Goal: Task Accomplishment & Management: Complete application form

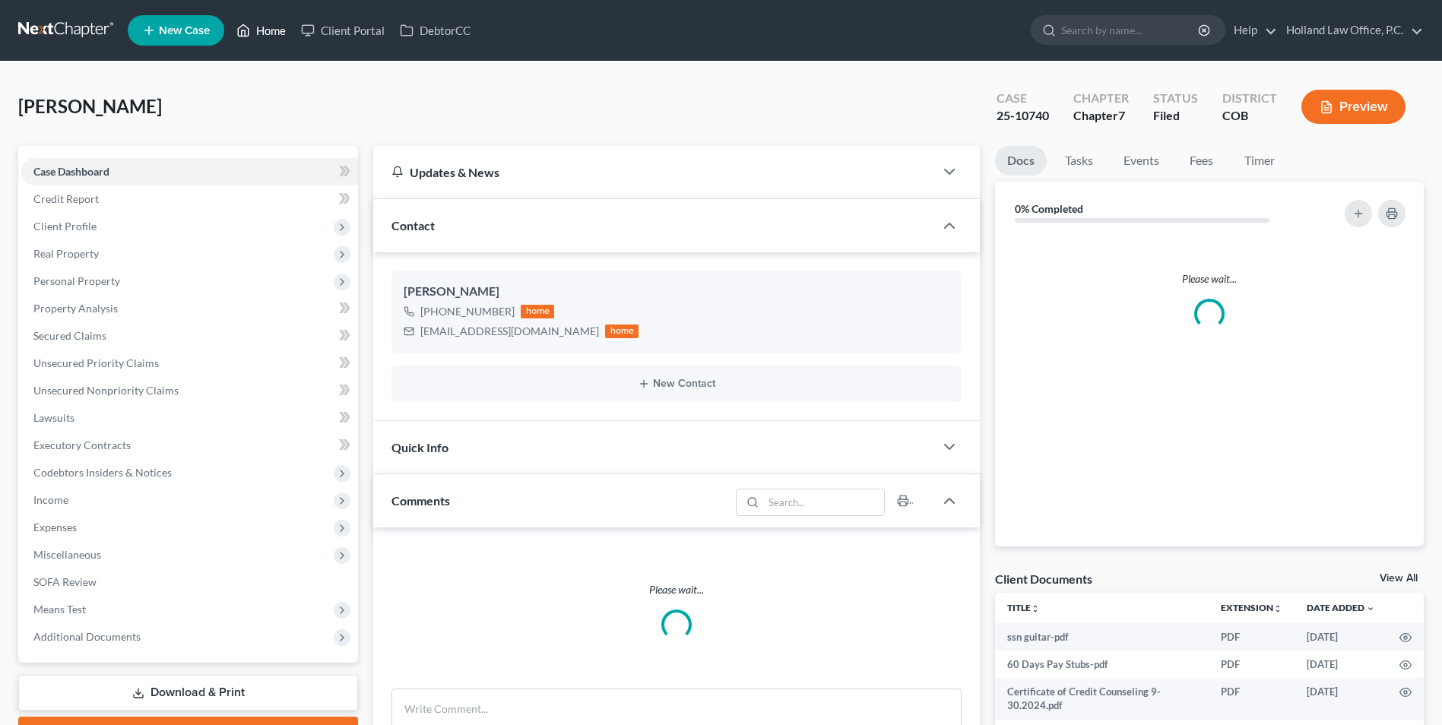
click at [265, 27] on link "Home" at bounding box center [261, 30] width 65 height 27
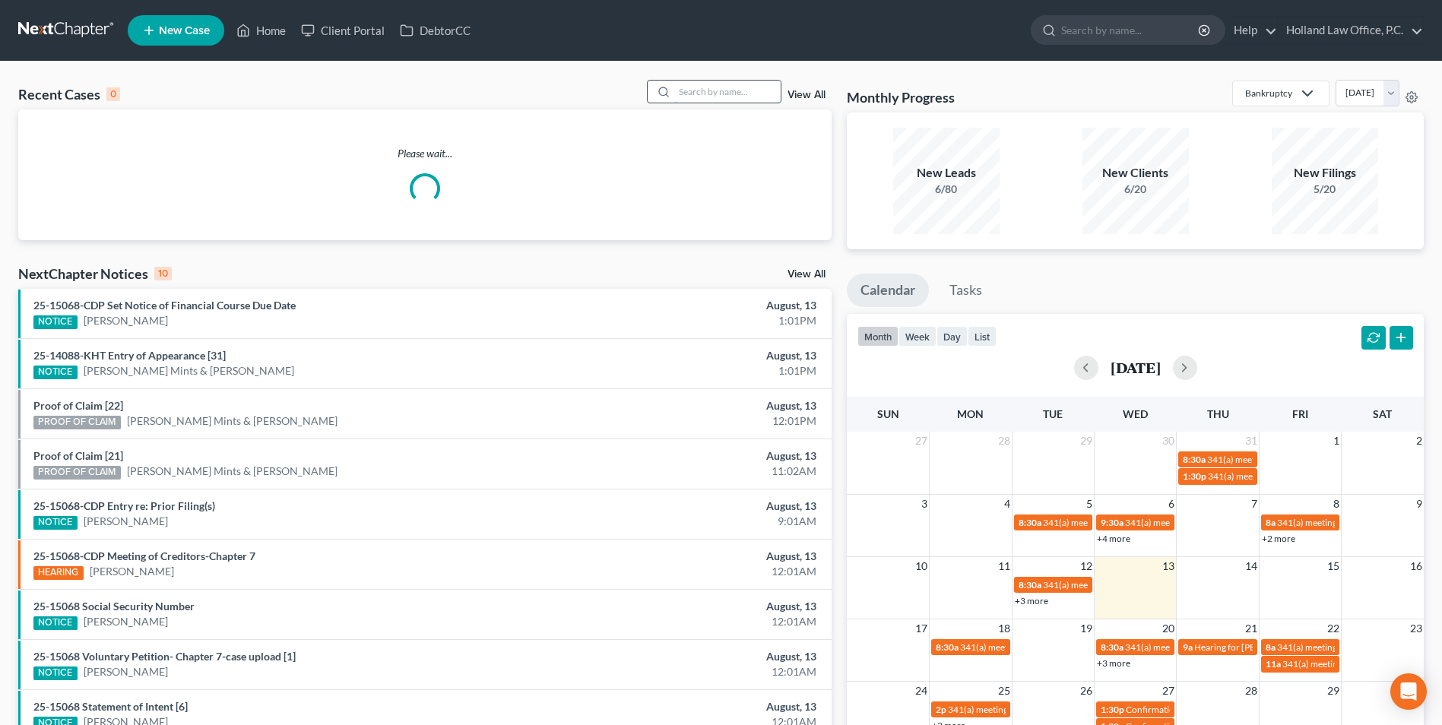
click at [735, 99] on input "search" at bounding box center [727, 92] width 106 height 22
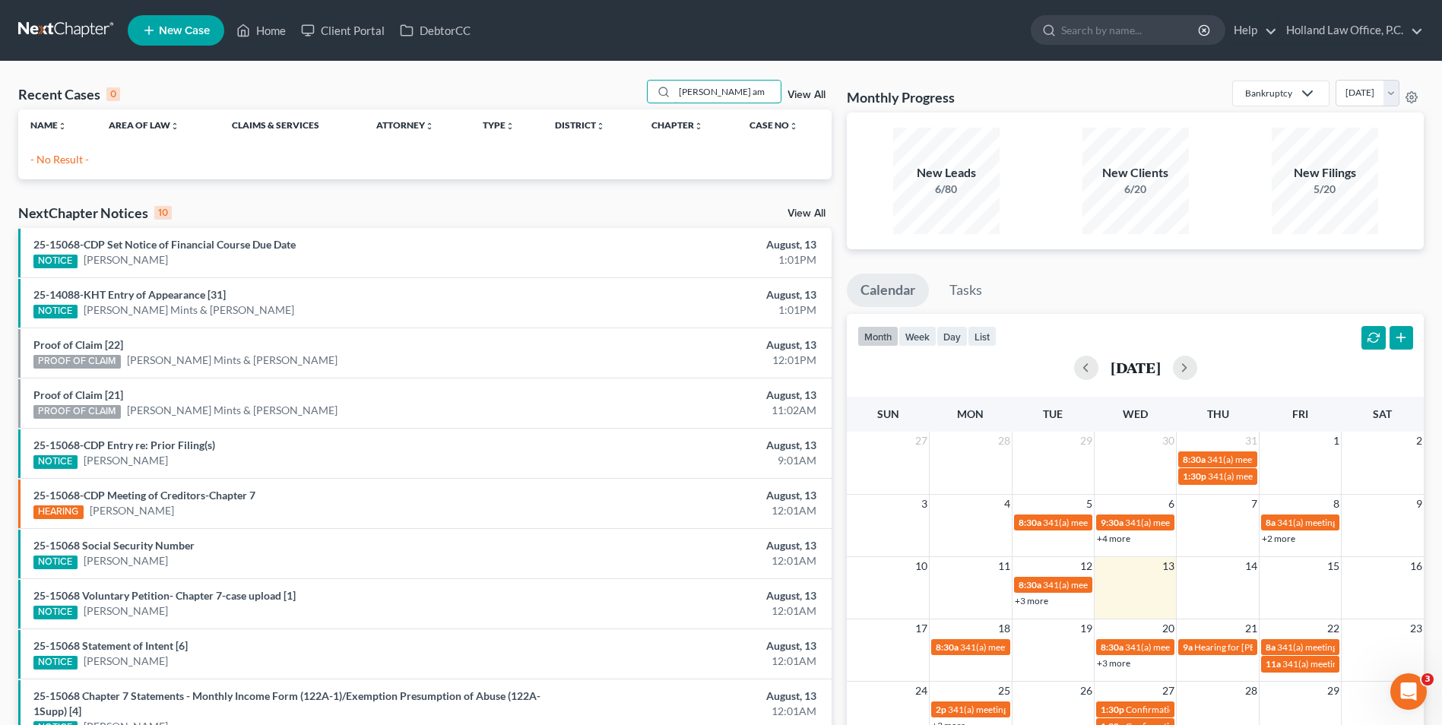
drag, startPoint x: 749, startPoint y: 87, endPoint x: 594, endPoint y: 81, distance: 155.2
click at [617, 97] on div "Recent Cases 0 [PERSON_NAME] am View All" at bounding box center [424, 95] width 813 height 30
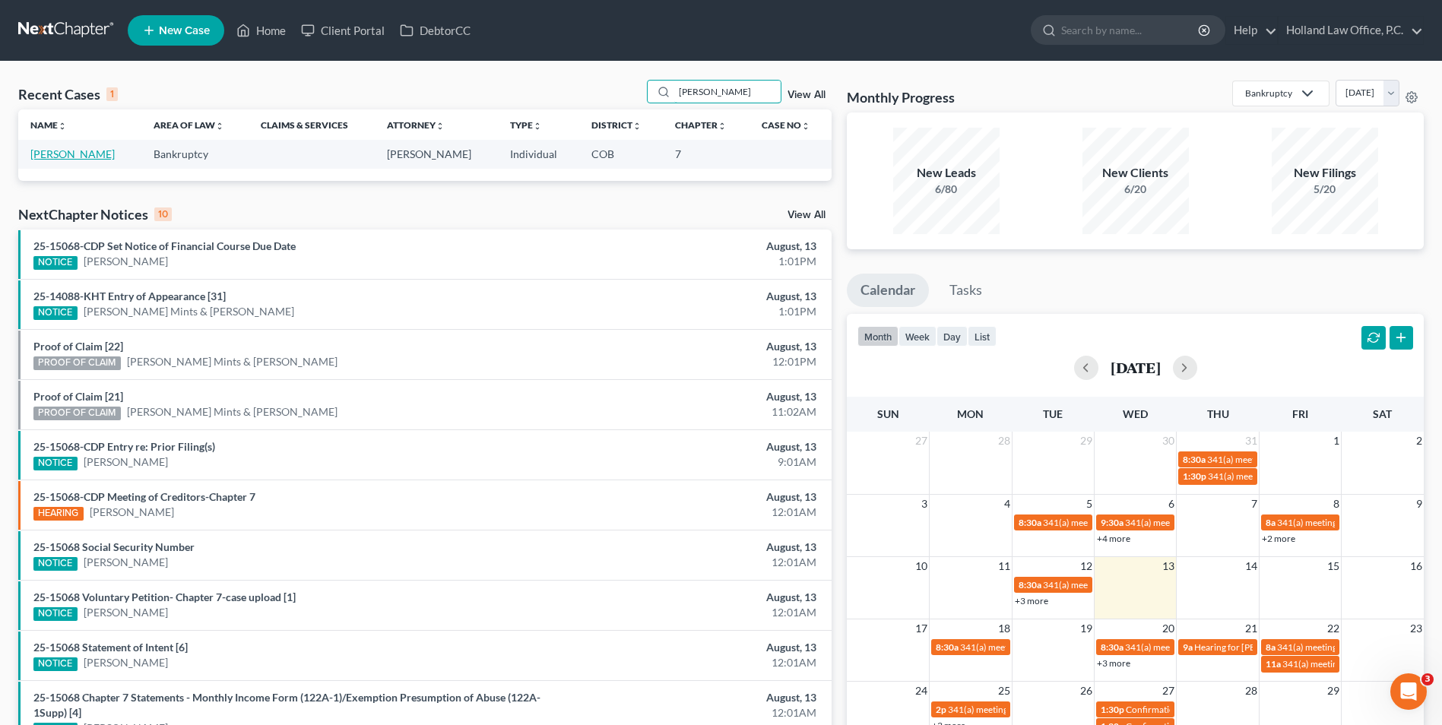
type input "[PERSON_NAME]"
click at [63, 153] on link "[PERSON_NAME]" at bounding box center [72, 153] width 84 height 13
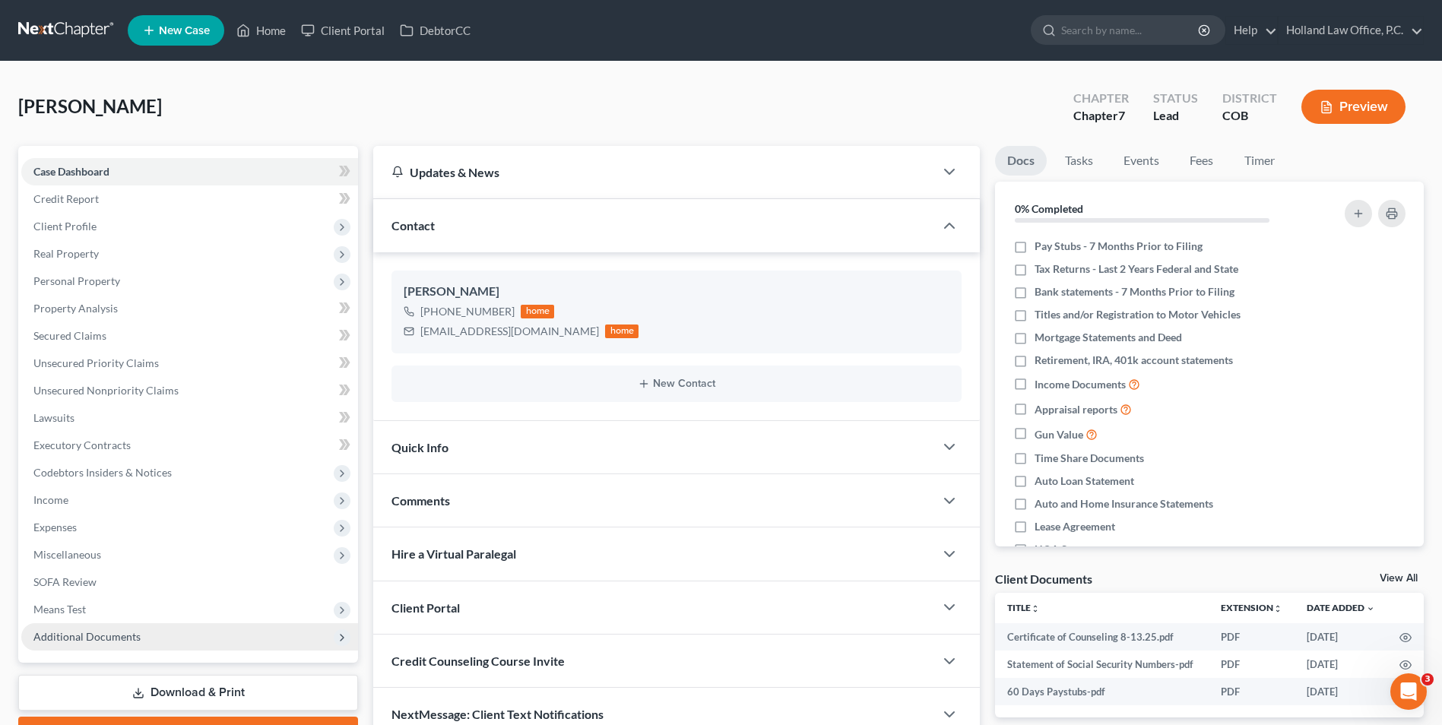
click at [96, 645] on span "Additional Documents" at bounding box center [189, 636] width 337 height 27
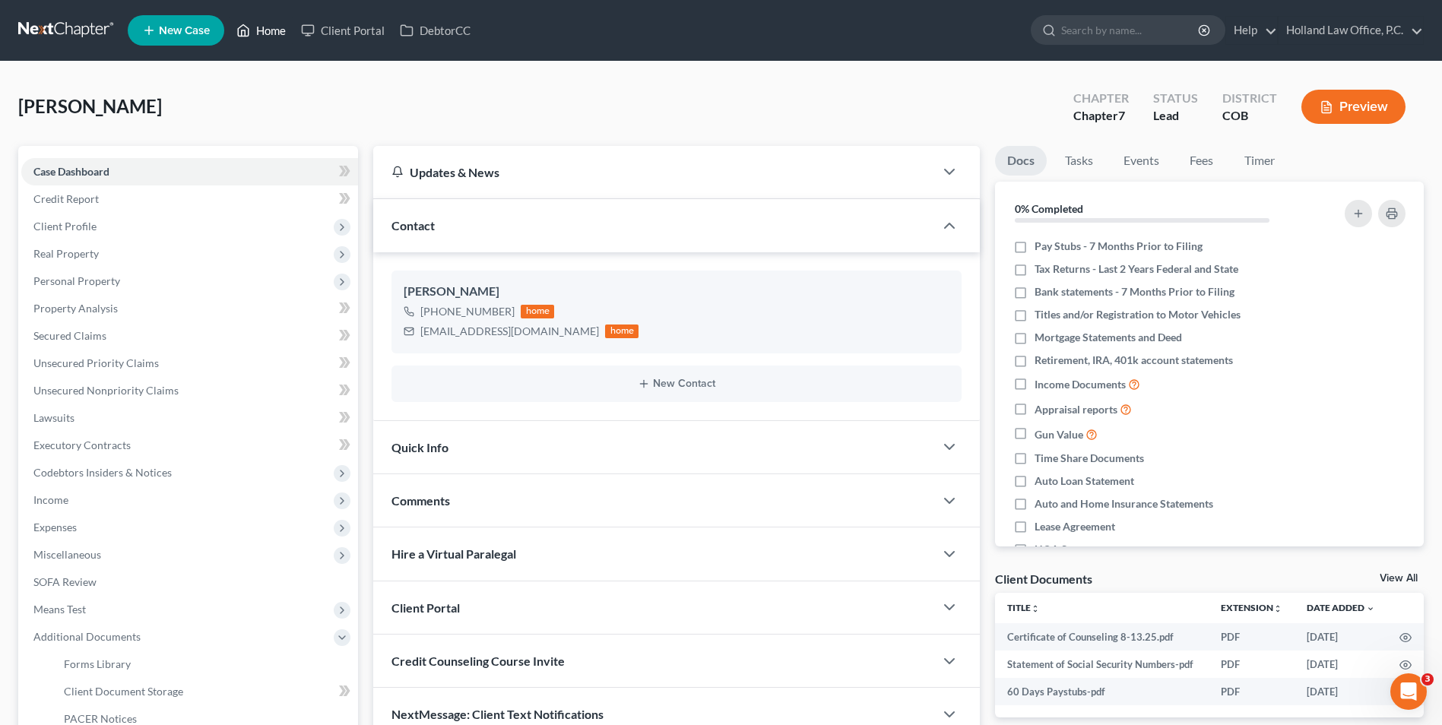
click at [251, 17] on link "Home" at bounding box center [261, 30] width 65 height 27
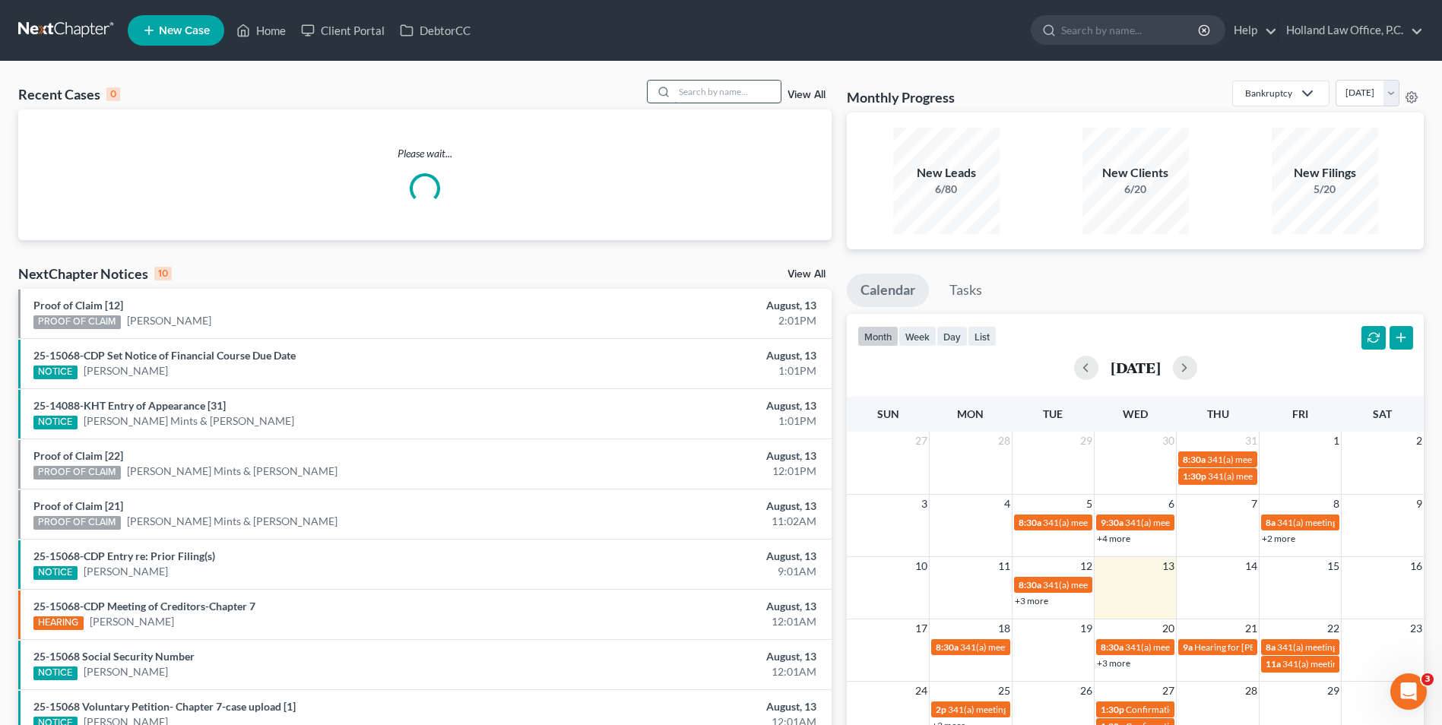
click at [709, 87] on input "search" at bounding box center [727, 92] width 106 height 22
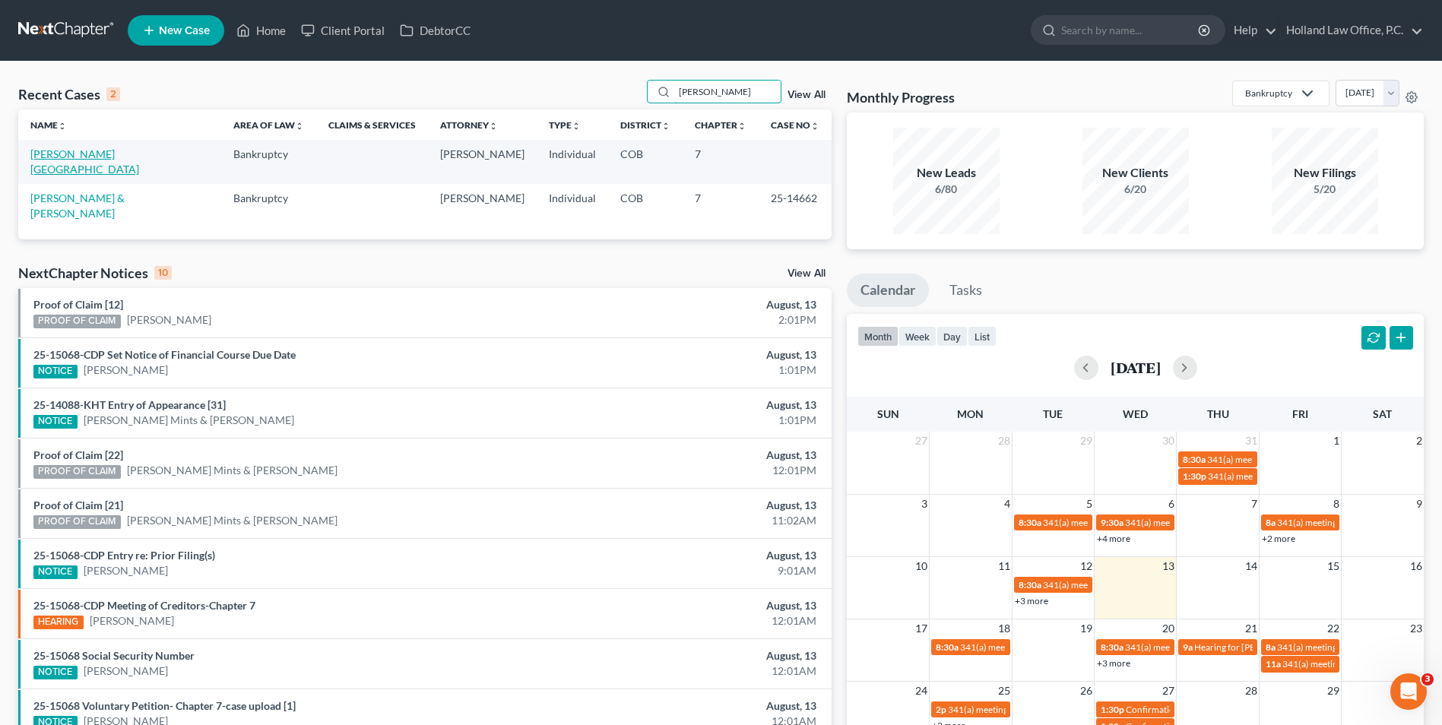
type input "[PERSON_NAME]"
click at [78, 148] on link "[PERSON_NAME][GEOGRAPHIC_DATA]" at bounding box center [84, 161] width 109 height 28
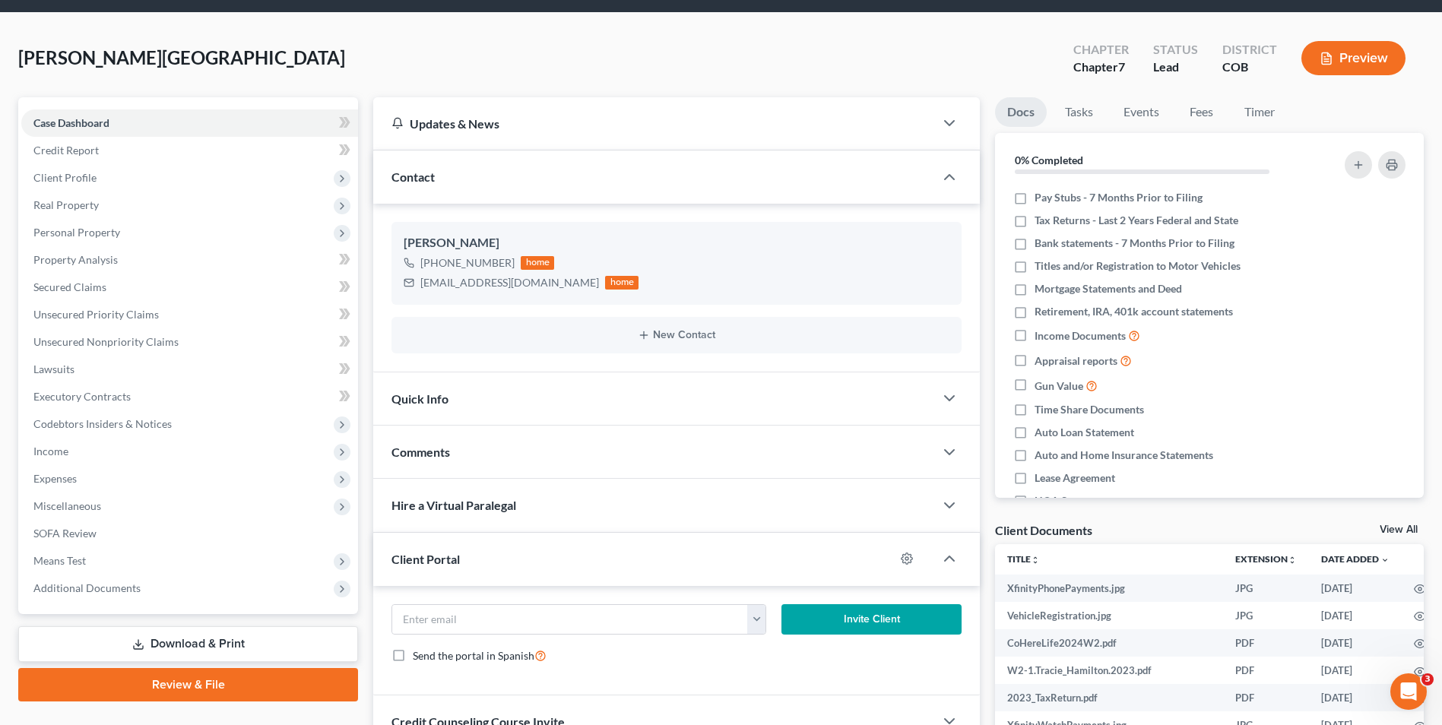
scroll to position [76, 0]
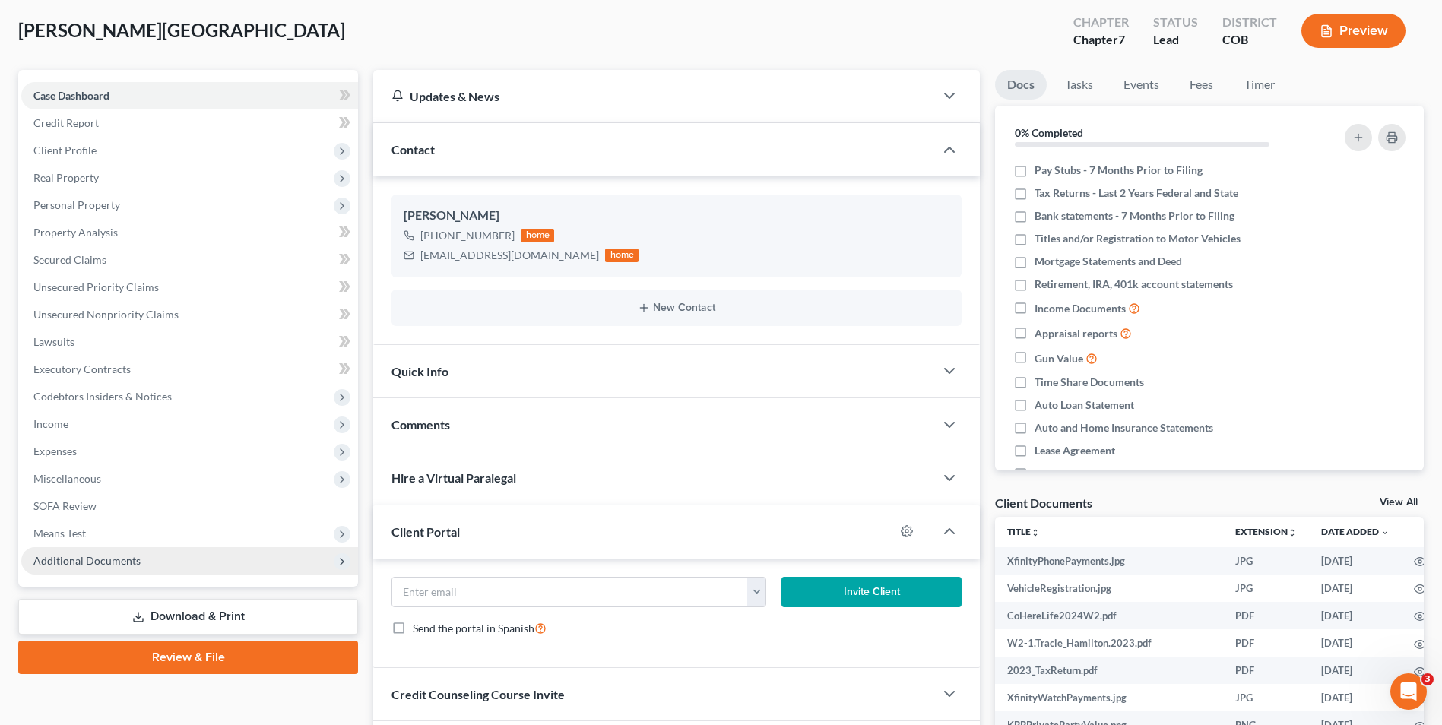
click at [119, 556] on span "Additional Documents" at bounding box center [86, 560] width 107 height 13
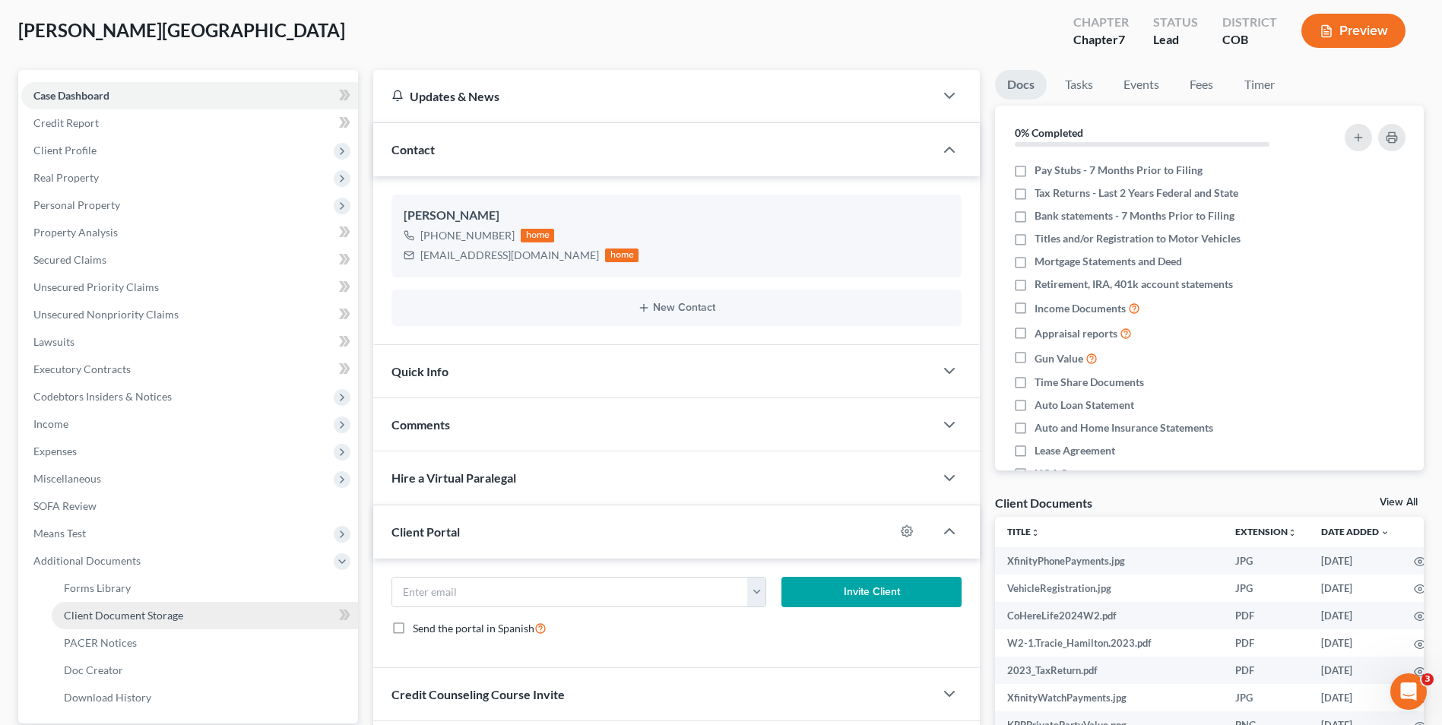
click at [147, 619] on span "Client Document Storage" at bounding box center [123, 615] width 119 height 13
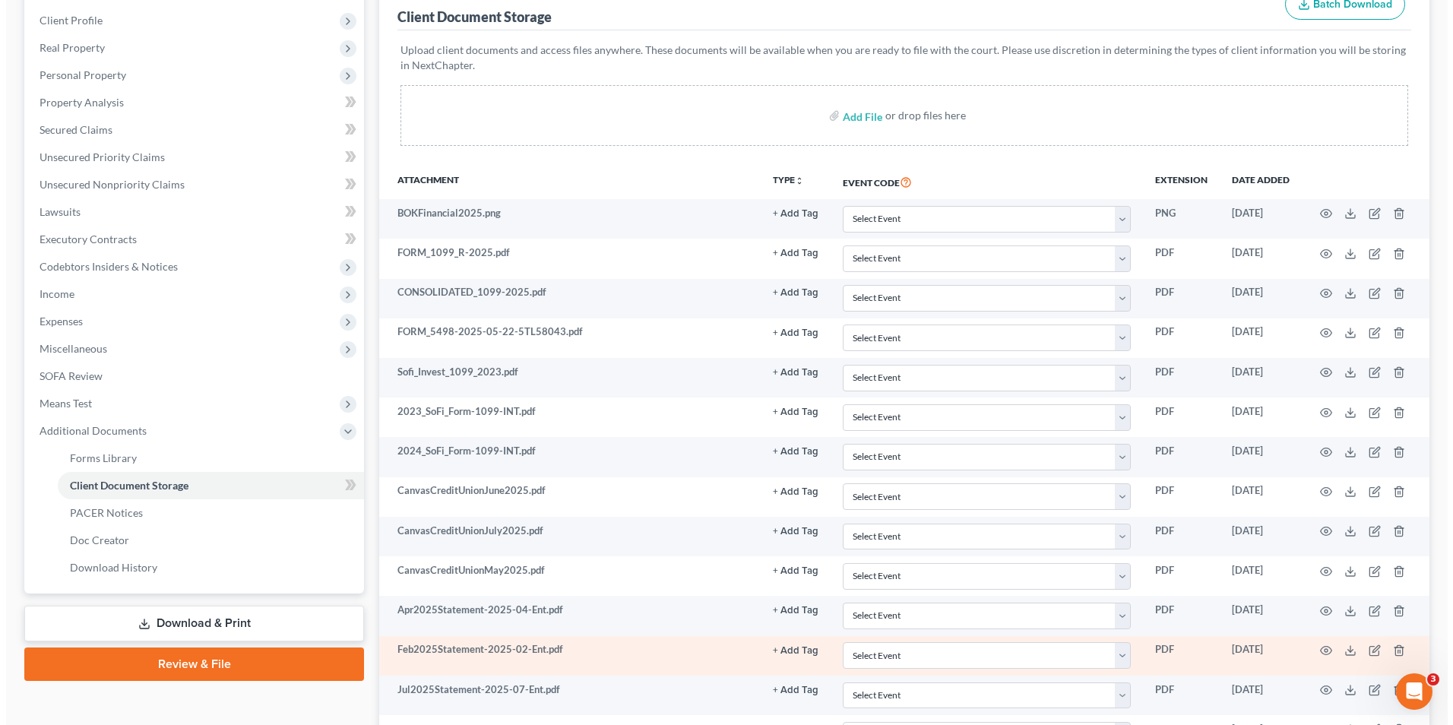
scroll to position [228, 0]
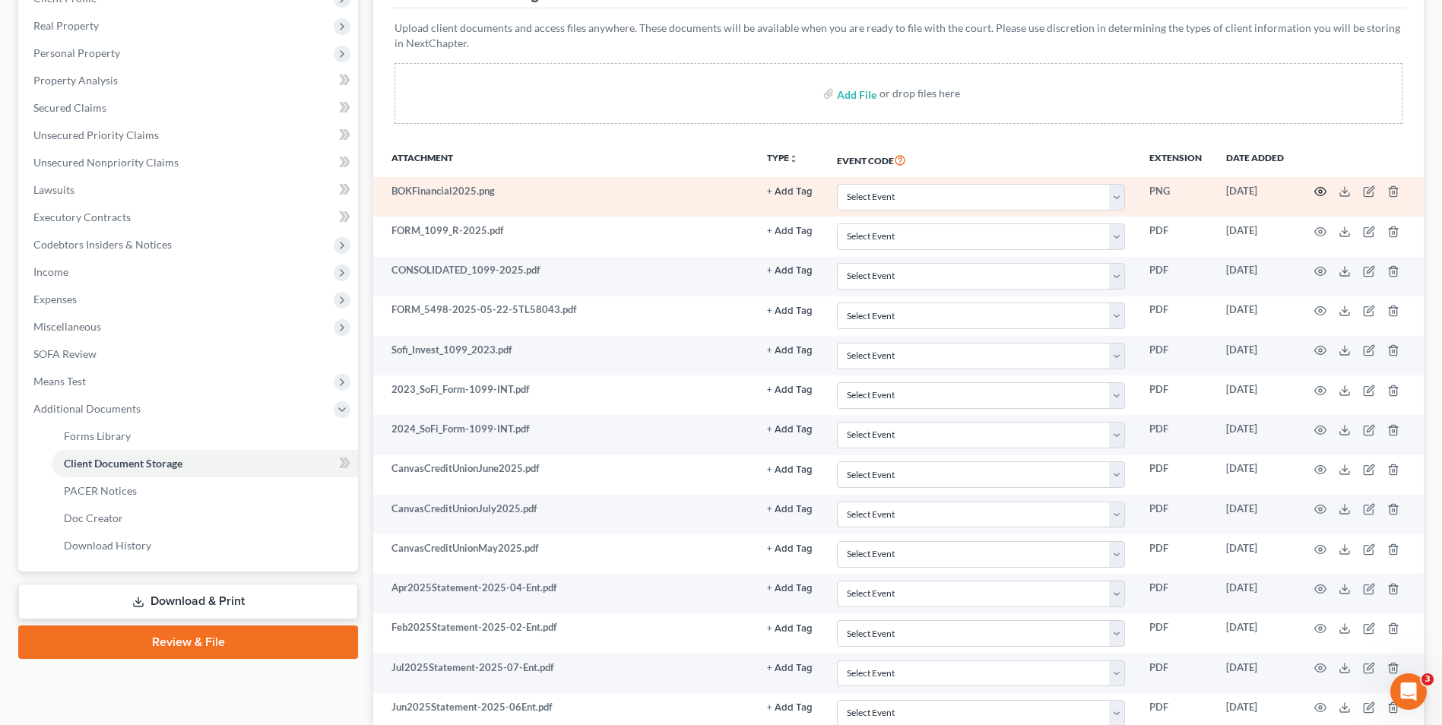
click at [1323, 191] on icon "button" at bounding box center [1320, 191] width 12 height 12
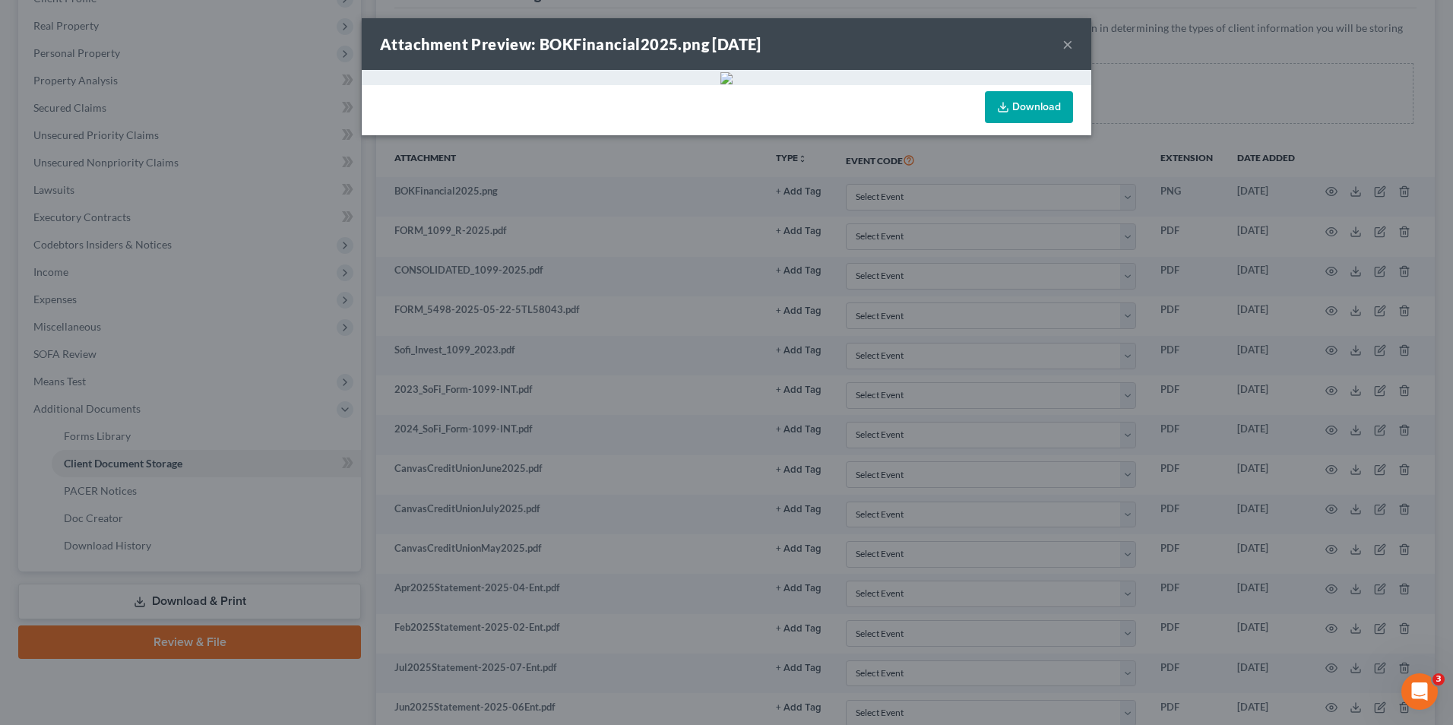
click at [1039, 123] on link "Download" at bounding box center [1029, 107] width 88 height 32
drag, startPoint x: 1071, startPoint y: 49, endPoint x: 1153, endPoint y: 93, distance: 93.2
click at [1071, 49] on button "×" at bounding box center [1068, 44] width 11 height 18
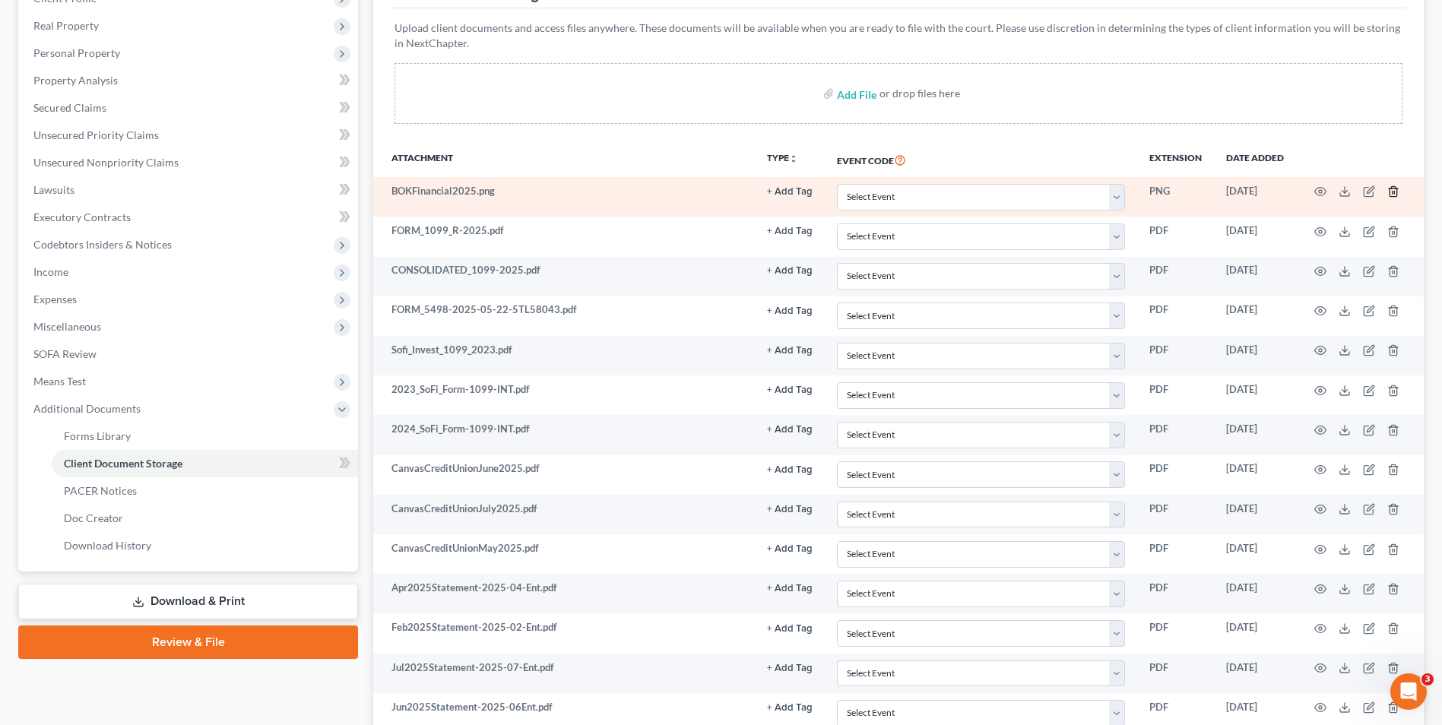
click at [1390, 192] on icon "button" at bounding box center [1392, 192] width 7 height 10
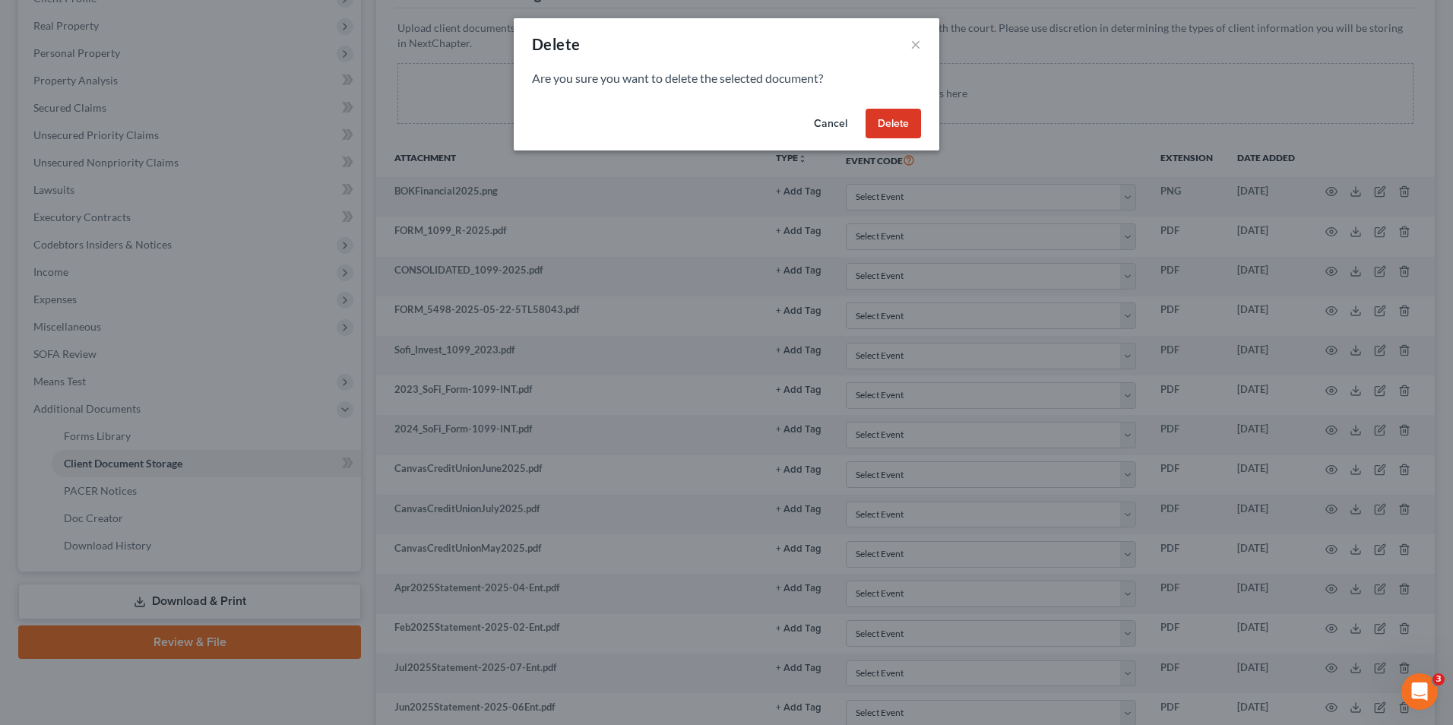
click at [896, 123] on button "Delete" at bounding box center [893, 124] width 55 height 30
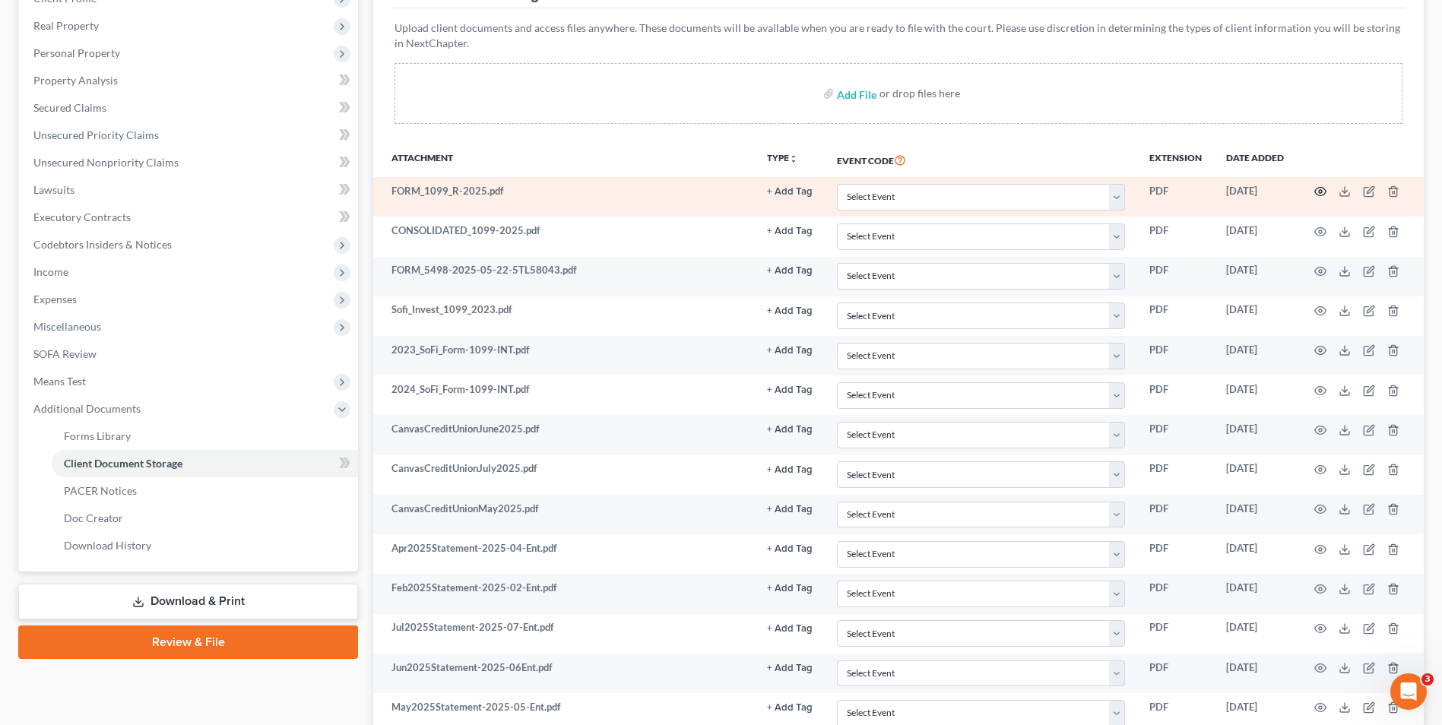
click at [1323, 192] on icon "button" at bounding box center [1320, 191] width 12 height 12
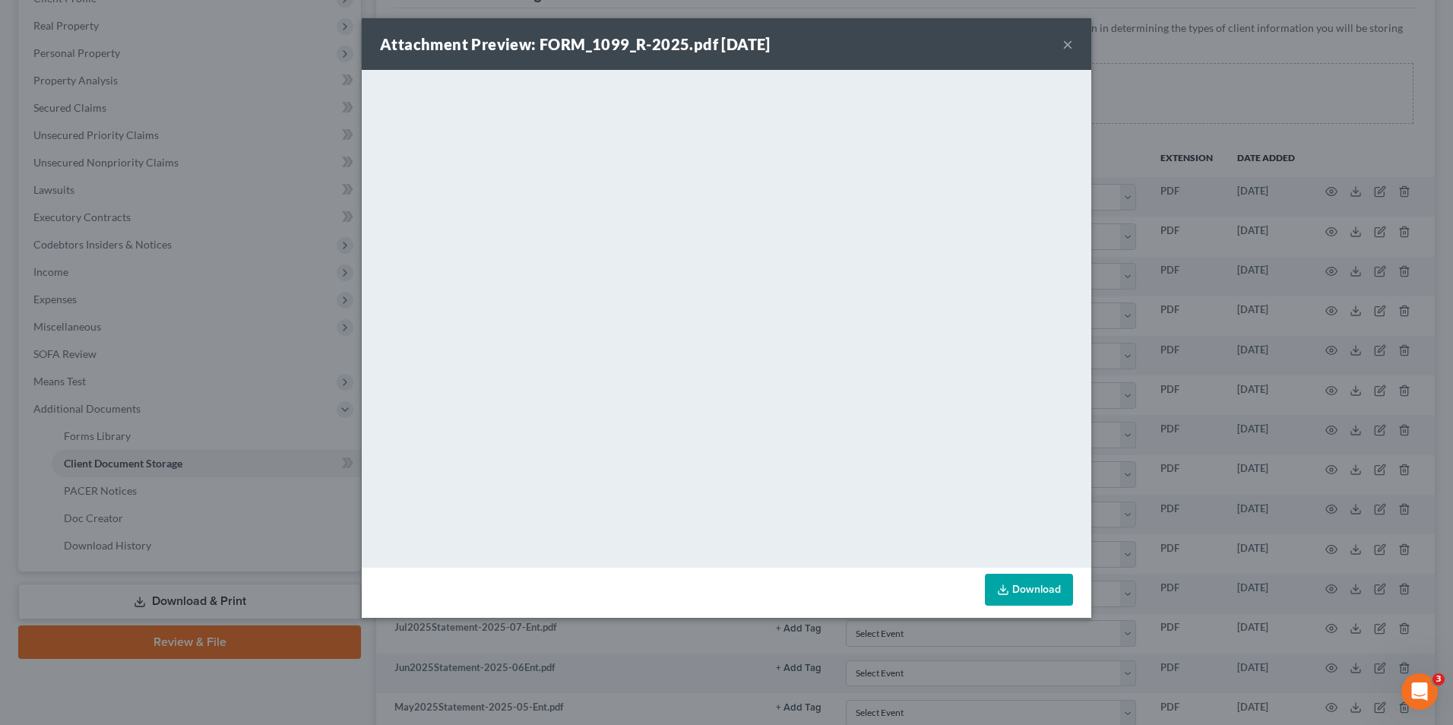
drag, startPoint x: 1064, startPoint y: 38, endPoint x: 1076, endPoint y: 63, distance: 27.9
click at [1064, 38] on button "×" at bounding box center [1068, 44] width 11 height 18
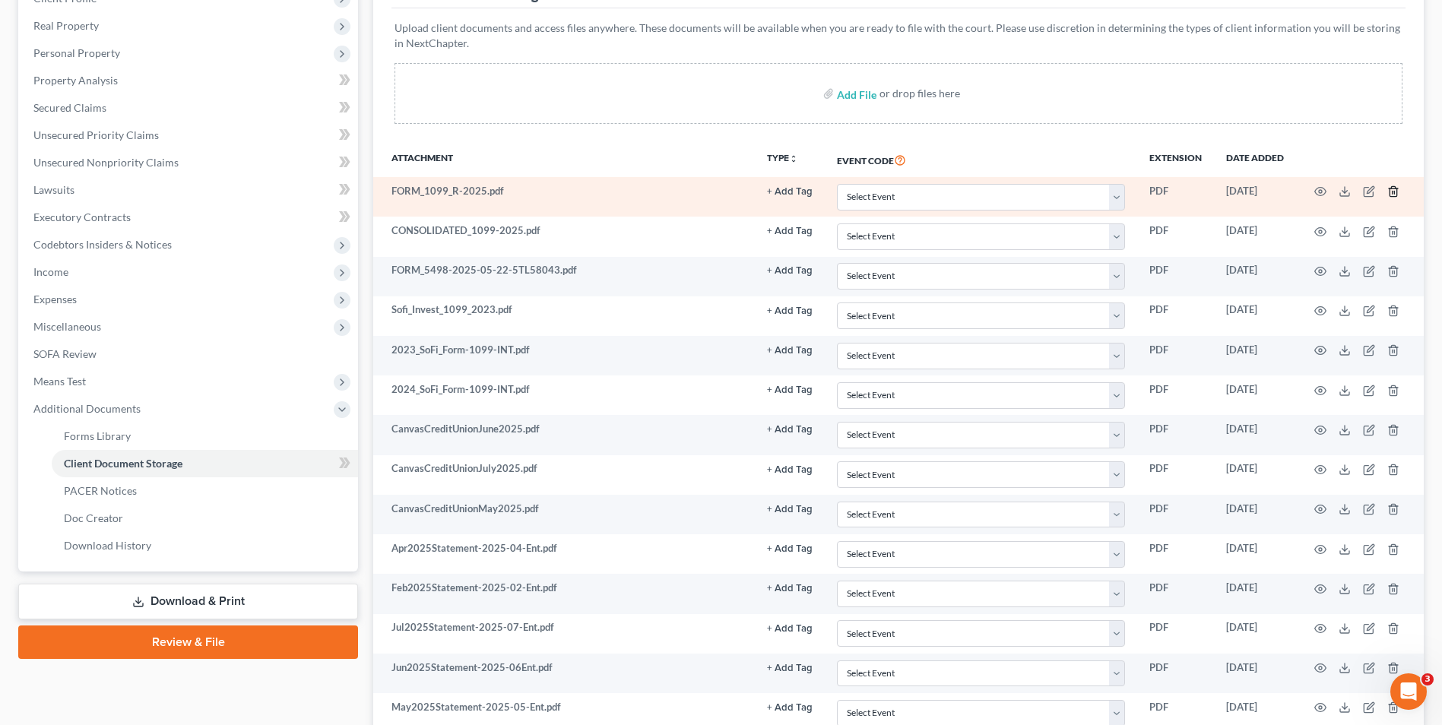
click at [1394, 189] on polyline "button" at bounding box center [1393, 189] width 9 height 0
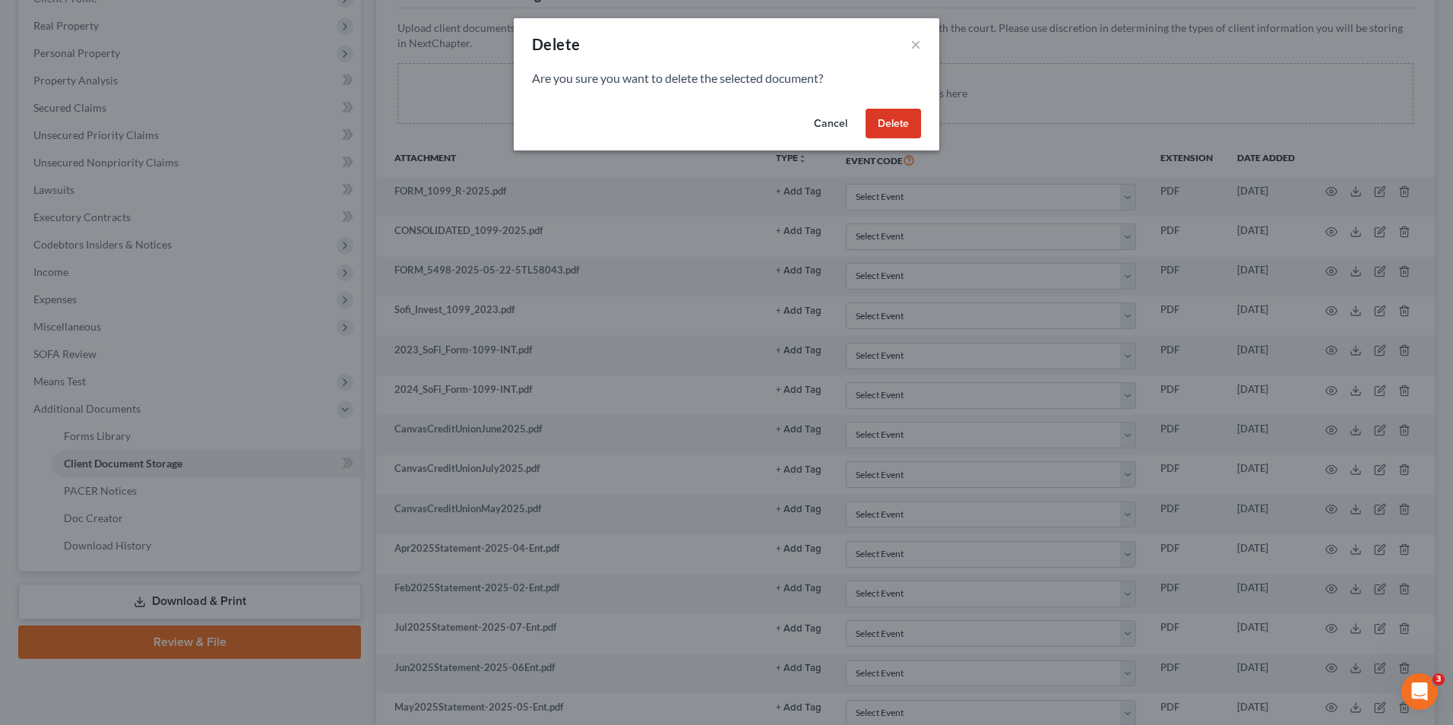
click at [885, 116] on button "Delete" at bounding box center [893, 124] width 55 height 30
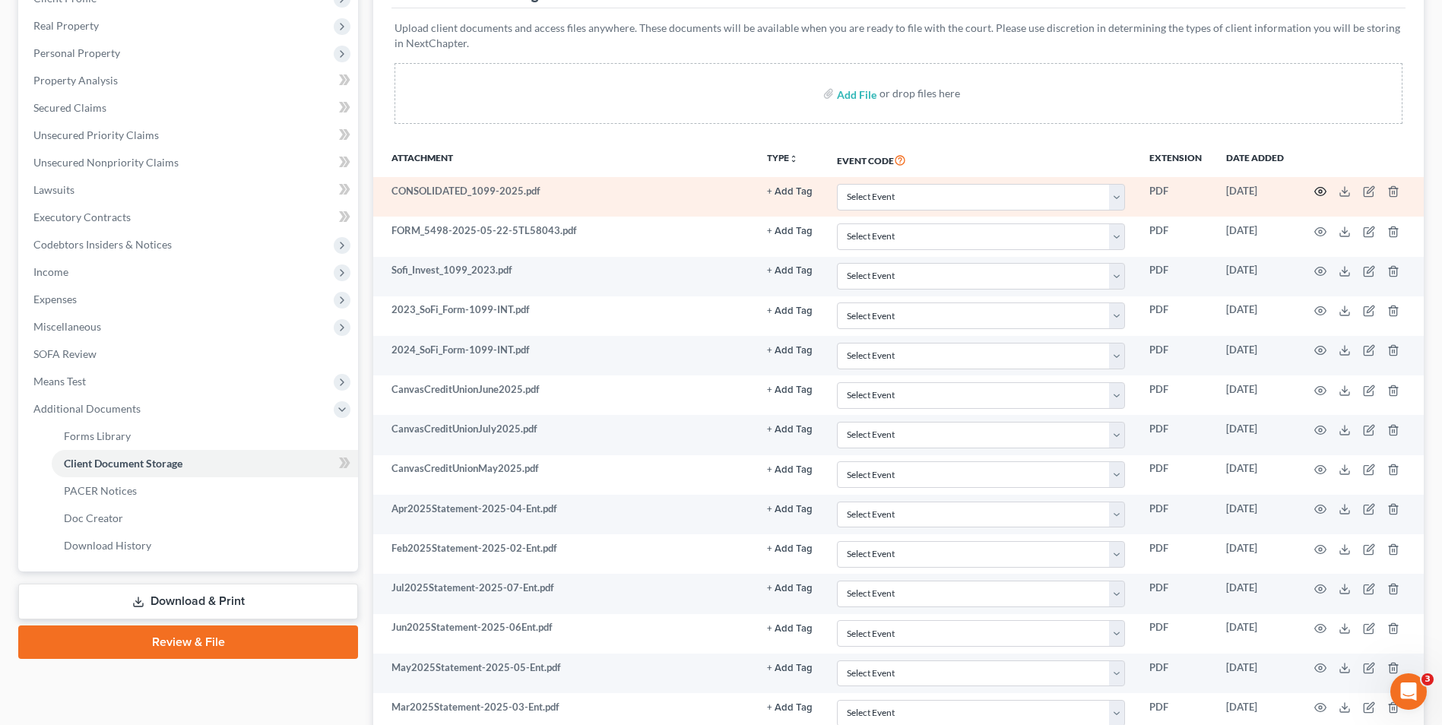
click at [1321, 193] on circle "button" at bounding box center [1320, 191] width 3 height 3
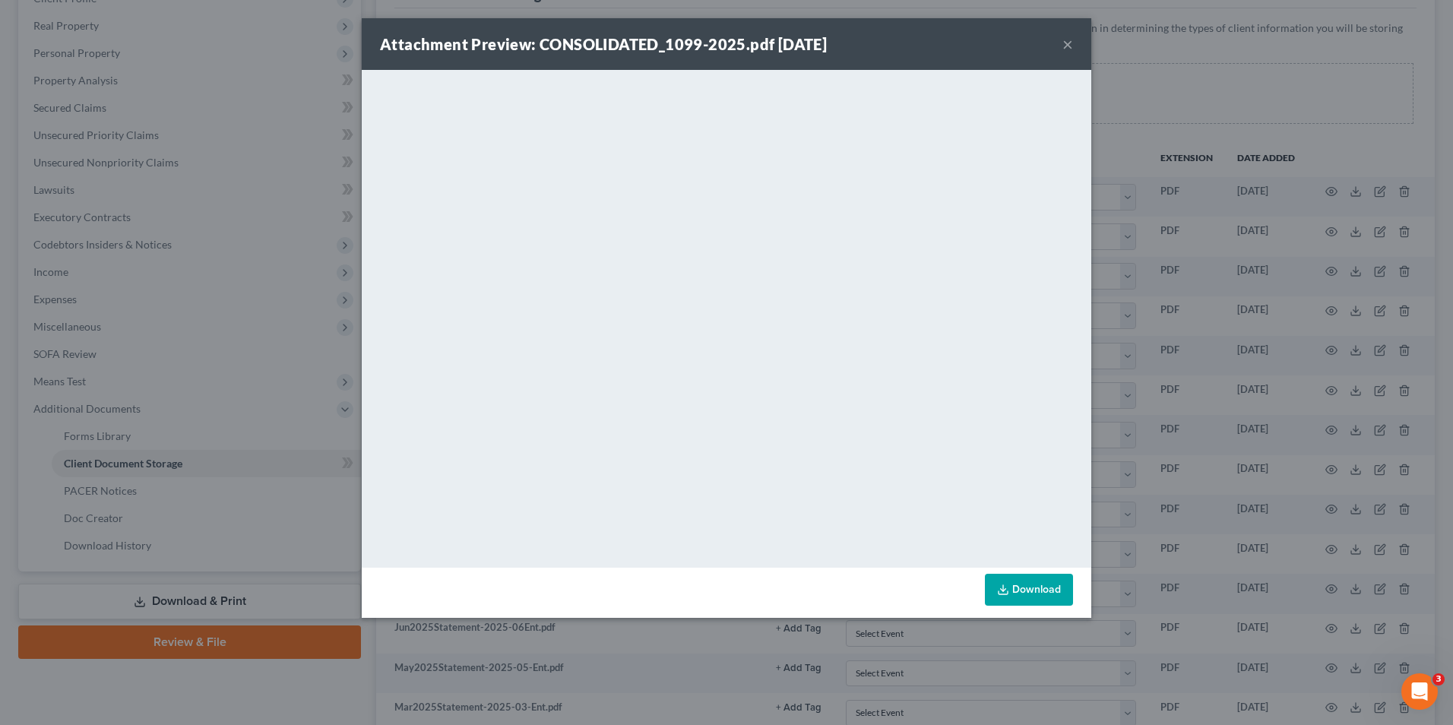
click at [1066, 43] on button "×" at bounding box center [1068, 44] width 11 height 18
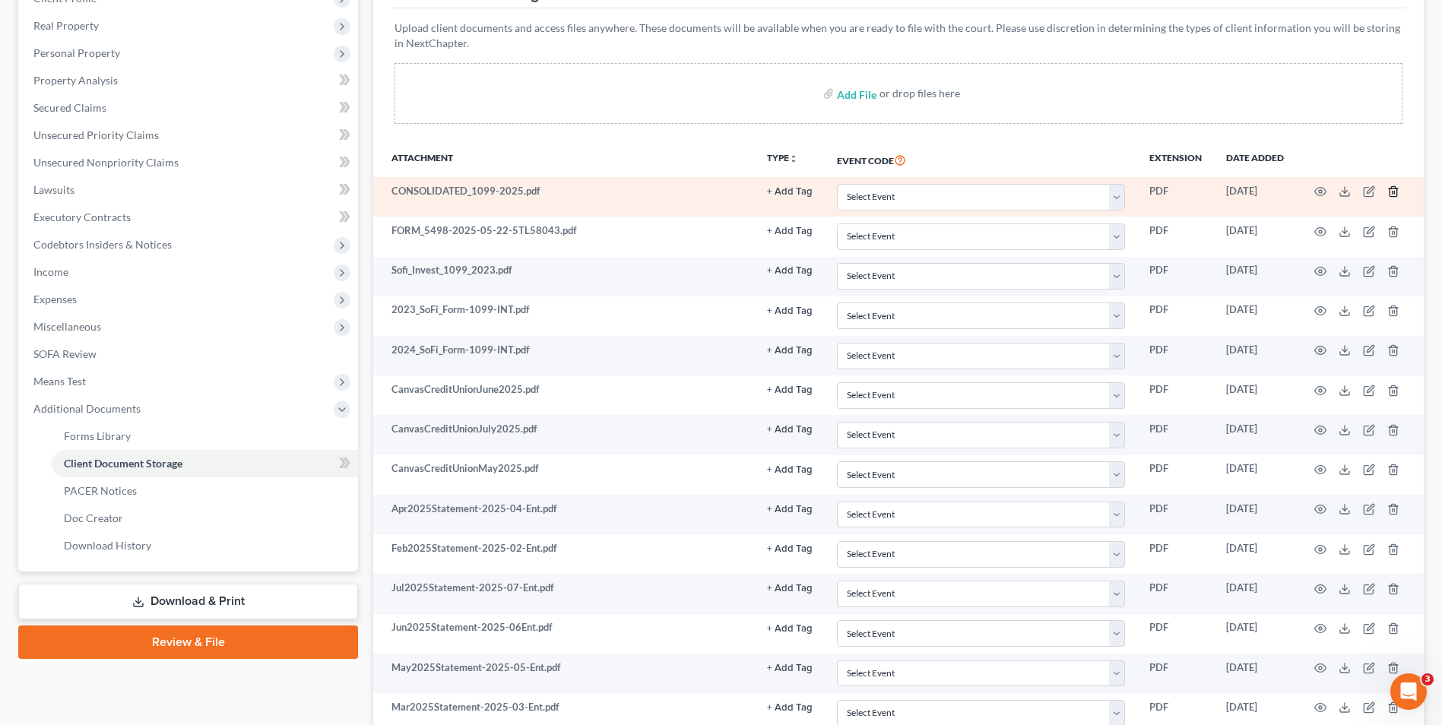
click at [1387, 191] on icon "button" at bounding box center [1393, 191] width 12 height 12
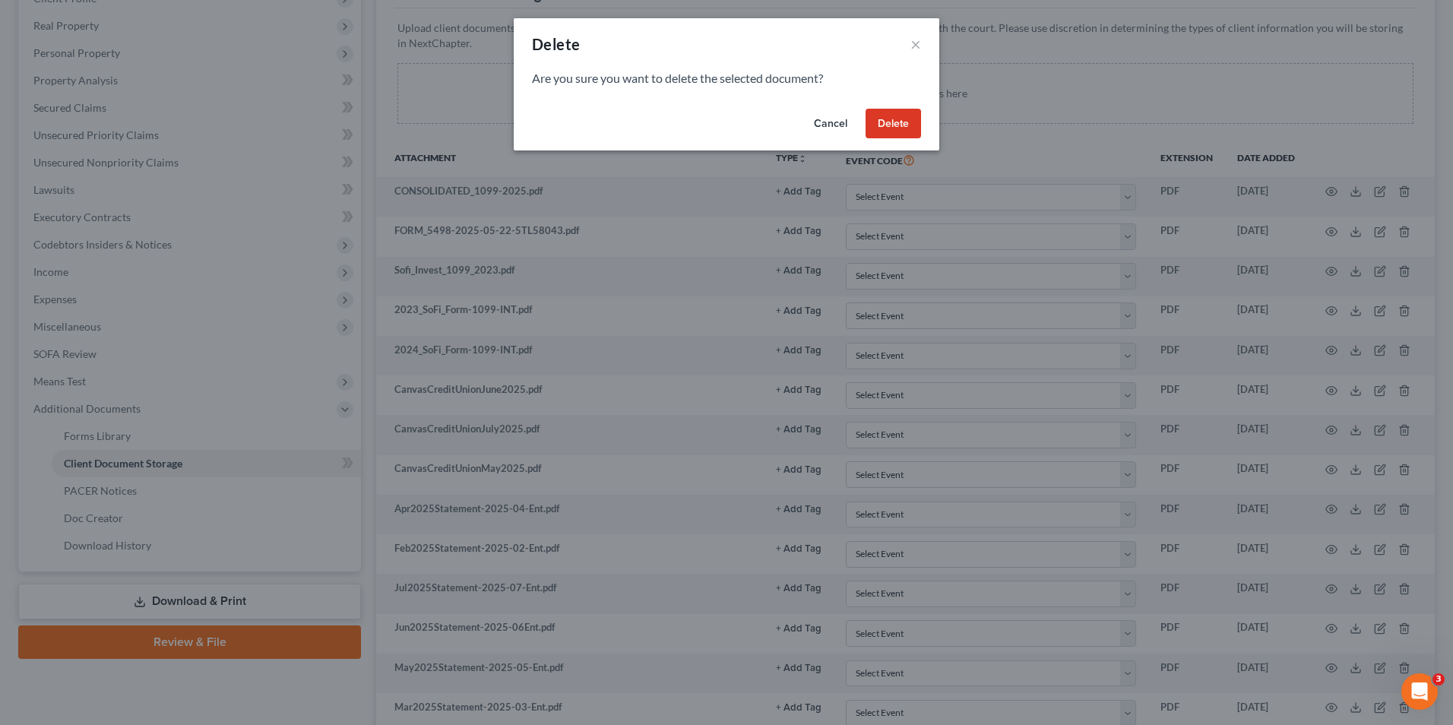
click at [885, 120] on button "Delete" at bounding box center [893, 124] width 55 height 30
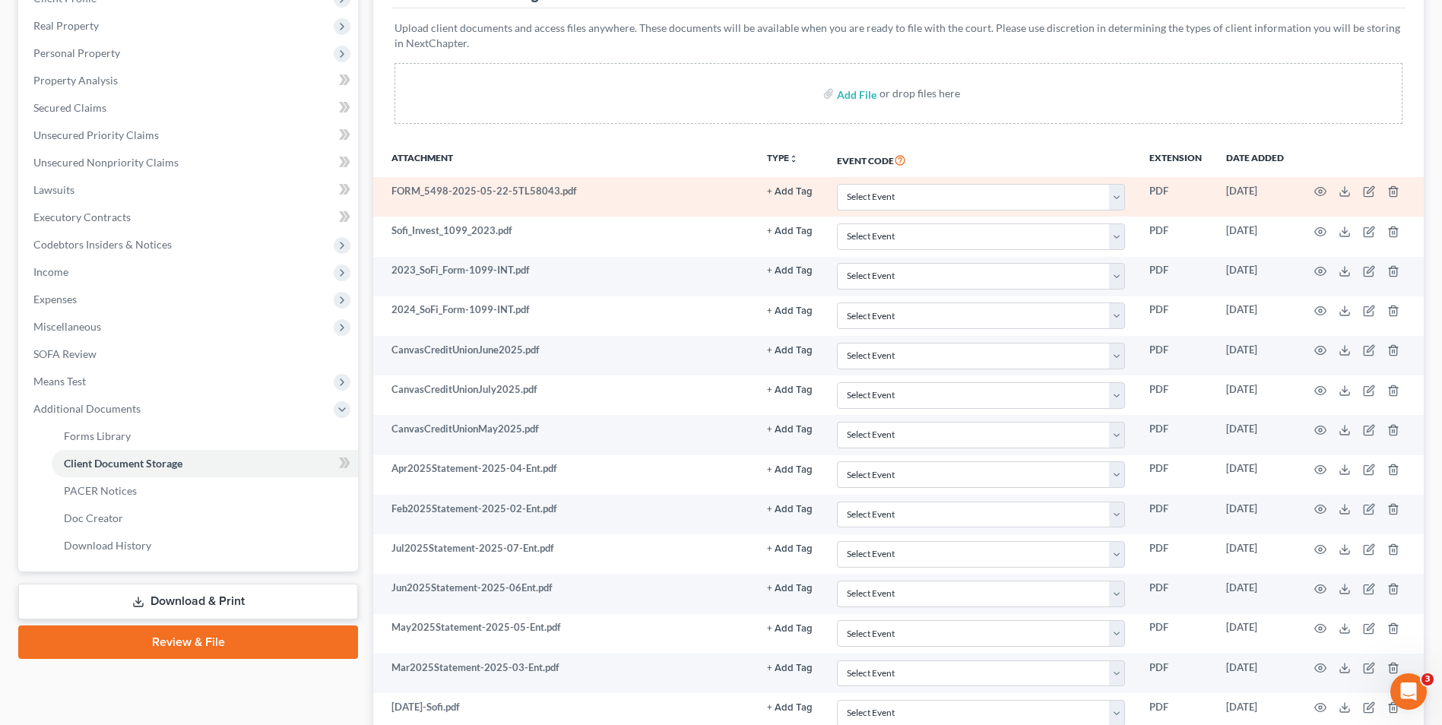
click at [1313, 189] on td at bounding box center [1360, 197] width 128 height 40
click at [1327, 189] on td at bounding box center [1360, 197] width 128 height 40
click at [1327, 191] on td at bounding box center [1360, 197] width 128 height 40
click at [1320, 192] on icon "button" at bounding box center [1320, 191] width 12 height 12
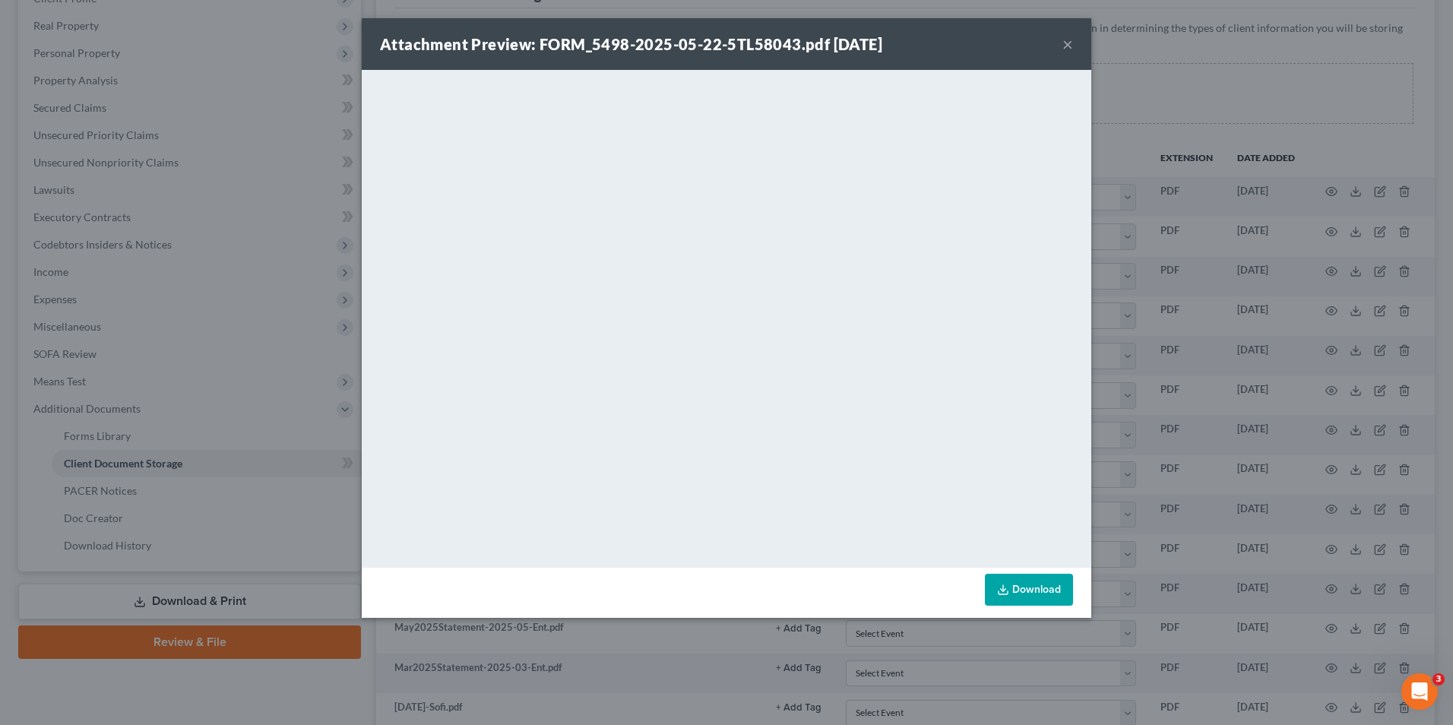
drag, startPoint x: 1064, startPoint y: 46, endPoint x: 1071, endPoint y: 68, distance: 22.4
click at [1064, 46] on button "×" at bounding box center [1068, 44] width 11 height 18
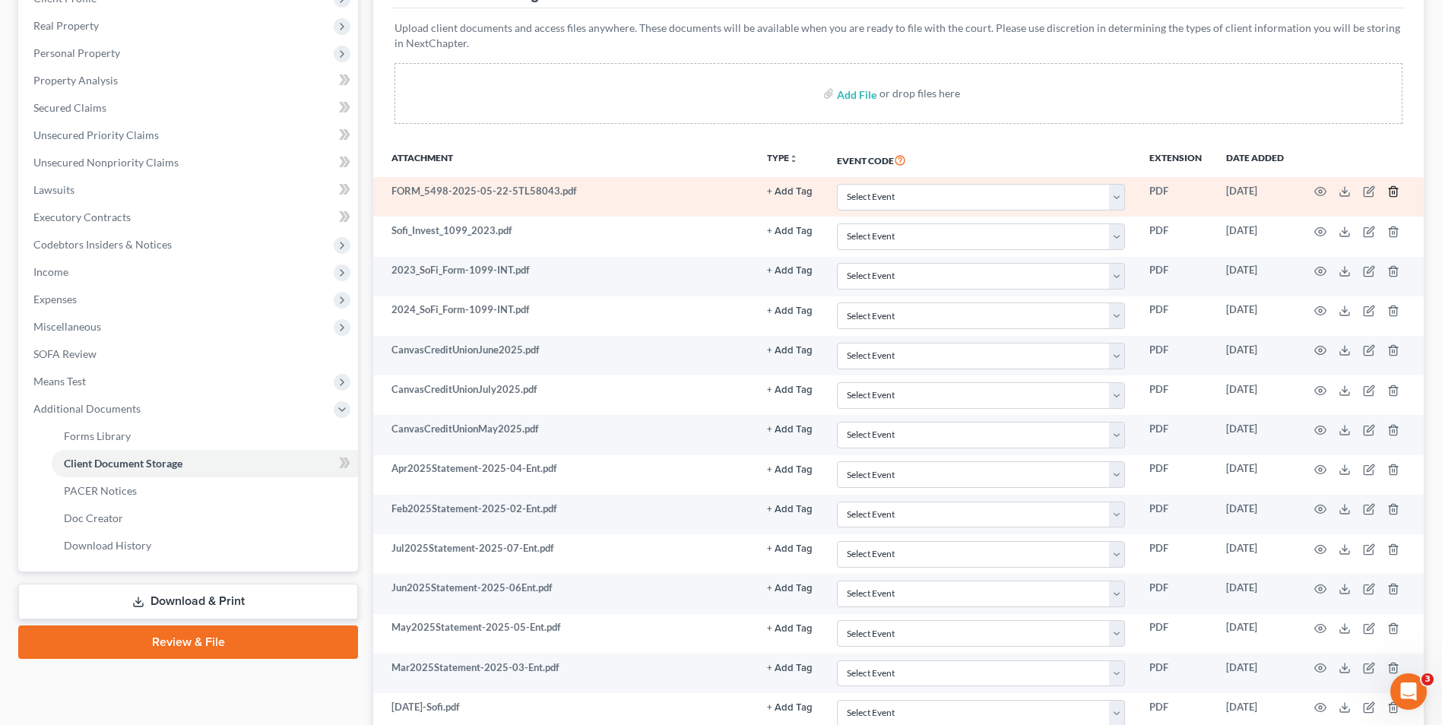
click at [1393, 193] on icon "button" at bounding box center [1393, 191] width 12 height 12
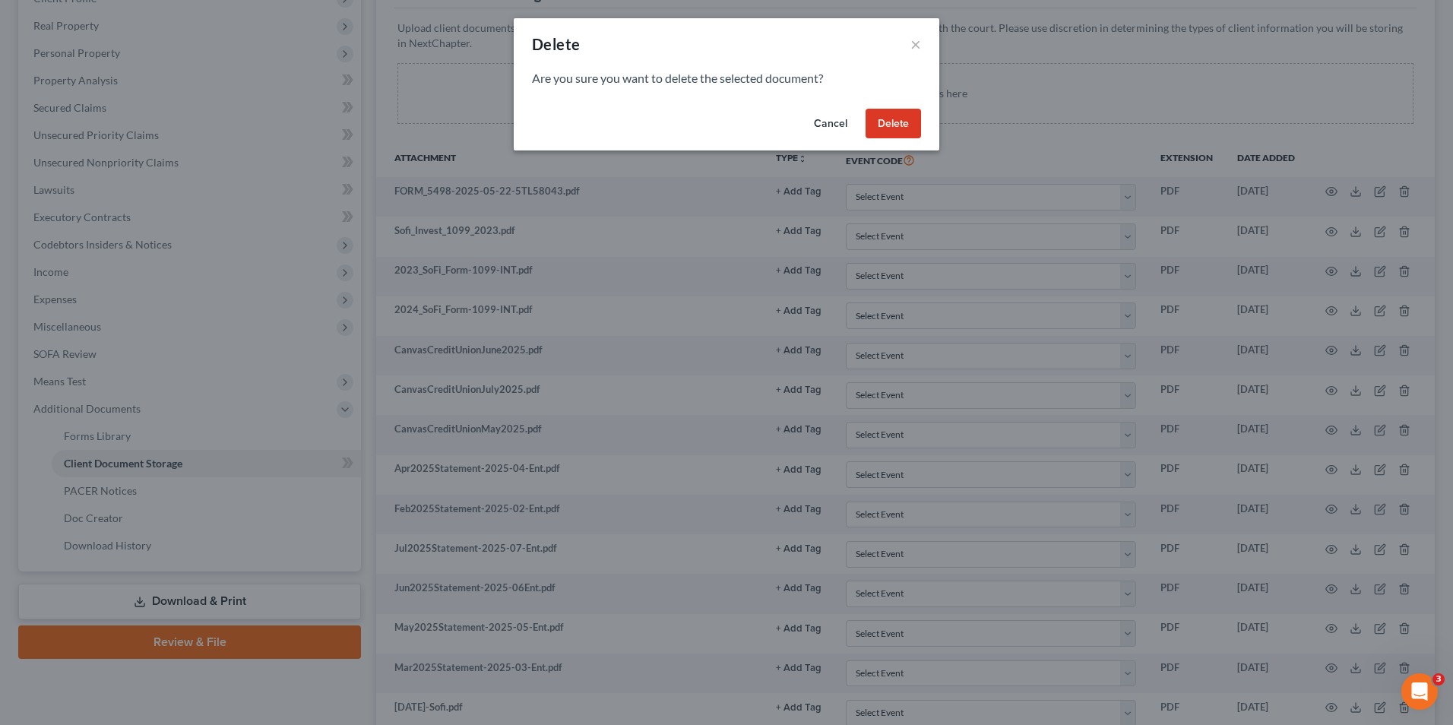
click at [896, 116] on button "Delete" at bounding box center [893, 124] width 55 height 30
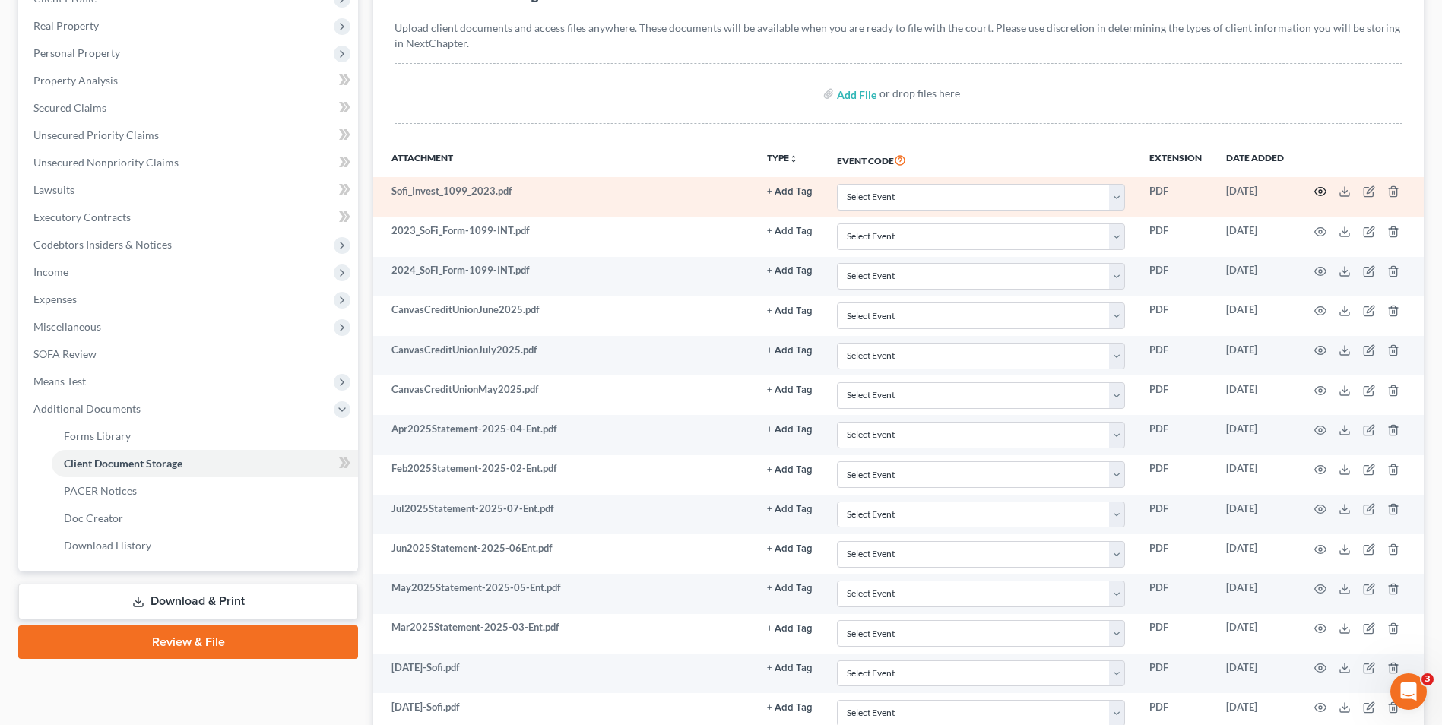
click at [1320, 190] on circle "button" at bounding box center [1320, 191] width 3 height 3
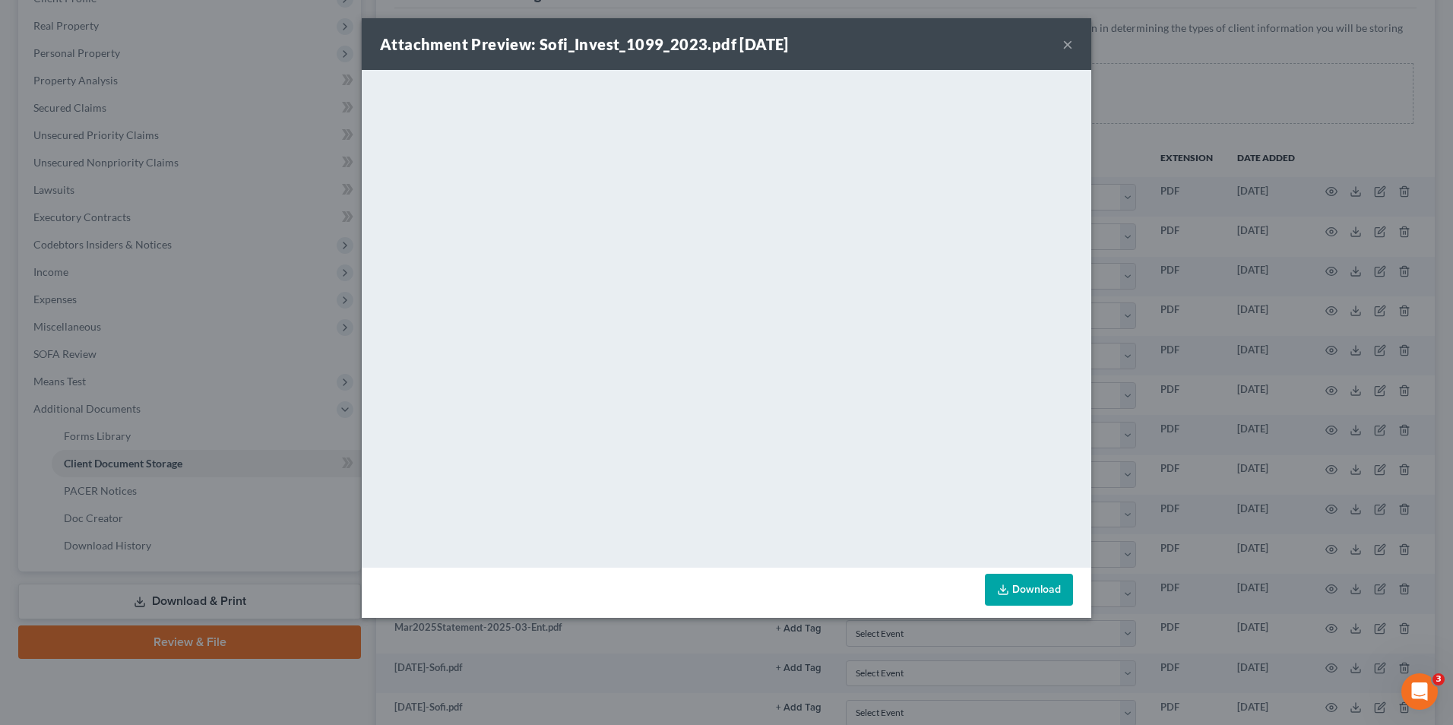
click at [1072, 49] on button "×" at bounding box center [1068, 44] width 11 height 18
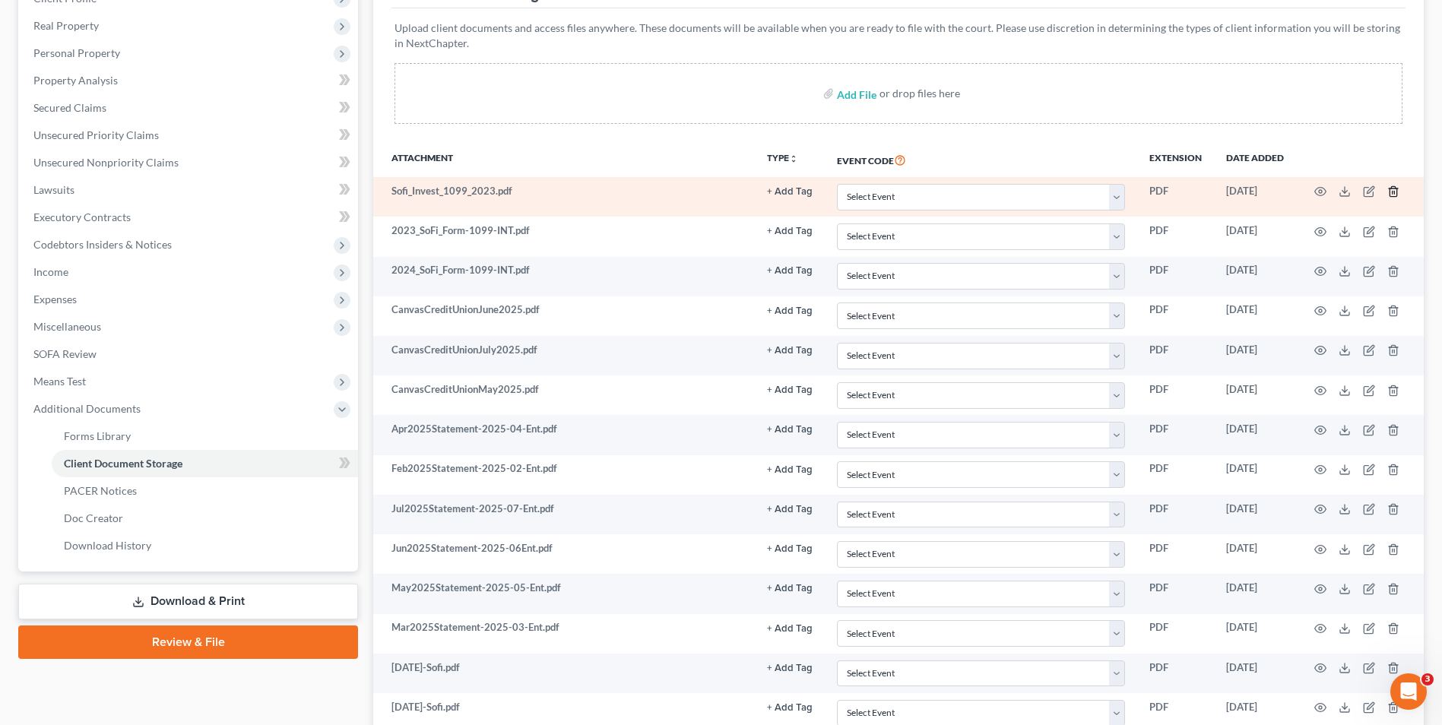
click at [1389, 191] on icon "button" at bounding box center [1393, 191] width 12 height 12
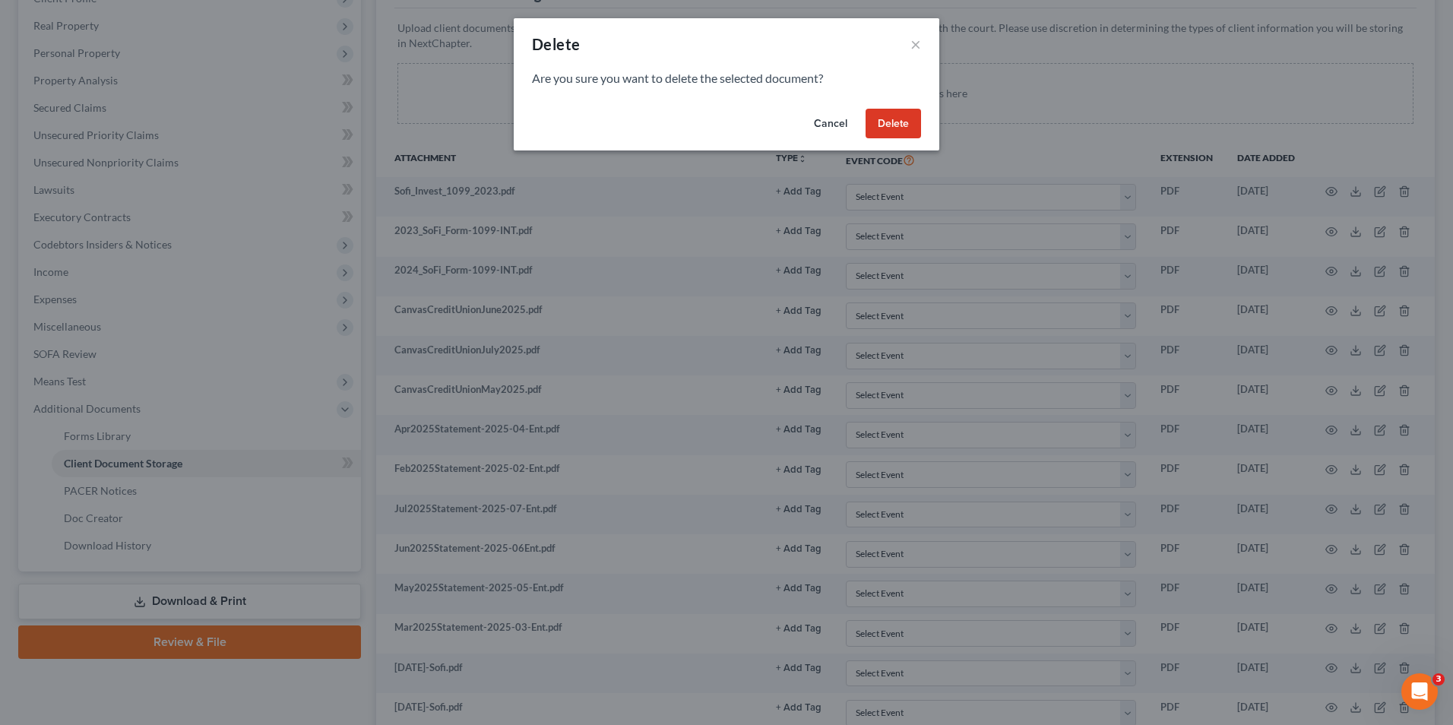
click at [901, 115] on button "Delete" at bounding box center [893, 124] width 55 height 30
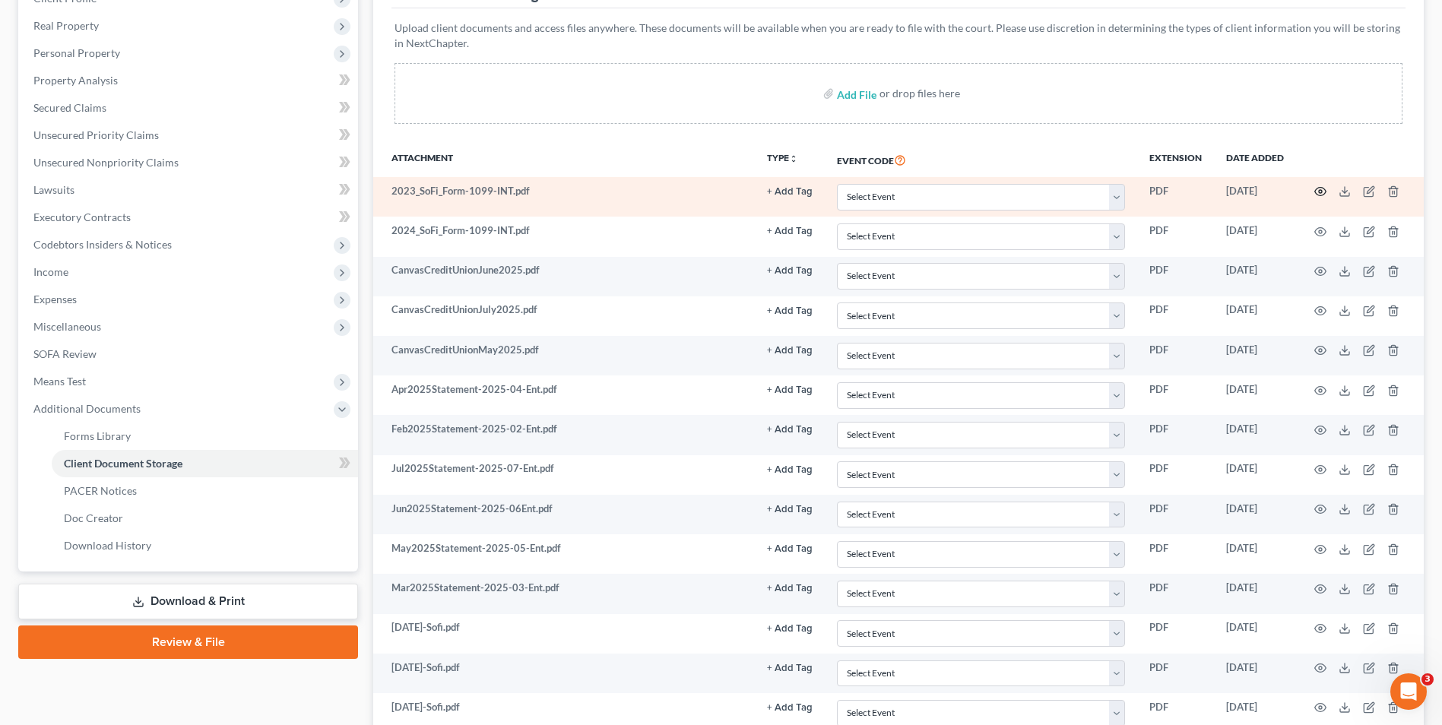
click at [1323, 187] on icon "button" at bounding box center [1320, 191] width 12 height 12
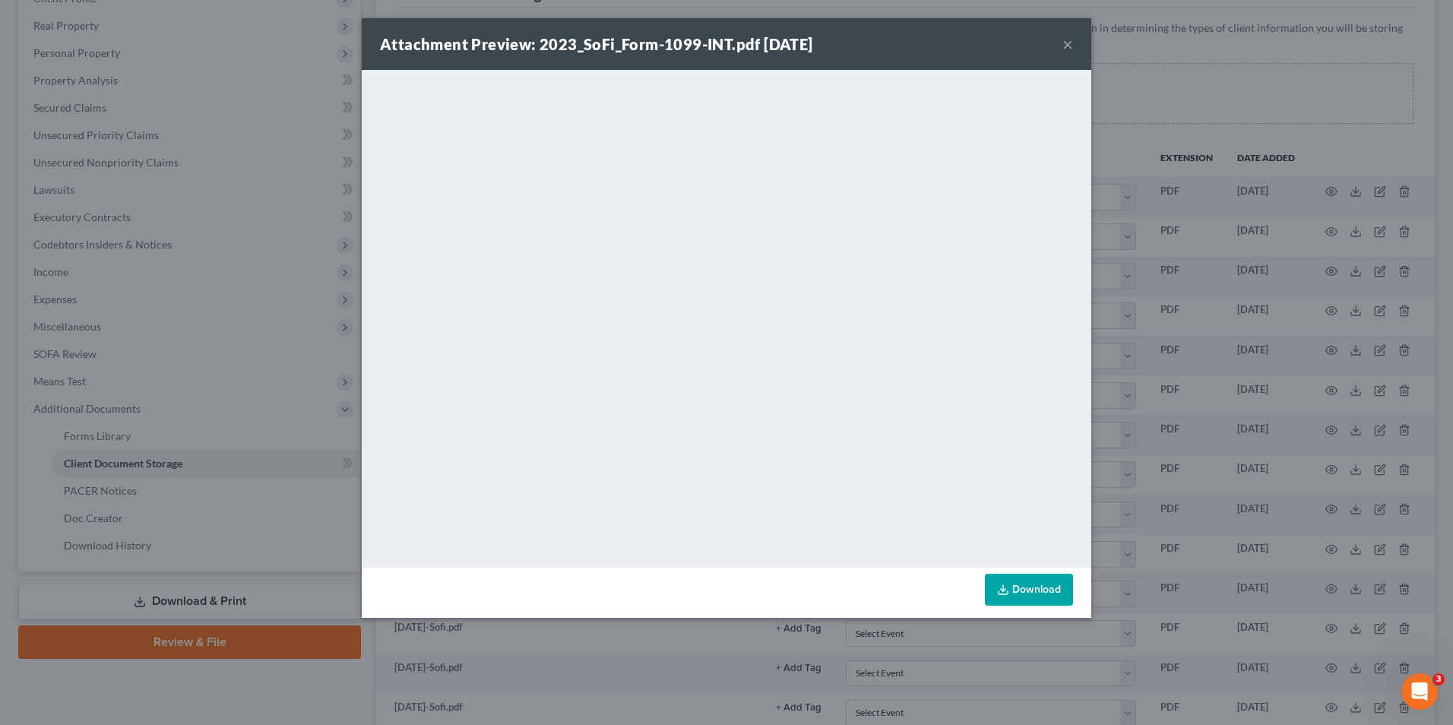
click at [1063, 46] on button "×" at bounding box center [1068, 44] width 11 height 18
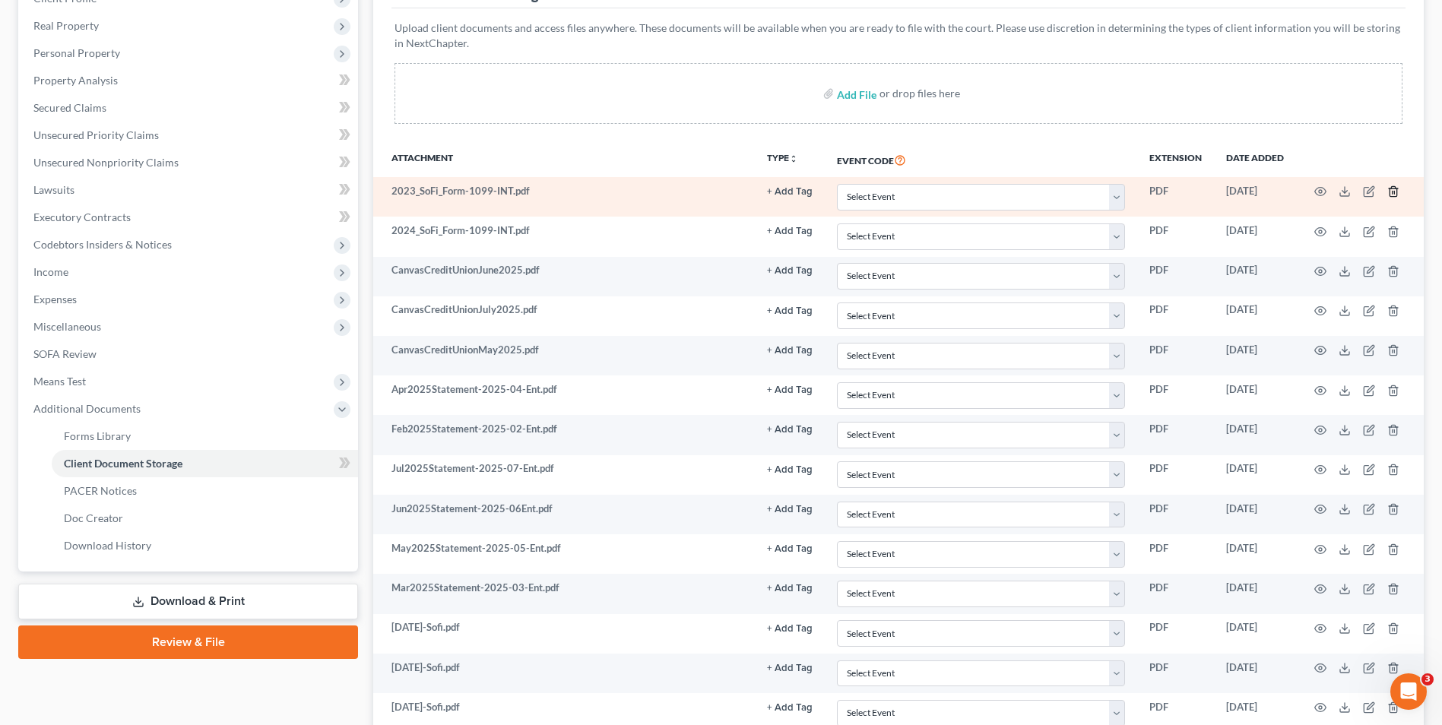
click at [1393, 194] on line "button" at bounding box center [1393, 193] width 0 height 3
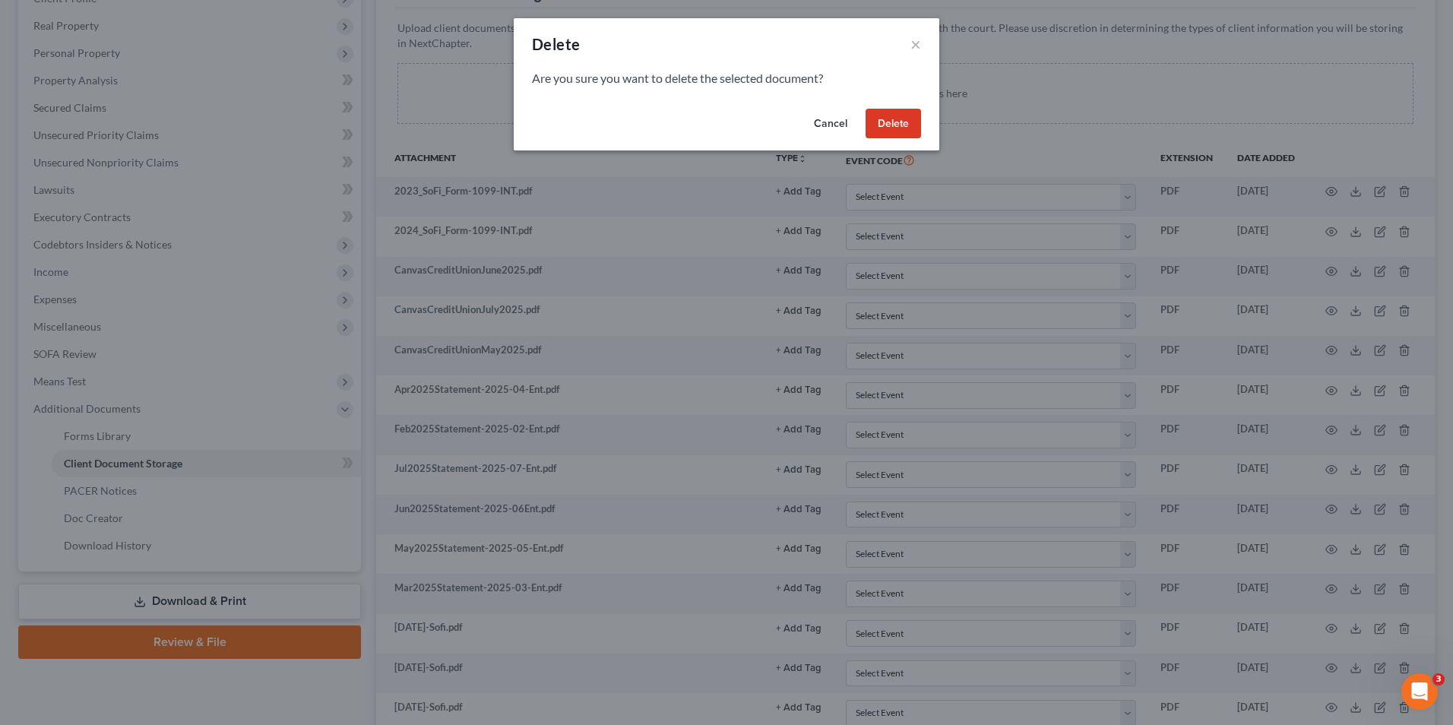
click at [895, 120] on button "Delete" at bounding box center [893, 124] width 55 height 30
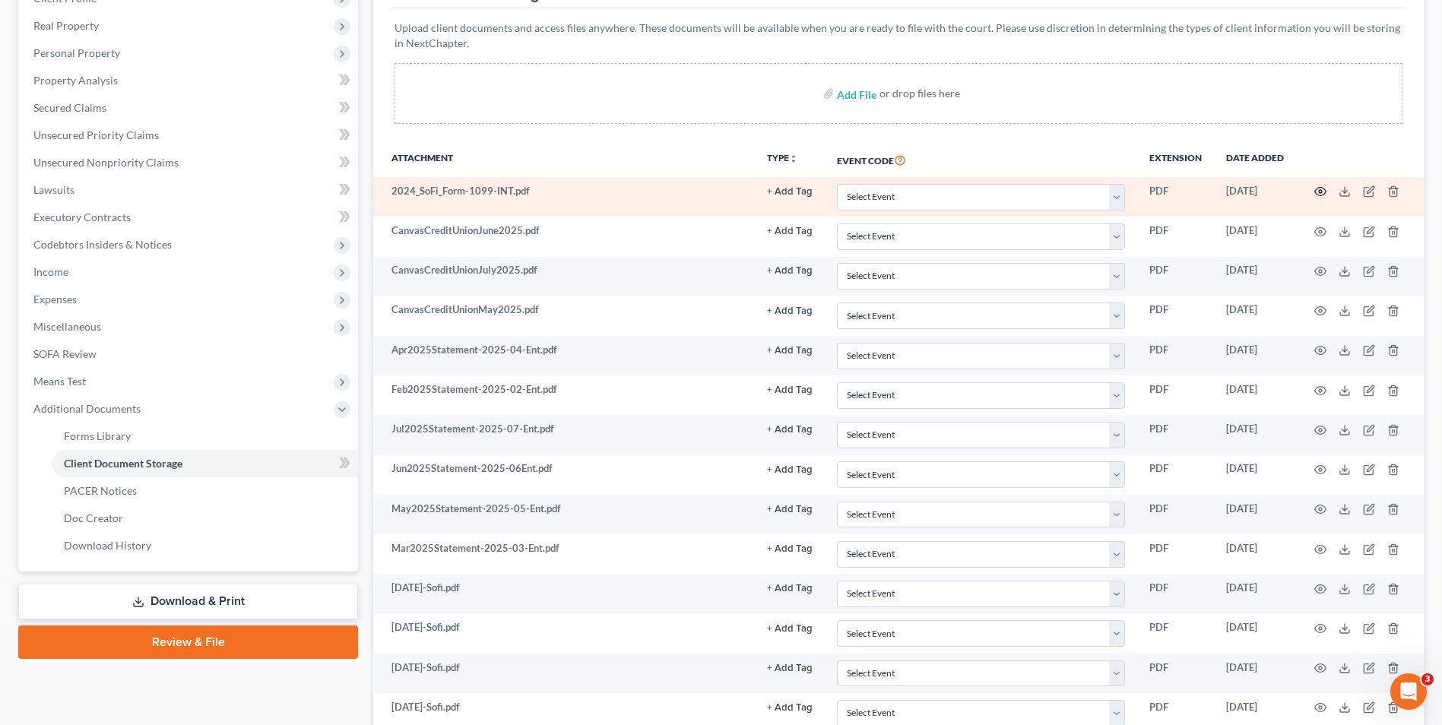
click at [1322, 189] on icon "button" at bounding box center [1320, 192] width 11 height 8
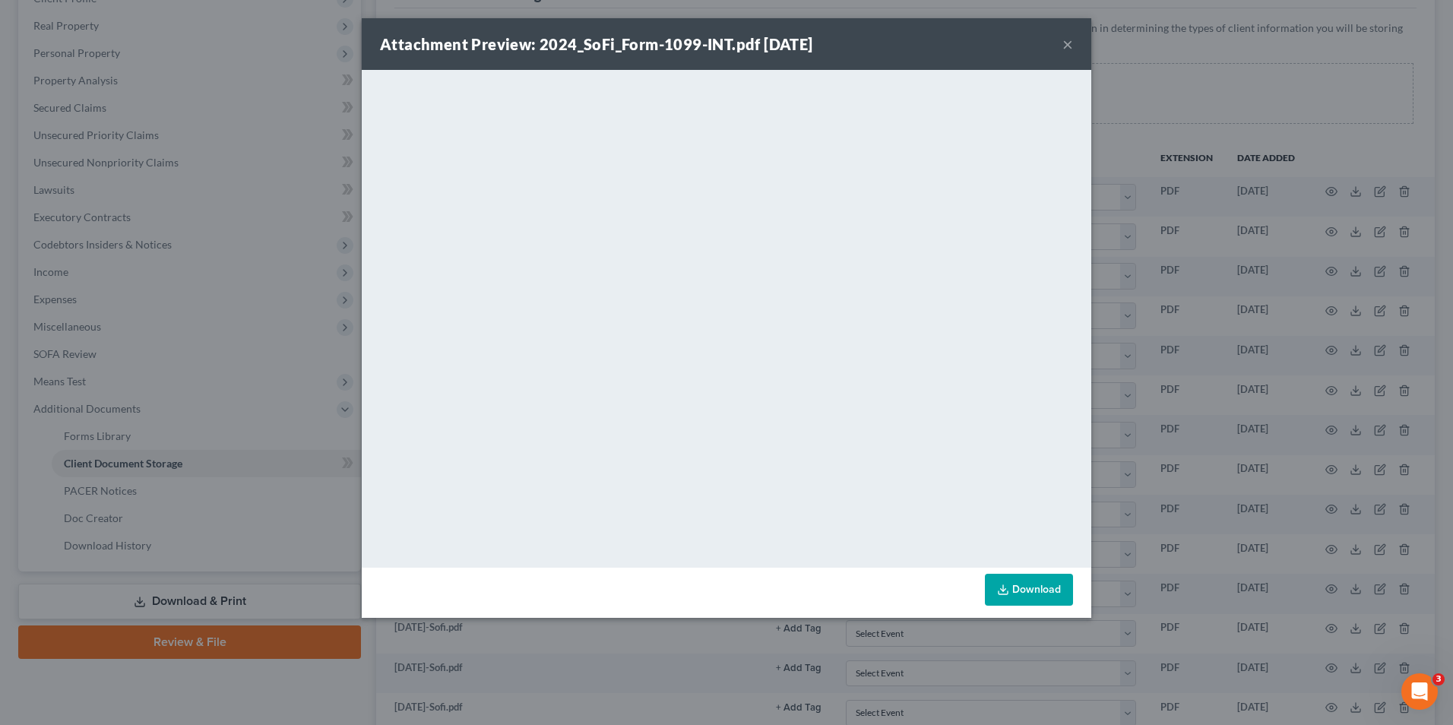
click at [1067, 46] on button "×" at bounding box center [1068, 44] width 11 height 18
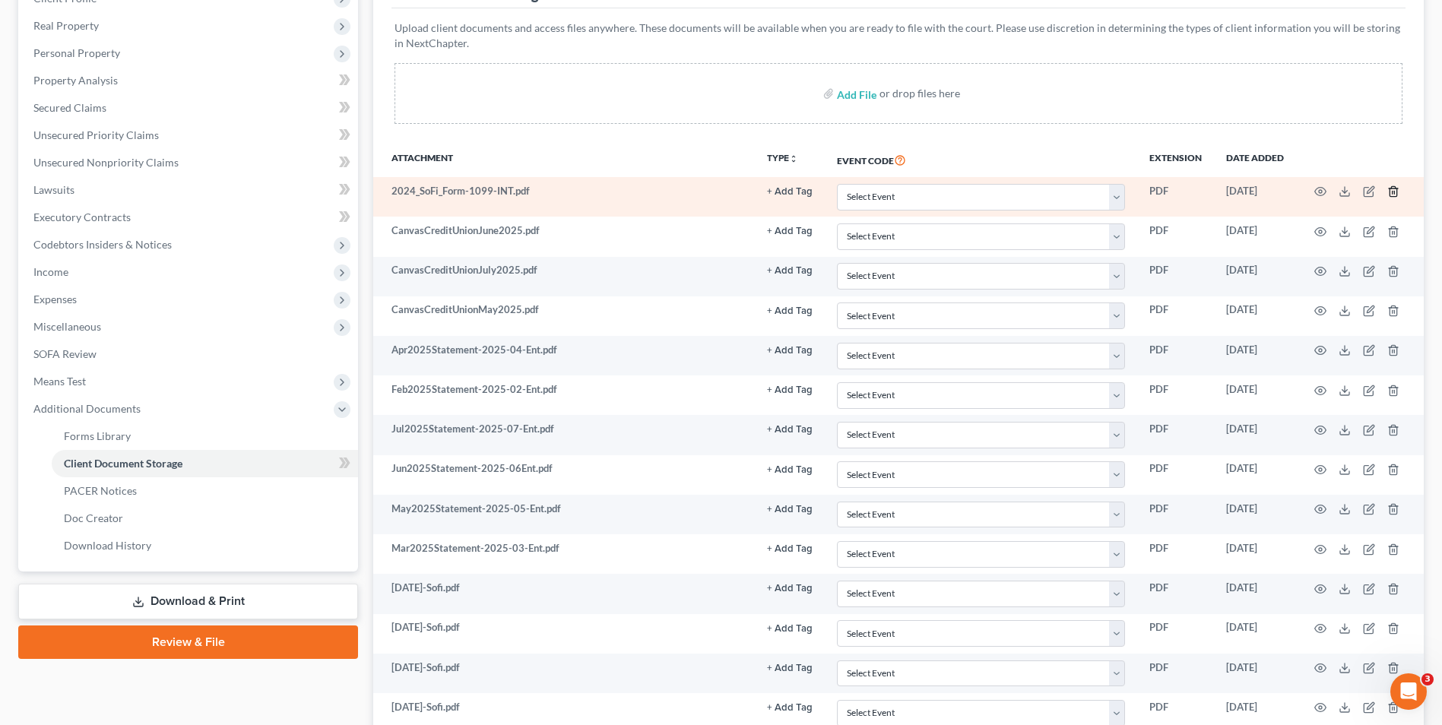
click at [1392, 190] on icon "button" at bounding box center [1393, 191] width 12 height 12
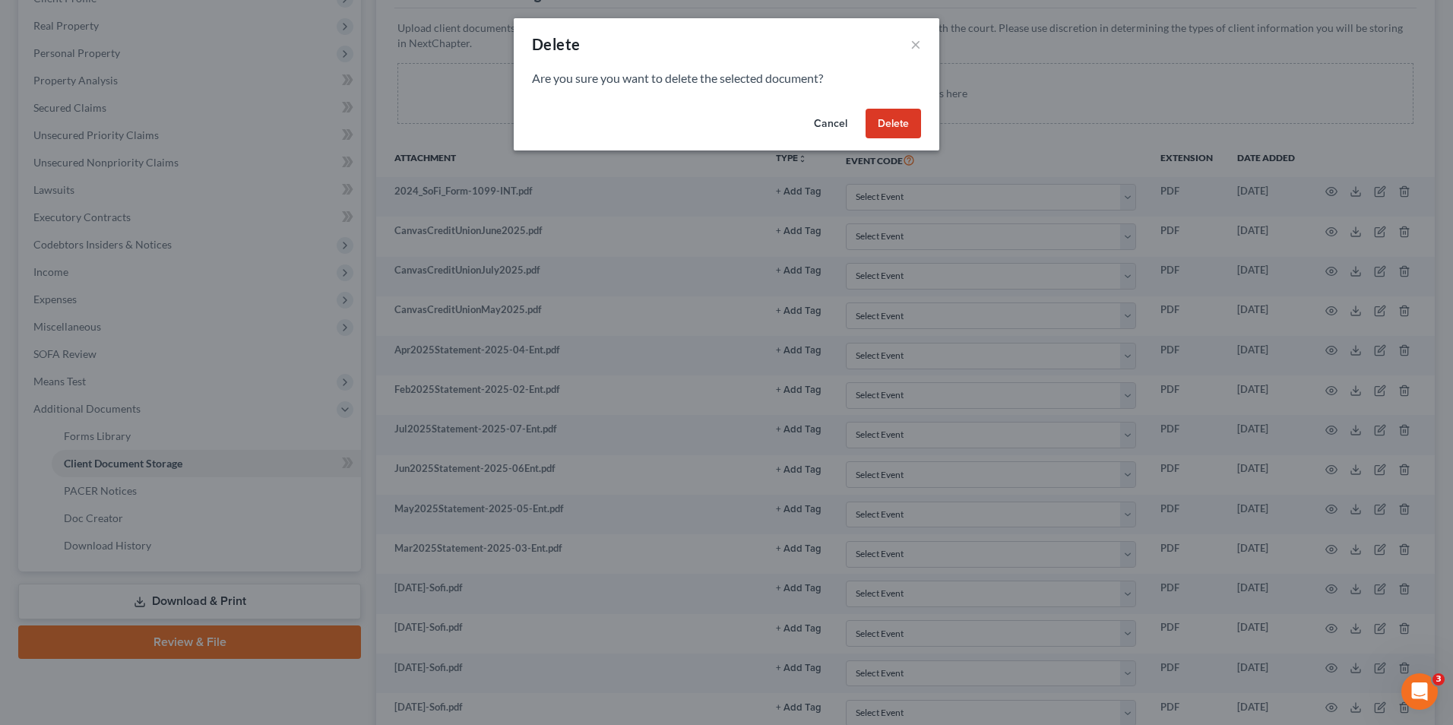
click at [895, 124] on button "Delete" at bounding box center [893, 124] width 55 height 30
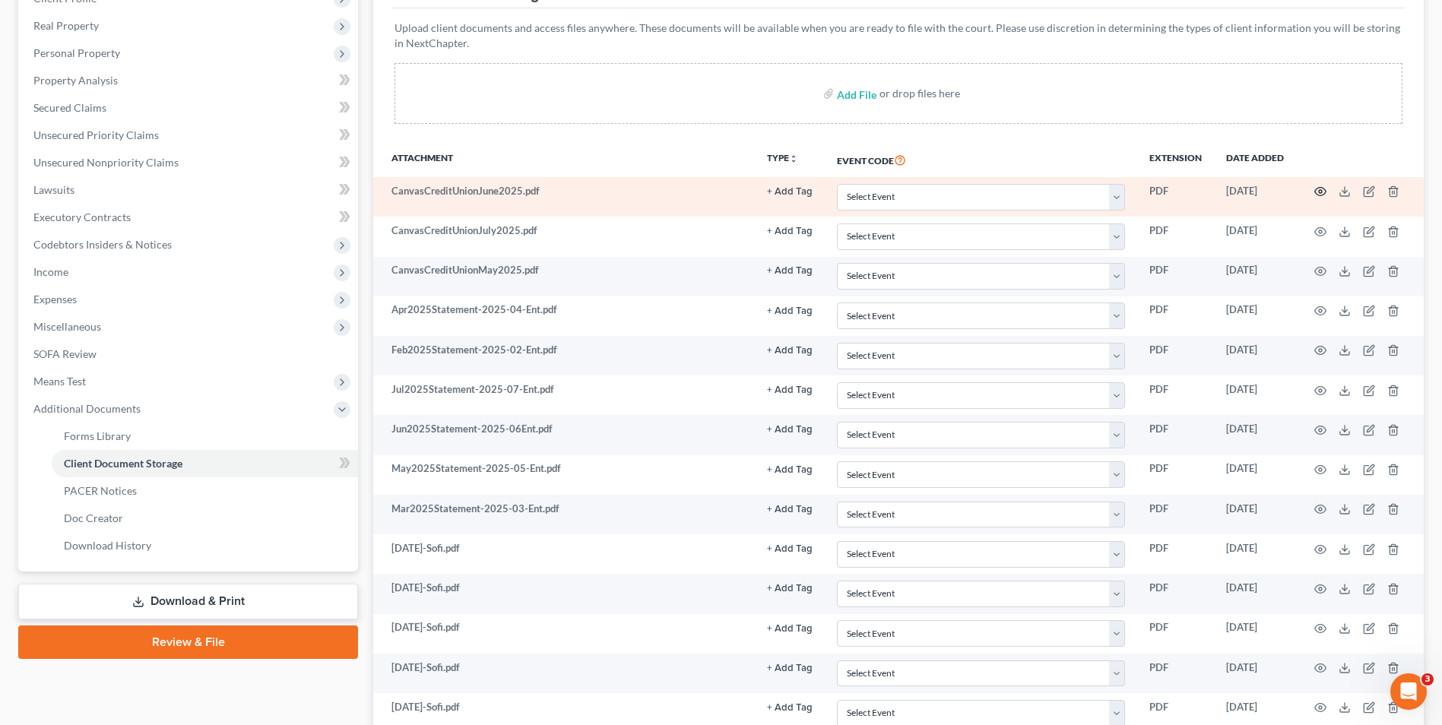
click at [1320, 190] on circle "button" at bounding box center [1320, 191] width 3 height 3
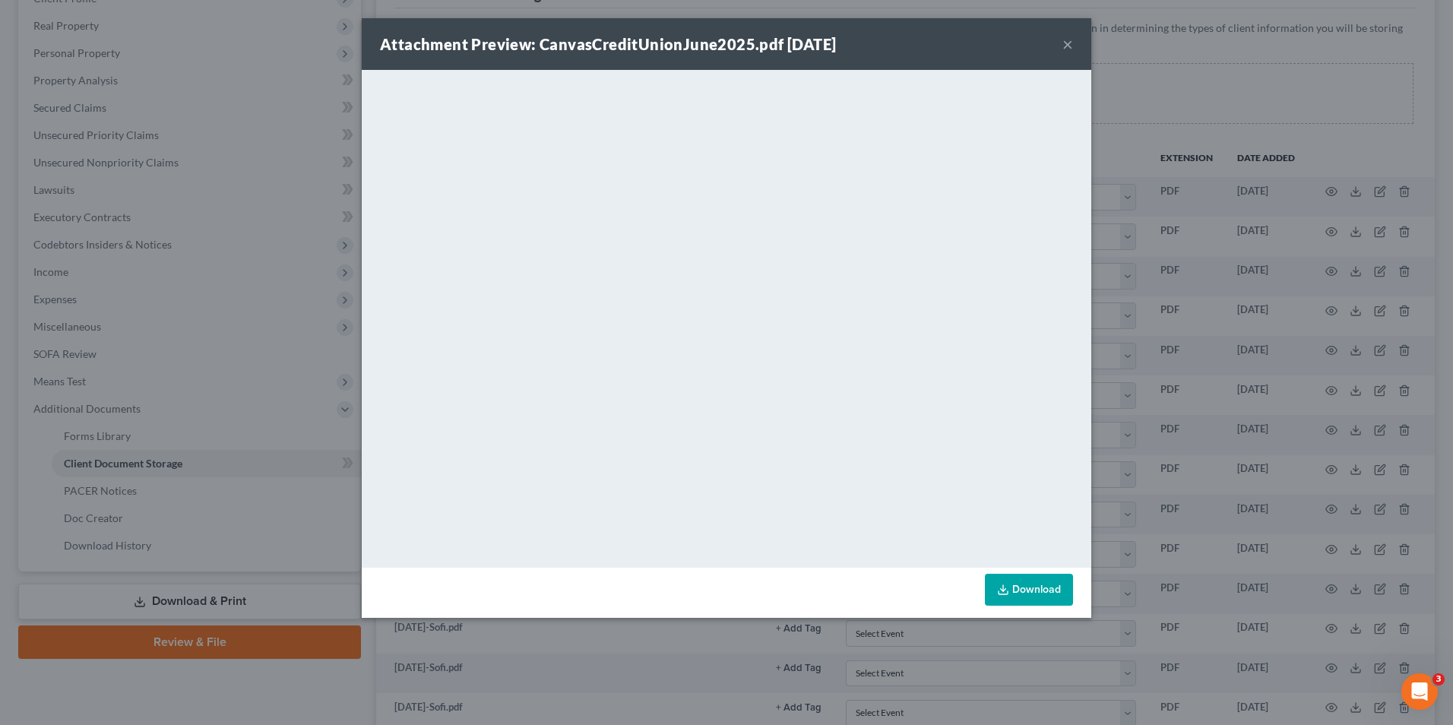
click at [1070, 45] on button "×" at bounding box center [1068, 44] width 11 height 18
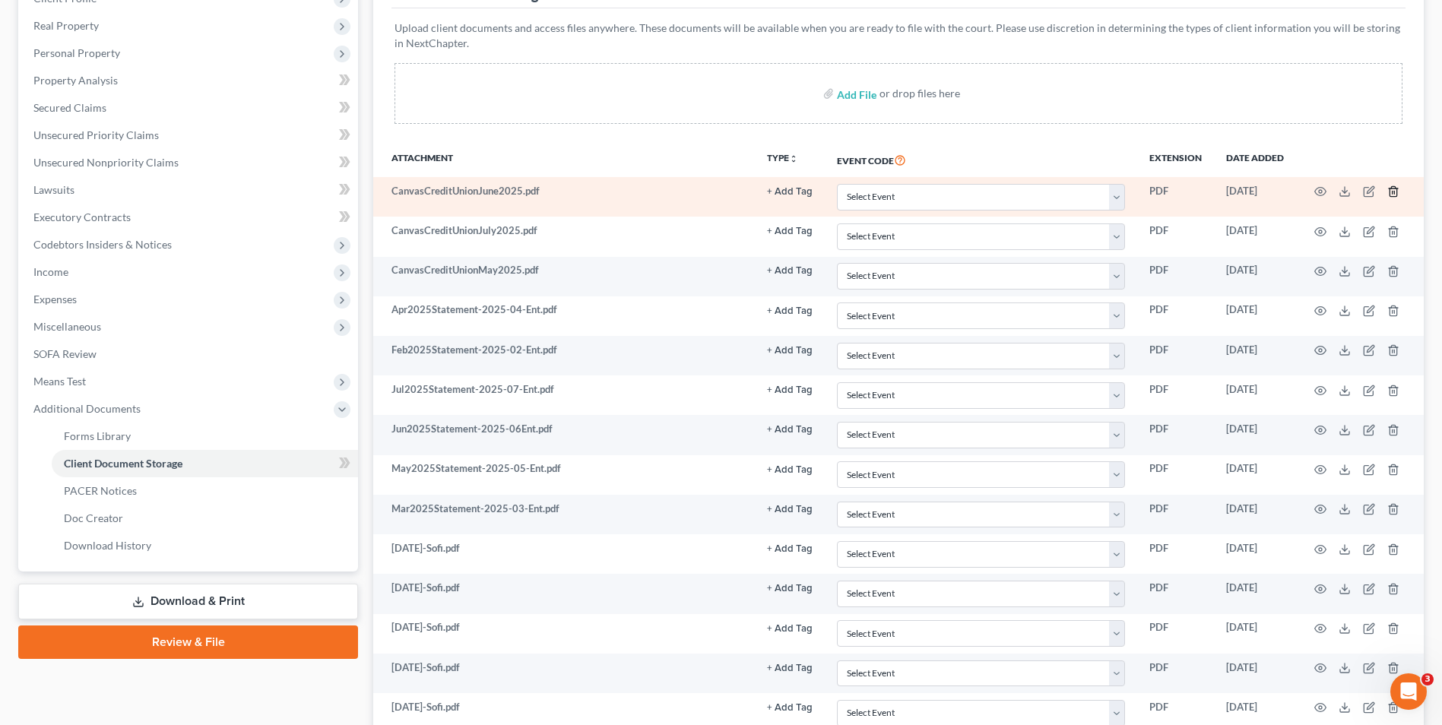
click at [1393, 192] on line "button" at bounding box center [1393, 193] width 0 height 3
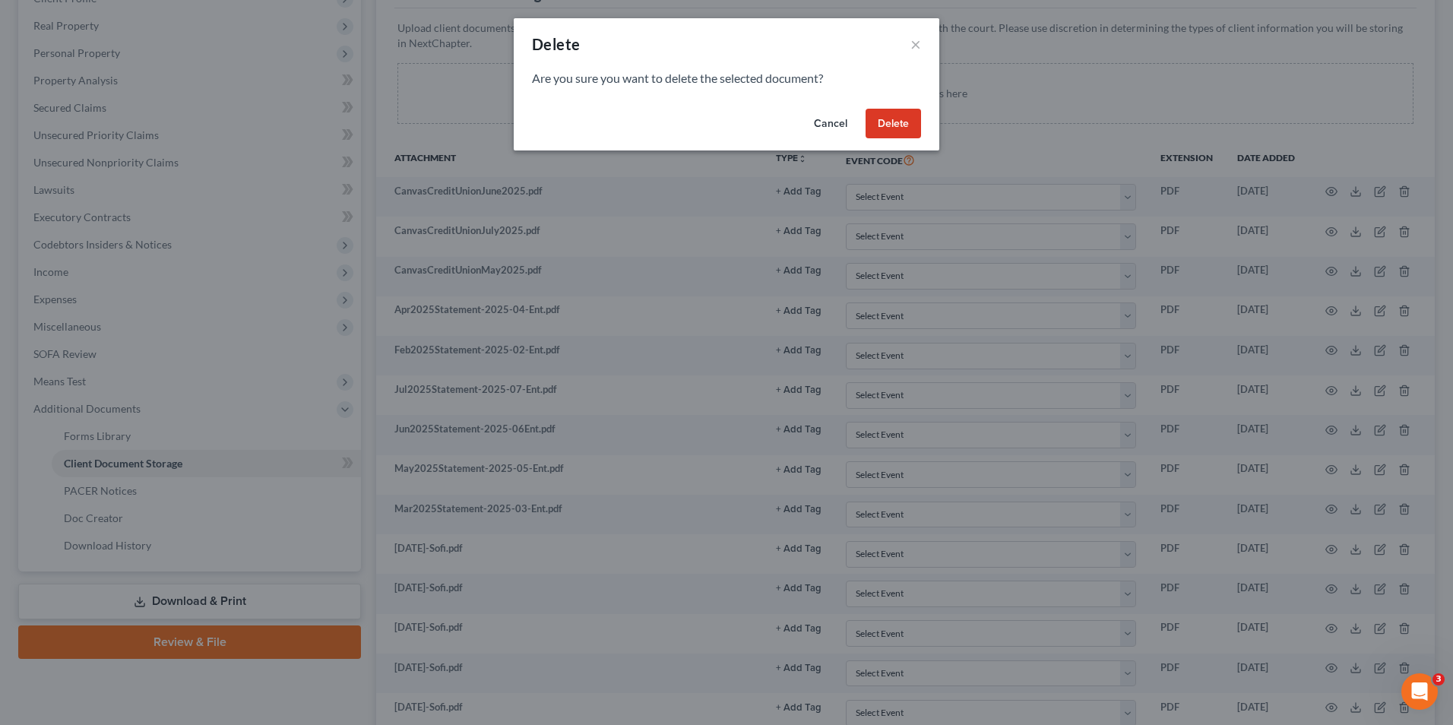
click at [901, 121] on button "Delete" at bounding box center [893, 124] width 55 height 30
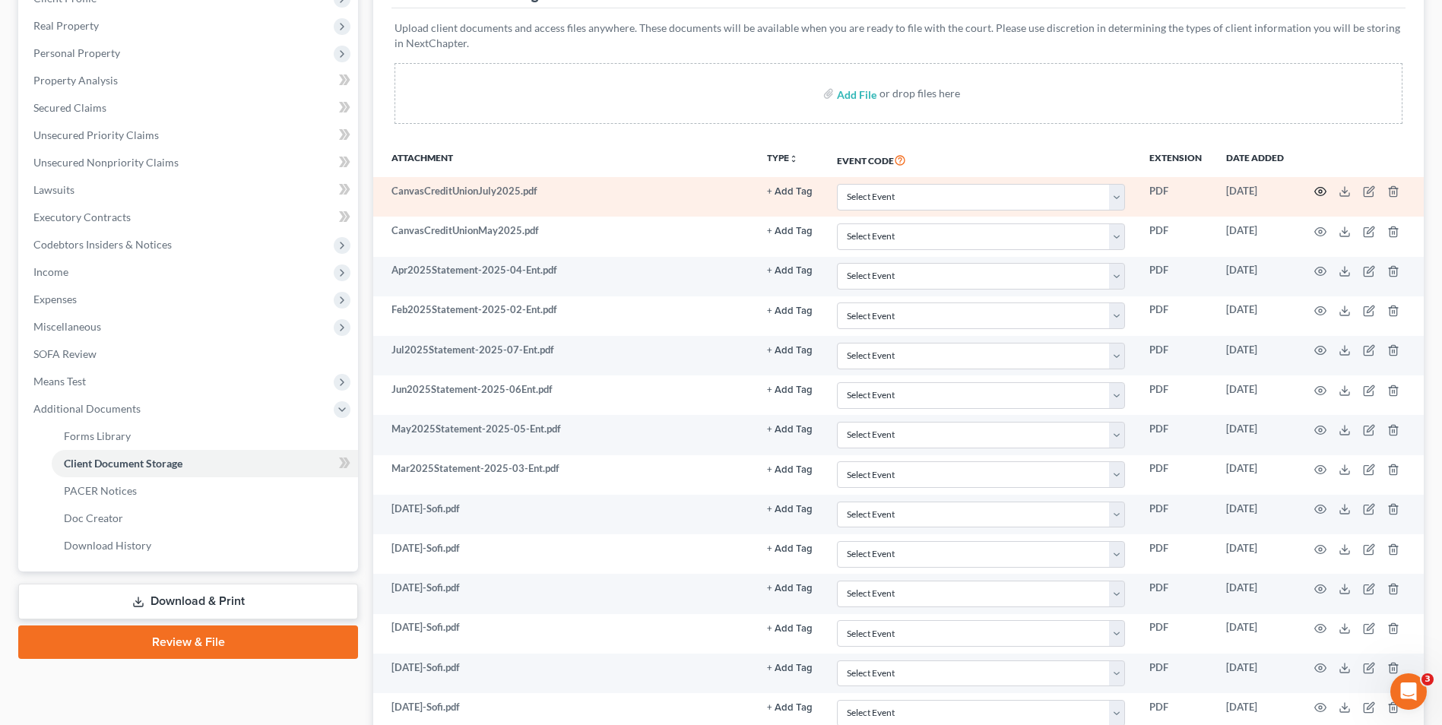
click at [1326, 192] on icon "button" at bounding box center [1320, 192] width 11 height 8
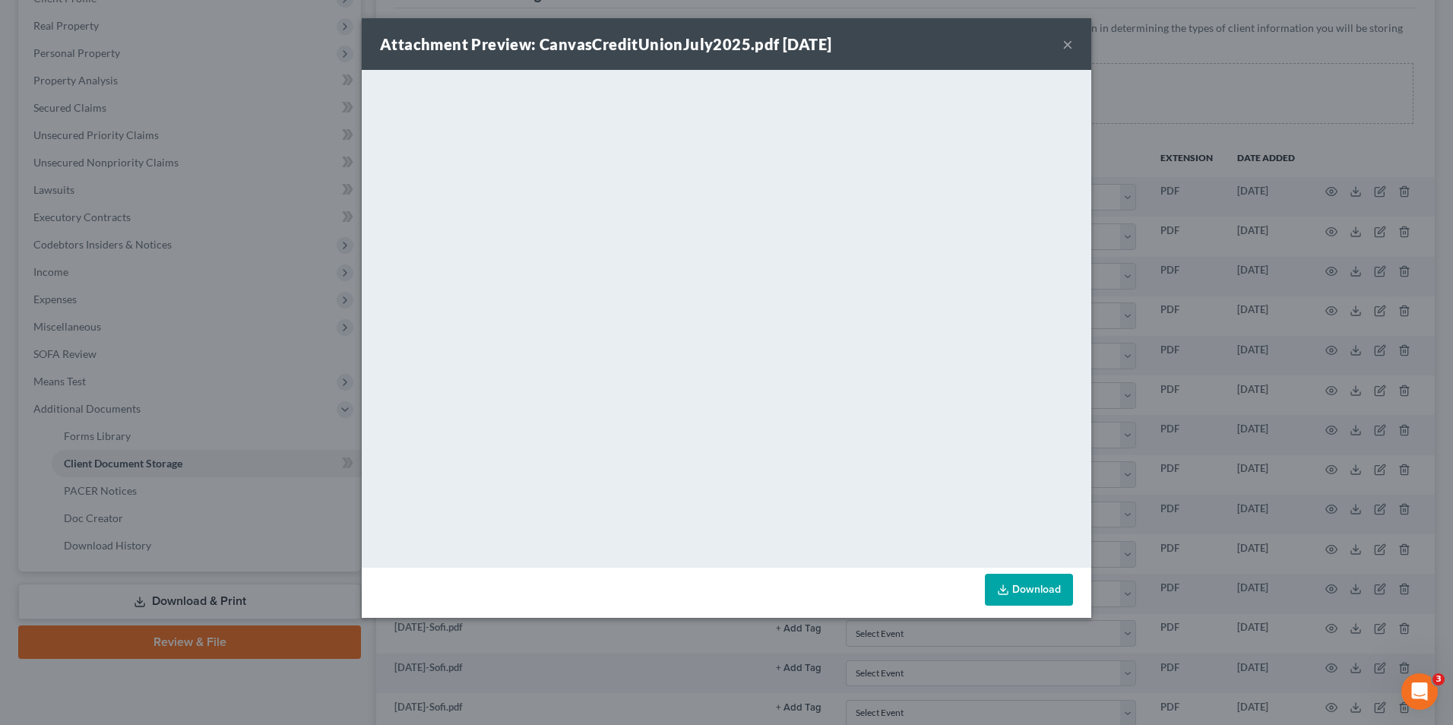
click at [1066, 36] on button "×" at bounding box center [1068, 44] width 11 height 18
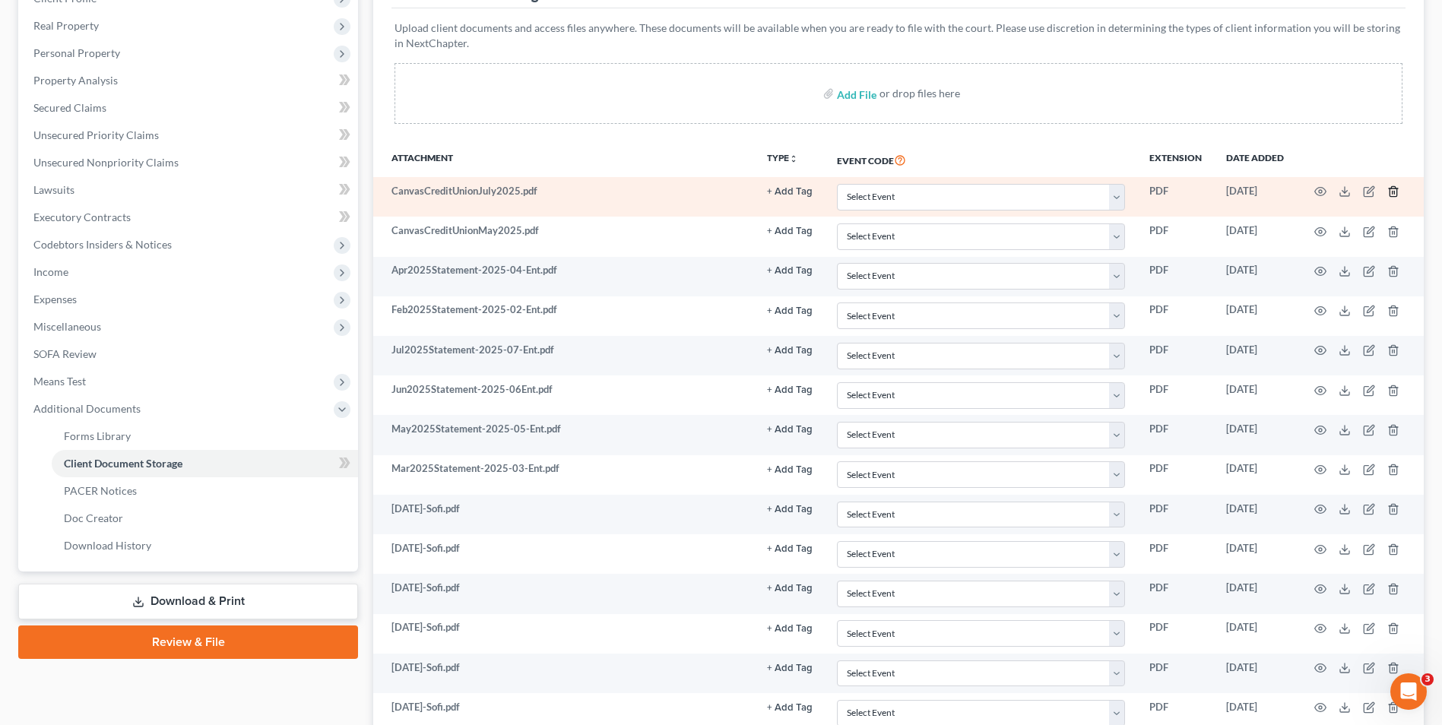
click at [1389, 189] on icon "button" at bounding box center [1392, 192] width 7 height 10
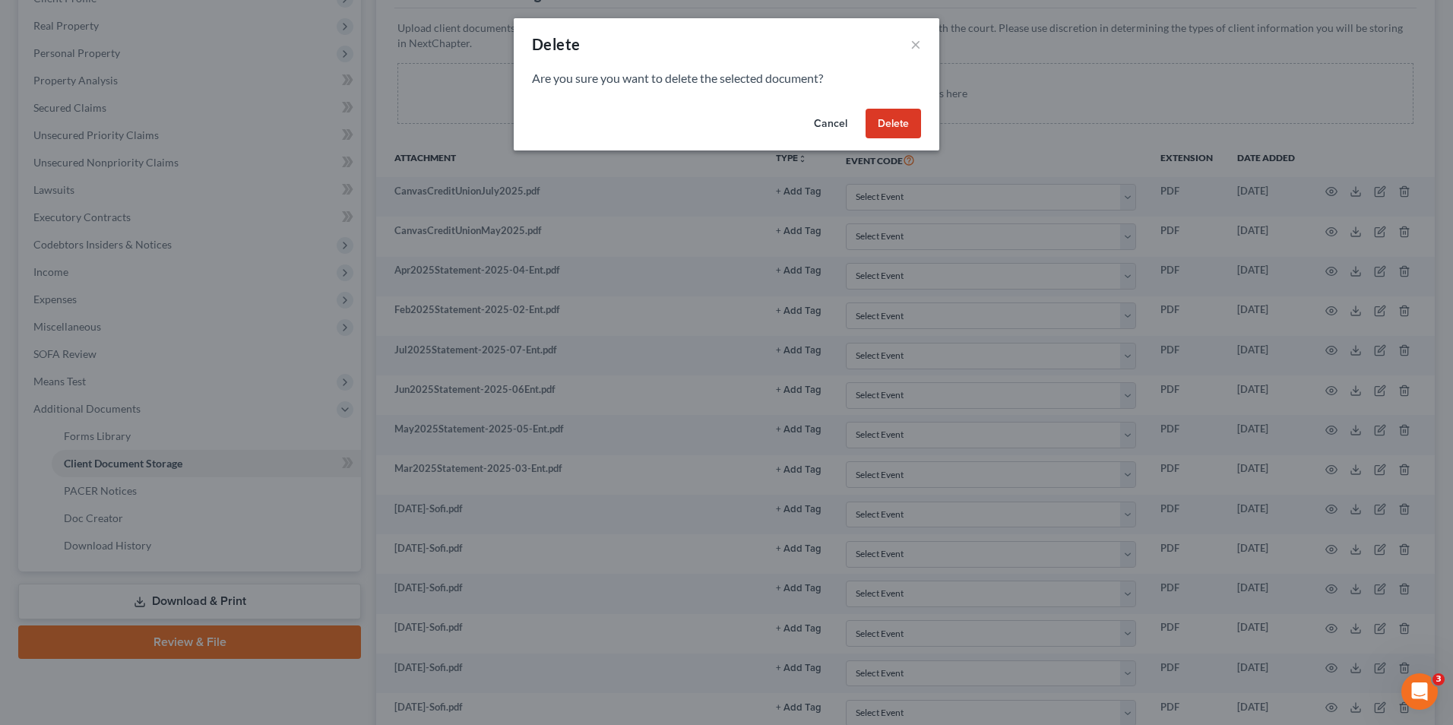
click at [898, 118] on button "Delete" at bounding box center [893, 124] width 55 height 30
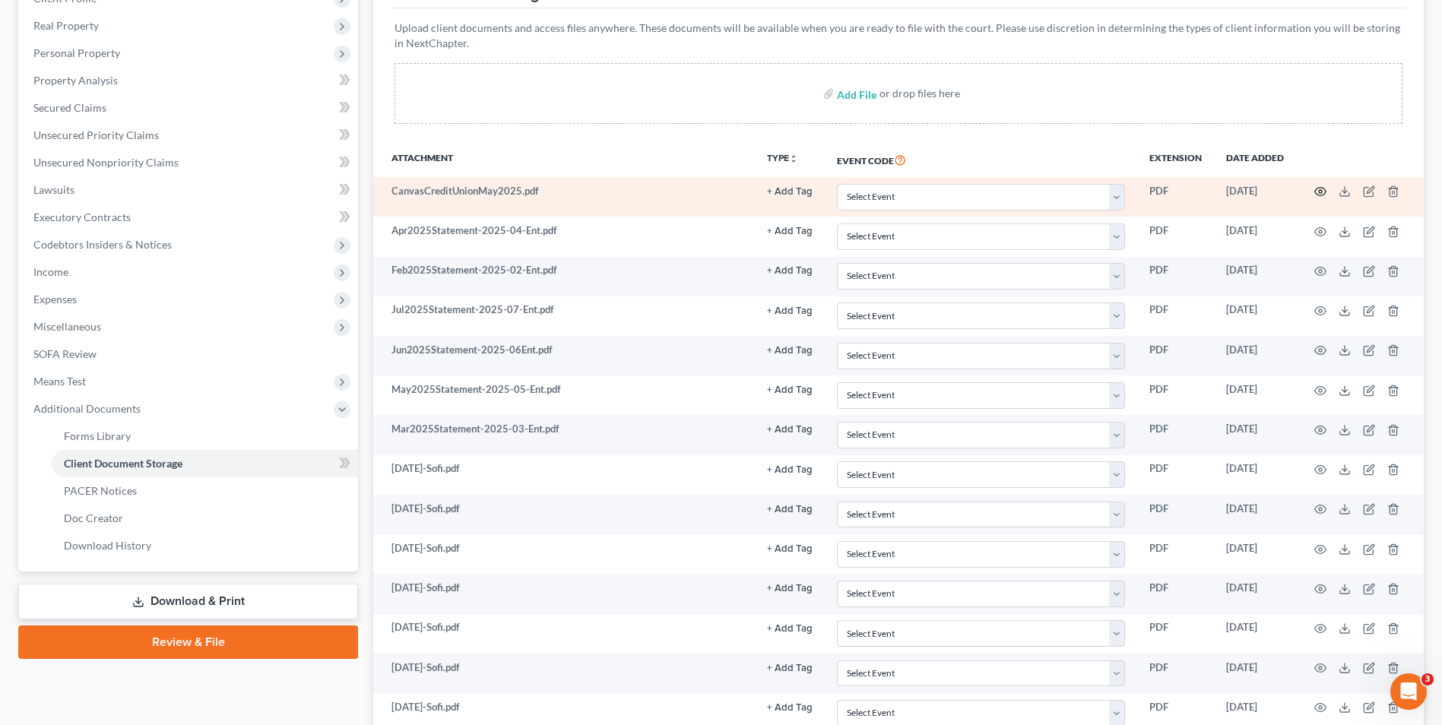
click at [1321, 190] on circle "button" at bounding box center [1320, 191] width 3 height 3
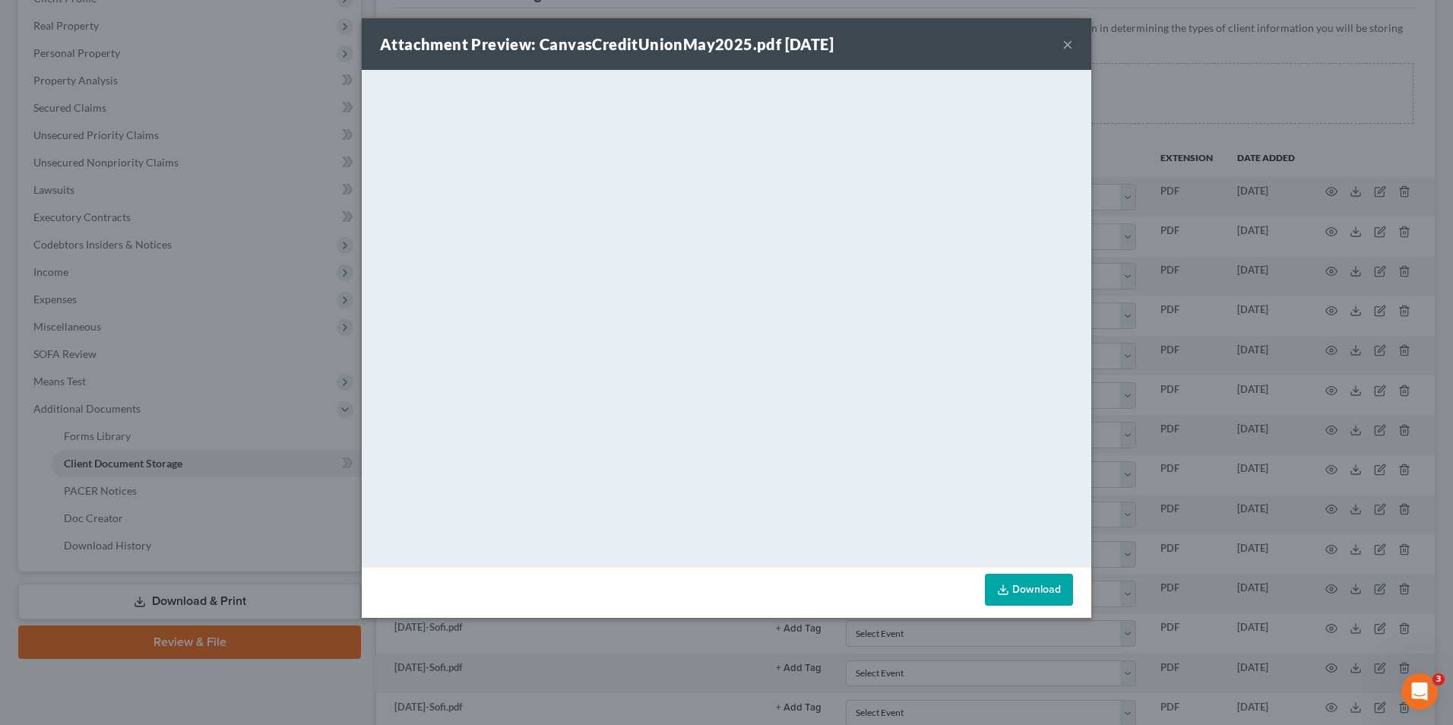
click at [1066, 43] on button "×" at bounding box center [1068, 44] width 11 height 18
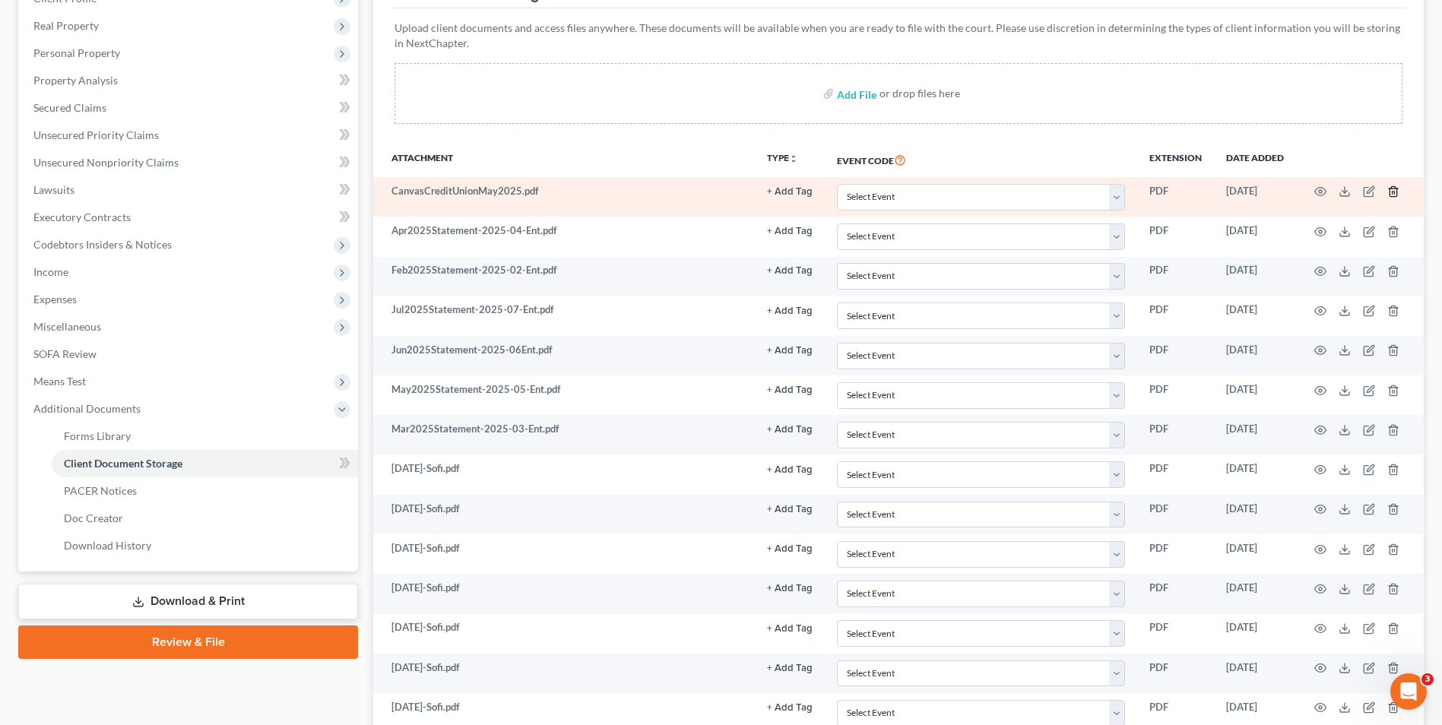
click at [1393, 190] on icon "button" at bounding box center [1393, 191] width 12 height 12
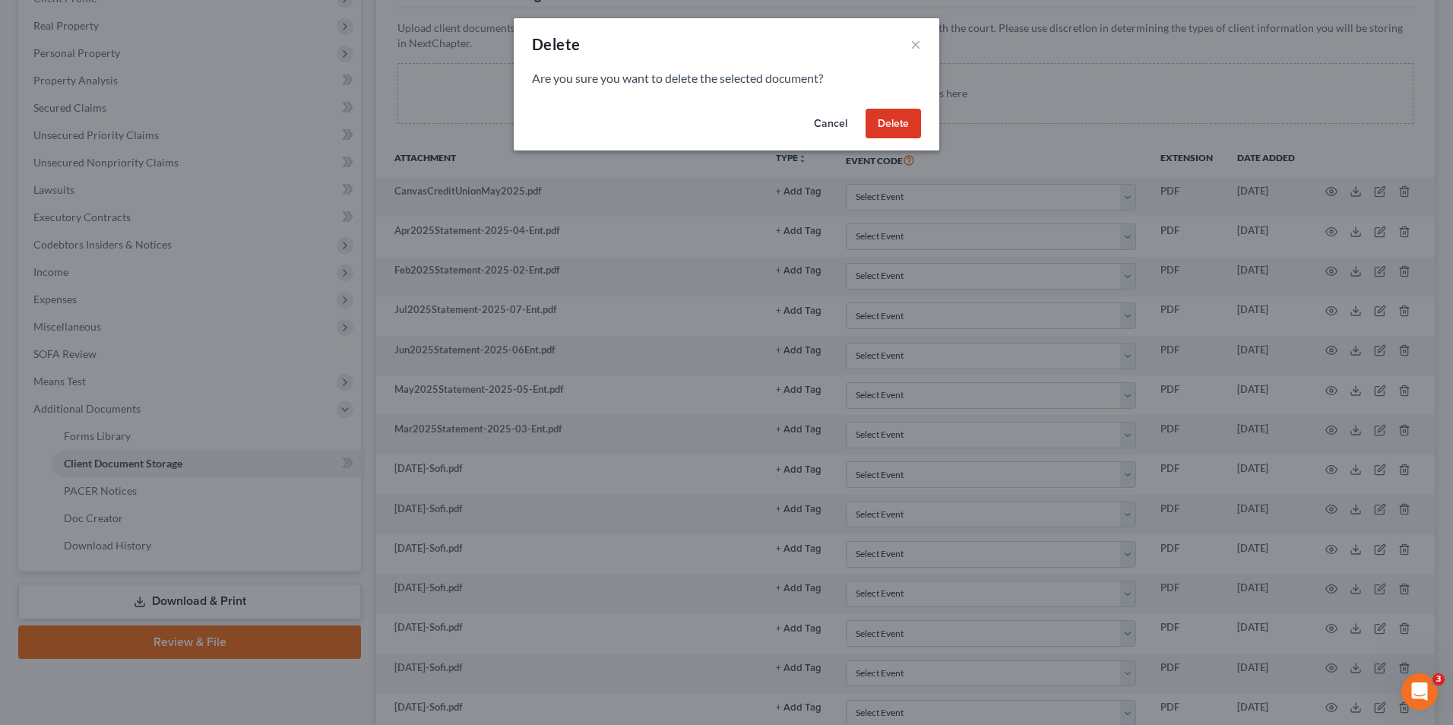
click at [890, 134] on button "Delete" at bounding box center [893, 124] width 55 height 30
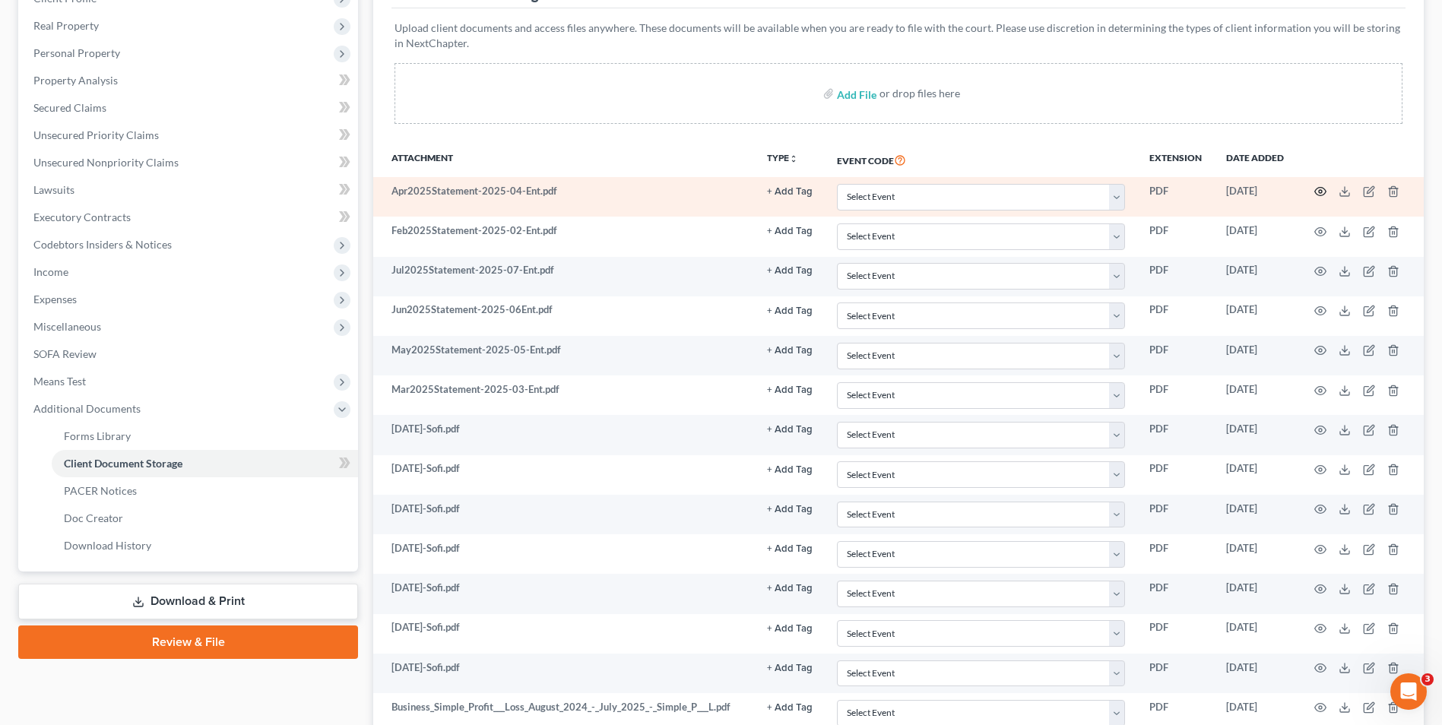
click at [1321, 191] on circle "button" at bounding box center [1320, 191] width 3 height 3
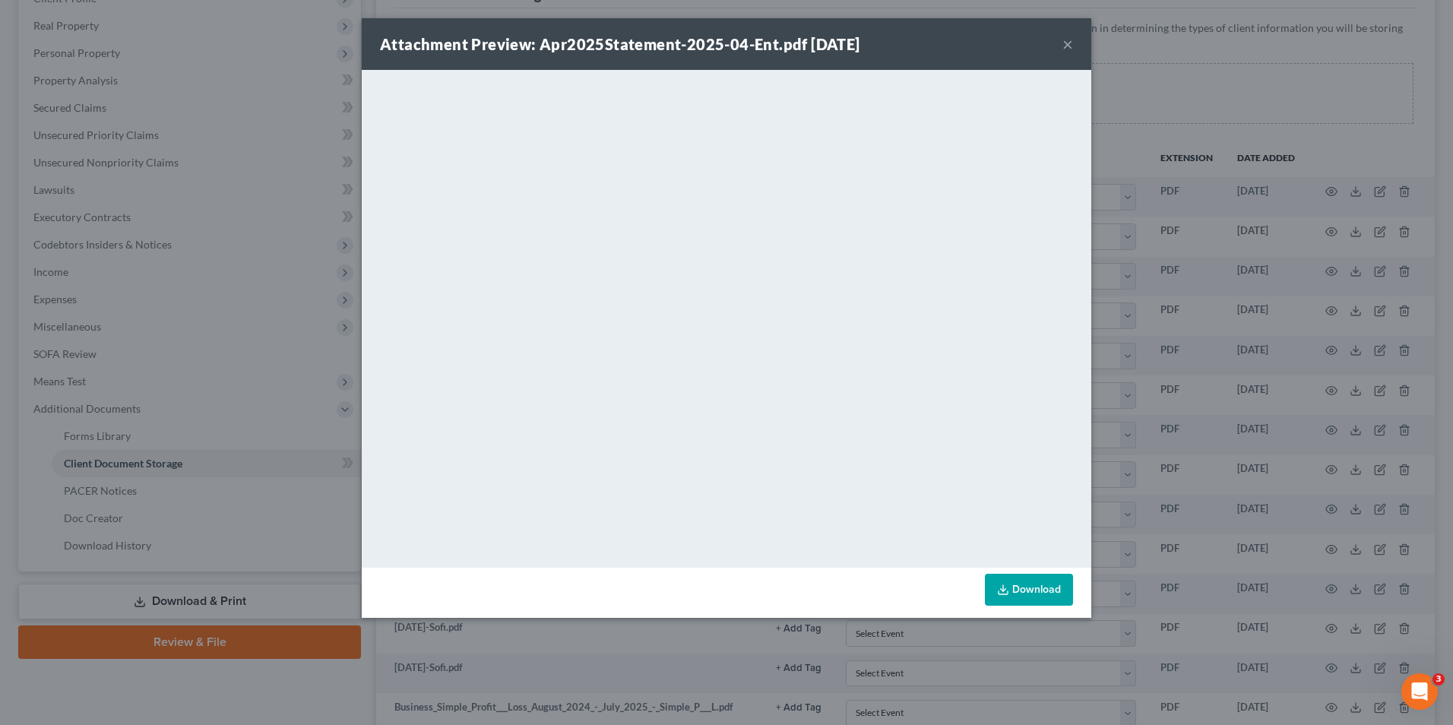
click at [1067, 42] on button "×" at bounding box center [1068, 44] width 11 height 18
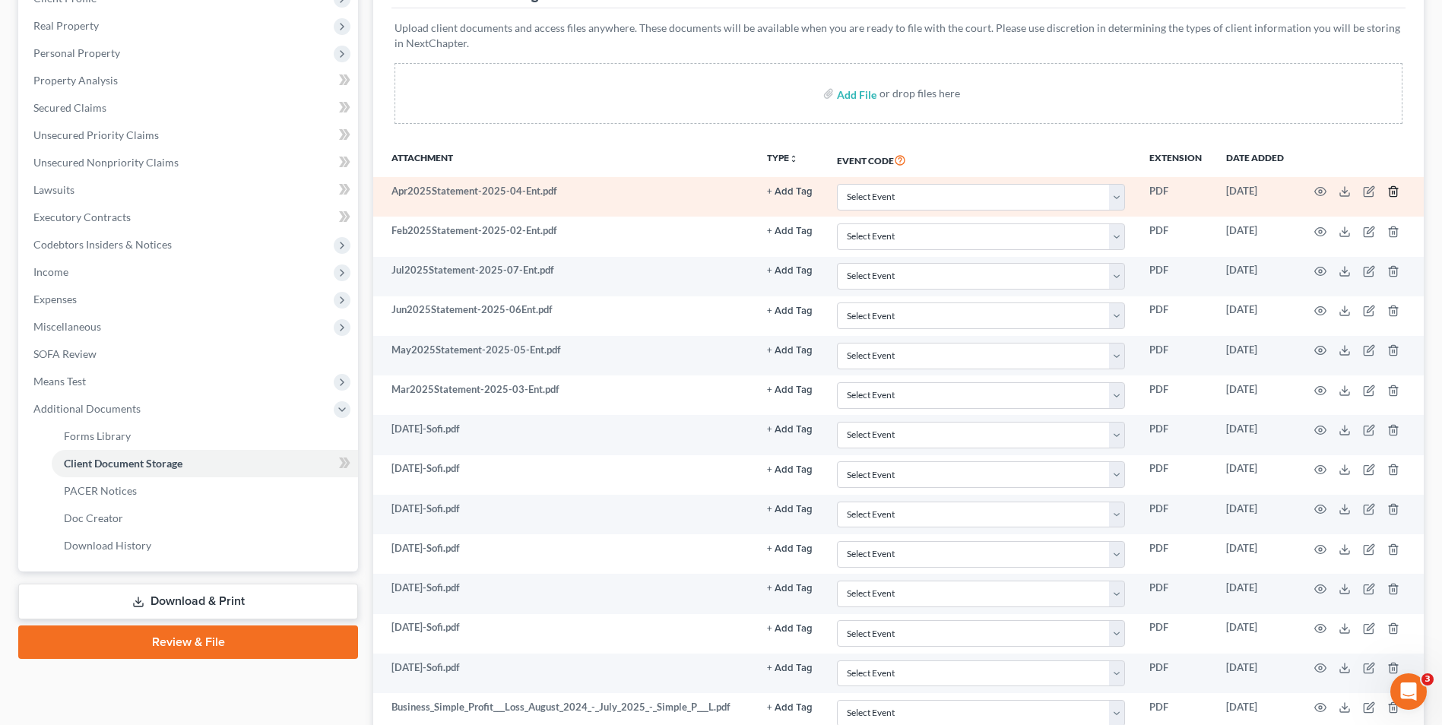
click at [1394, 189] on polyline "button" at bounding box center [1393, 189] width 9 height 0
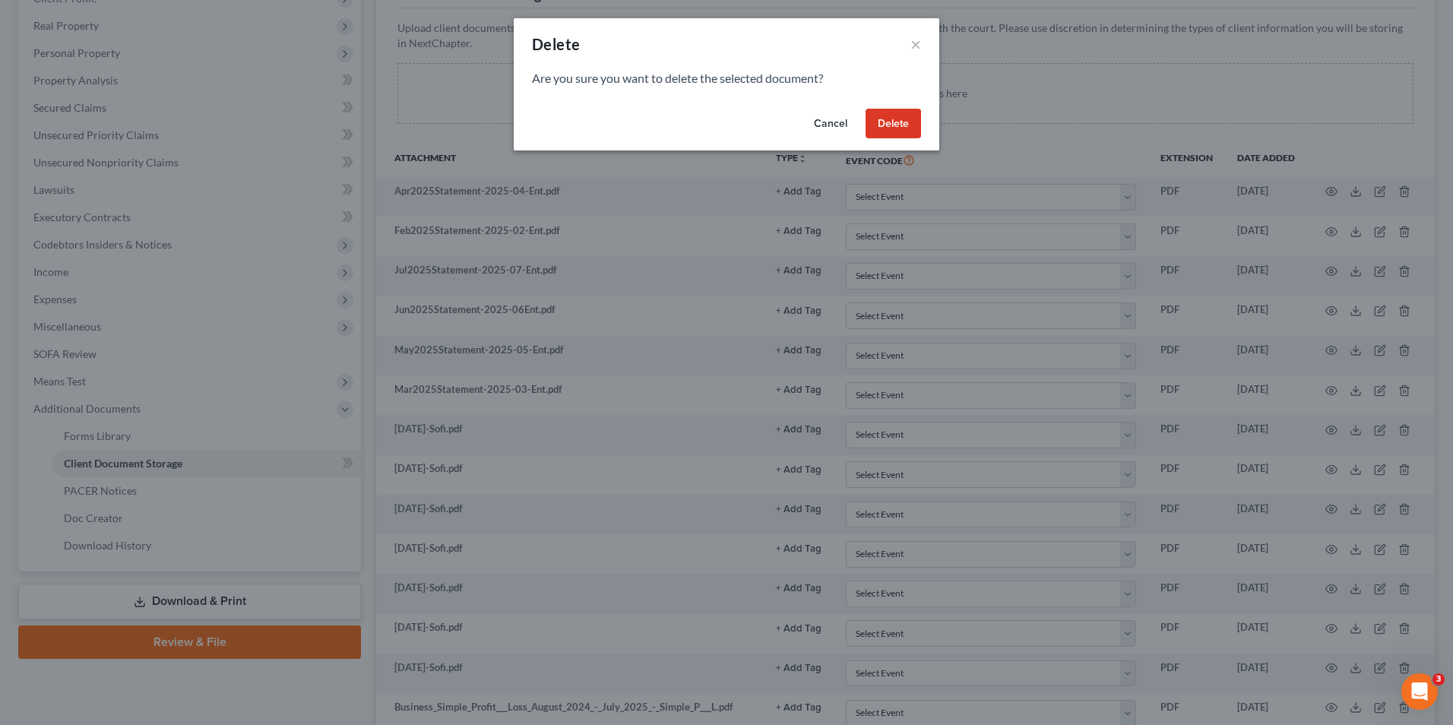
click at [884, 130] on button "Delete" at bounding box center [893, 124] width 55 height 30
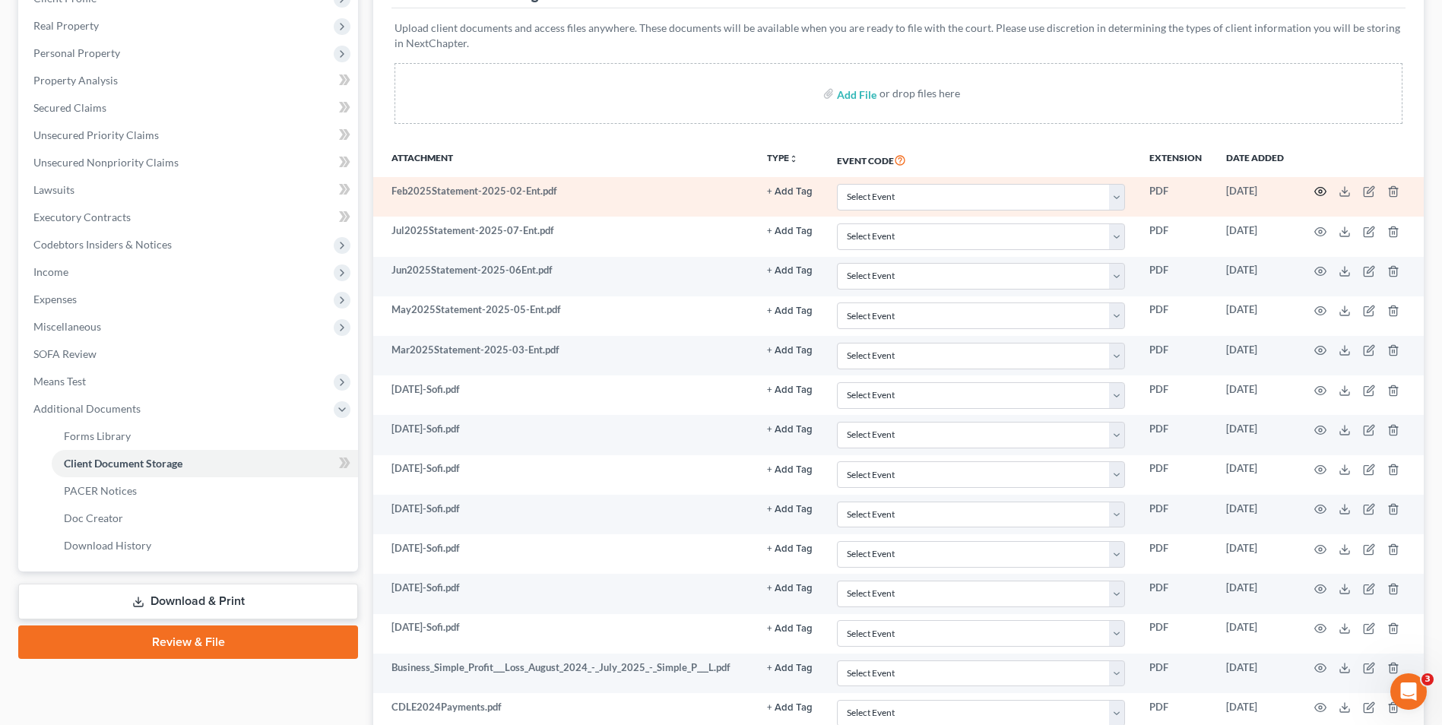
click at [1323, 193] on icon "button" at bounding box center [1320, 191] width 12 height 12
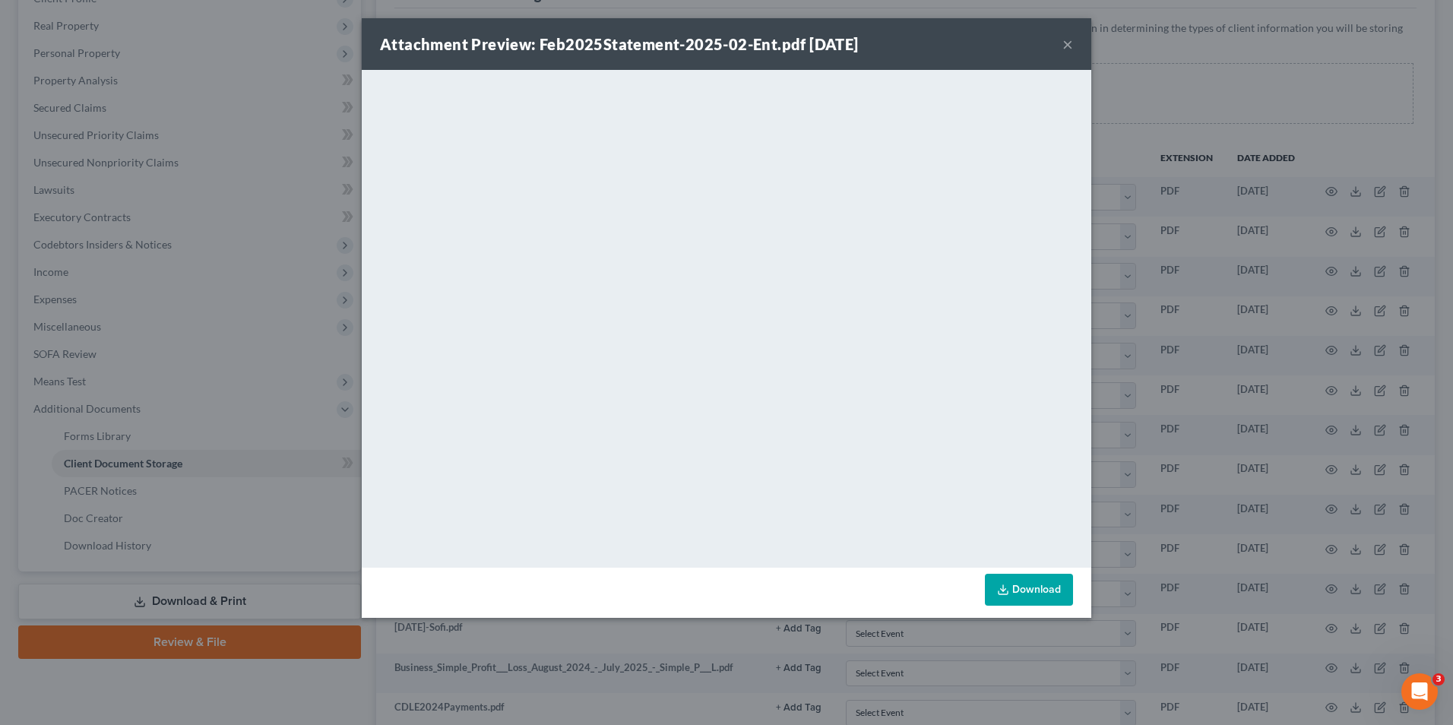
click at [1066, 46] on button "×" at bounding box center [1068, 44] width 11 height 18
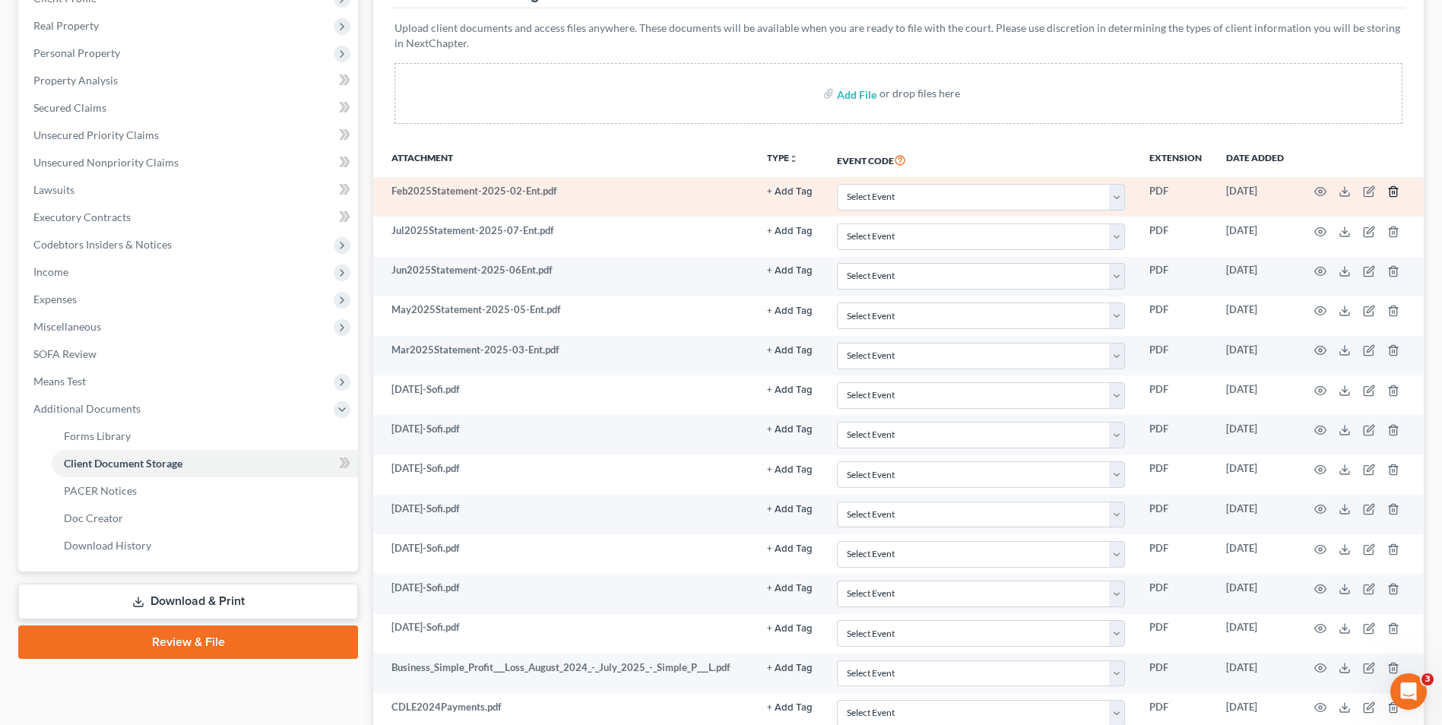
click at [1392, 197] on icon "button" at bounding box center [1392, 192] width 7 height 10
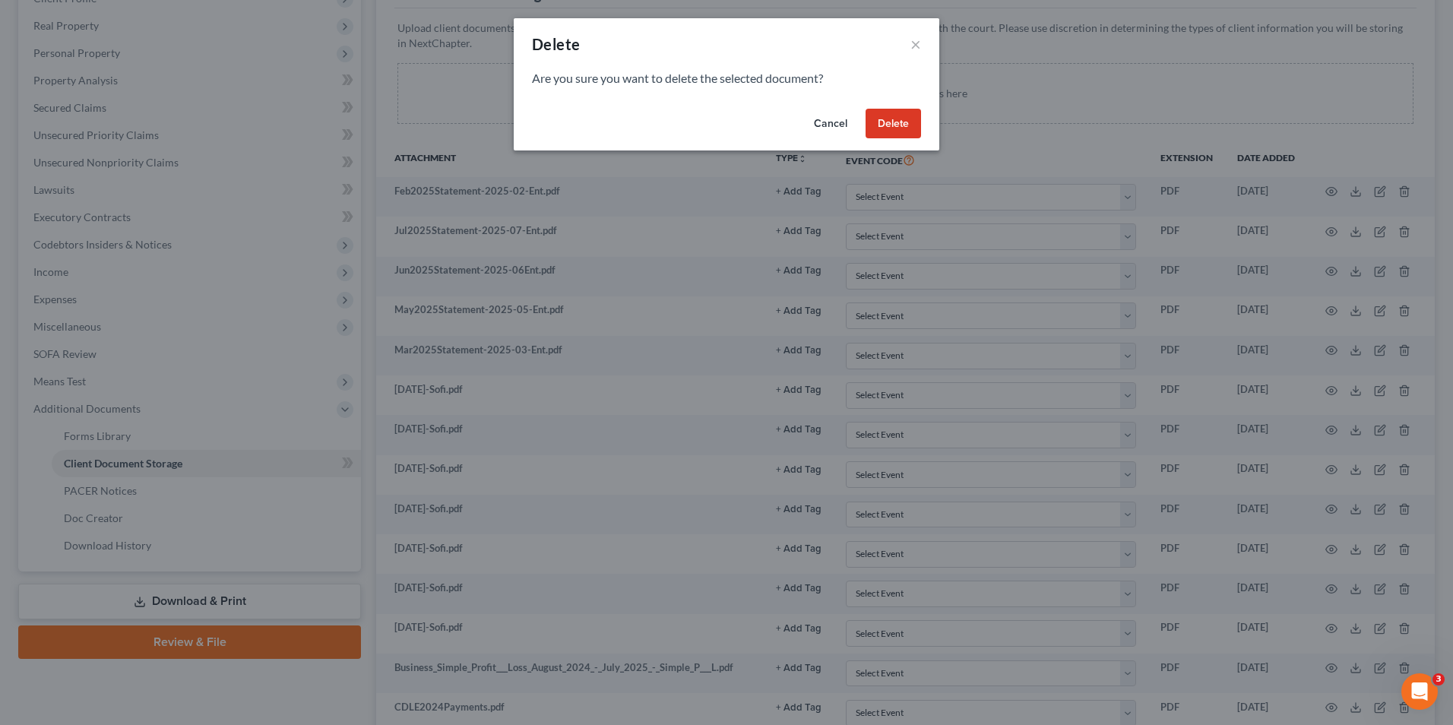
click at [892, 106] on div "Cancel Delete" at bounding box center [727, 127] width 426 height 49
click at [886, 119] on button "Delete" at bounding box center [893, 124] width 55 height 30
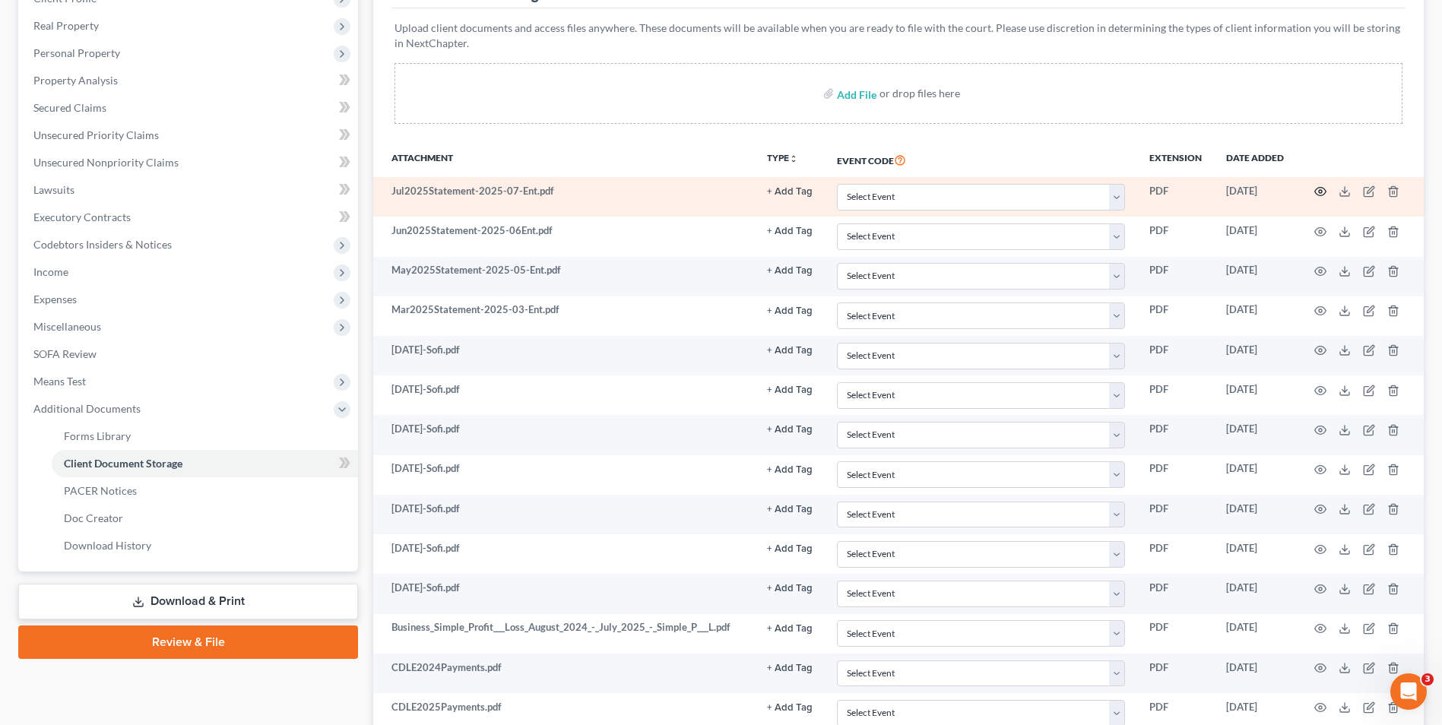
click at [1322, 190] on icon "button" at bounding box center [1320, 191] width 12 height 12
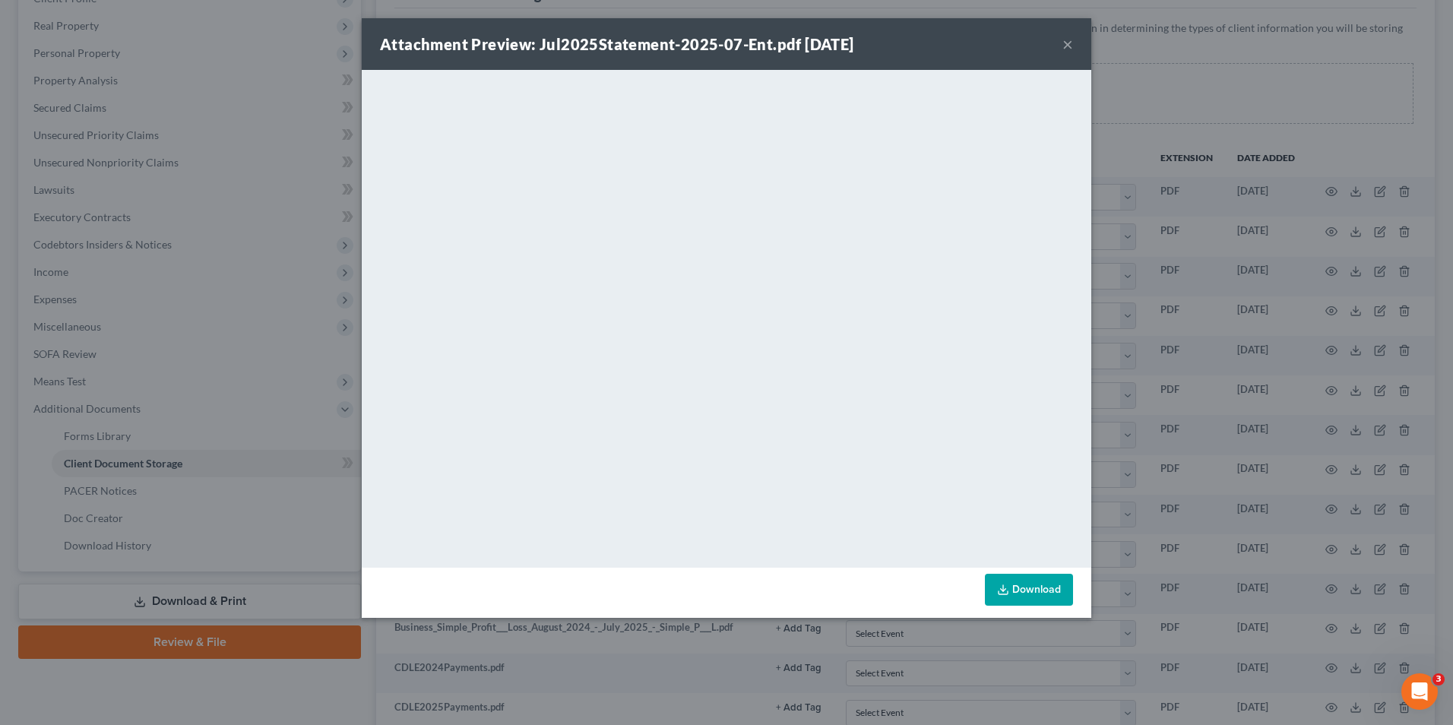
click at [1071, 45] on button "×" at bounding box center [1068, 44] width 11 height 18
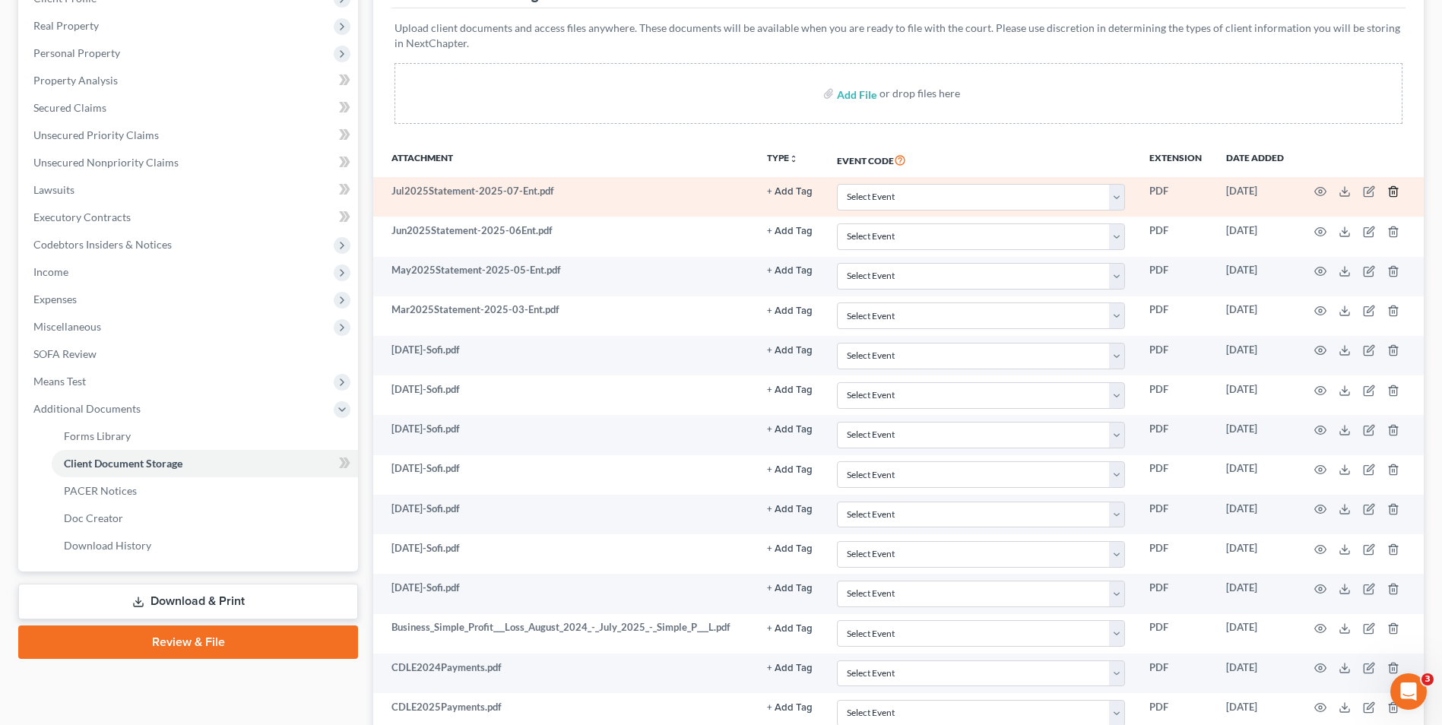
click at [1391, 189] on icon "button" at bounding box center [1392, 192] width 7 height 10
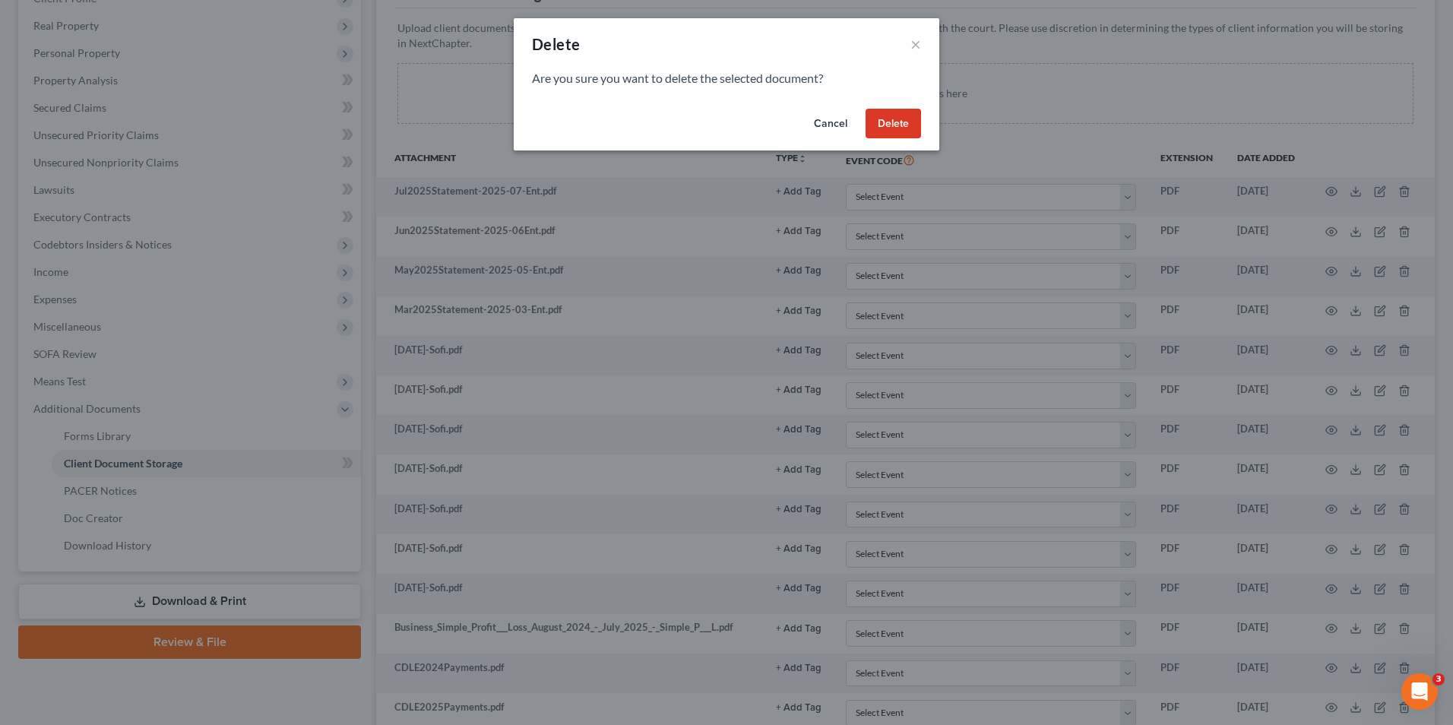
click at [905, 128] on button "Delete" at bounding box center [893, 124] width 55 height 30
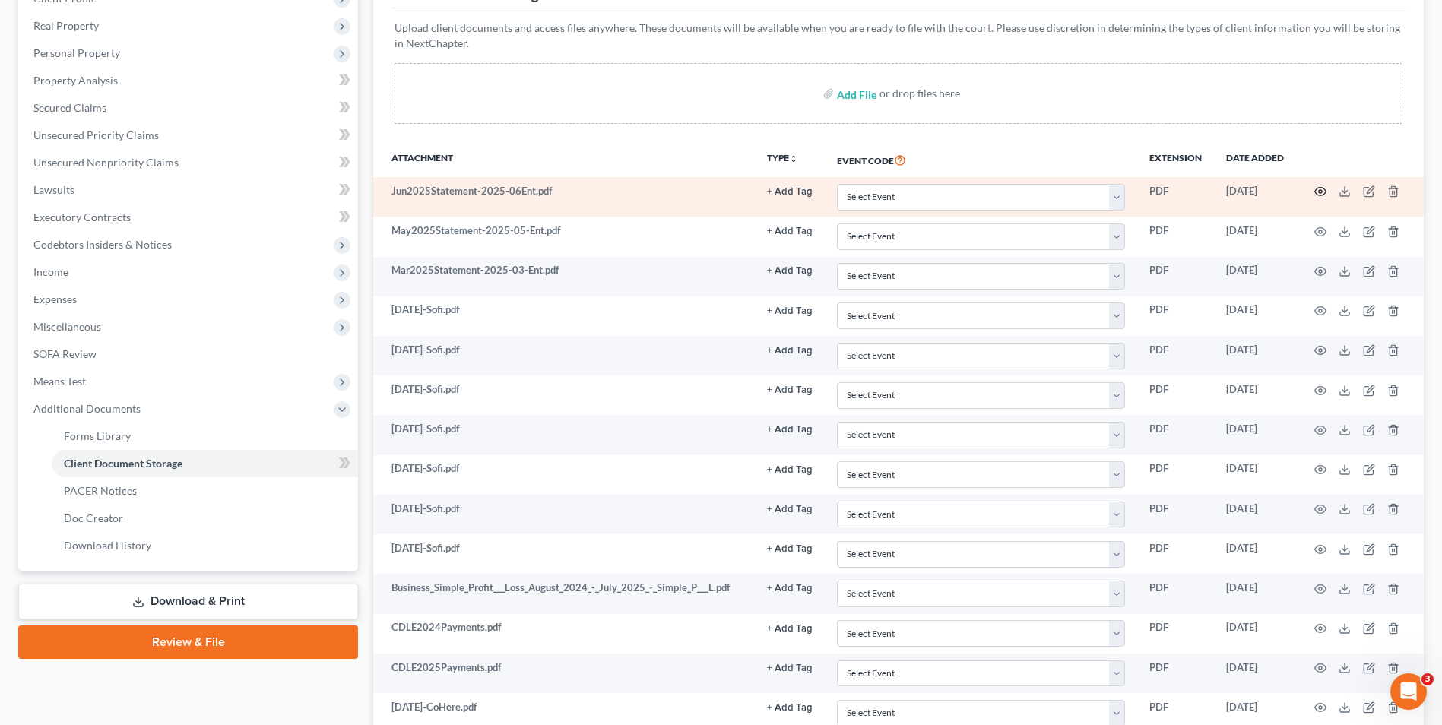
click at [1318, 192] on icon "button" at bounding box center [1320, 191] width 12 height 12
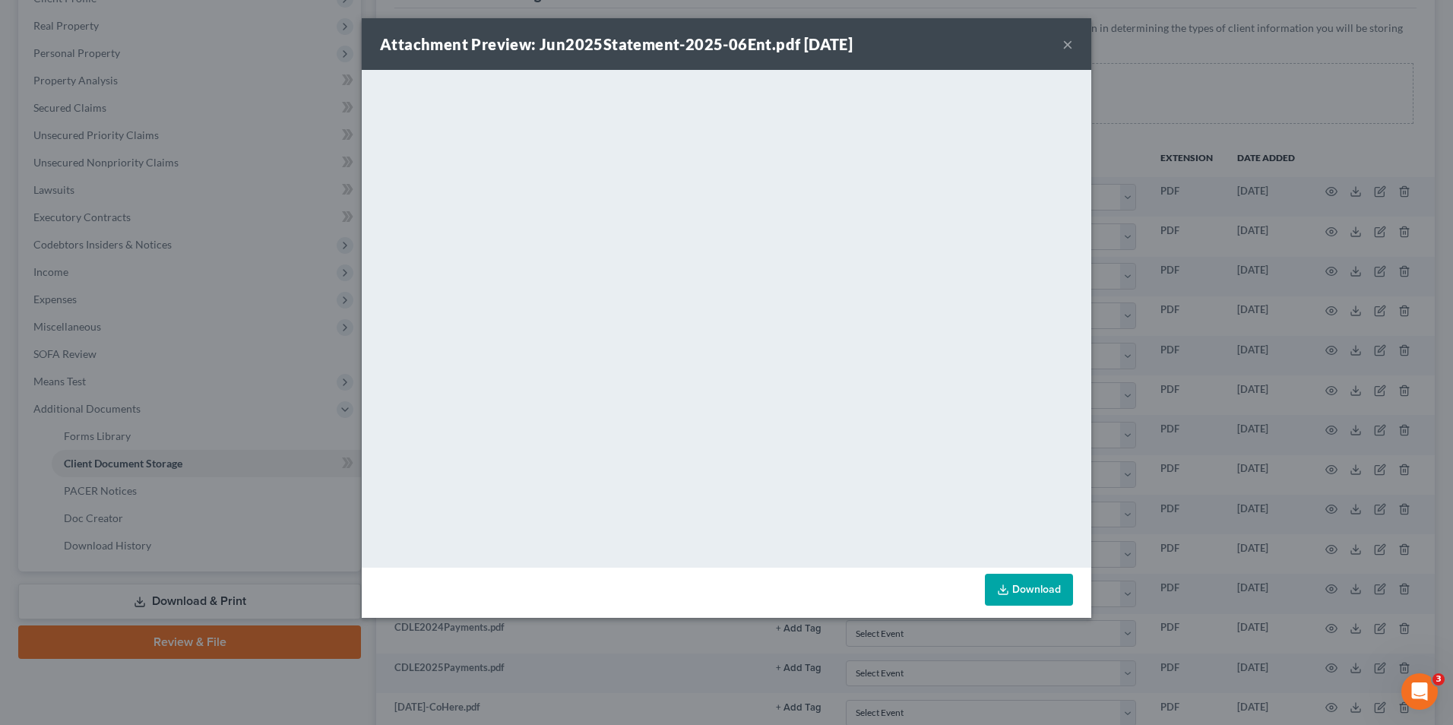
drag, startPoint x: 1062, startPoint y: 39, endPoint x: 1073, endPoint y: 47, distance: 13.5
click at [1062, 39] on div "Attachment Preview: Jun2025Statement-2025-06Ent.pdf [DATE] ×" at bounding box center [727, 44] width 730 height 52
click at [1069, 43] on button "×" at bounding box center [1068, 44] width 11 height 18
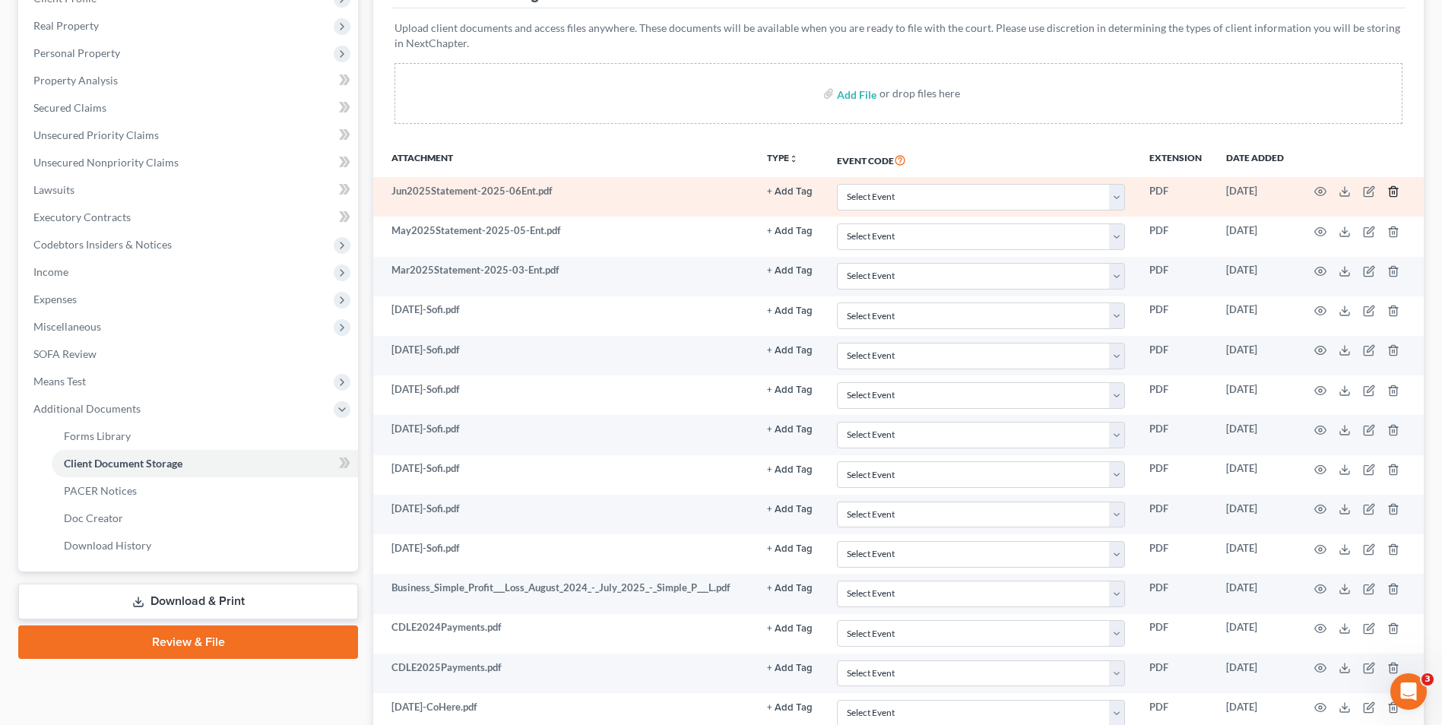
click at [1393, 195] on icon "button" at bounding box center [1393, 191] width 12 height 12
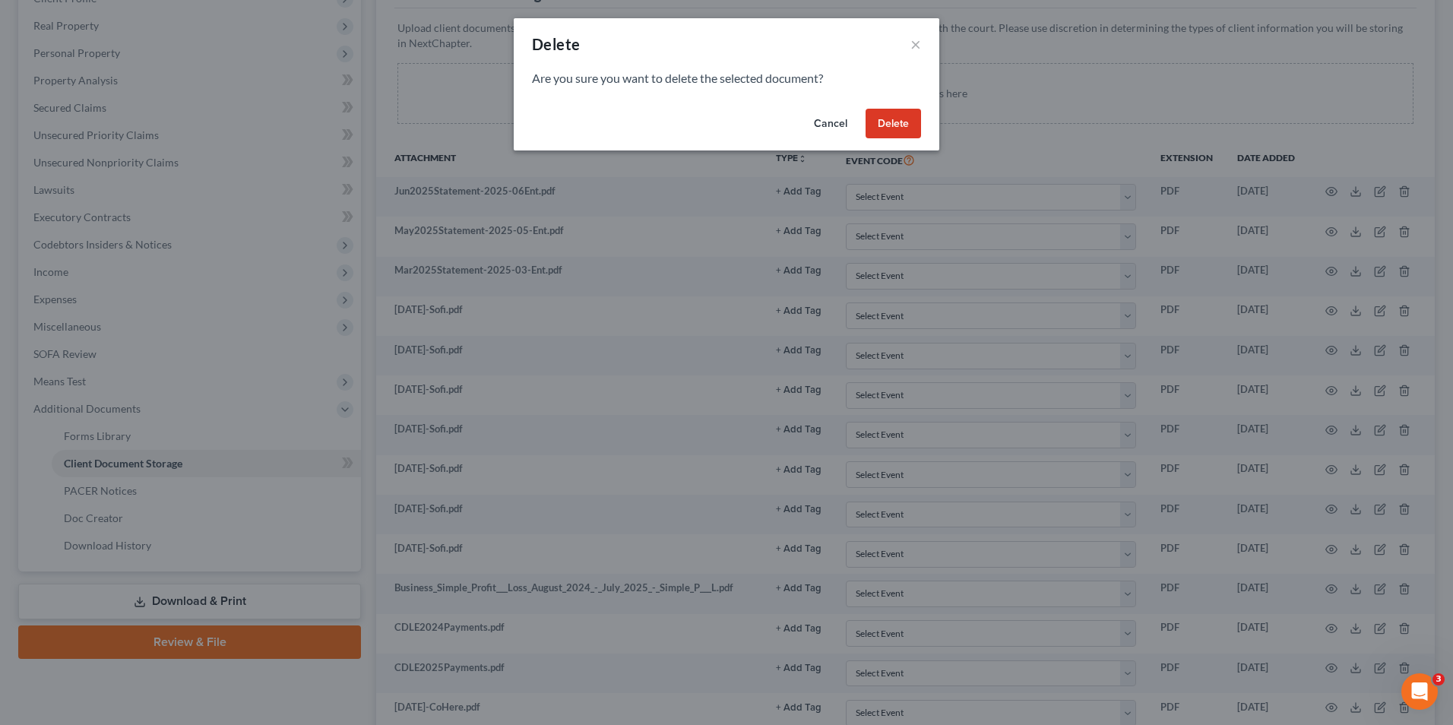
click at [879, 116] on button "Delete" at bounding box center [893, 124] width 55 height 30
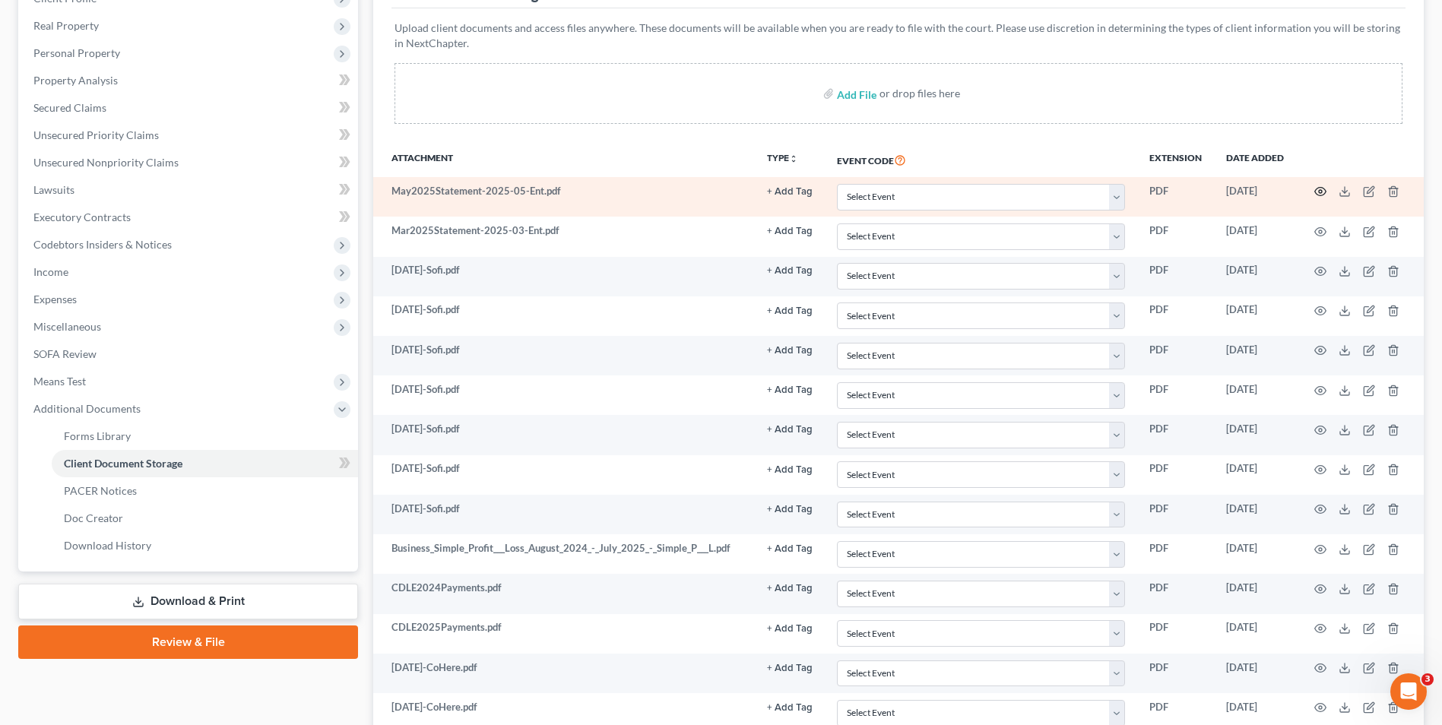
click at [1323, 194] on icon "button" at bounding box center [1320, 191] width 12 height 12
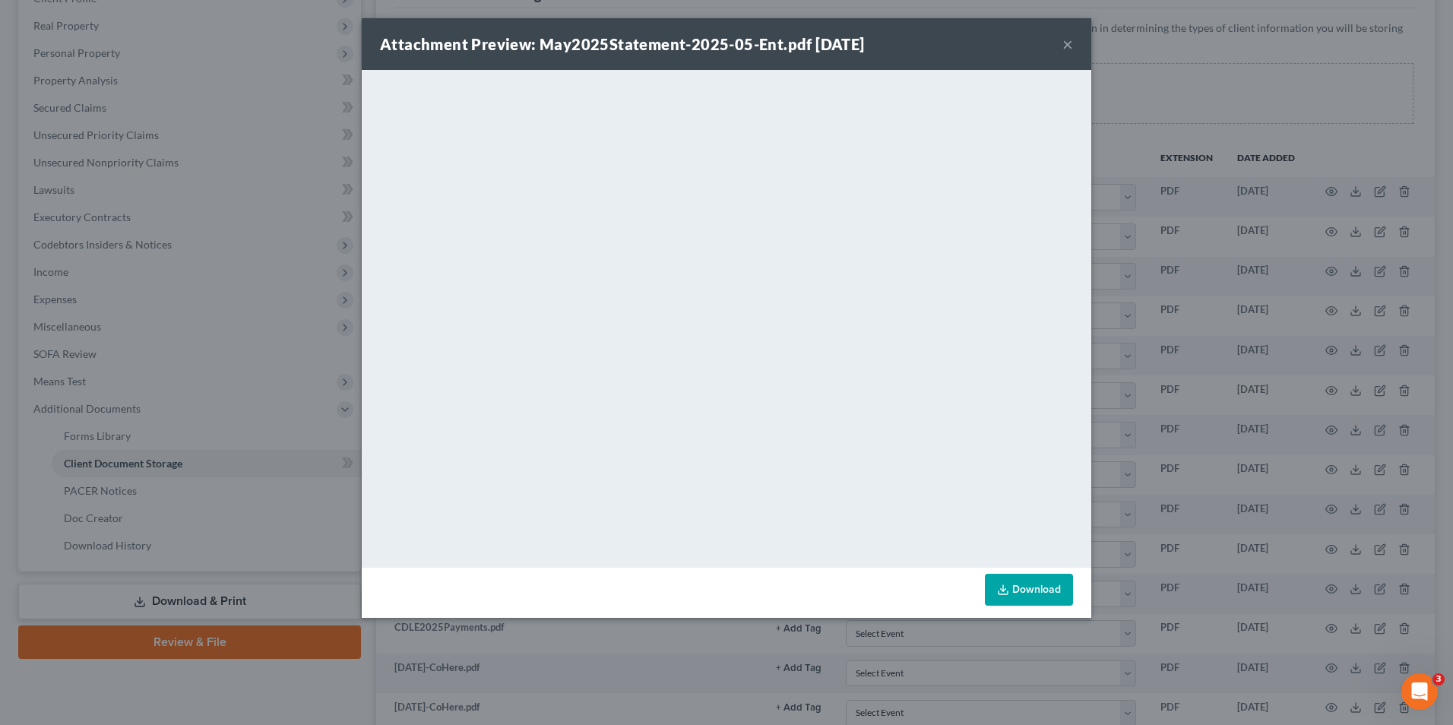
click at [1069, 43] on button "×" at bounding box center [1068, 44] width 11 height 18
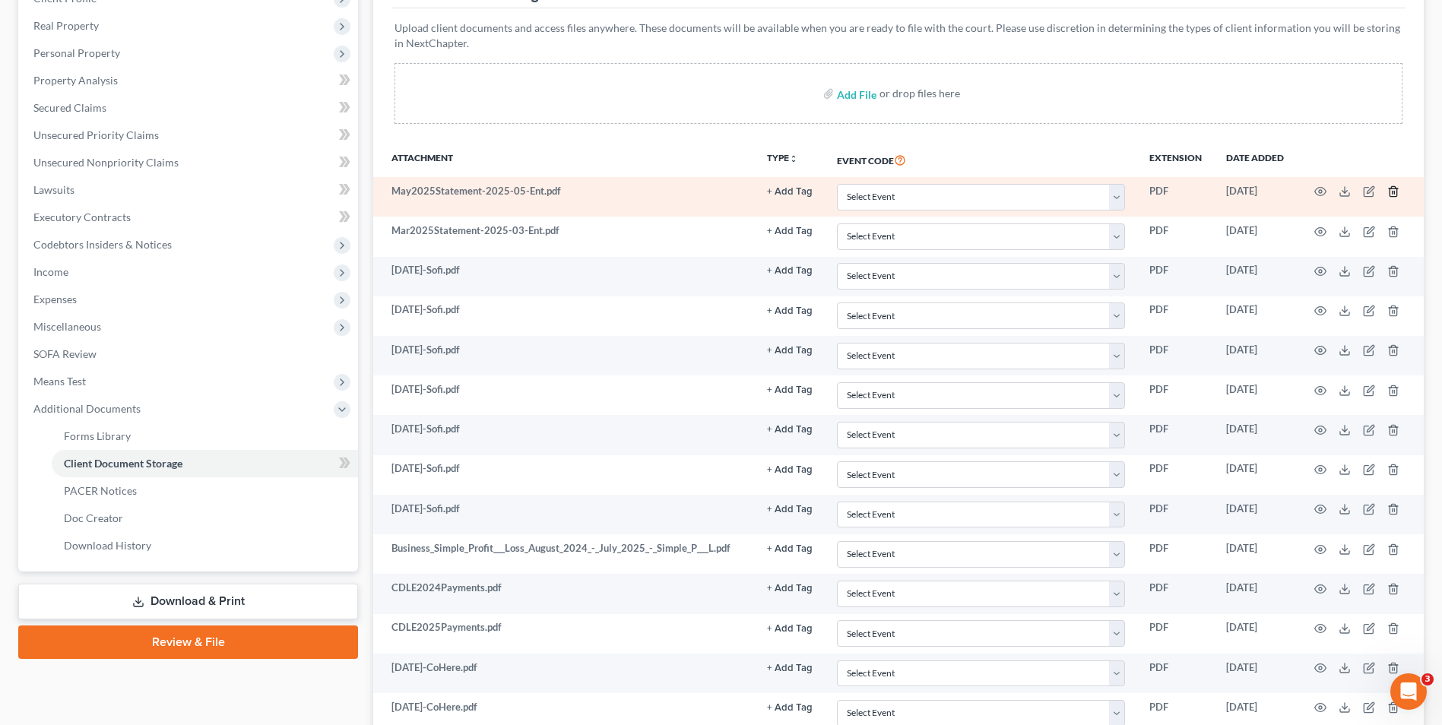
click at [1390, 192] on icon "button" at bounding box center [1392, 192] width 7 height 10
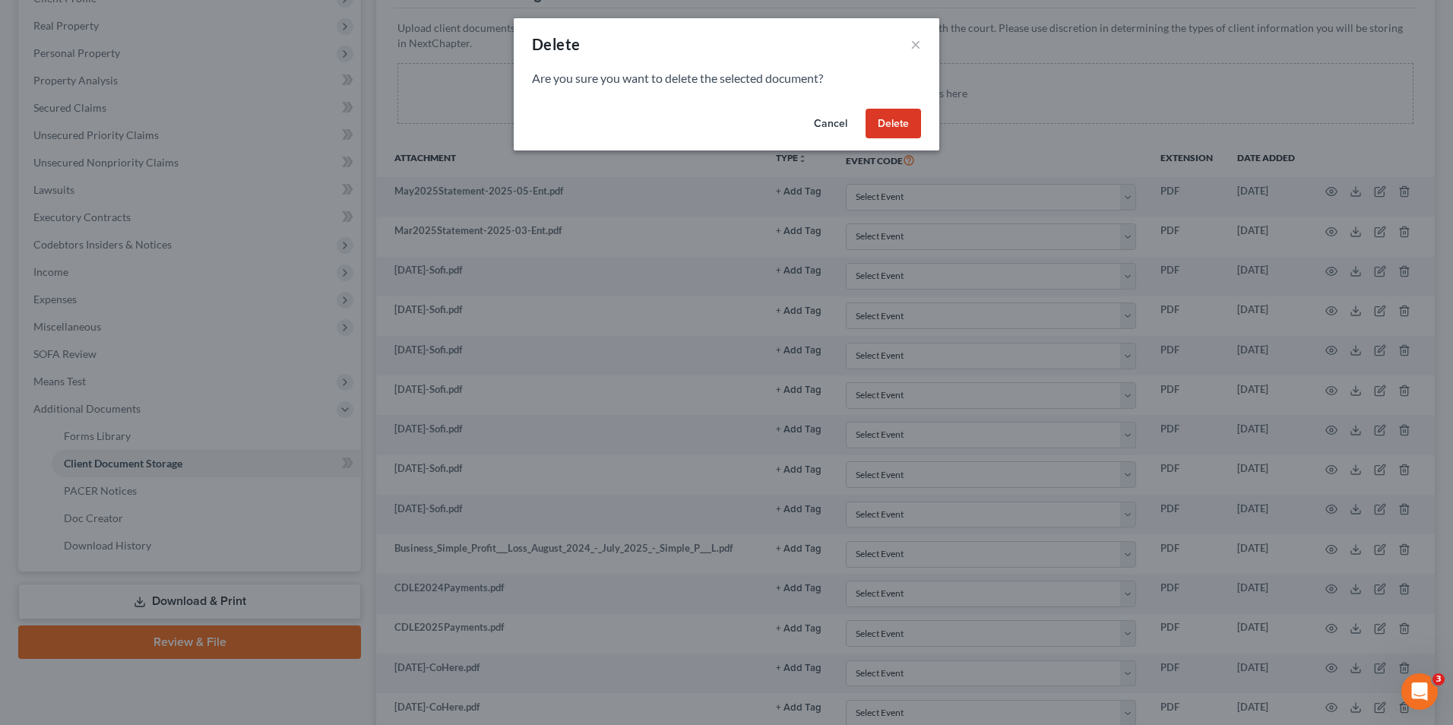
click at [888, 112] on button "Delete" at bounding box center [893, 124] width 55 height 30
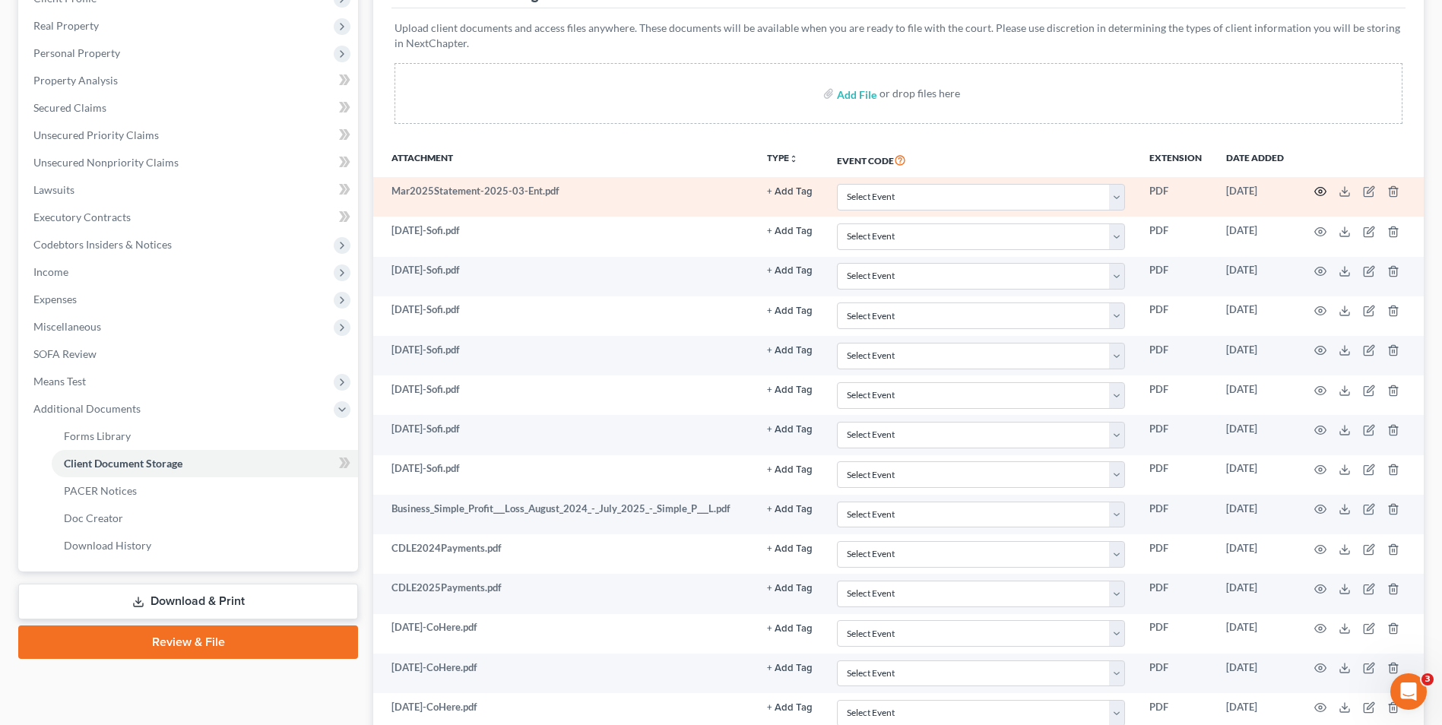
click at [1316, 189] on icon "button" at bounding box center [1320, 191] width 12 height 12
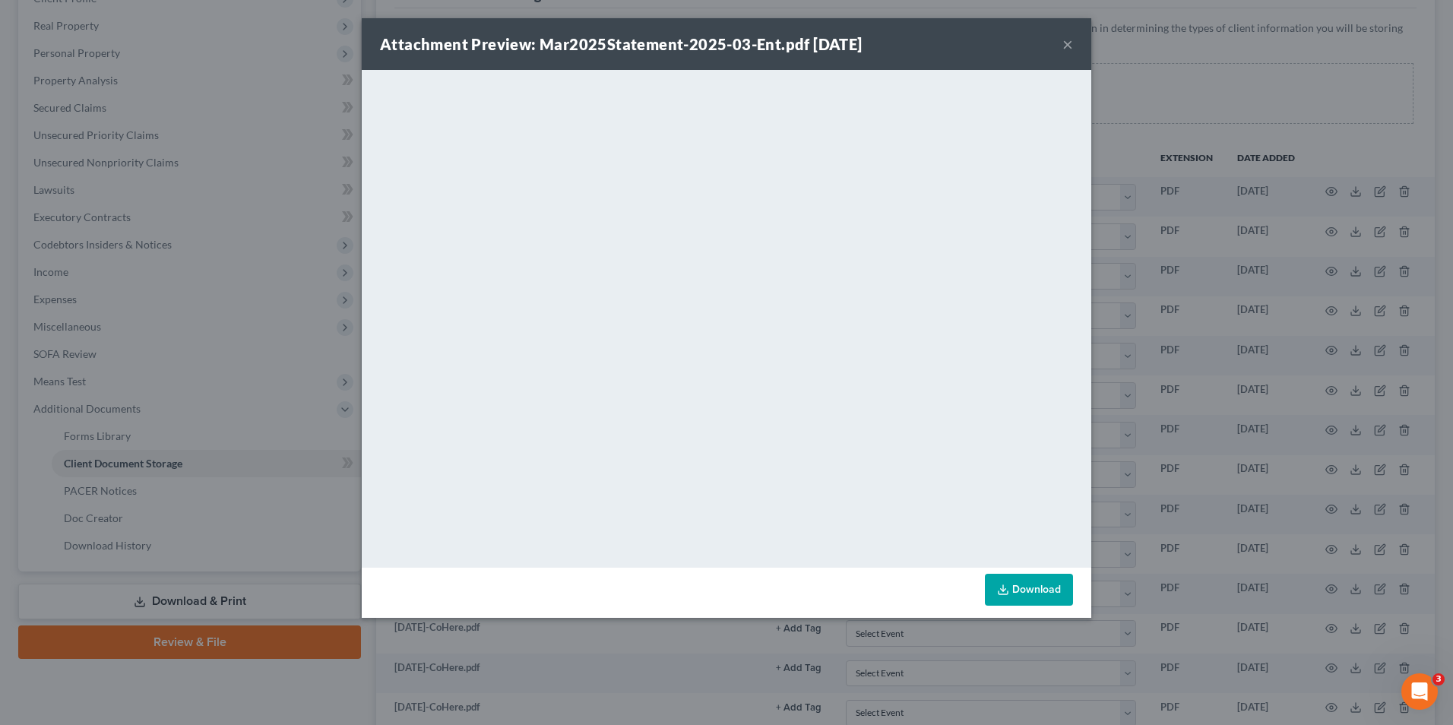
click at [1063, 39] on button "×" at bounding box center [1068, 44] width 11 height 18
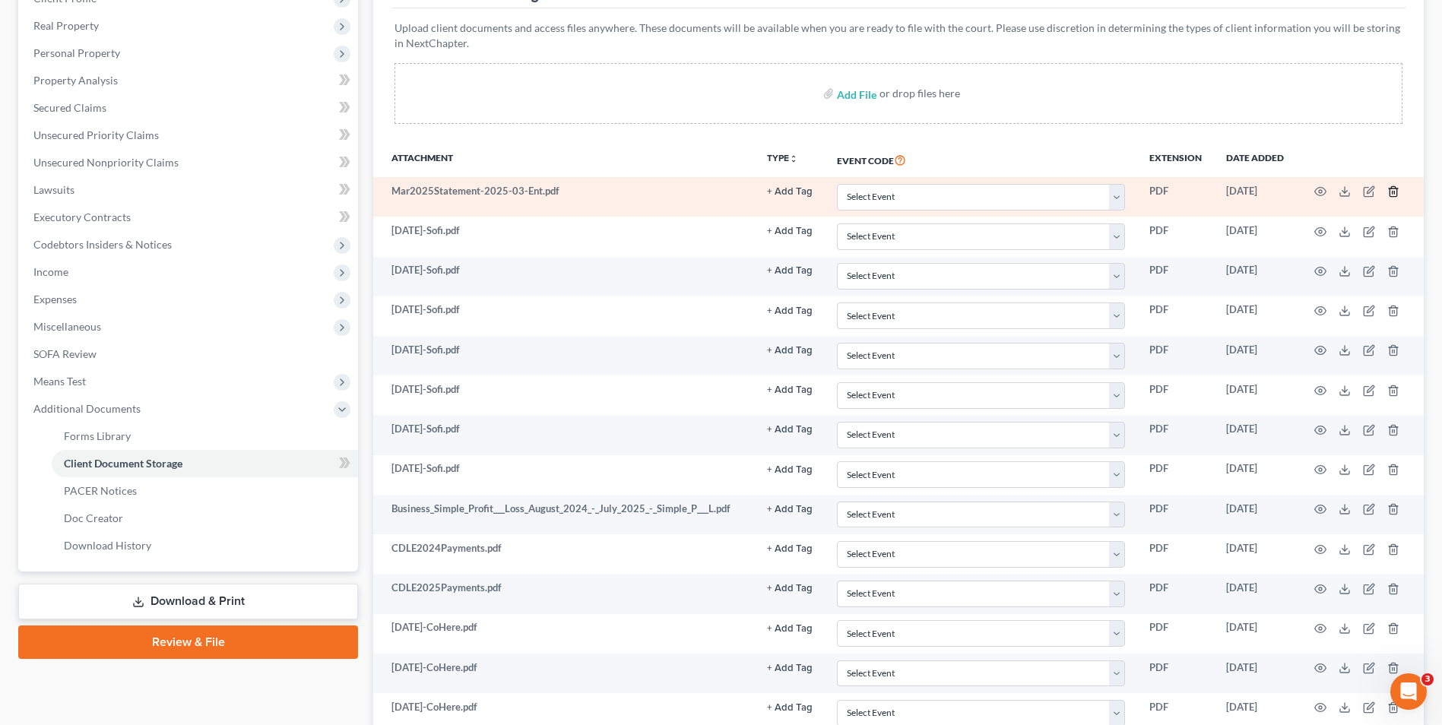
click at [1390, 192] on icon "button" at bounding box center [1392, 192] width 7 height 10
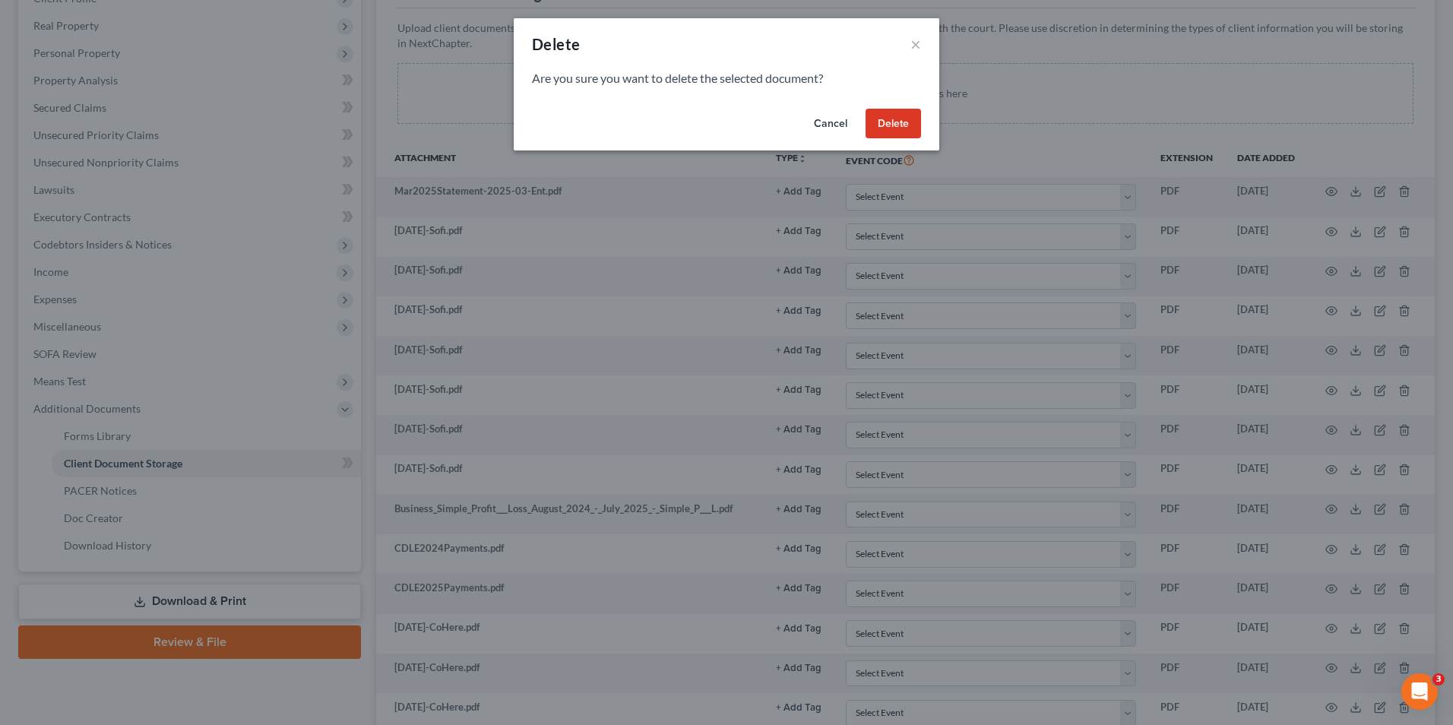
click at [892, 122] on button "Delete" at bounding box center [893, 124] width 55 height 30
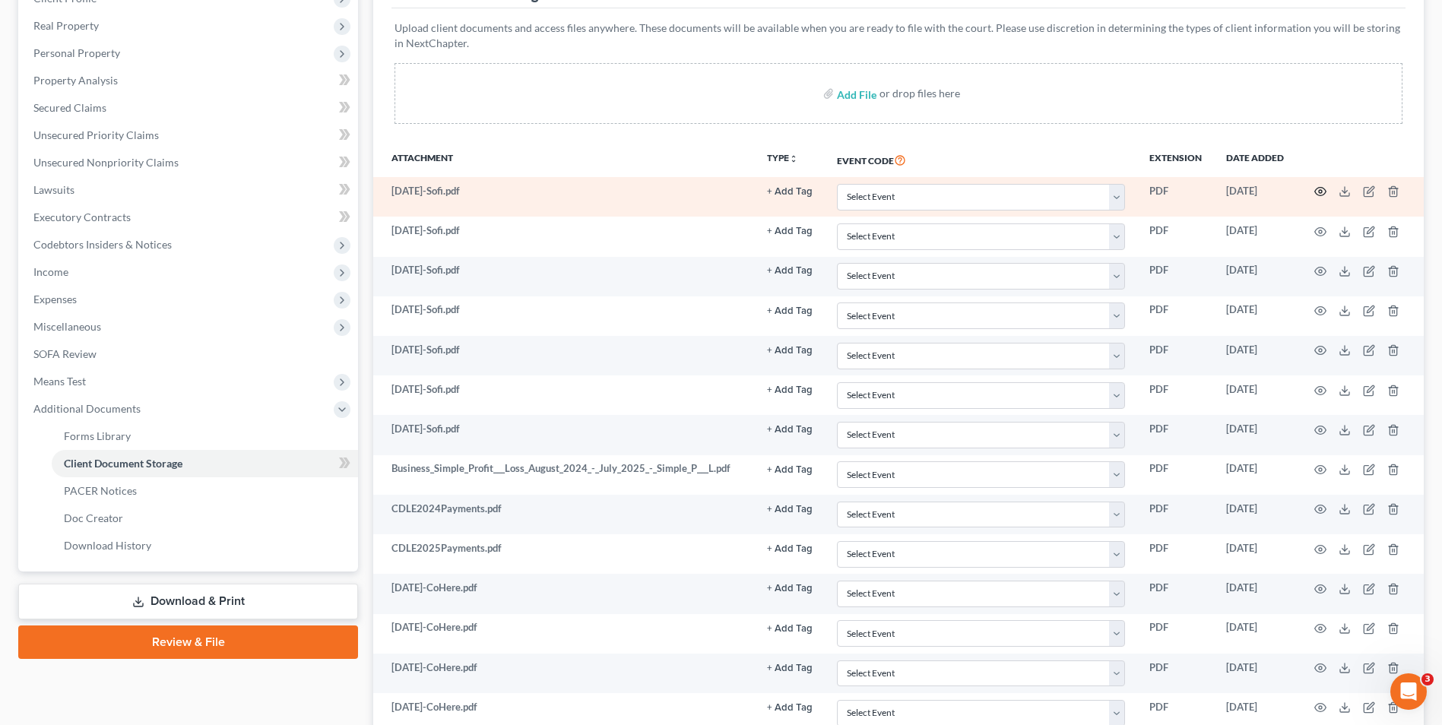
click at [1317, 189] on icon "button" at bounding box center [1320, 192] width 11 height 8
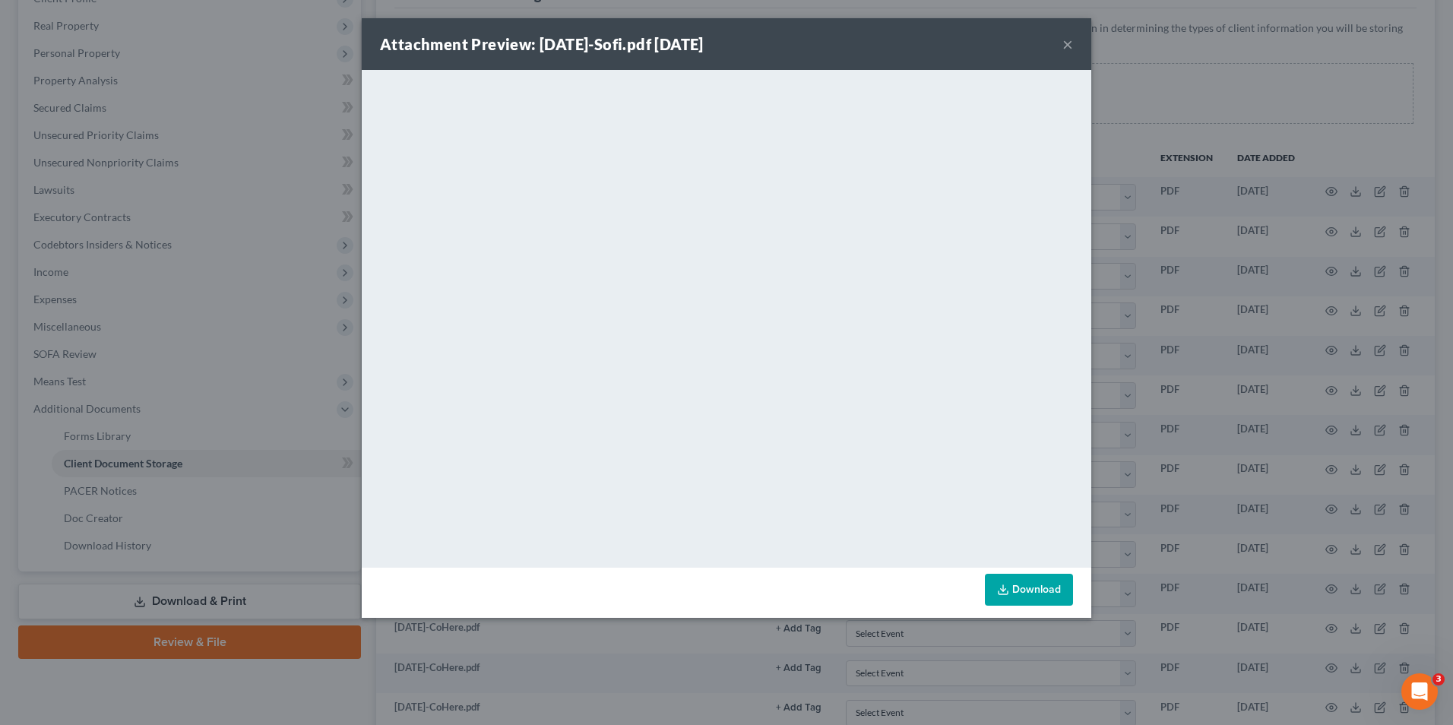
click at [1070, 44] on button "×" at bounding box center [1068, 44] width 11 height 18
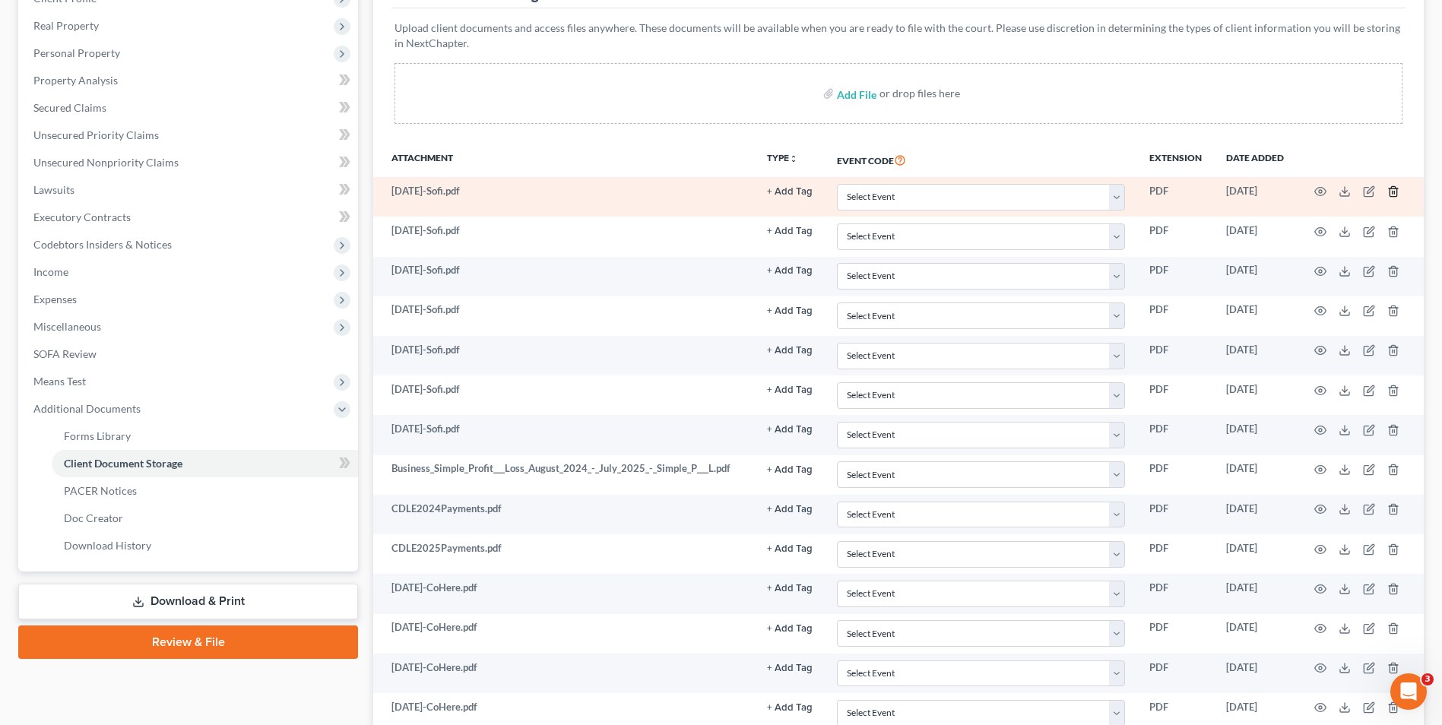
click at [1393, 192] on line "button" at bounding box center [1393, 193] width 0 height 3
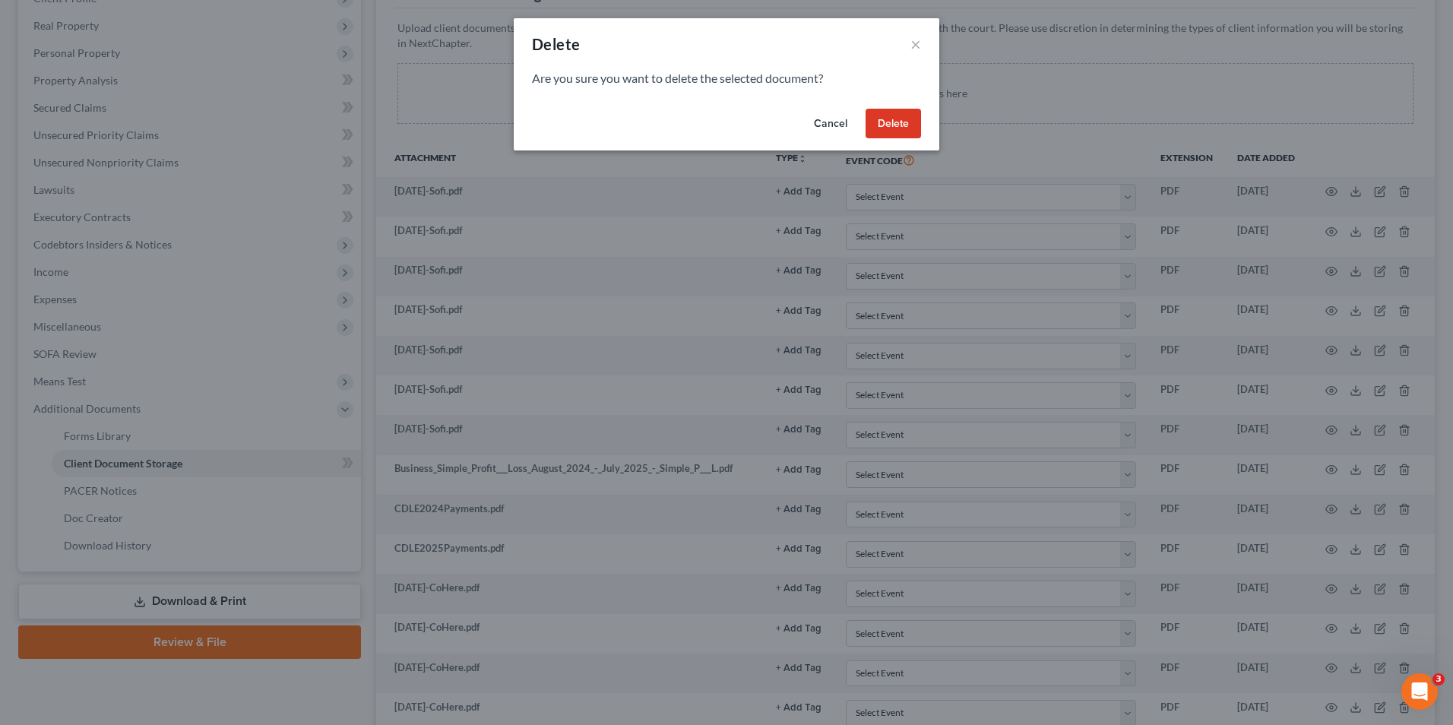
click at [904, 129] on button "Delete" at bounding box center [893, 124] width 55 height 30
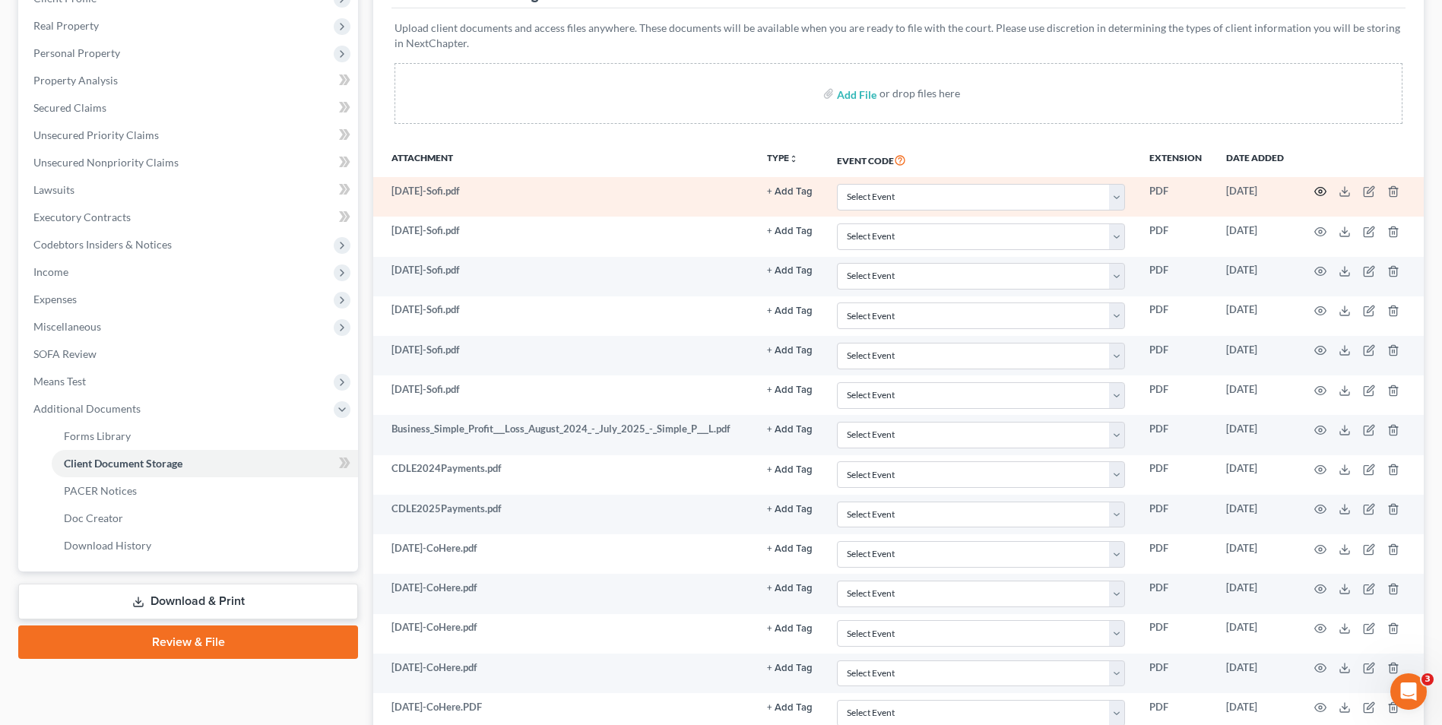
click at [1321, 195] on icon "button" at bounding box center [1320, 191] width 12 height 12
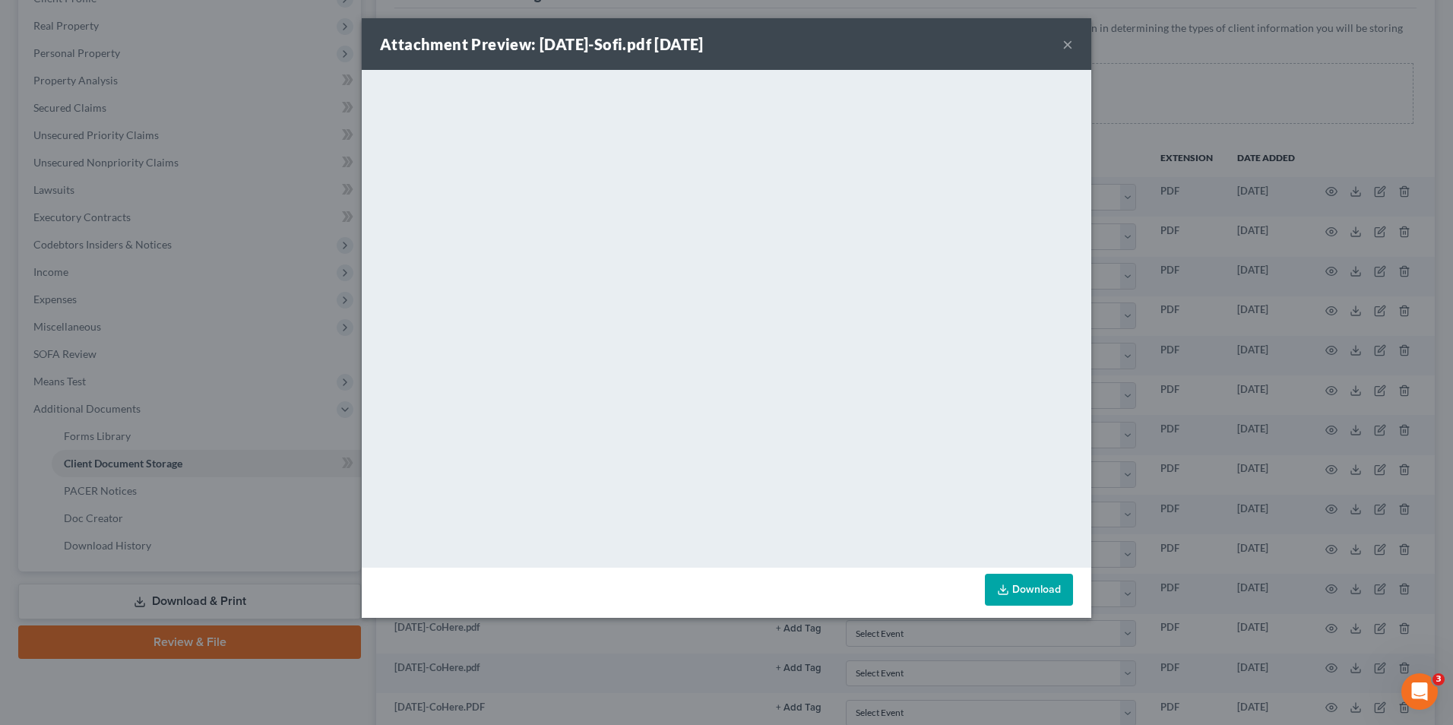
drag, startPoint x: 1063, startPoint y: 42, endPoint x: 1069, endPoint y: 52, distance: 11.9
click at [1063, 42] on button "×" at bounding box center [1068, 44] width 11 height 18
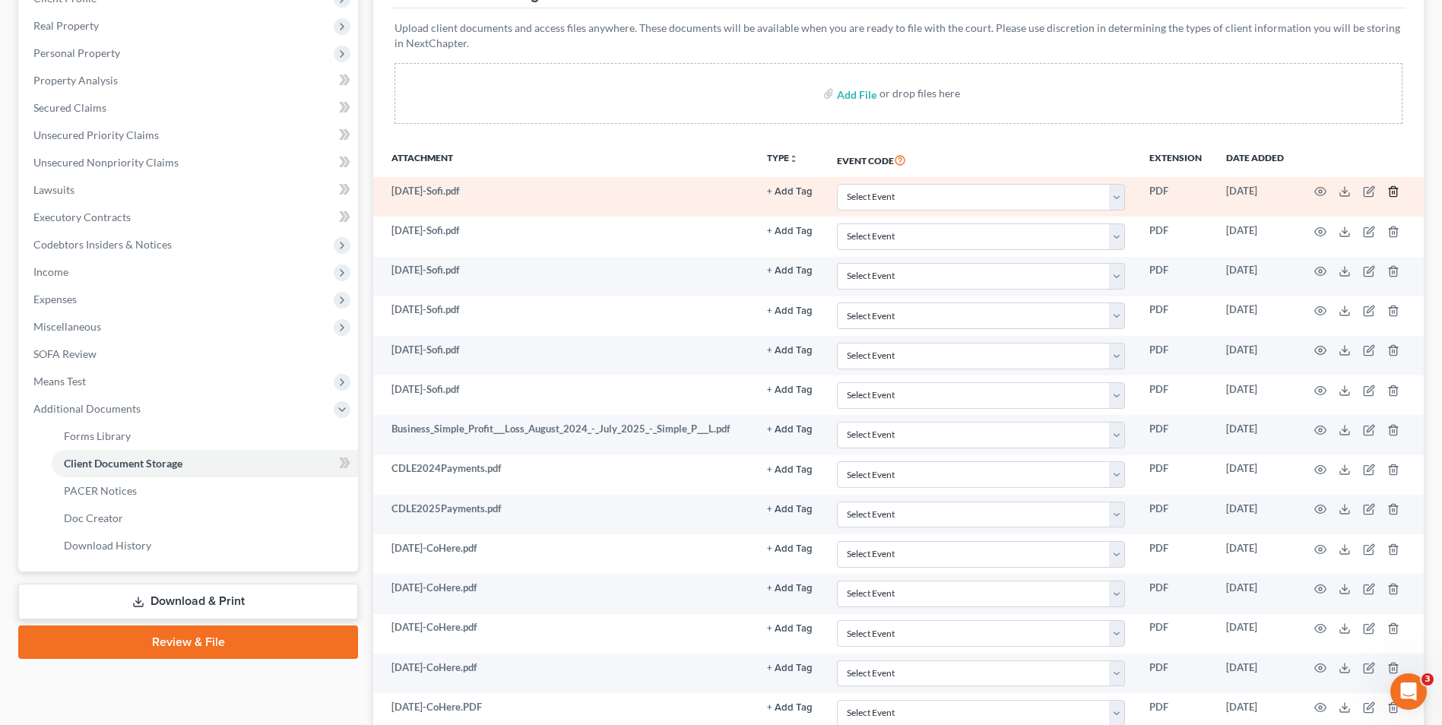
click at [1387, 189] on icon "button" at bounding box center [1393, 191] width 12 height 12
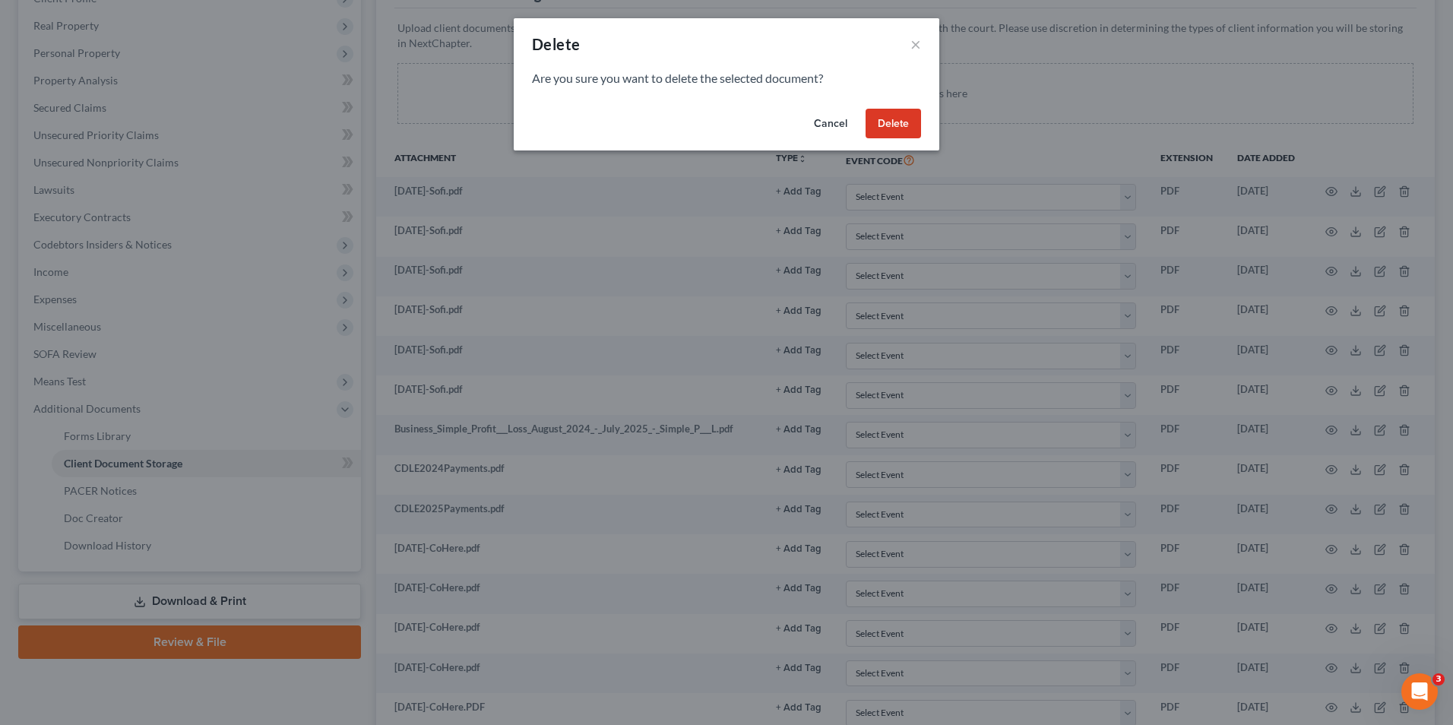
drag, startPoint x: 898, startPoint y: 121, endPoint x: 889, endPoint y: 128, distance: 11.9
click at [897, 121] on button "Delete" at bounding box center [893, 124] width 55 height 30
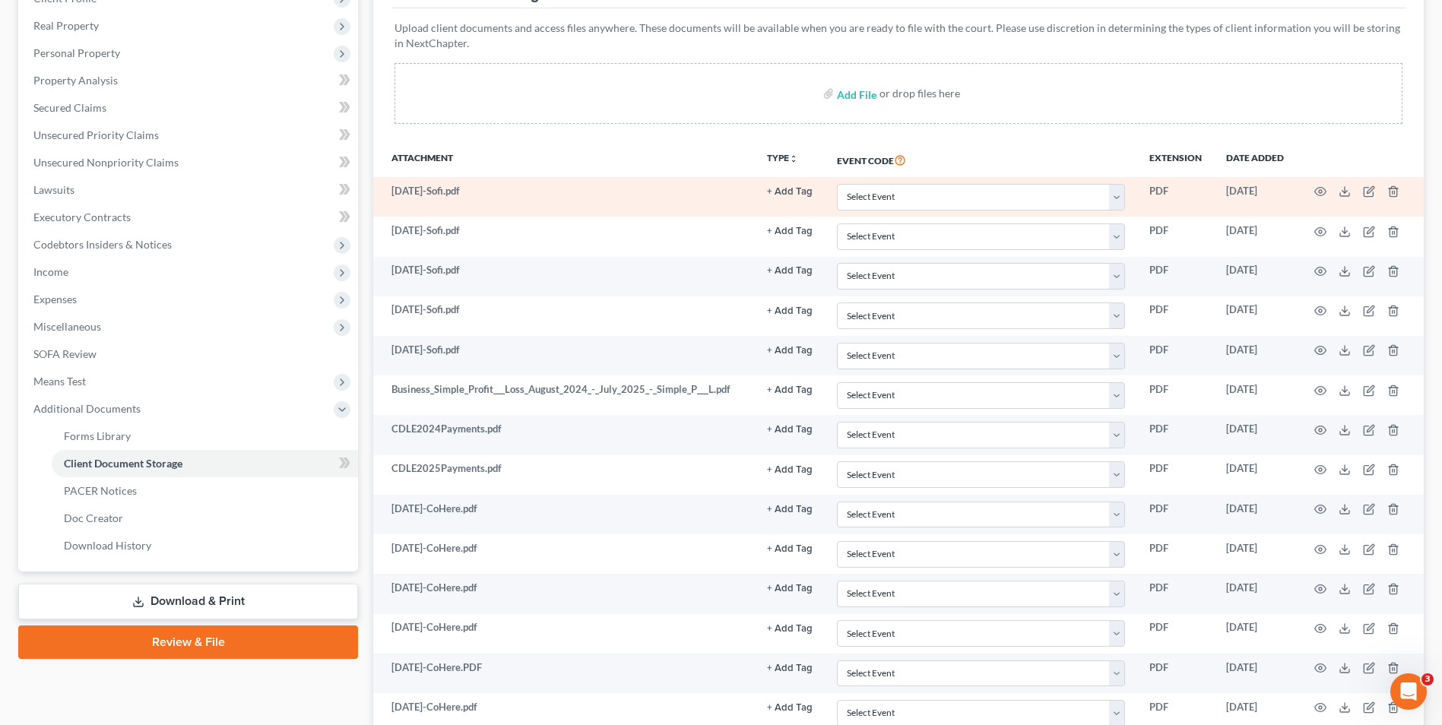
click at [1313, 188] on td at bounding box center [1360, 197] width 128 height 40
click at [1318, 191] on icon "button" at bounding box center [1320, 191] width 12 height 12
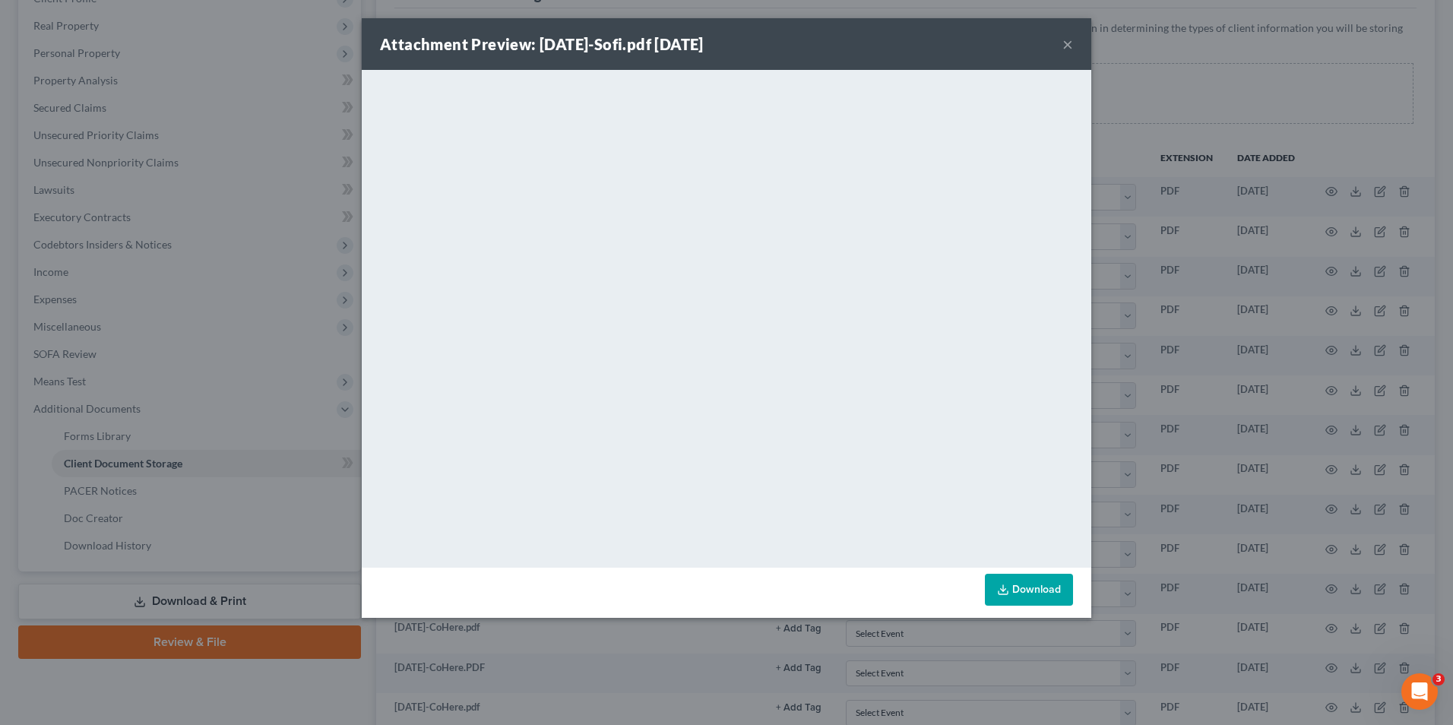
click at [1072, 43] on button "×" at bounding box center [1068, 44] width 11 height 18
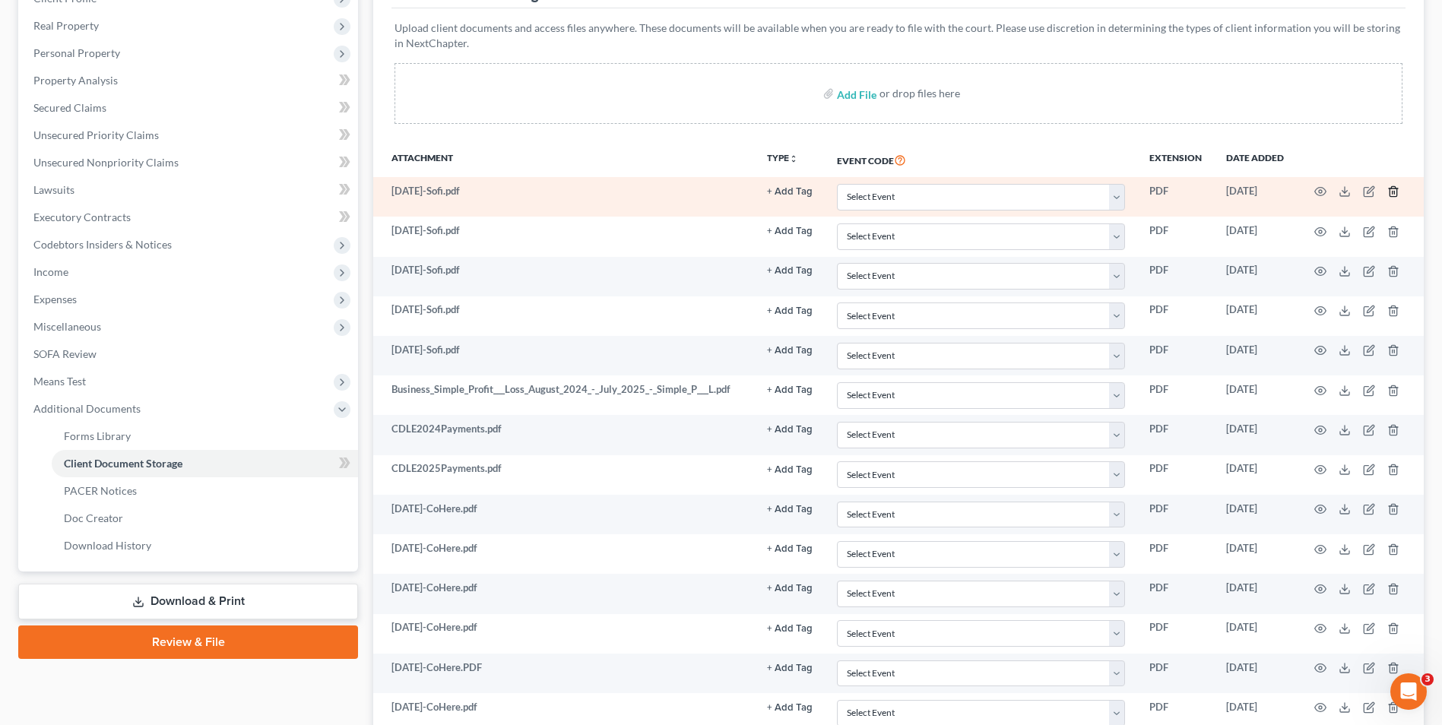
click at [1390, 192] on icon "button" at bounding box center [1392, 192] width 7 height 10
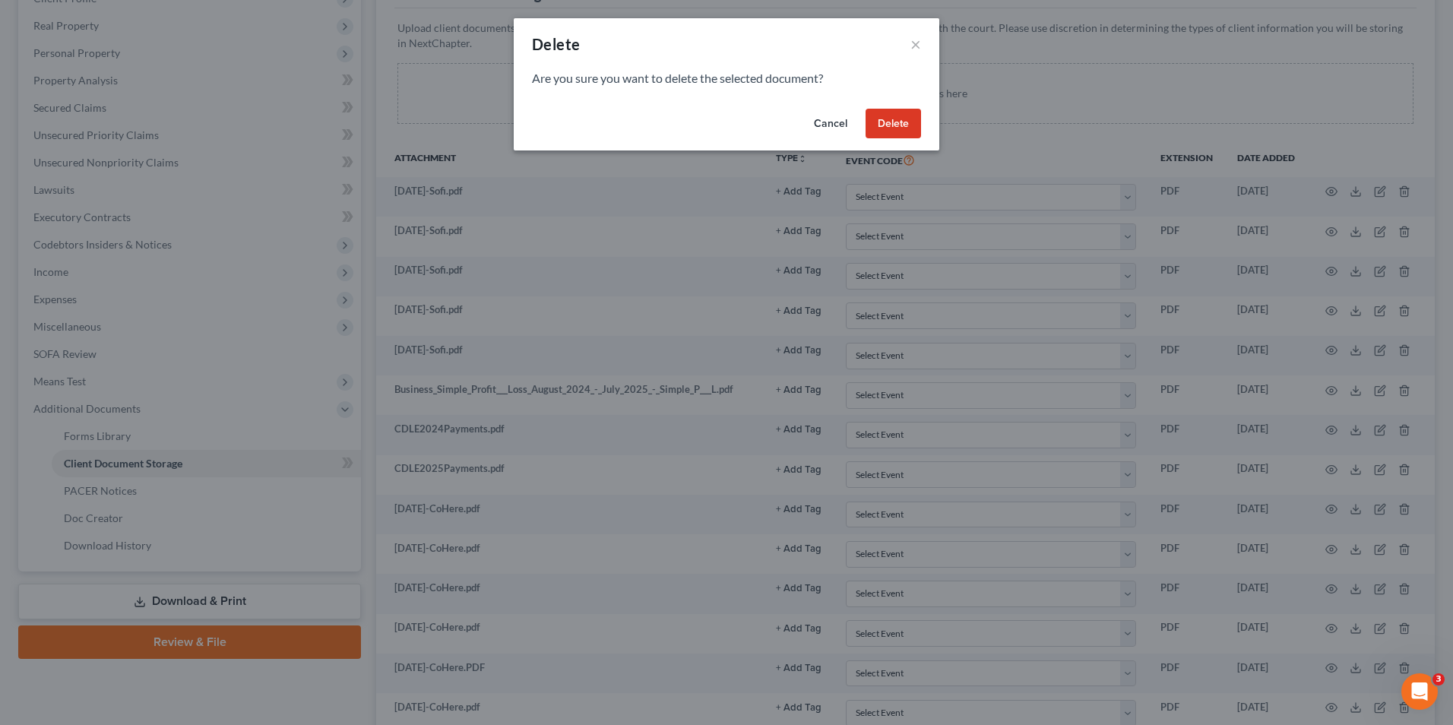
drag, startPoint x: 885, startPoint y: 120, endPoint x: 828, endPoint y: 138, distance: 59.6
click at [884, 120] on button "Delete" at bounding box center [893, 124] width 55 height 30
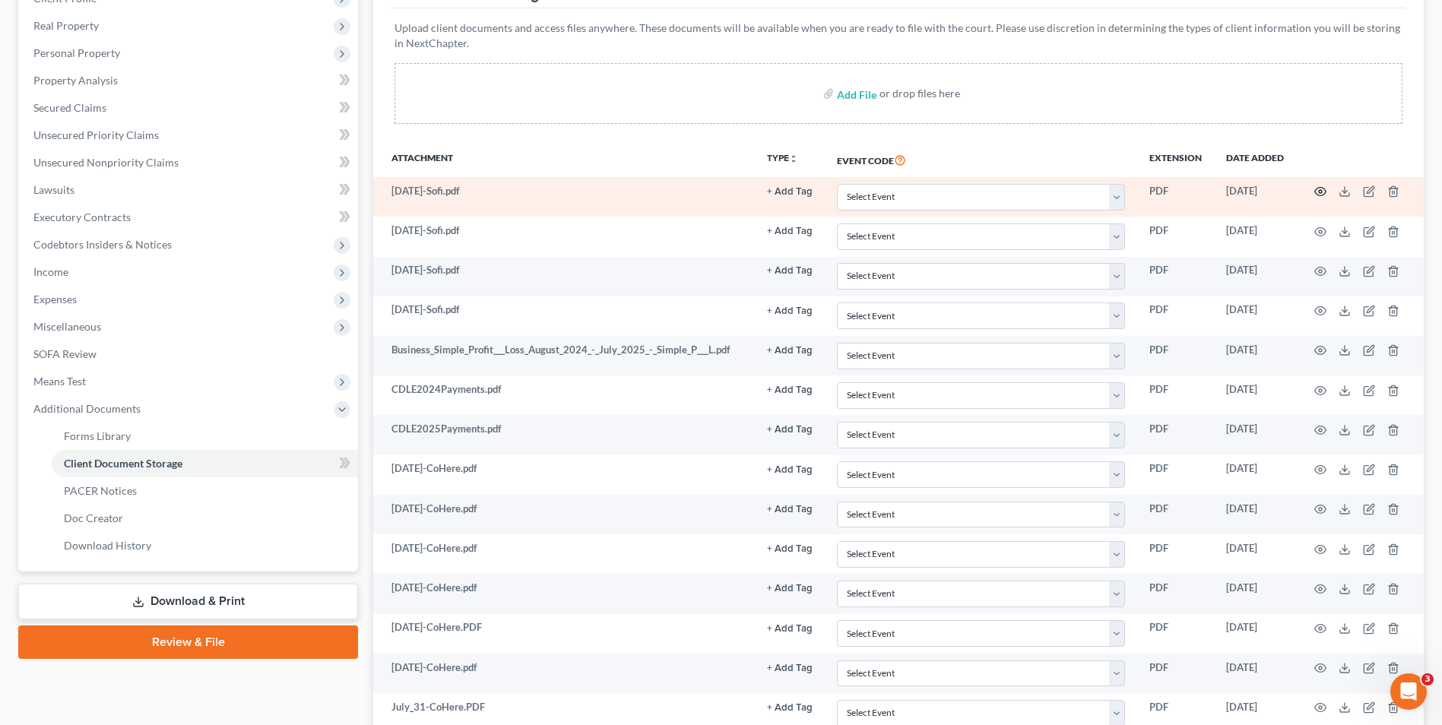
click at [1324, 193] on icon "button" at bounding box center [1320, 191] width 12 height 12
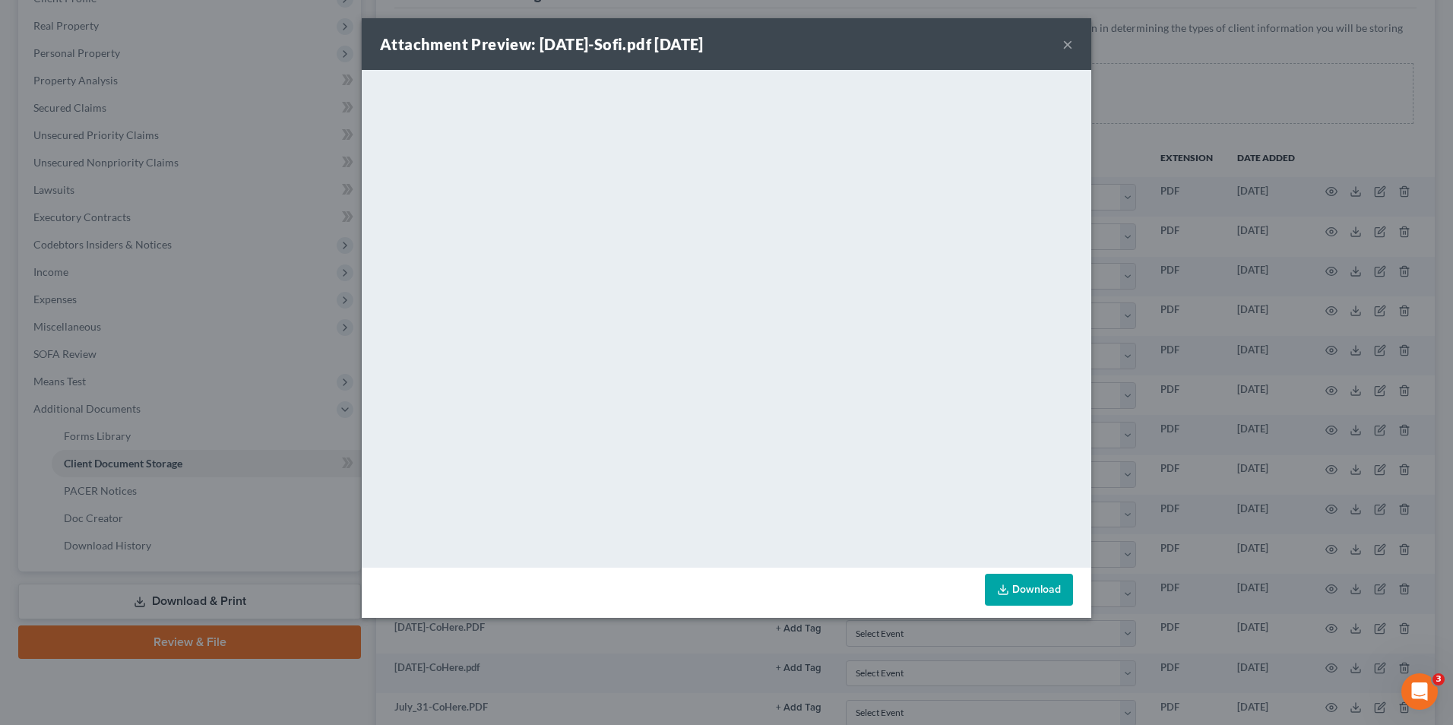
drag, startPoint x: 1066, startPoint y: 45, endPoint x: 1079, endPoint y: 60, distance: 19.5
click at [1066, 45] on button "×" at bounding box center [1068, 44] width 11 height 18
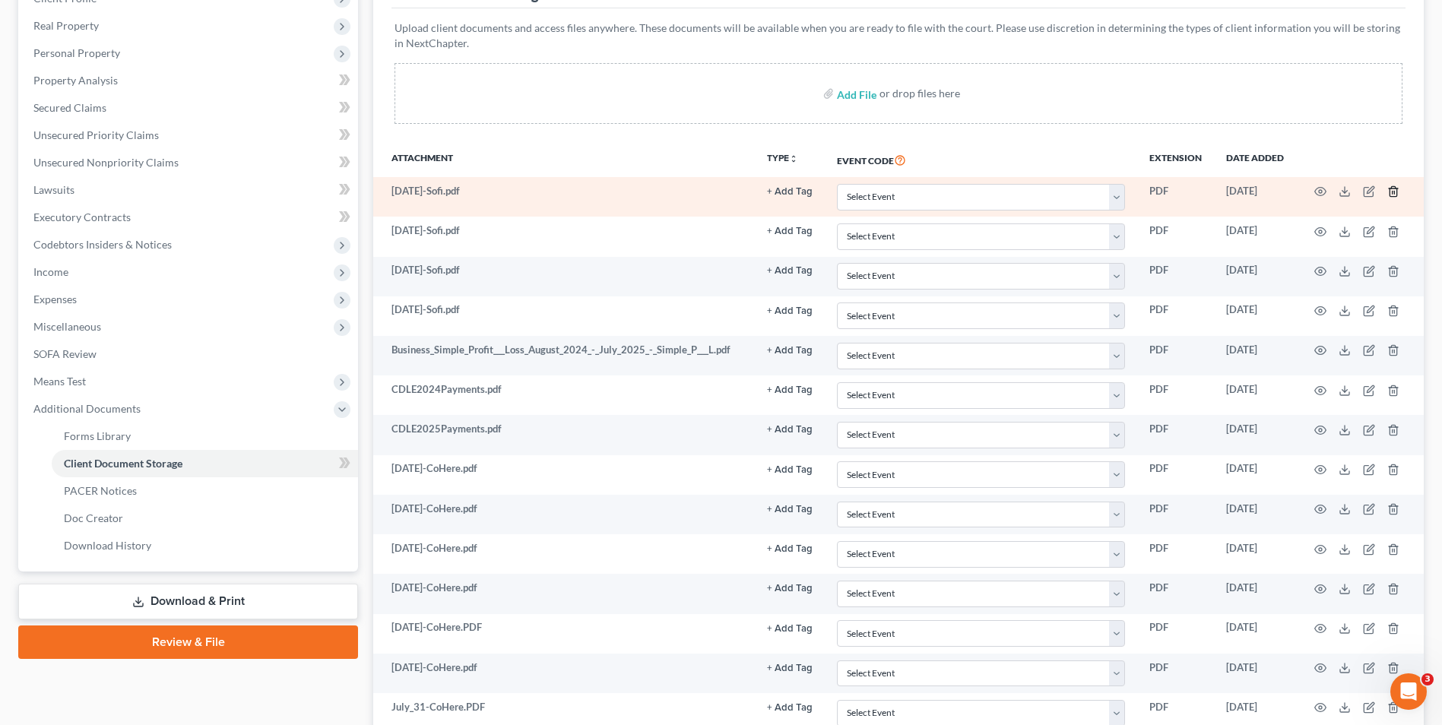
click at [1389, 194] on icon "button" at bounding box center [1392, 192] width 7 height 10
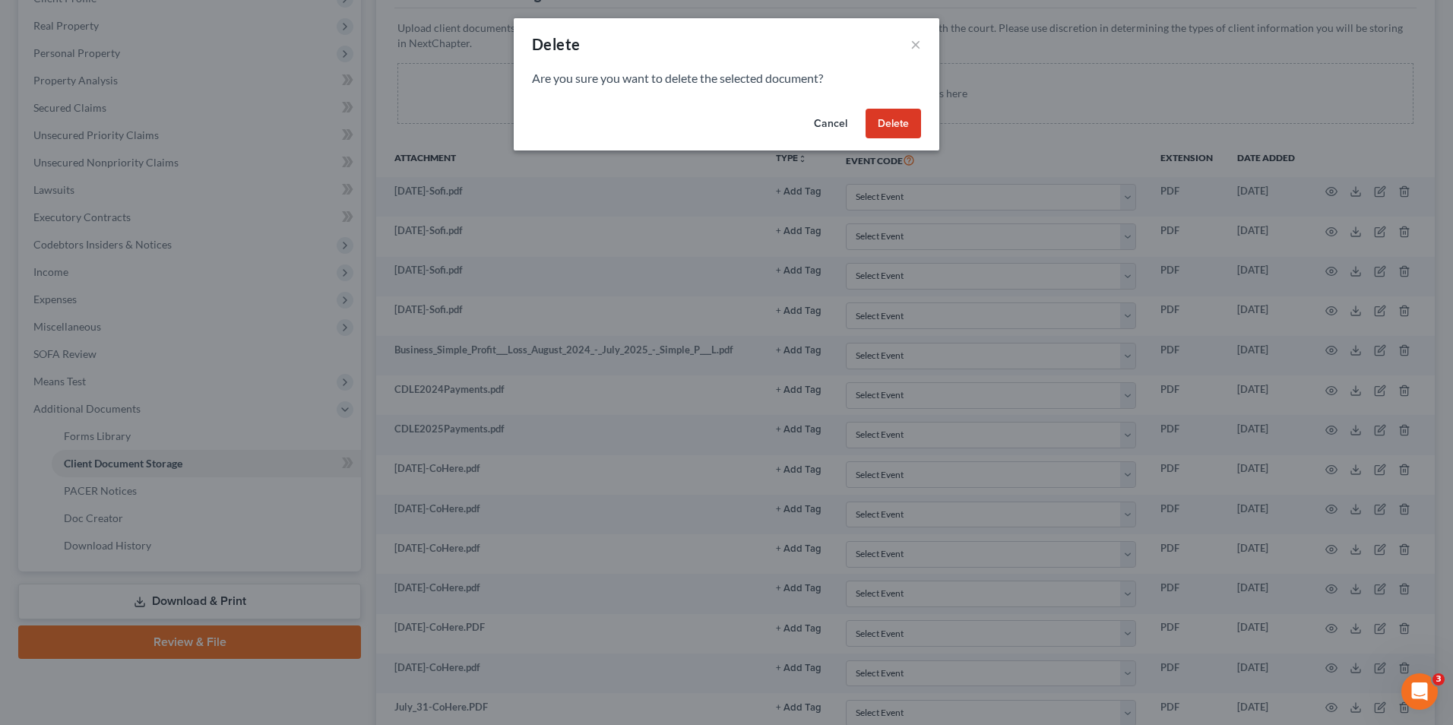
click at [882, 126] on button "Delete" at bounding box center [893, 124] width 55 height 30
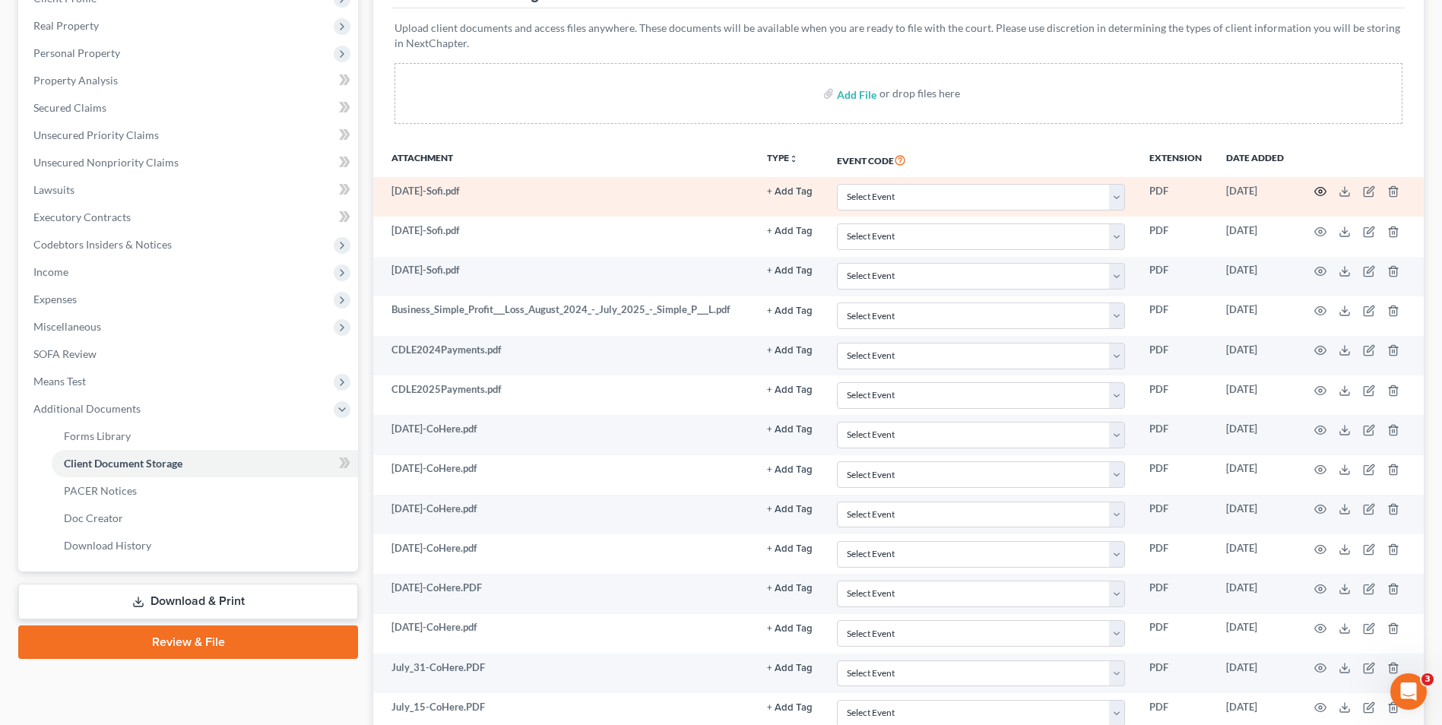
click at [1322, 188] on icon "button" at bounding box center [1320, 192] width 11 height 8
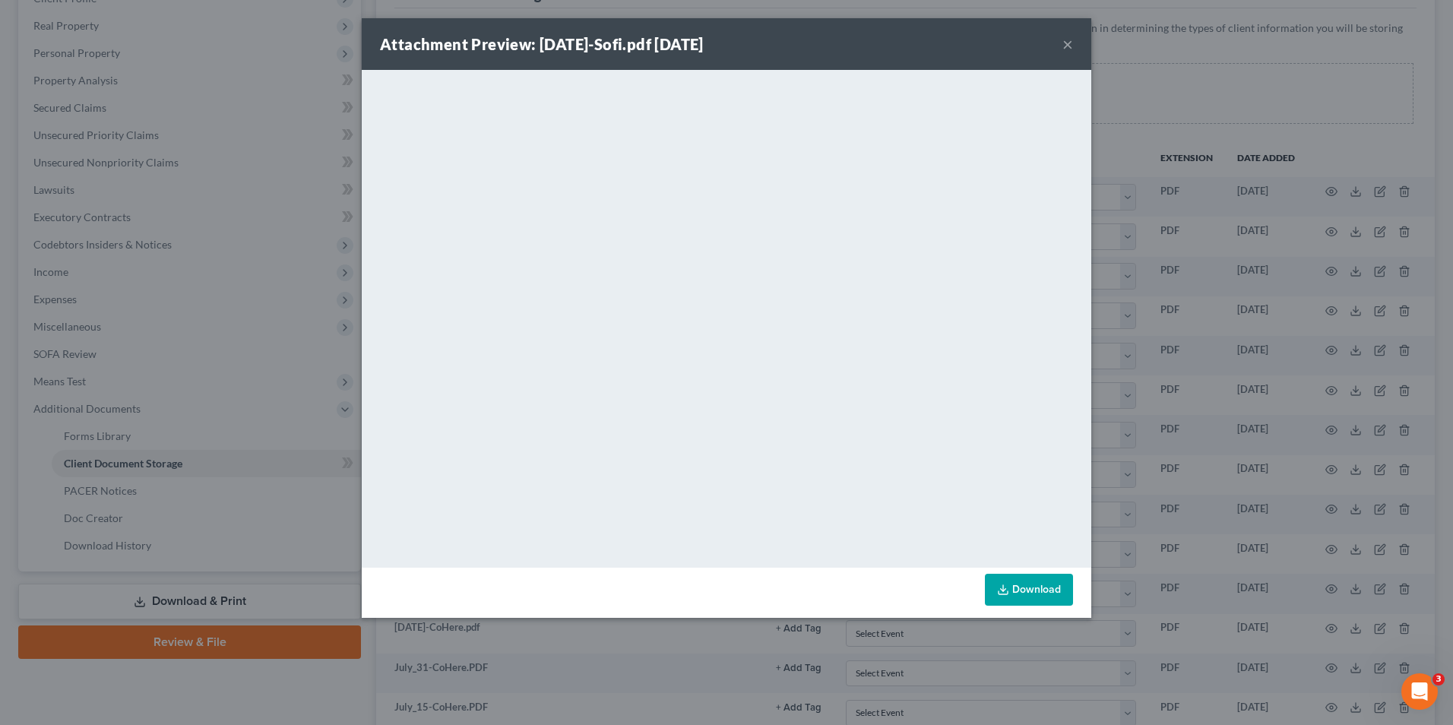
click at [1071, 37] on button "×" at bounding box center [1068, 44] width 11 height 18
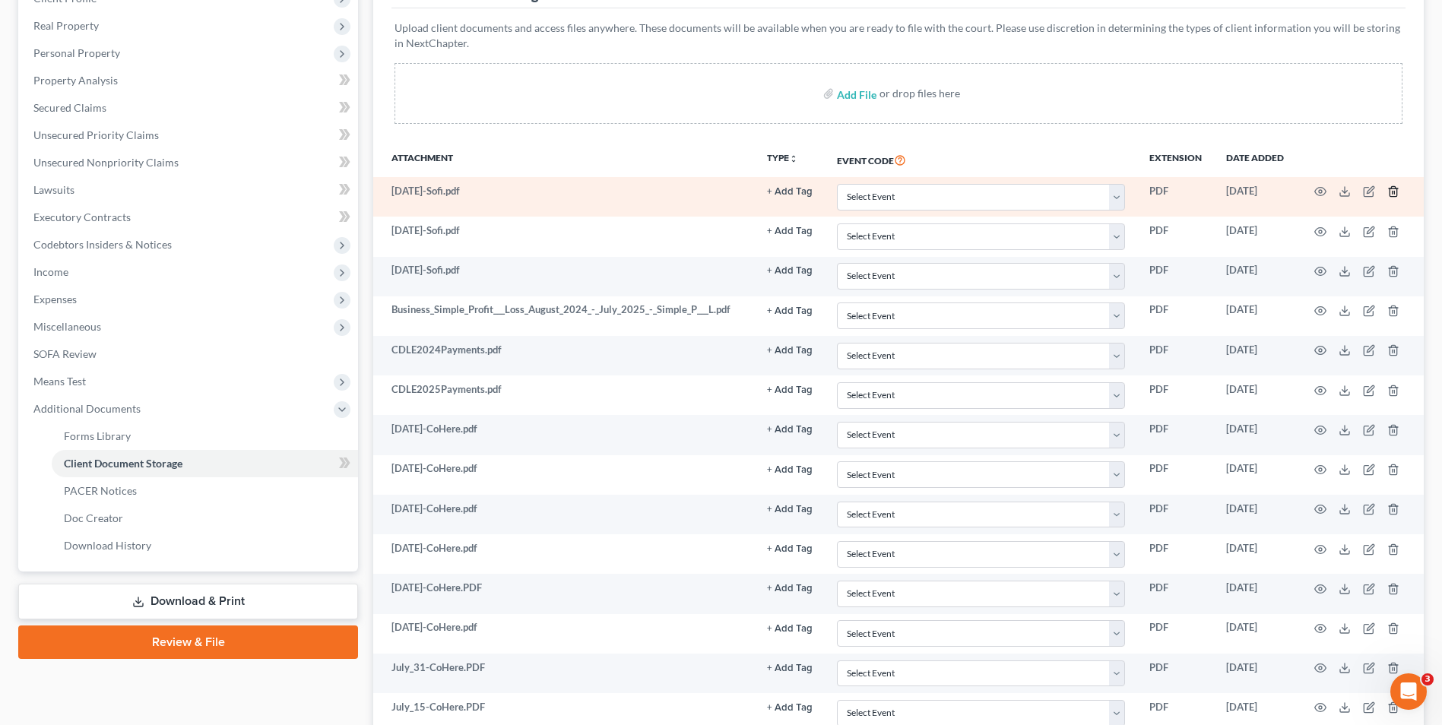
click at [1393, 188] on icon "button" at bounding box center [1393, 191] width 12 height 12
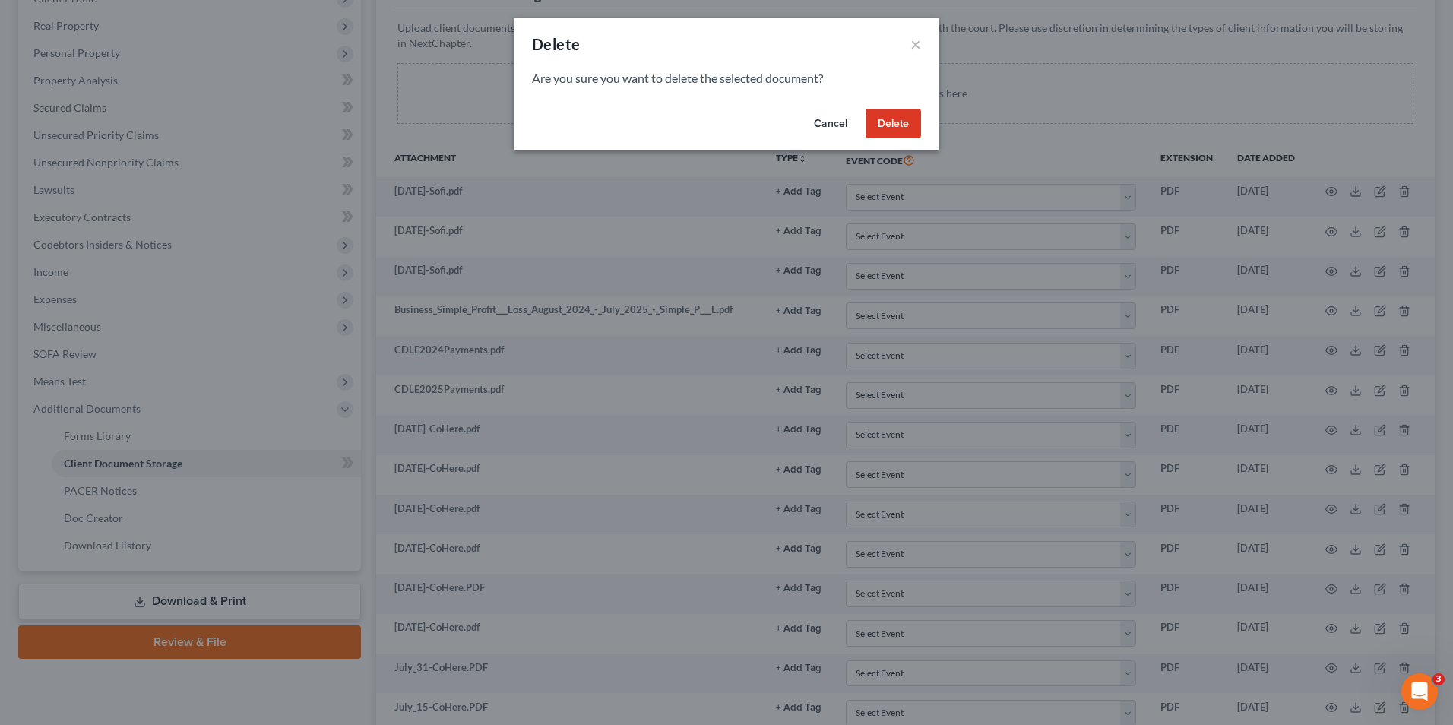
click at [901, 113] on button "Delete" at bounding box center [893, 124] width 55 height 30
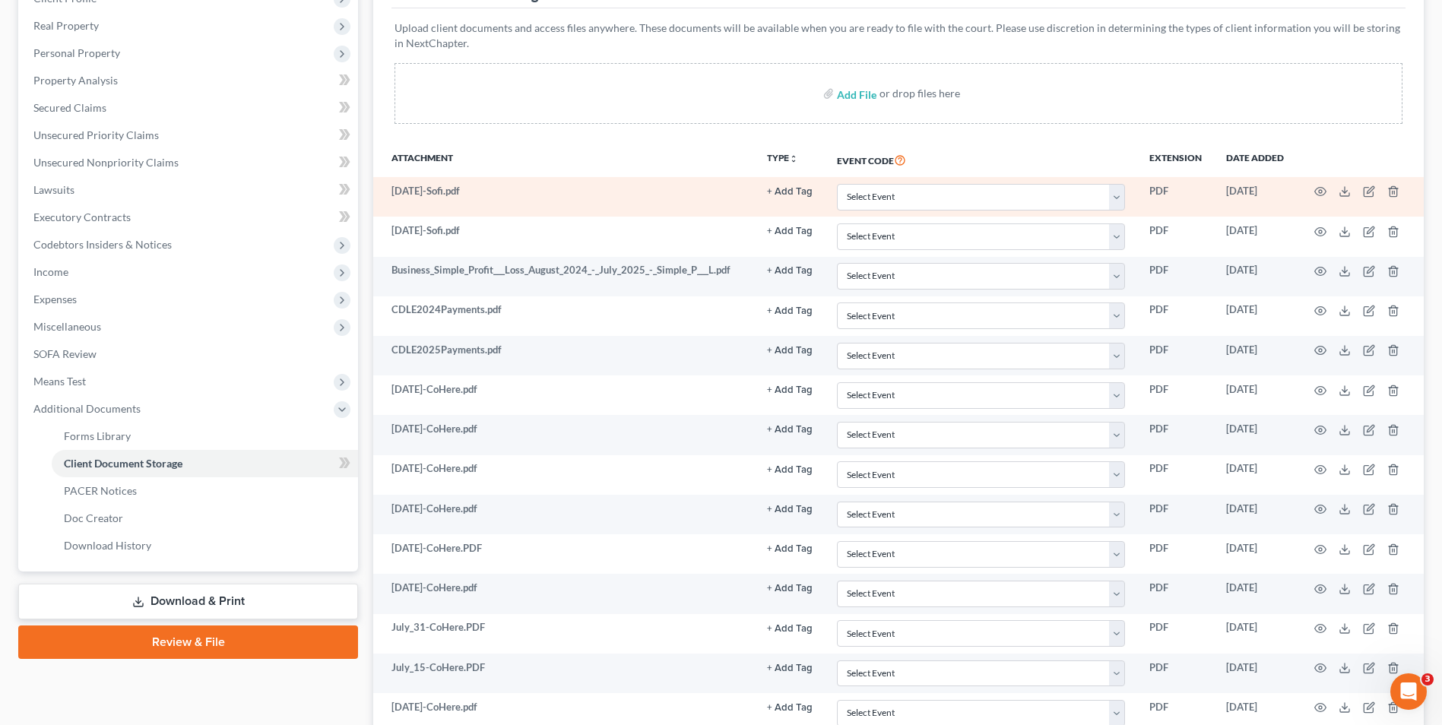
click at [1313, 193] on td at bounding box center [1360, 197] width 128 height 40
click at [1323, 190] on icon "button" at bounding box center [1320, 191] width 12 height 12
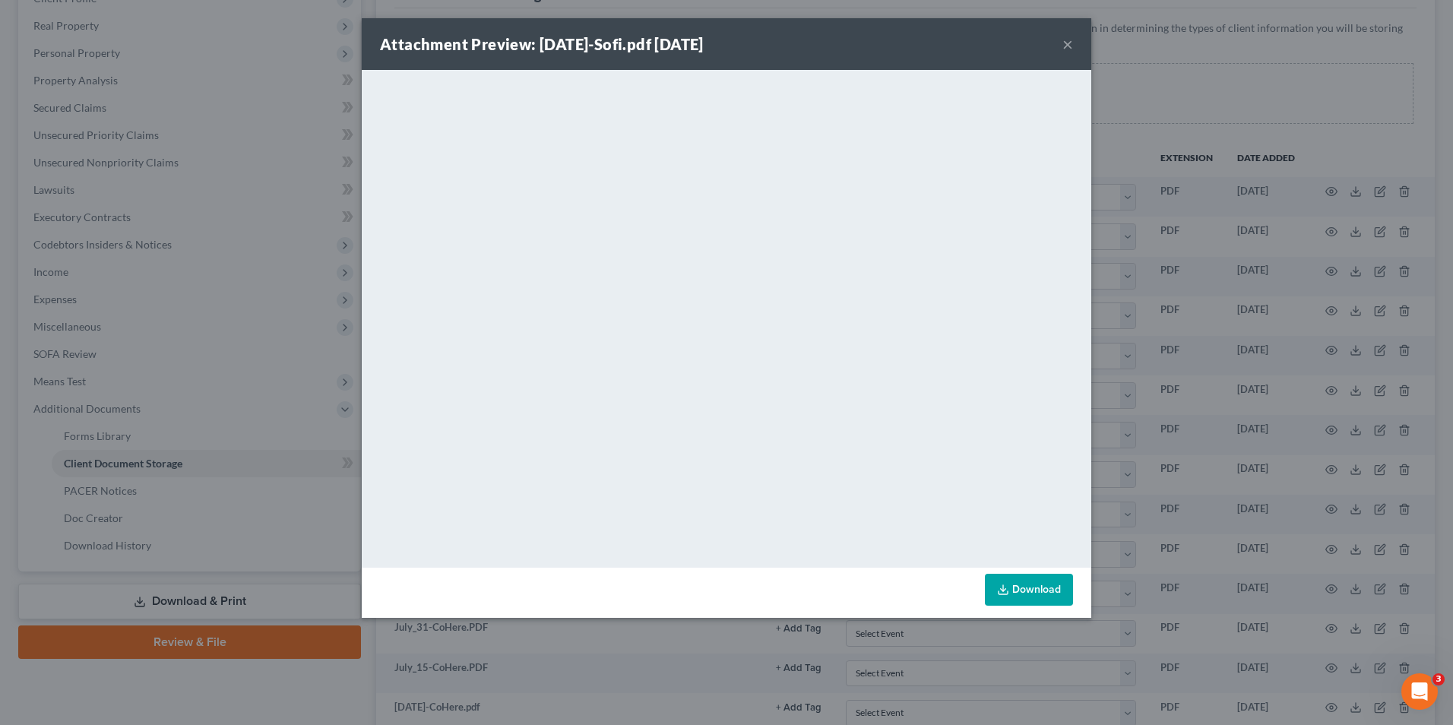
click at [1067, 44] on button "×" at bounding box center [1068, 44] width 11 height 18
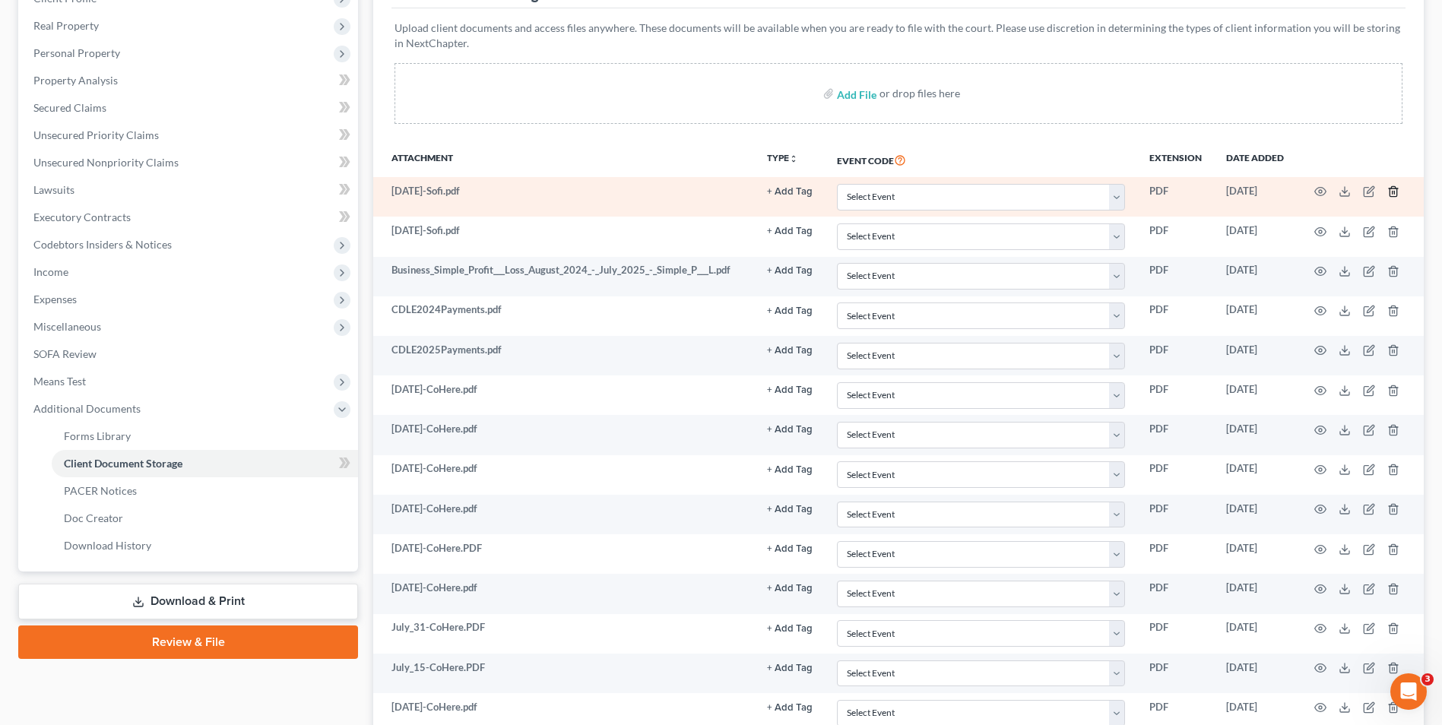
click at [1389, 192] on icon "button" at bounding box center [1392, 192] width 7 height 10
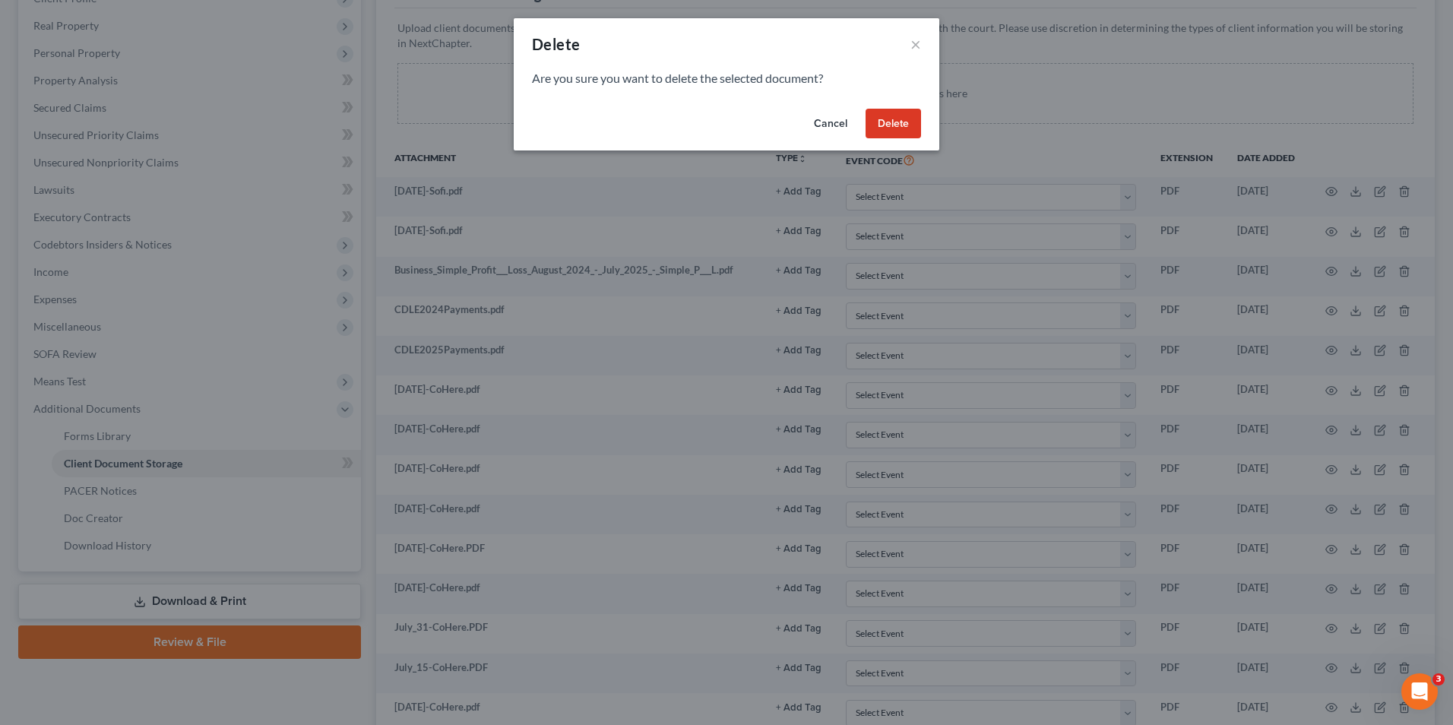
click at [889, 119] on button "Delete" at bounding box center [893, 124] width 55 height 30
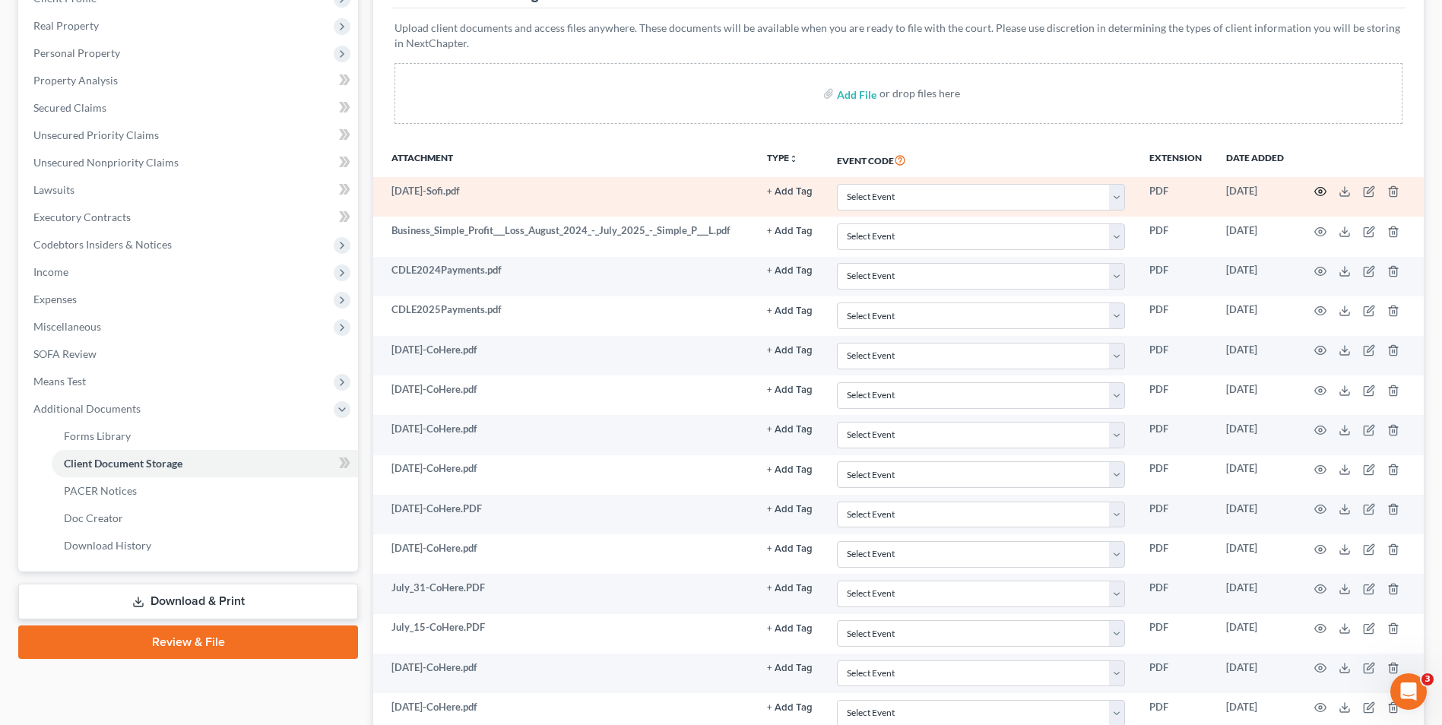
click at [1321, 187] on icon "button" at bounding box center [1320, 191] width 12 height 12
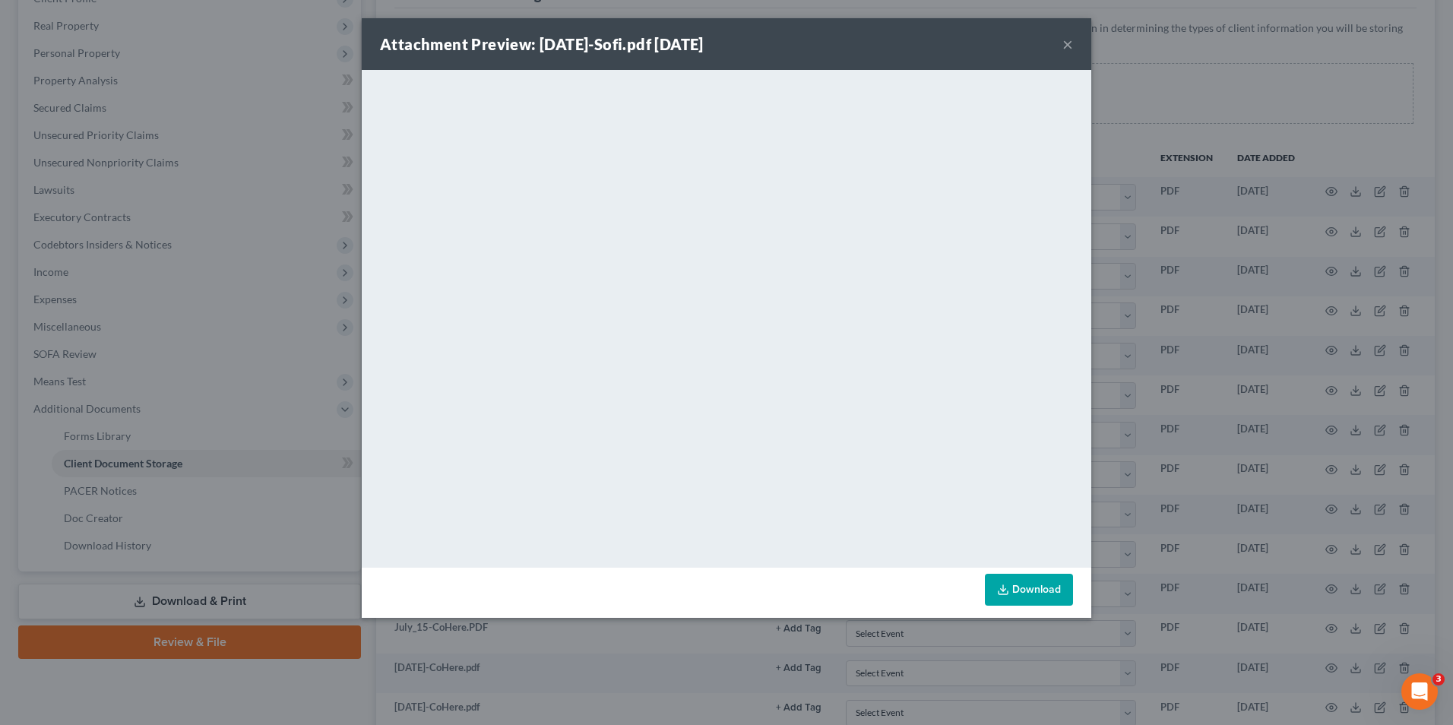
click at [1069, 43] on button "×" at bounding box center [1068, 44] width 11 height 18
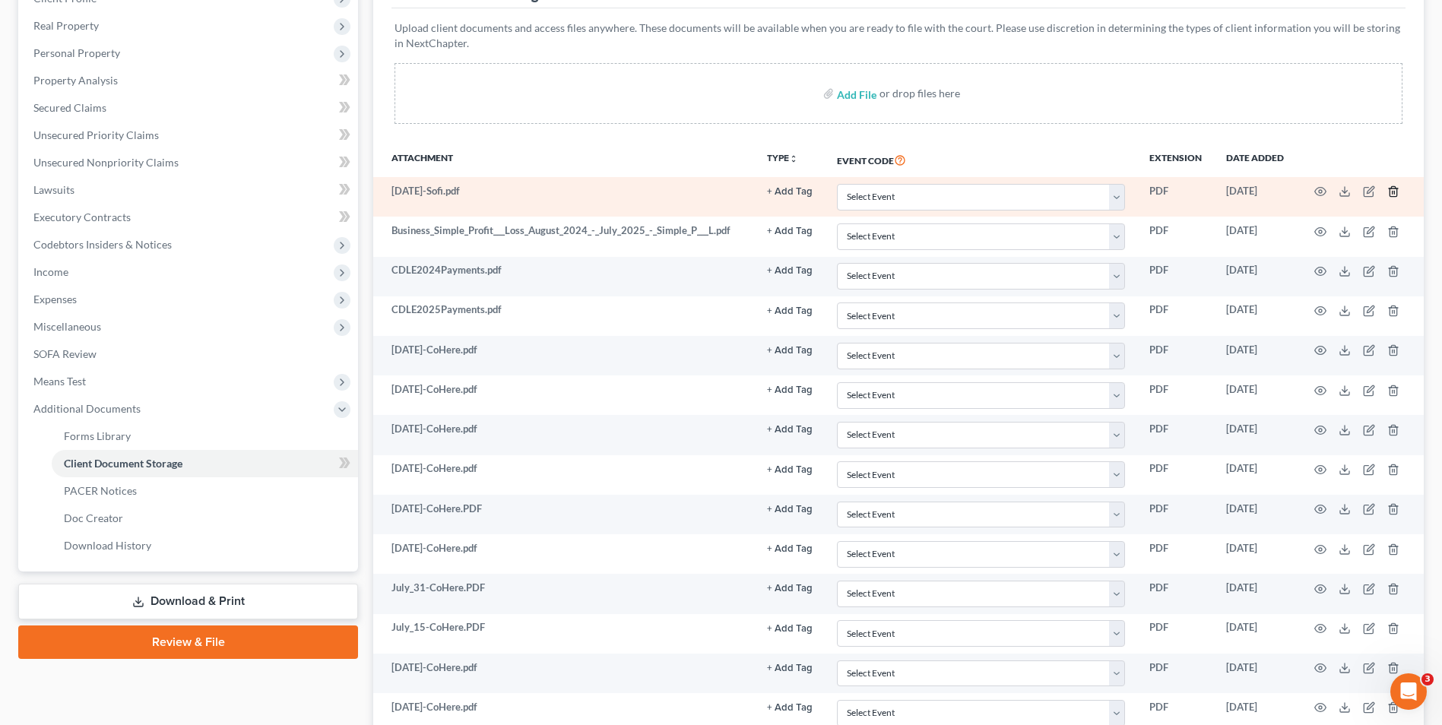
click at [1393, 192] on line "button" at bounding box center [1393, 193] width 0 height 3
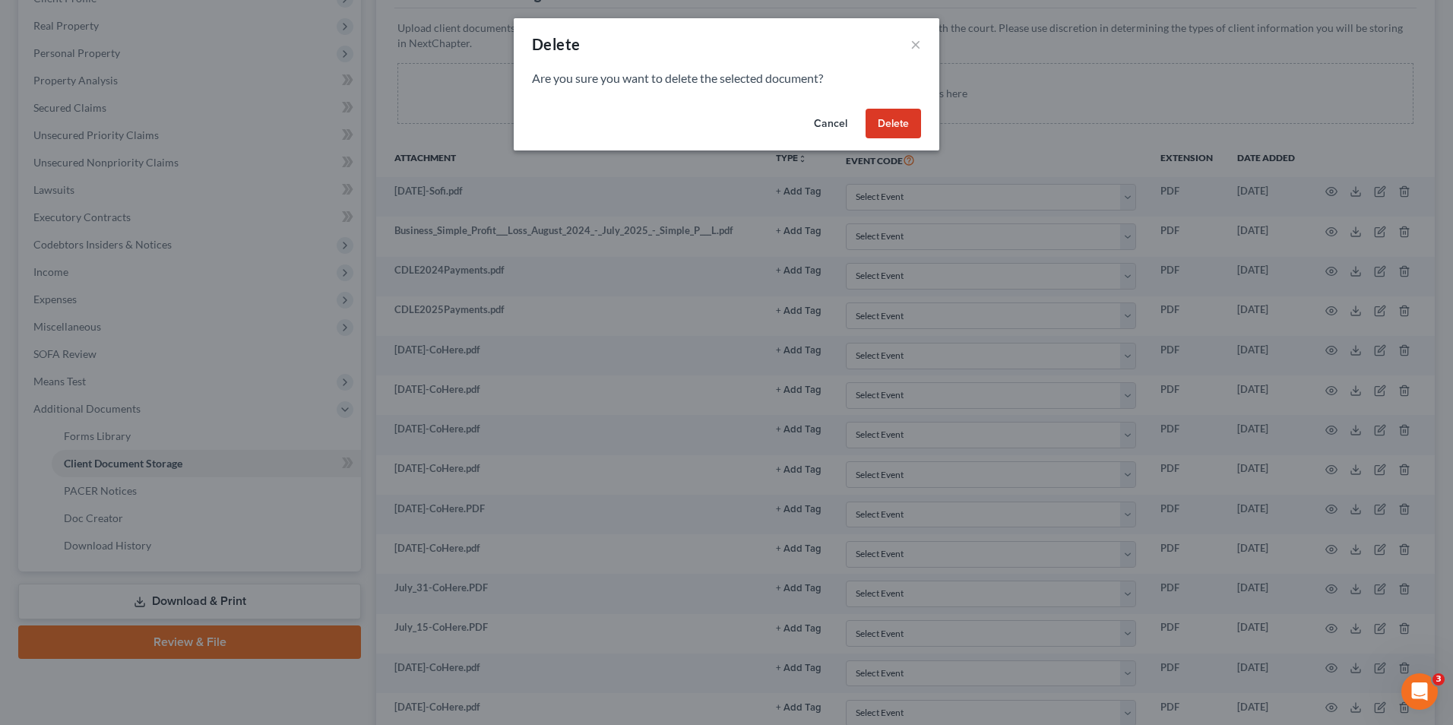
click at [901, 127] on button "Delete" at bounding box center [893, 124] width 55 height 30
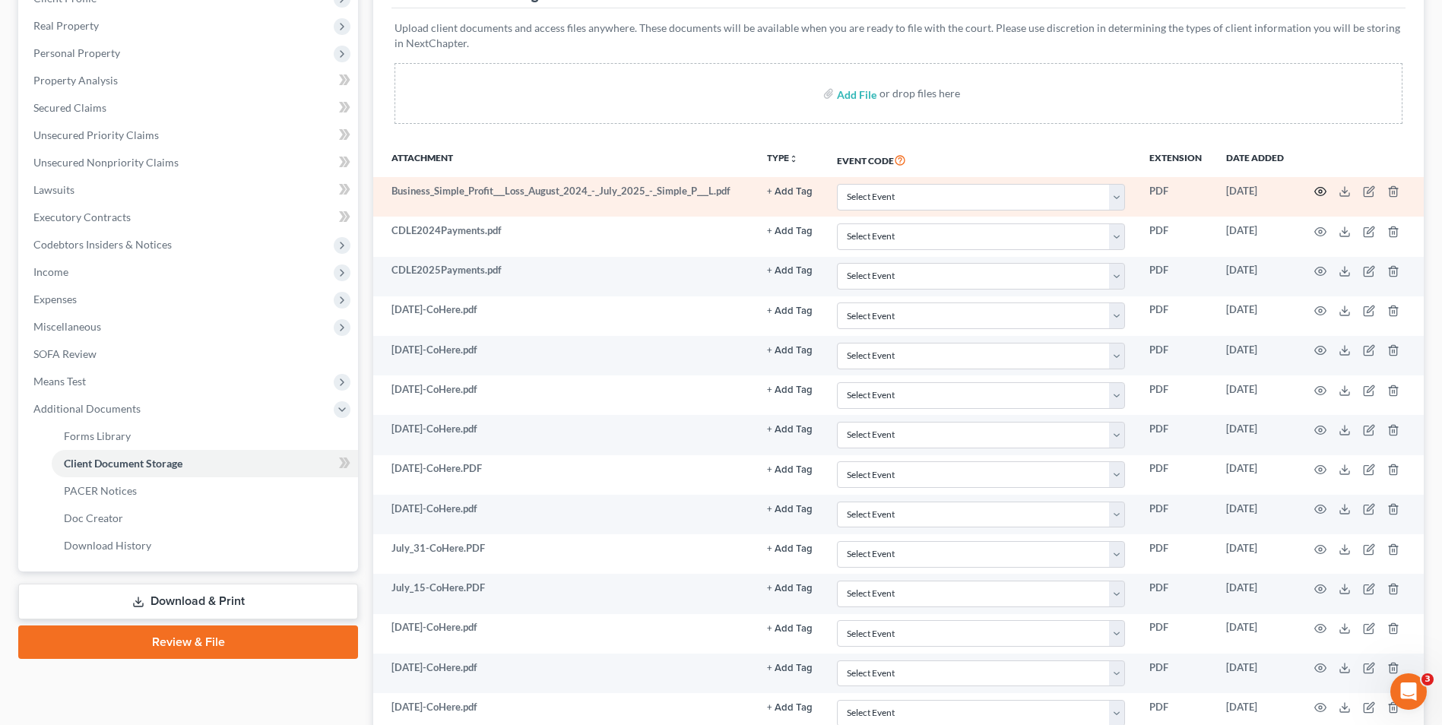
click at [1320, 193] on circle "button" at bounding box center [1320, 191] width 3 height 3
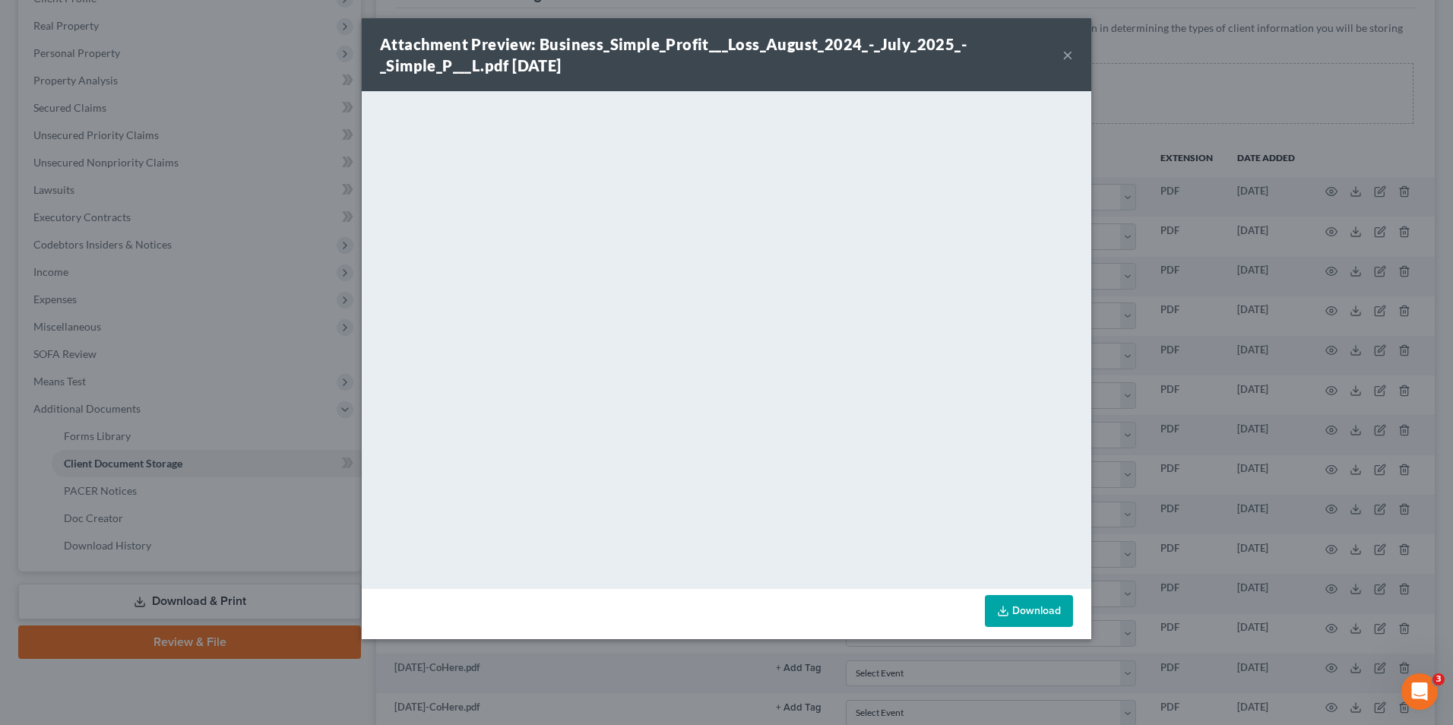
click at [1066, 60] on button "×" at bounding box center [1068, 55] width 11 height 18
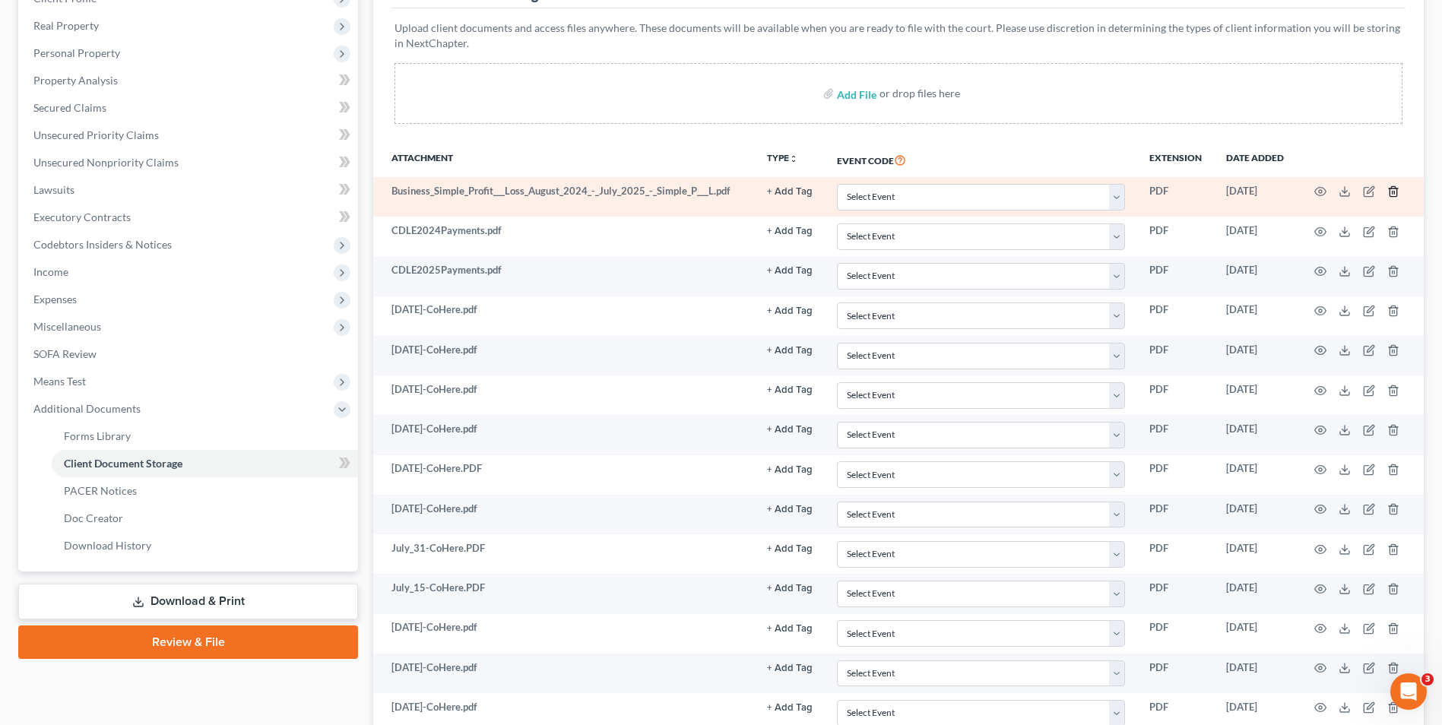
click at [1393, 195] on icon "button" at bounding box center [1393, 191] width 12 height 12
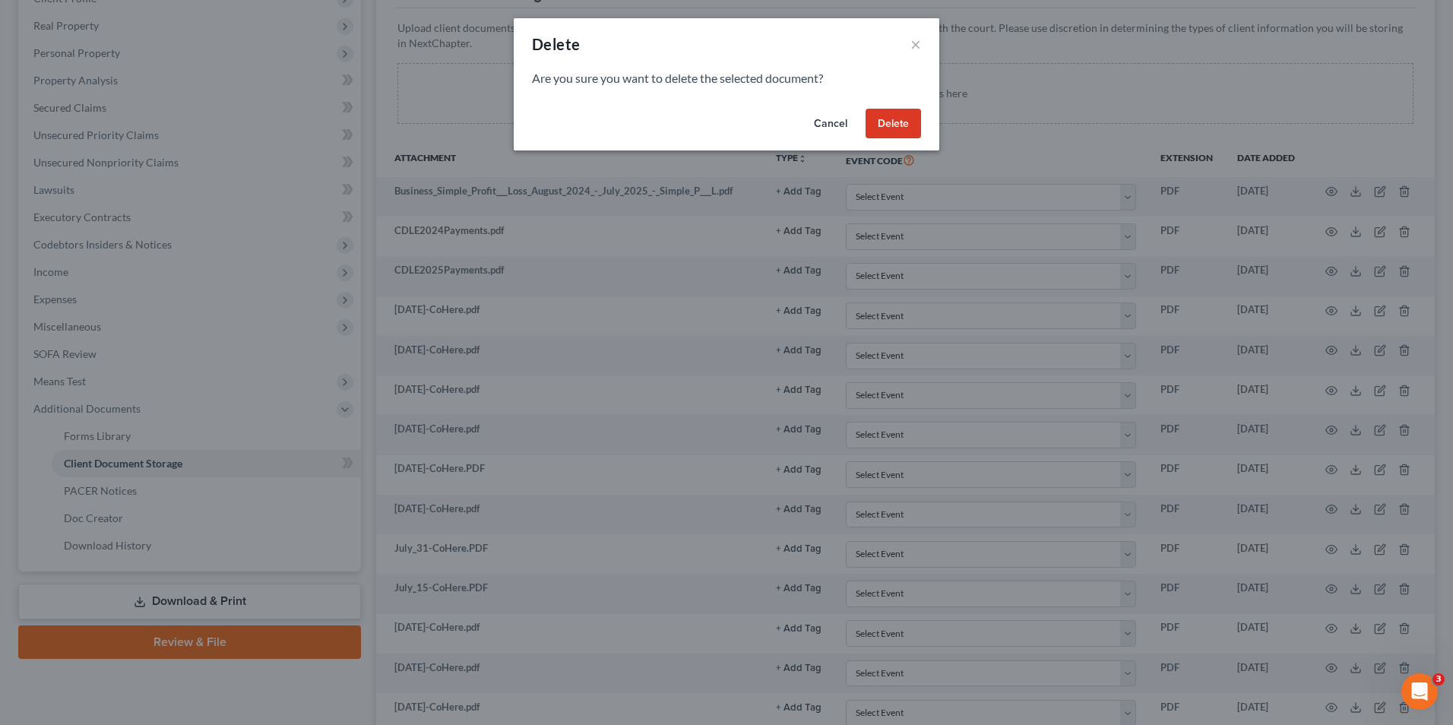
click at [837, 127] on button "Cancel" at bounding box center [831, 124] width 58 height 30
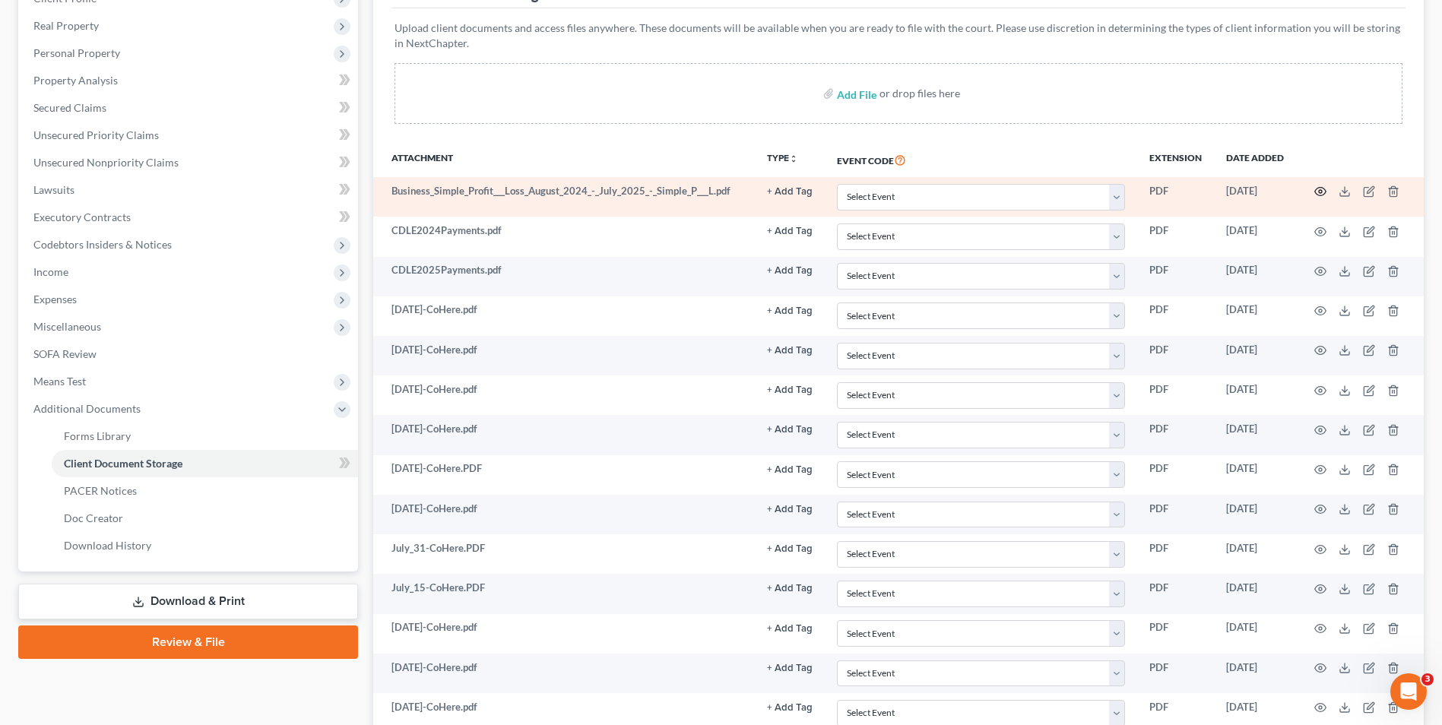
click at [1321, 191] on circle "button" at bounding box center [1320, 191] width 3 height 3
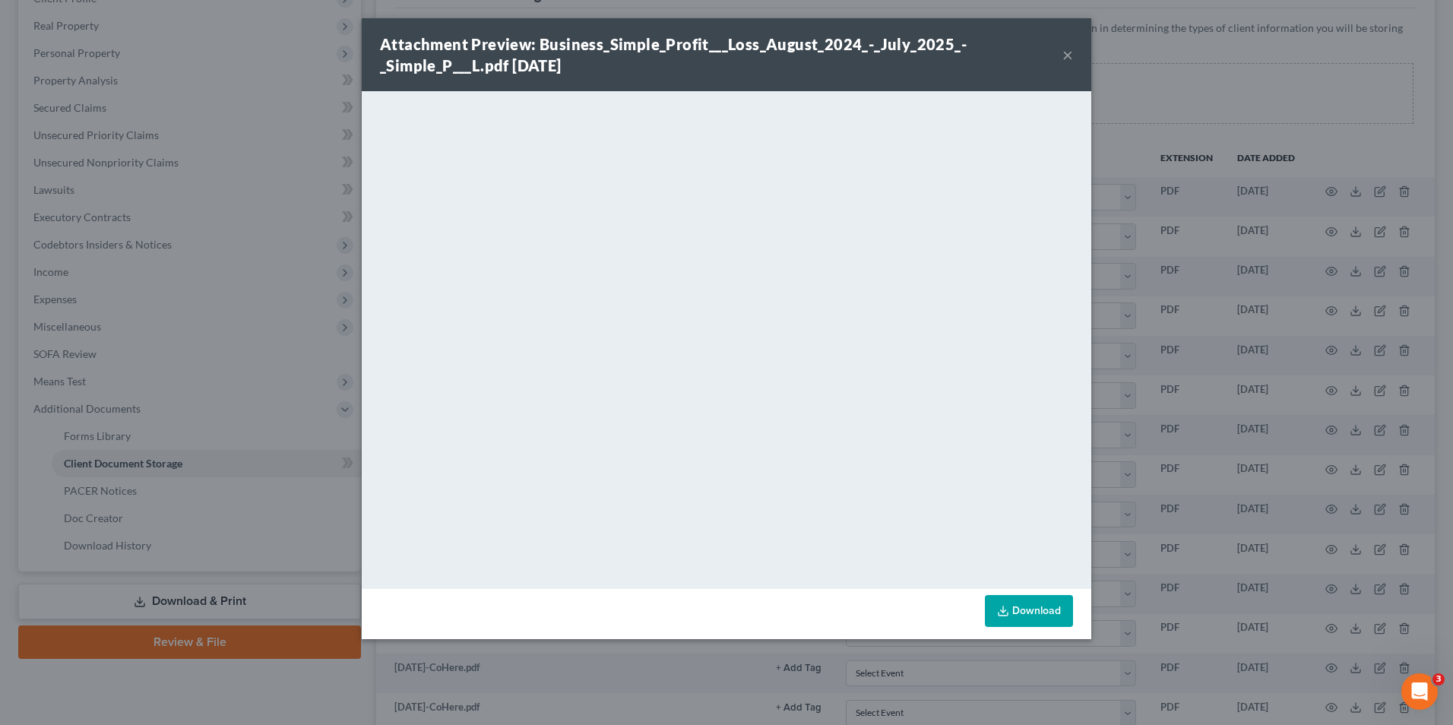
drag, startPoint x: 1065, startPoint y: 52, endPoint x: 1052, endPoint y: 52, distance: 12.9
click at [1065, 52] on button "×" at bounding box center [1068, 55] width 11 height 18
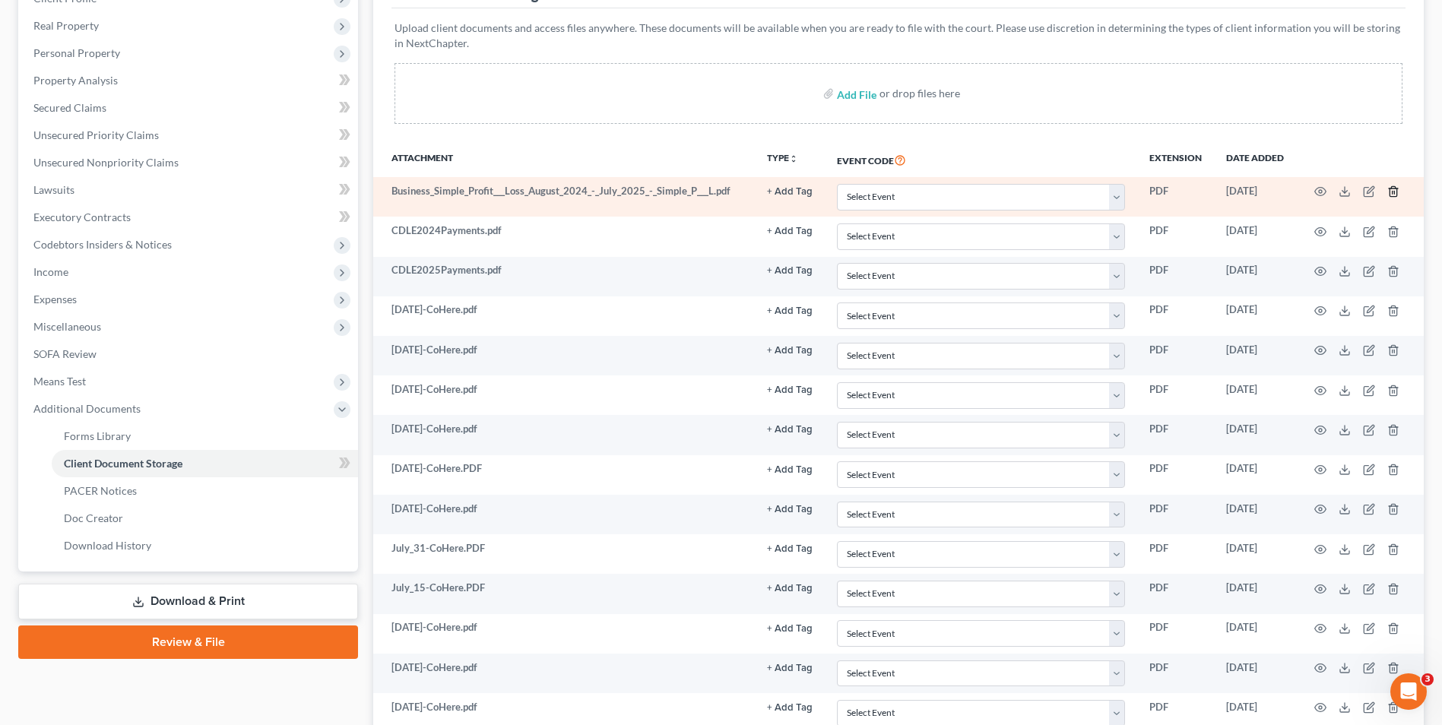
click at [1393, 193] on icon "button" at bounding box center [1393, 191] width 12 height 12
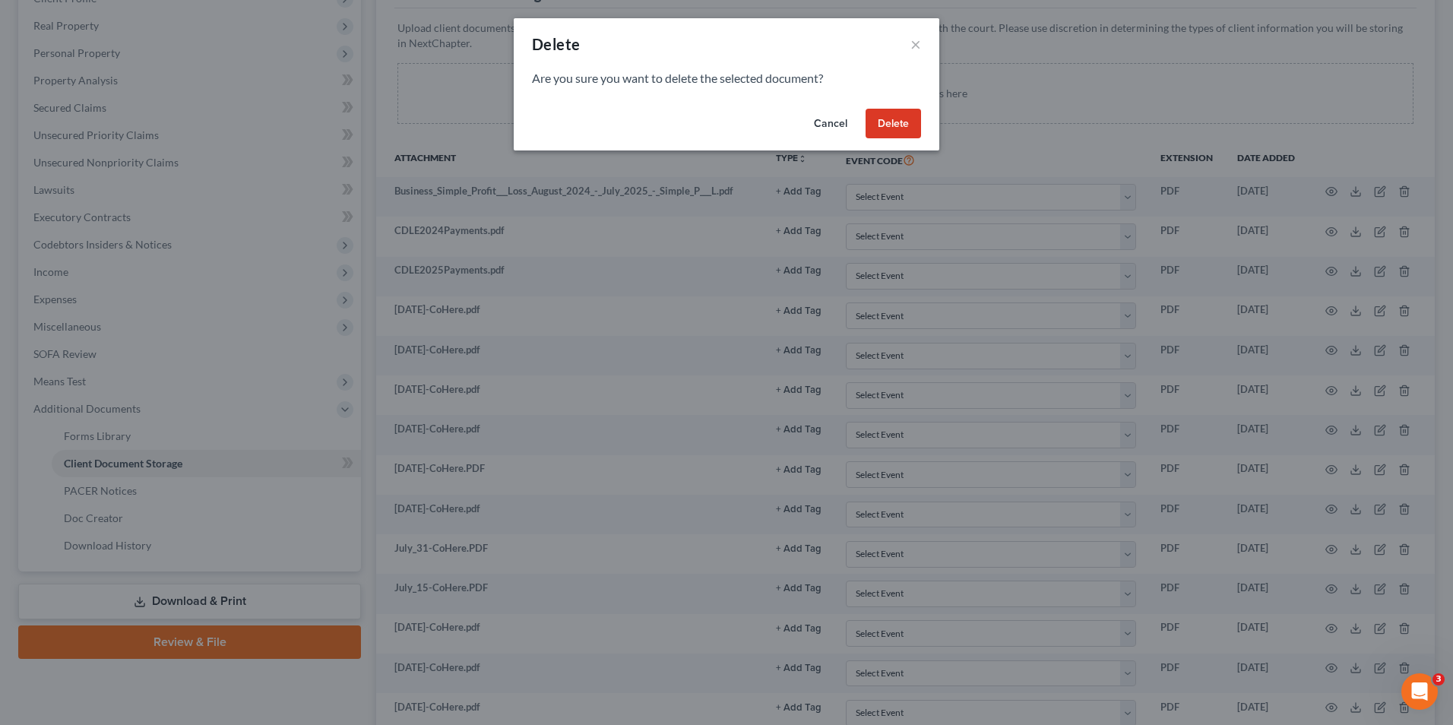
click at [895, 115] on button "Delete" at bounding box center [893, 124] width 55 height 30
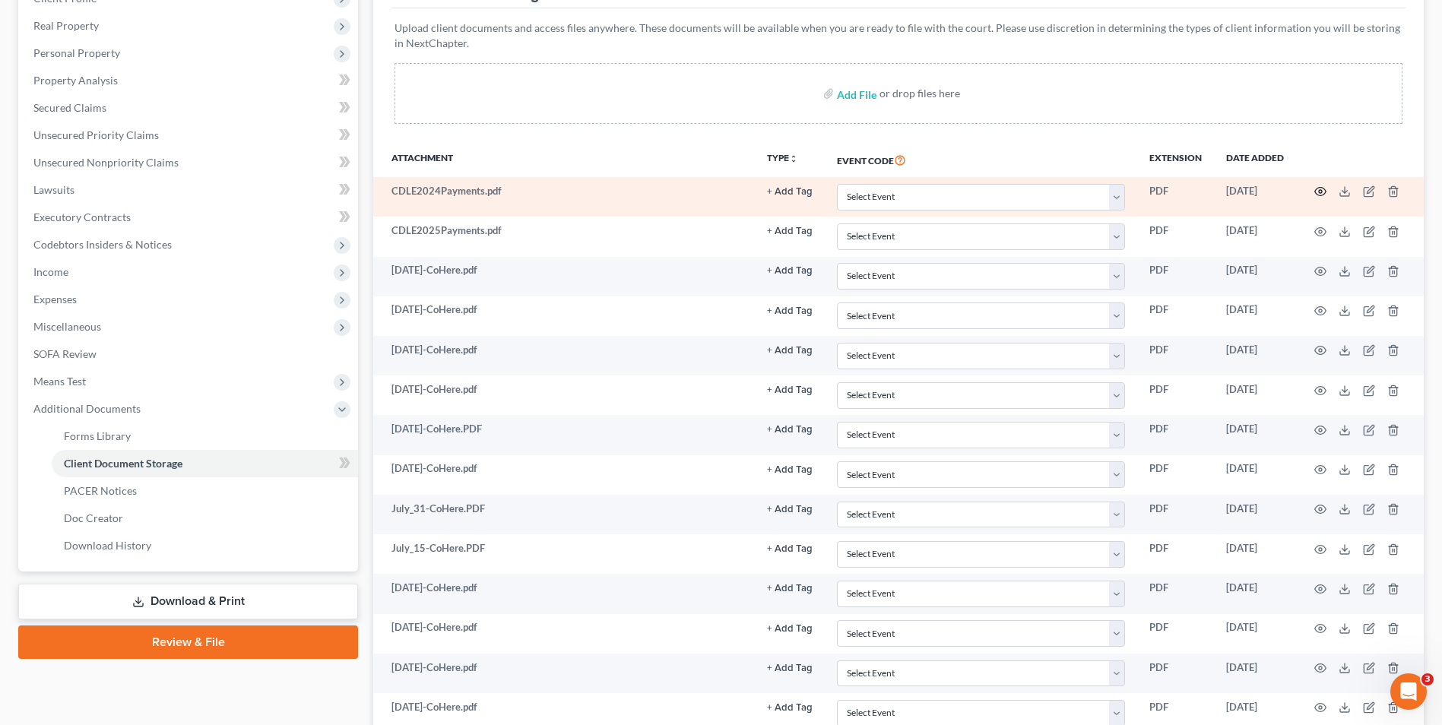
click at [1318, 192] on icon "button" at bounding box center [1320, 191] width 12 height 12
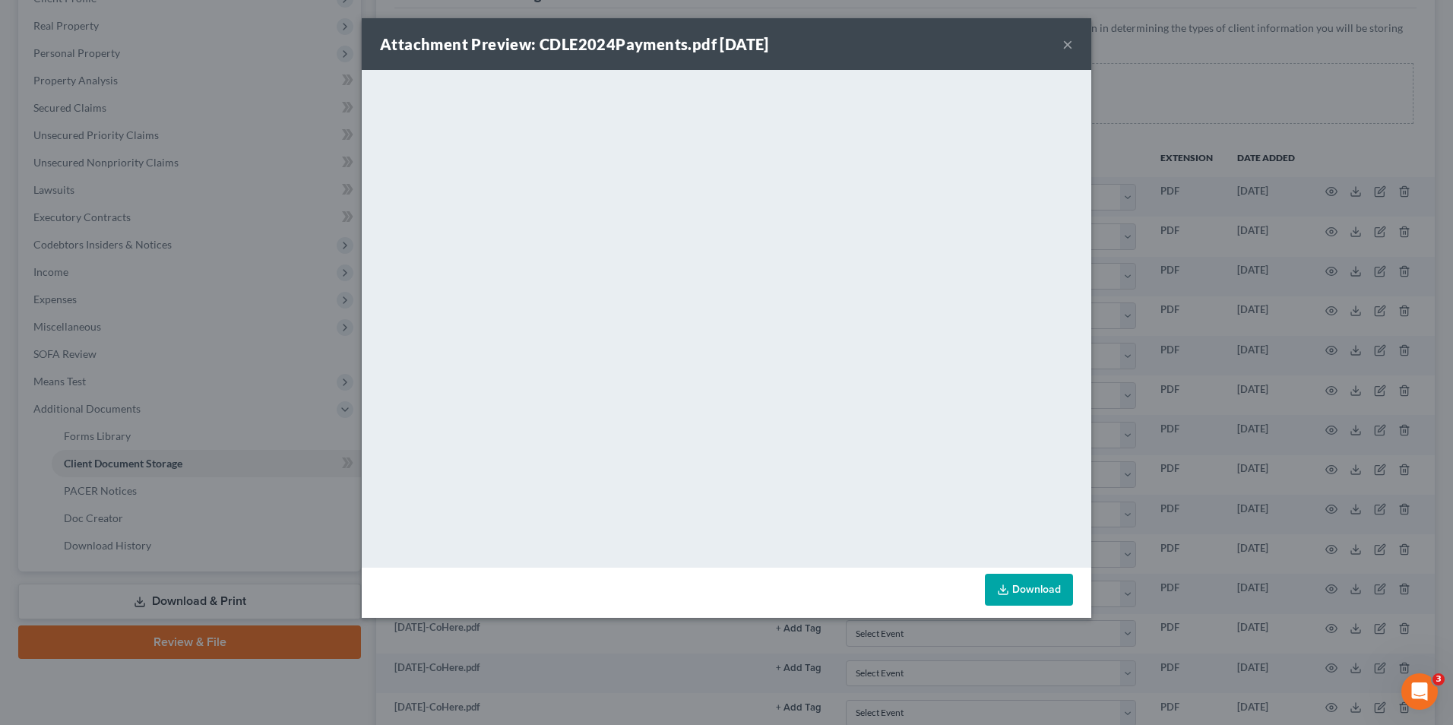
click at [1069, 43] on button "×" at bounding box center [1068, 44] width 11 height 18
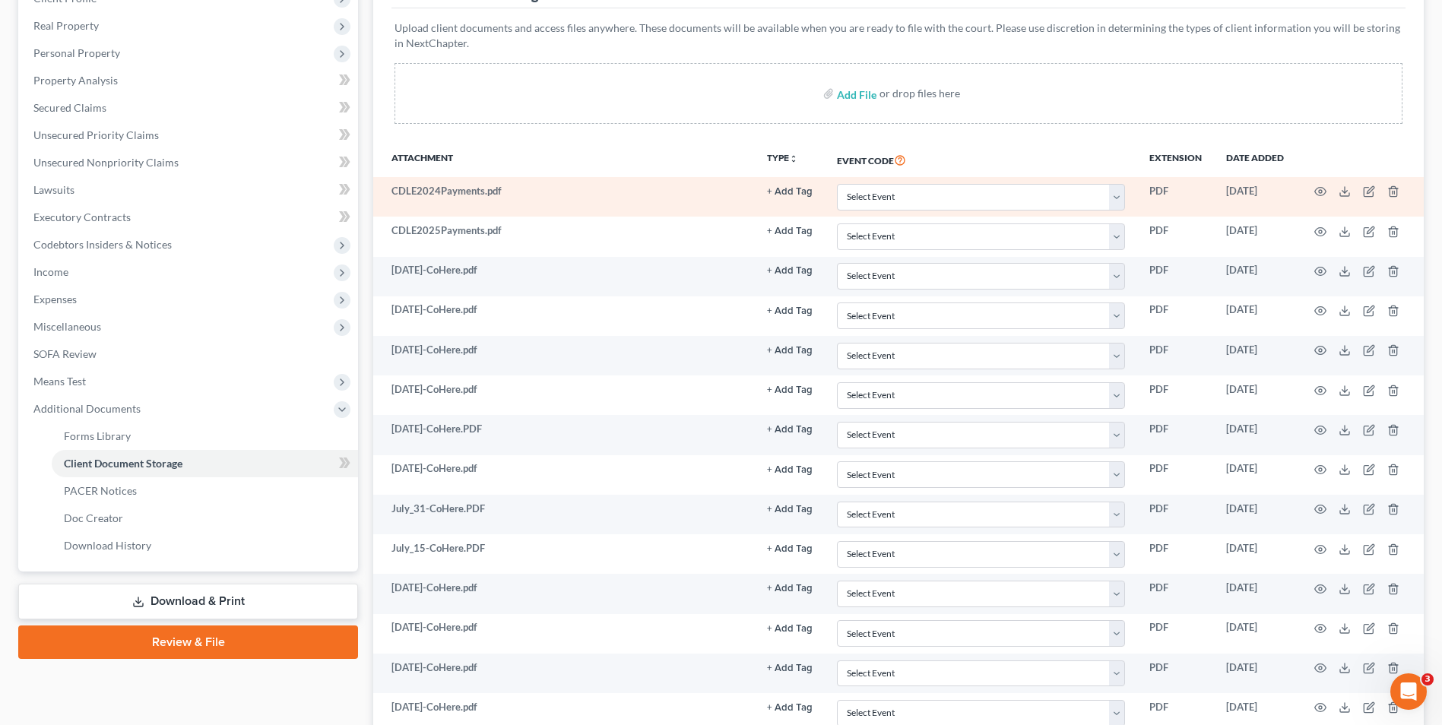
click at [1399, 189] on td at bounding box center [1360, 197] width 128 height 40
click at [1394, 189] on polyline "button" at bounding box center [1393, 189] width 9 height 0
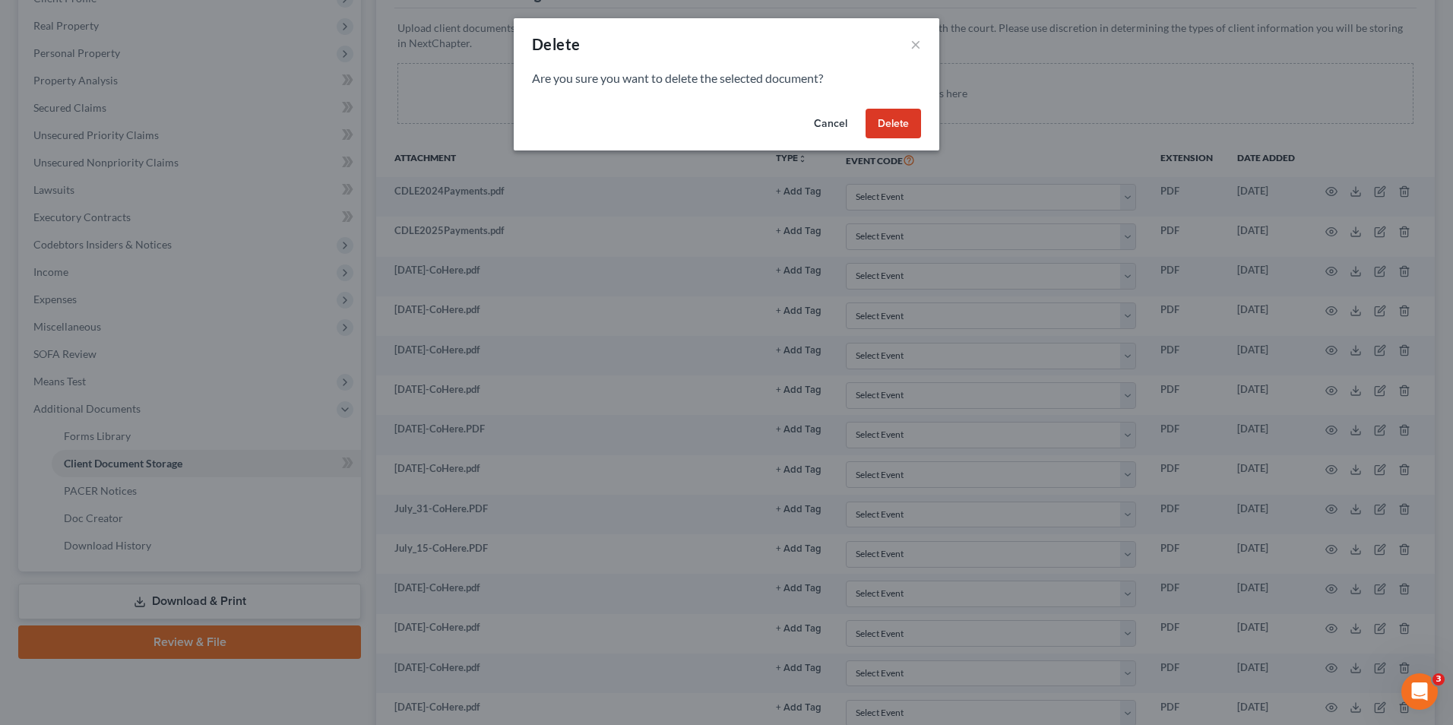
click at [873, 121] on button "Delete" at bounding box center [893, 124] width 55 height 30
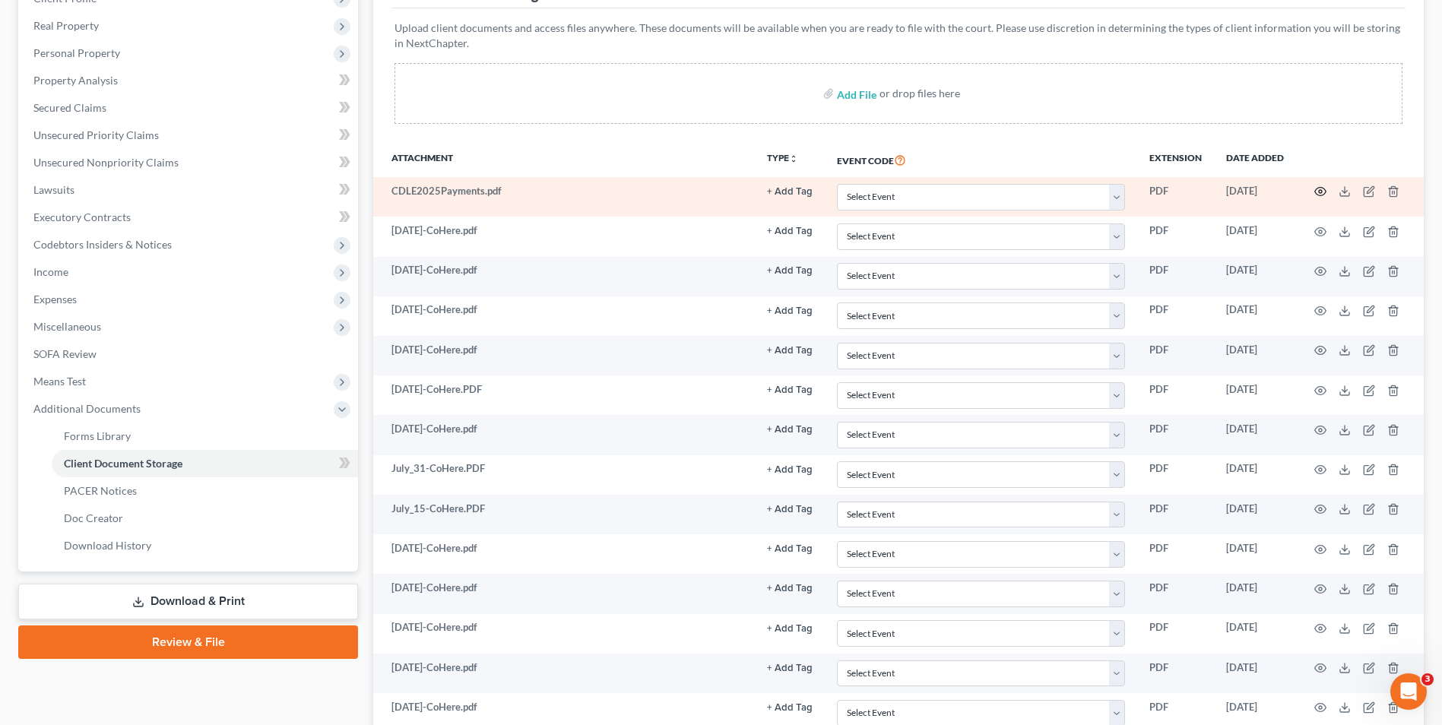
click at [1318, 189] on icon "button" at bounding box center [1320, 192] width 11 height 8
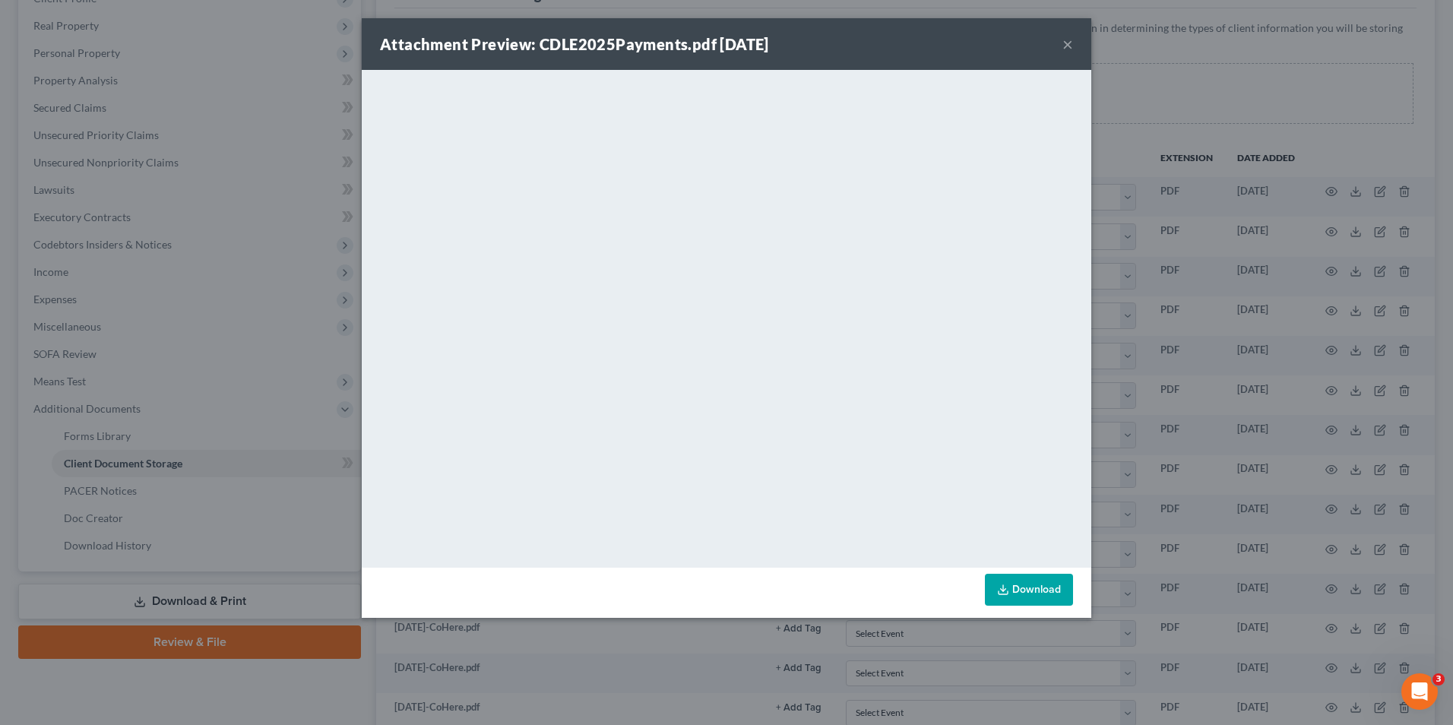
click at [1067, 47] on button "×" at bounding box center [1068, 44] width 11 height 18
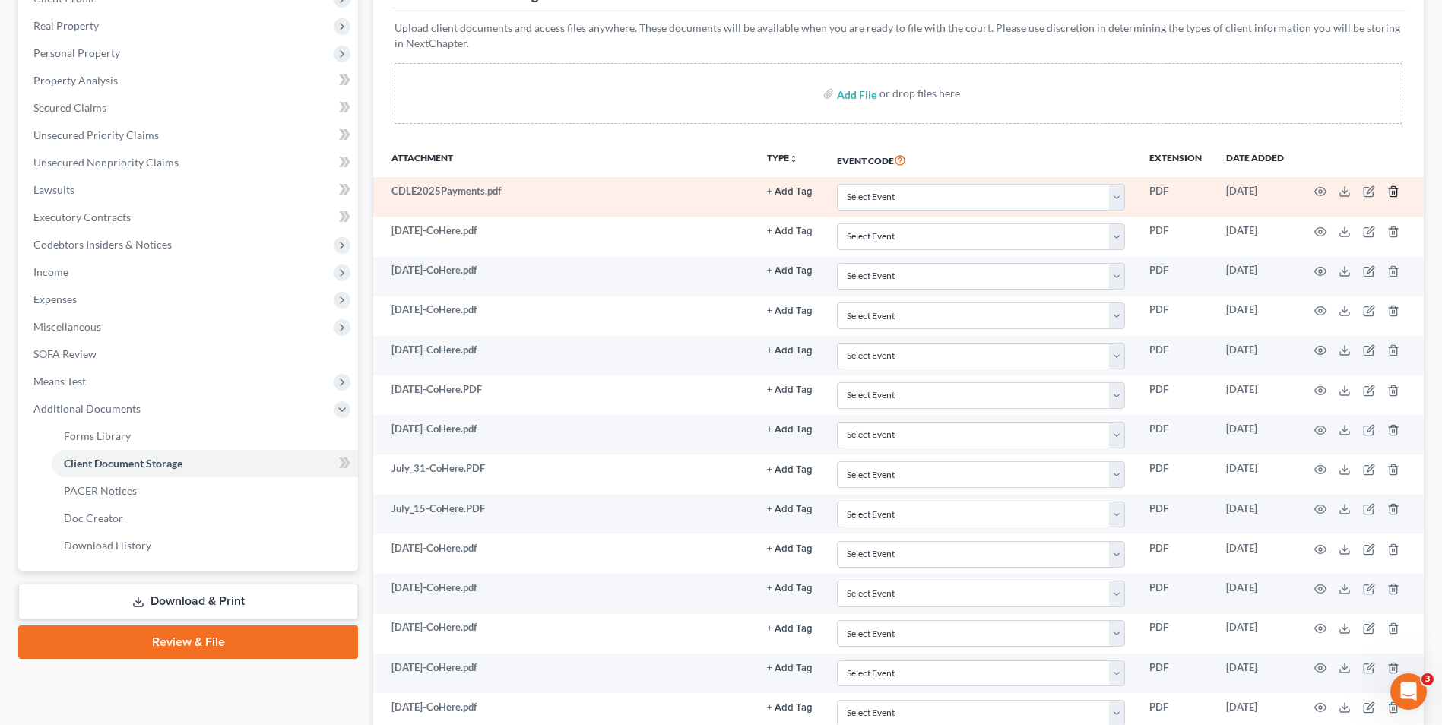
click at [1396, 188] on icon "button" at bounding box center [1393, 191] width 12 height 12
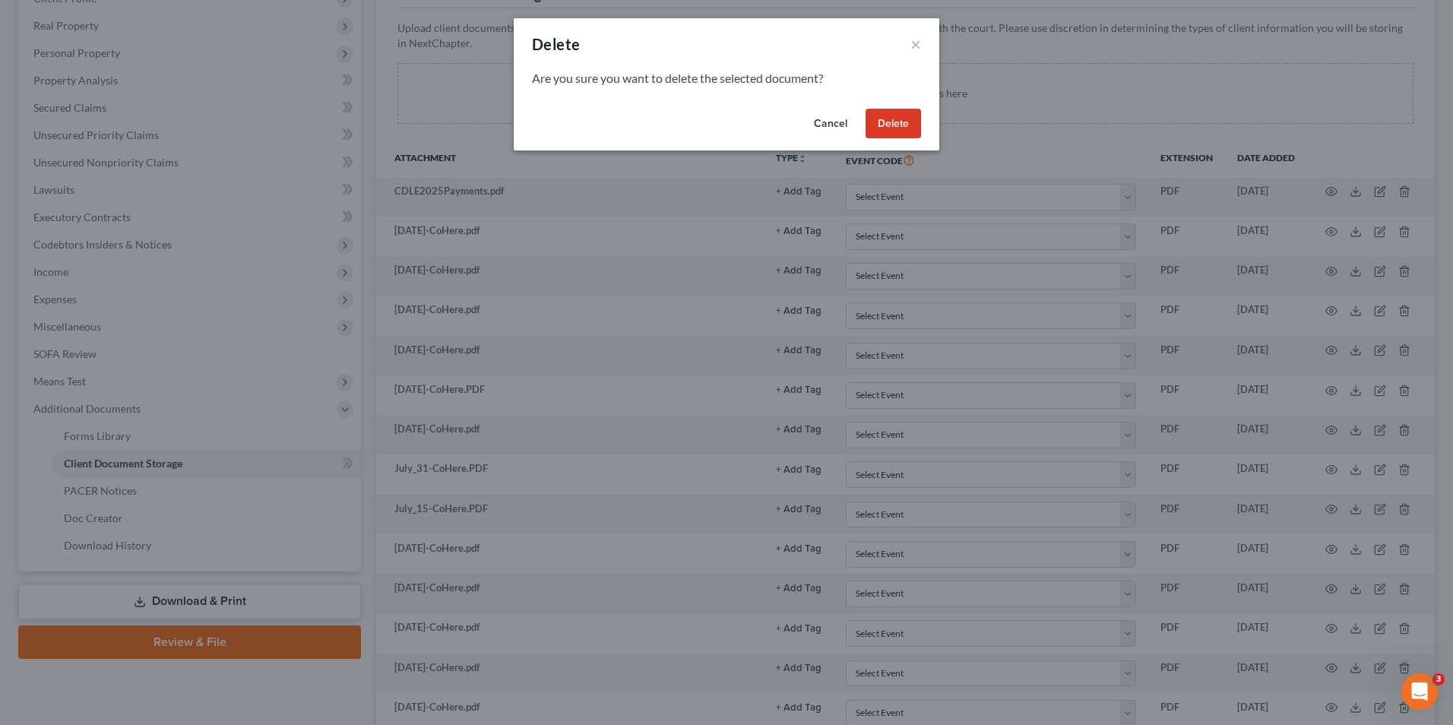
click at [871, 127] on button "Delete" at bounding box center [893, 124] width 55 height 30
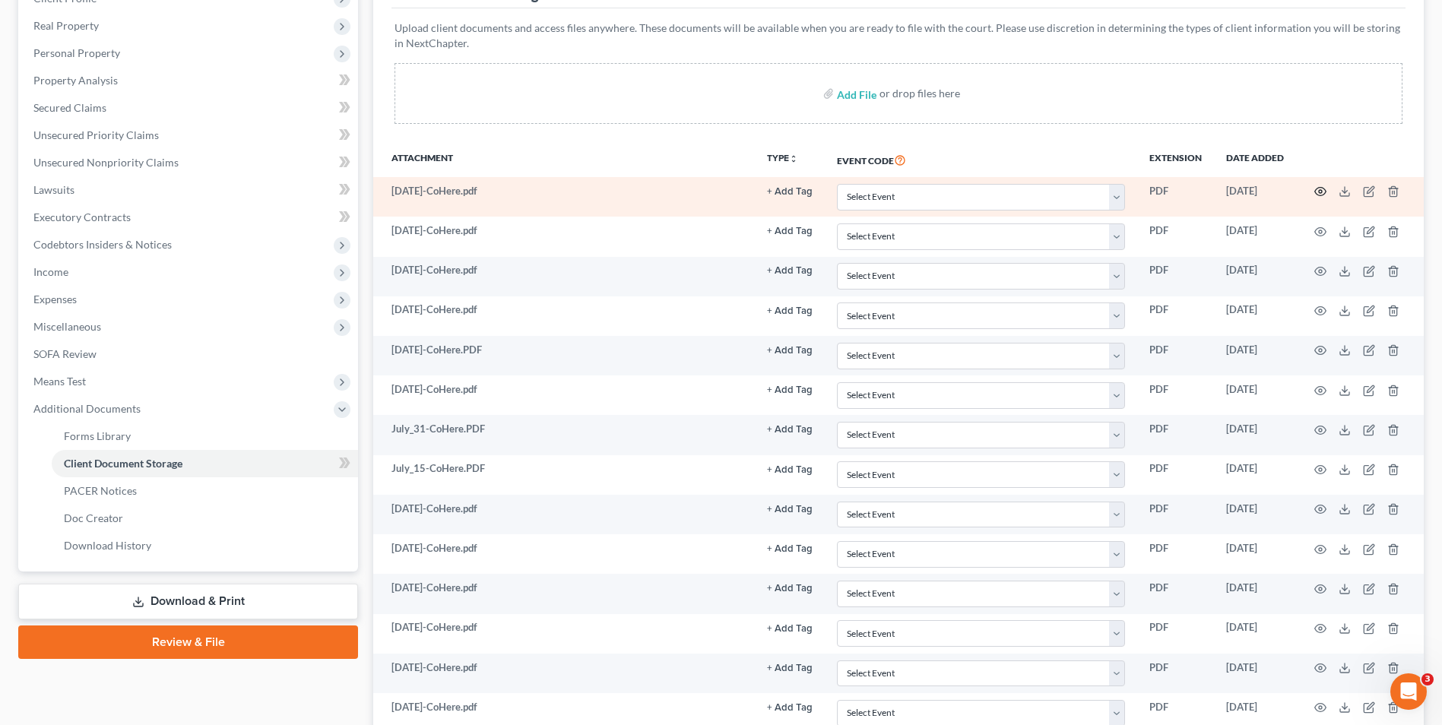
click at [1327, 192] on td at bounding box center [1360, 197] width 128 height 40
click at [1323, 193] on icon "button" at bounding box center [1320, 191] width 12 height 12
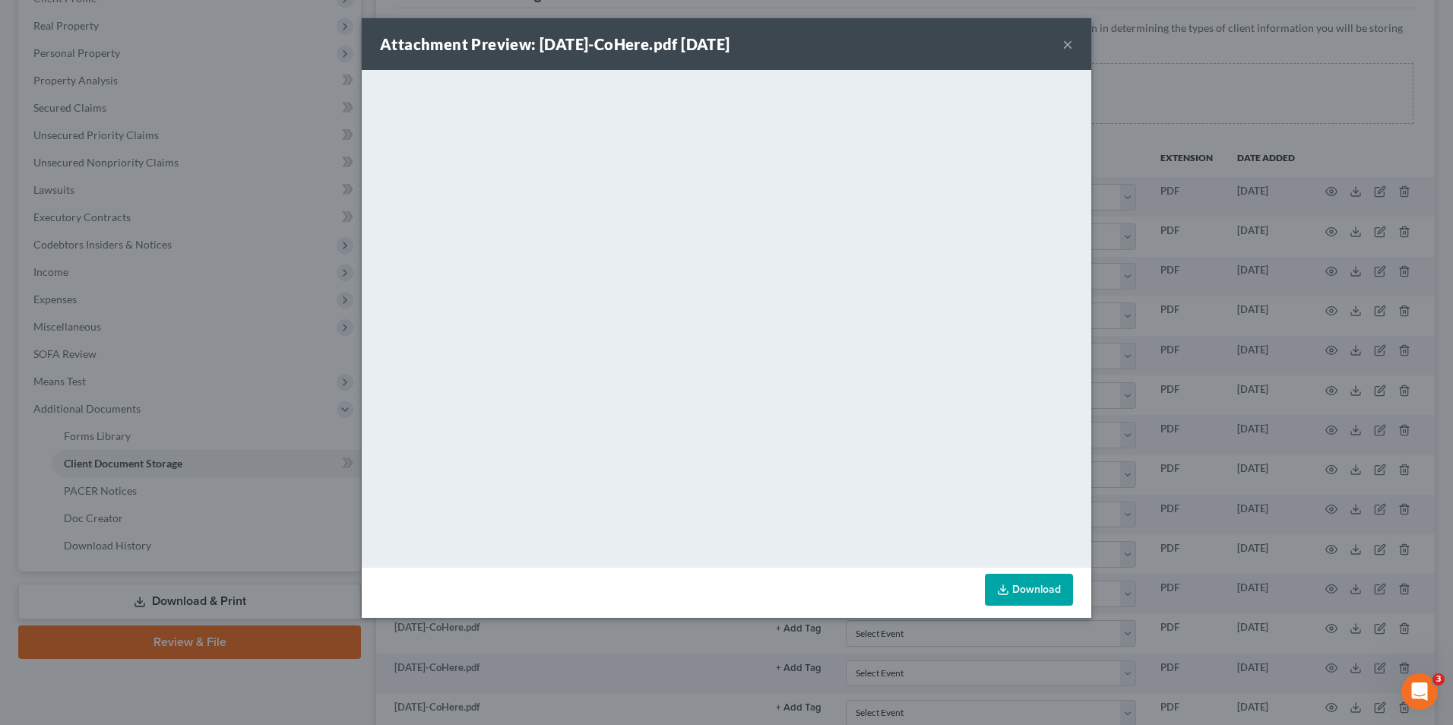
click at [1068, 39] on button "×" at bounding box center [1068, 44] width 11 height 18
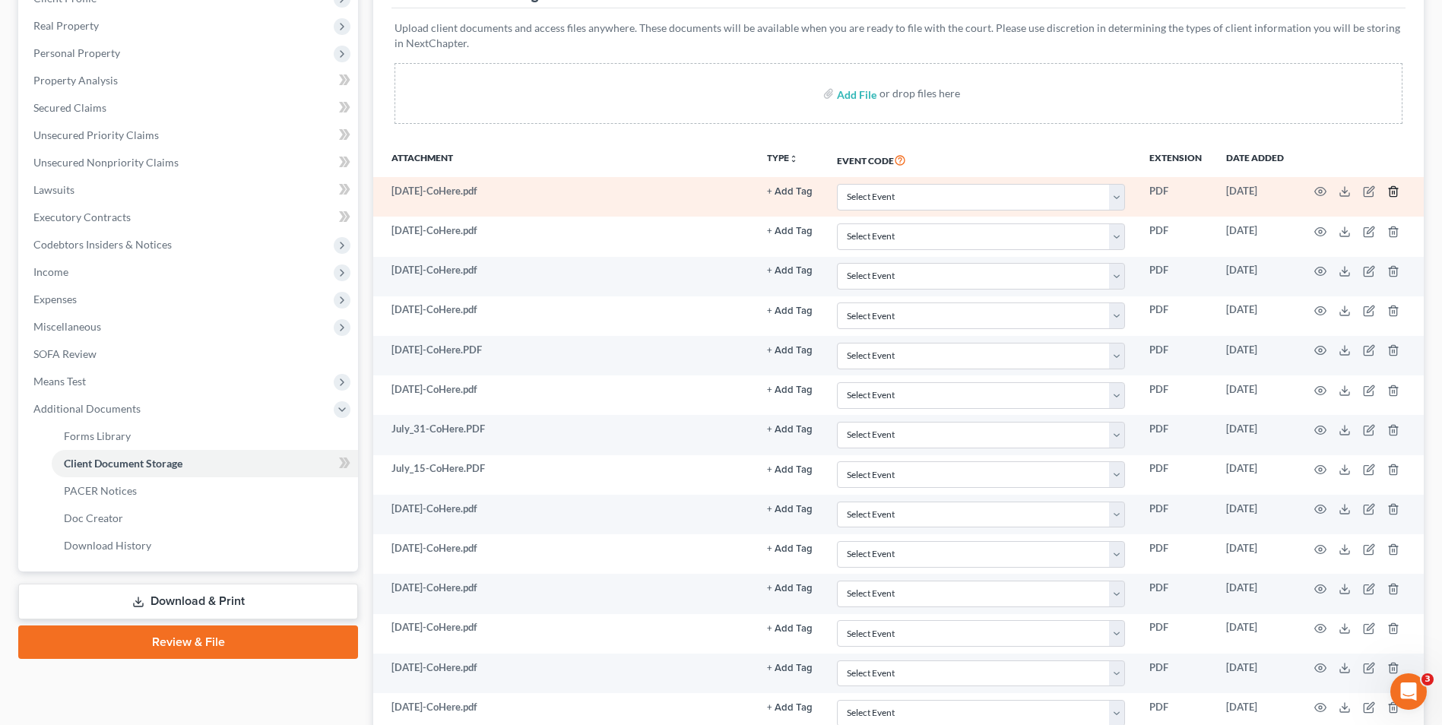
click at [1396, 191] on icon "button" at bounding box center [1393, 191] width 12 height 12
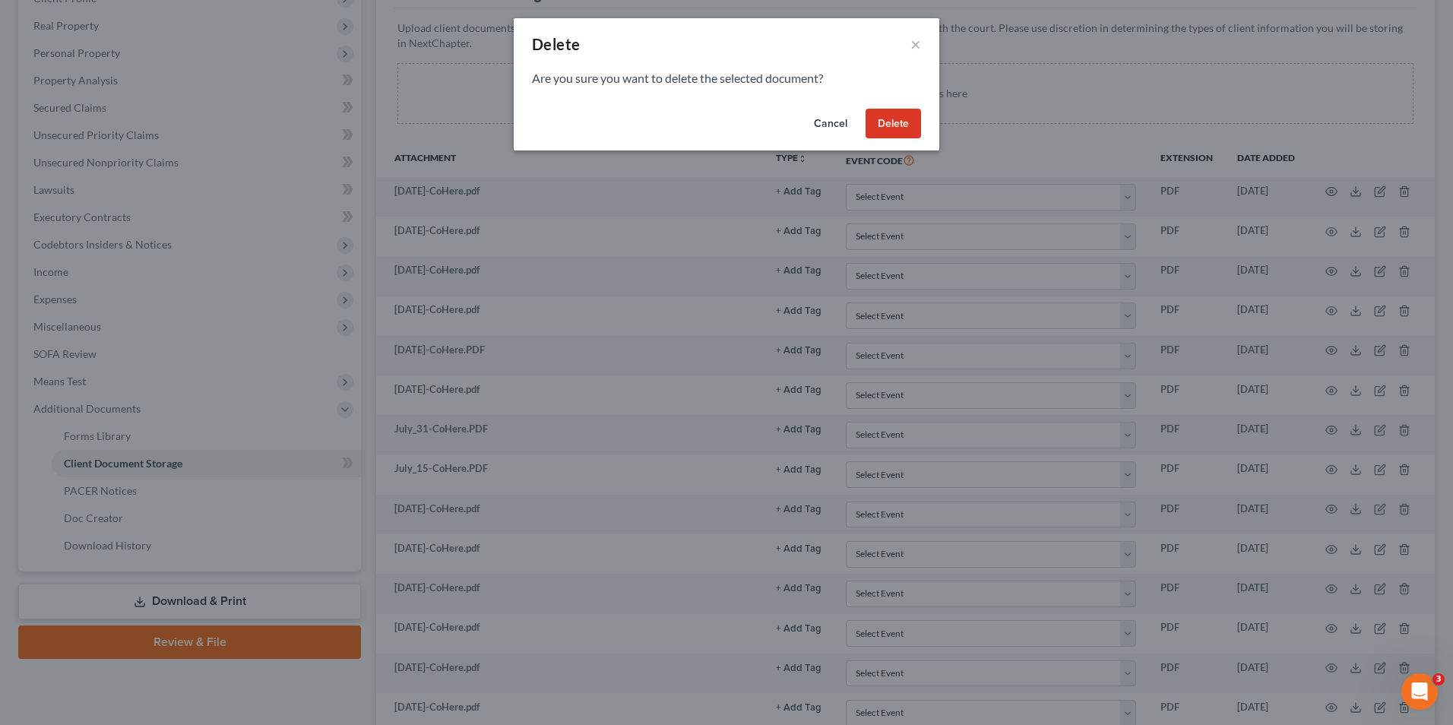
click at [894, 119] on button "Delete" at bounding box center [893, 124] width 55 height 30
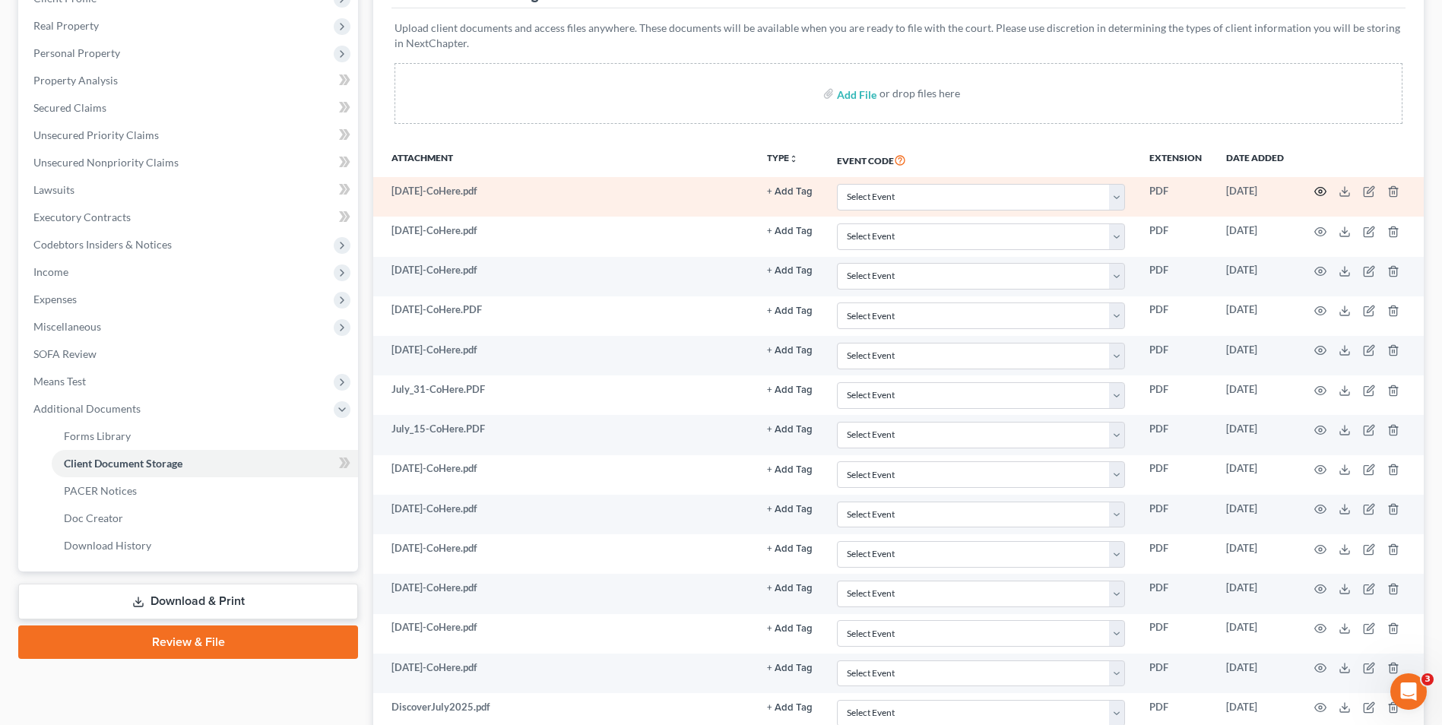
click at [1320, 191] on circle "button" at bounding box center [1320, 191] width 3 height 3
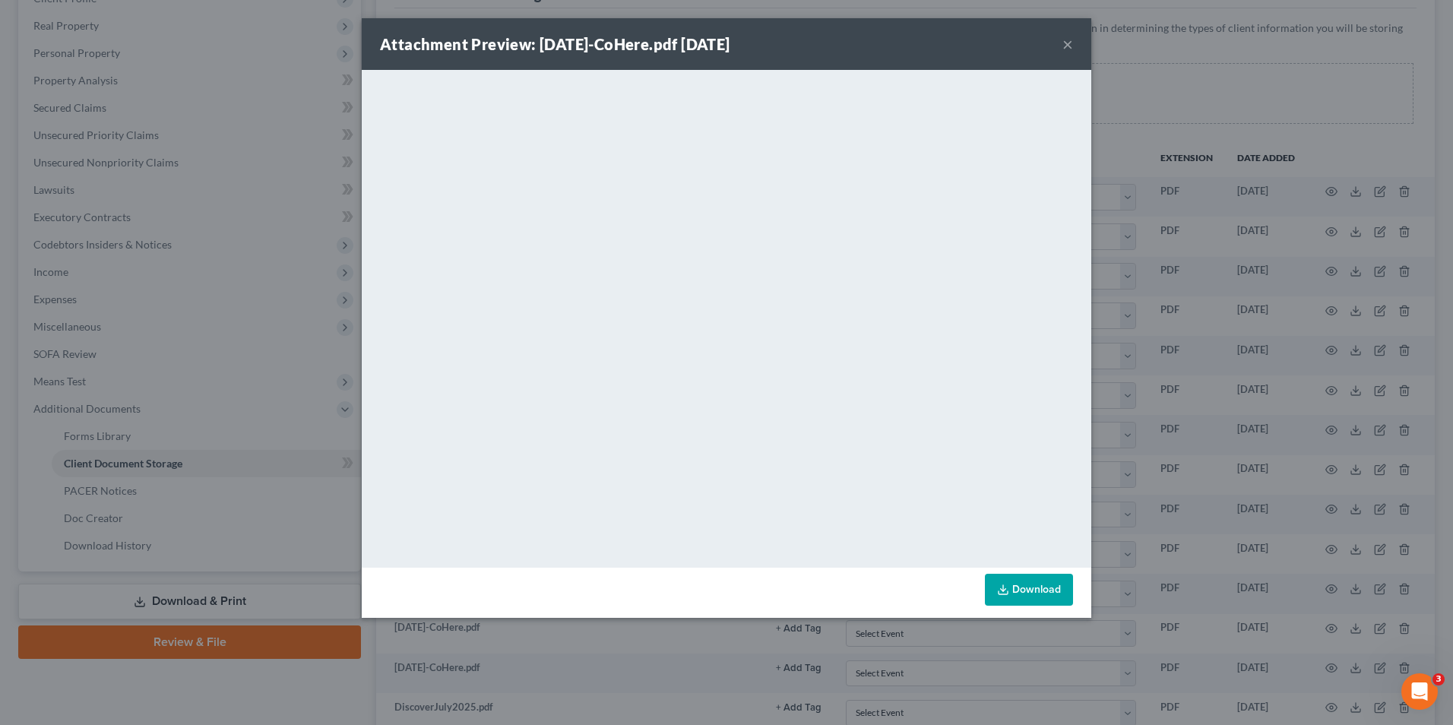
drag, startPoint x: 1054, startPoint y: 52, endPoint x: 1076, endPoint y: 43, distance: 24.6
click at [1062, 50] on div "Attachment Preview: [DATE]-CoHere.pdf [DATE] ×" at bounding box center [727, 44] width 730 height 52
click at [1076, 43] on div "Attachment Preview: [DATE]-CoHere.pdf [DATE] ×" at bounding box center [727, 44] width 730 height 52
click at [1064, 43] on button "×" at bounding box center [1068, 44] width 11 height 18
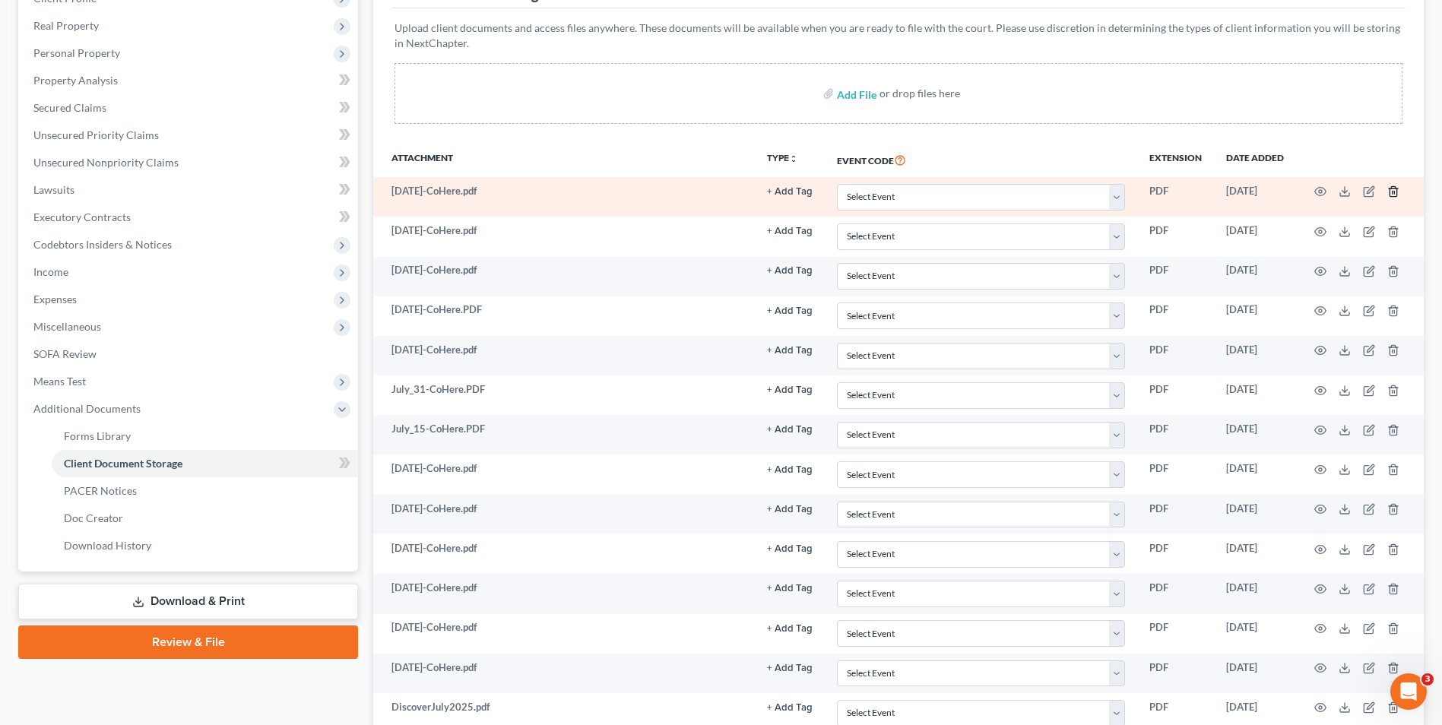
click at [1395, 187] on icon "button" at bounding box center [1392, 192] width 7 height 10
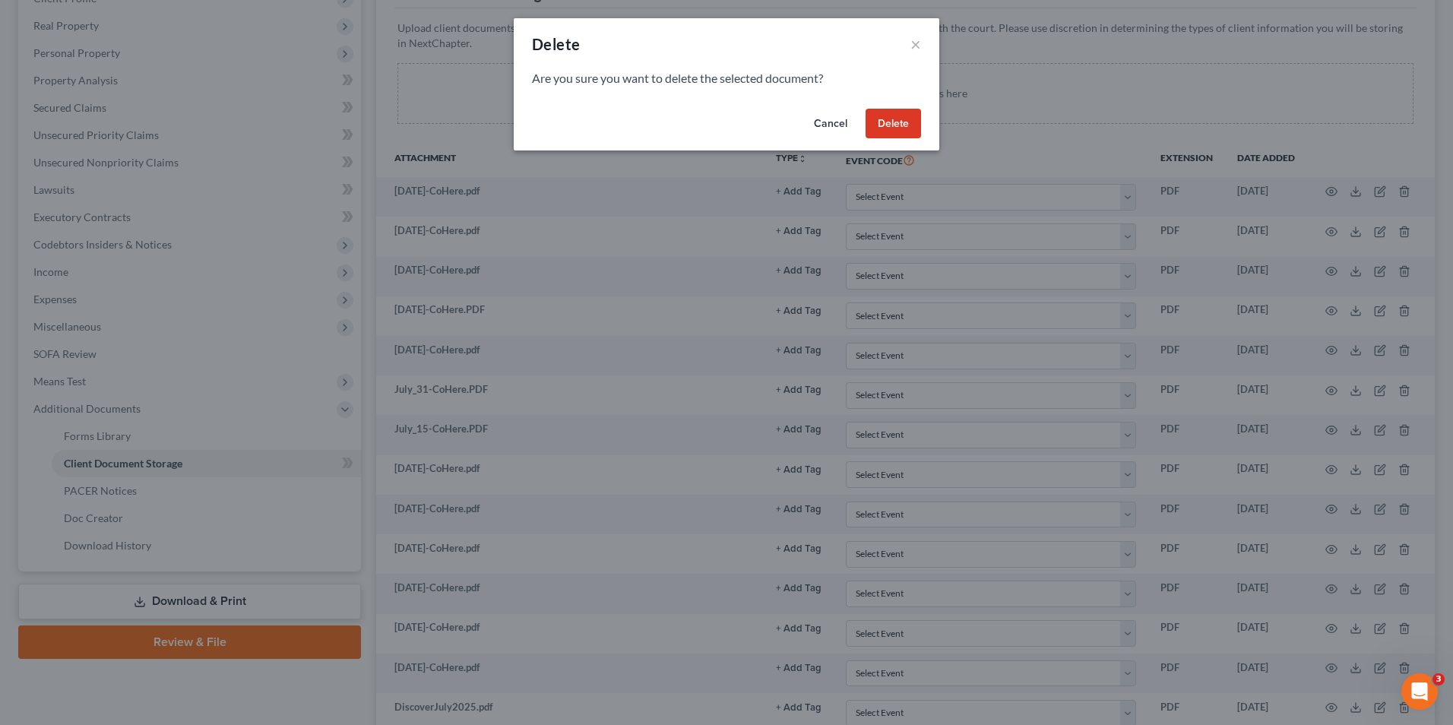
click at [915, 128] on button "Delete" at bounding box center [893, 124] width 55 height 30
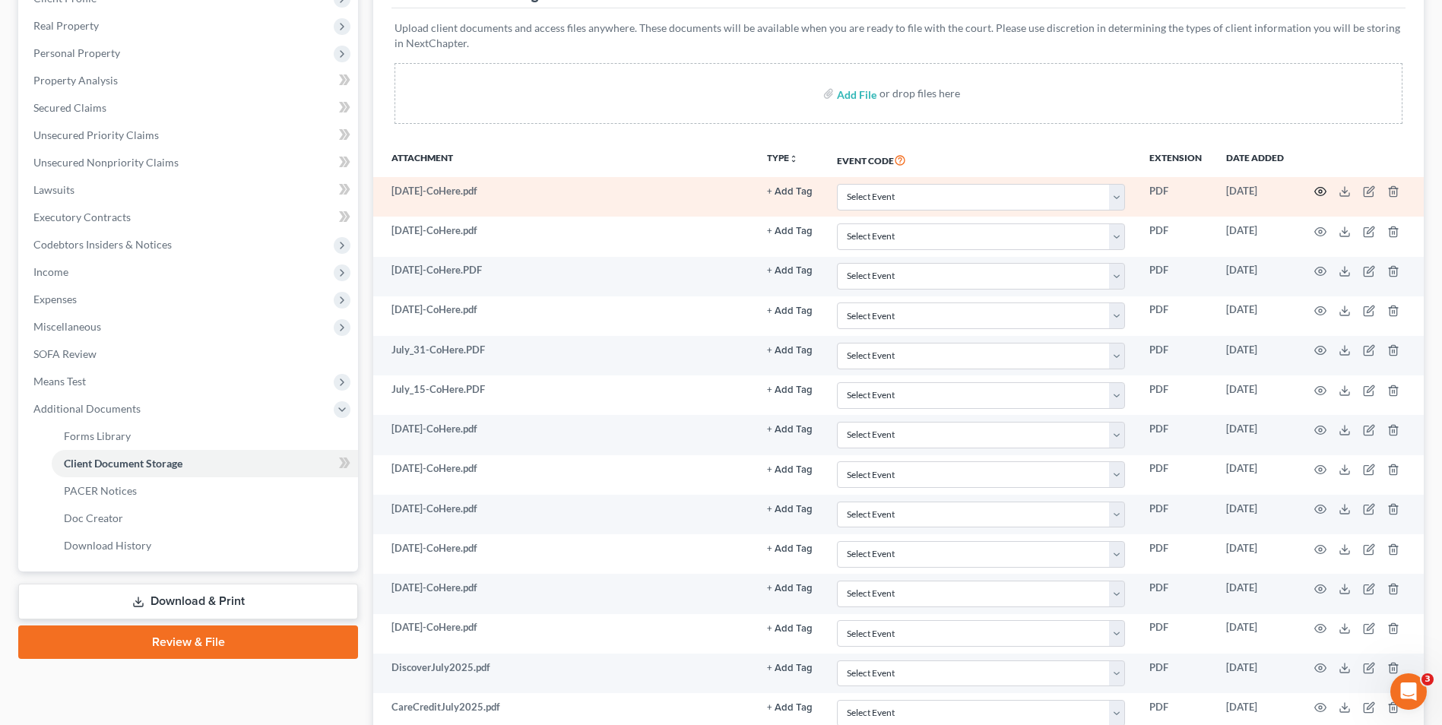
click at [1319, 192] on circle "button" at bounding box center [1320, 191] width 3 height 3
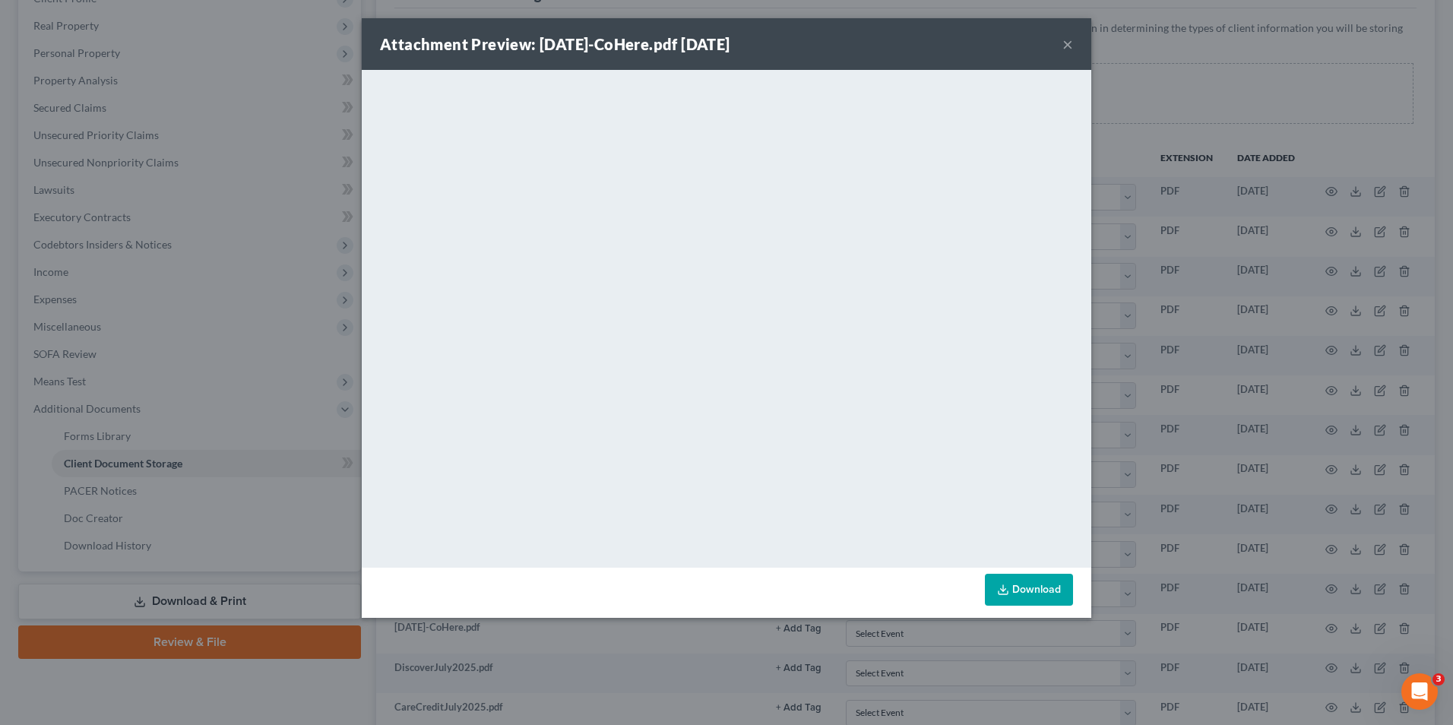
click at [1063, 44] on button "×" at bounding box center [1068, 44] width 11 height 18
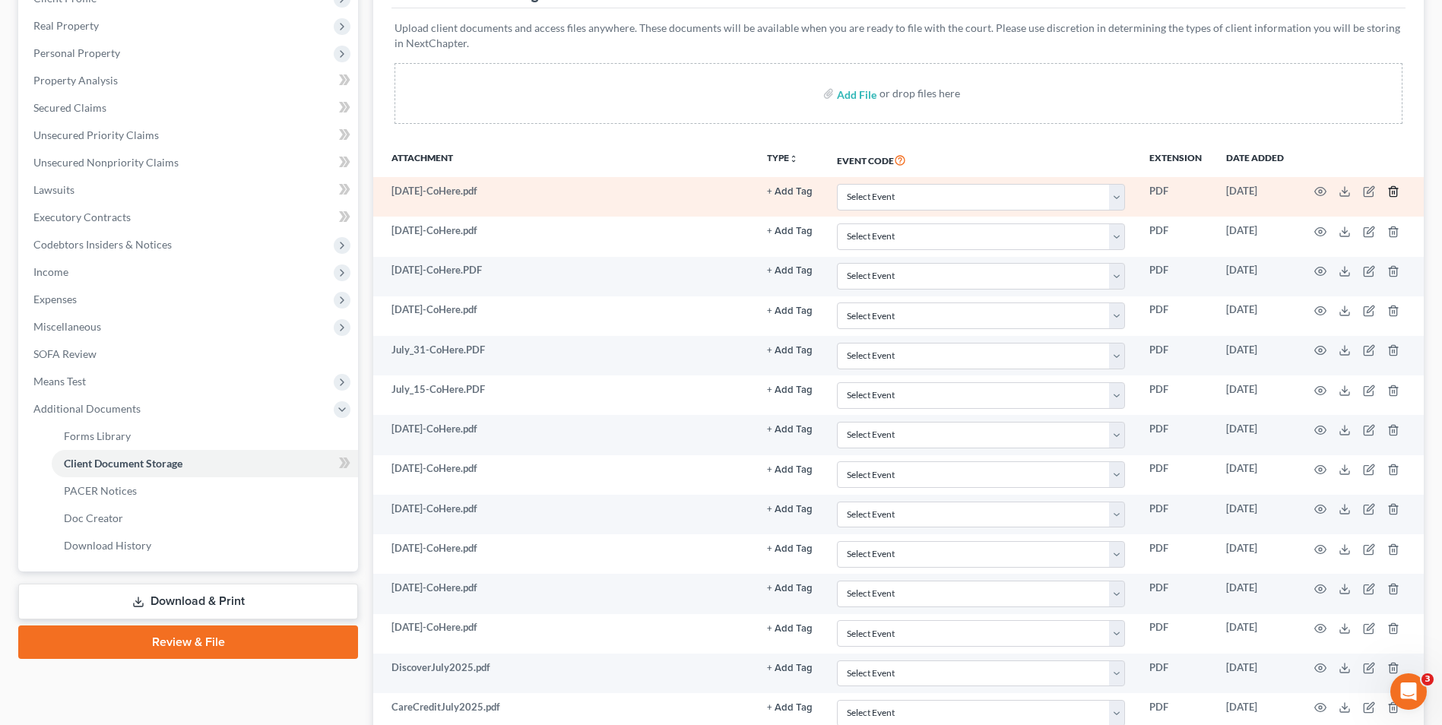
click at [1393, 188] on icon "button" at bounding box center [1393, 191] width 12 height 12
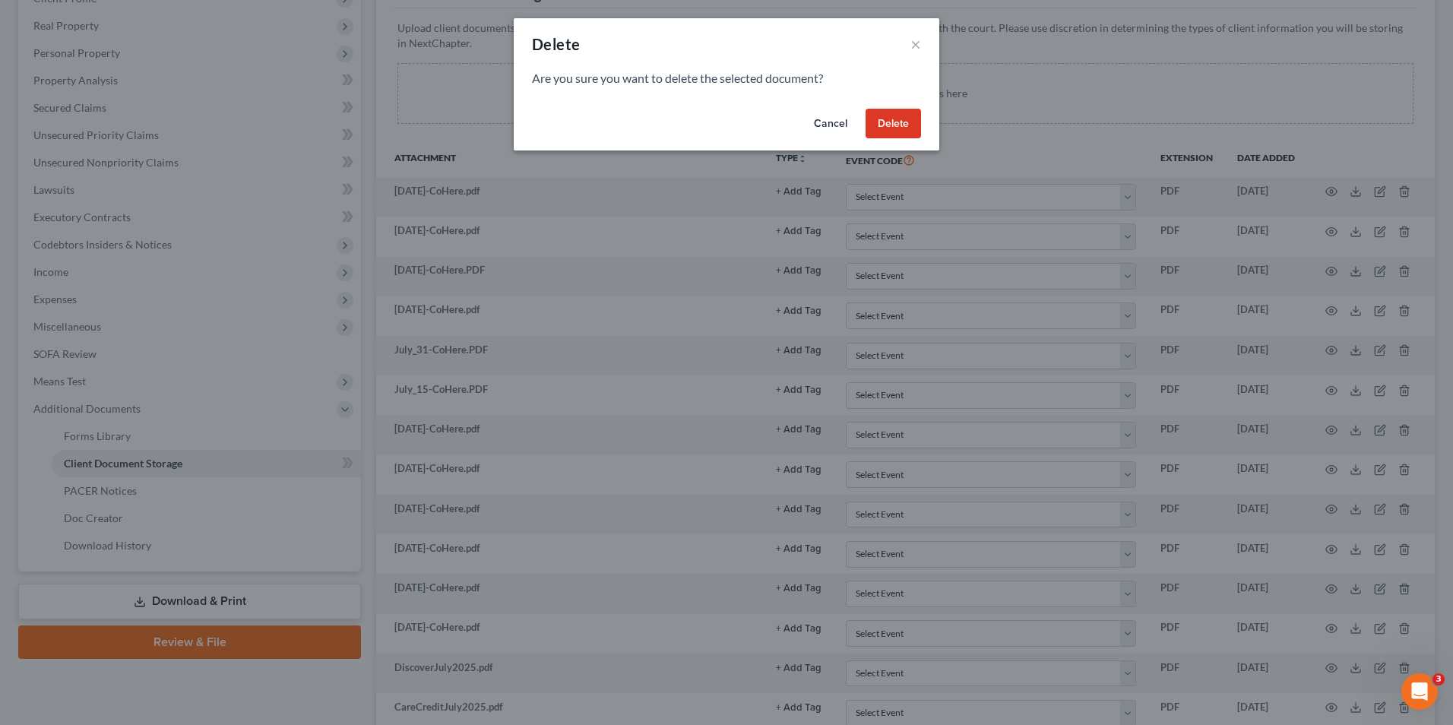
click at [908, 128] on button "Delete" at bounding box center [893, 124] width 55 height 30
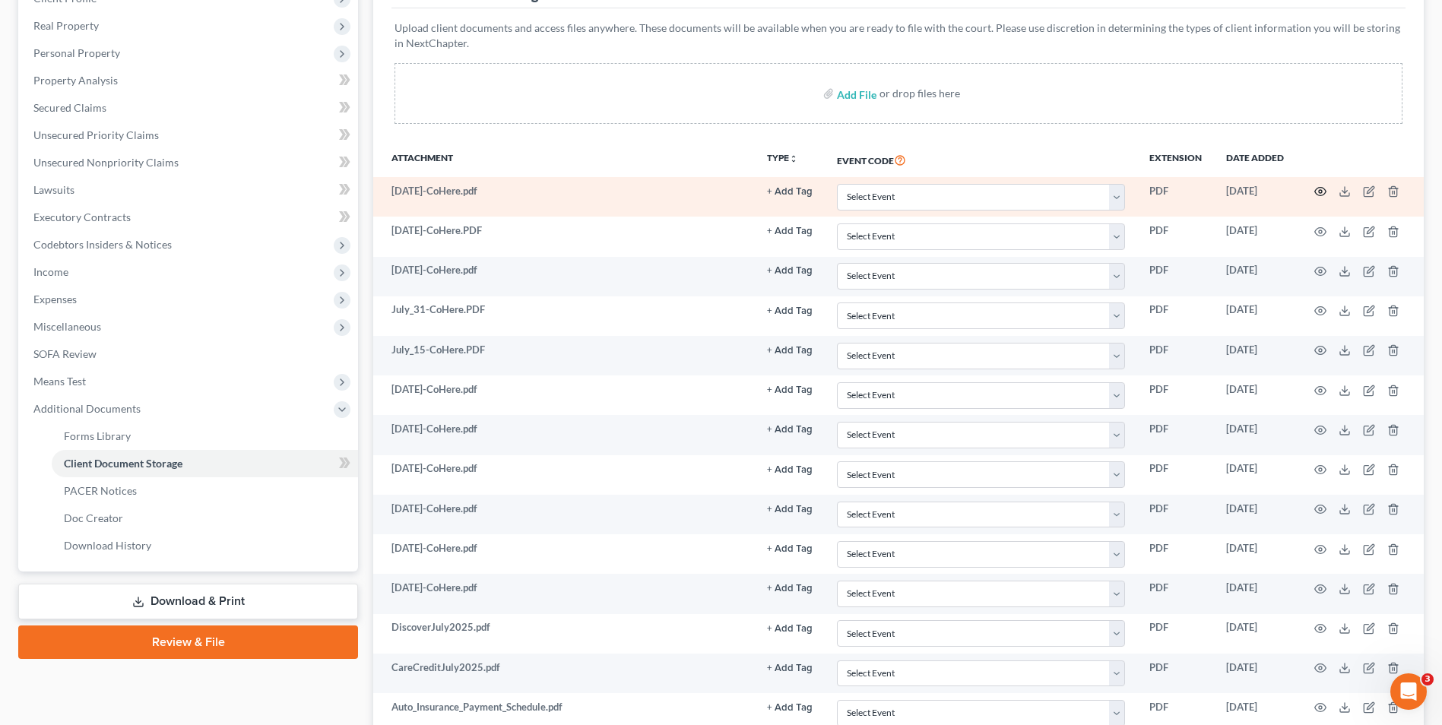
click at [1320, 193] on circle "button" at bounding box center [1320, 191] width 3 height 3
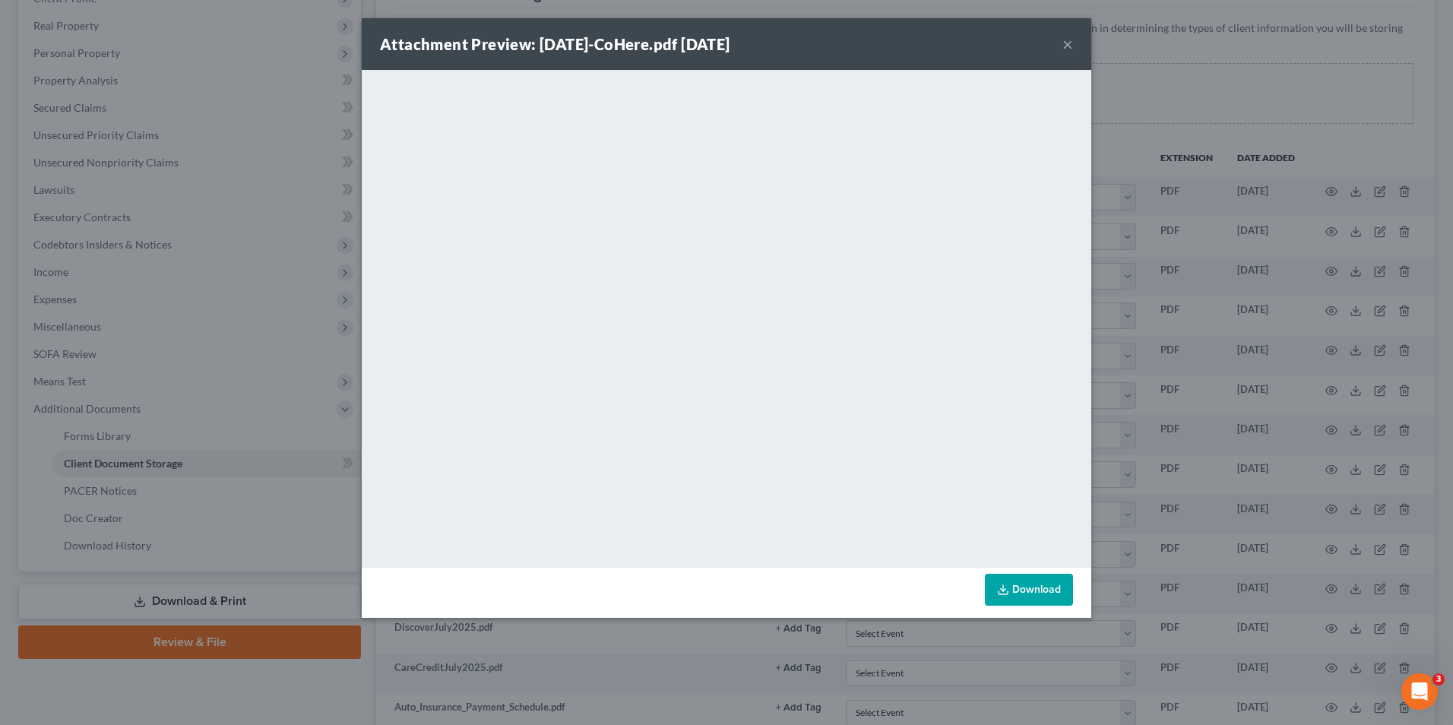
click at [1070, 55] on div "Attachment Preview: [DATE]-CoHere.pdf [DATE] ×" at bounding box center [727, 44] width 730 height 52
click at [1066, 43] on button "×" at bounding box center [1068, 44] width 11 height 18
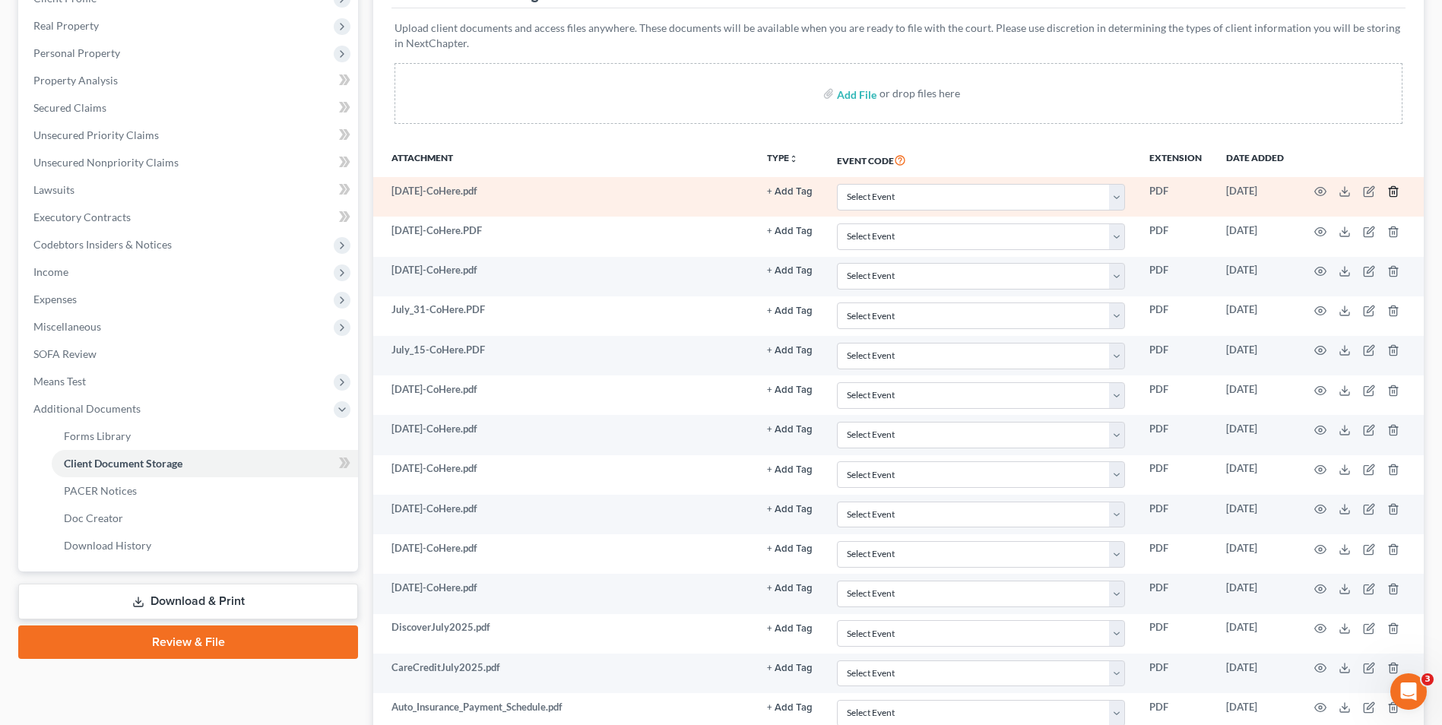
click at [1383, 195] on td at bounding box center [1360, 197] width 128 height 40
click at [1389, 193] on icon "button" at bounding box center [1393, 191] width 12 height 12
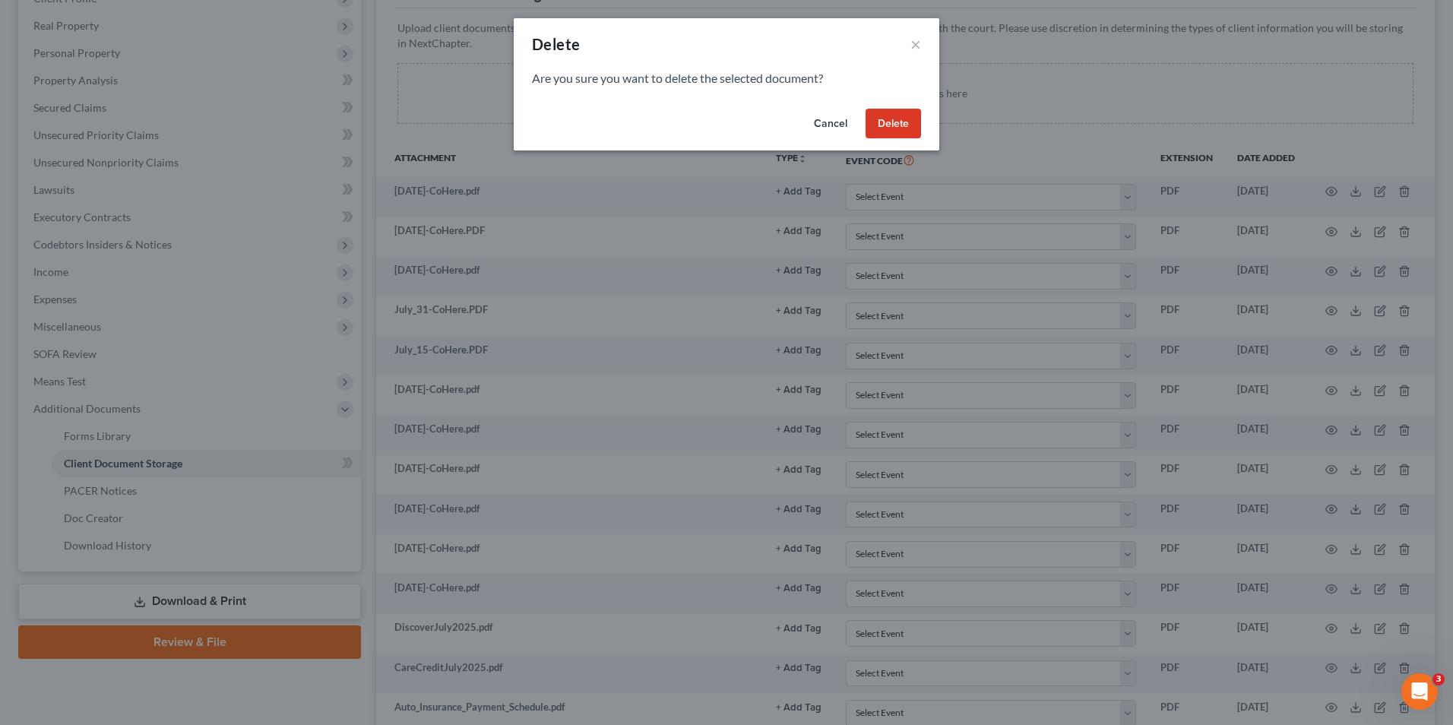
click at [898, 132] on button "Delete" at bounding box center [893, 124] width 55 height 30
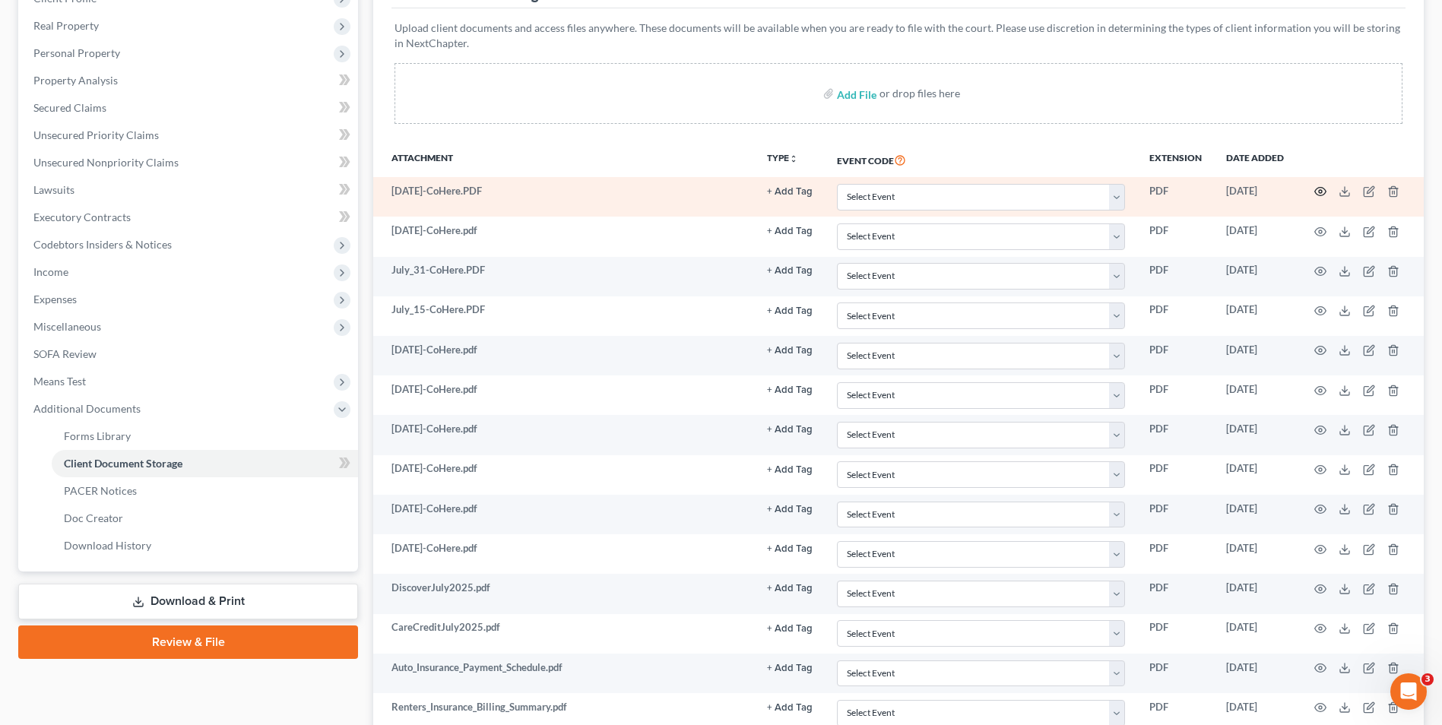
click at [1323, 195] on icon "button" at bounding box center [1320, 192] width 11 height 8
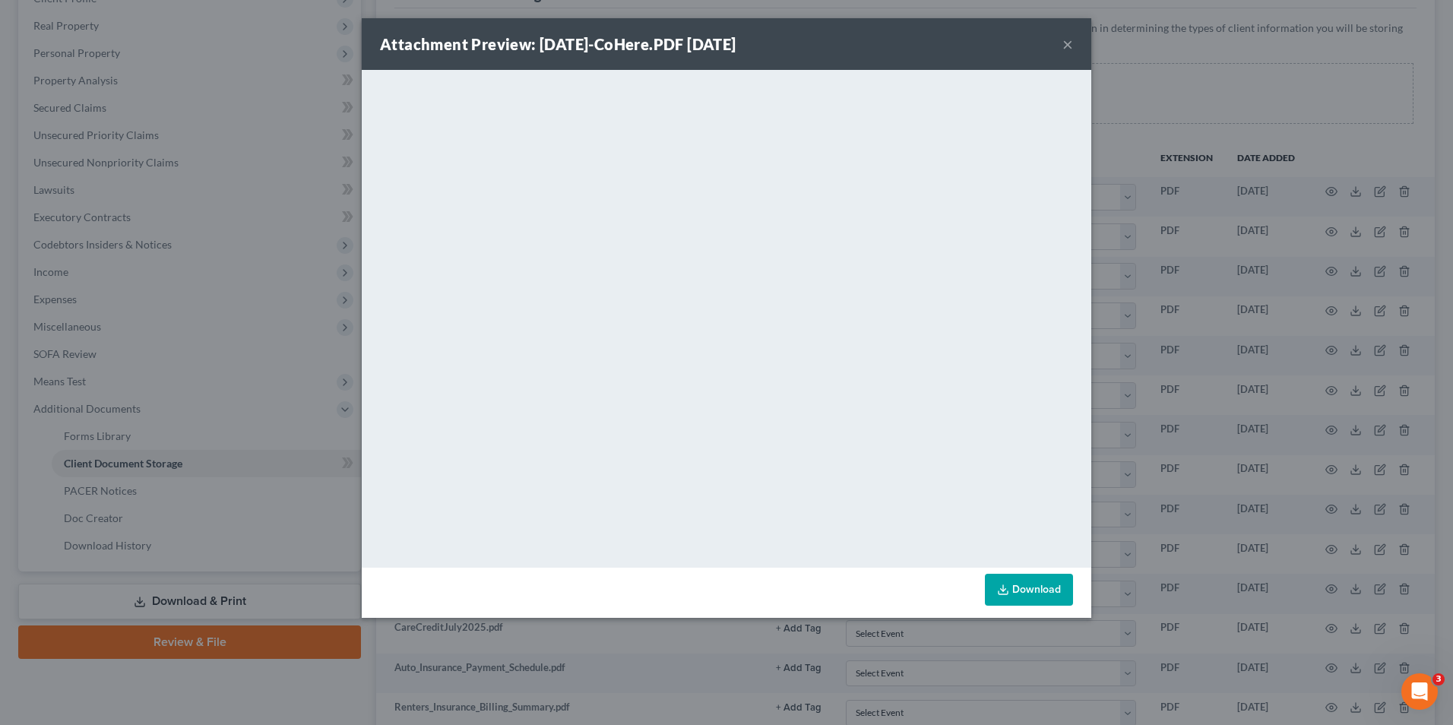
click at [1069, 42] on button "×" at bounding box center [1068, 44] width 11 height 18
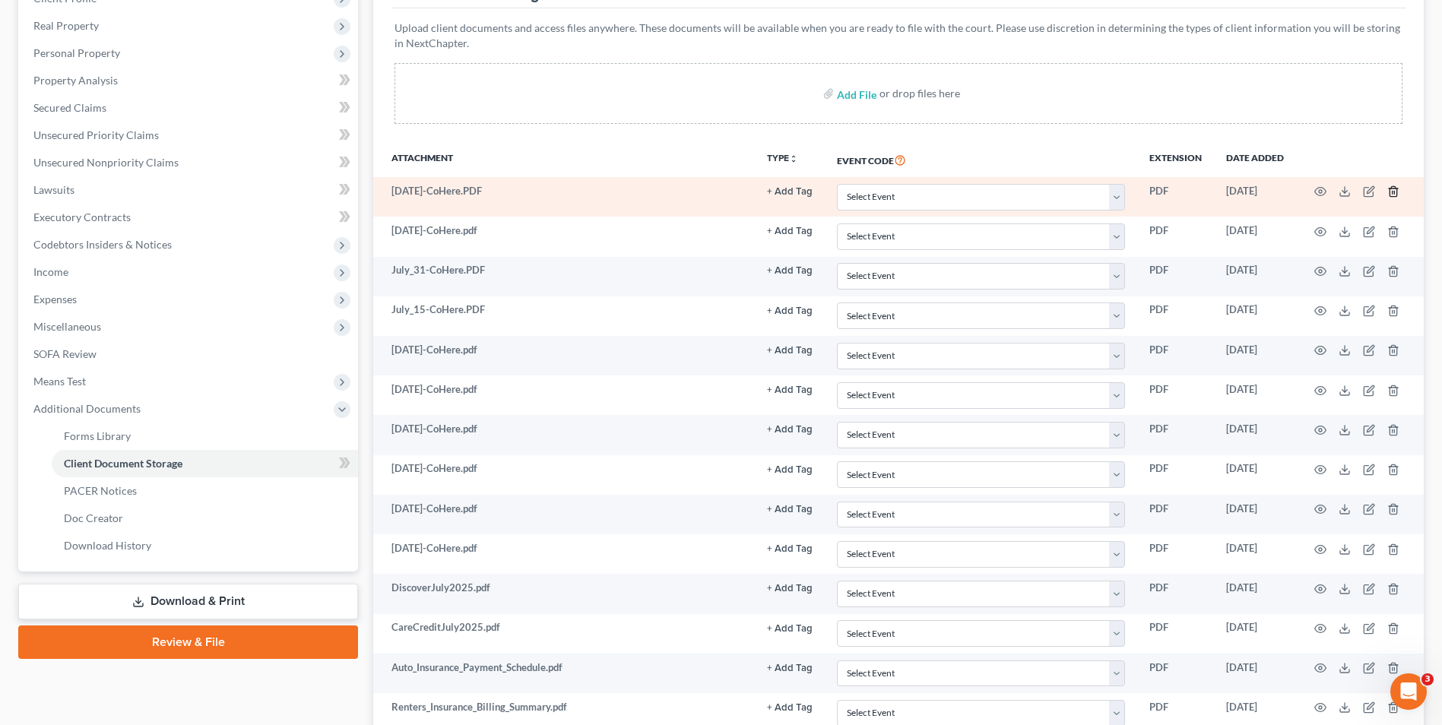
click at [1391, 189] on icon "button" at bounding box center [1392, 192] width 7 height 10
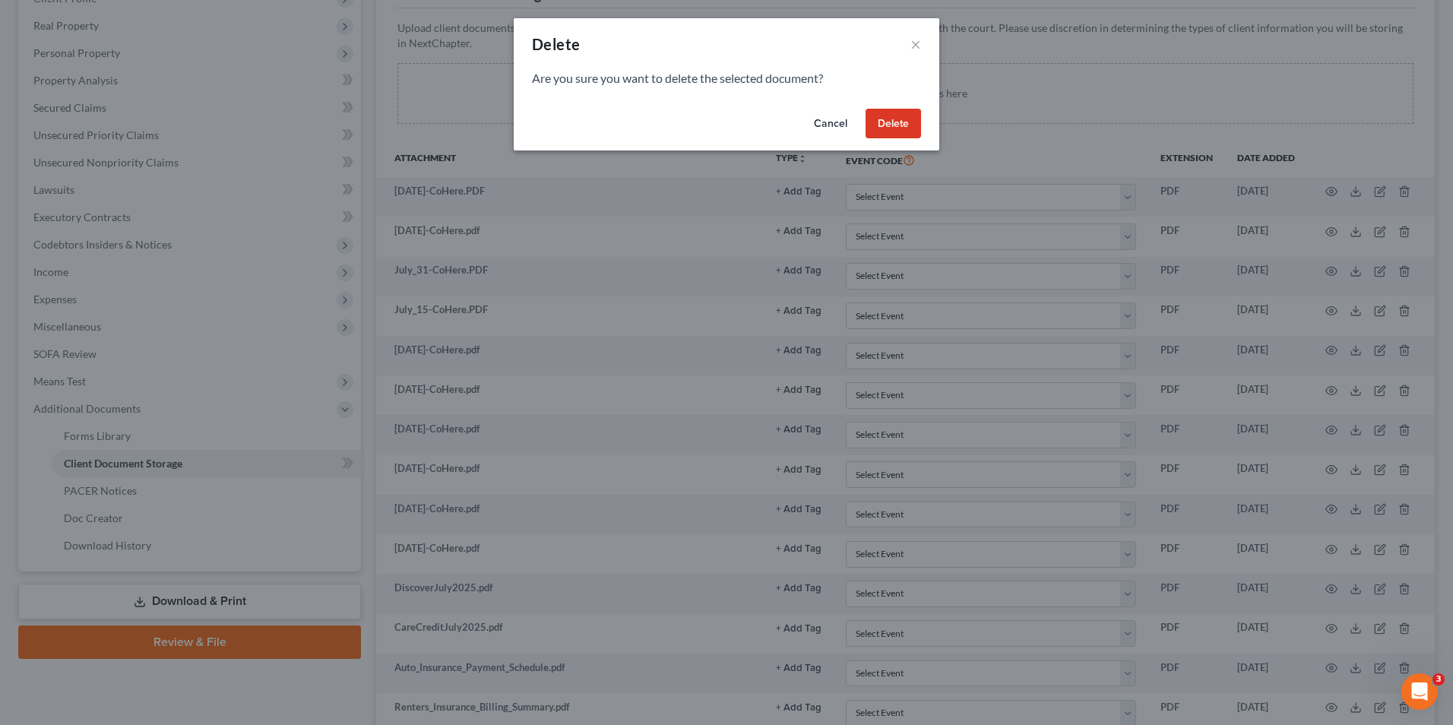
click at [882, 135] on button "Delete" at bounding box center [893, 124] width 55 height 30
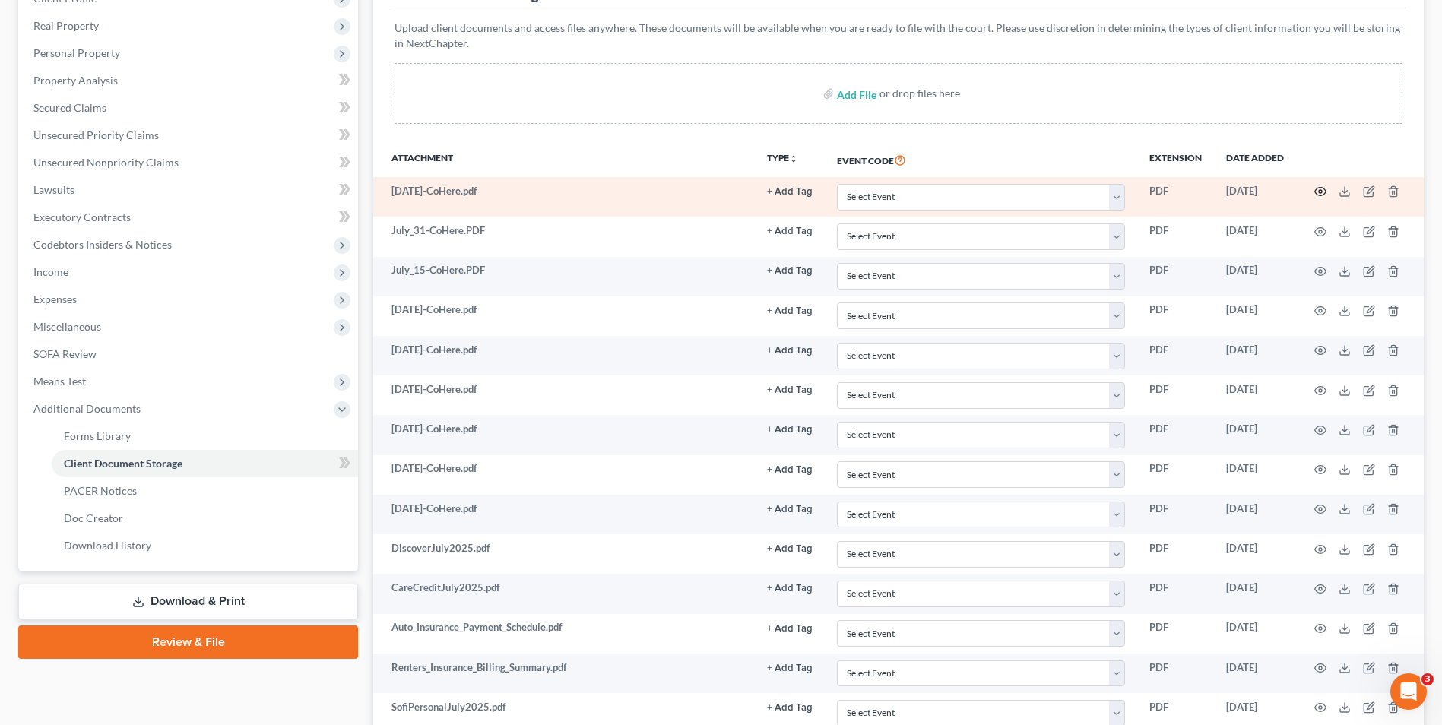
click at [1320, 190] on circle "button" at bounding box center [1320, 191] width 3 height 3
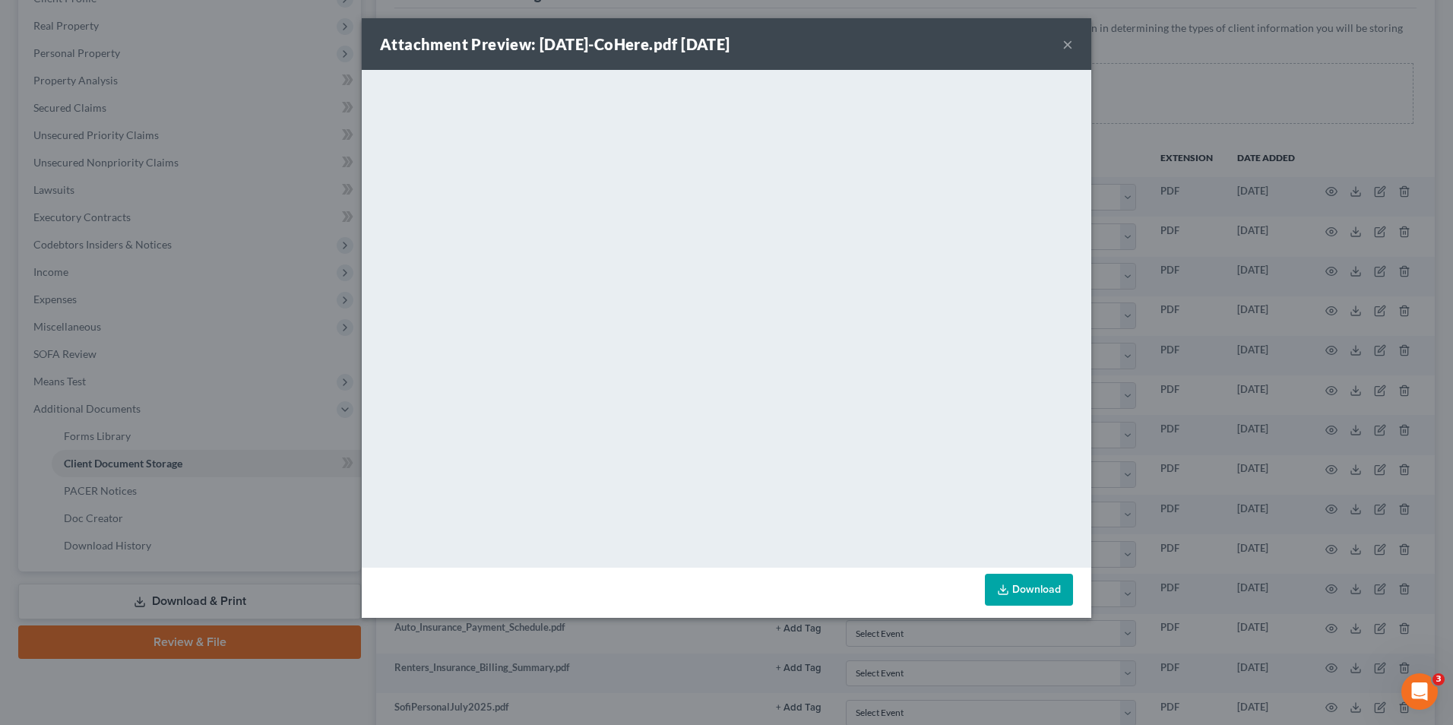
click at [1067, 42] on button "×" at bounding box center [1068, 44] width 11 height 18
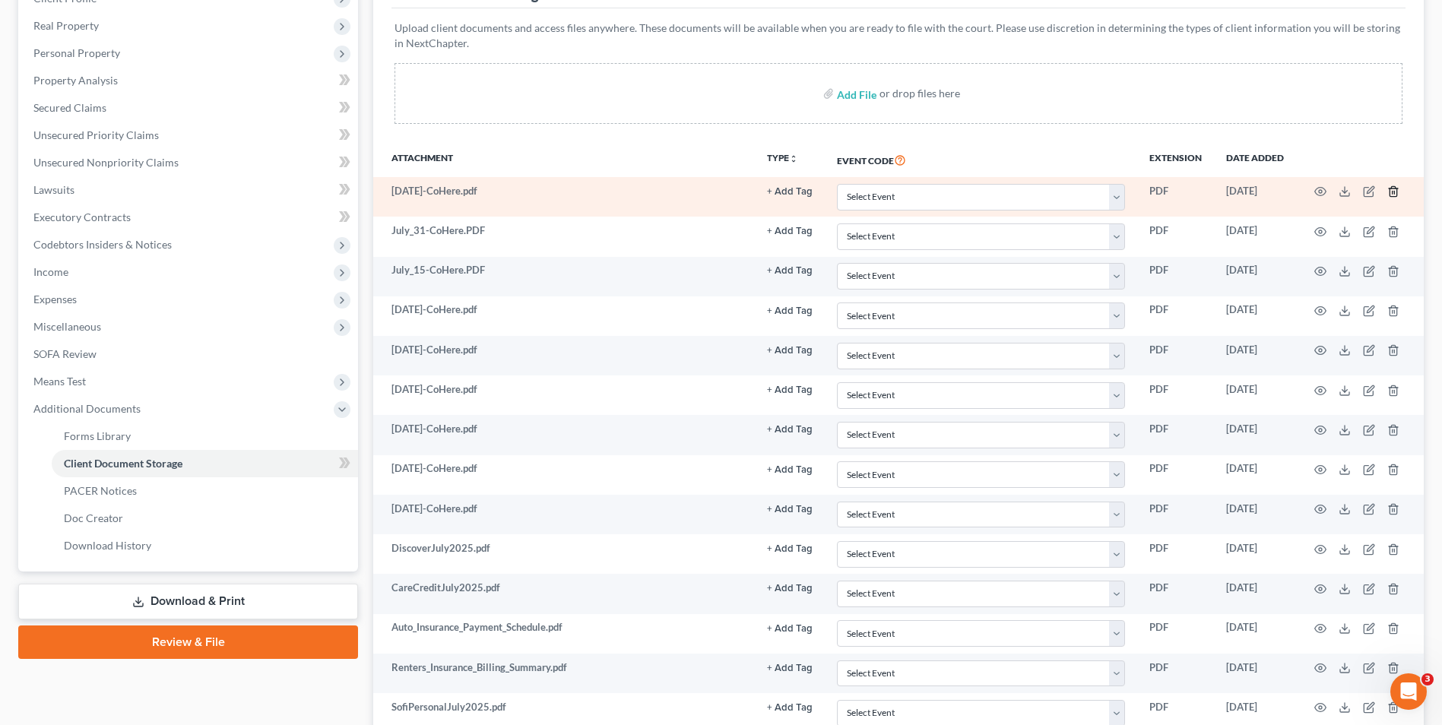
click at [1399, 192] on icon "button" at bounding box center [1393, 191] width 12 height 12
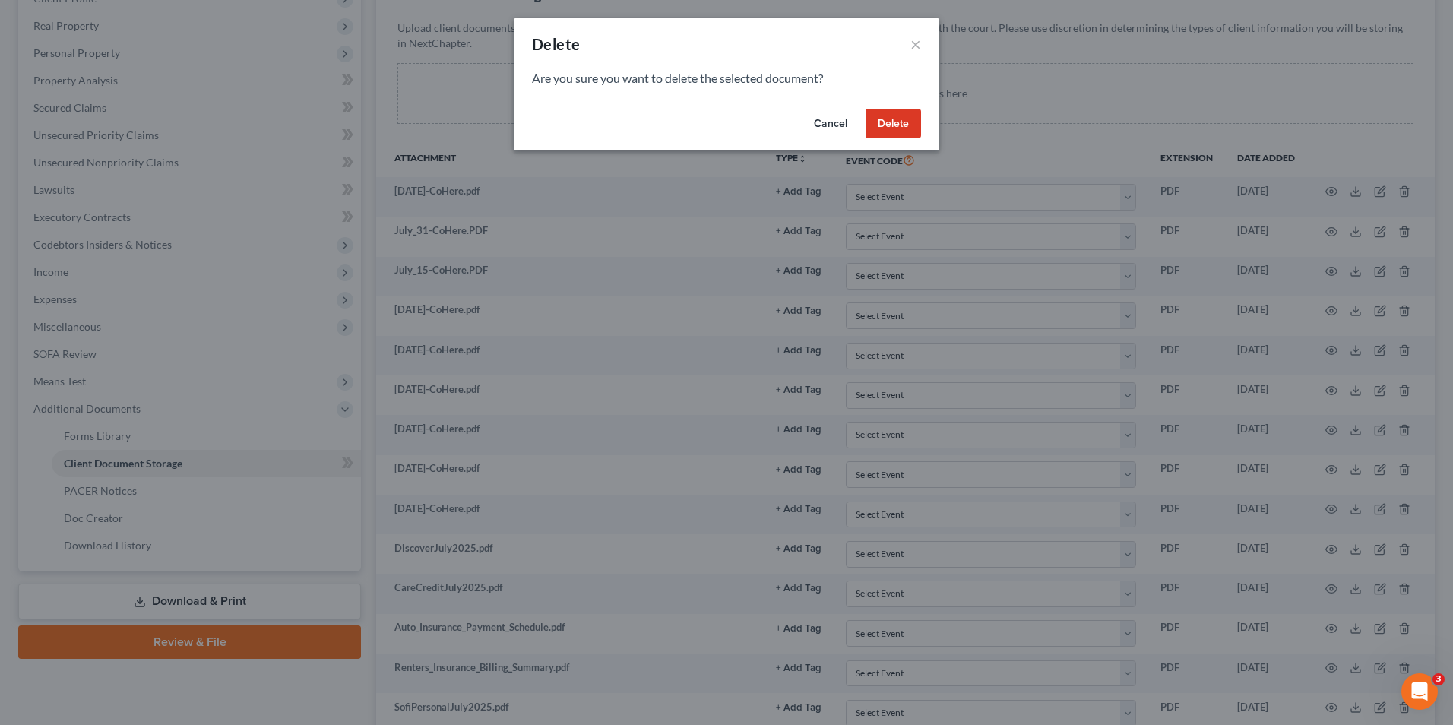
drag, startPoint x: 897, startPoint y: 128, endPoint x: 920, endPoint y: 147, distance: 29.8
click at [896, 128] on button "Delete" at bounding box center [893, 124] width 55 height 30
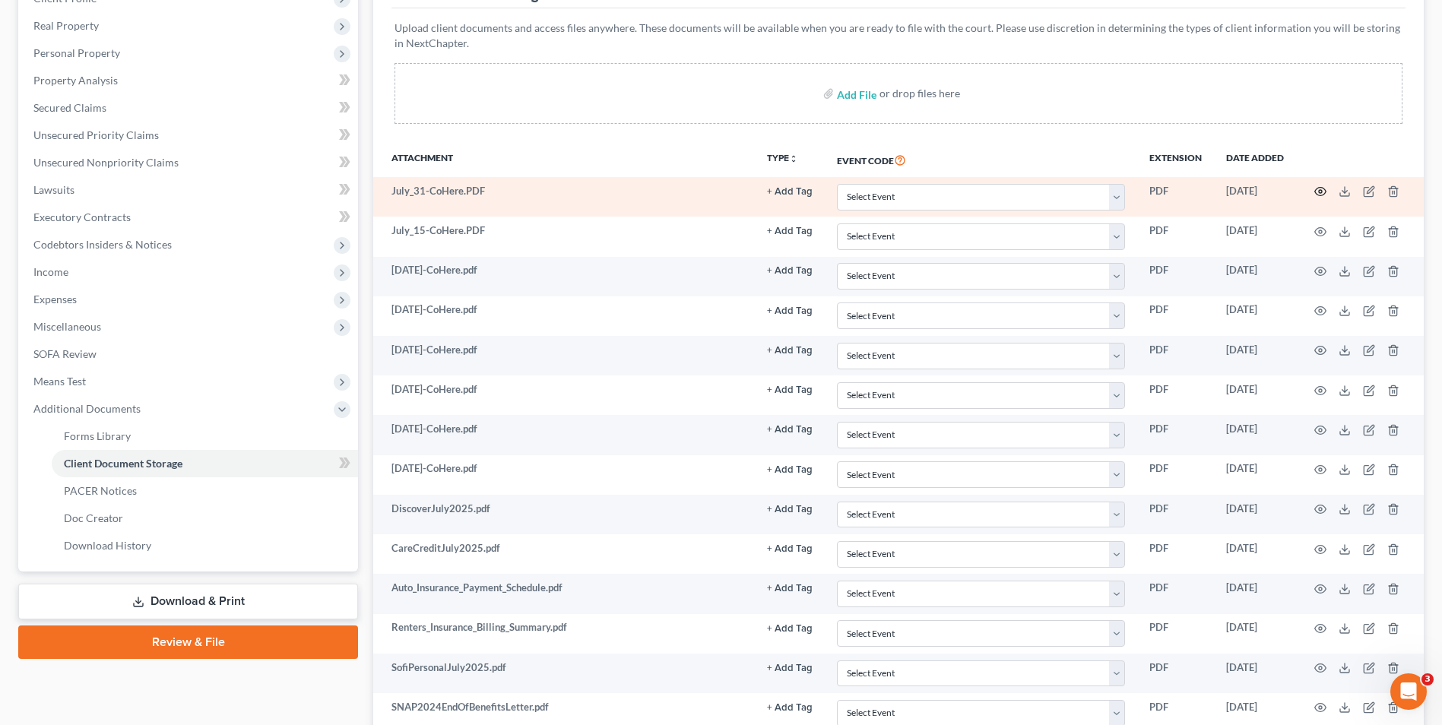
click at [1320, 192] on icon "button" at bounding box center [1320, 191] width 12 height 12
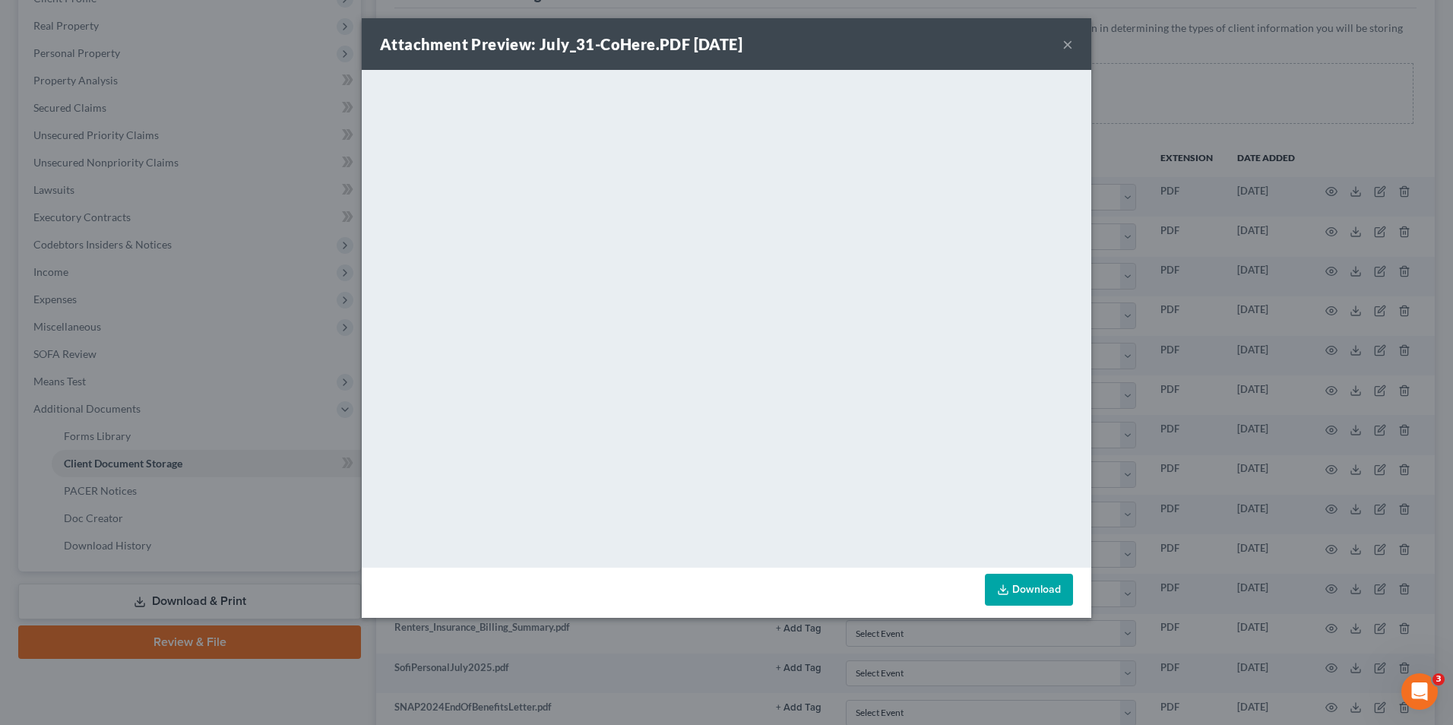
click at [1069, 41] on button "×" at bounding box center [1068, 44] width 11 height 18
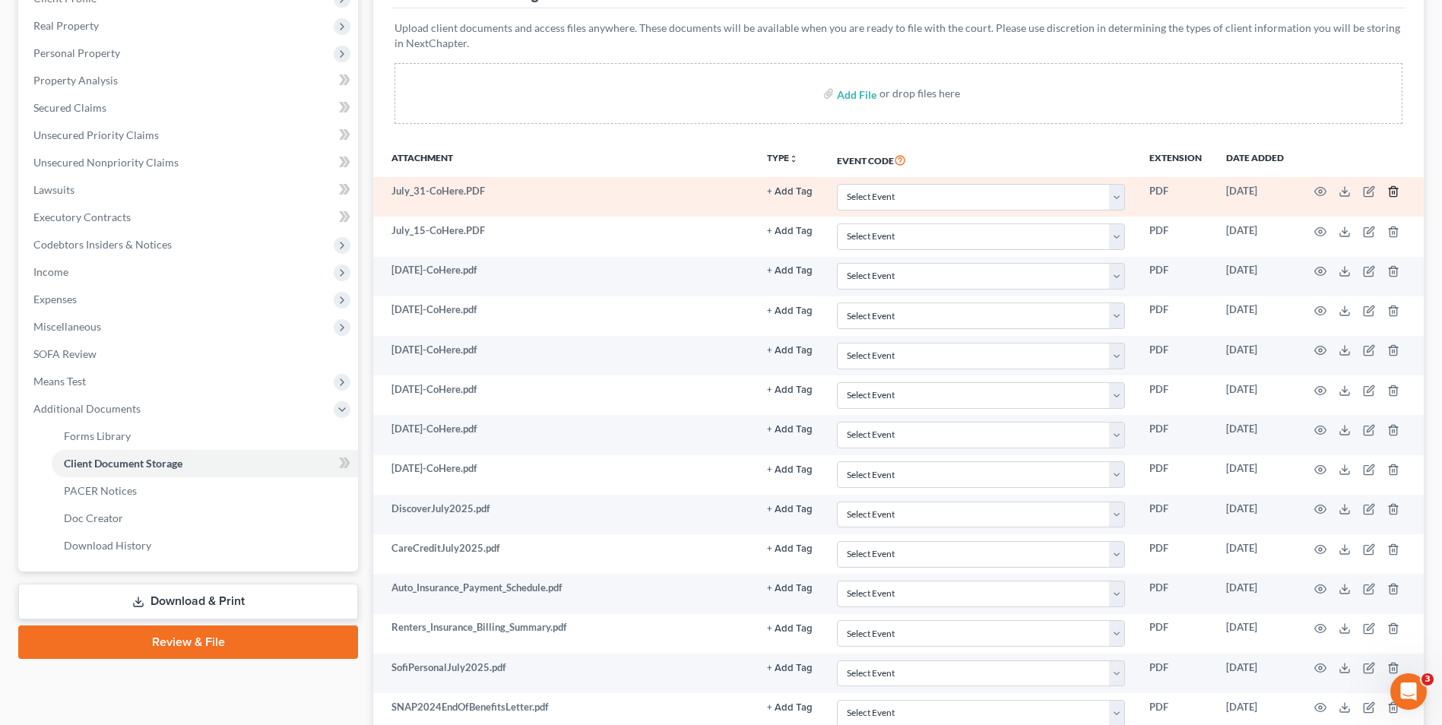
click at [1391, 189] on icon "button" at bounding box center [1392, 192] width 7 height 10
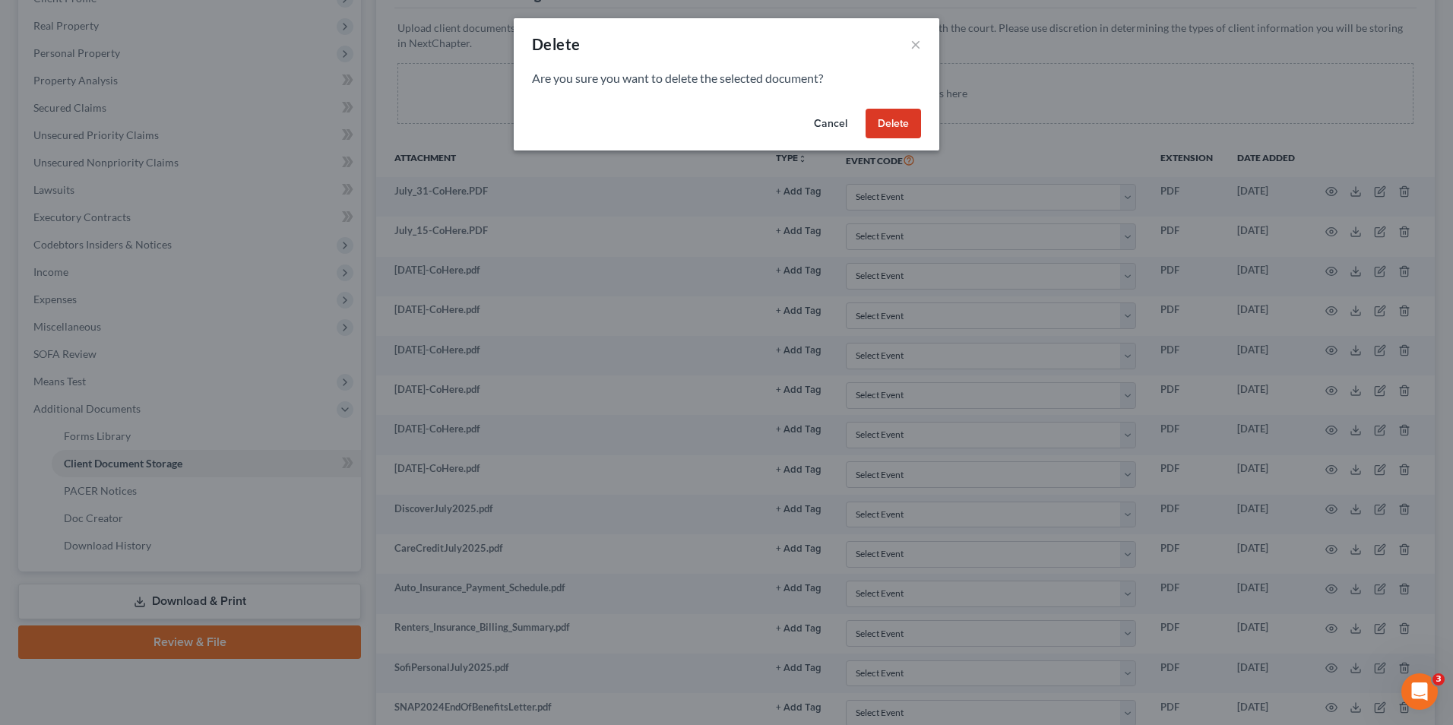
click at [887, 123] on button "Delete" at bounding box center [893, 124] width 55 height 30
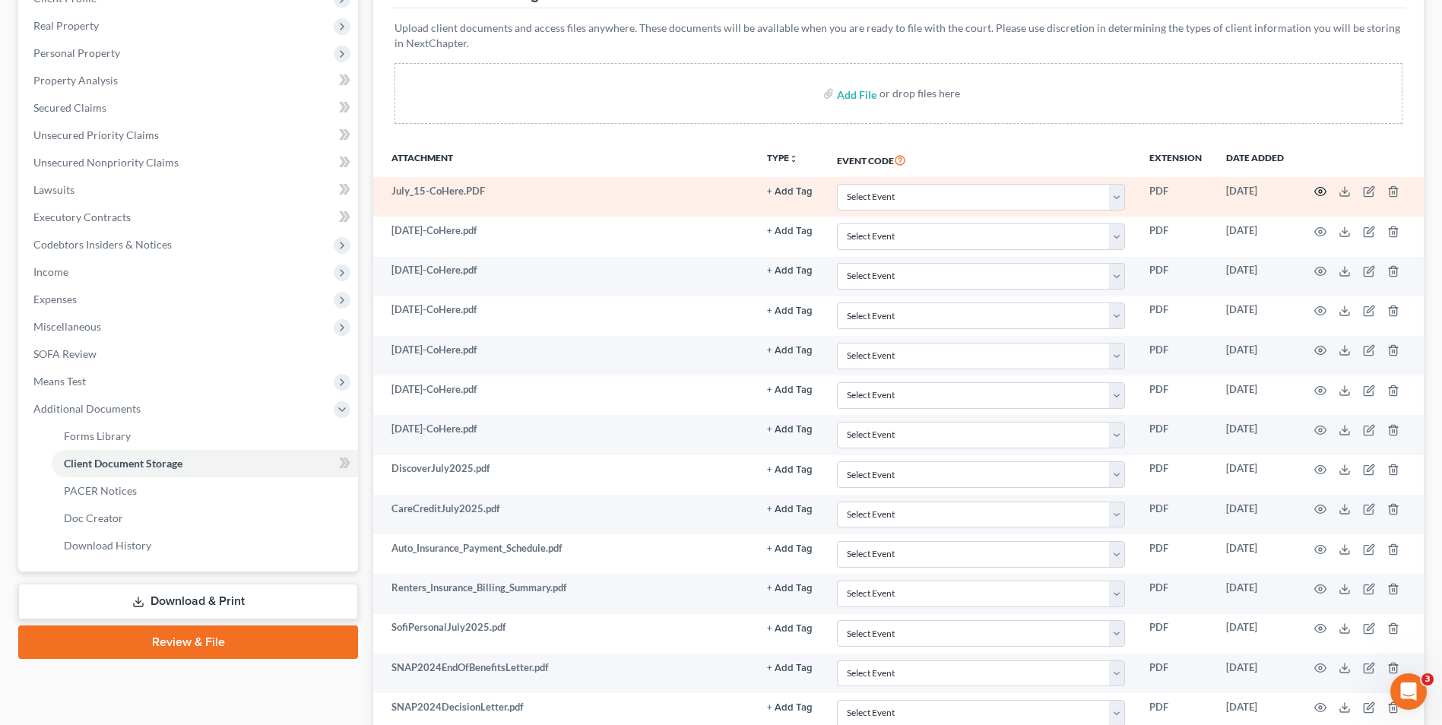
click at [1320, 195] on icon "button" at bounding box center [1320, 191] width 12 height 12
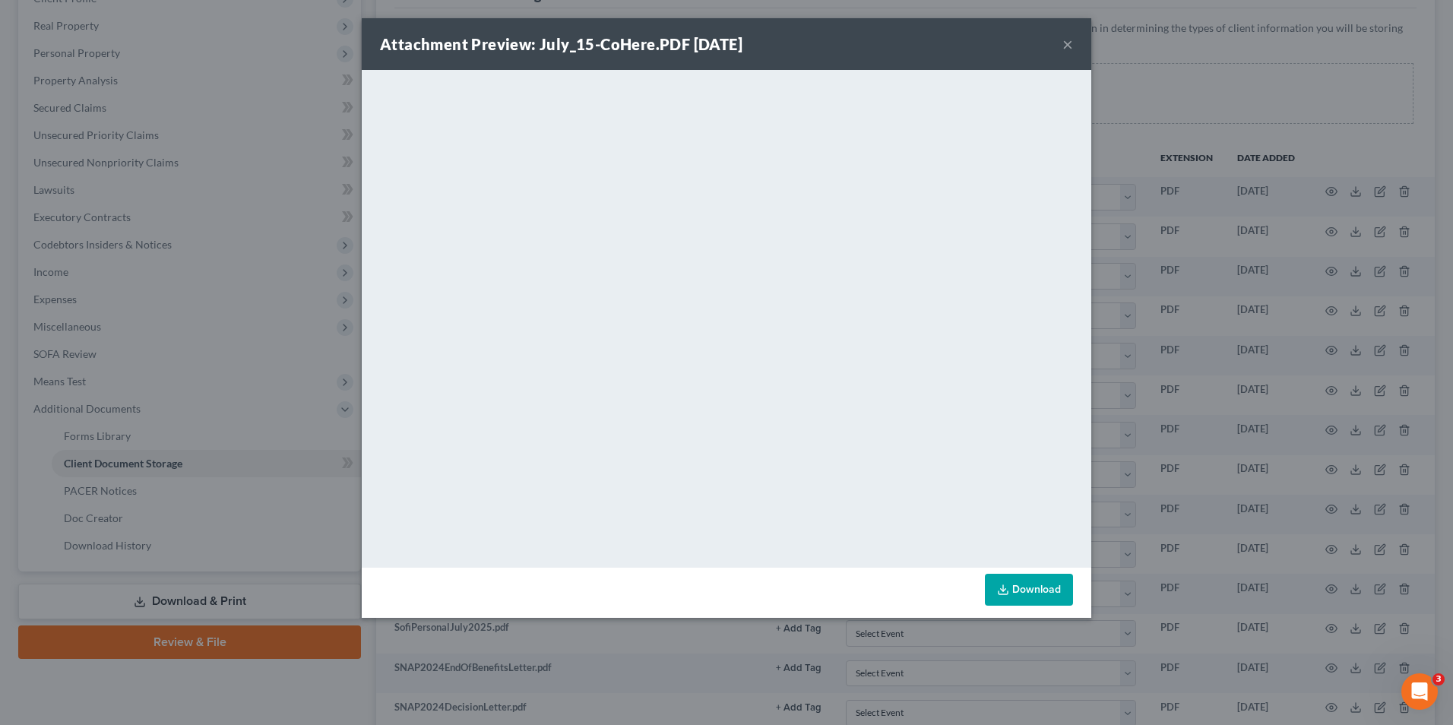
click at [1065, 46] on button "×" at bounding box center [1068, 44] width 11 height 18
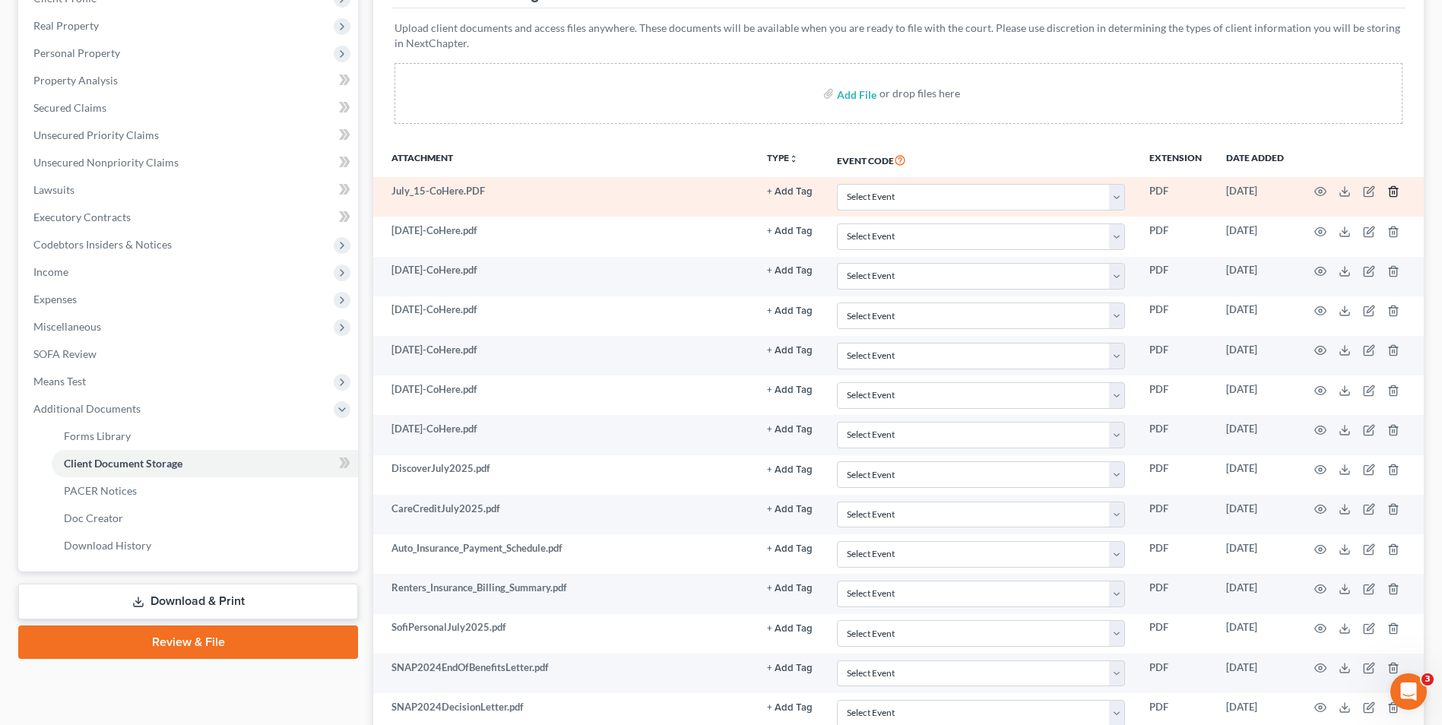
click at [1396, 192] on icon "button" at bounding box center [1393, 191] width 12 height 12
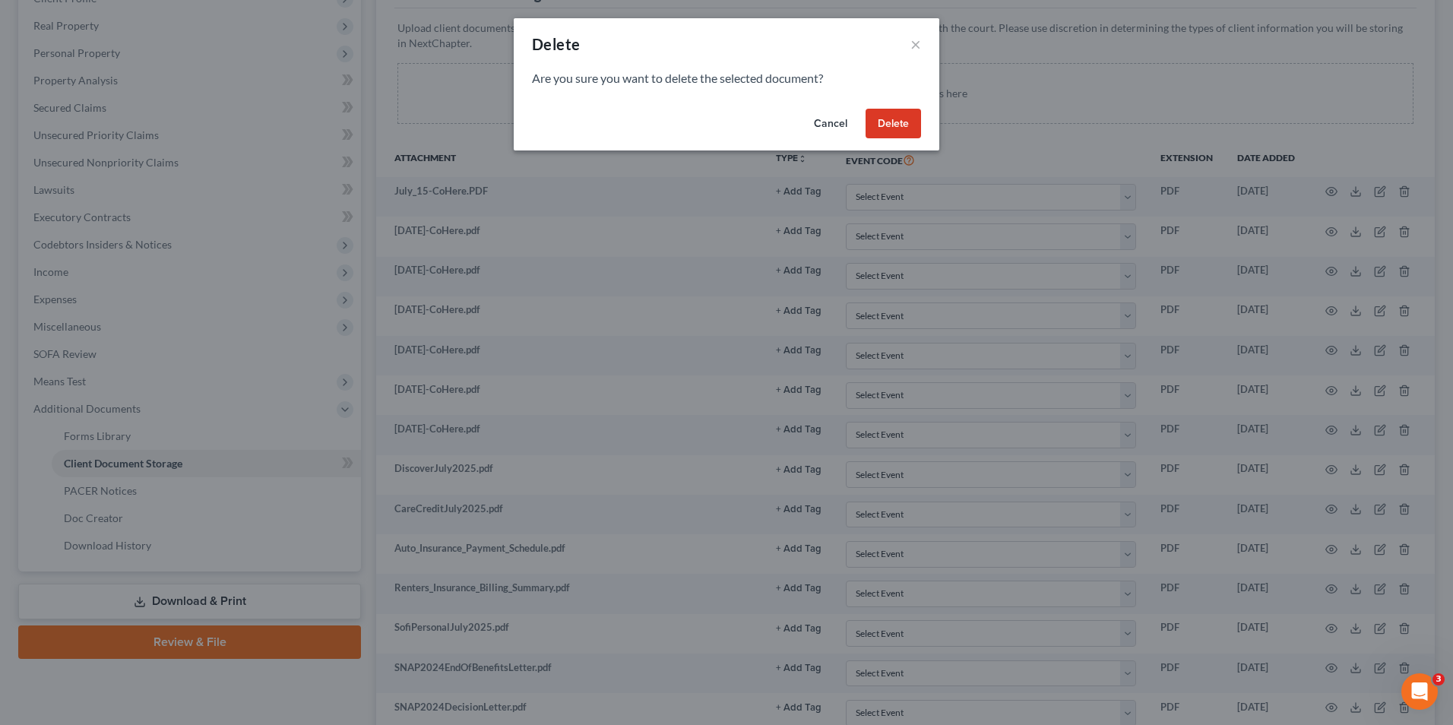
click at [904, 124] on button "Delete" at bounding box center [893, 124] width 55 height 30
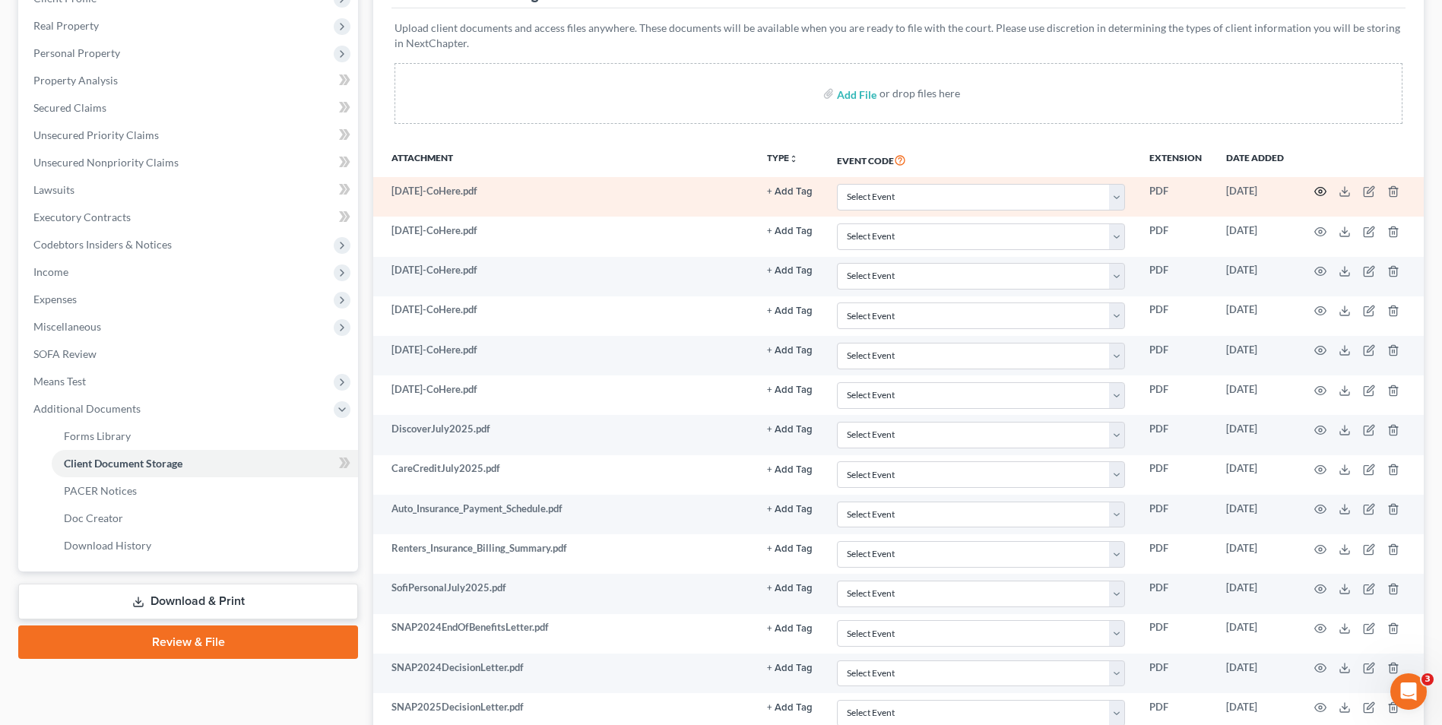
click at [1317, 195] on icon "button" at bounding box center [1320, 192] width 11 height 8
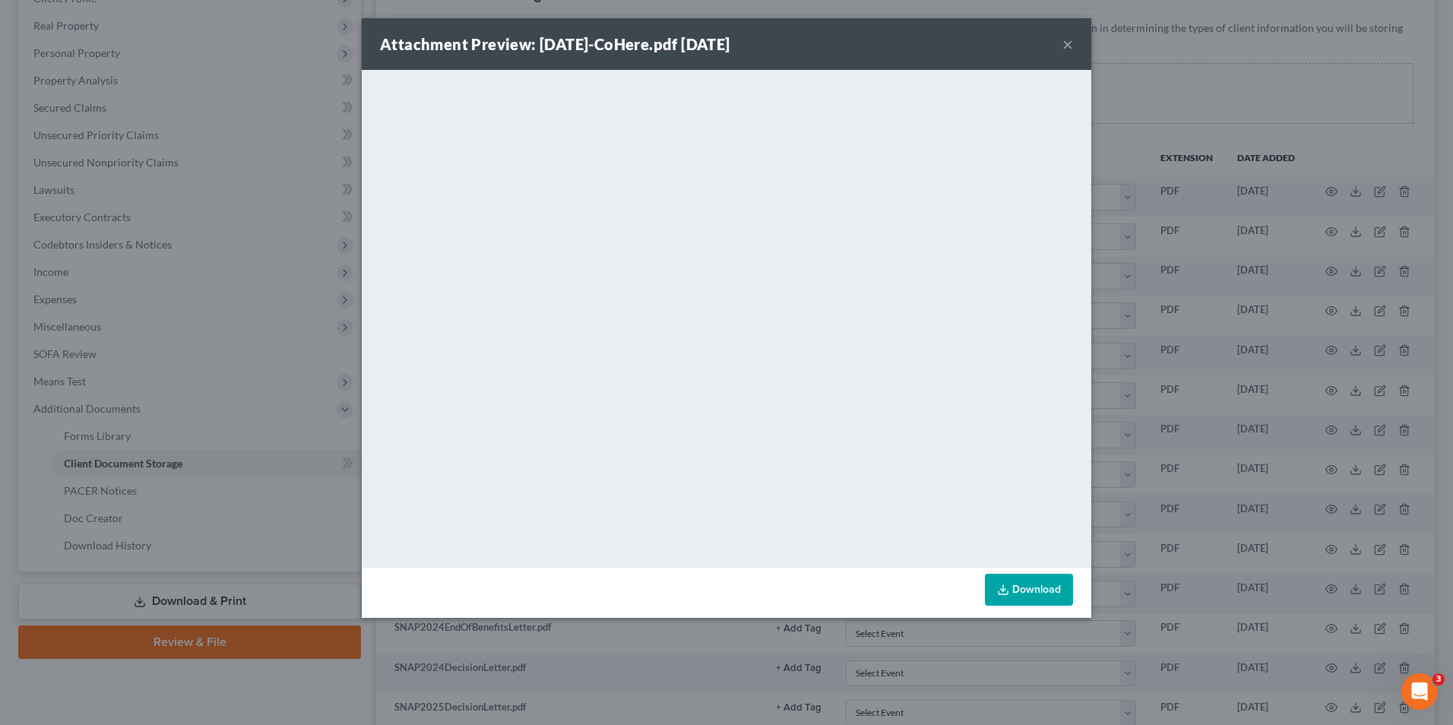
drag, startPoint x: 1069, startPoint y: 42, endPoint x: 1374, endPoint y: 172, distance: 332.1
click at [1070, 43] on button "×" at bounding box center [1068, 44] width 11 height 18
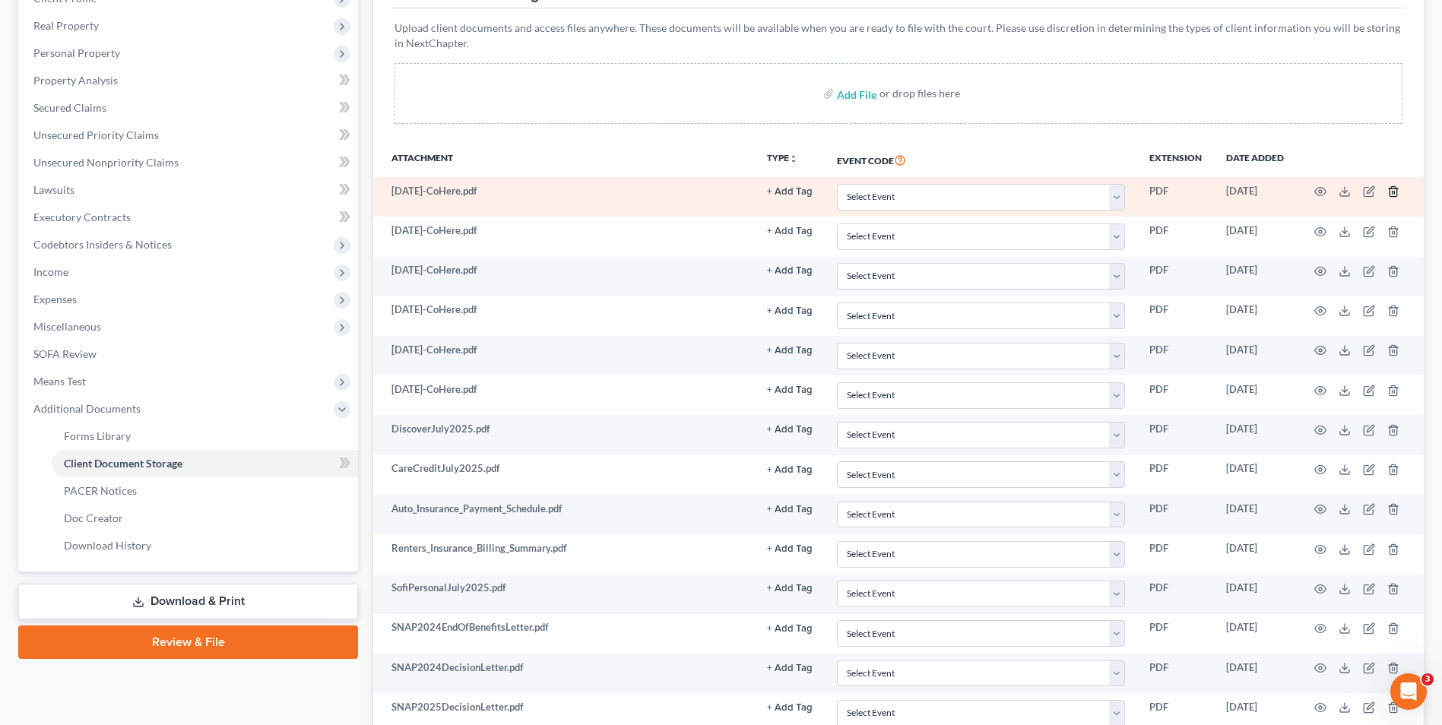
click at [1396, 193] on icon "button" at bounding box center [1393, 191] width 12 height 12
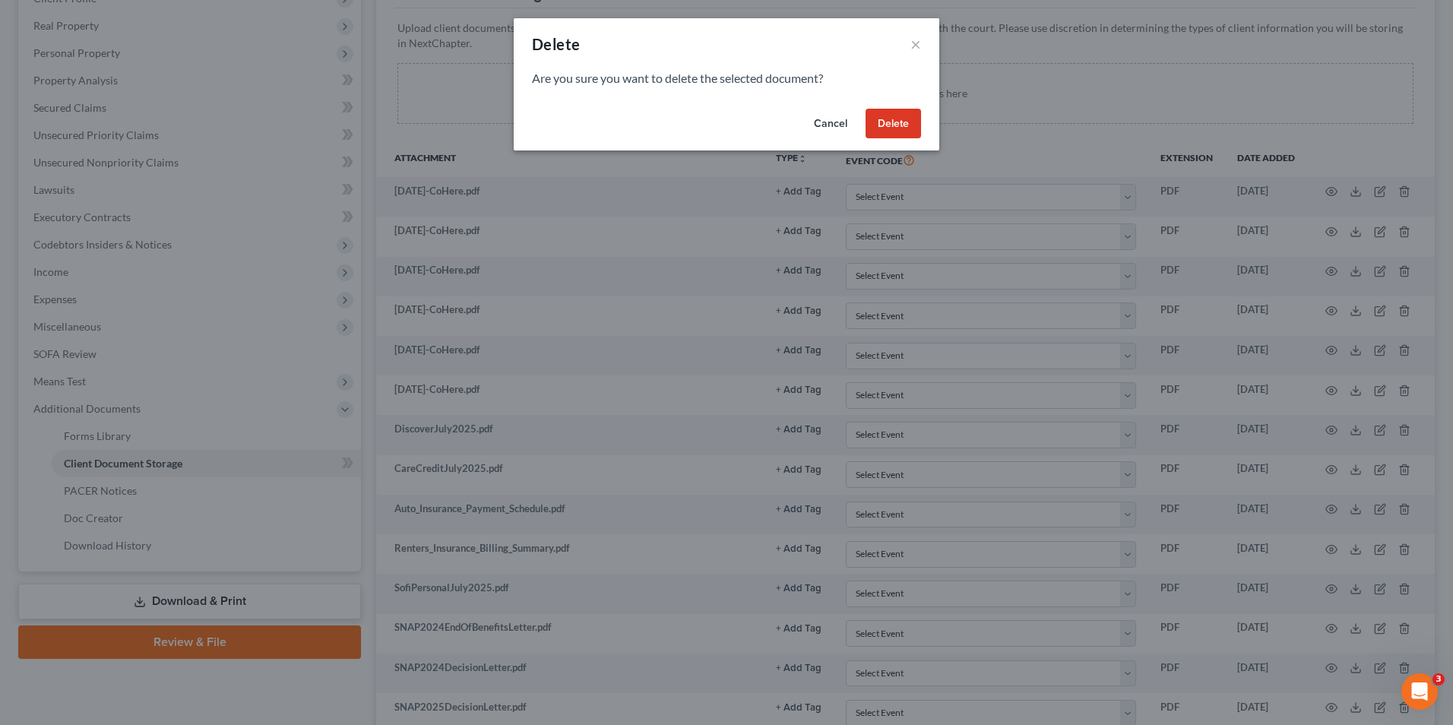
click at [909, 125] on button "Delete" at bounding box center [893, 124] width 55 height 30
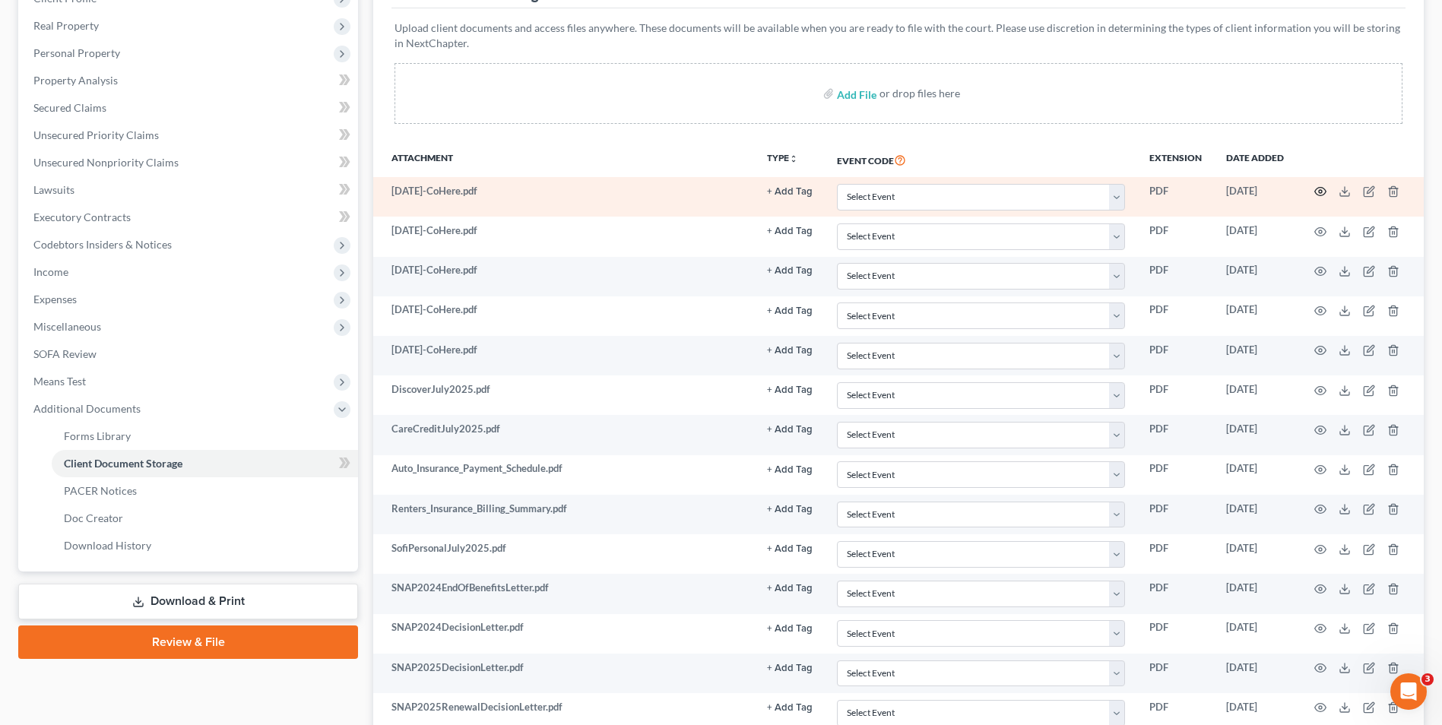
click at [1320, 195] on icon "button" at bounding box center [1320, 191] width 12 height 12
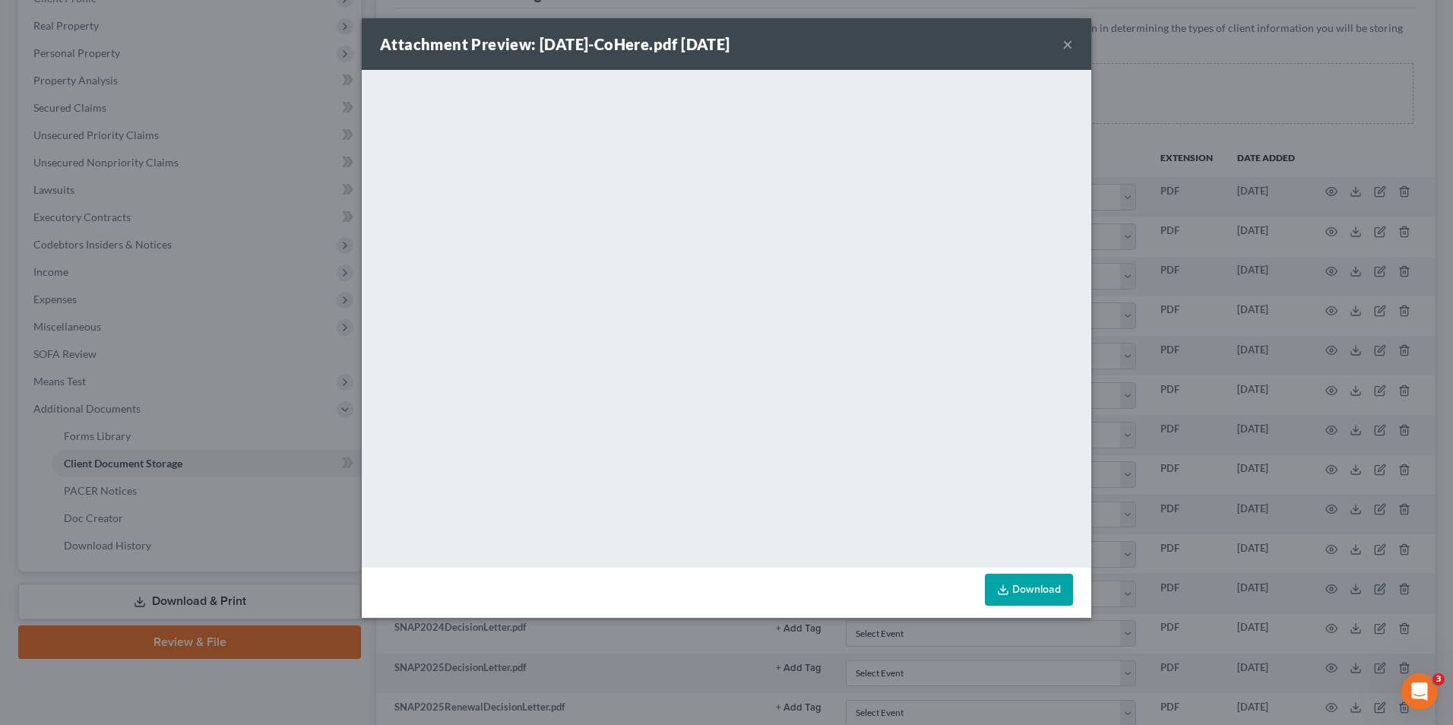
click at [1066, 48] on button "×" at bounding box center [1068, 44] width 11 height 18
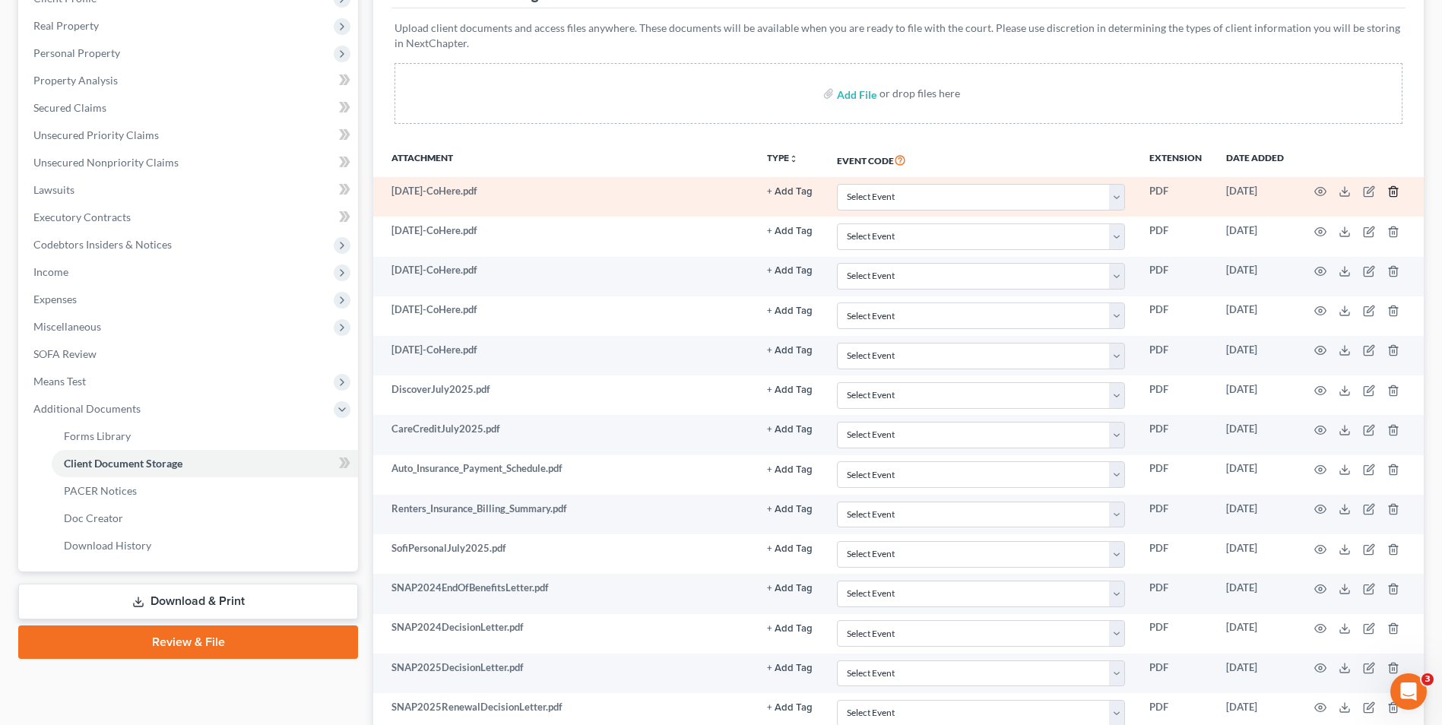
click at [1391, 197] on icon "button" at bounding box center [1392, 192] width 7 height 10
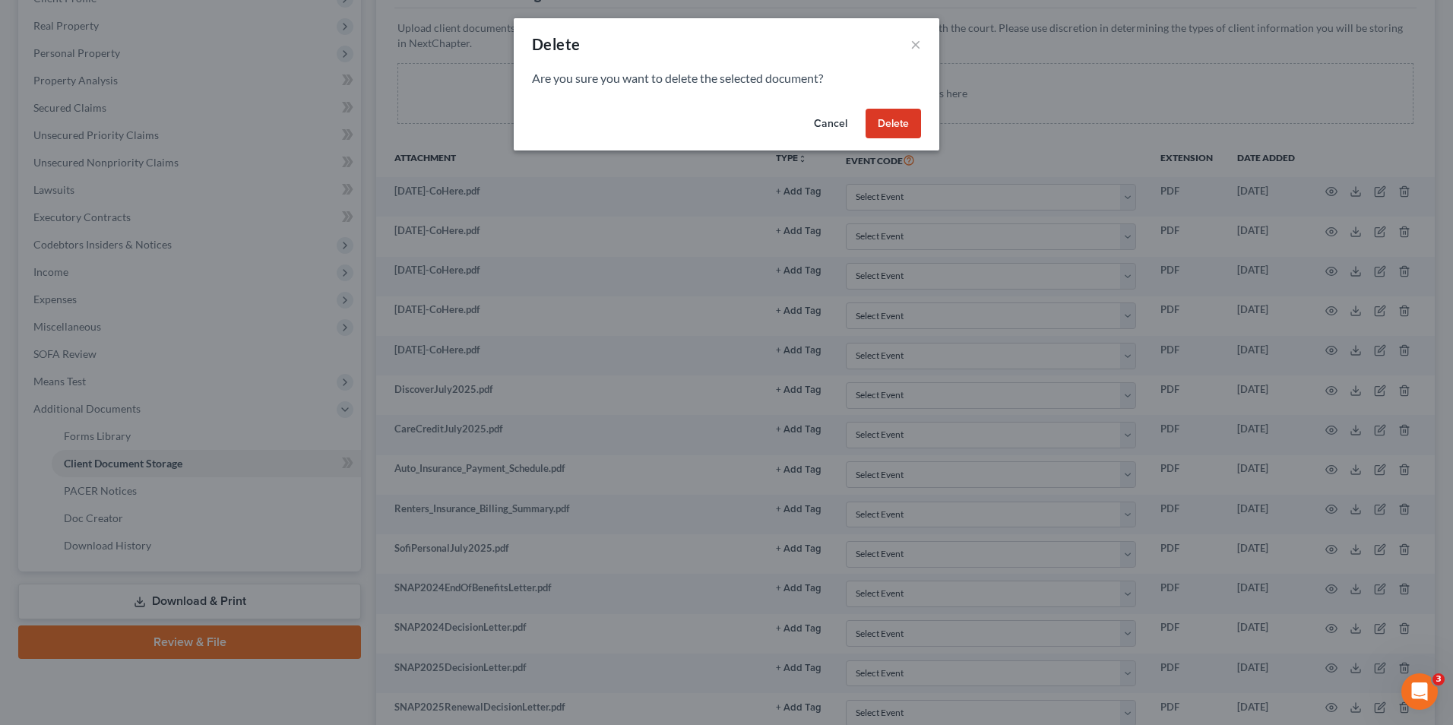
click at [876, 133] on button "Delete" at bounding box center [893, 124] width 55 height 30
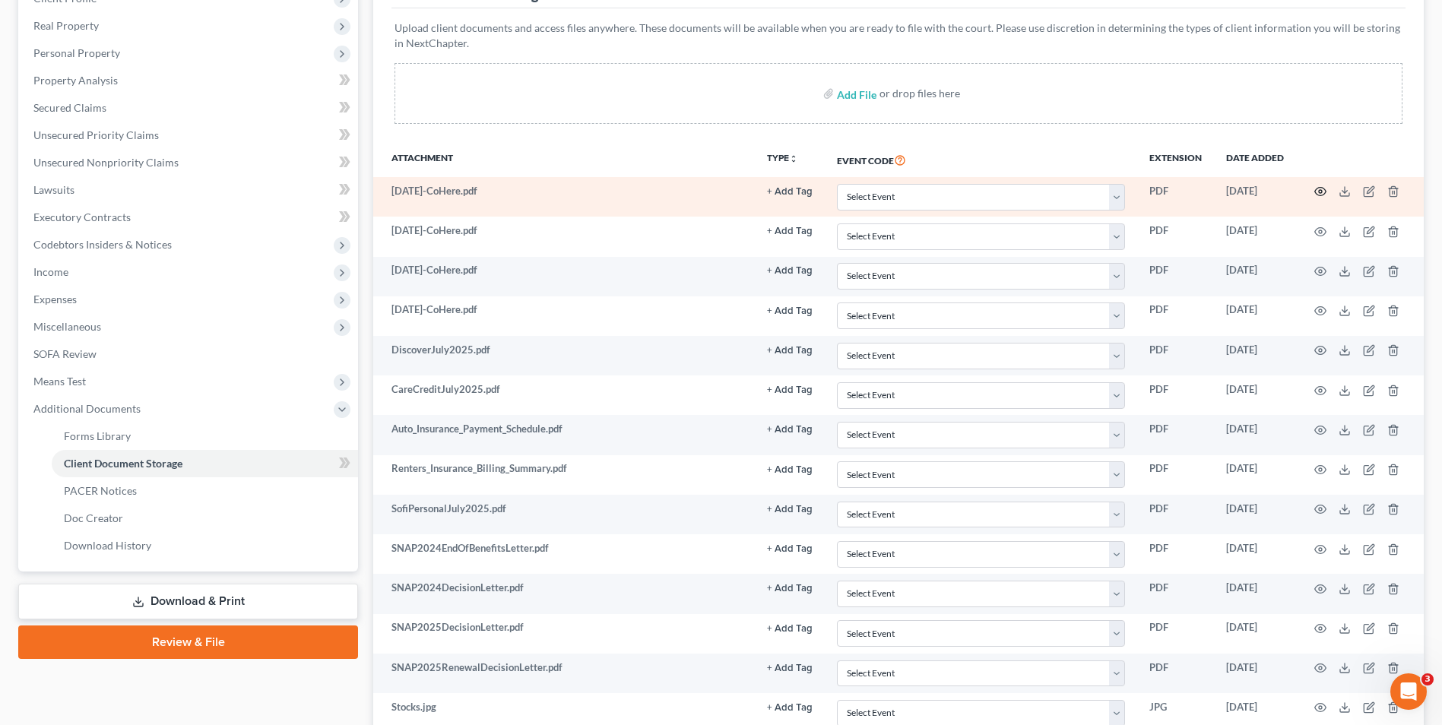
click at [1318, 191] on icon "button" at bounding box center [1320, 191] width 12 height 12
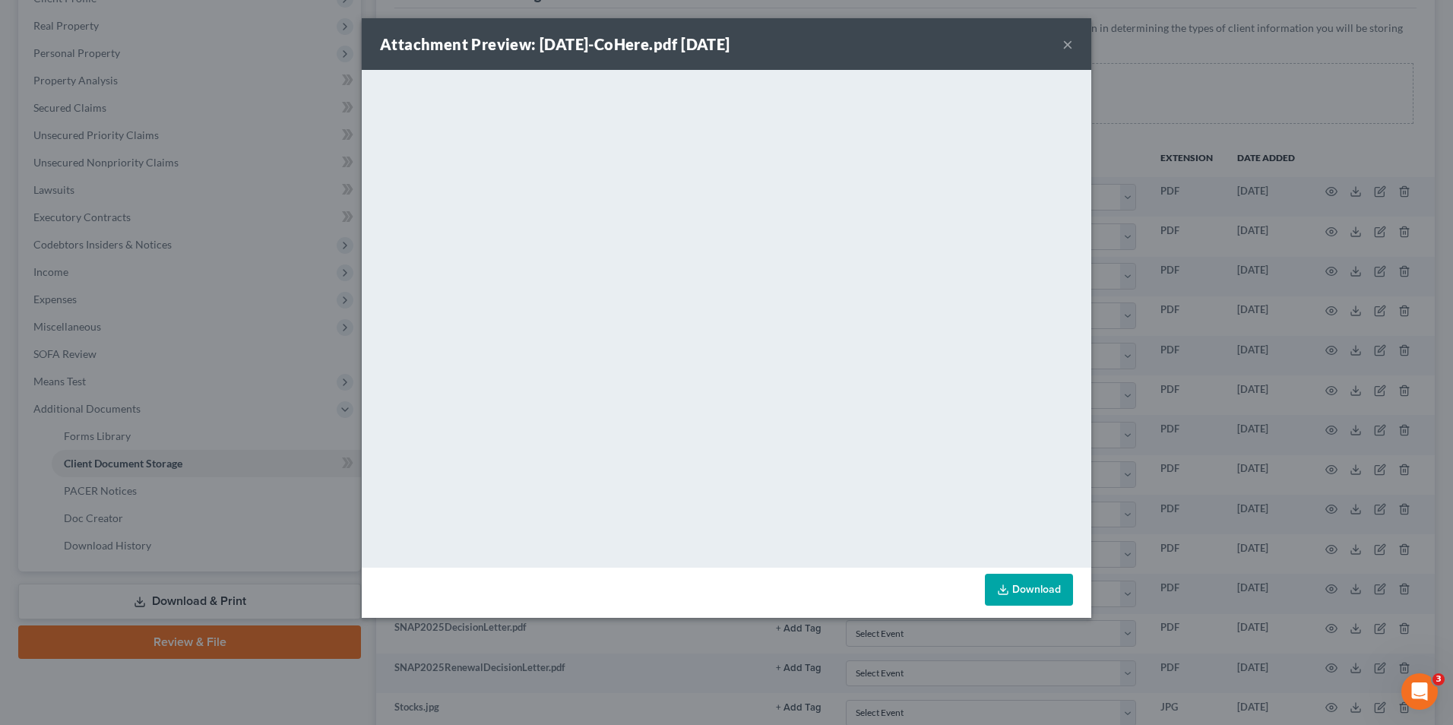
click at [1073, 43] on button "×" at bounding box center [1068, 44] width 11 height 18
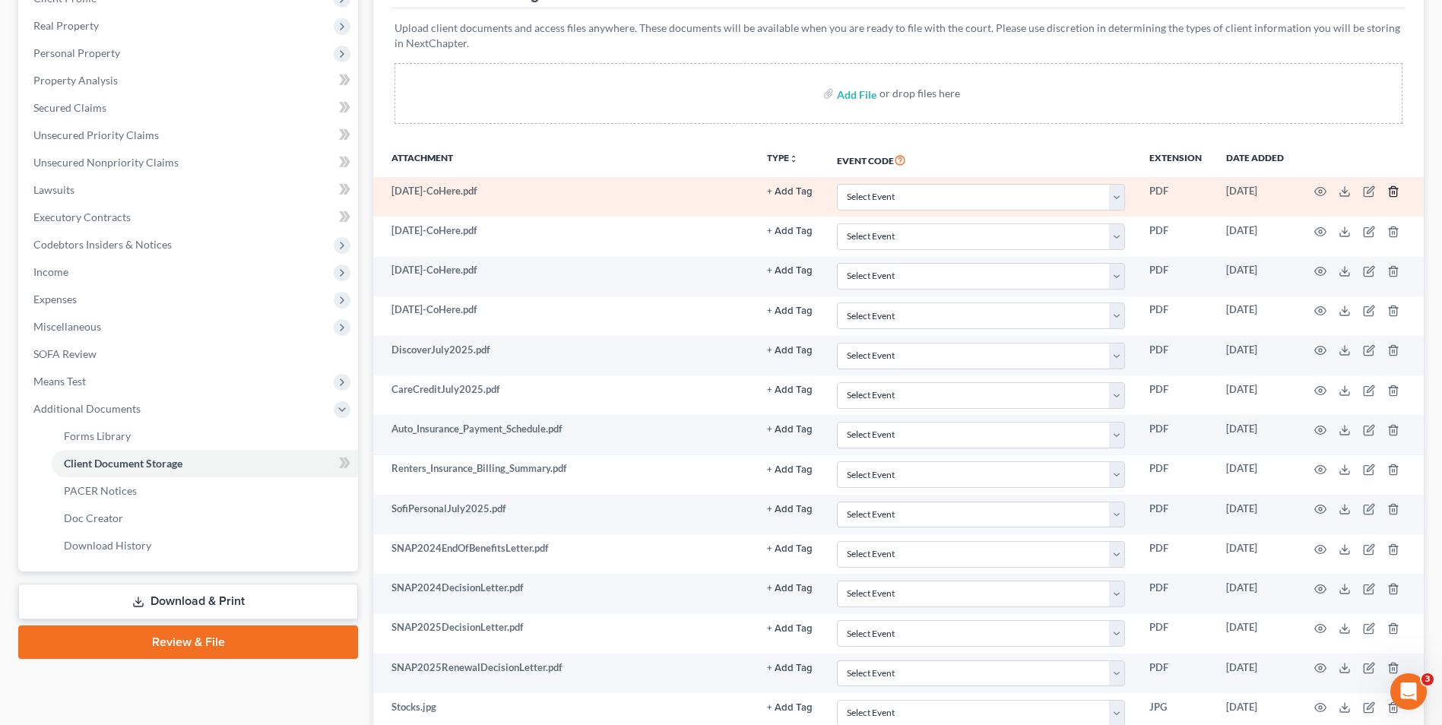
click at [1393, 191] on icon "button" at bounding box center [1393, 191] width 12 height 12
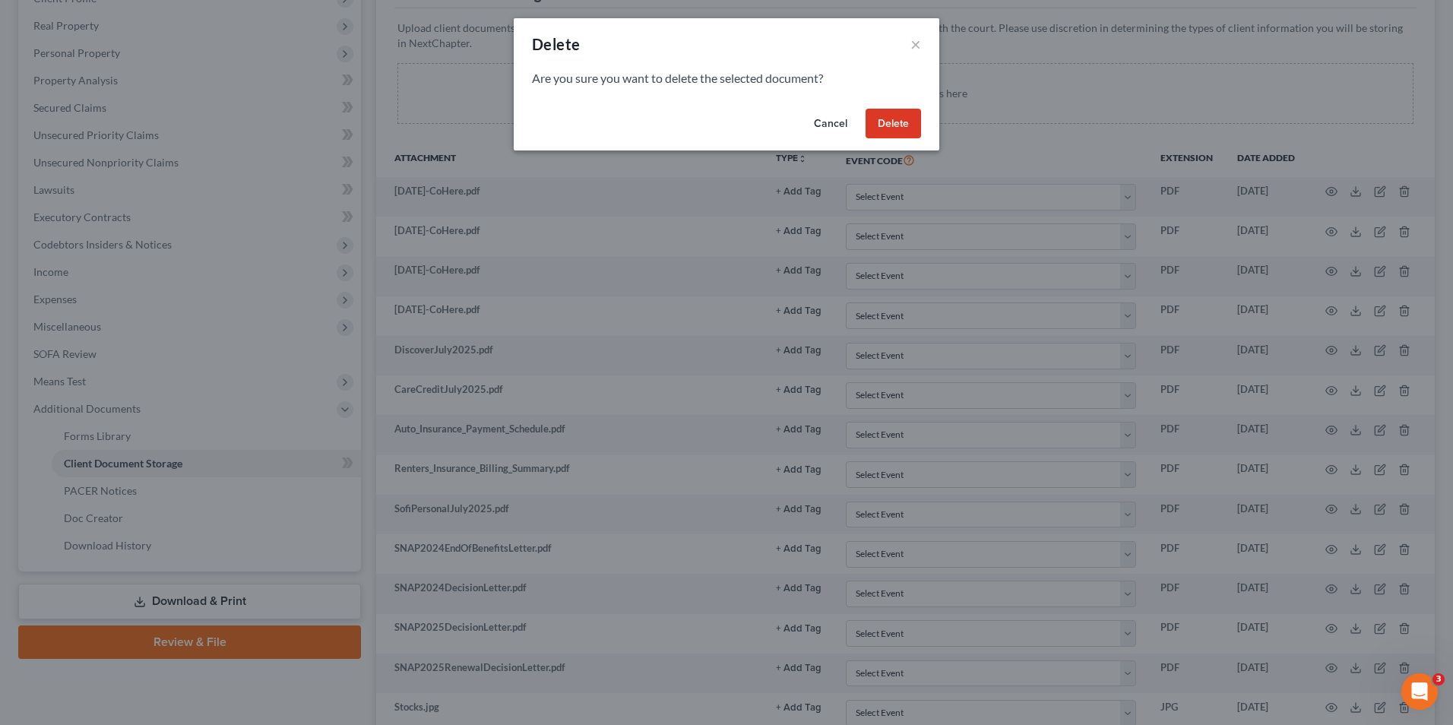
click at [905, 129] on button "Delete" at bounding box center [893, 124] width 55 height 30
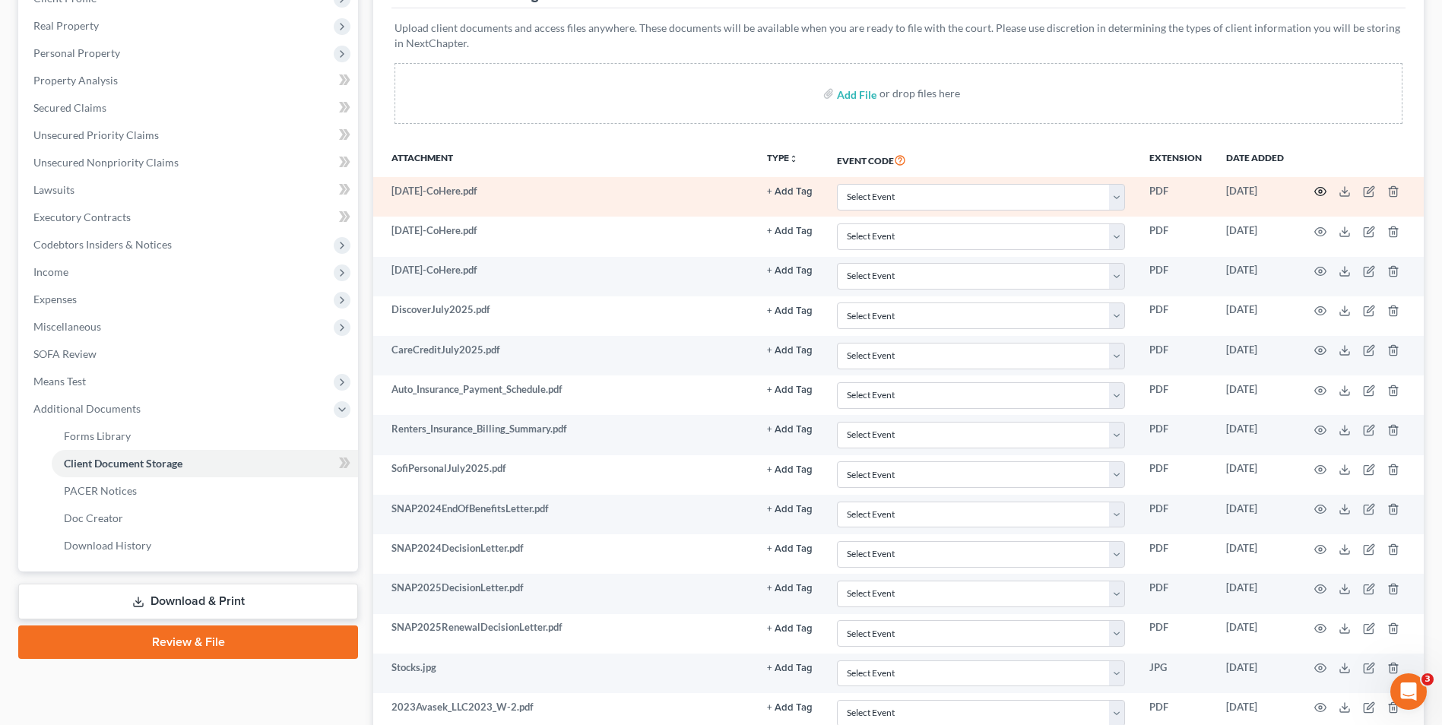
click at [1320, 192] on icon "button" at bounding box center [1320, 191] width 12 height 12
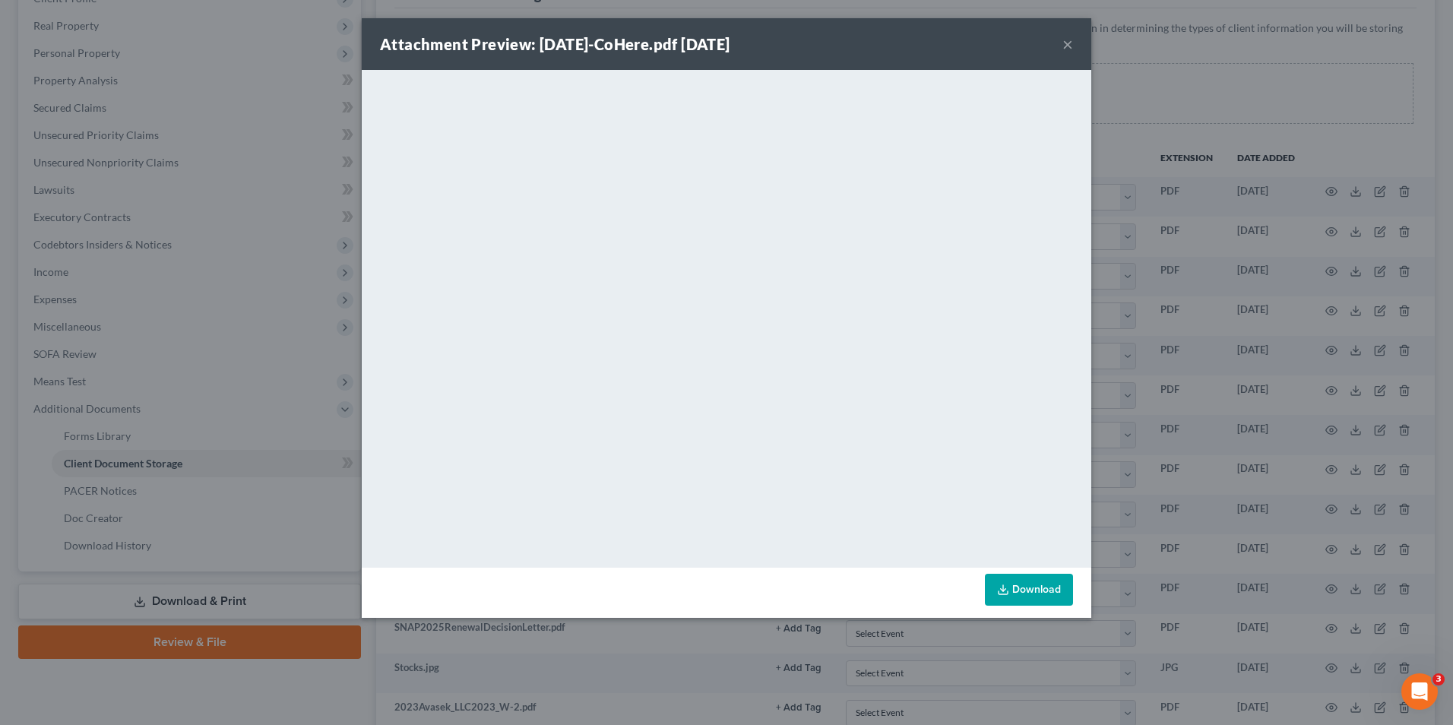
click at [1066, 44] on button "×" at bounding box center [1068, 44] width 11 height 18
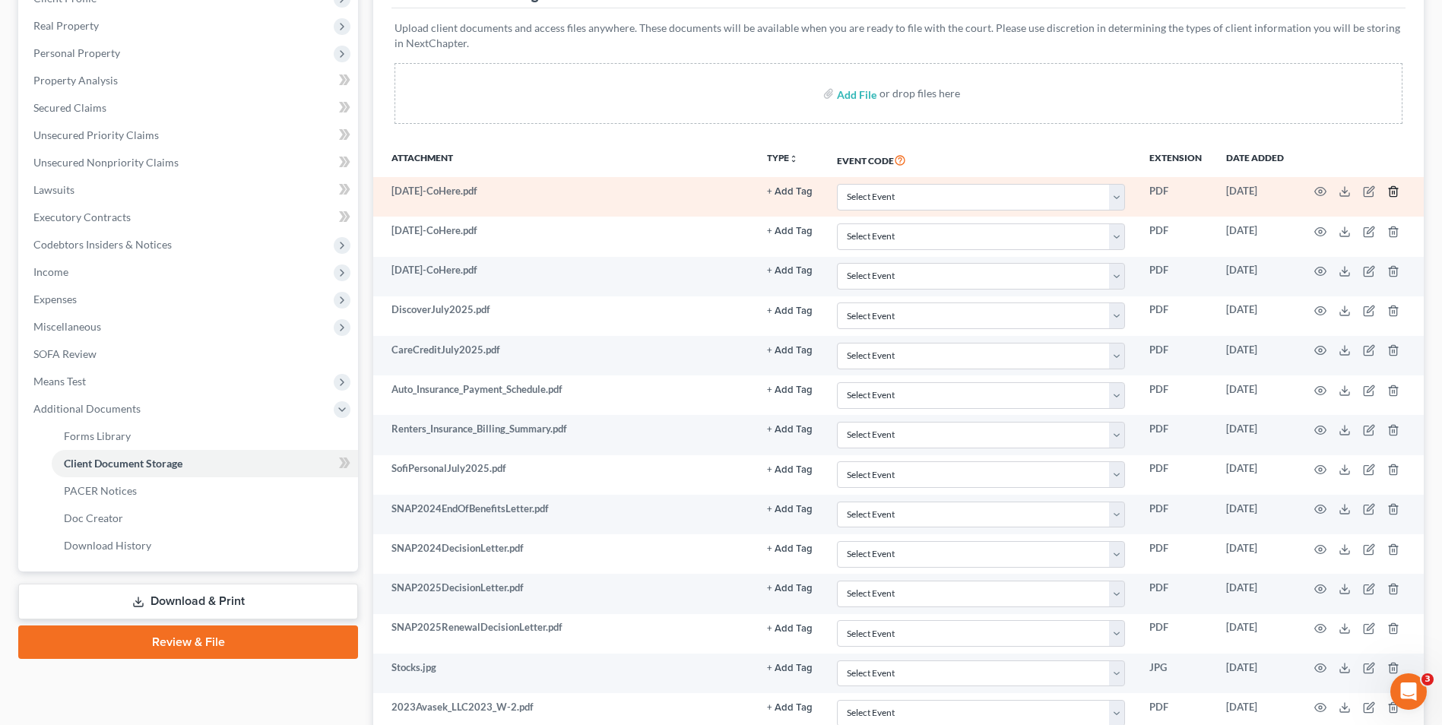
click at [1391, 190] on icon "button" at bounding box center [1393, 191] width 12 height 12
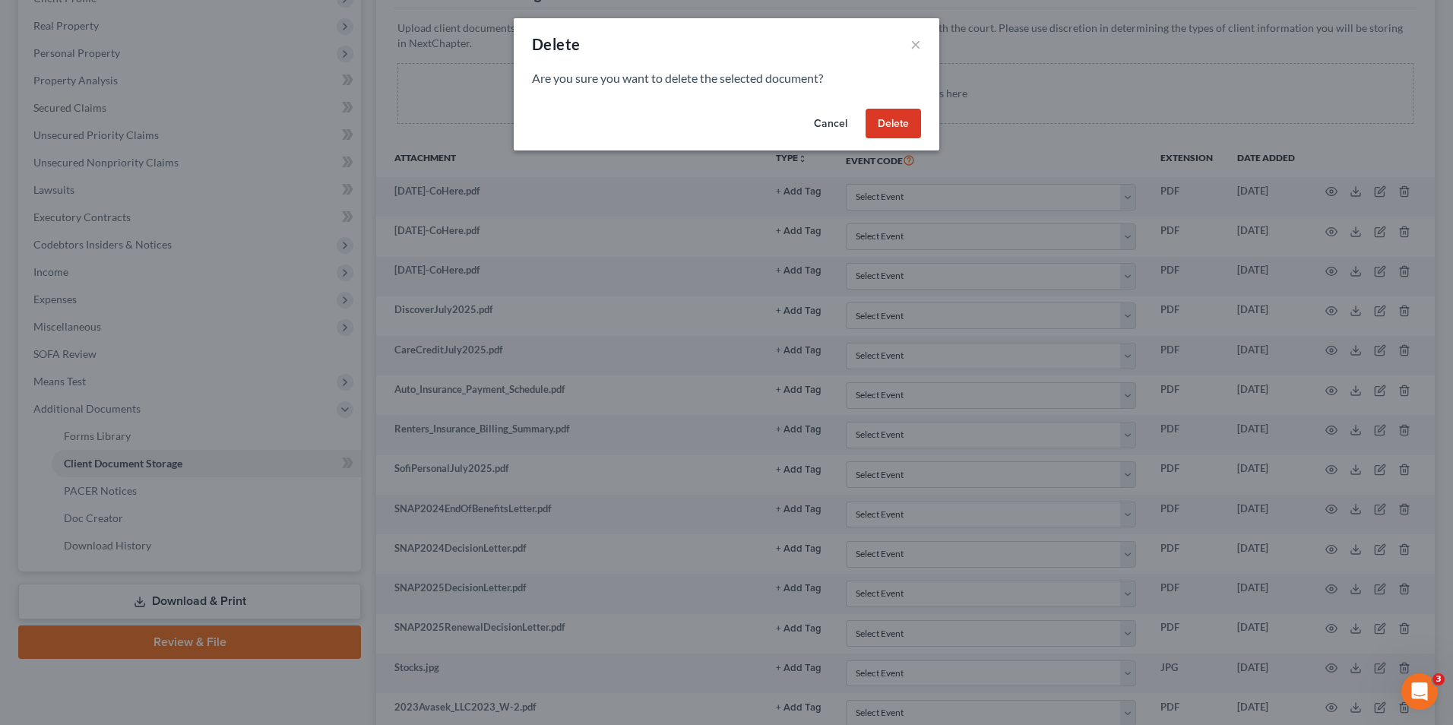
click at [880, 125] on button "Delete" at bounding box center [893, 124] width 55 height 30
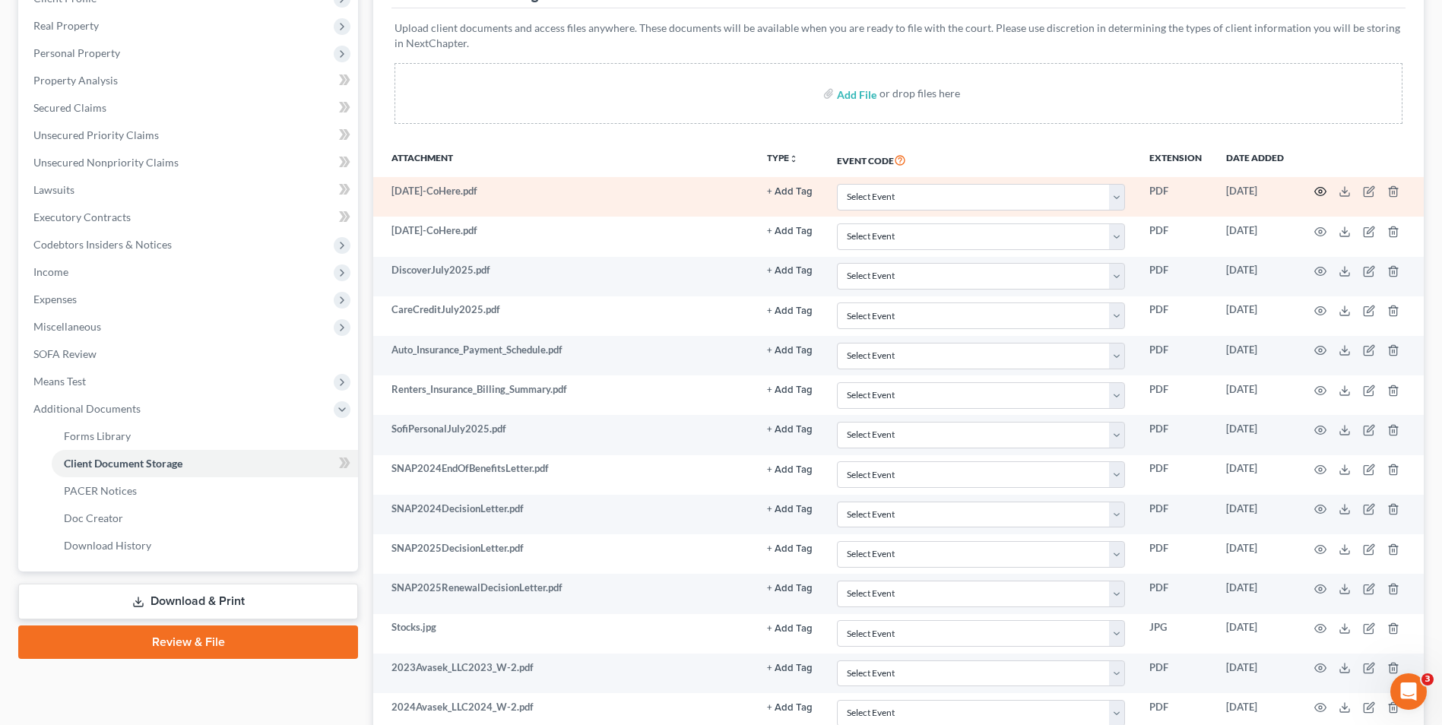
click at [1323, 192] on icon "button" at bounding box center [1320, 191] width 12 height 12
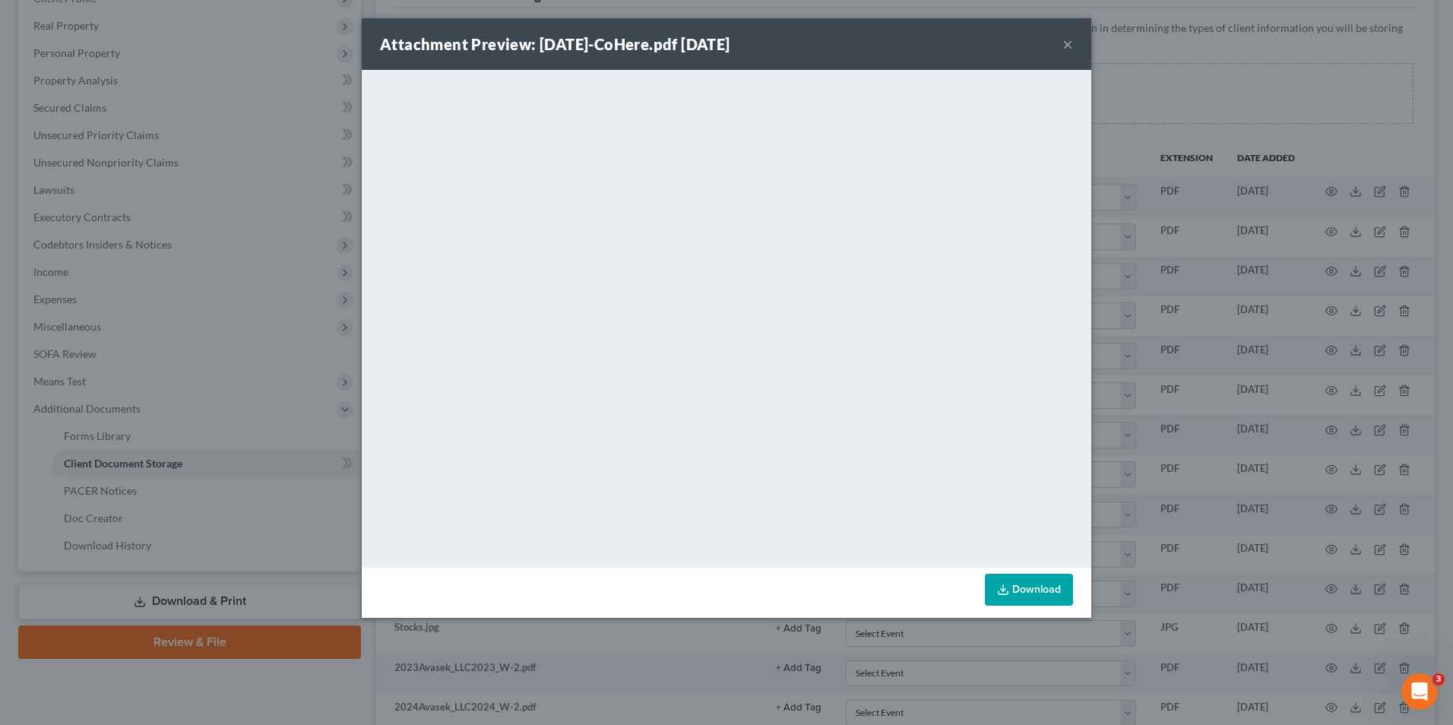
click at [1071, 48] on button "×" at bounding box center [1068, 44] width 11 height 18
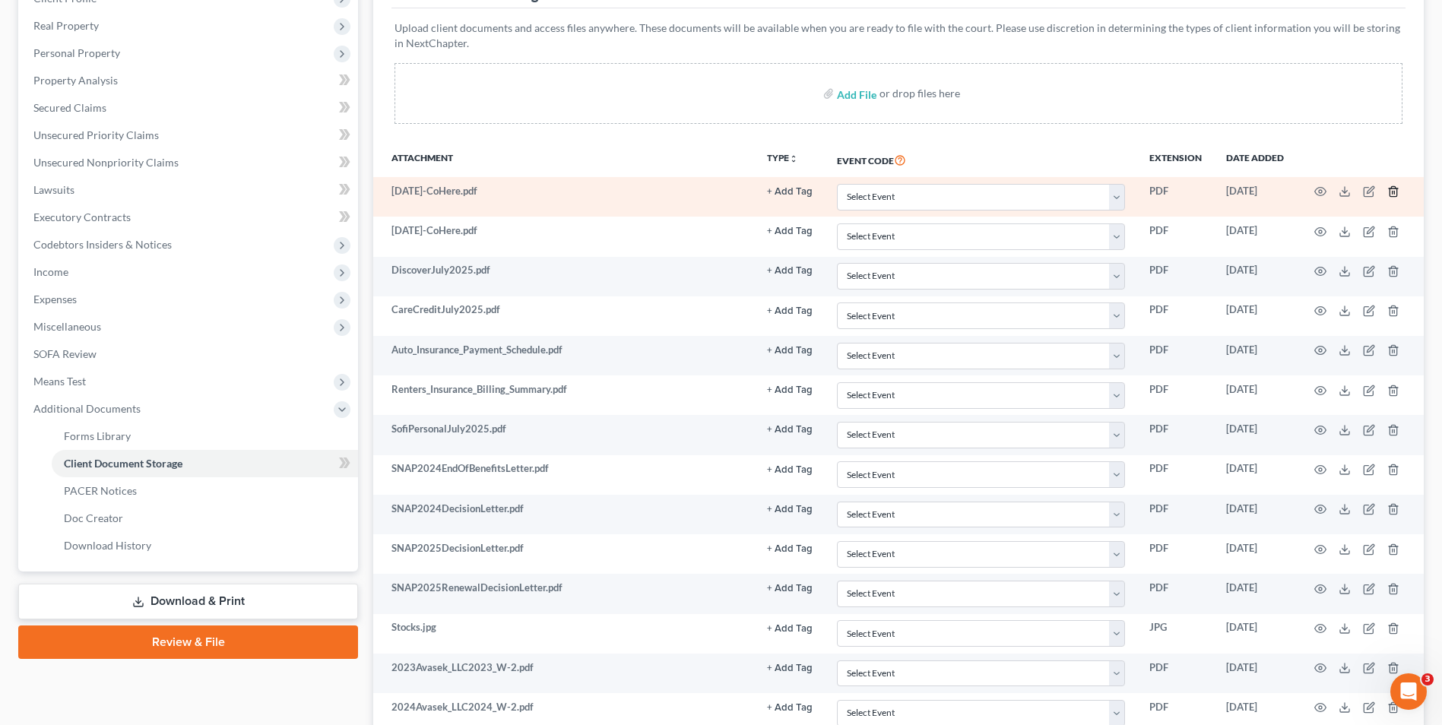
click at [1393, 193] on line "button" at bounding box center [1393, 193] width 0 height 3
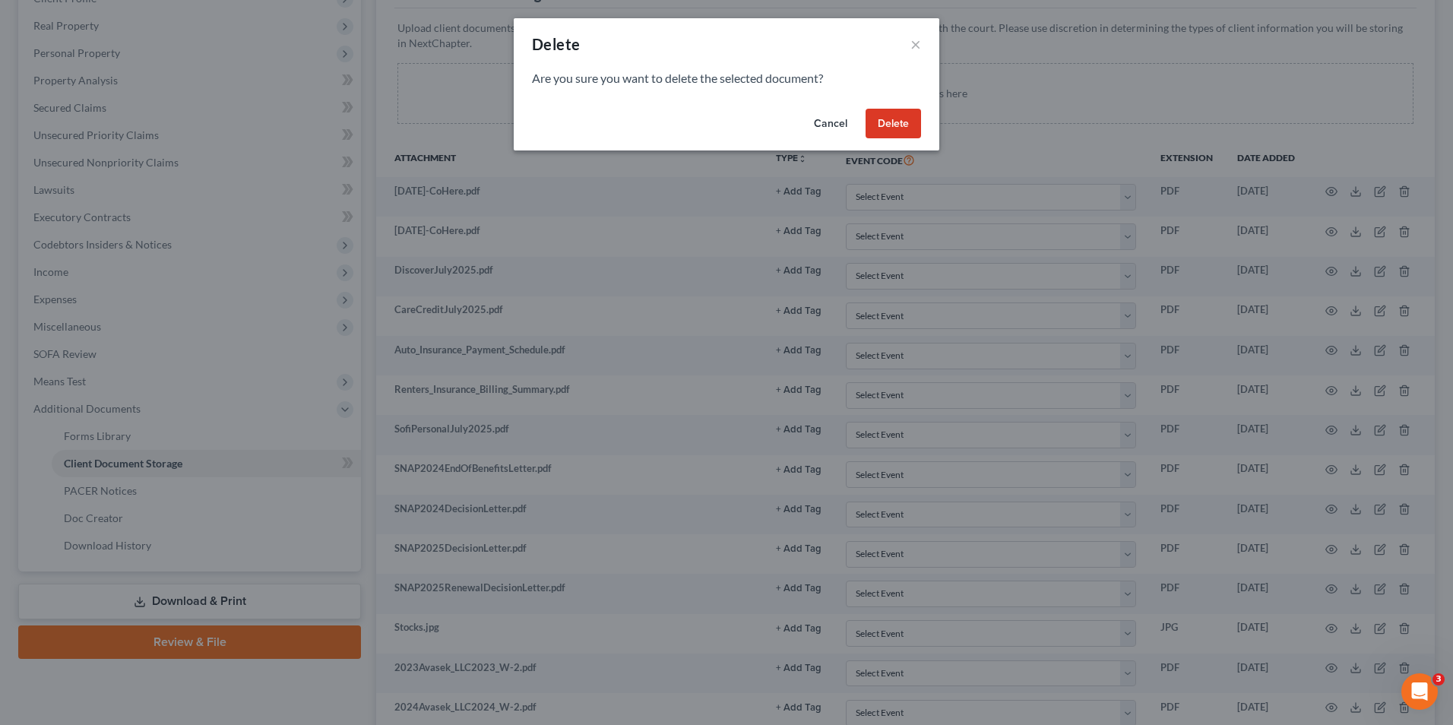
click at [896, 120] on button "Delete" at bounding box center [893, 124] width 55 height 30
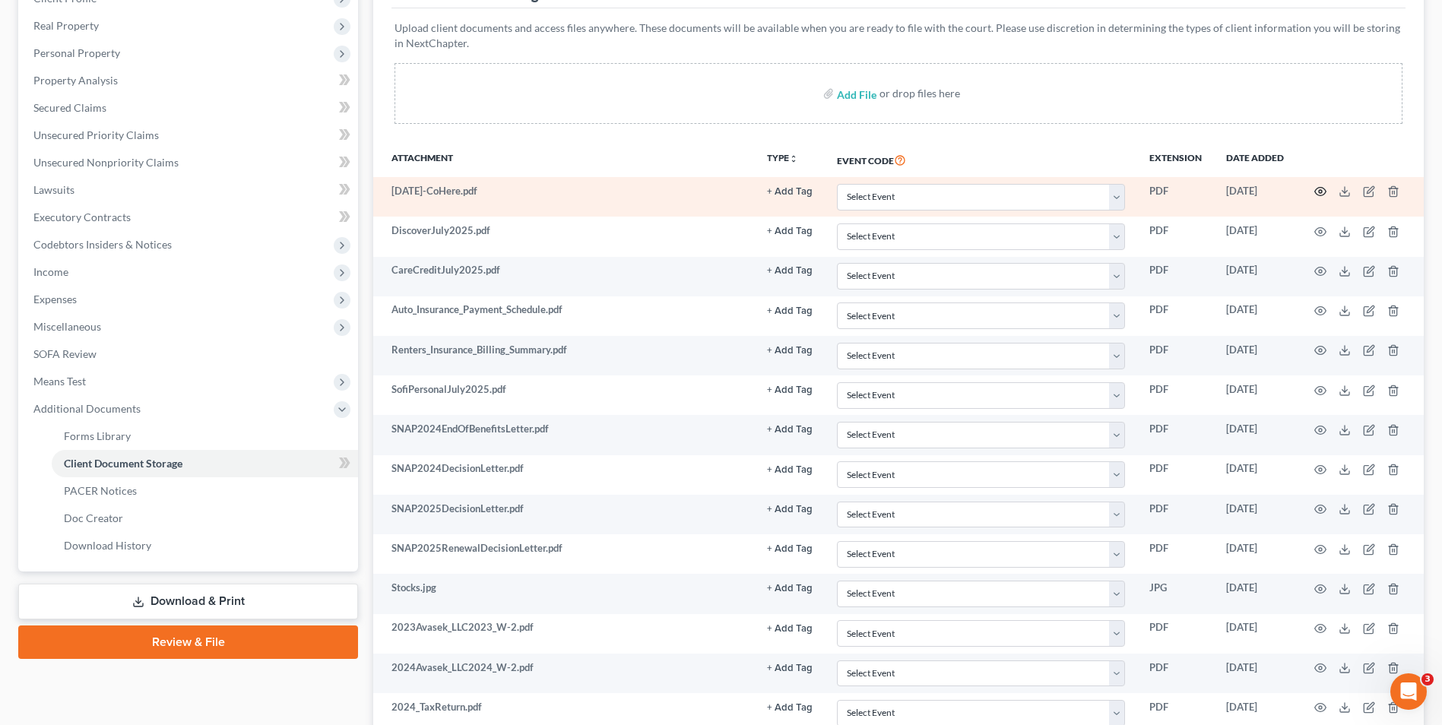
click at [1325, 191] on icon "button" at bounding box center [1320, 192] width 11 height 8
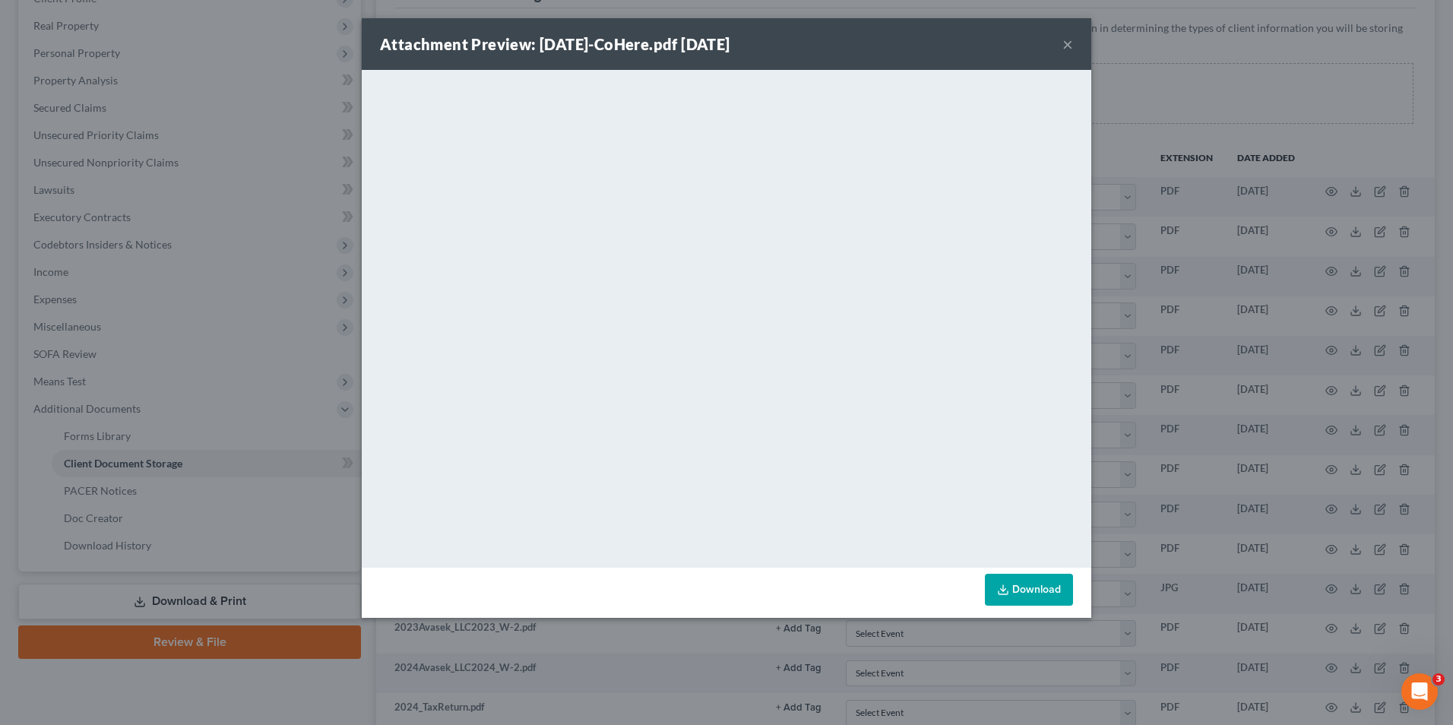
click at [1062, 46] on div "Attachment Preview: [DATE]-CoHere.pdf [DATE] ×" at bounding box center [727, 44] width 730 height 52
click at [1068, 36] on button "×" at bounding box center [1068, 44] width 11 height 18
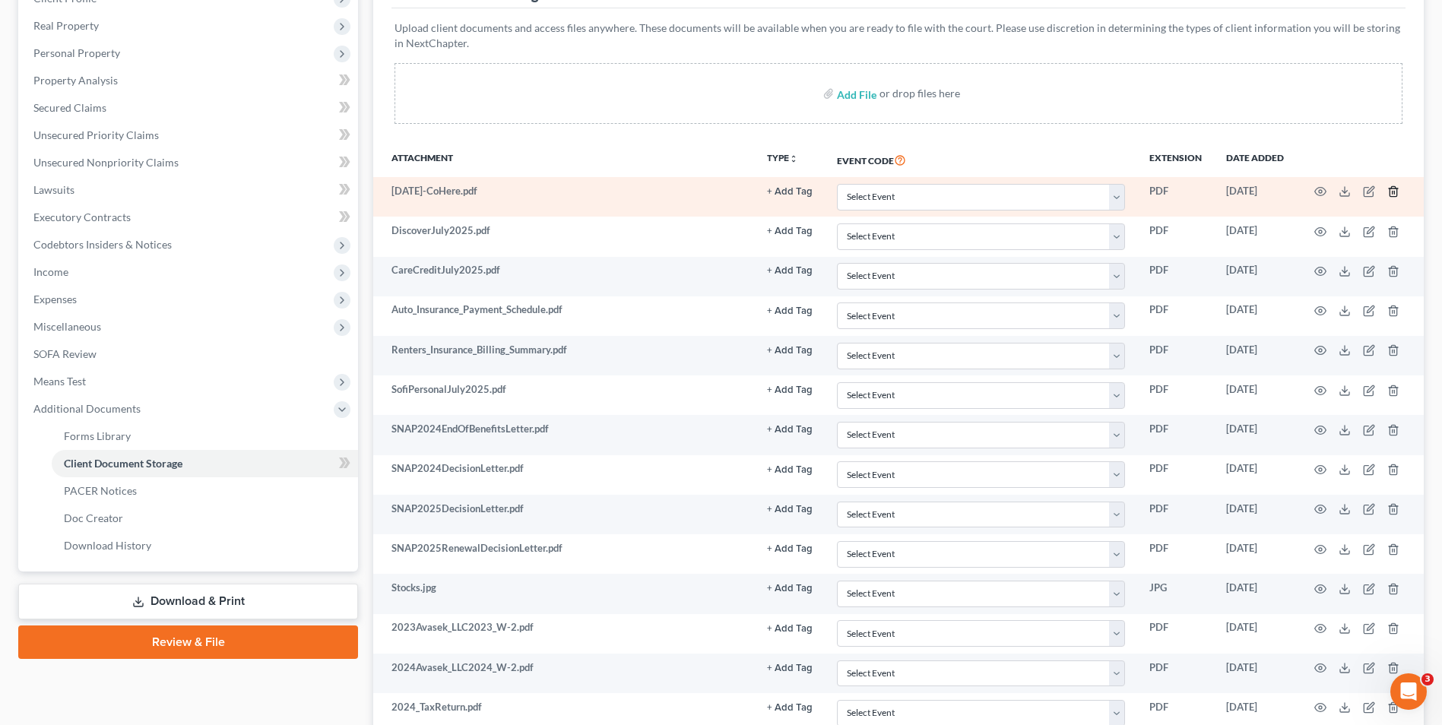
click at [1396, 195] on icon "button" at bounding box center [1393, 191] width 12 height 12
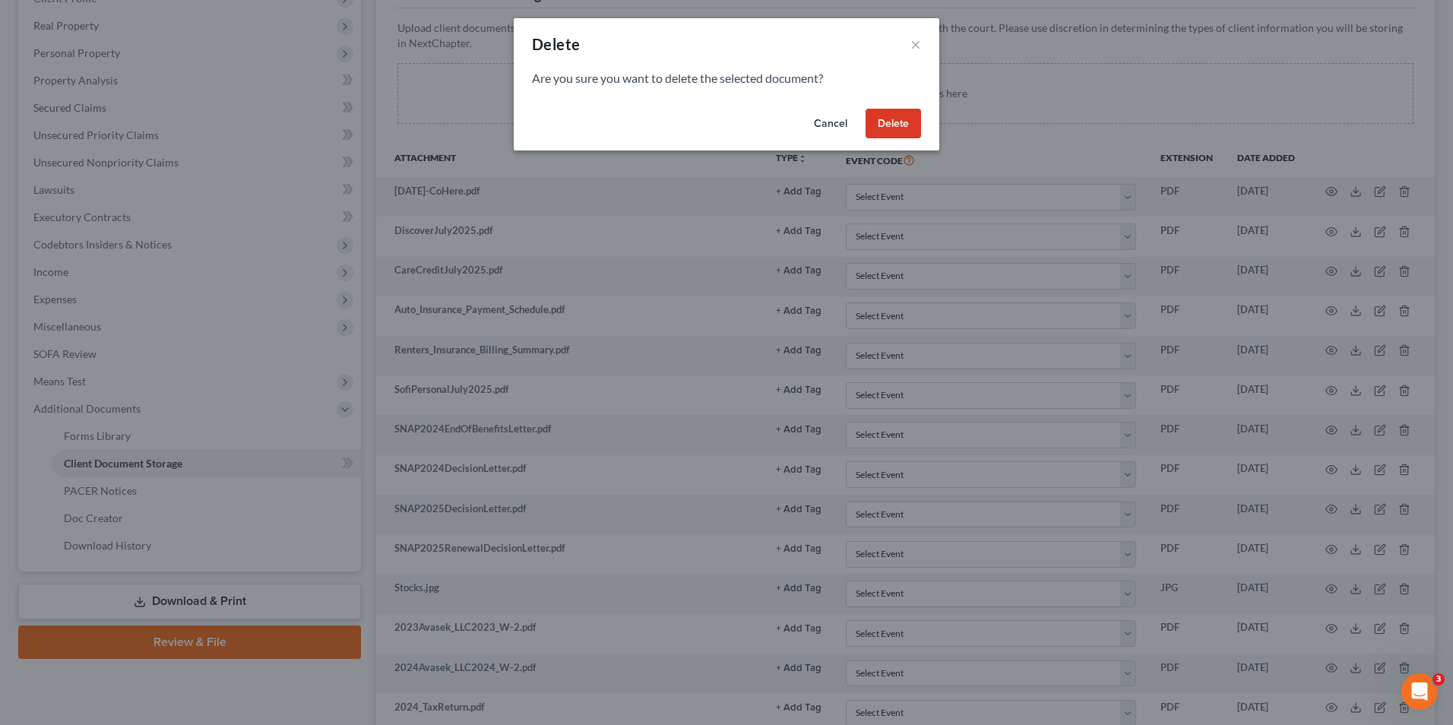
click at [884, 123] on button "Delete" at bounding box center [893, 124] width 55 height 30
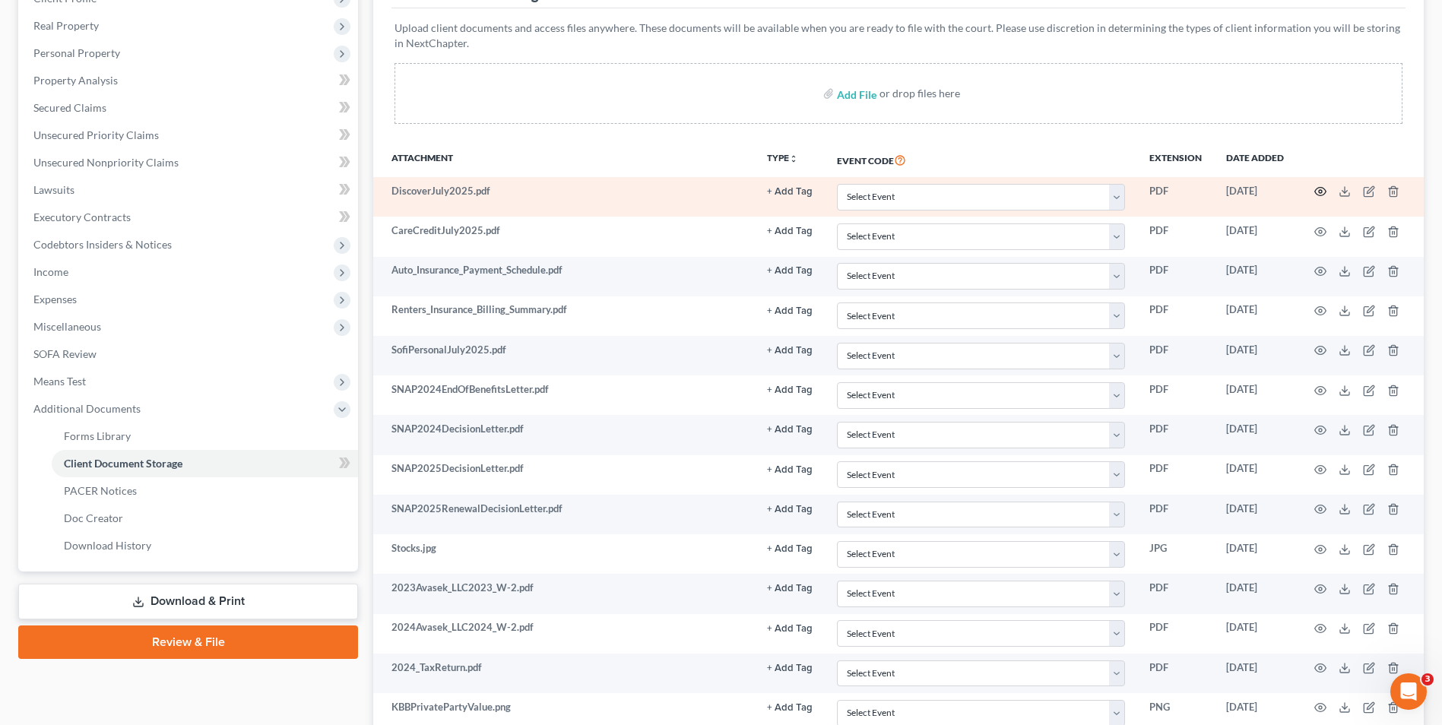
click at [1320, 189] on icon "button" at bounding box center [1320, 191] width 12 height 12
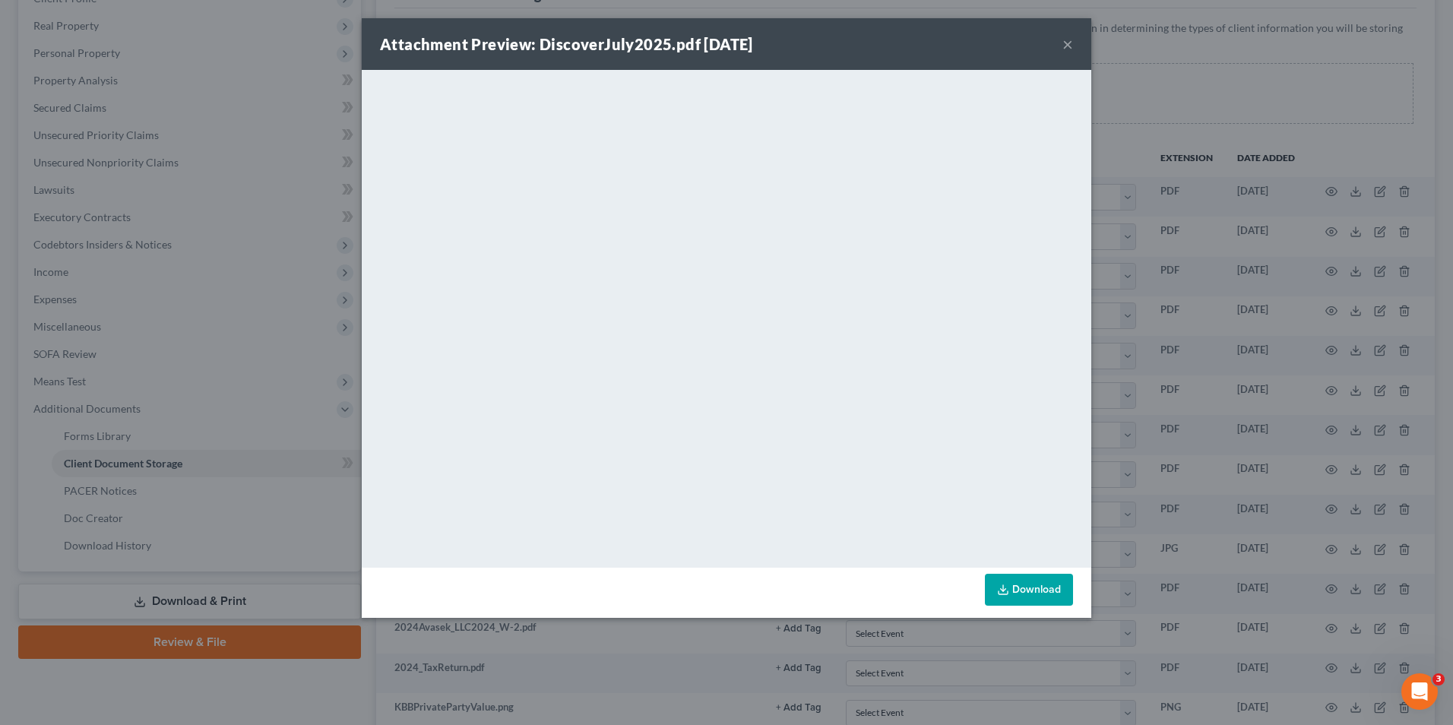
click at [1054, 50] on div "Attachment Preview: DiscoverJuly2025.pdf [DATE] ×" at bounding box center [727, 44] width 730 height 52
click at [1065, 43] on button "×" at bounding box center [1068, 44] width 11 height 18
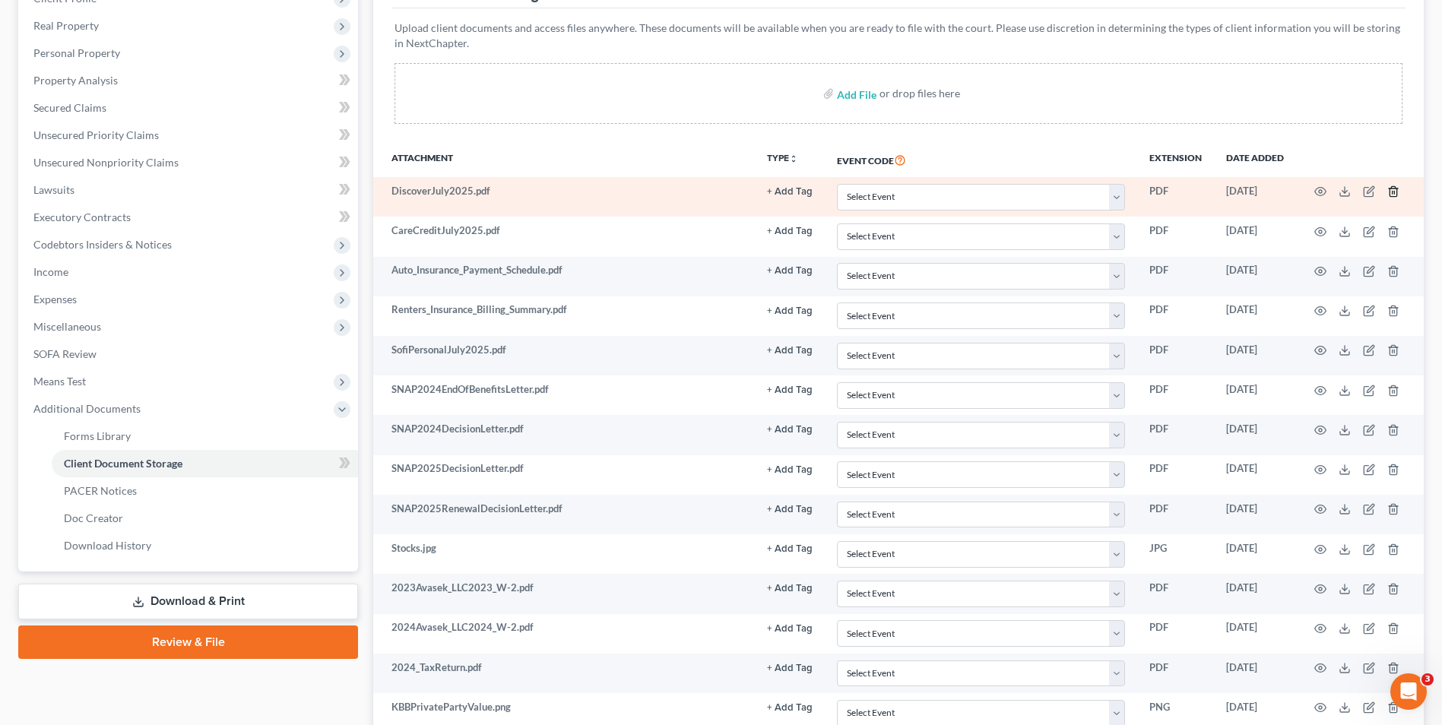
click at [1389, 193] on icon "button" at bounding box center [1393, 191] width 12 height 12
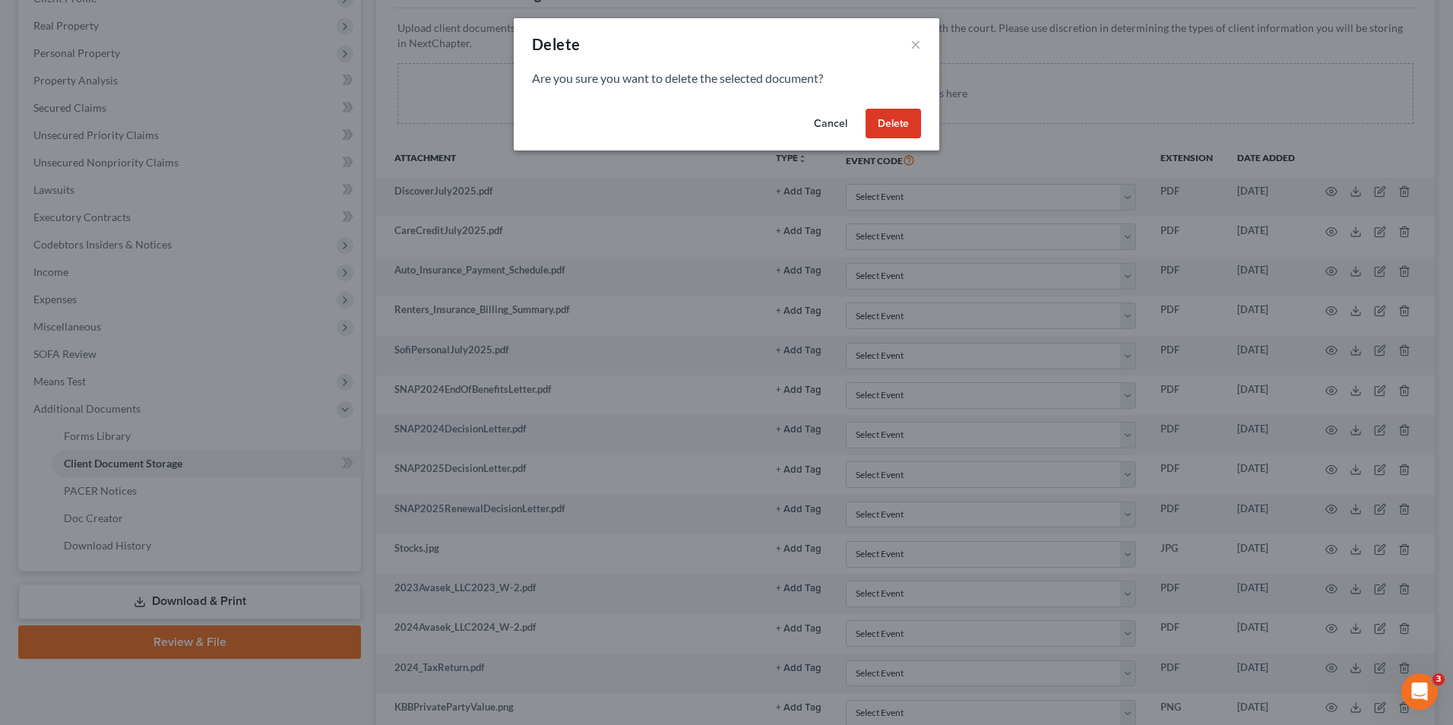
click at [894, 125] on button "Delete" at bounding box center [893, 124] width 55 height 30
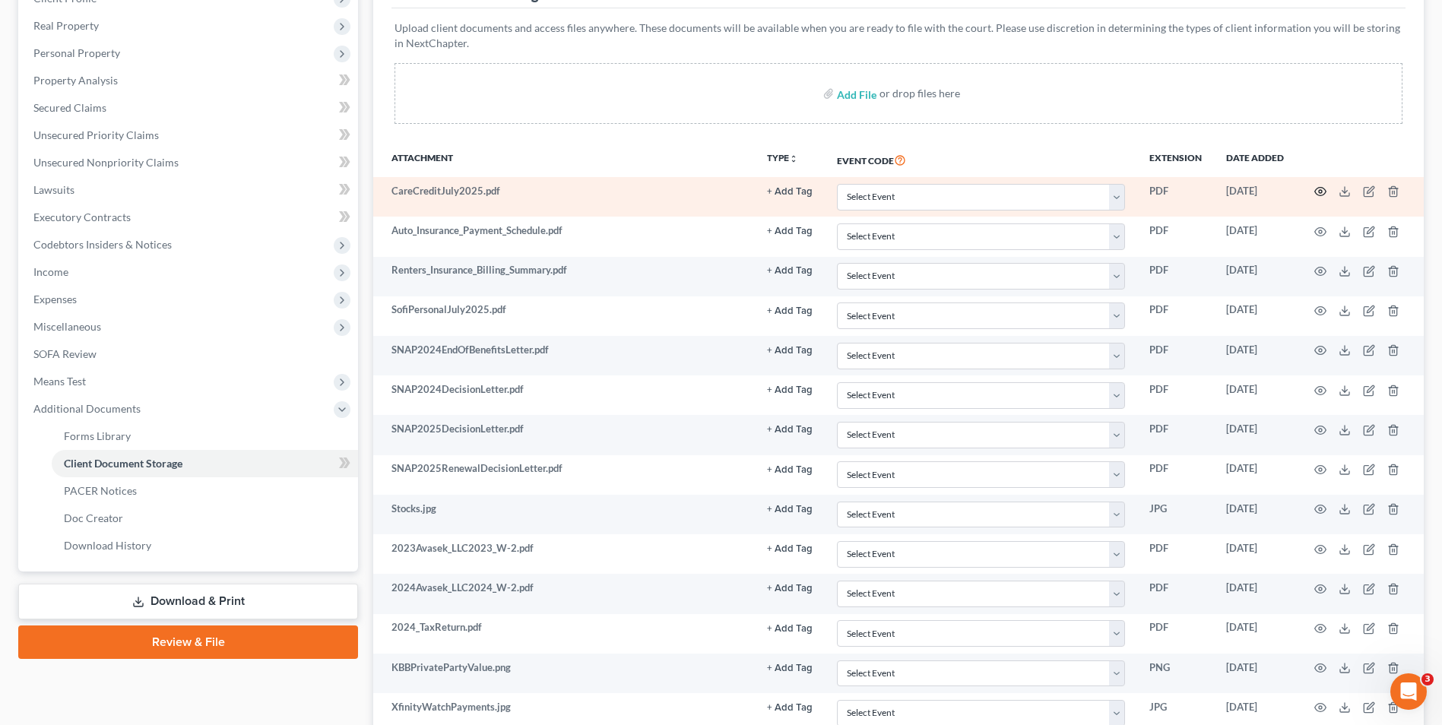
click at [1320, 191] on circle "button" at bounding box center [1320, 191] width 3 height 3
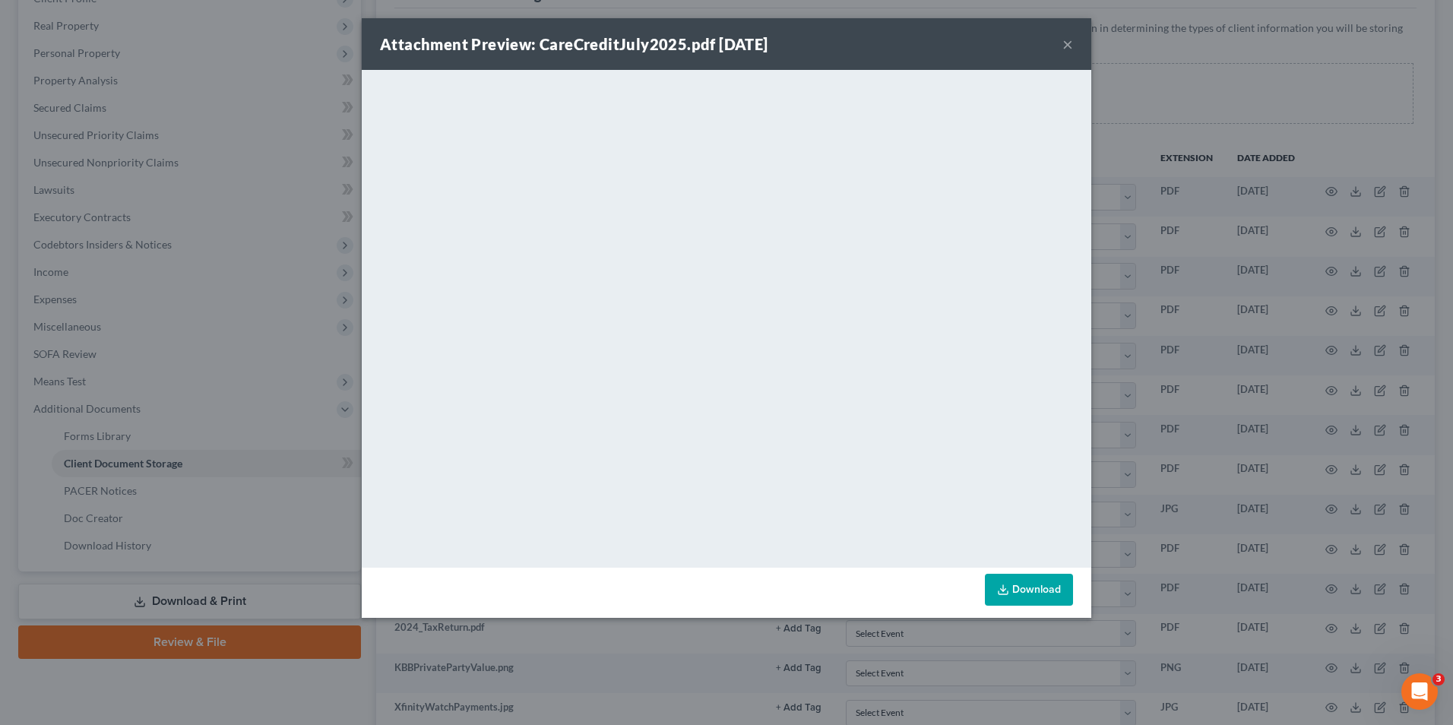
click at [1065, 44] on button "×" at bounding box center [1068, 44] width 11 height 18
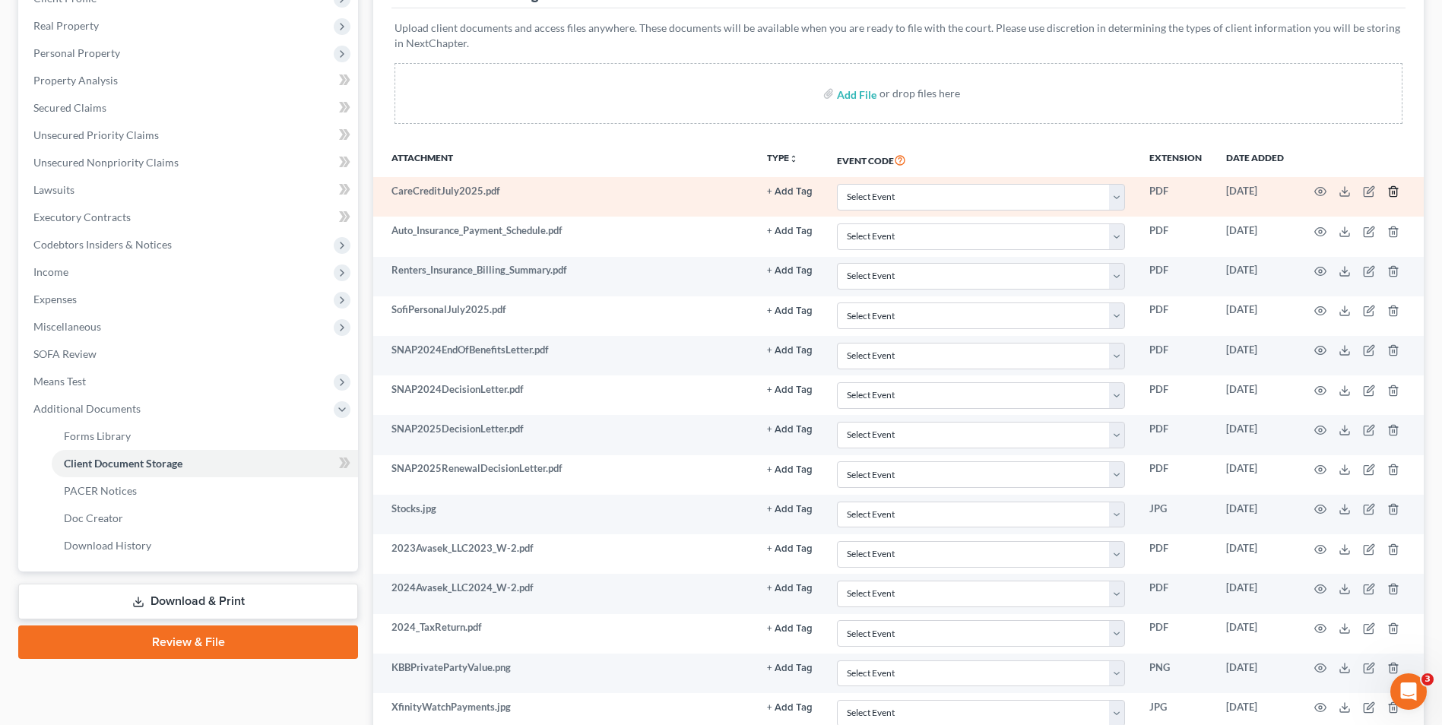
click at [1393, 190] on icon "button" at bounding box center [1393, 191] width 12 height 12
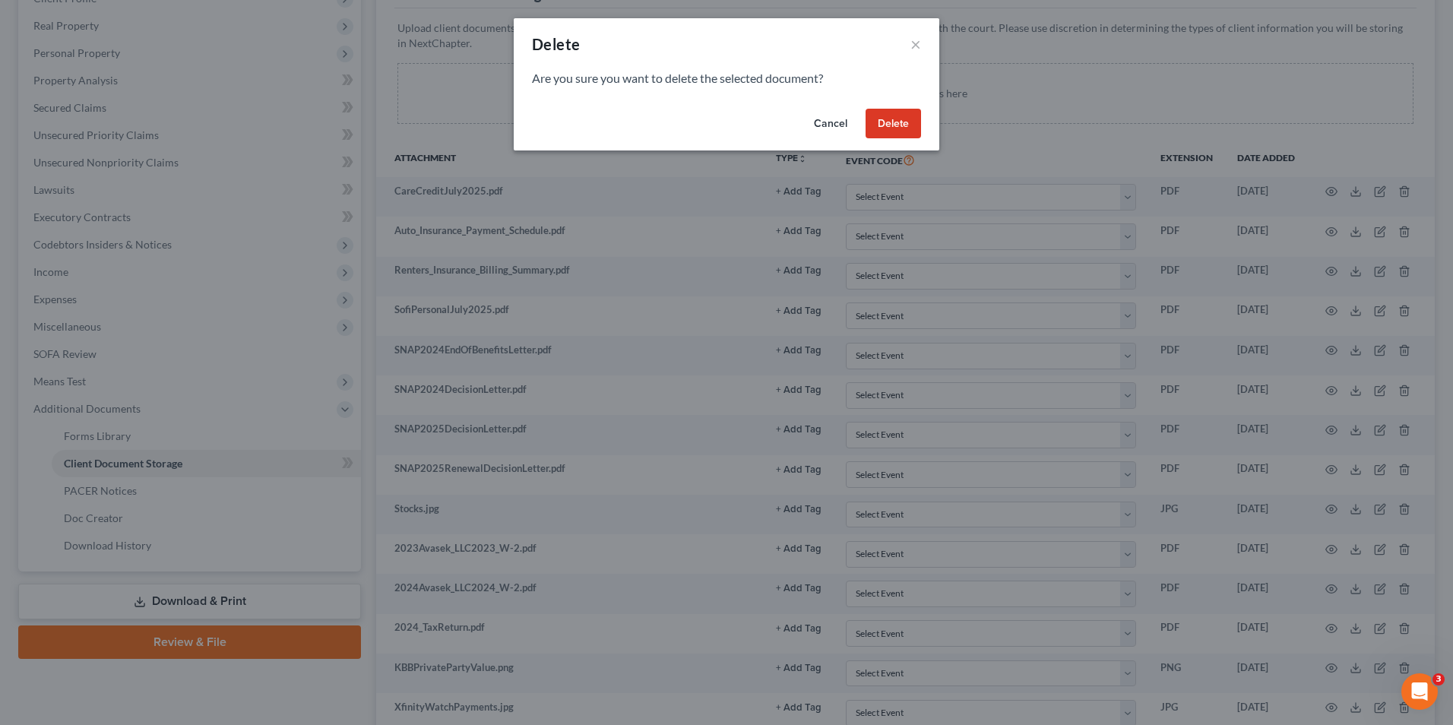
drag, startPoint x: 923, startPoint y: 124, endPoint x: 909, endPoint y: 126, distance: 13.9
click at [920, 124] on div "Cancel Delete" at bounding box center [727, 127] width 426 height 49
click at [903, 126] on button "Delete" at bounding box center [893, 124] width 55 height 30
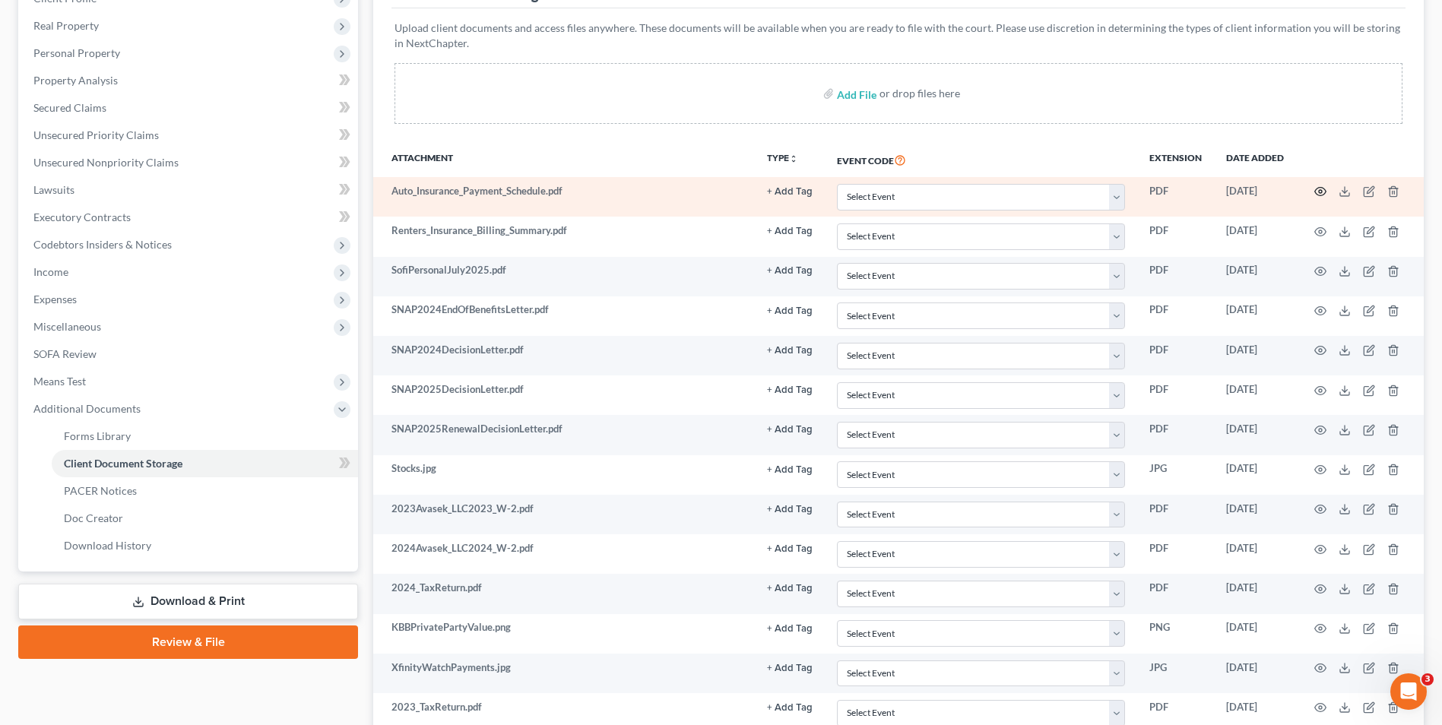
click at [1321, 185] on icon "button" at bounding box center [1320, 191] width 12 height 12
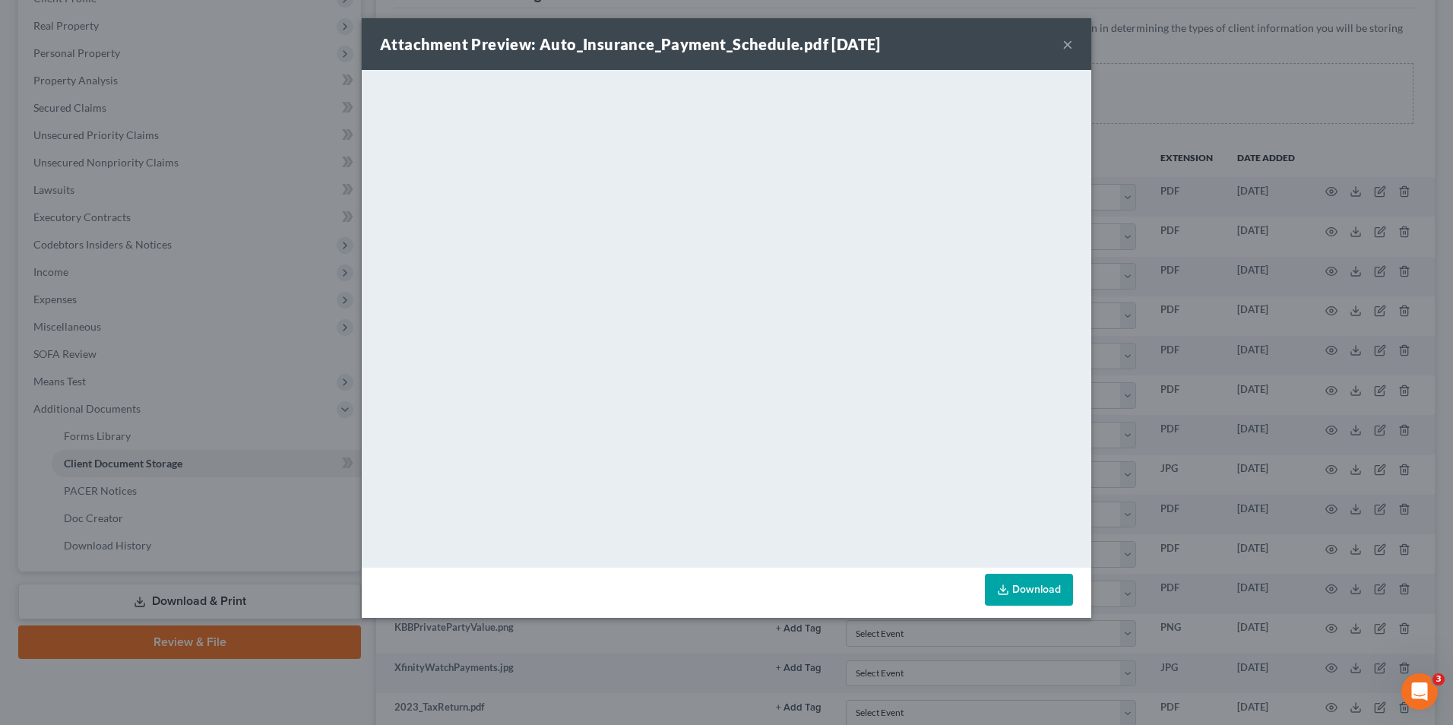
click at [1066, 44] on button "×" at bounding box center [1068, 44] width 11 height 18
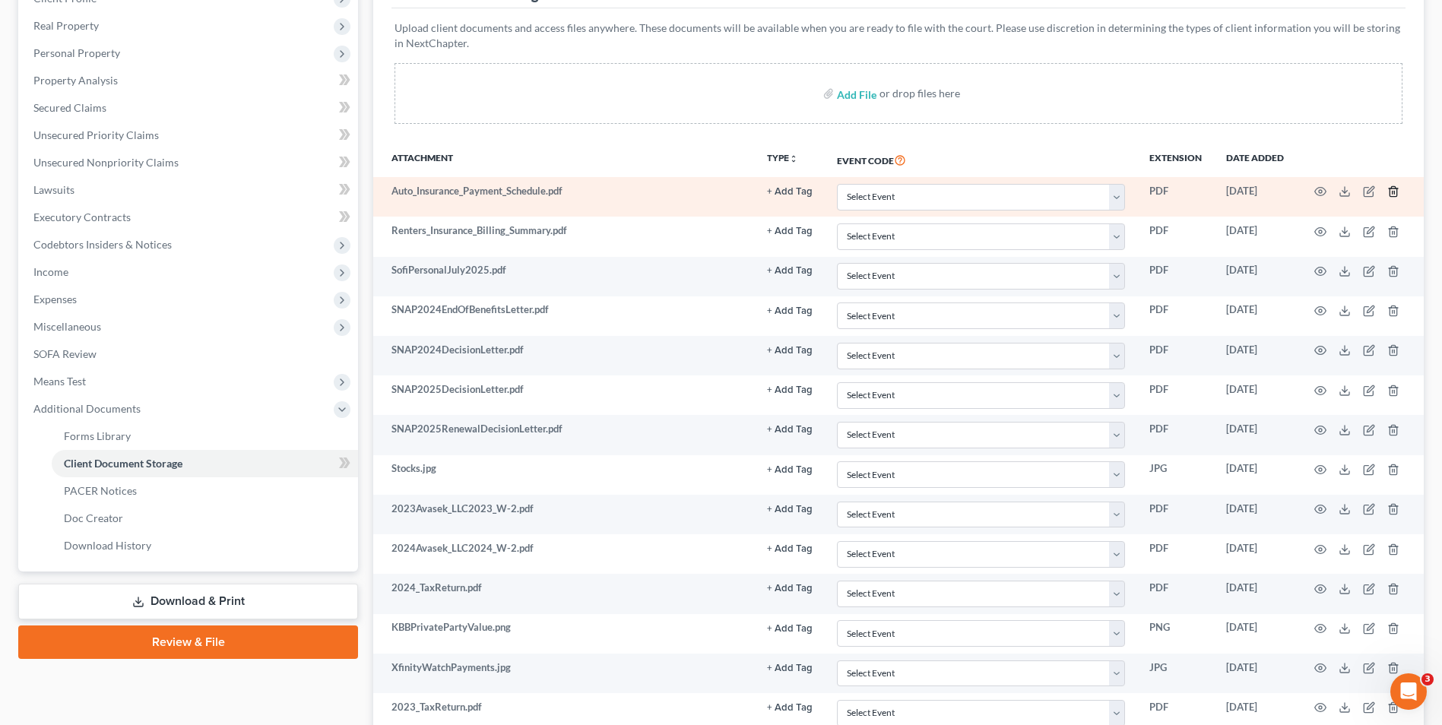
drag, startPoint x: 1394, startPoint y: 189, endPoint x: 1386, endPoint y: 190, distance: 7.6
click at [1393, 189] on polyline "button" at bounding box center [1393, 189] width 9 height 0
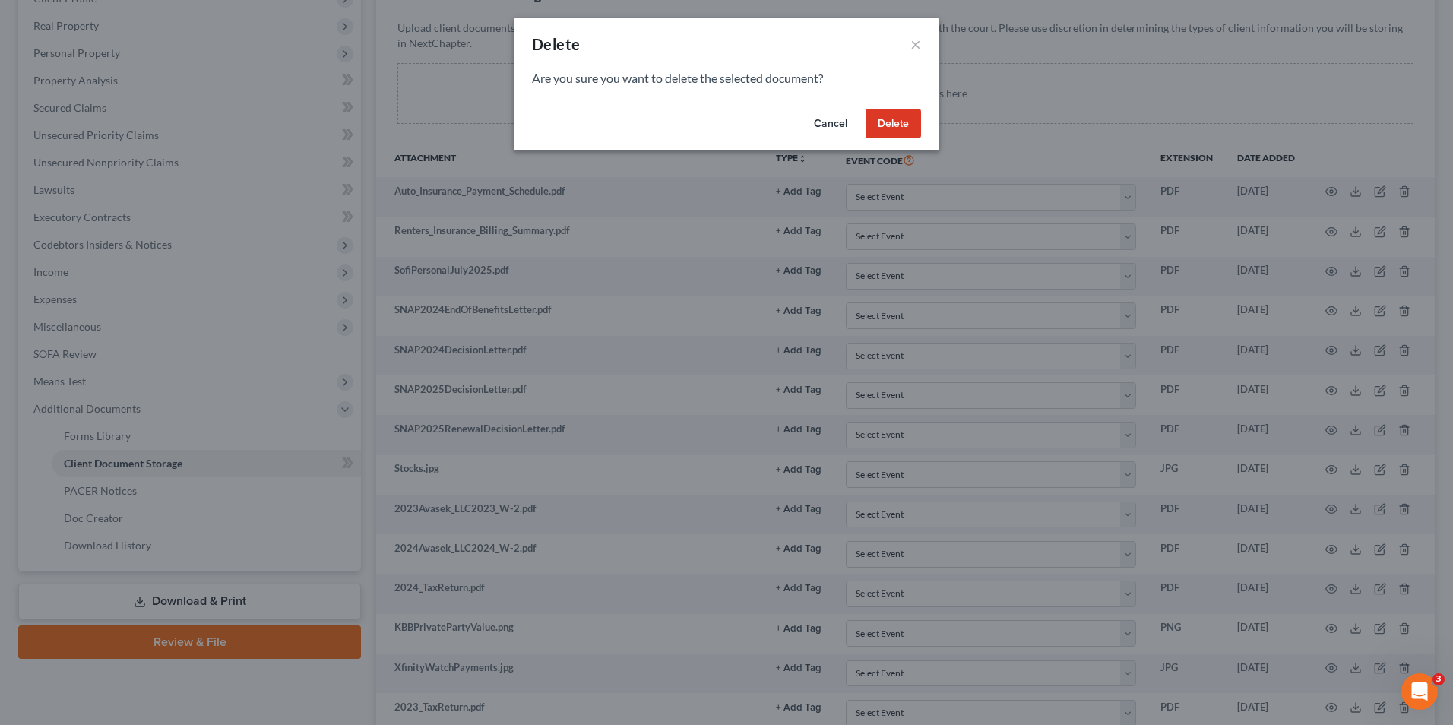
click at [894, 126] on button "Delete" at bounding box center [893, 124] width 55 height 30
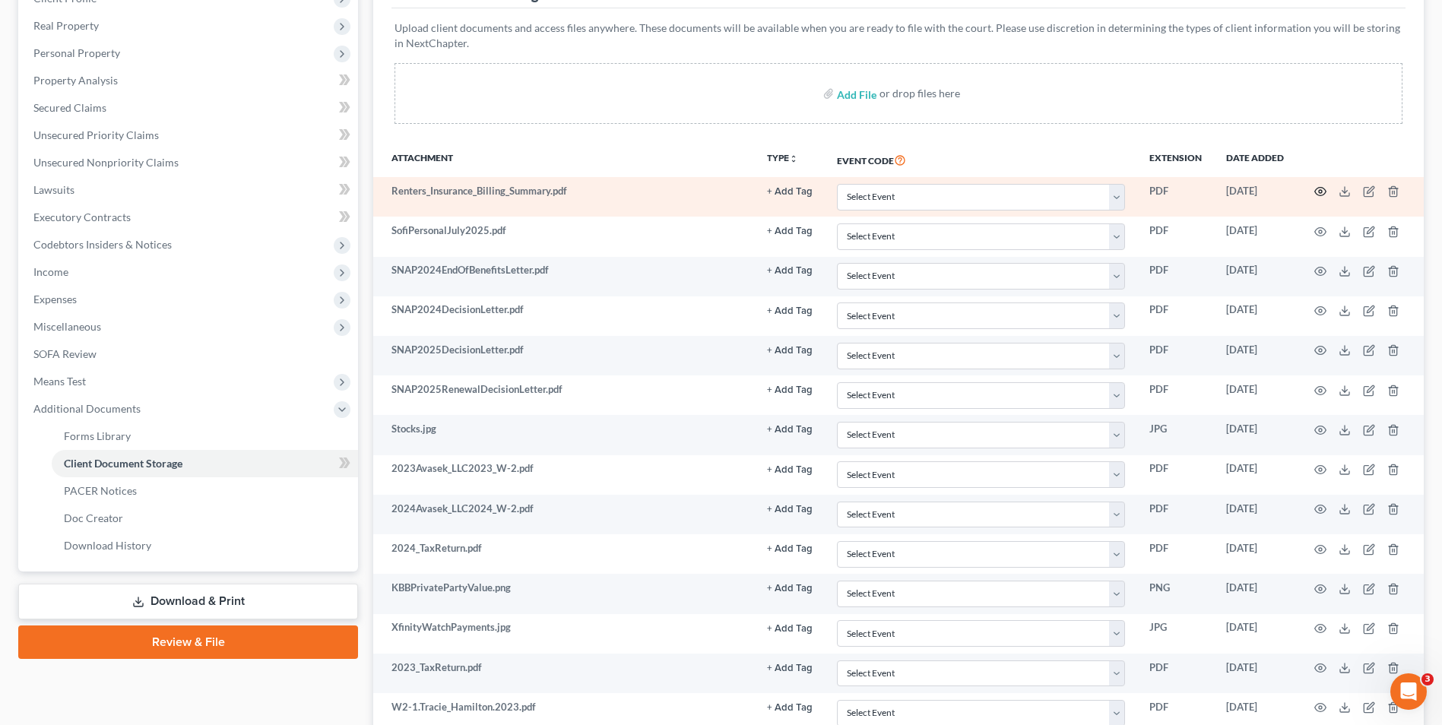
click at [1323, 194] on icon "button" at bounding box center [1320, 191] width 12 height 12
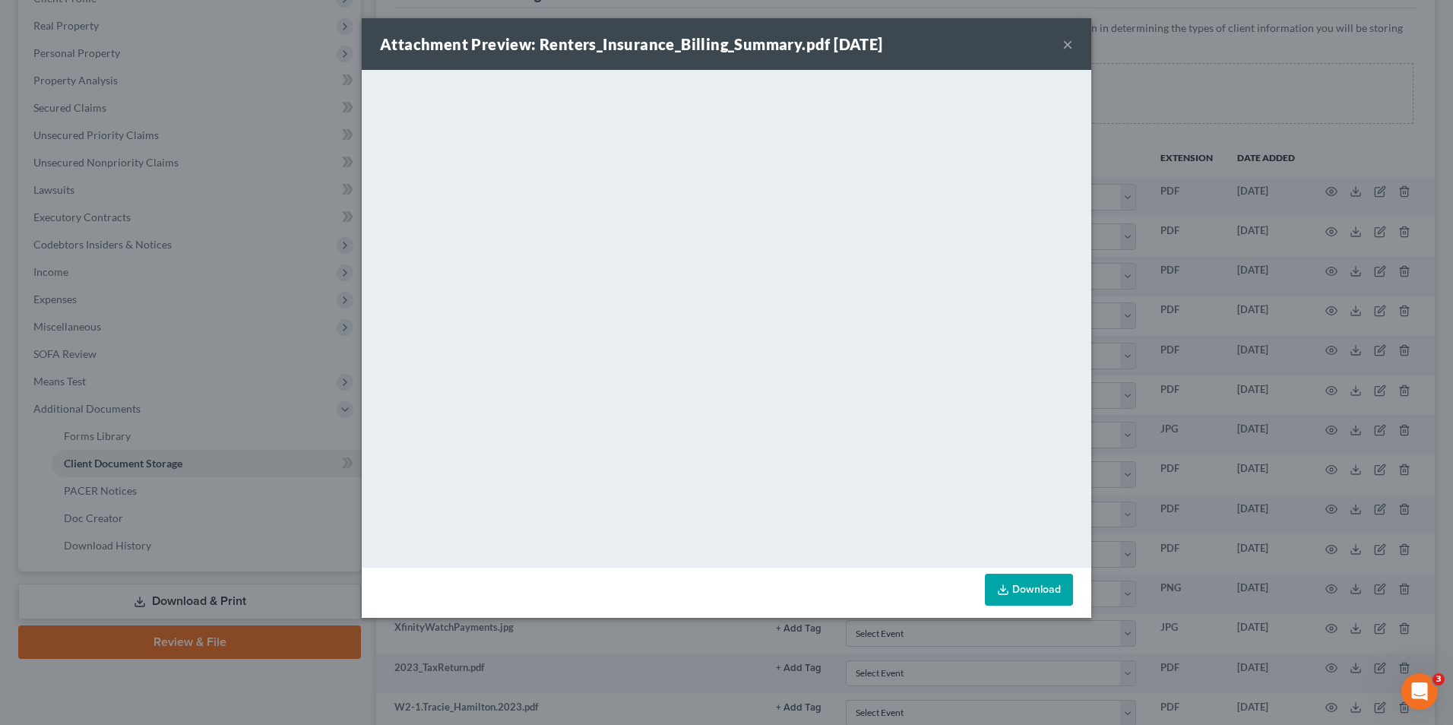
click at [1066, 39] on button "×" at bounding box center [1068, 44] width 11 height 18
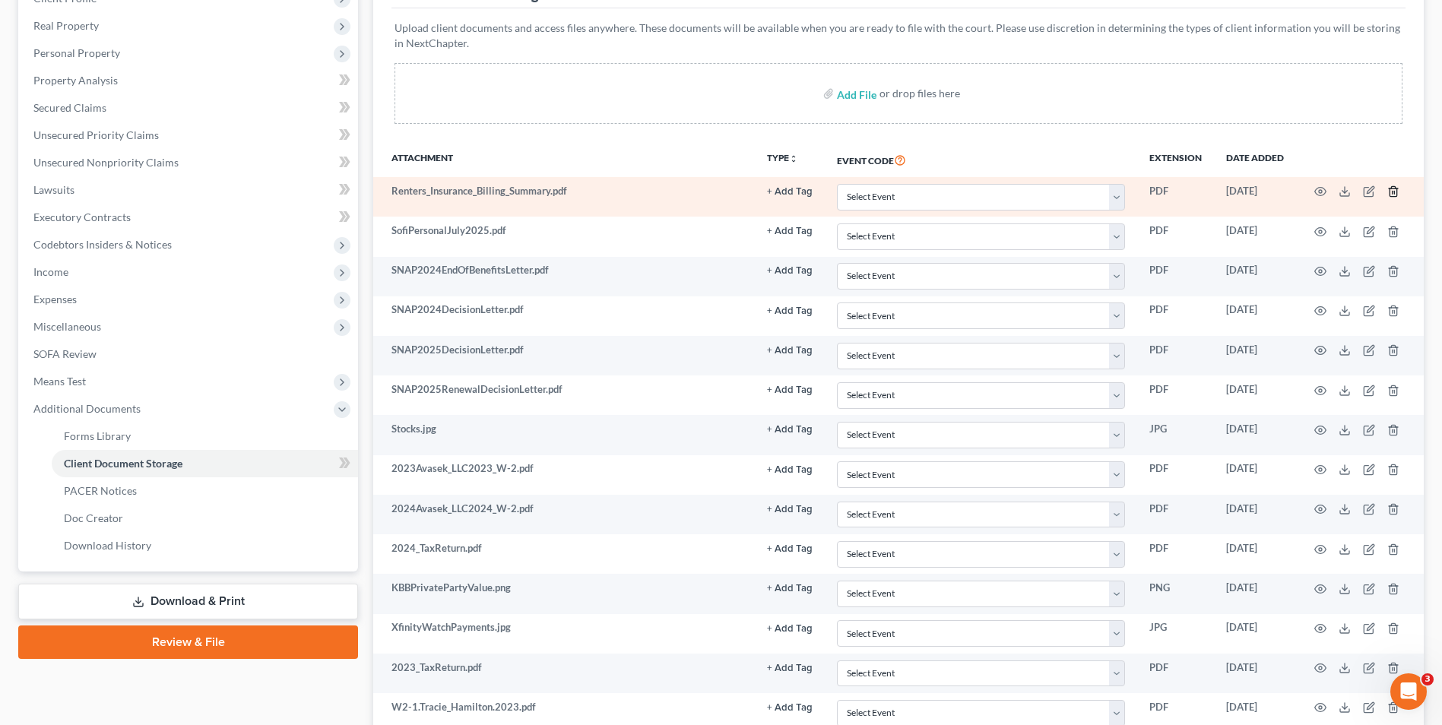
click at [1396, 189] on polyline "button" at bounding box center [1393, 189] width 9 height 0
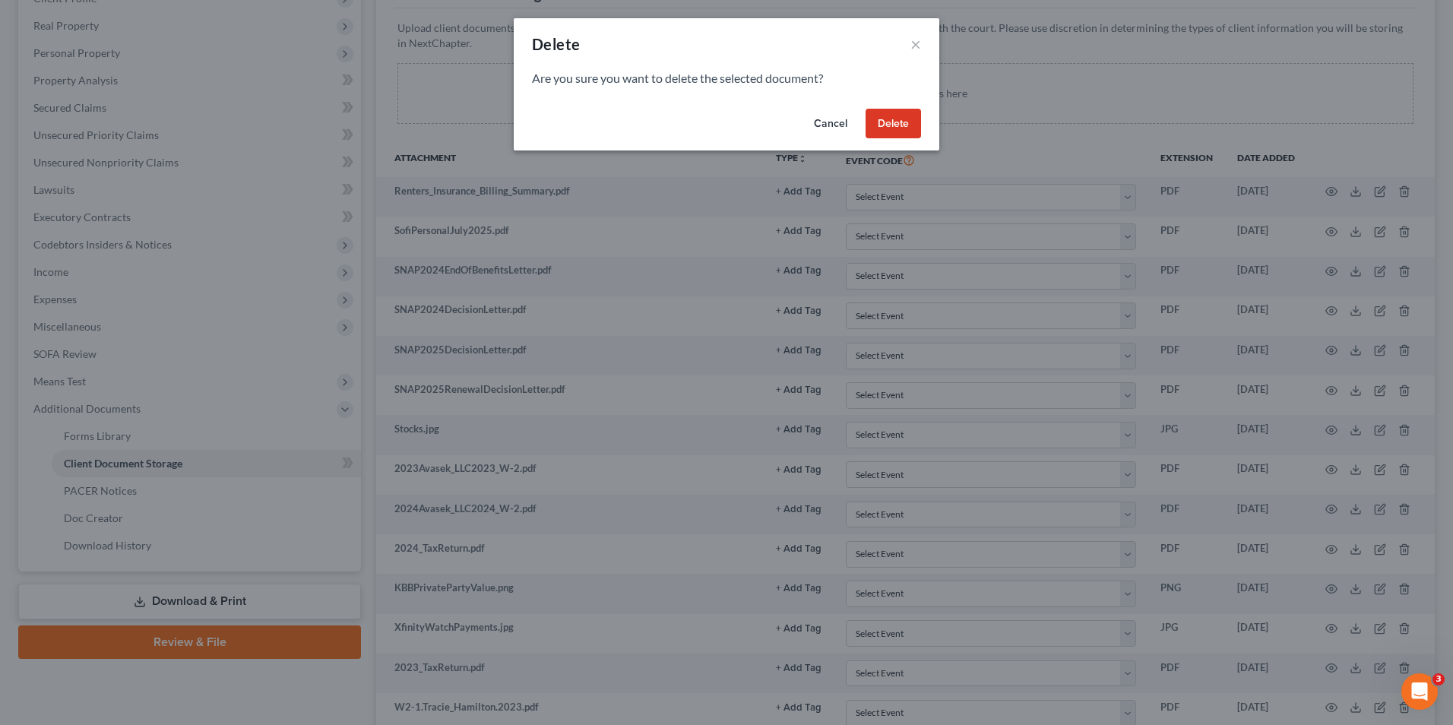
click at [893, 122] on button "Delete" at bounding box center [893, 124] width 55 height 30
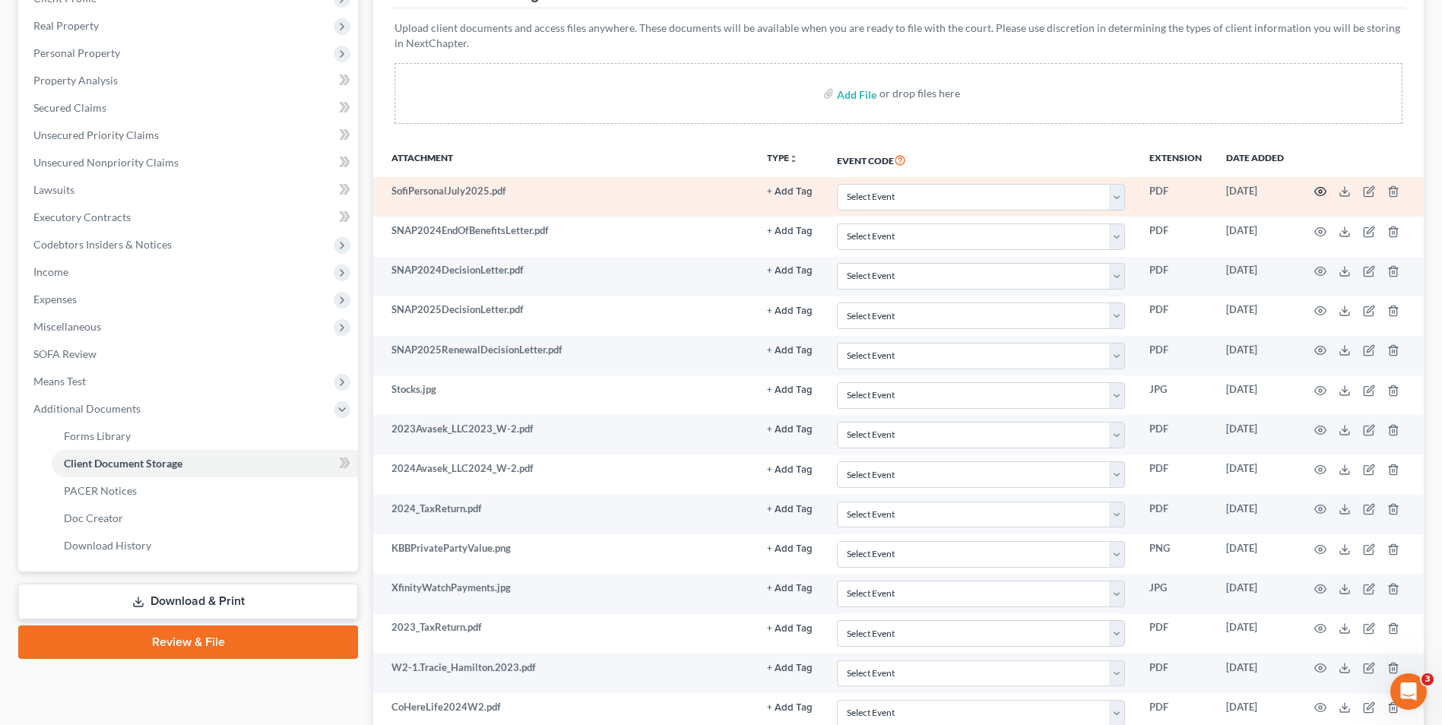
click at [1319, 189] on icon "button" at bounding box center [1320, 191] width 12 height 12
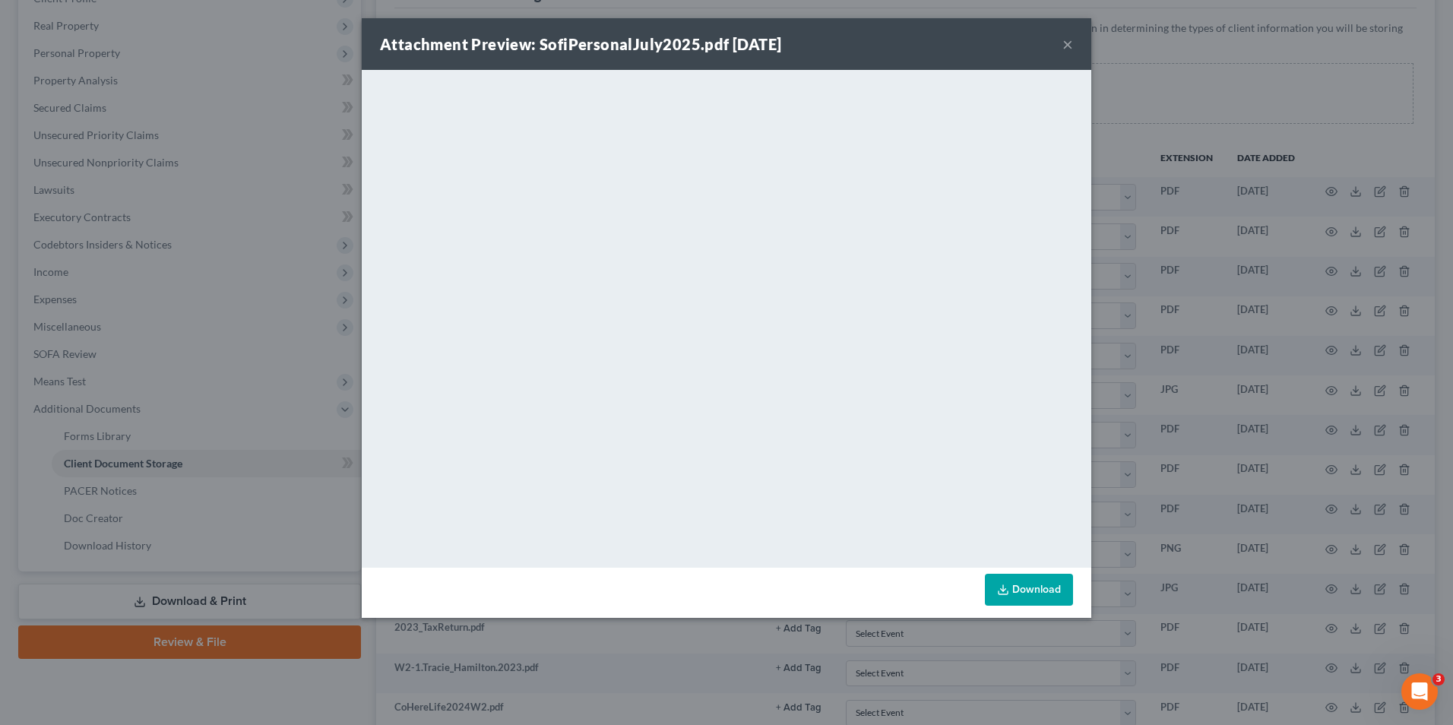
click at [1069, 43] on button "×" at bounding box center [1068, 44] width 11 height 18
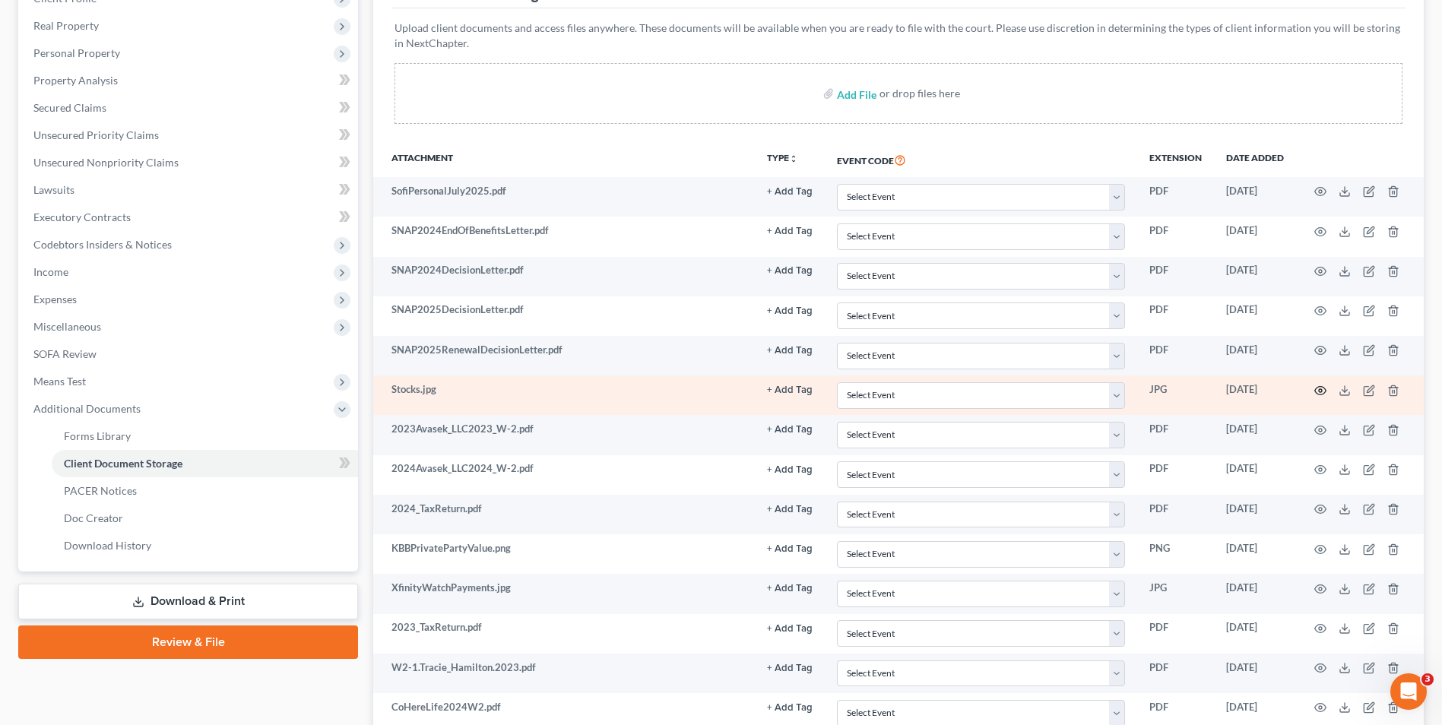
click at [1320, 391] on circle "button" at bounding box center [1320, 390] width 3 height 3
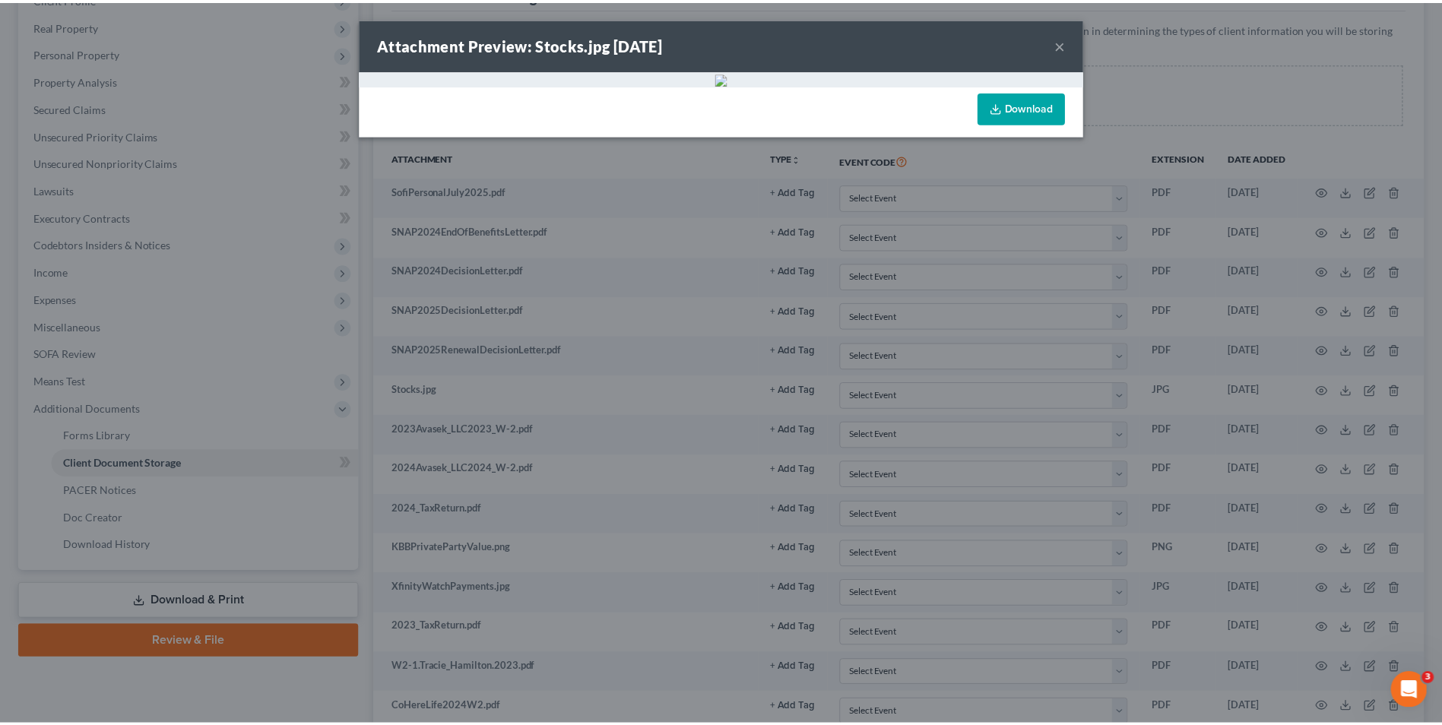
scroll to position [0, 0]
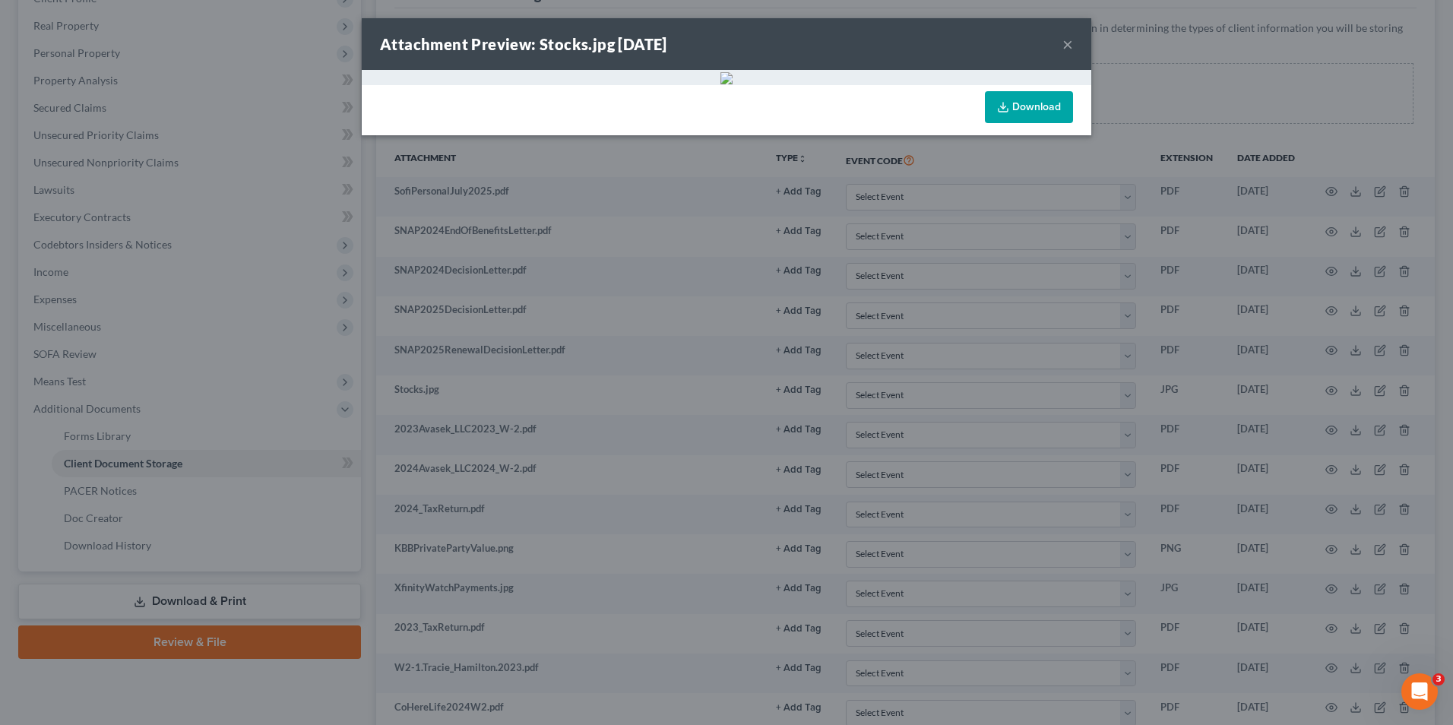
click at [1063, 41] on button "×" at bounding box center [1068, 44] width 11 height 18
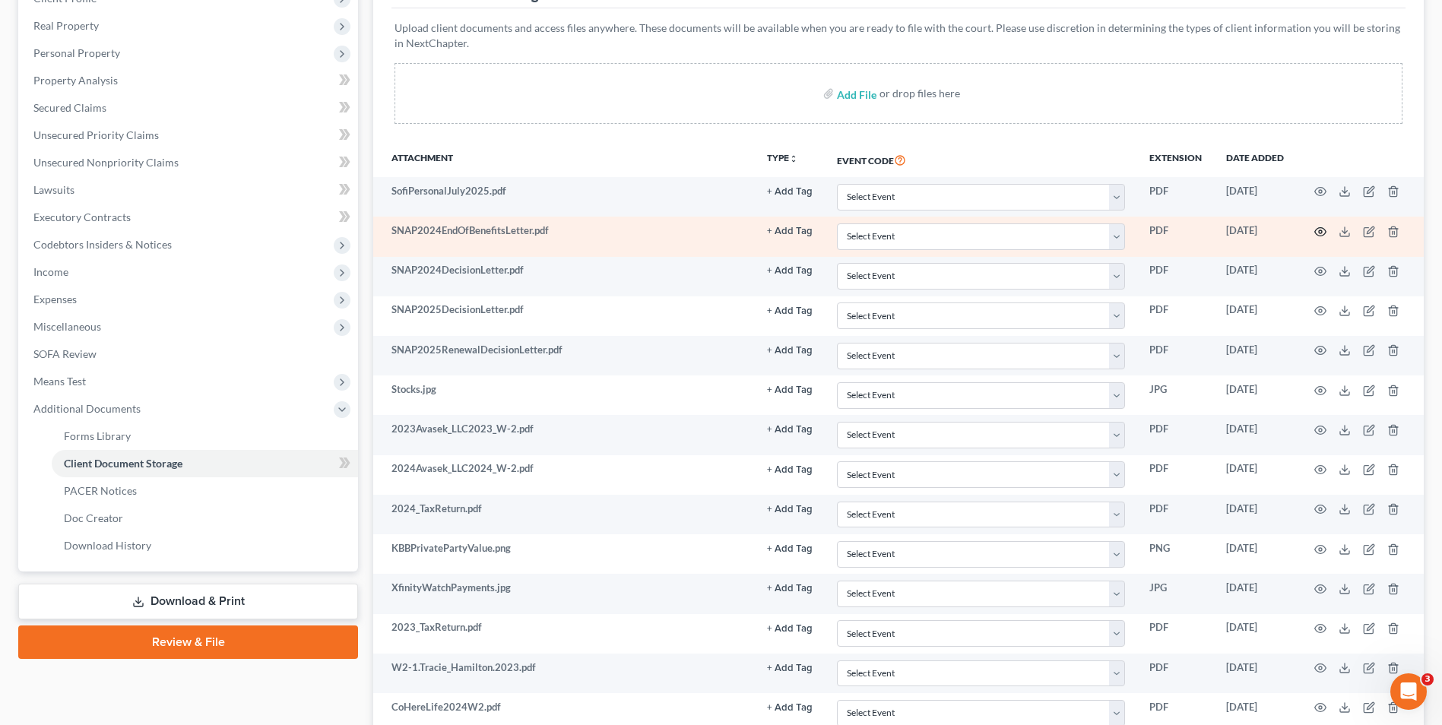
click at [1315, 230] on icon "button" at bounding box center [1320, 231] width 11 height 8
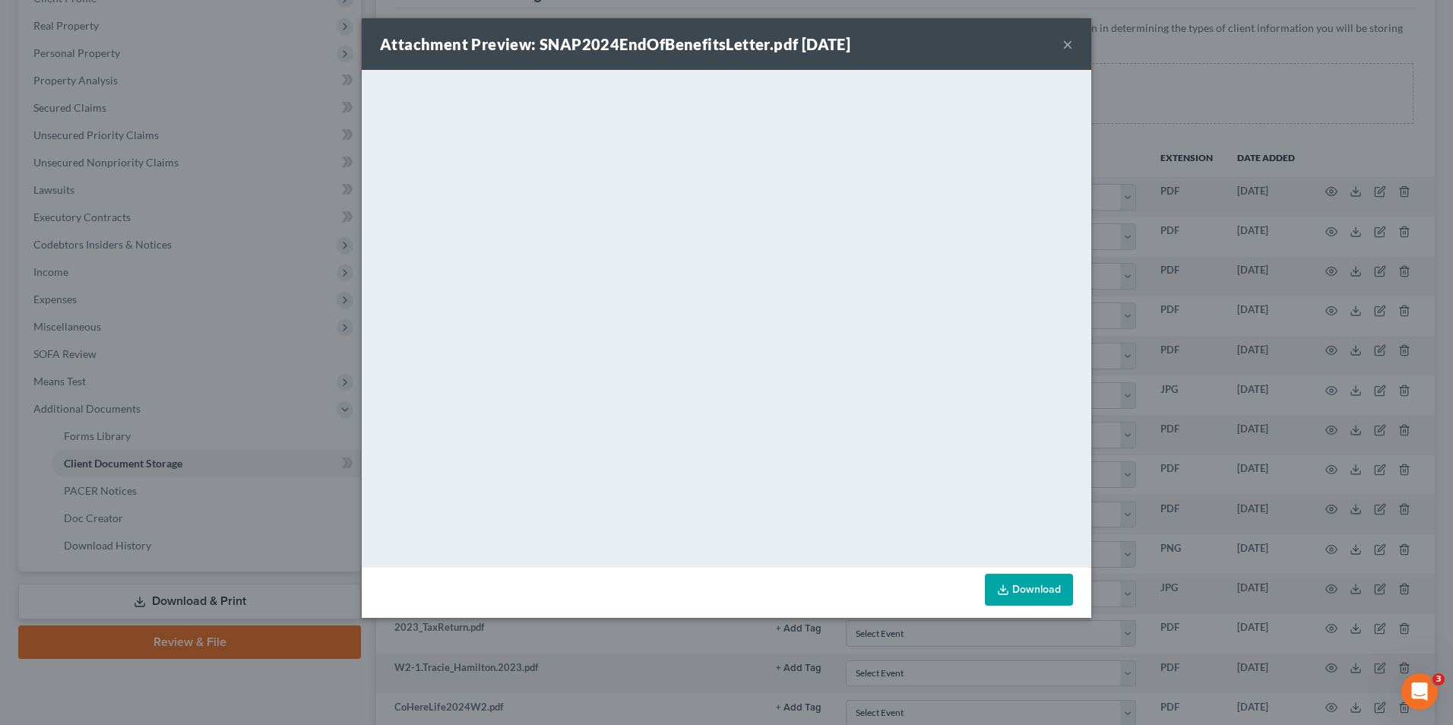
click at [1064, 40] on button "×" at bounding box center [1068, 44] width 11 height 18
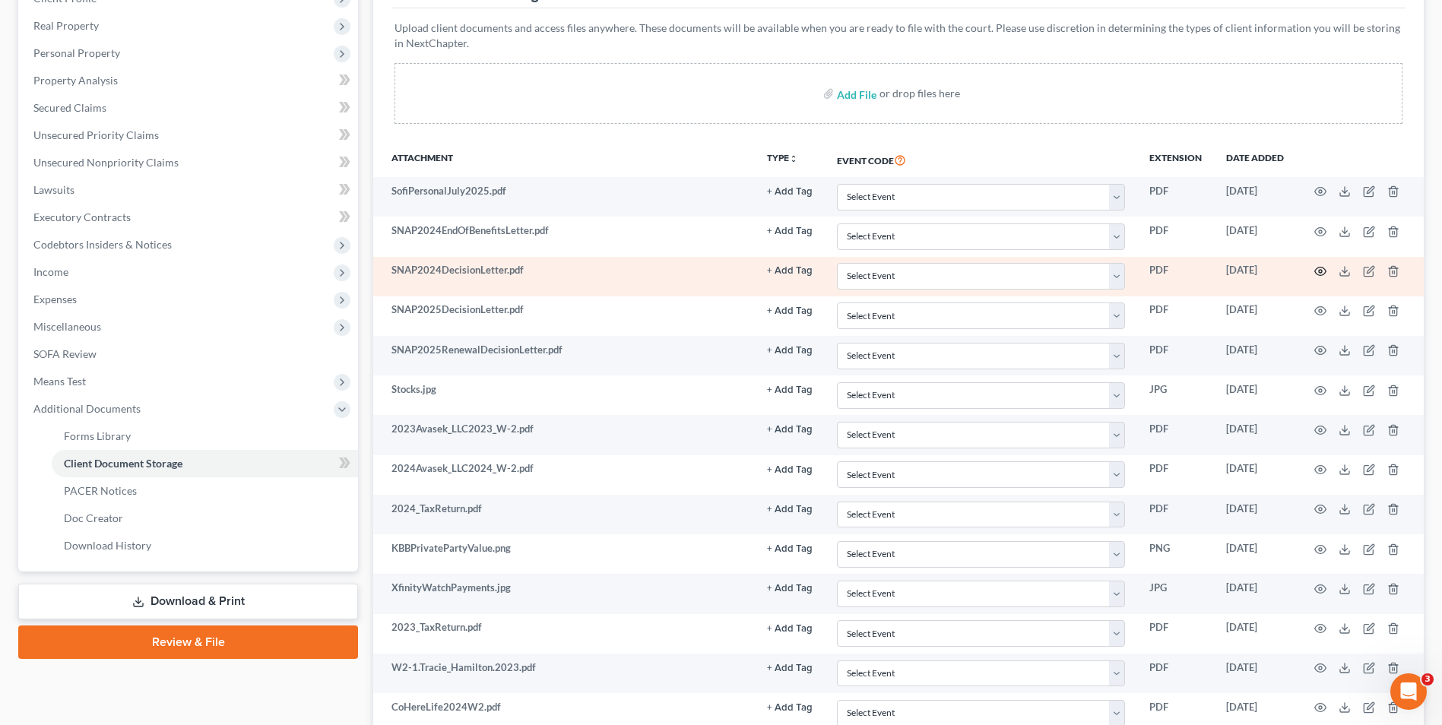
click at [1319, 272] on circle "button" at bounding box center [1320, 271] width 3 height 3
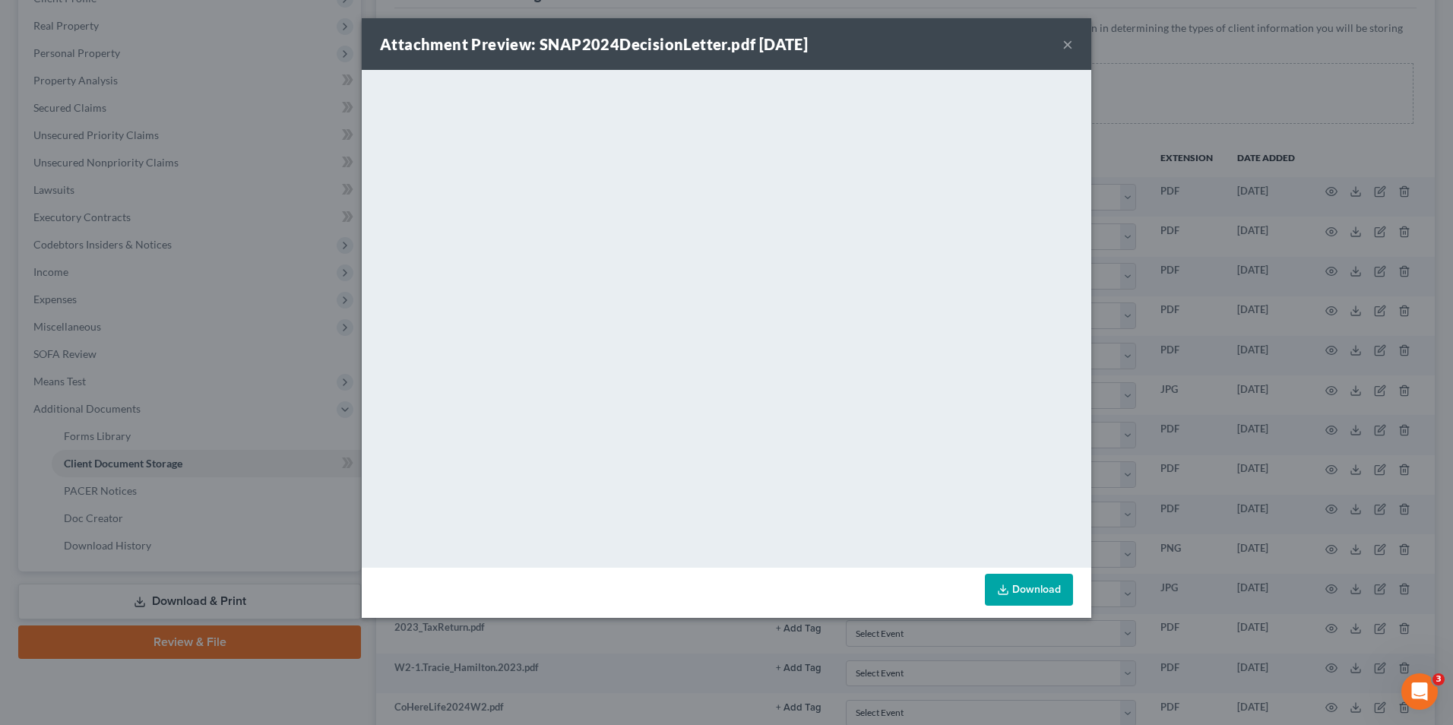
click at [1073, 46] on div "Attachment Preview: SNAP2024DecisionLetter.pdf [DATE] ×" at bounding box center [727, 44] width 730 height 52
click at [1066, 46] on button "×" at bounding box center [1068, 44] width 11 height 18
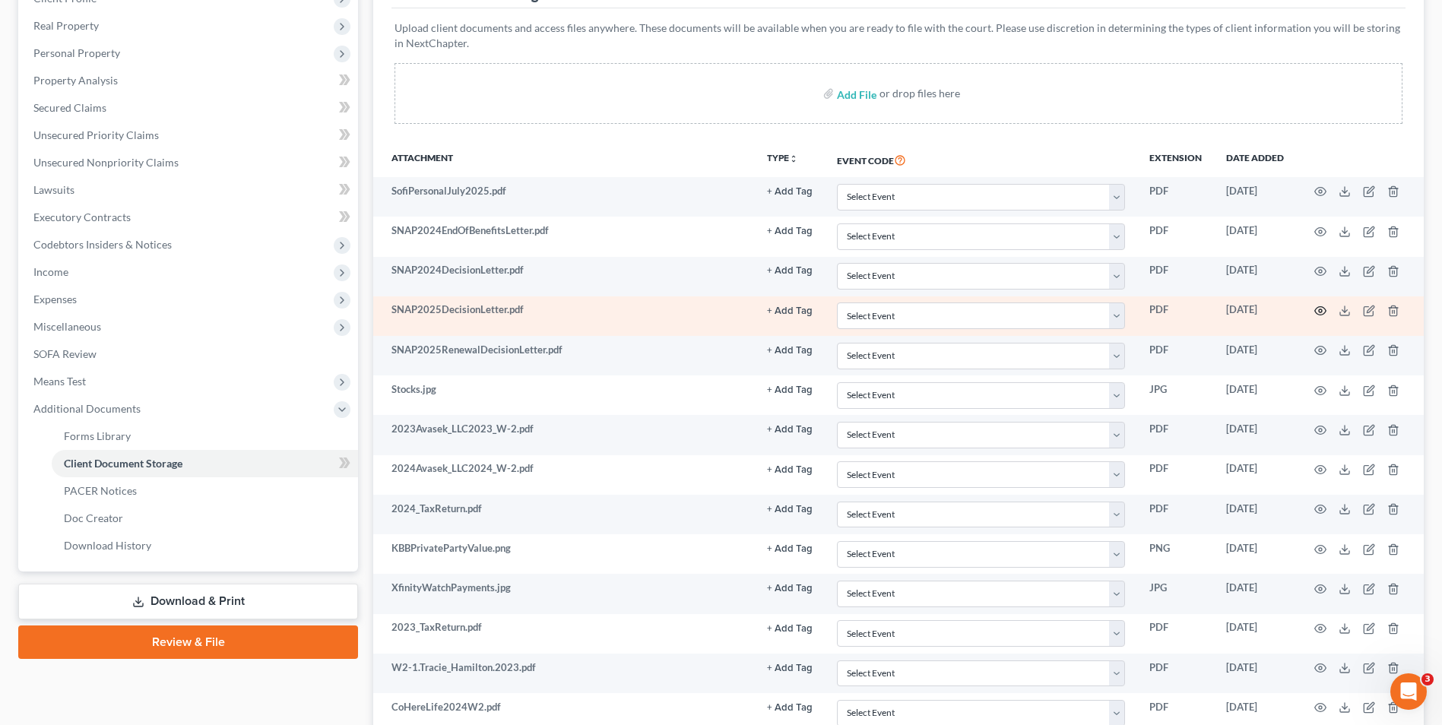
click at [1314, 309] on icon "button" at bounding box center [1320, 311] width 12 height 12
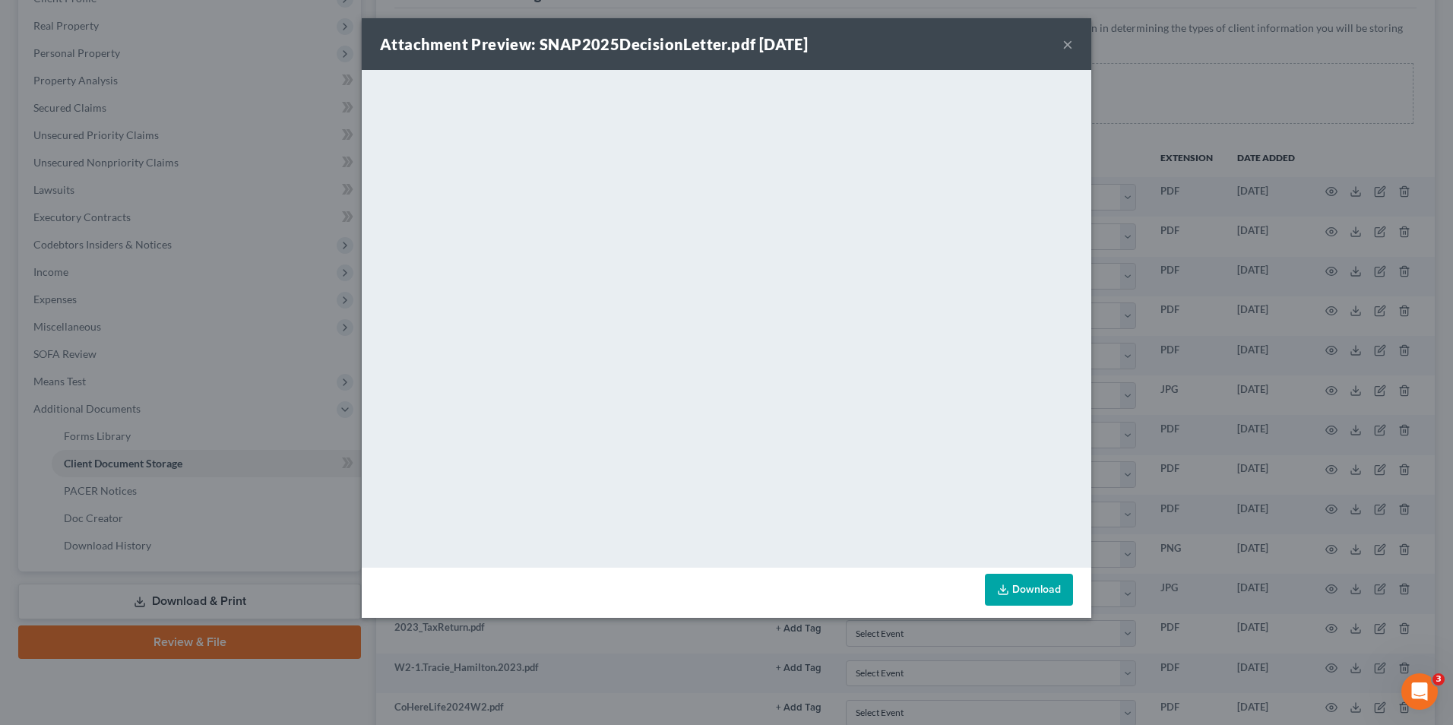
click at [1065, 53] on button "×" at bounding box center [1068, 44] width 11 height 18
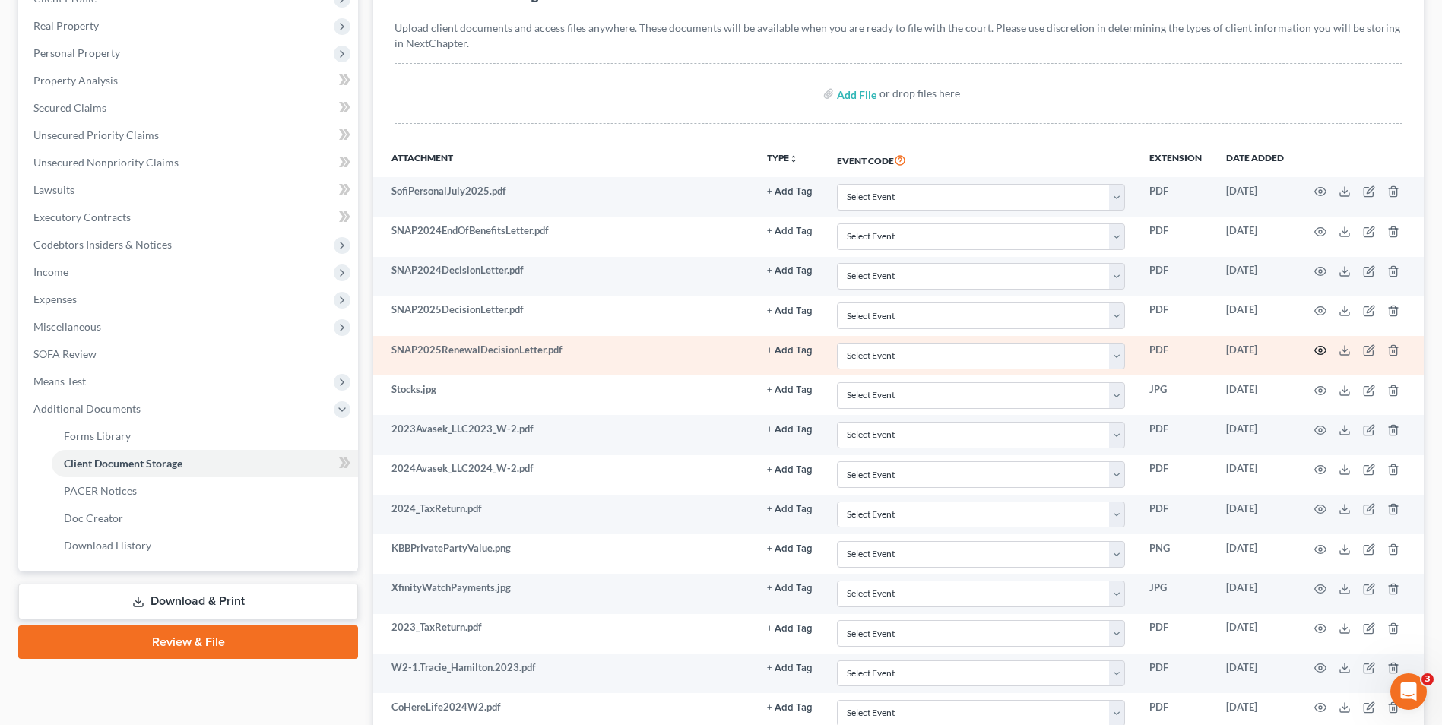
click at [1323, 347] on icon "button" at bounding box center [1320, 351] width 11 height 8
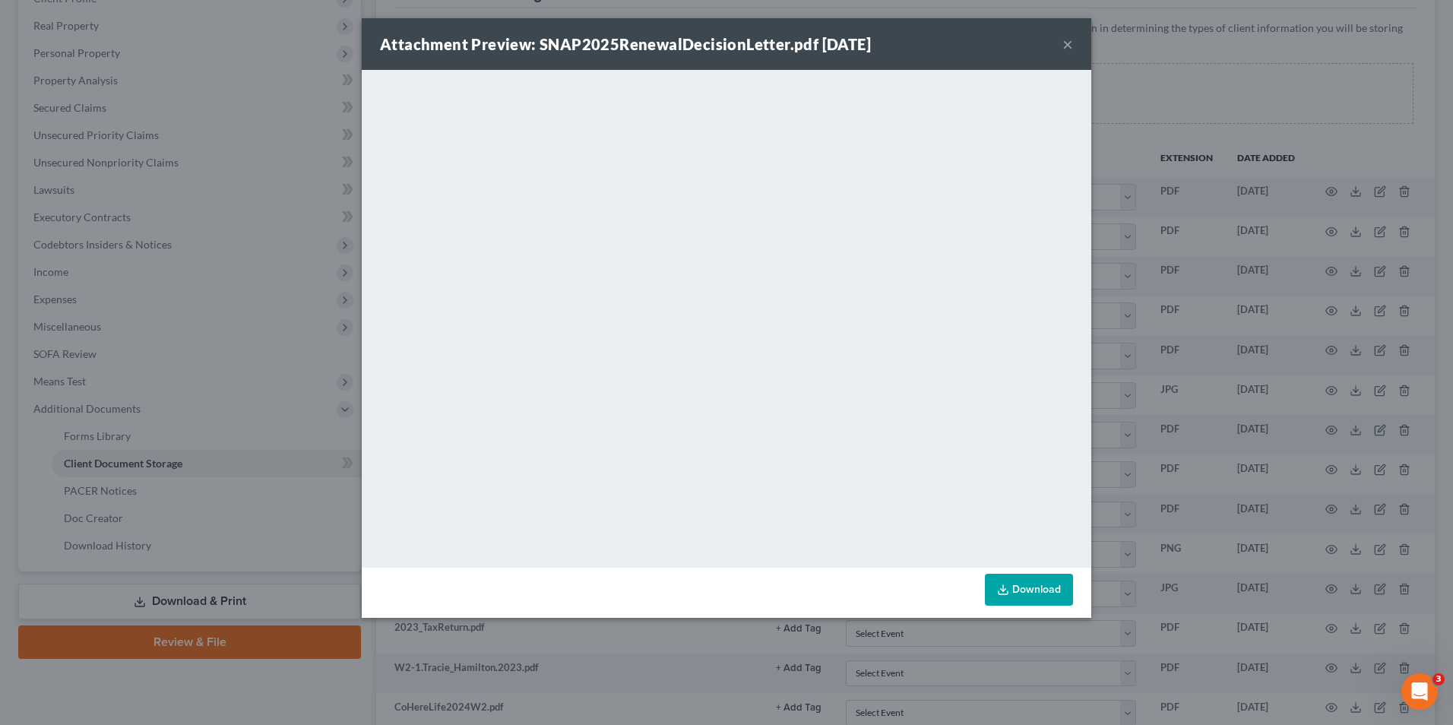
click at [1070, 35] on button "×" at bounding box center [1068, 44] width 11 height 18
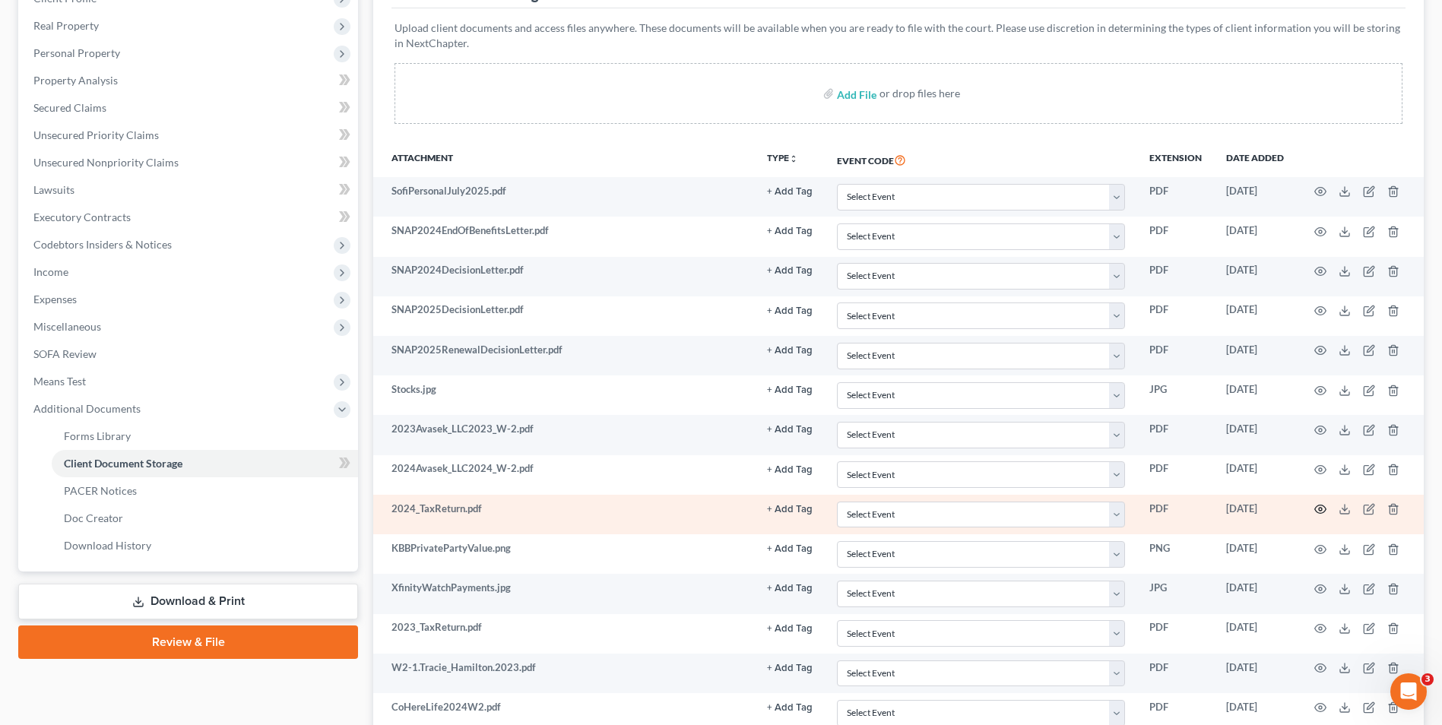
click at [1317, 509] on icon "button" at bounding box center [1320, 509] width 12 height 12
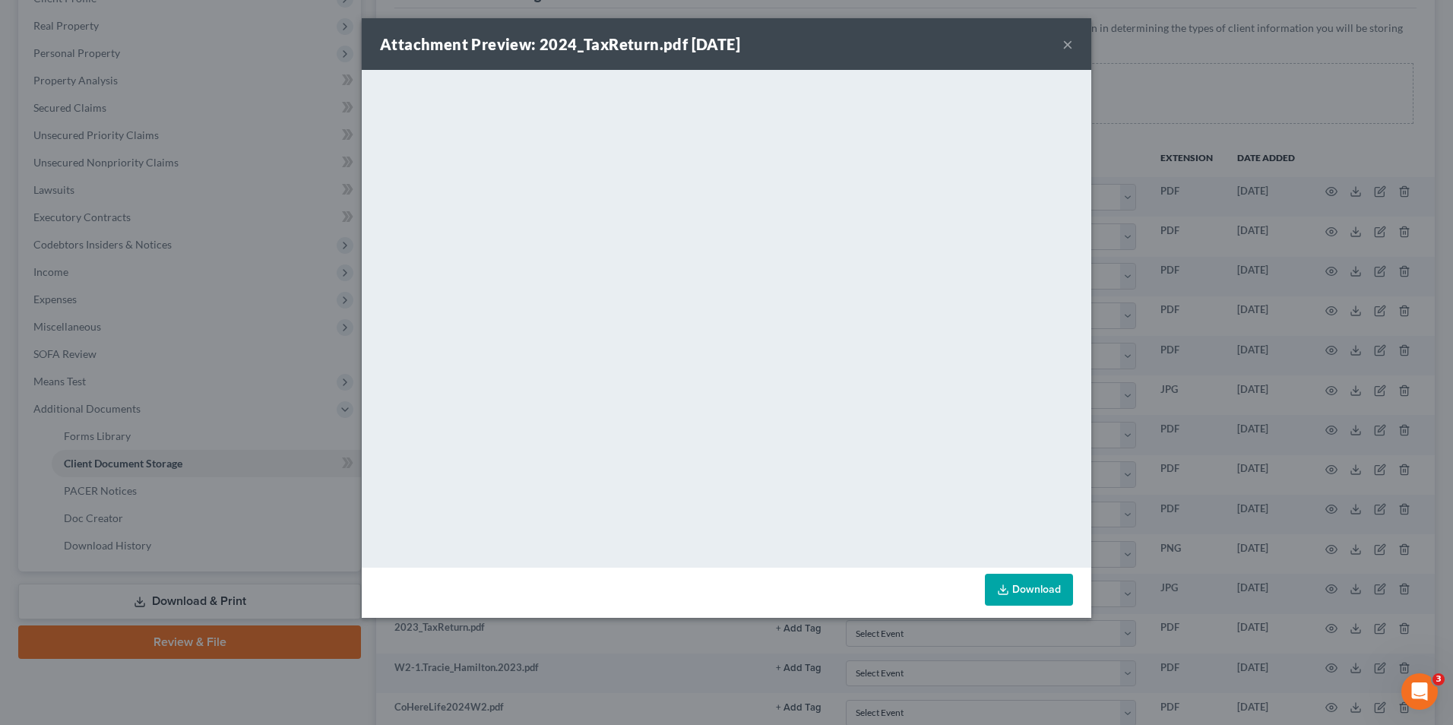
click at [1068, 48] on button "×" at bounding box center [1068, 44] width 11 height 18
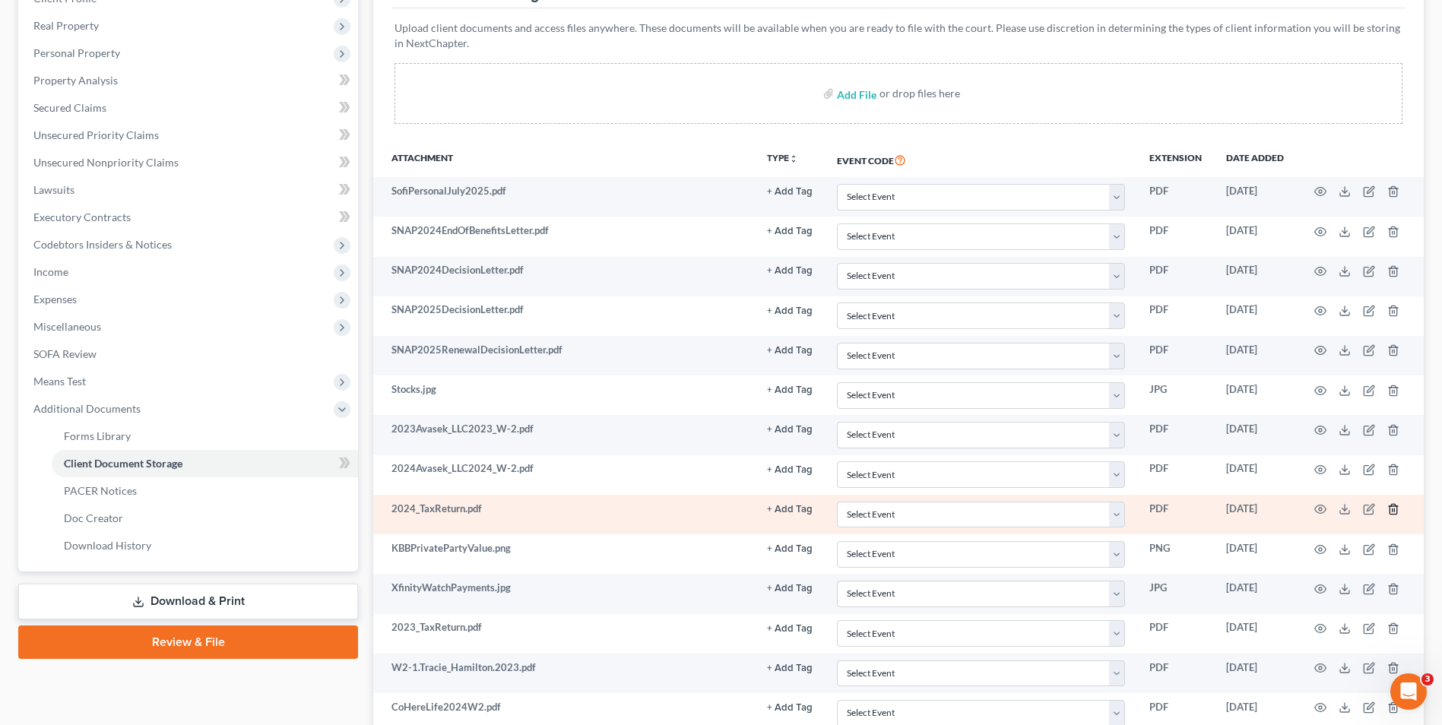
click at [1396, 509] on icon "button" at bounding box center [1393, 509] width 12 height 12
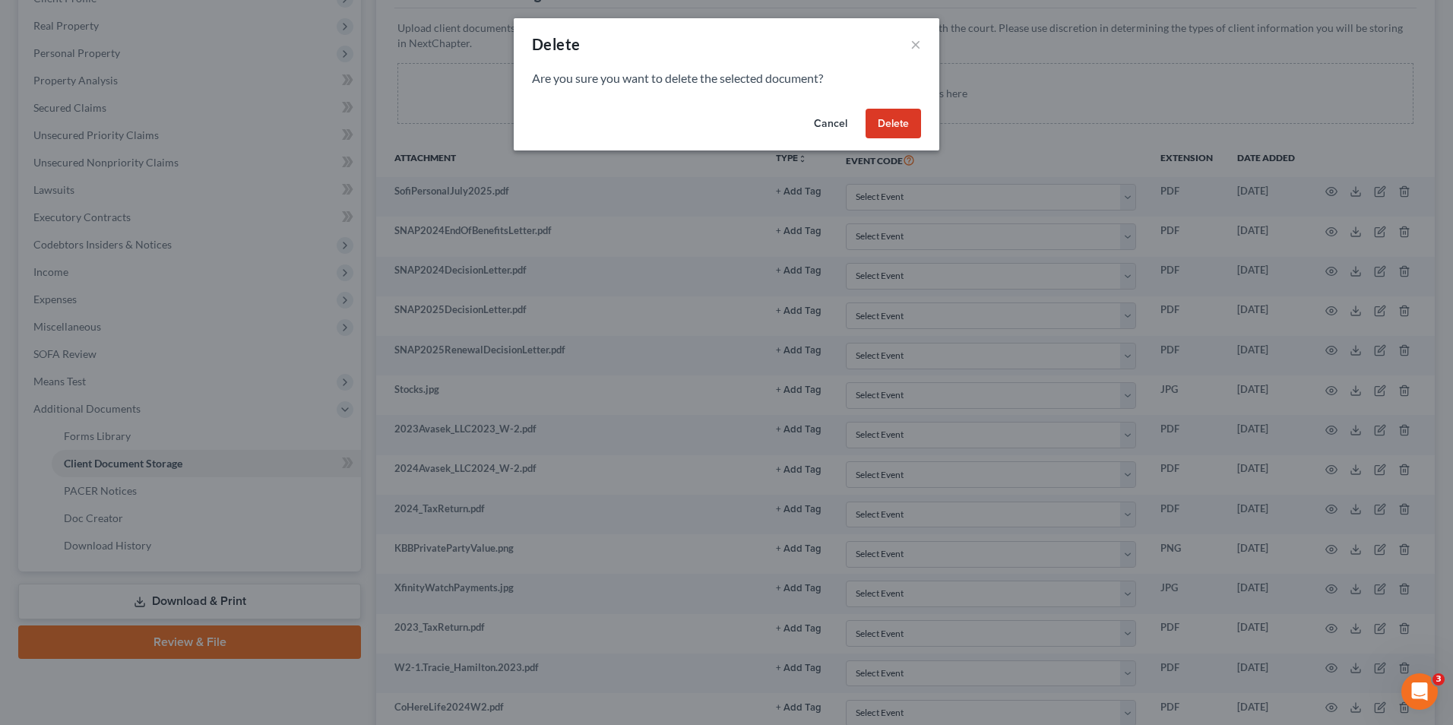
click at [887, 124] on button "Delete" at bounding box center [893, 124] width 55 height 30
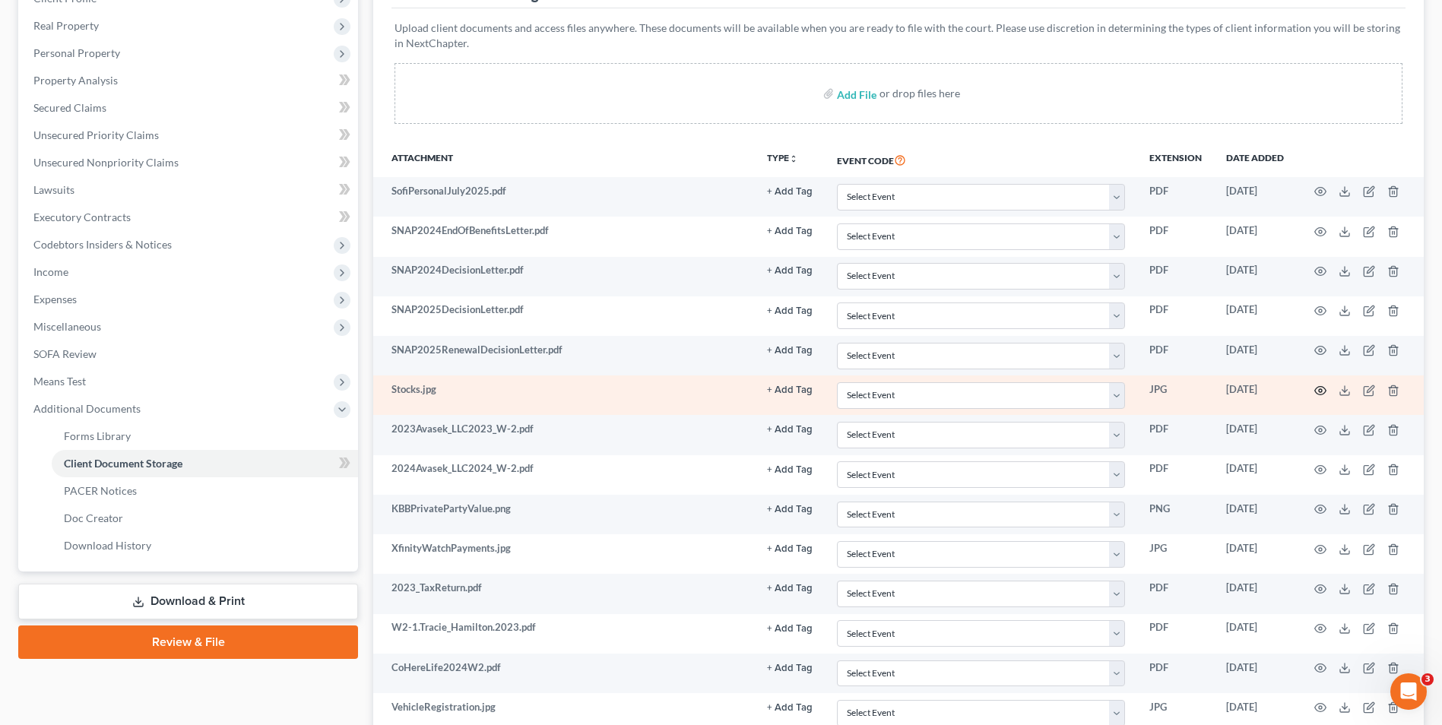
click at [1315, 388] on icon "button" at bounding box center [1320, 391] width 12 height 12
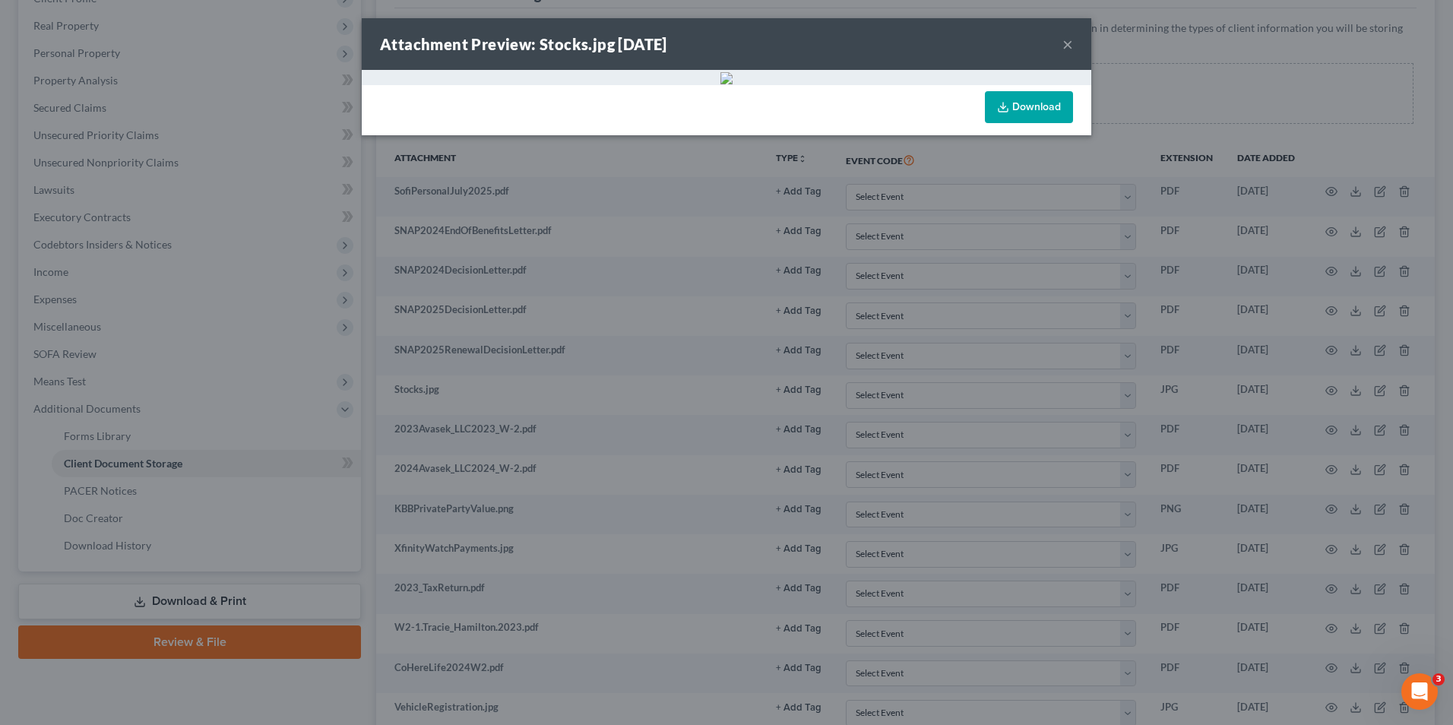
click at [733, 84] on img at bounding box center [727, 78] width 12 height 12
drag, startPoint x: 1064, startPoint y: 39, endPoint x: 1038, endPoint y: 53, distance: 30.3
click at [1064, 39] on button "×" at bounding box center [1068, 44] width 11 height 18
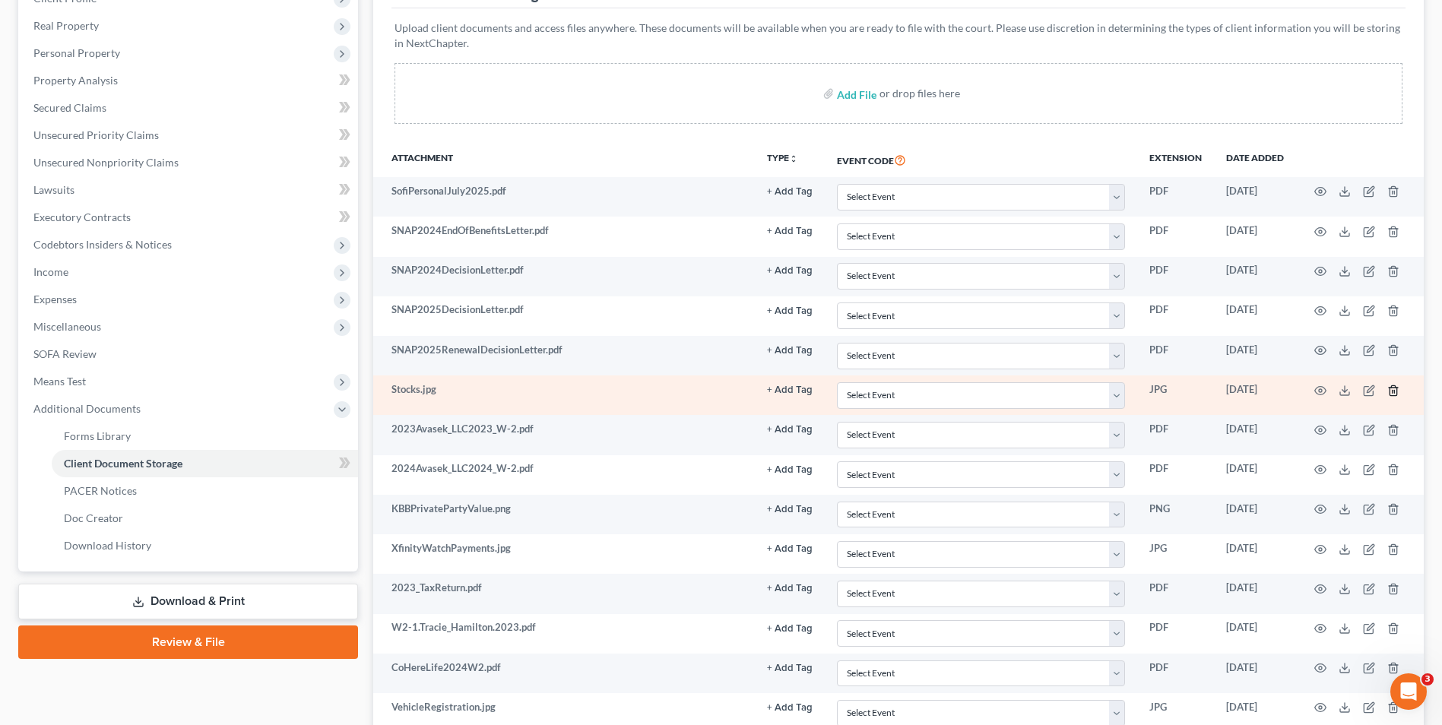
click at [1394, 391] on line "button" at bounding box center [1394, 391] width 0 height 3
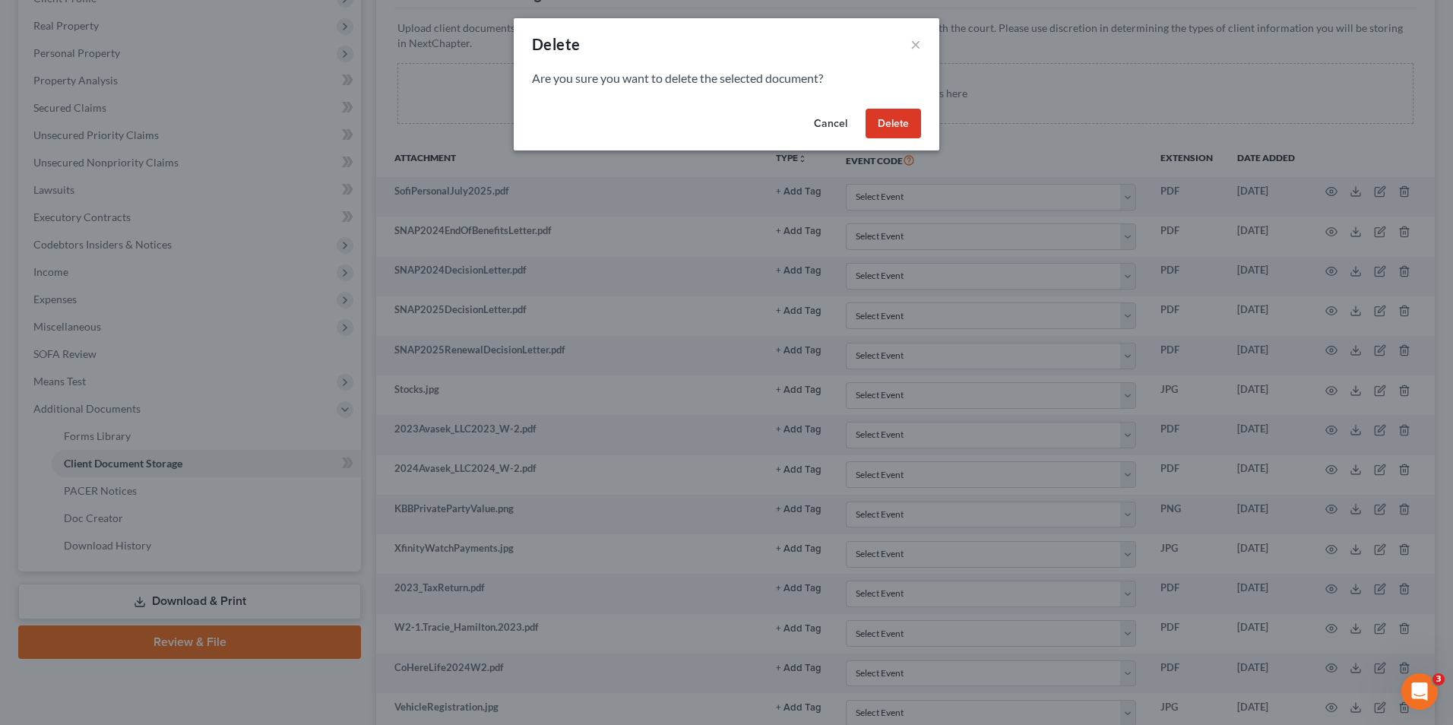
click at [890, 127] on button "Delete" at bounding box center [893, 124] width 55 height 30
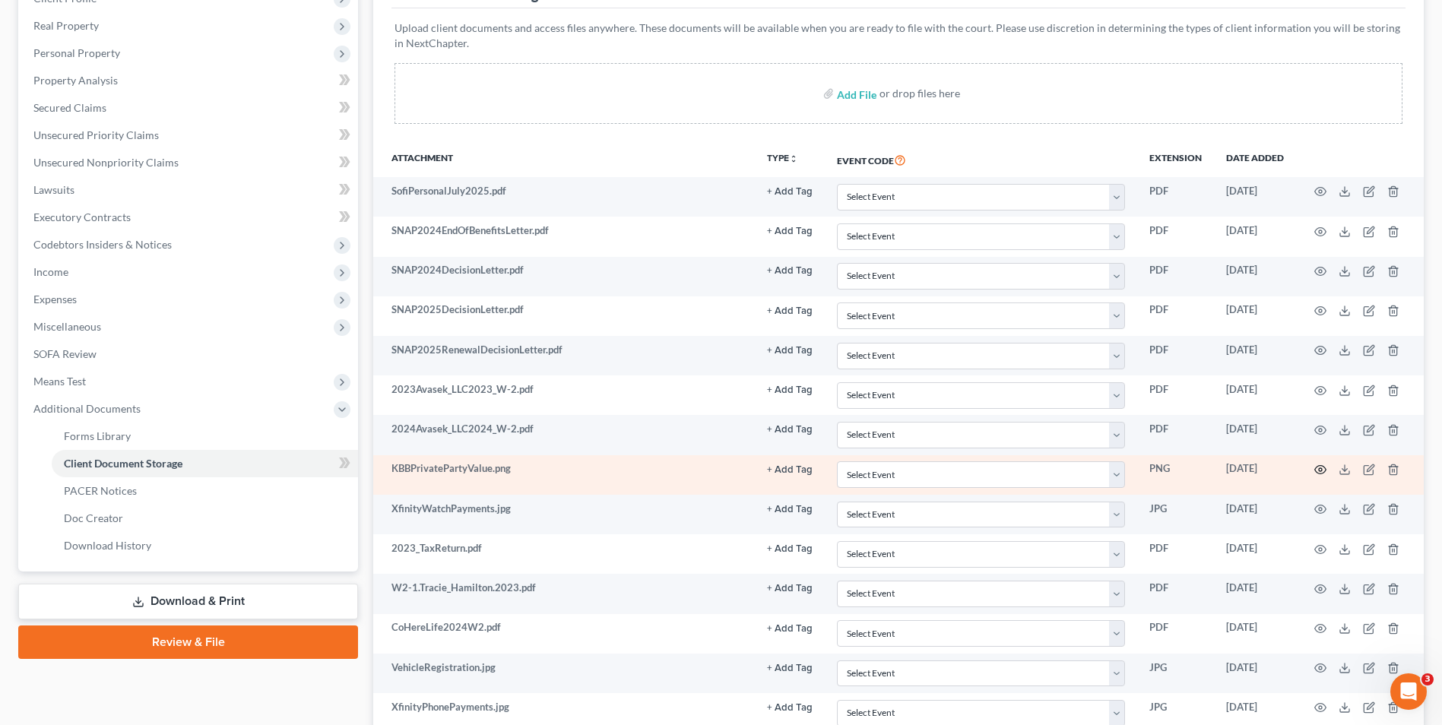
click at [1321, 468] on circle "button" at bounding box center [1320, 469] width 3 height 3
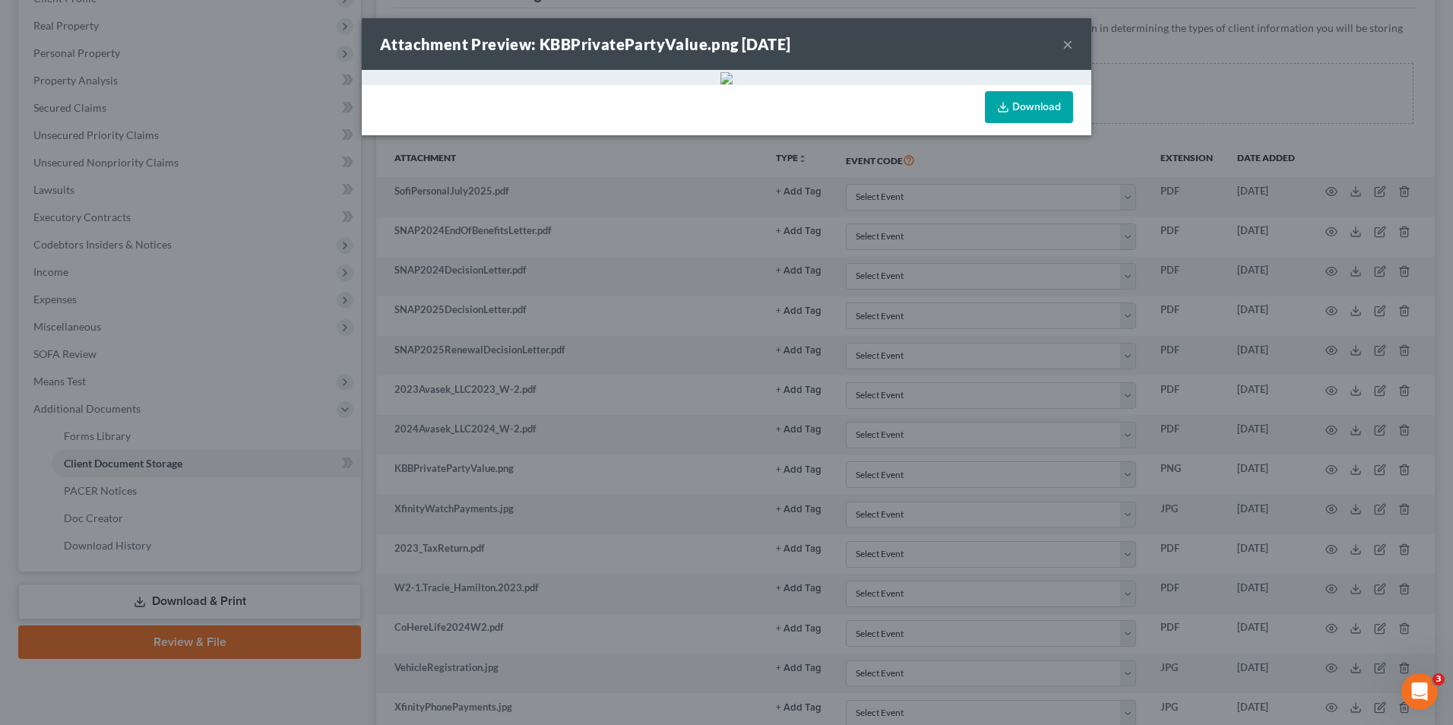
click at [1017, 123] on link "Download" at bounding box center [1029, 107] width 88 height 32
click at [1069, 42] on button "×" at bounding box center [1068, 44] width 11 height 18
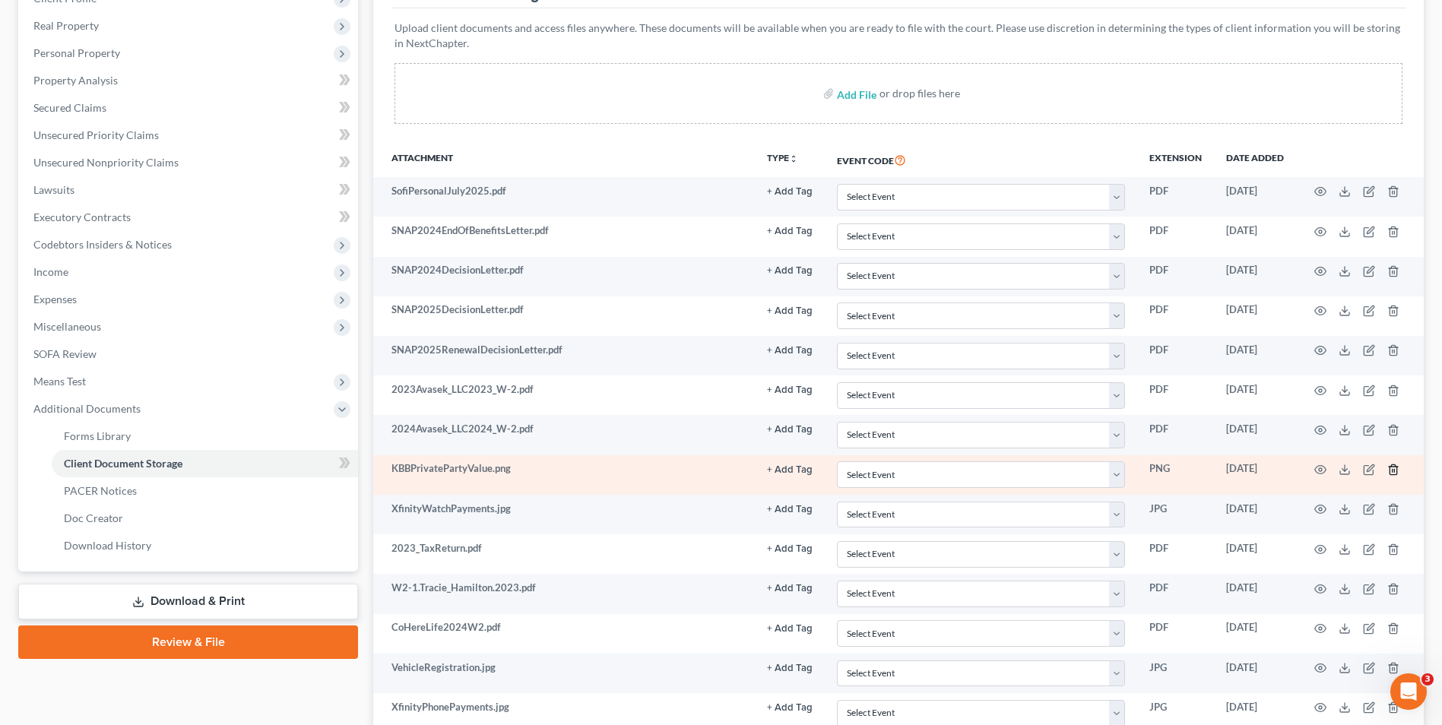
click at [1390, 470] on icon "button" at bounding box center [1393, 470] width 12 height 12
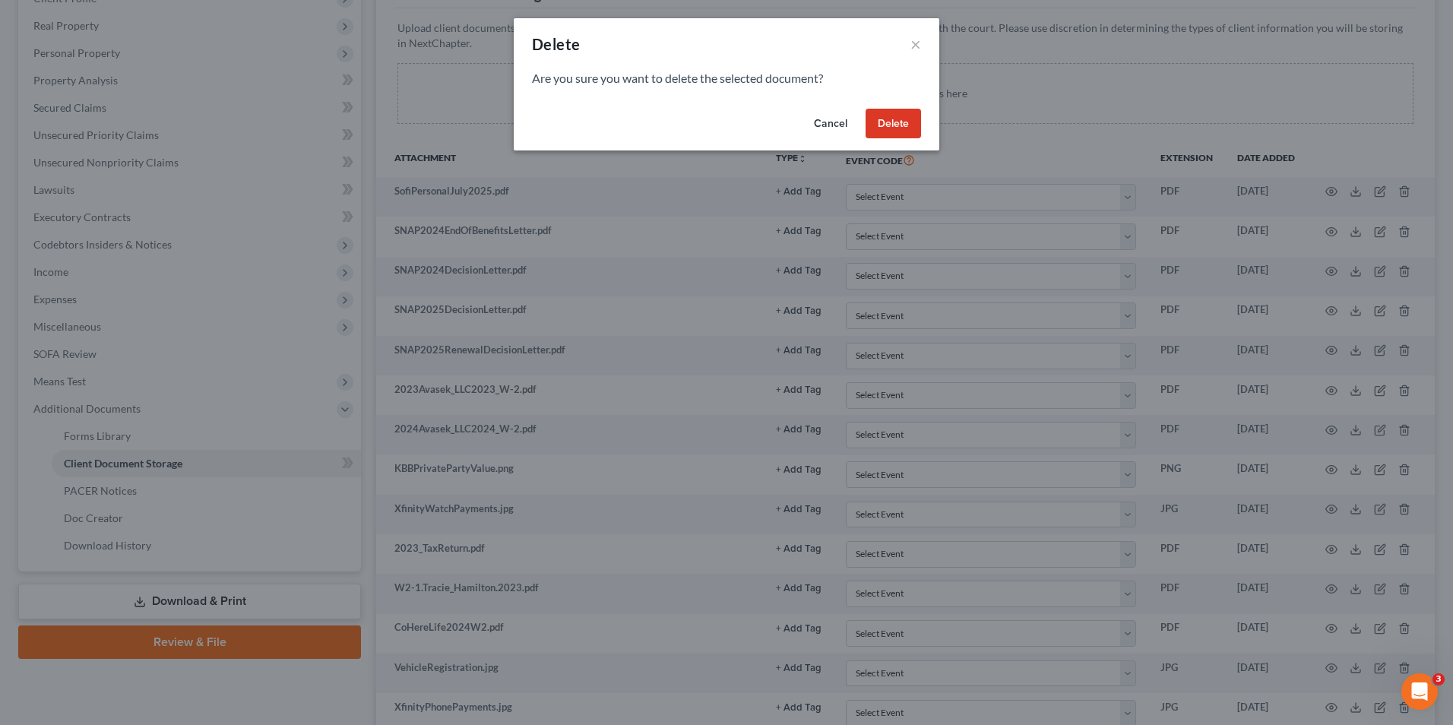
click at [878, 122] on button "Delete" at bounding box center [893, 124] width 55 height 30
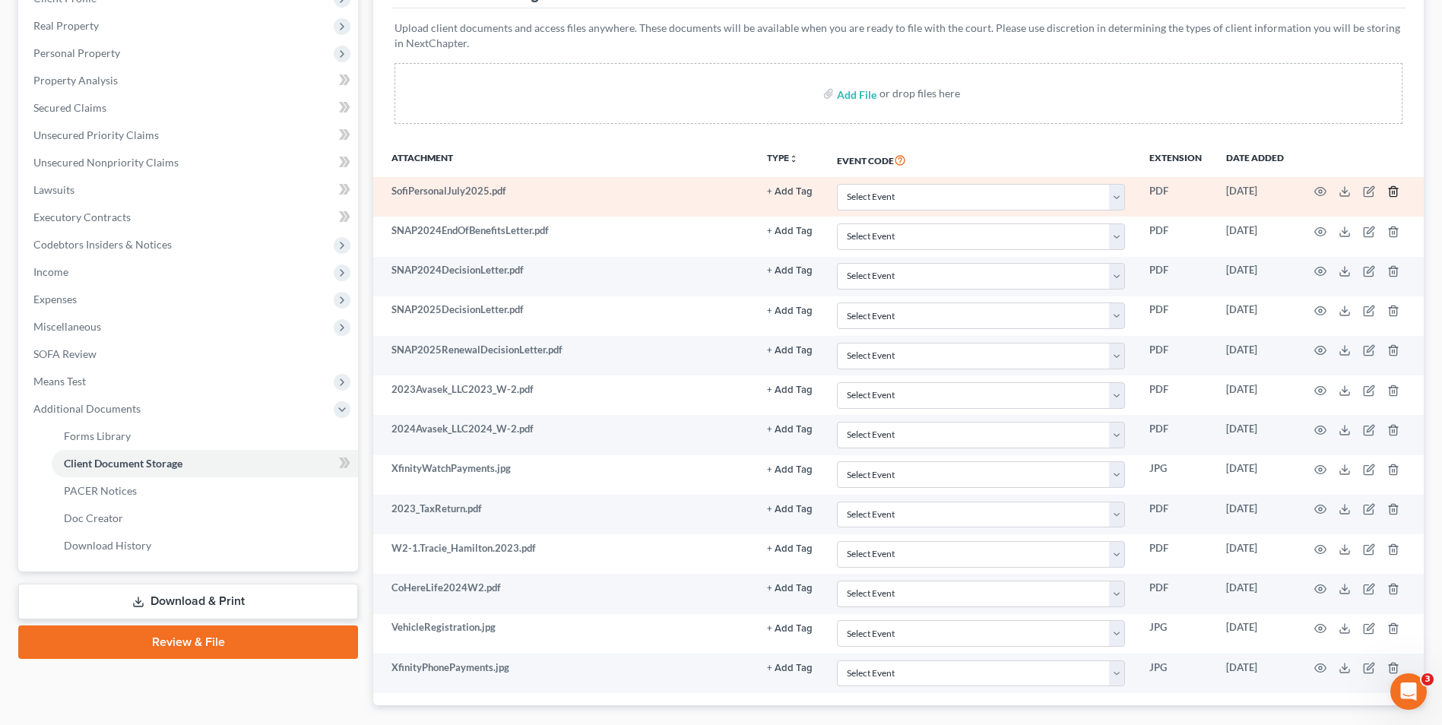
drag, startPoint x: 1397, startPoint y: 189, endPoint x: 1386, endPoint y: 189, distance: 11.4
click at [1393, 189] on icon "button" at bounding box center [1393, 191] width 12 height 12
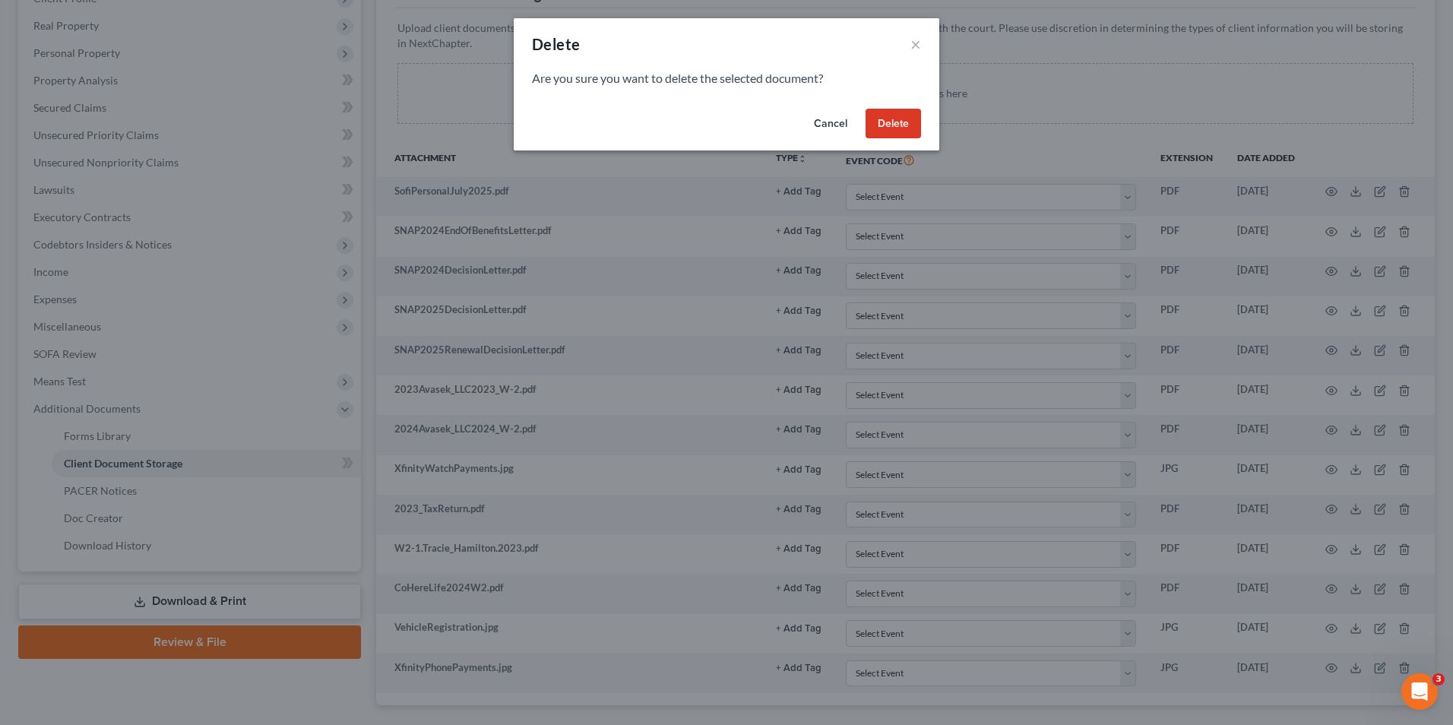
click at [883, 130] on button "Delete" at bounding box center [893, 124] width 55 height 30
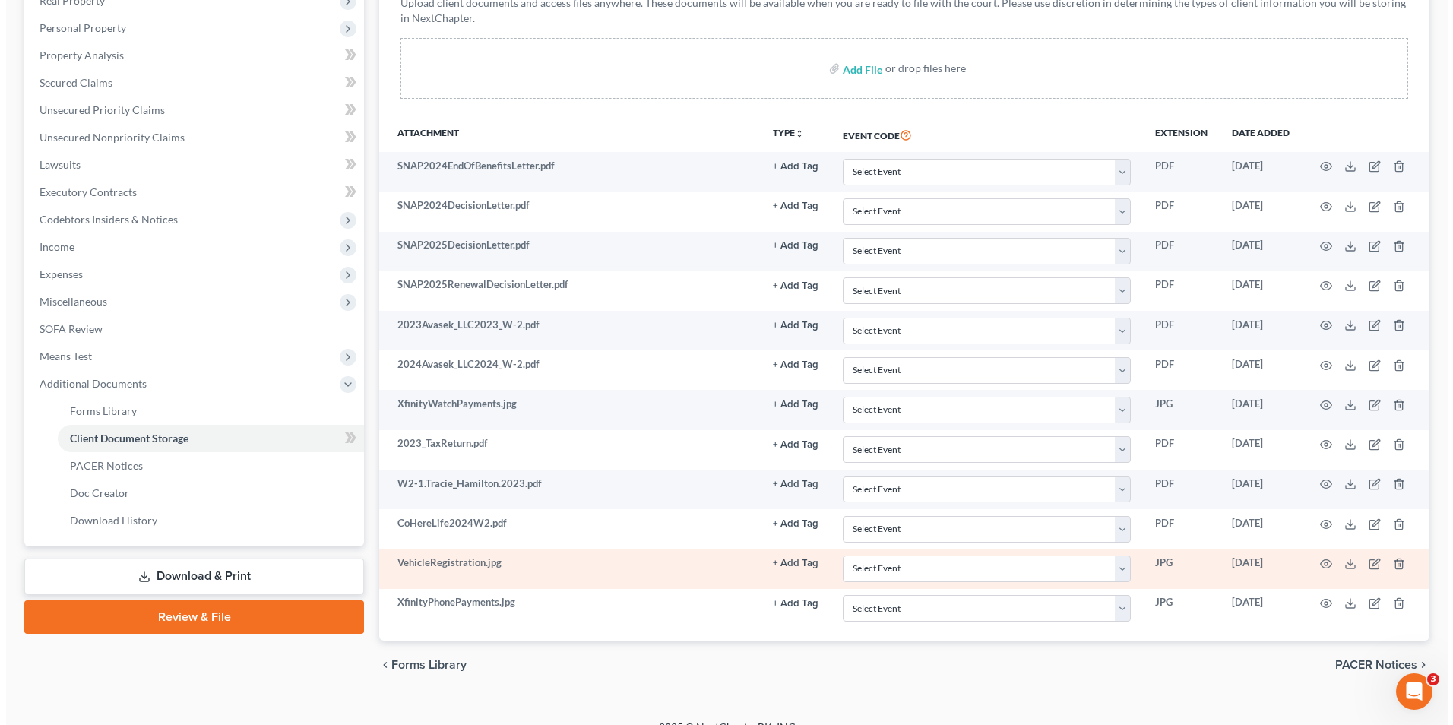
scroll to position [275, 0]
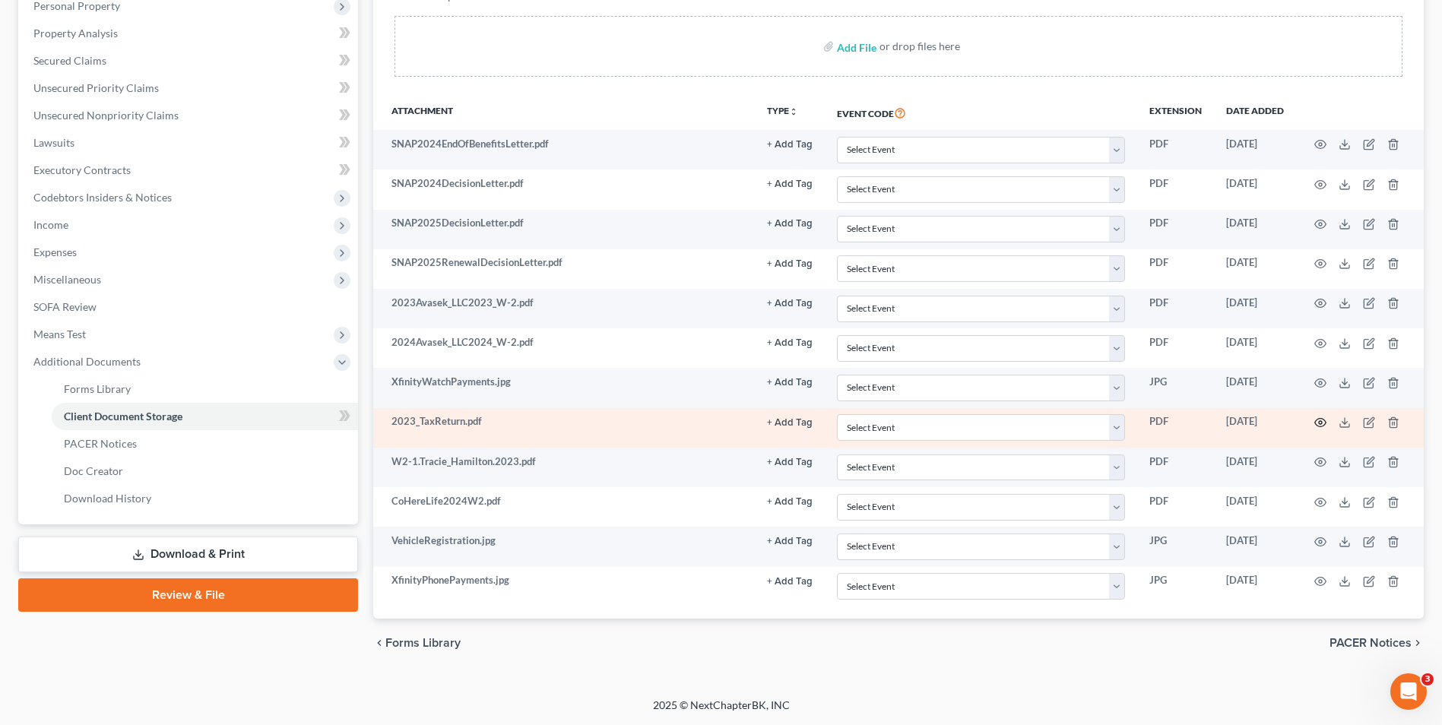
click at [1318, 419] on icon "button" at bounding box center [1320, 423] width 11 height 8
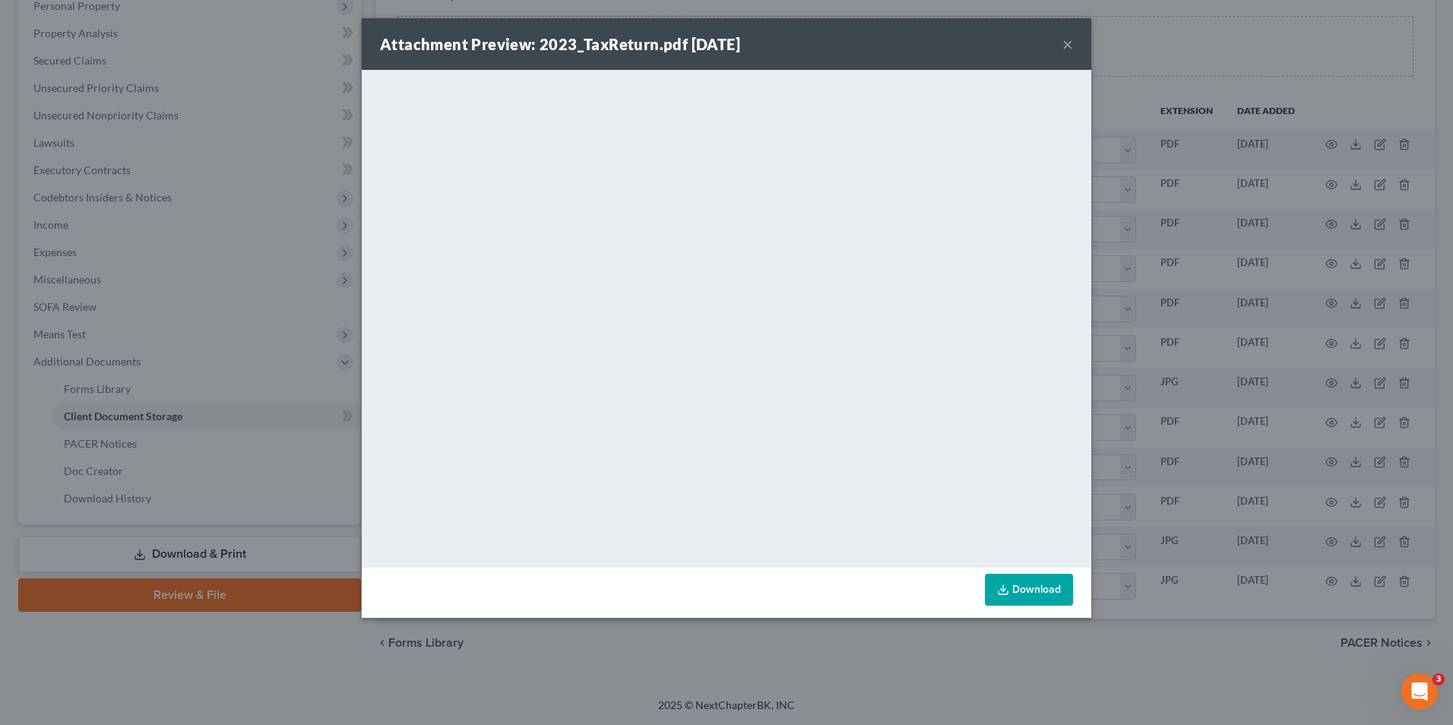
click at [1072, 38] on div "Attachment Preview: 2023_TaxReturn.pdf [DATE] ×" at bounding box center [727, 44] width 730 height 52
click at [1069, 41] on button "×" at bounding box center [1068, 44] width 11 height 18
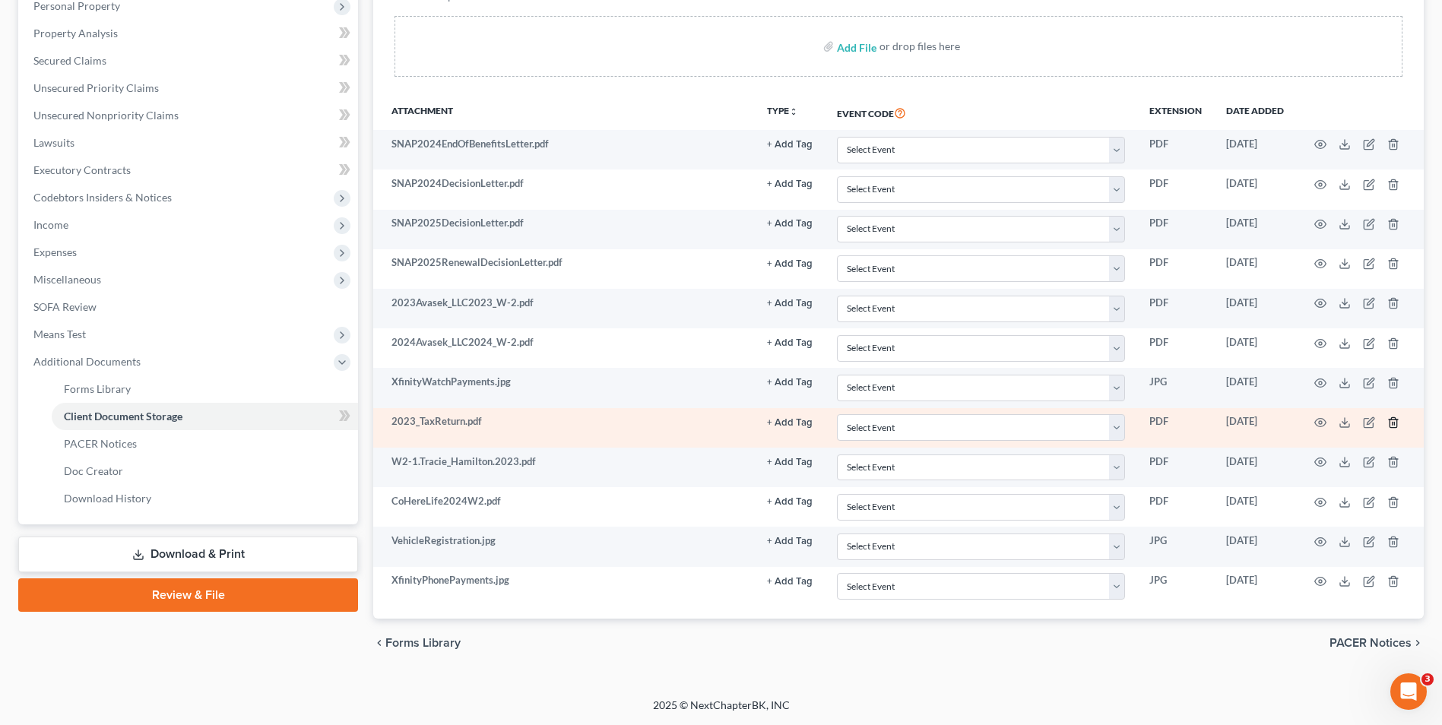
click at [1391, 423] on icon "button" at bounding box center [1393, 423] width 12 height 12
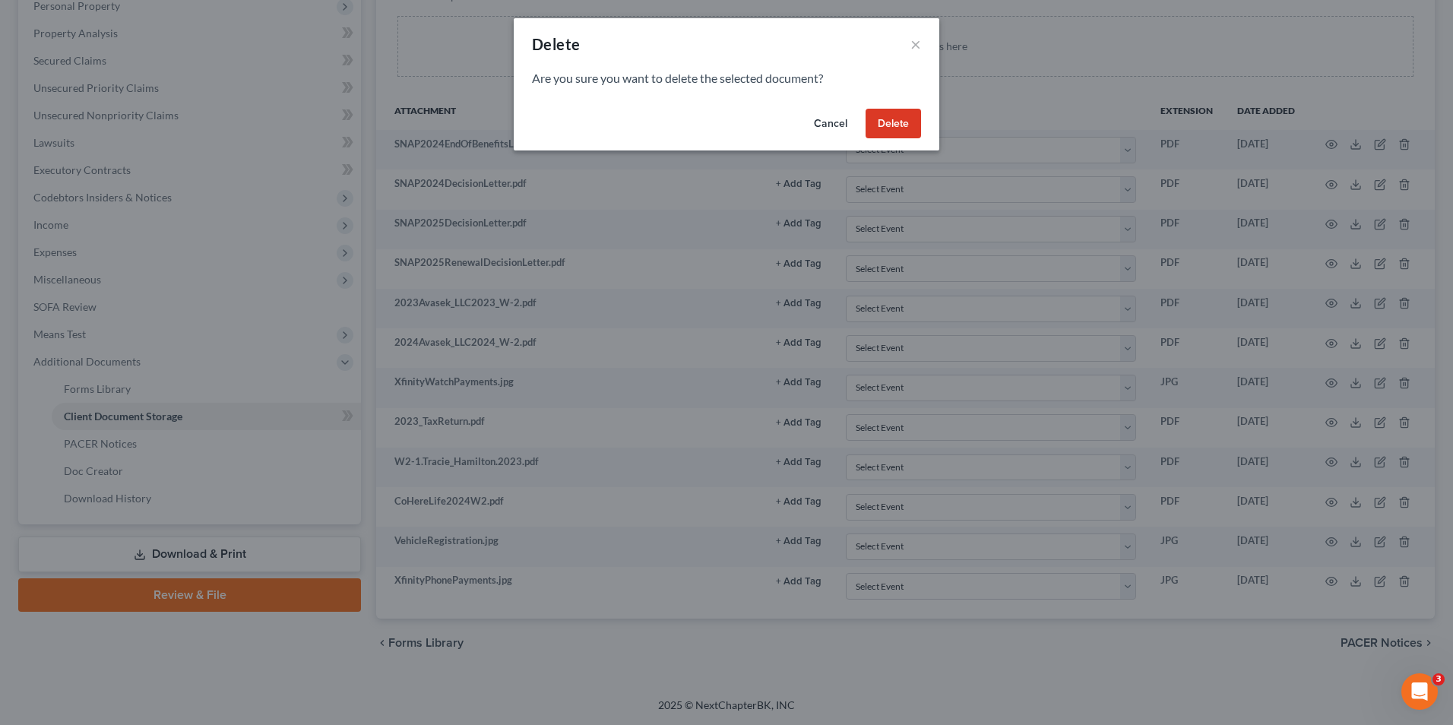
click at [899, 135] on button "Delete" at bounding box center [893, 124] width 55 height 30
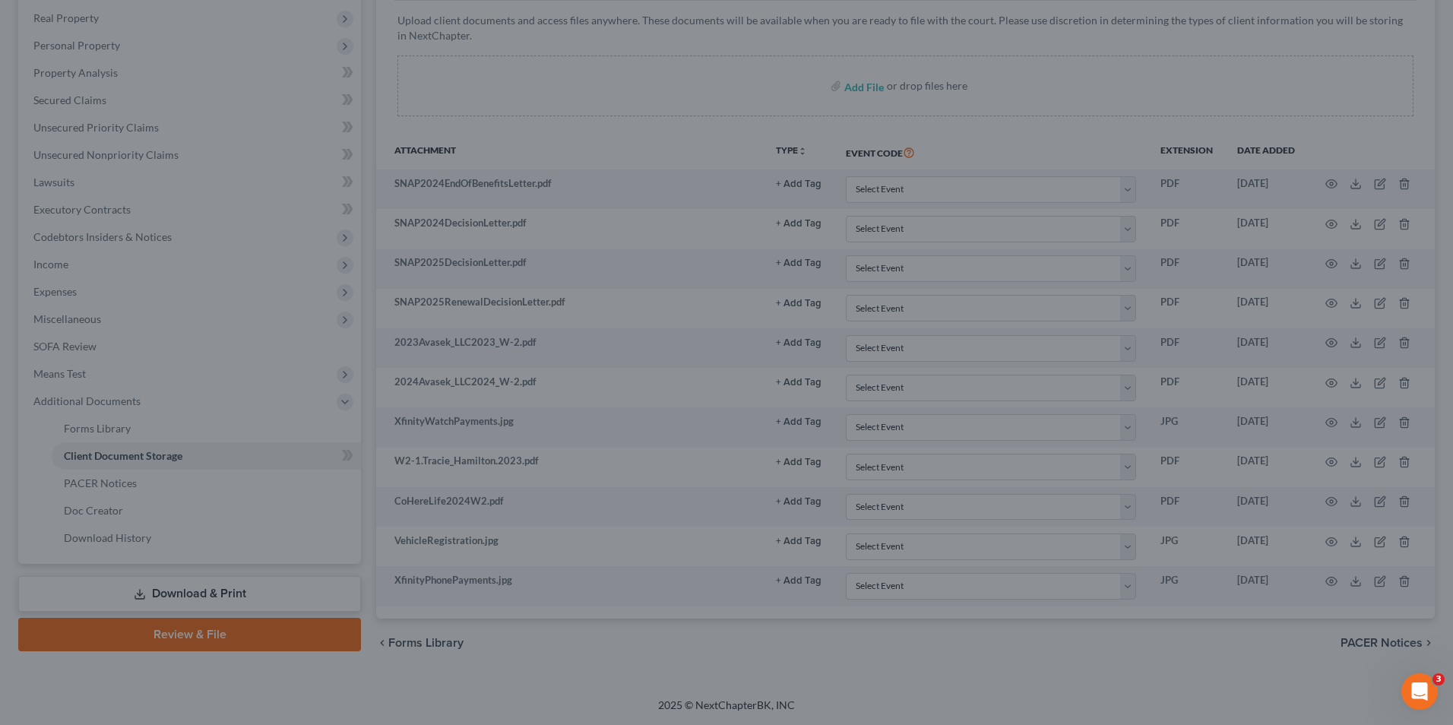
scroll to position [236, 0]
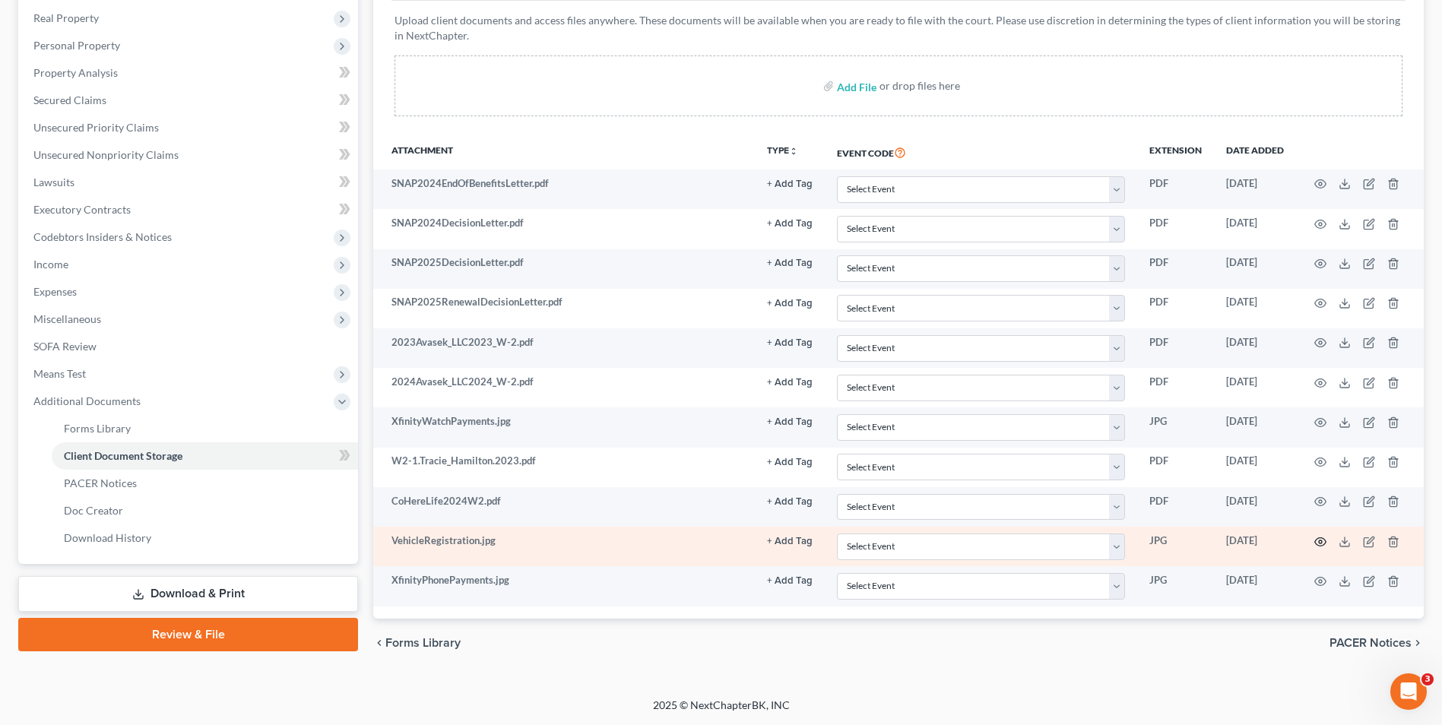
click at [1326, 547] on icon "button" at bounding box center [1320, 542] width 12 height 12
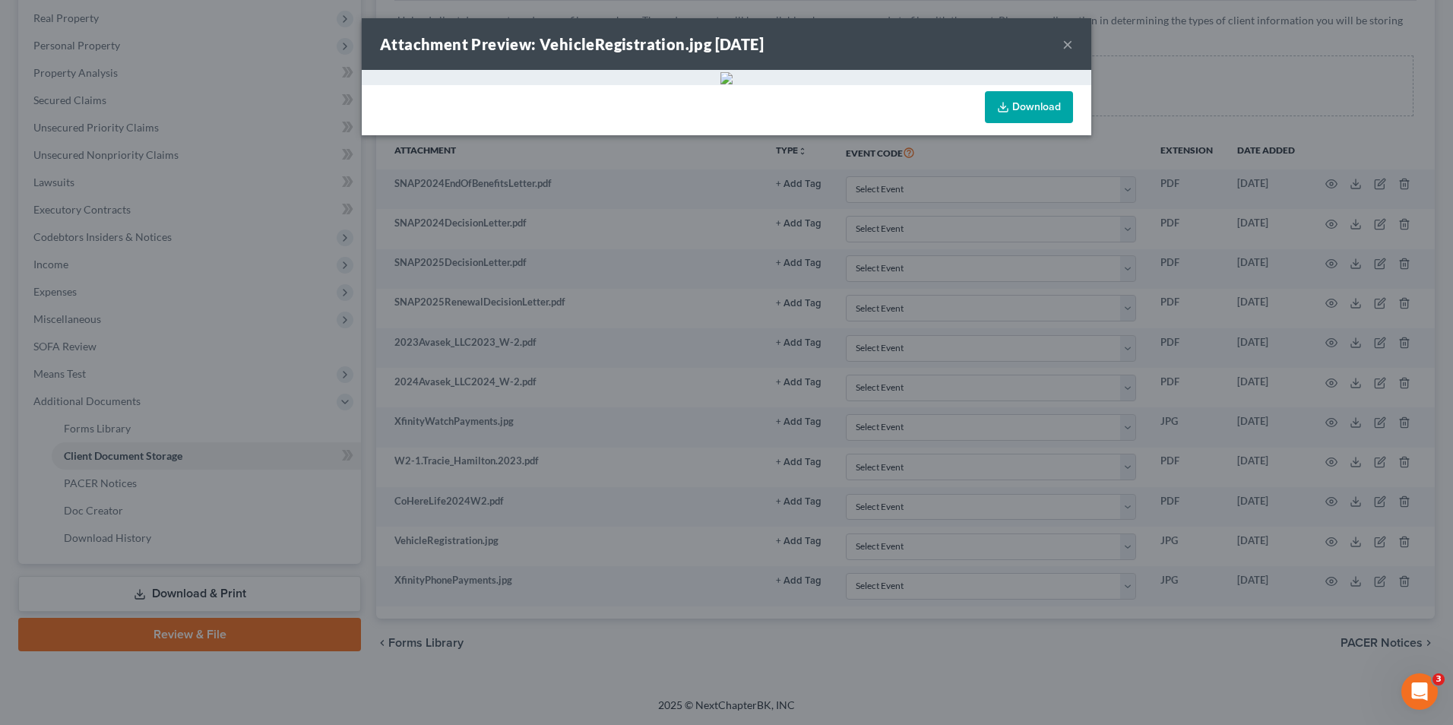
click at [721, 84] on img at bounding box center [727, 78] width 12 height 12
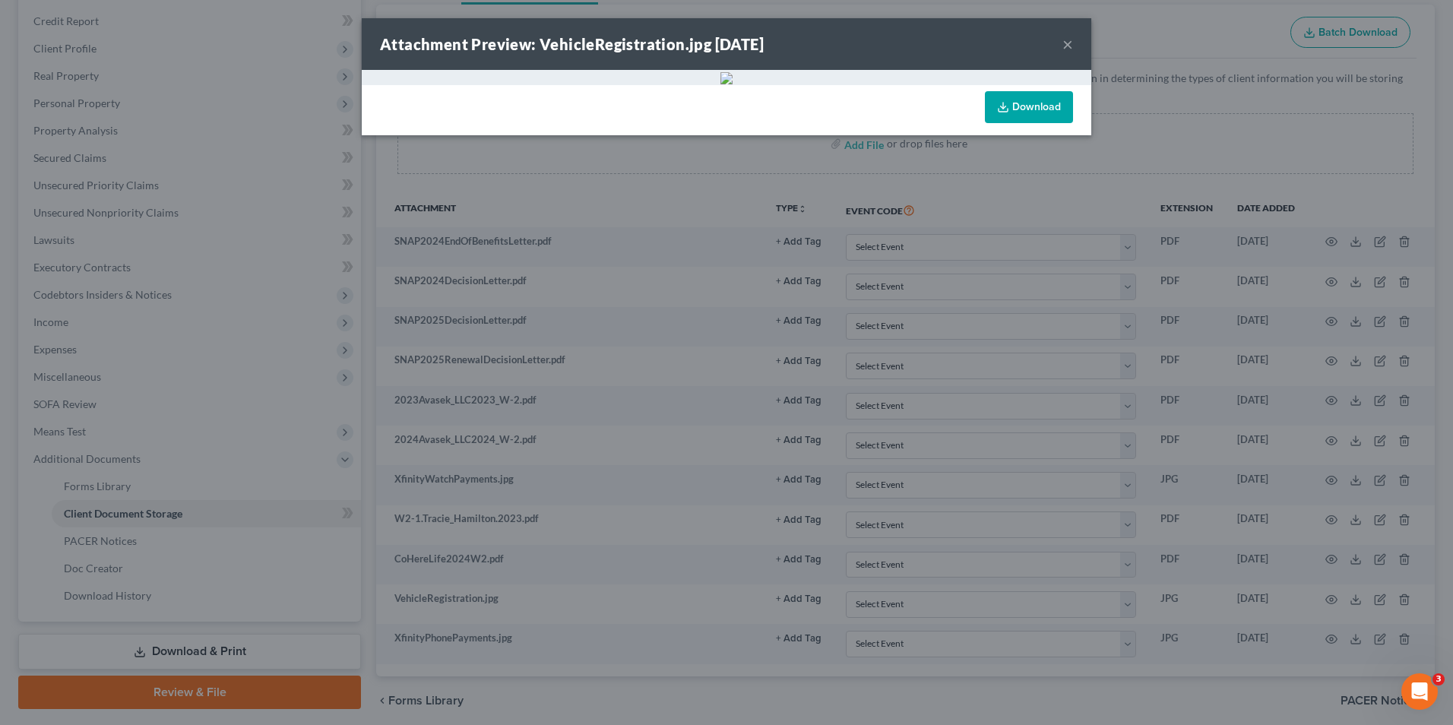
click at [1014, 123] on link "Download" at bounding box center [1029, 107] width 88 height 32
click at [1067, 46] on button "×" at bounding box center [1068, 44] width 11 height 18
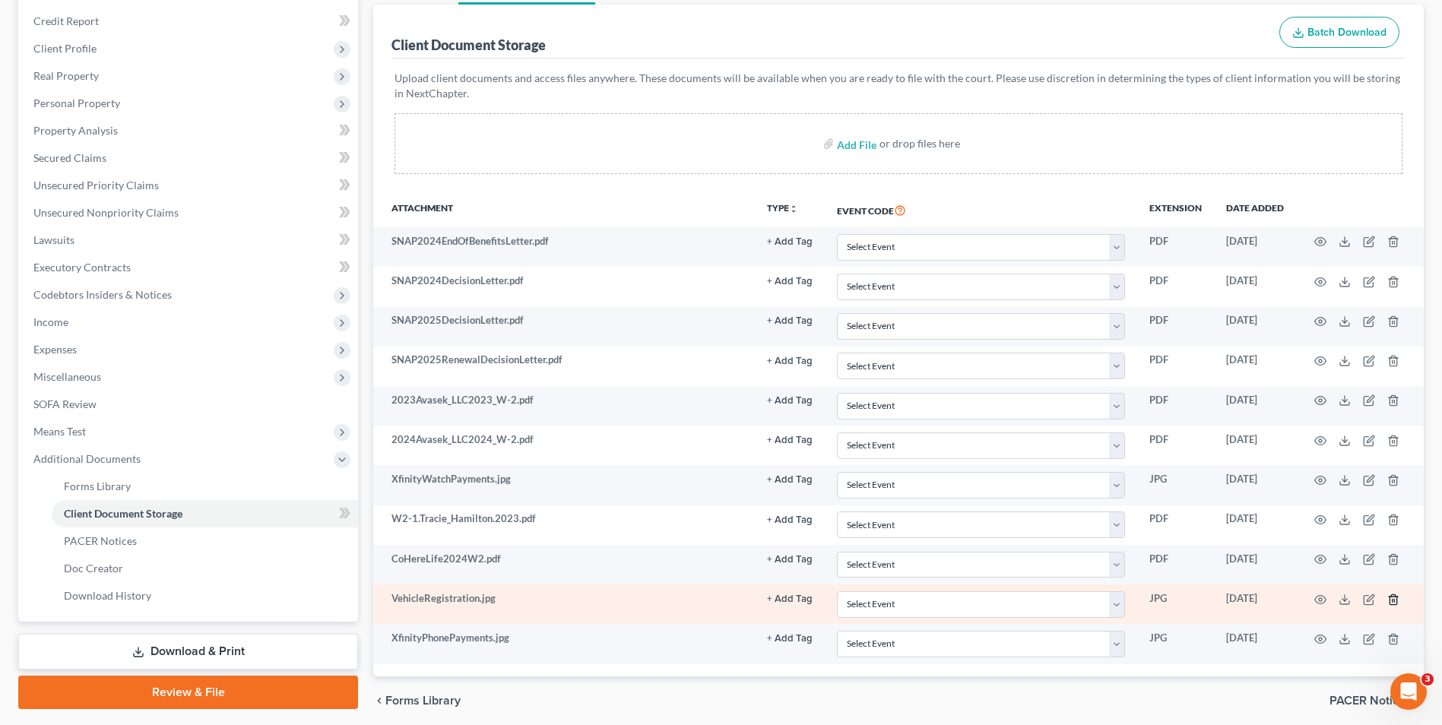
click at [1394, 599] on line "button" at bounding box center [1394, 600] width 0 height 3
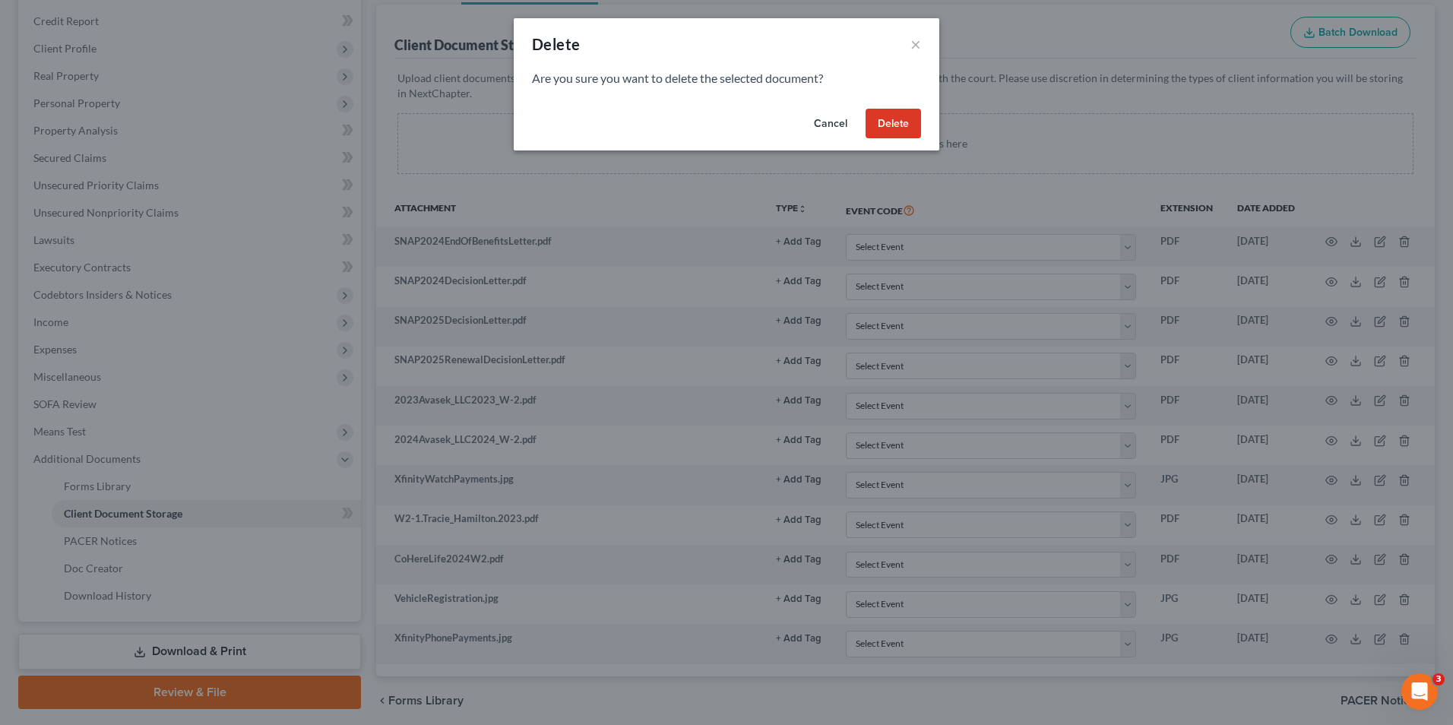
click at [901, 106] on div "Cancel Delete" at bounding box center [727, 127] width 426 height 49
click at [898, 119] on button "Delete" at bounding box center [893, 124] width 55 height 30
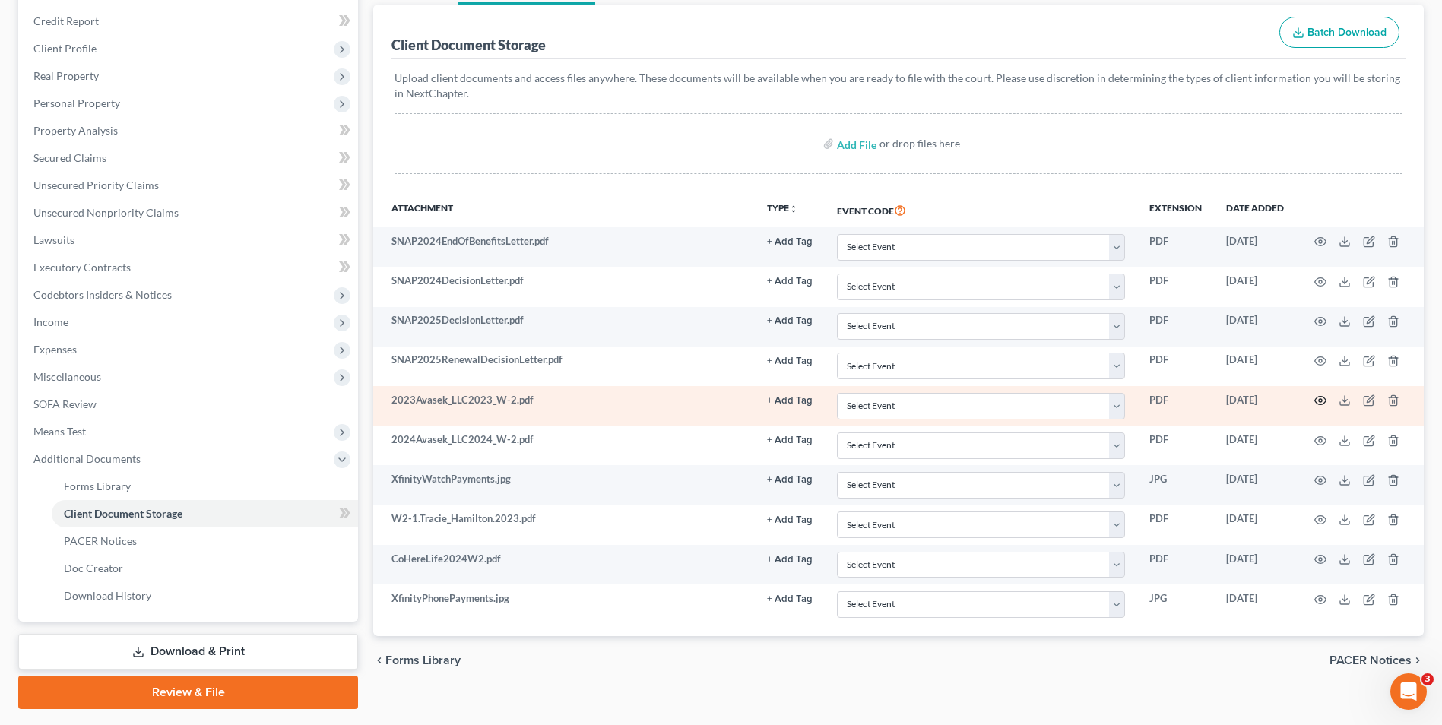
click at [1317, 398] on icon "button" at bounding box center [1320, 401] width 11 height 8
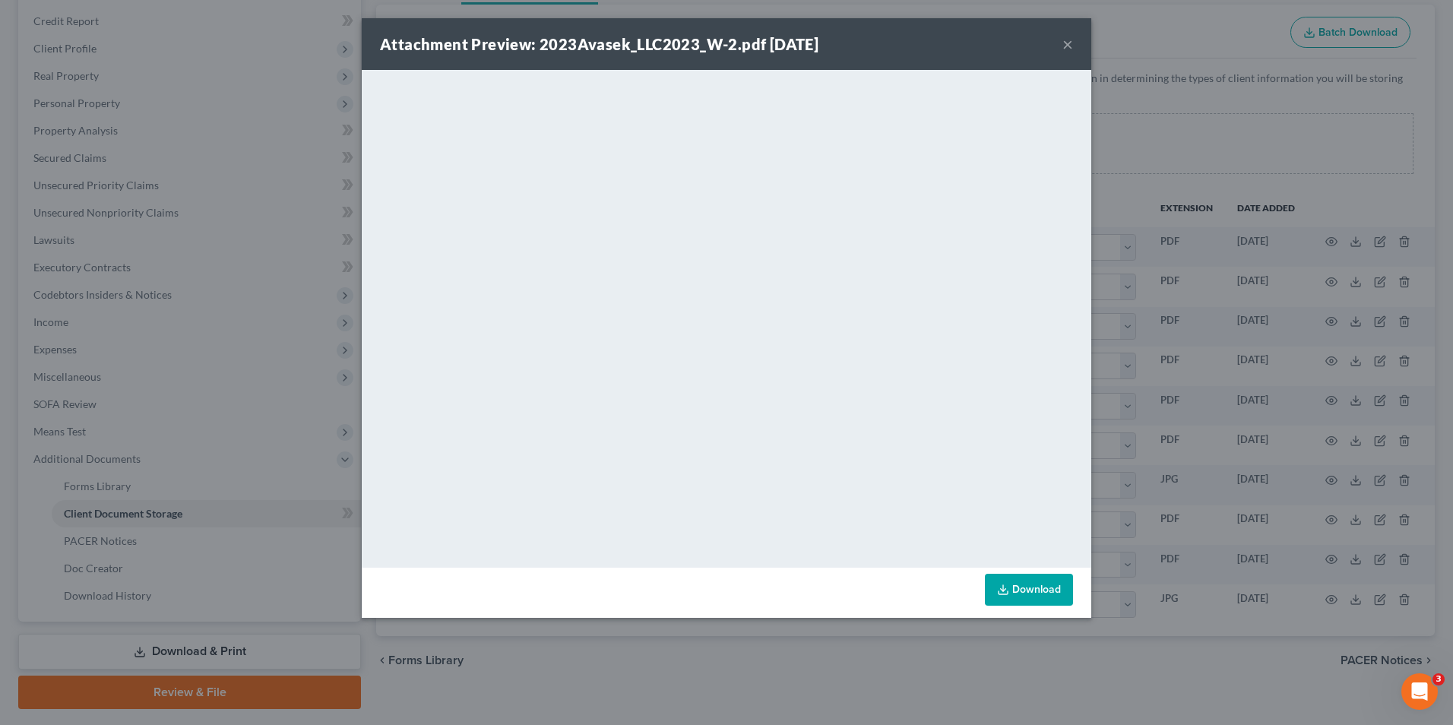
click at [1069, 43] on button "×" at bounding box center [1068, 44] width 11 height 18
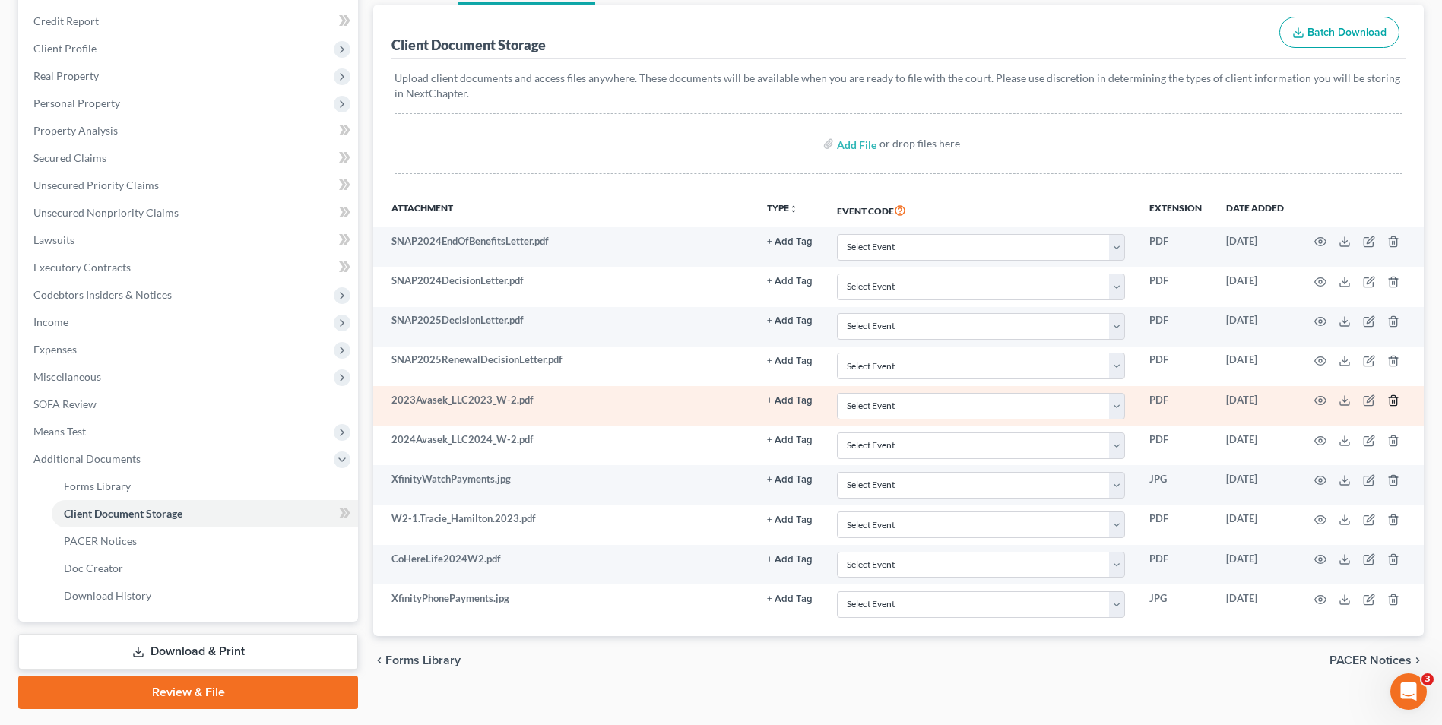
click at [1393, 402] on line "button" at bounding box center [1393, 402] width 0 height 3
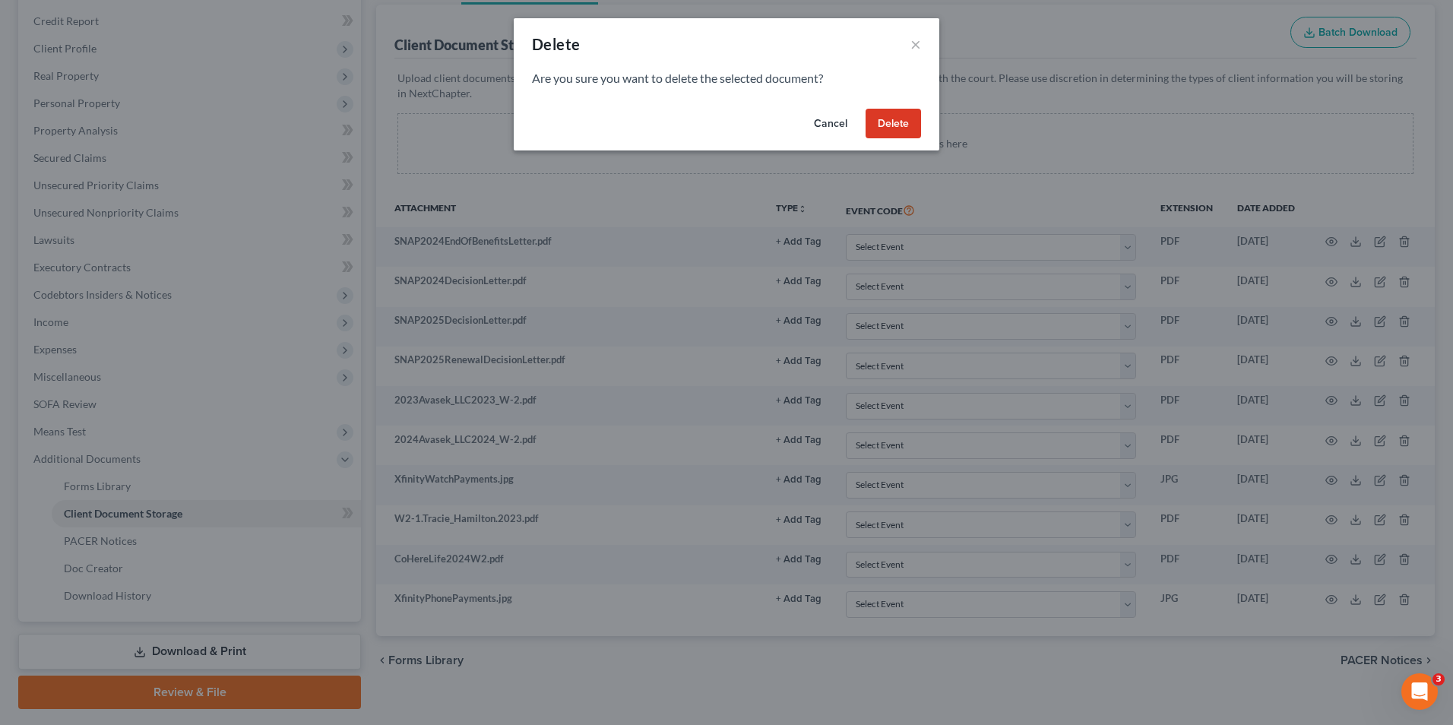
click at [900, 128] on button "Delete" at bounding box center [893, 124] width 55 height 30
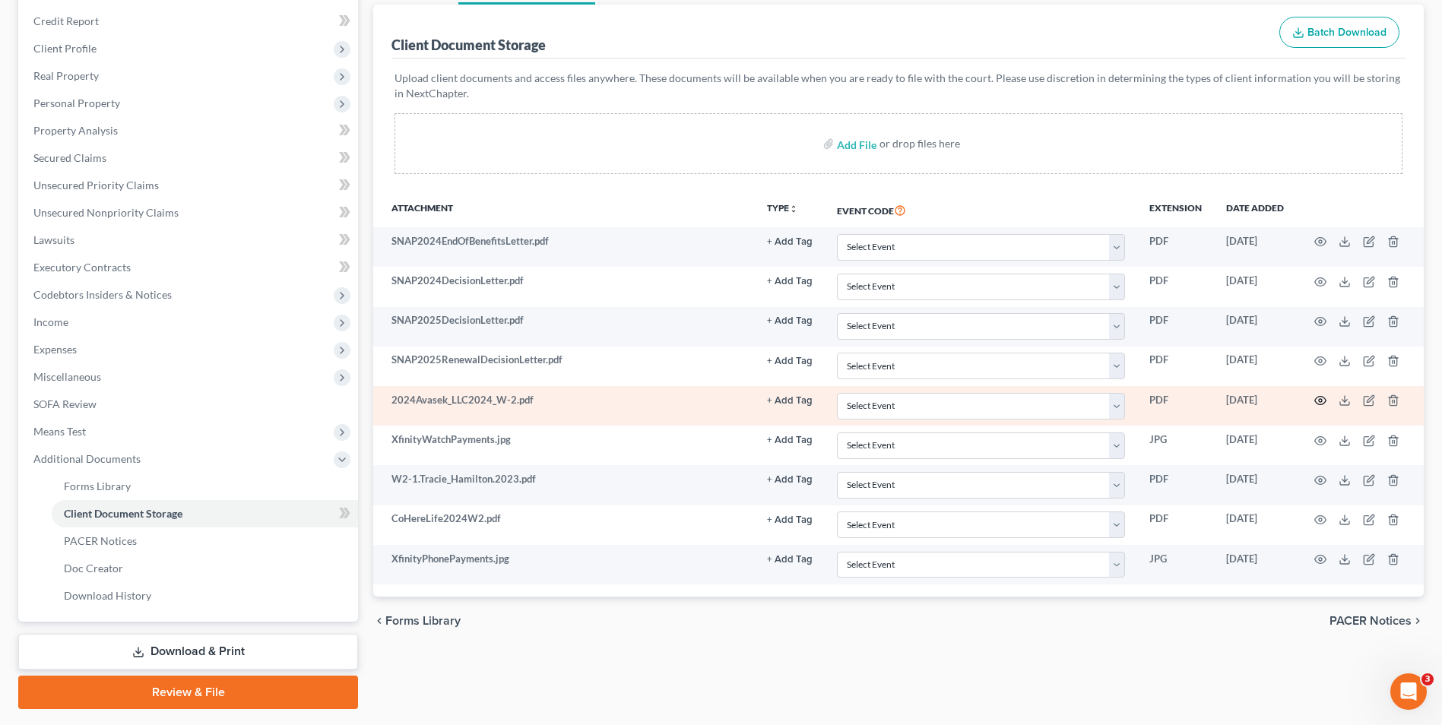
click at [1320, 399] on circle "button" at bounding box center [1320, 400] width 3 height 3
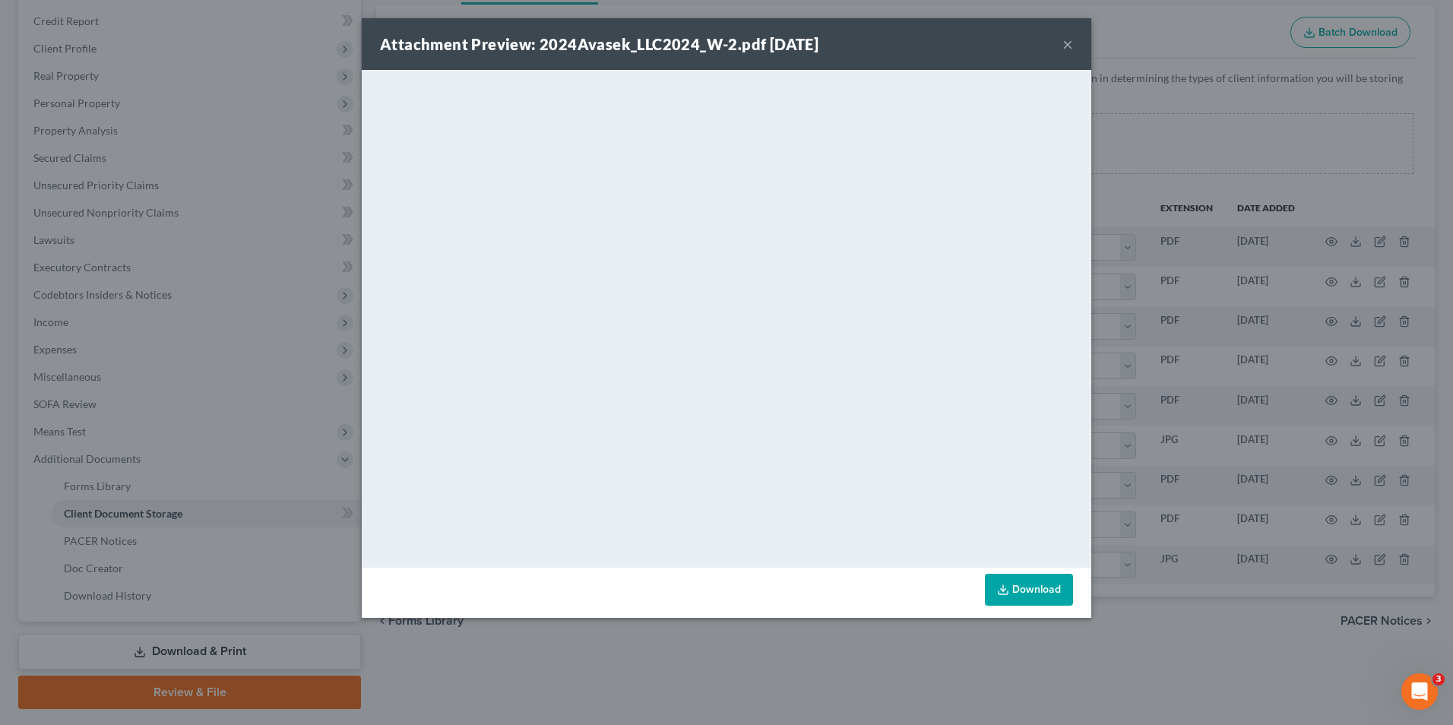
click at [1066, 45] on button "×" at bounding box center [1068, 44] width 11 height 18
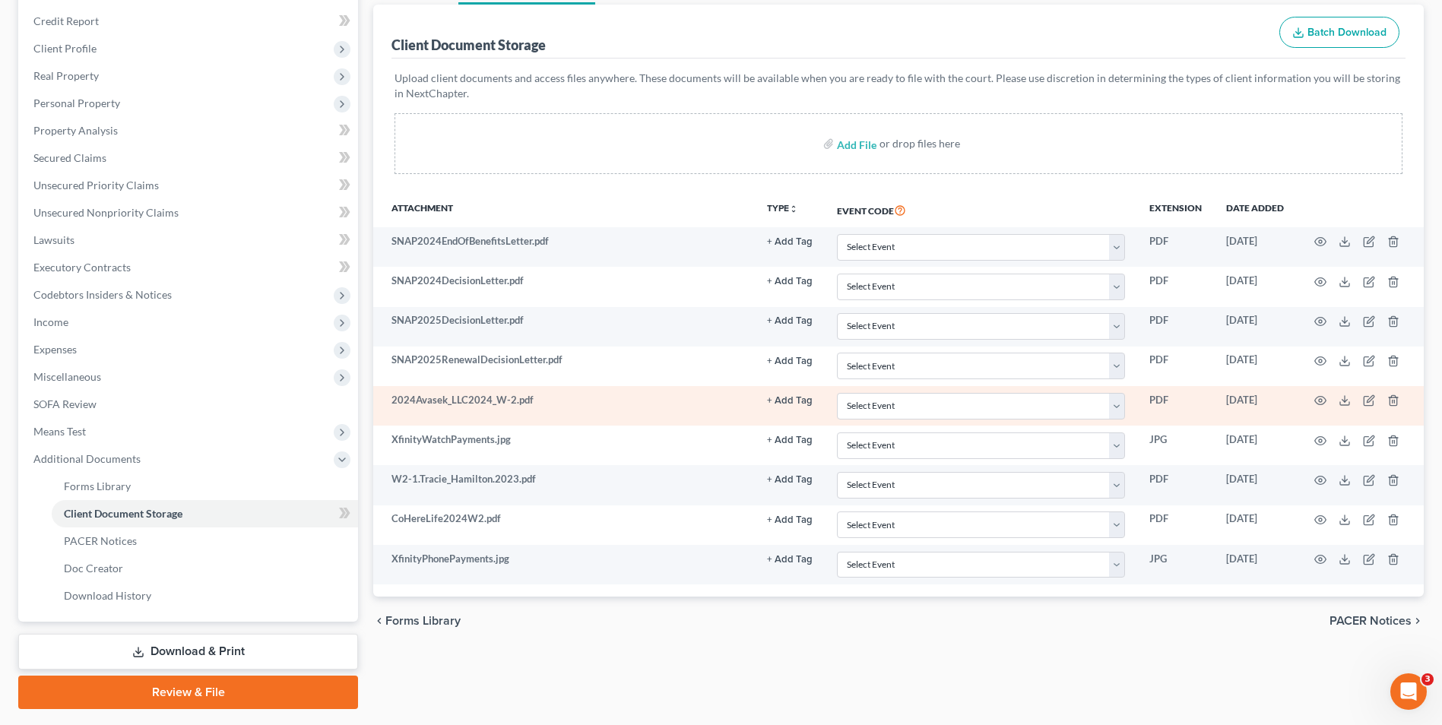
click at [1400, 402] on td at bounding box center [1360, 406] width 128 height 40
click at [1393, 402] on icon "button" at bounding box center [1393, 400] width 12 height 12
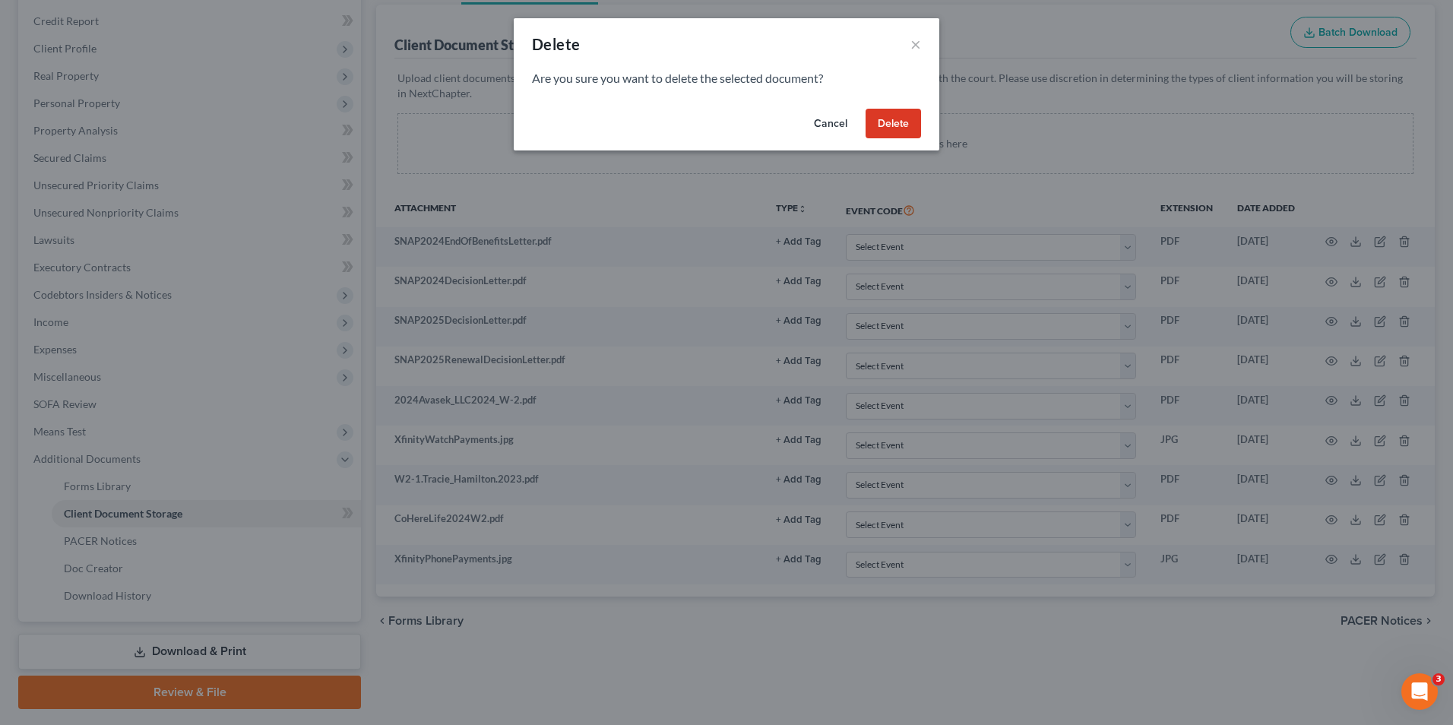
click at [890, 122] on button "Delete" at bounding box center [893, 124] width 55 height 30
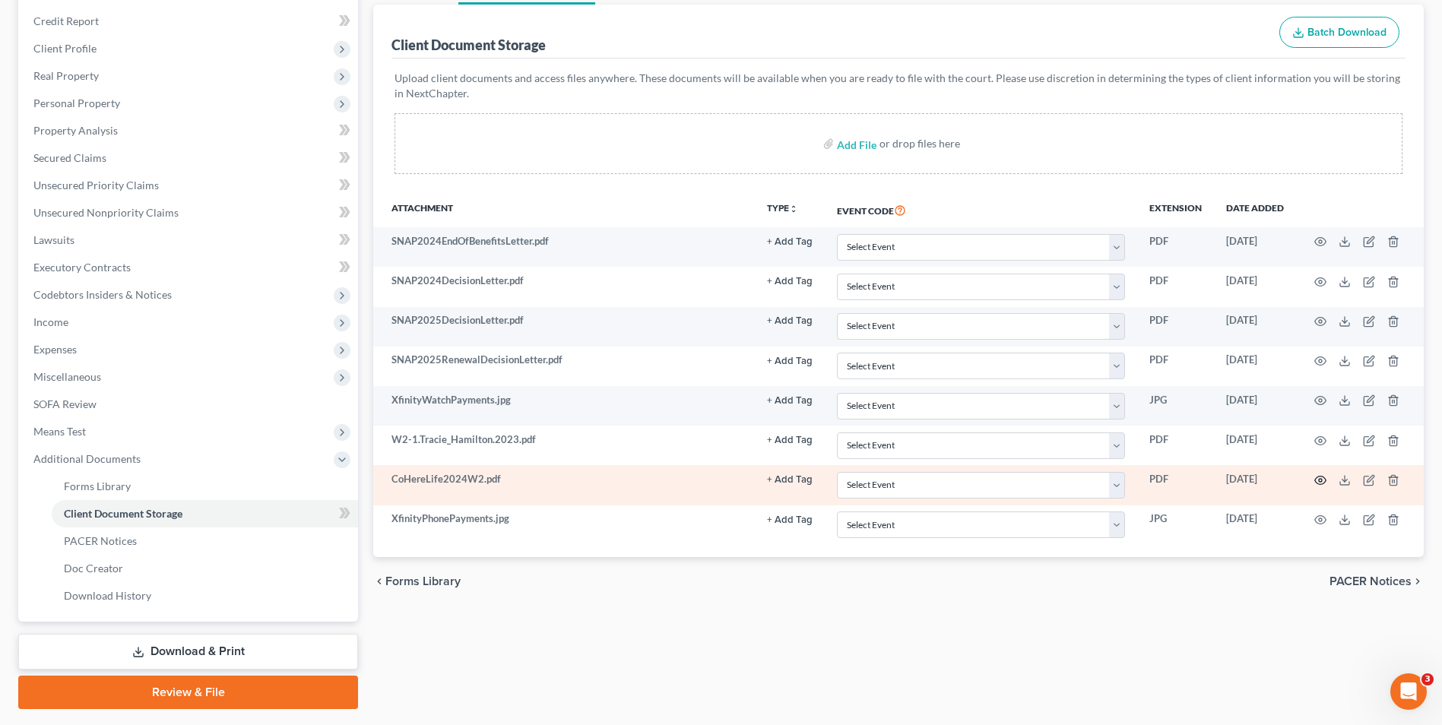
click at [1317, 482] on icon "button" at bounding box center [1320, 480] width 12 height 12
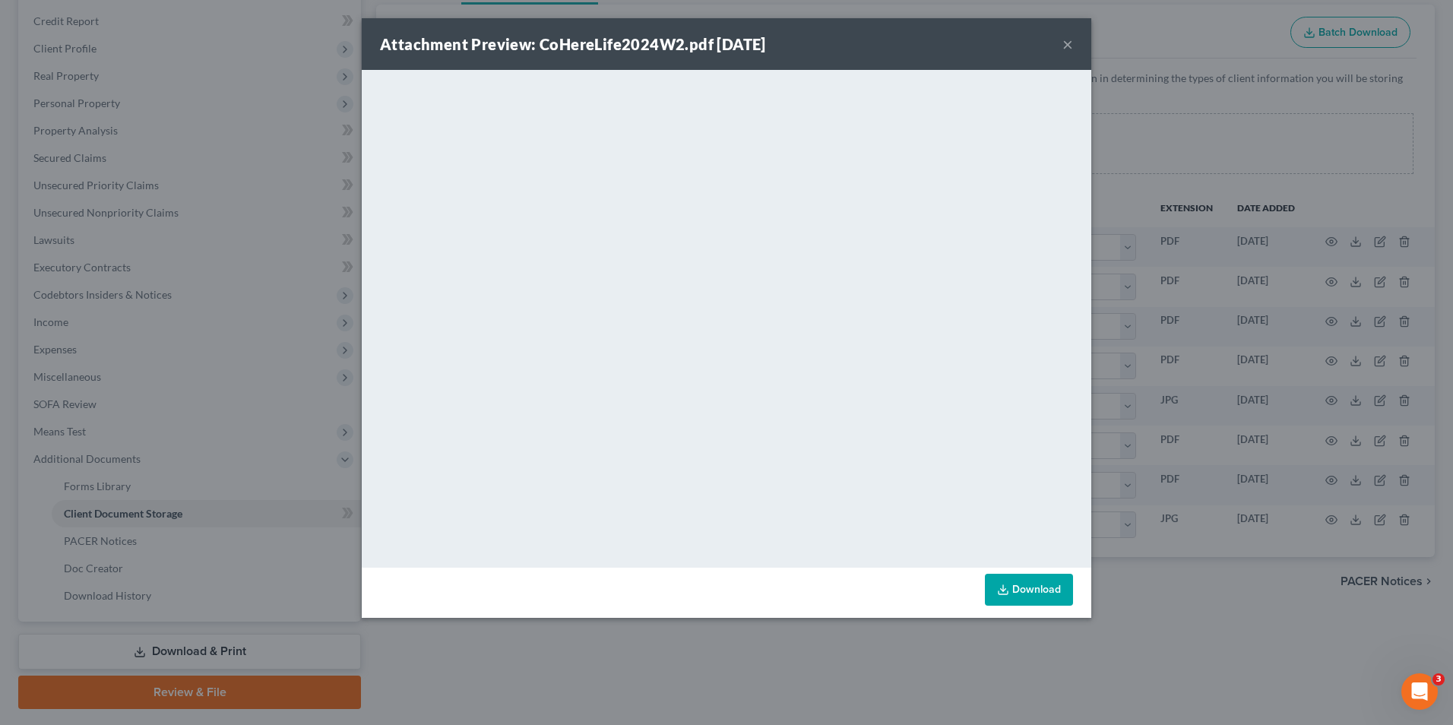
click at [1066, 43] on button "×" at bounding box center [1068, 44] width 11 height 18
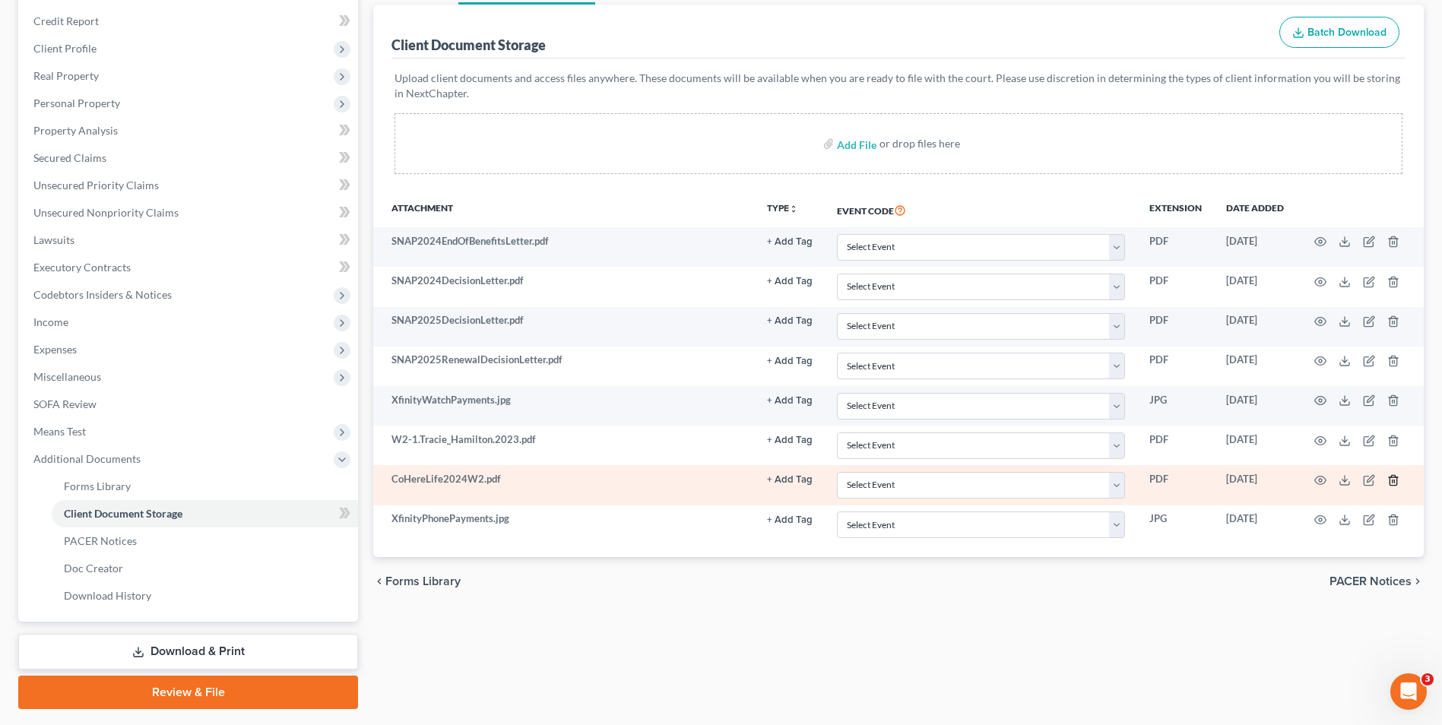
click at [1394, 482] on line "button" at bounding box center [1394, 481] width 0 height 3
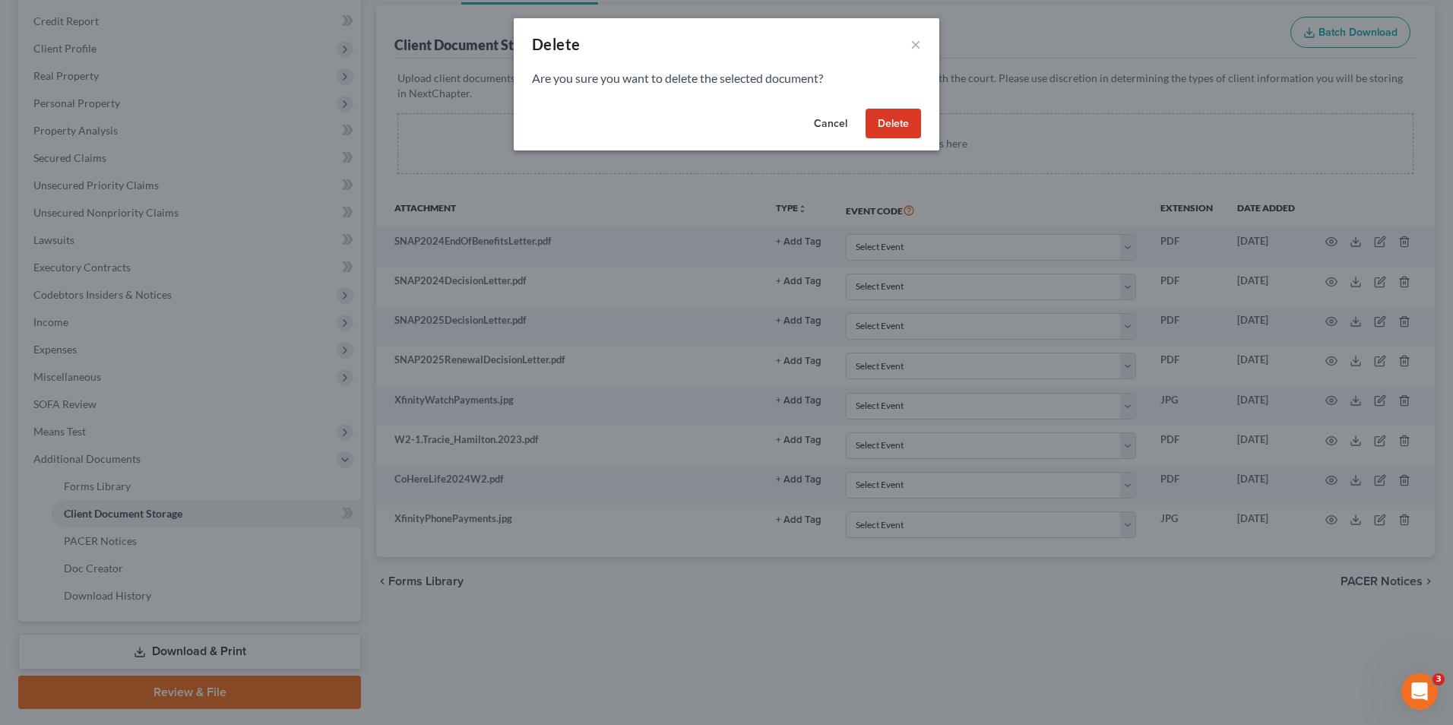
click at [882, 126] on button "Delete" at bounding box center [893, 124] width 55 height 30
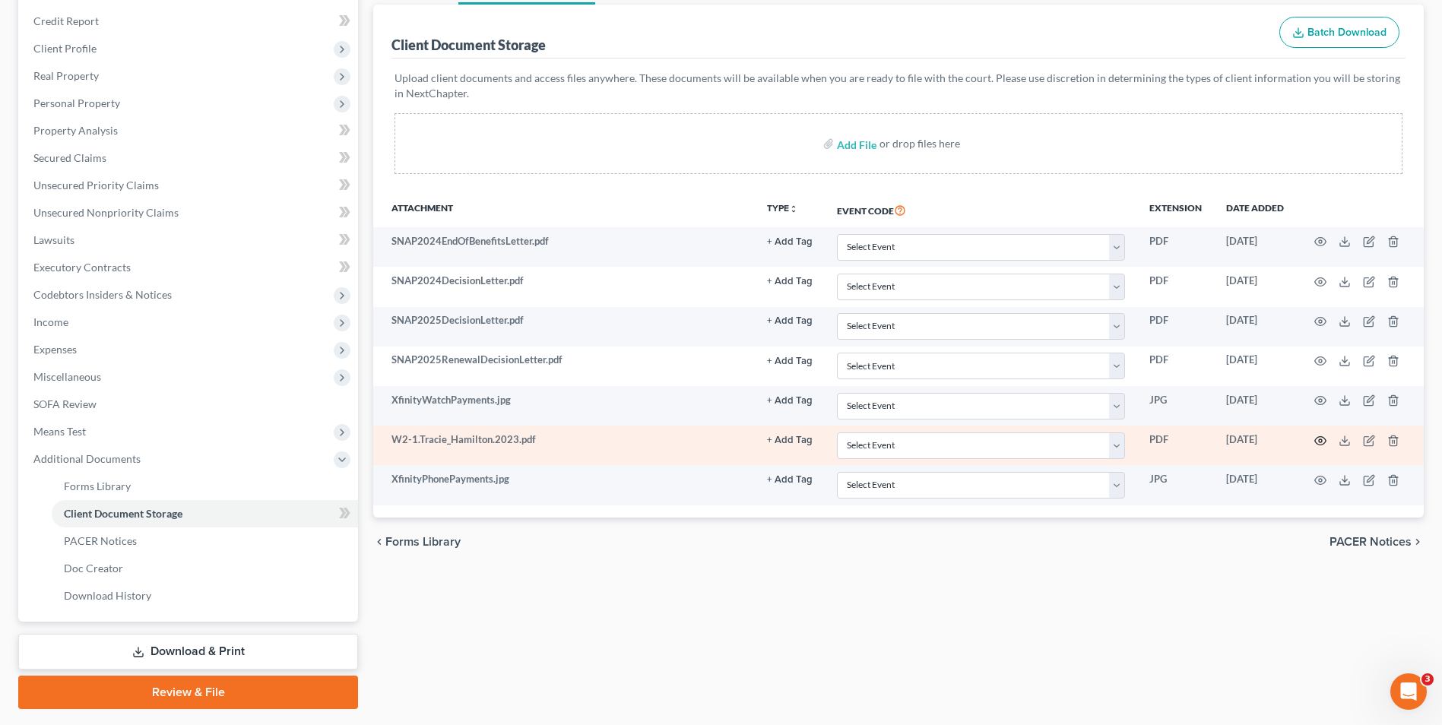
click at [1321, 445] on icon "button" at bounding box center [1320, 441] width 12 height 12
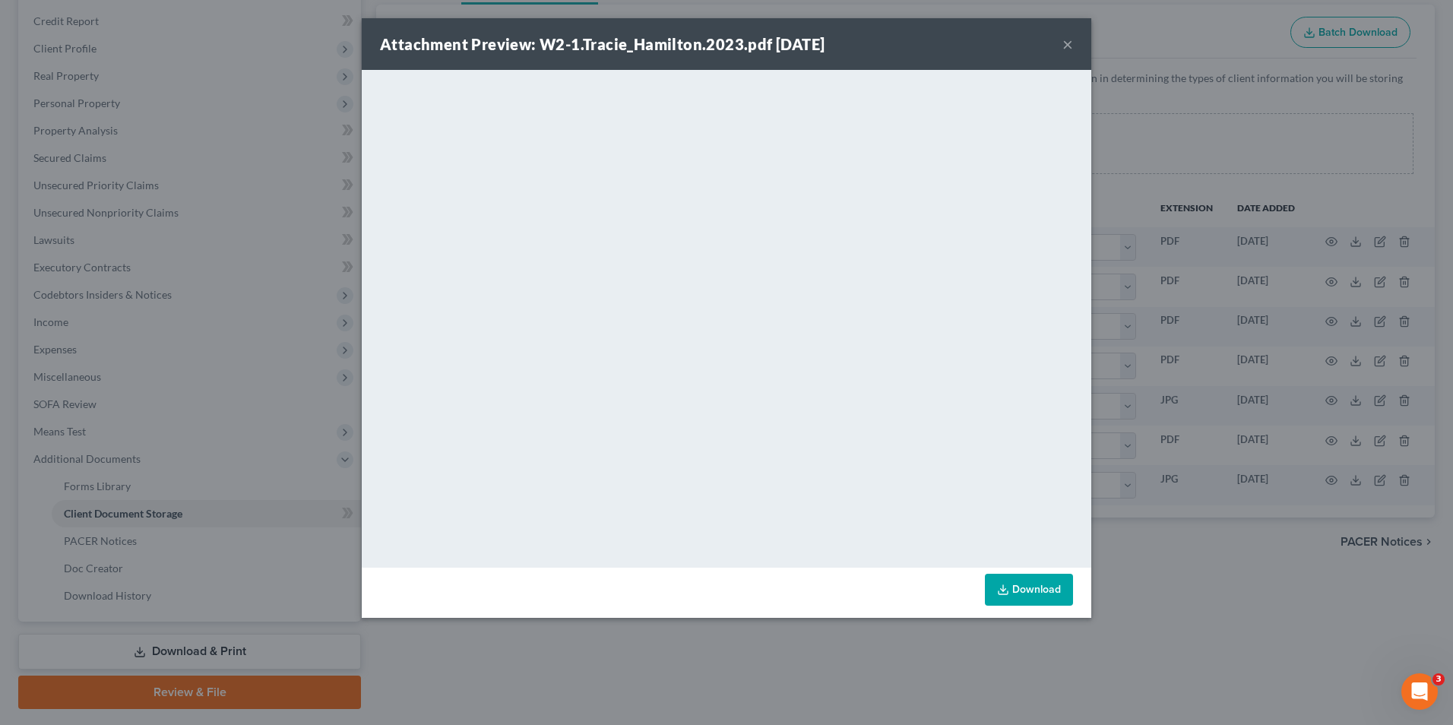
click at [1068, 49] on button "×" at bounding box center [1068, 44] width 11 height 18
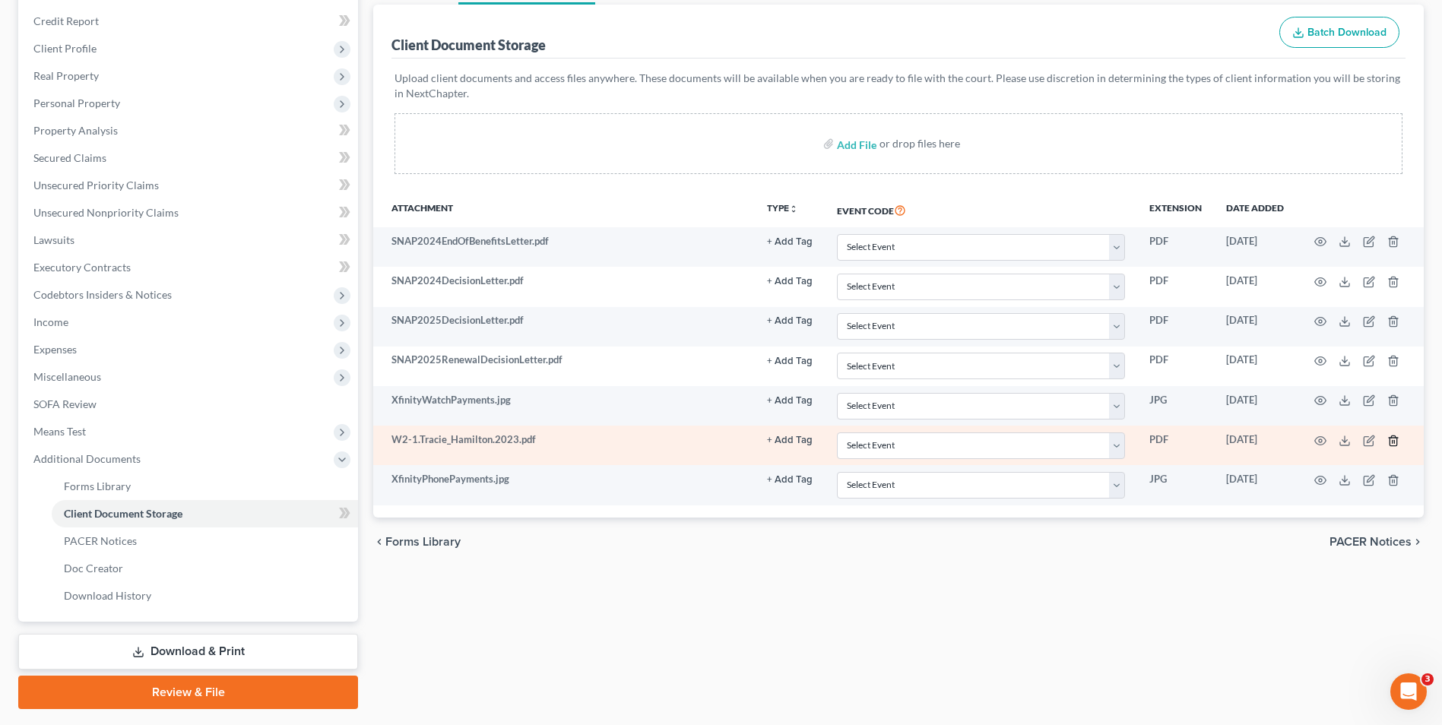
click at [1390, 442] on icon "button" at bounding box center [1392, 441] width 7 height 10
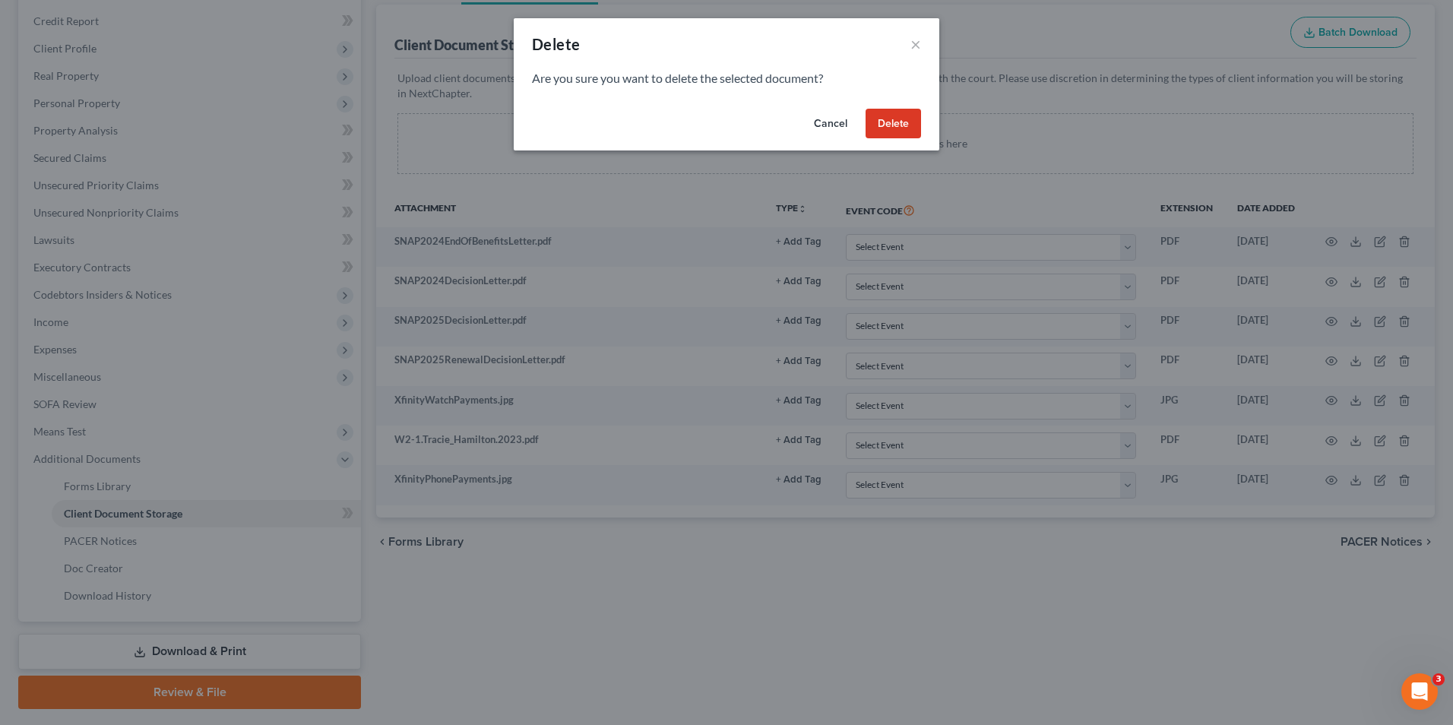
click at [882, 112] on button "Delete" at bounding box center [893, 124] width 55 height 30
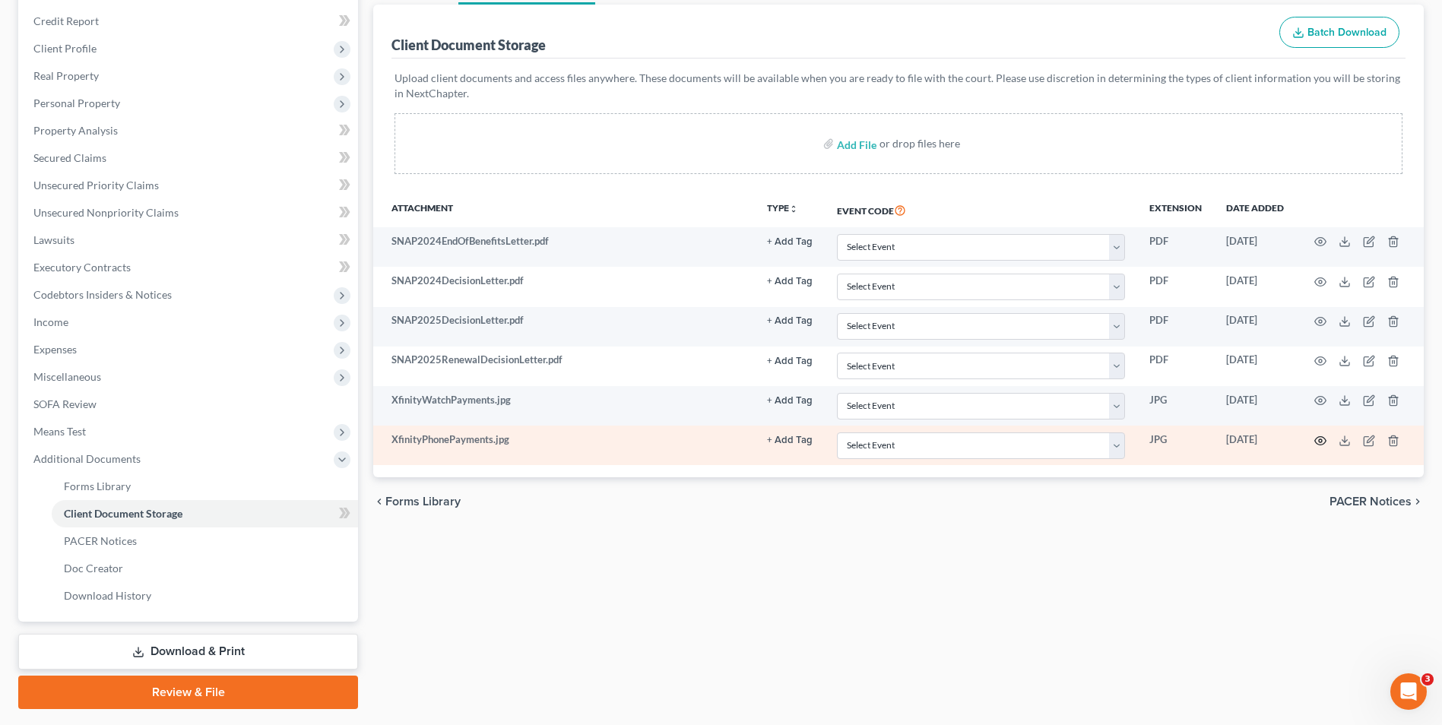
click at [1320, 442] on circle "button" at bounding box center [1320, 440] width 3 height 3
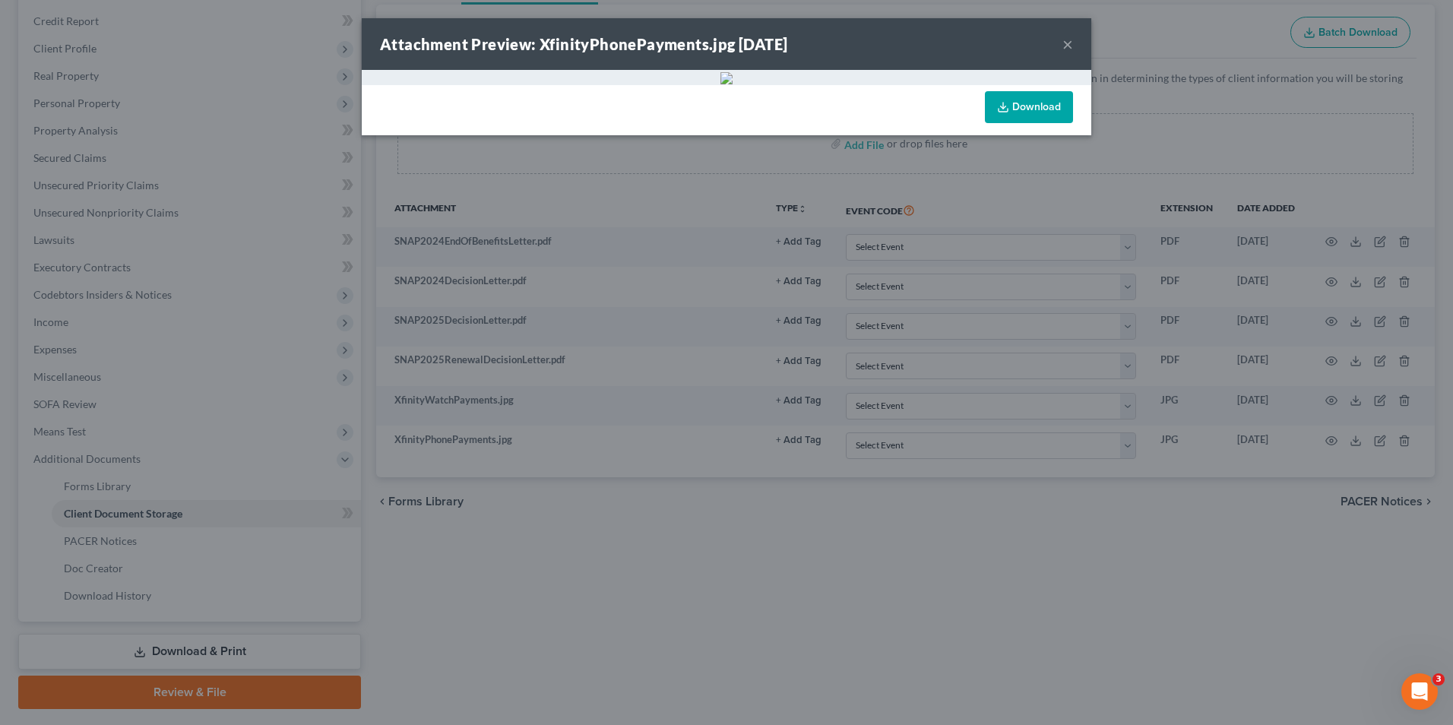
scroll to position [162, 0]
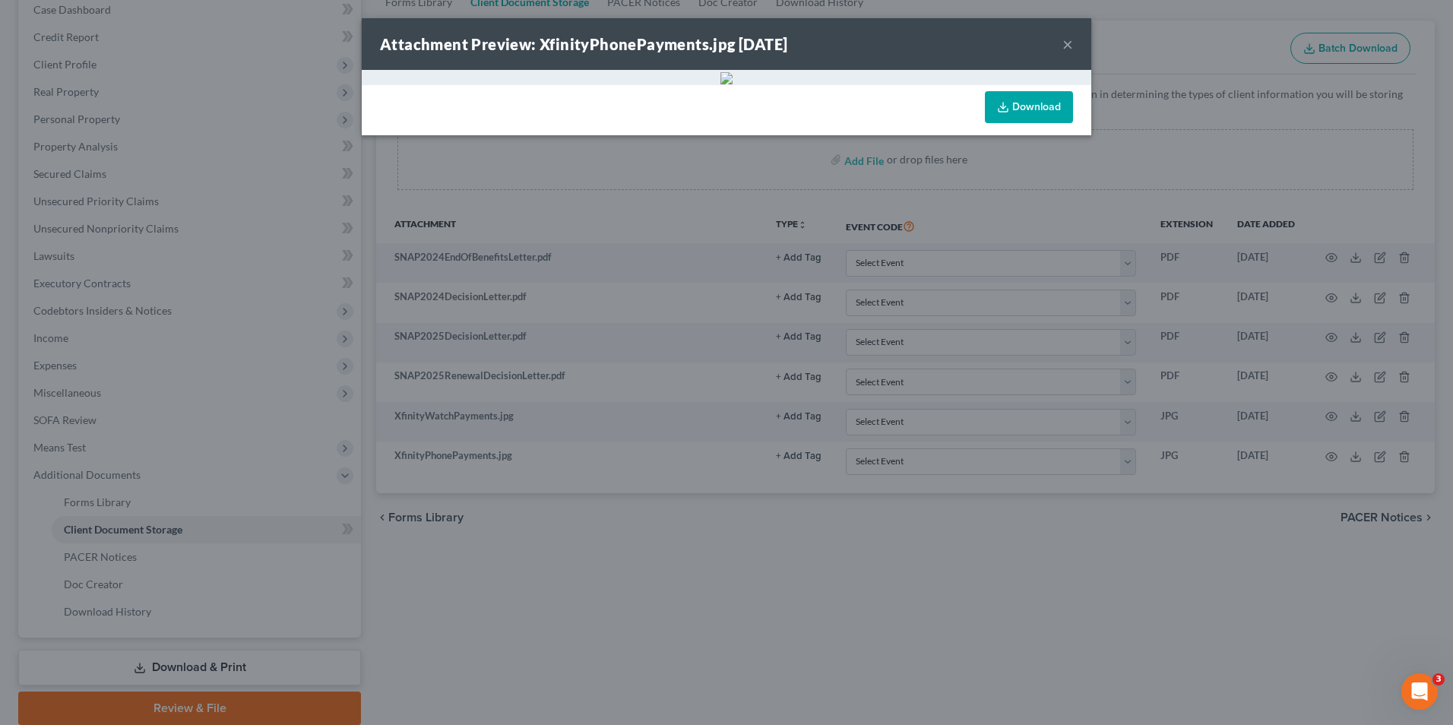
click at [1063, 43] on button "×" at bounding box center [1068, 44] width 11 height 18
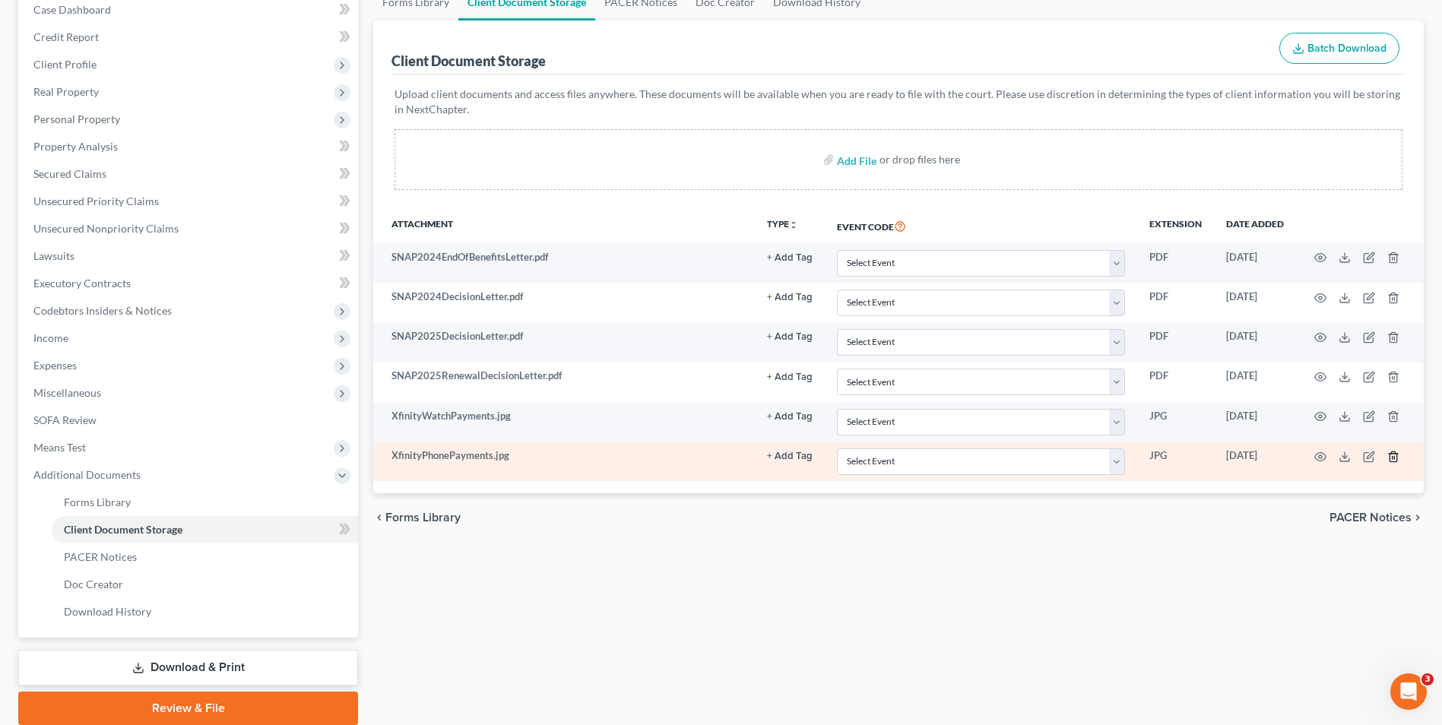
click at [1388, 455] on icon "button" at bounding box center [1393, 457] width 12 height 12
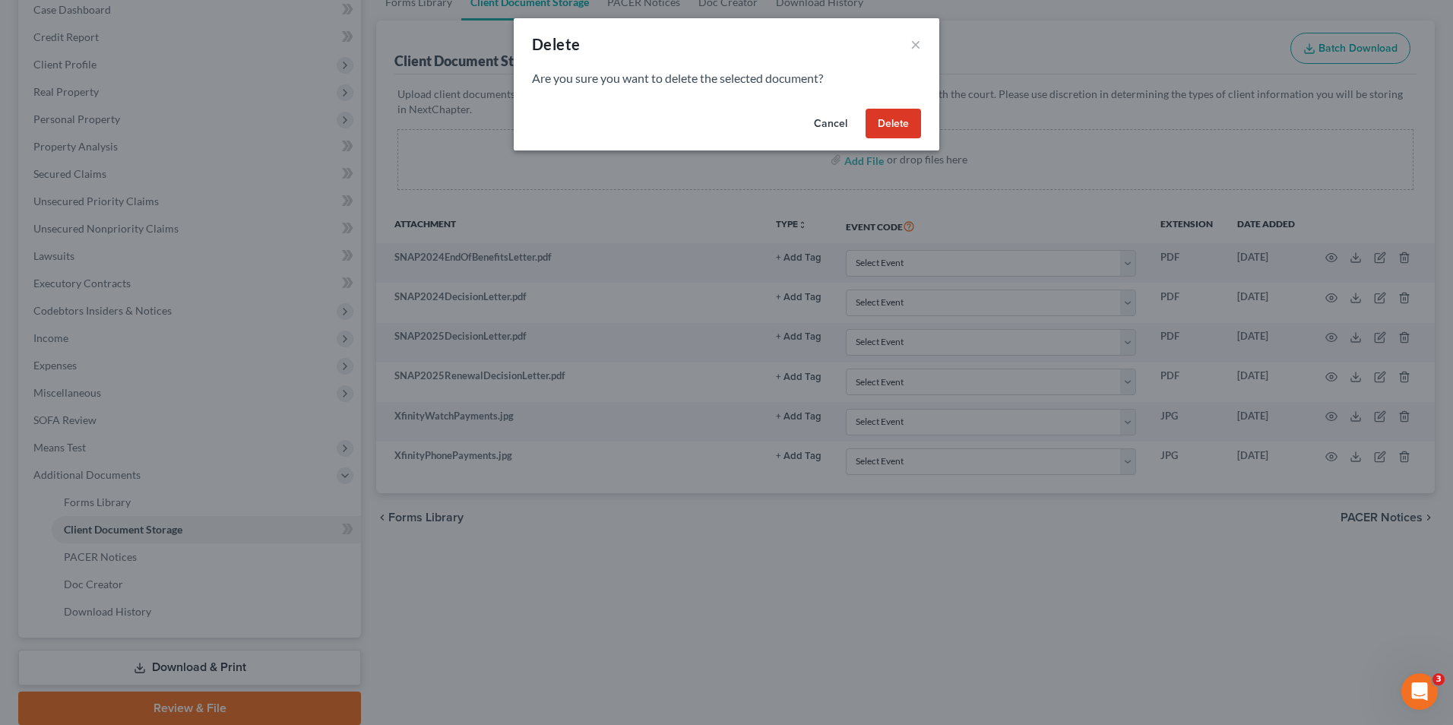
click at [897, 120] on button "Delete" at bounding box center [893, 124] width 55 height 30
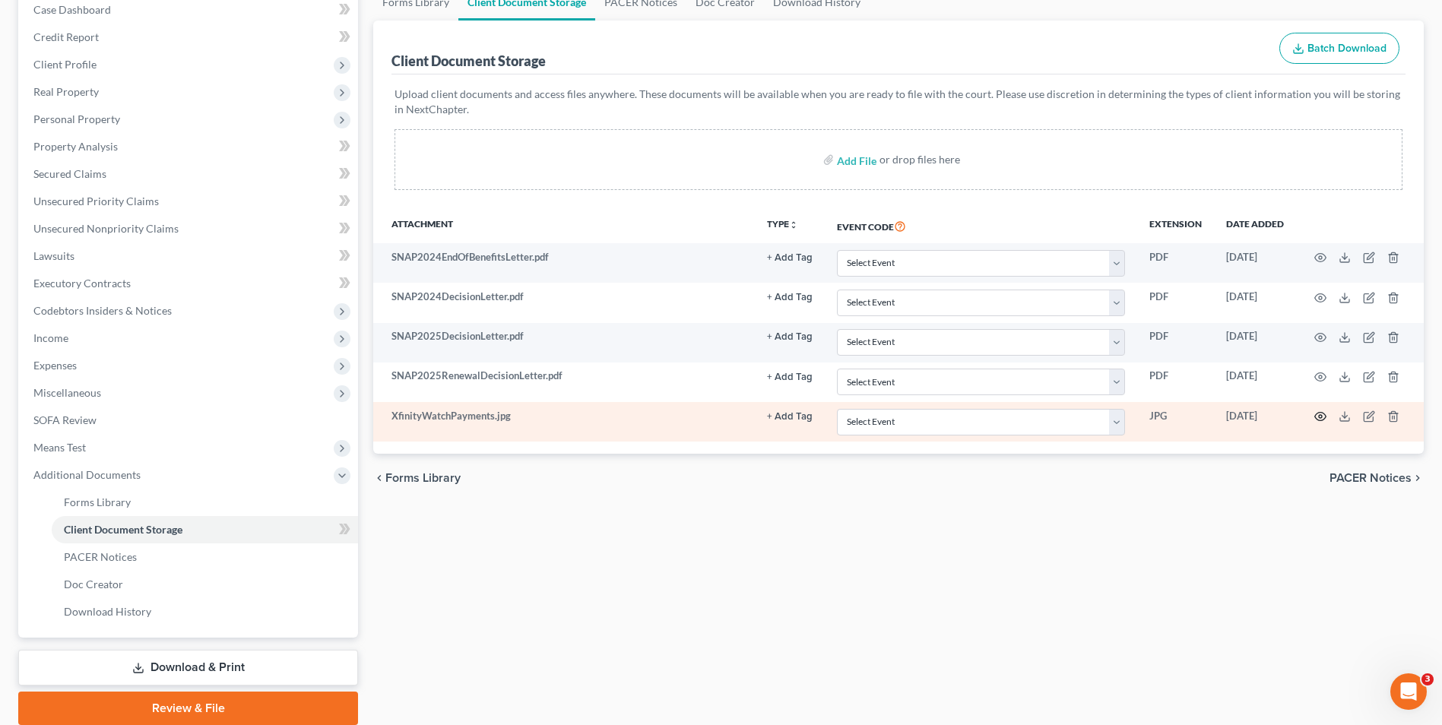
click at [1317, 414] on icon "button" at bounding box center [1320, 417] width 11 height 8
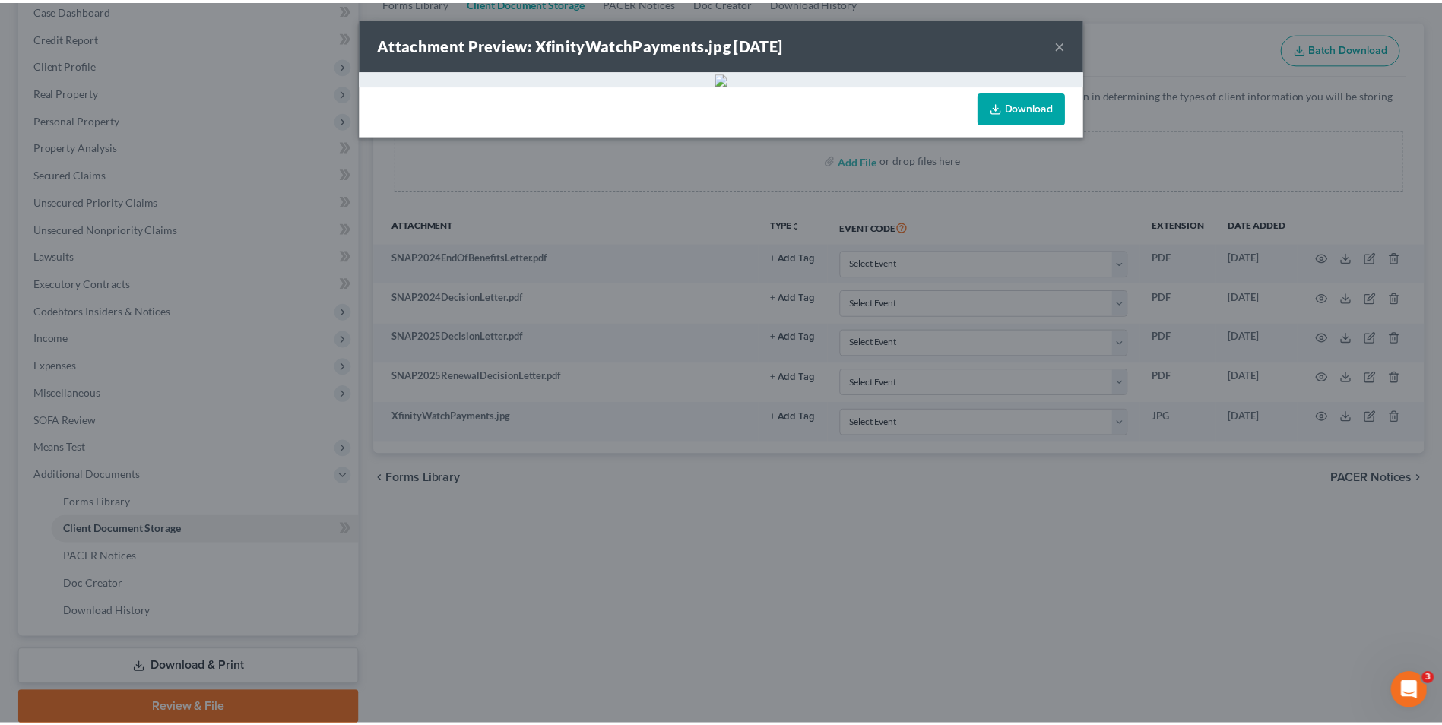
scroll to position [152, 0]
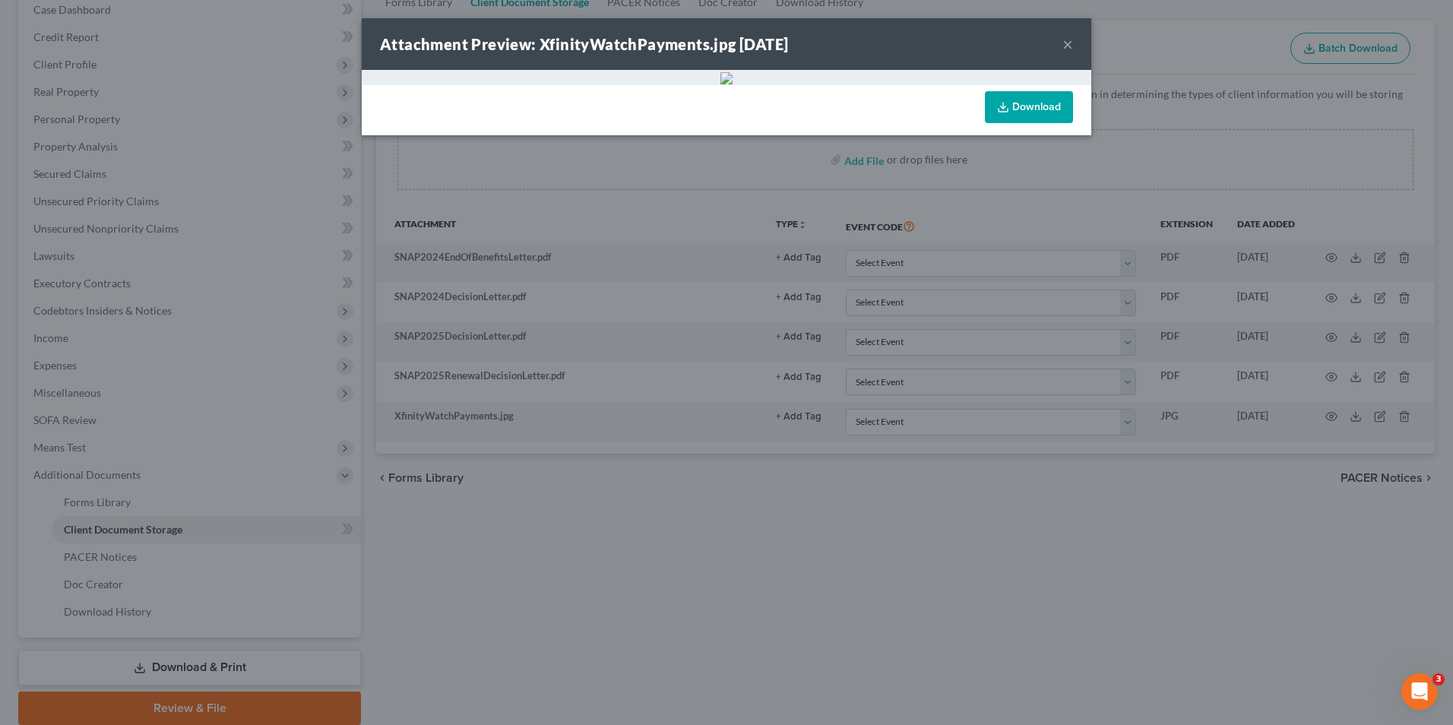
click at [733, 84] on img at bounding box center [727, 78] width 12 height 12
click at [1149, 201] on div "Attachment Preview: XfinityWatchPayments.jpg [DATE] × Download" at bounding box center [726, 362] width 1453 height 725
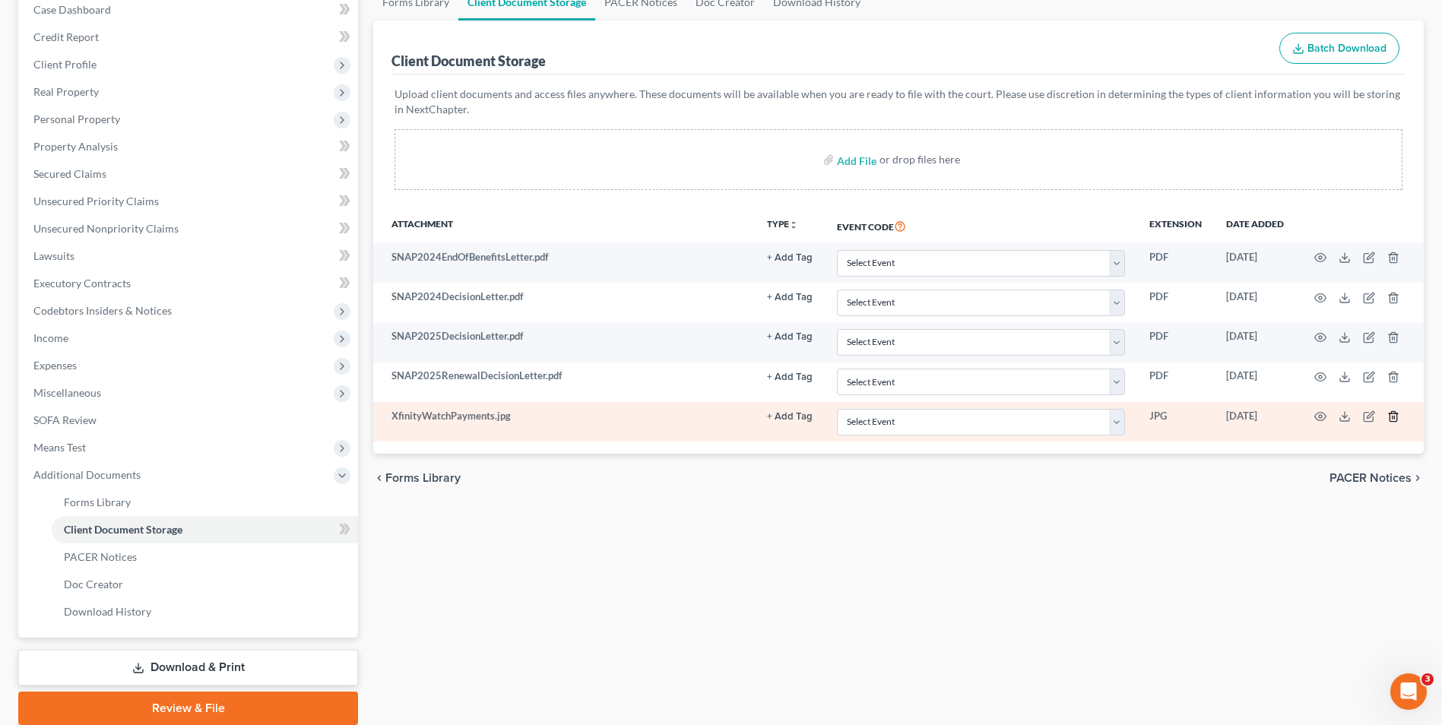
click at [1391, 418] on icon "button" at bounding box center [1393, 416] width 12 height 12
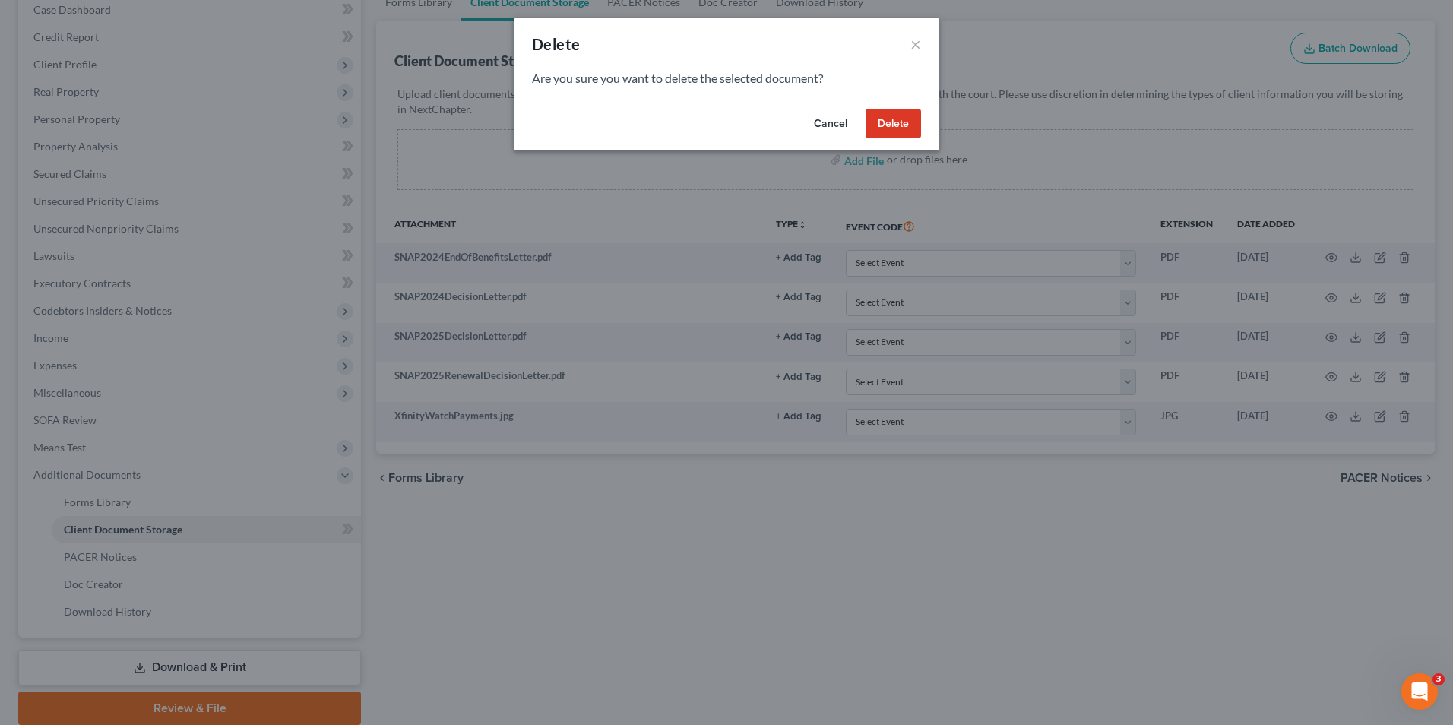
click at [890, 109] on button "Delete" at bounding box center [893, 124] width 55 height 30
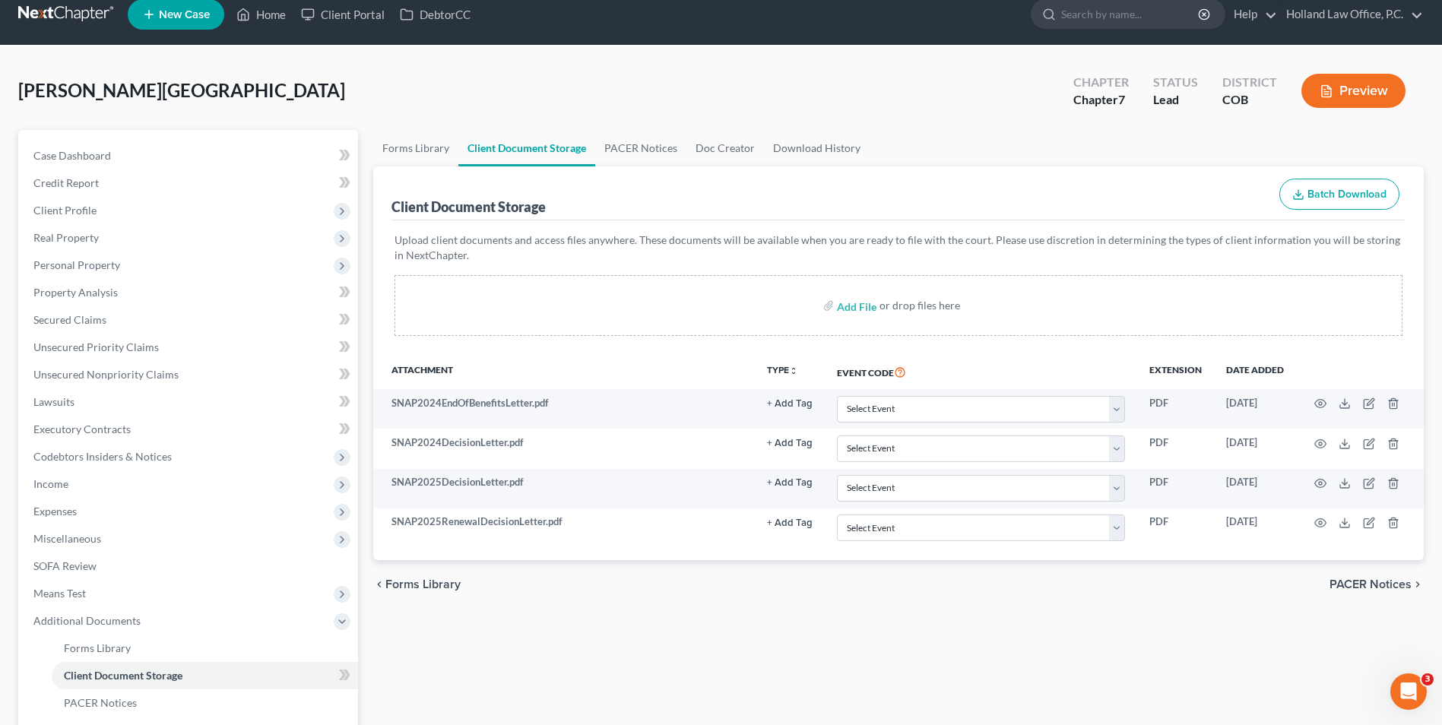
scroll to position [0, 0]
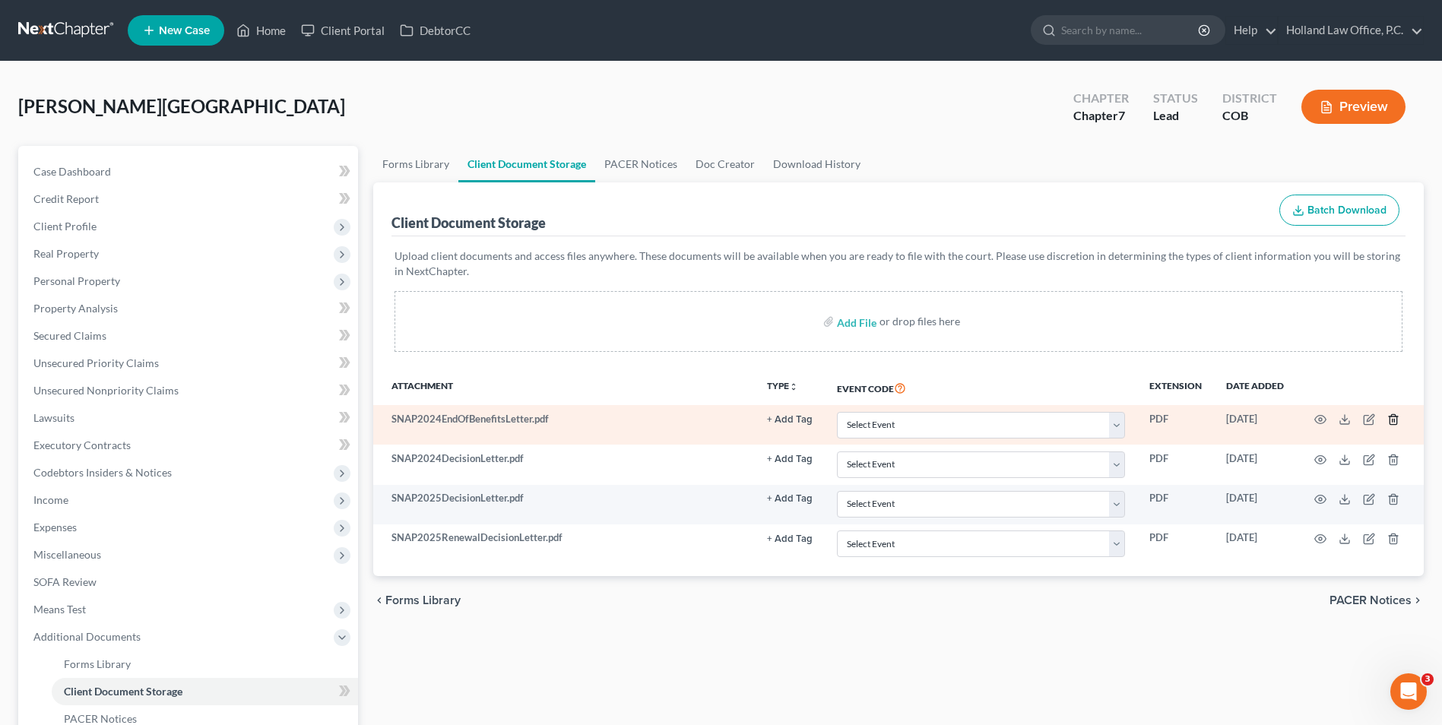
click at [1396, 419] on icon "button" at bounding box center [1393, 420] width 12 height 12
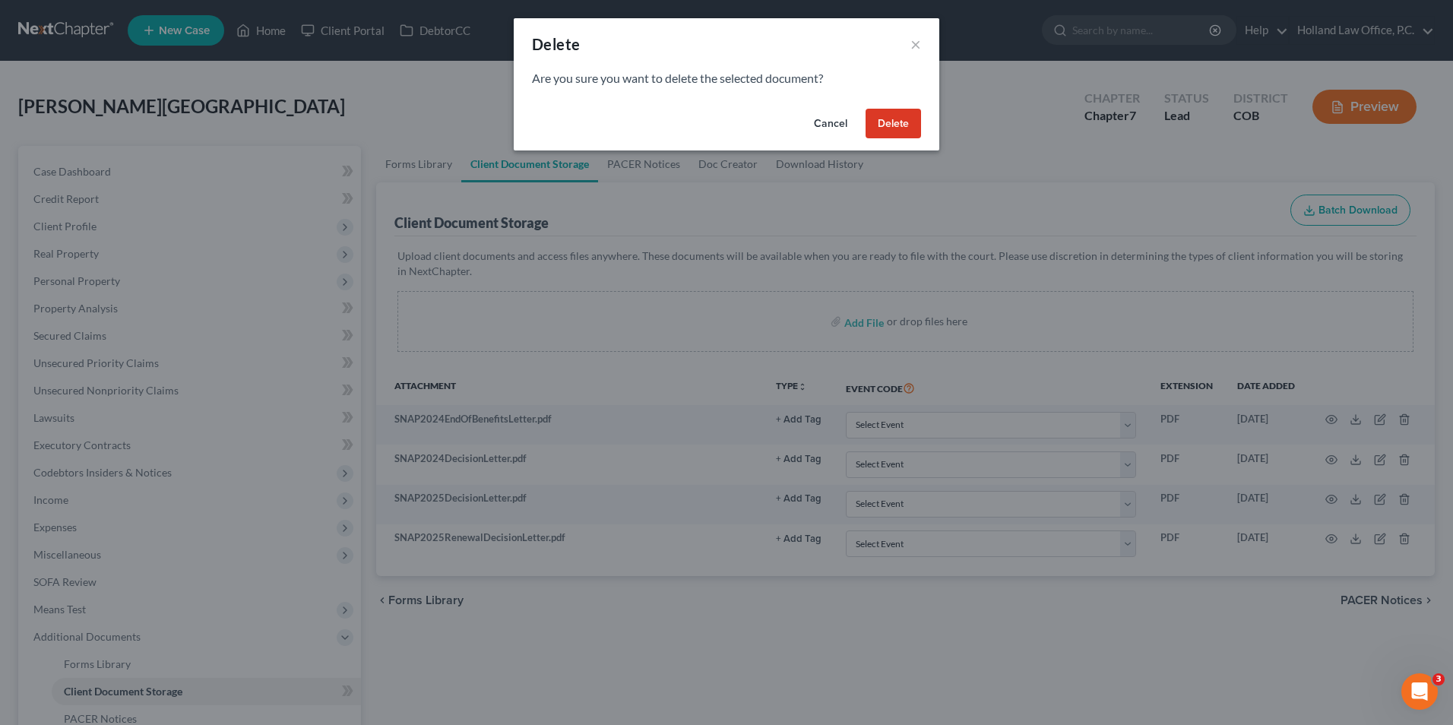
click at [882, 109] on button "Delete" at bounding box center [893, 124] width 55 height 30
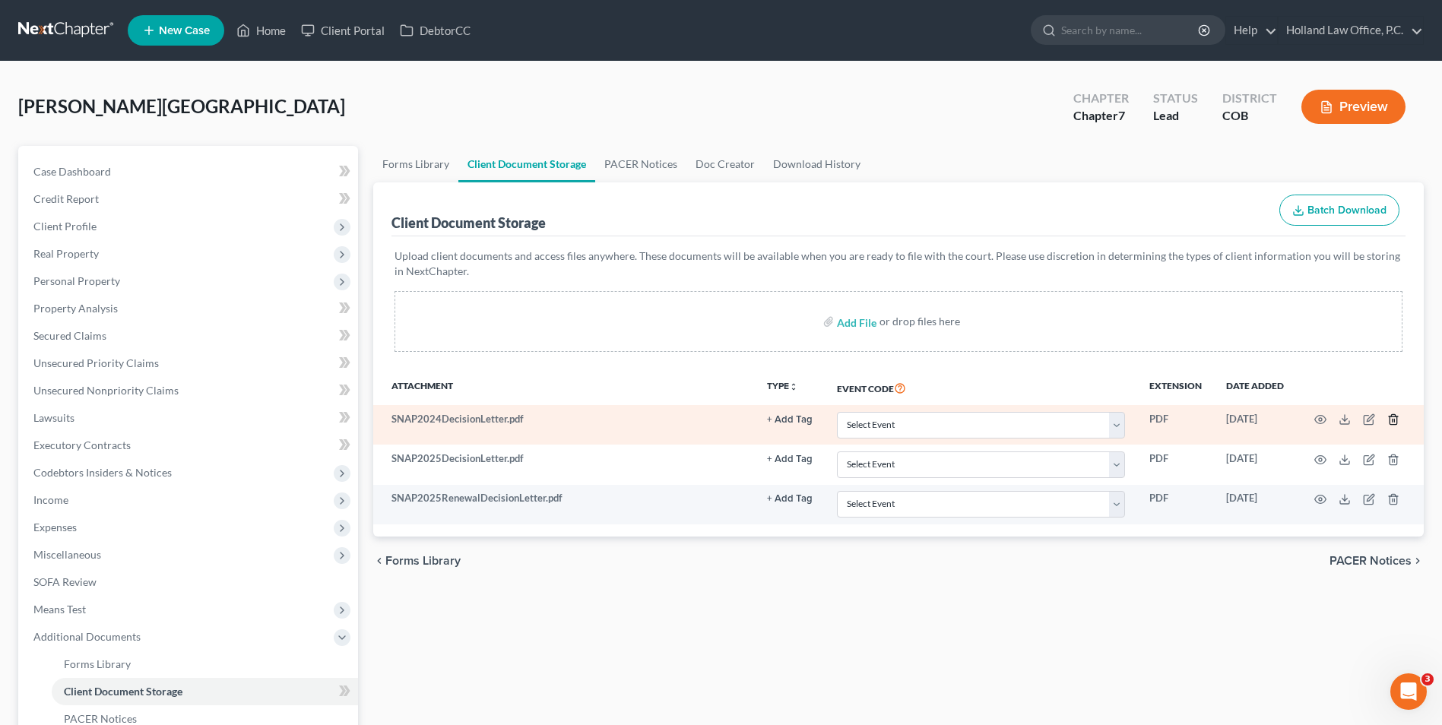
click at [1389, 417] on polyline "button" at bounding box center [1393, 417] width 9 height 0
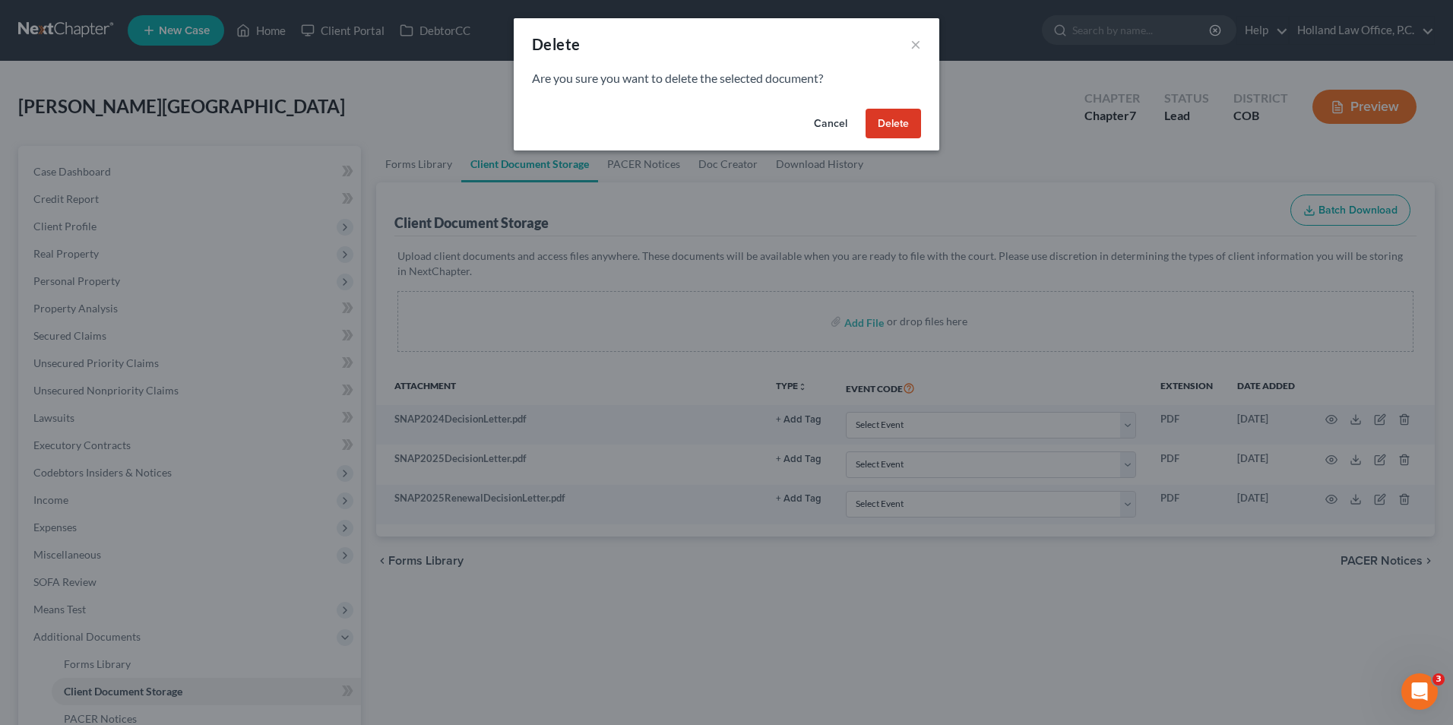
click at [910, 128] on button "Delete" at bounding box center [893, 124] width 55 height 30
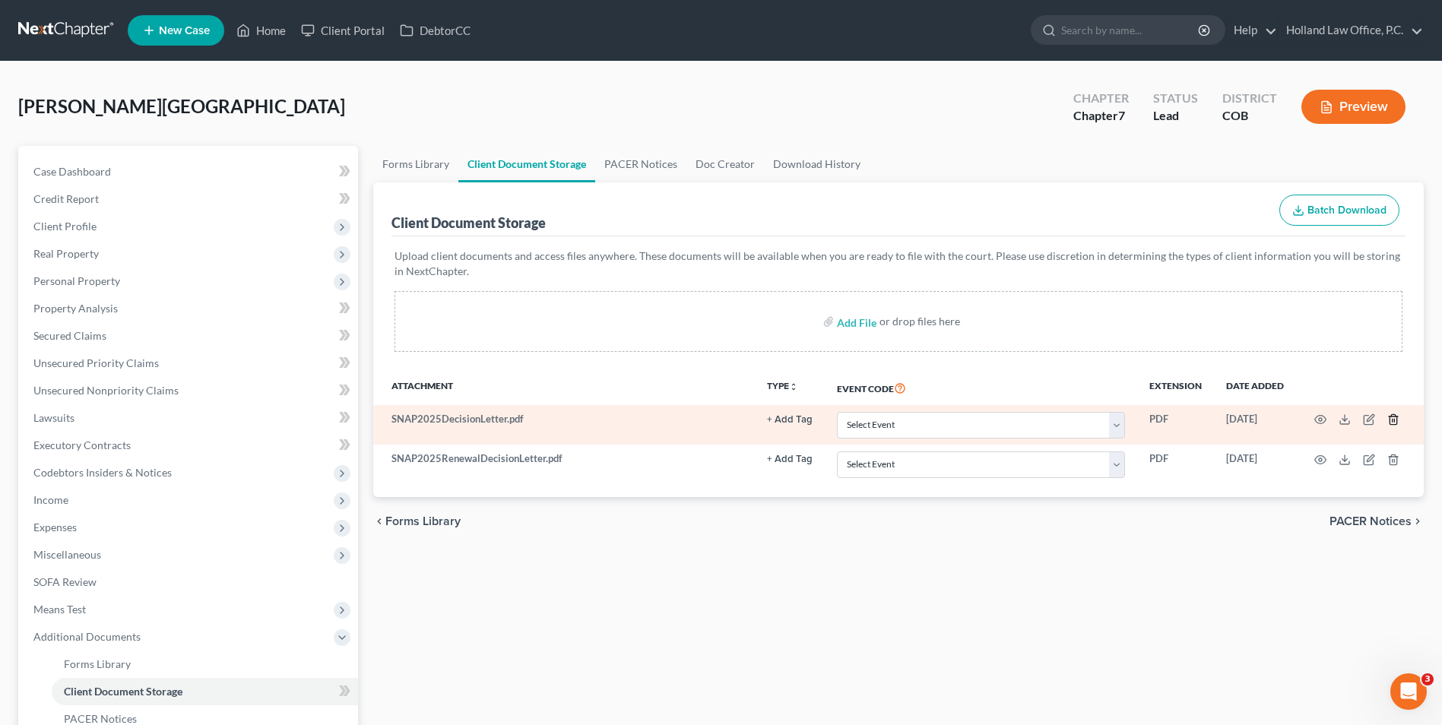
click at [1398, 420] on icon "button" at bounding box center [1393, 420] width 12 height 12
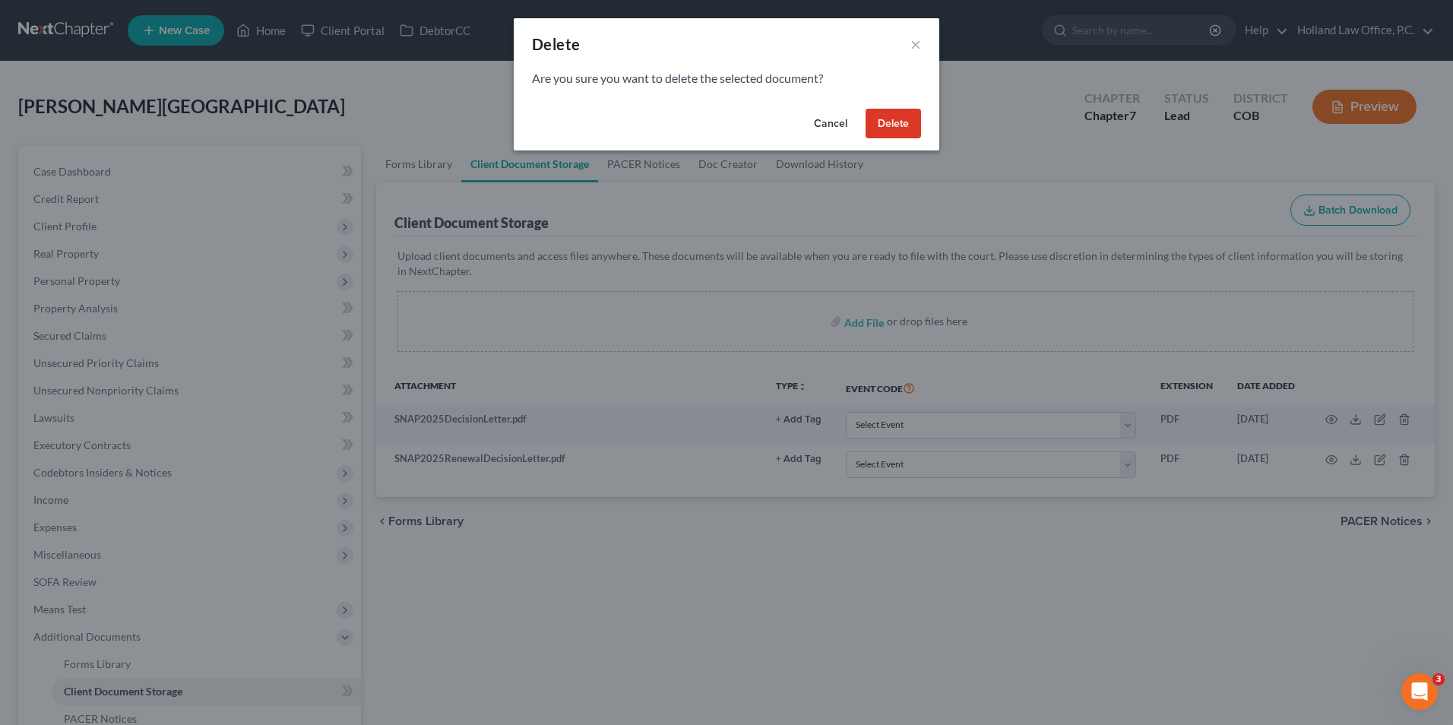
click at [899, 109] on button "Delete" at bounding box center [893, 124] width 55 height 30
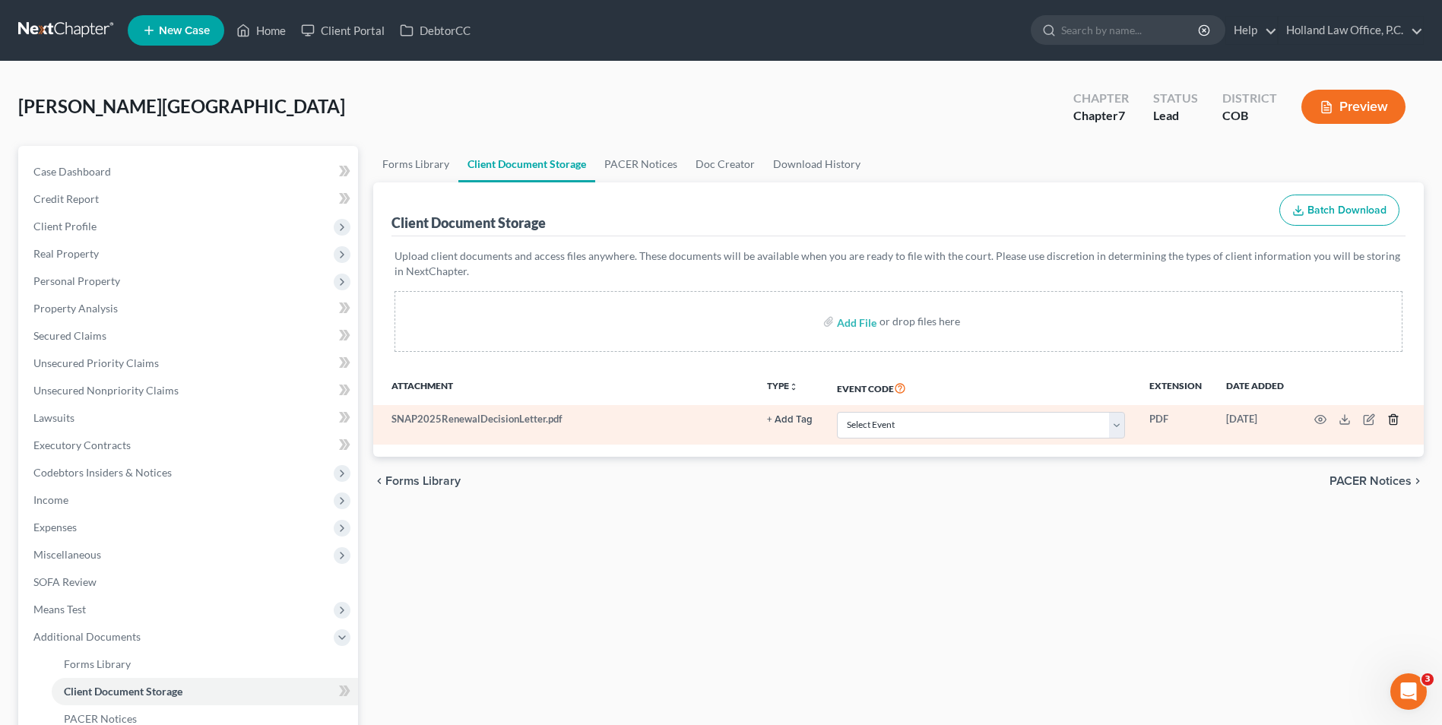
click at [1395, 417] on polyline "button" at bounding box center [1393, 417] width 9 height 0
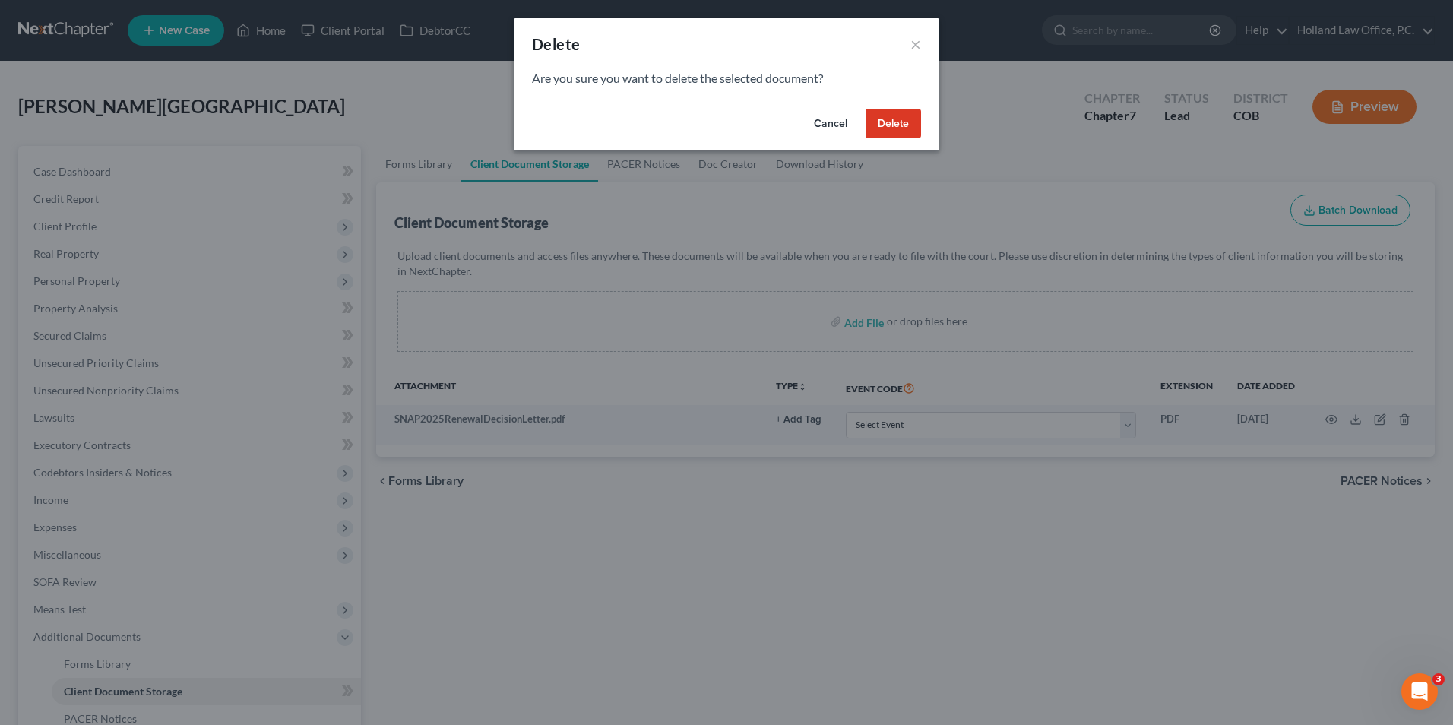
click at [886, 126] on button "Delete" at bounding box center [893, 124] width 55 height 30
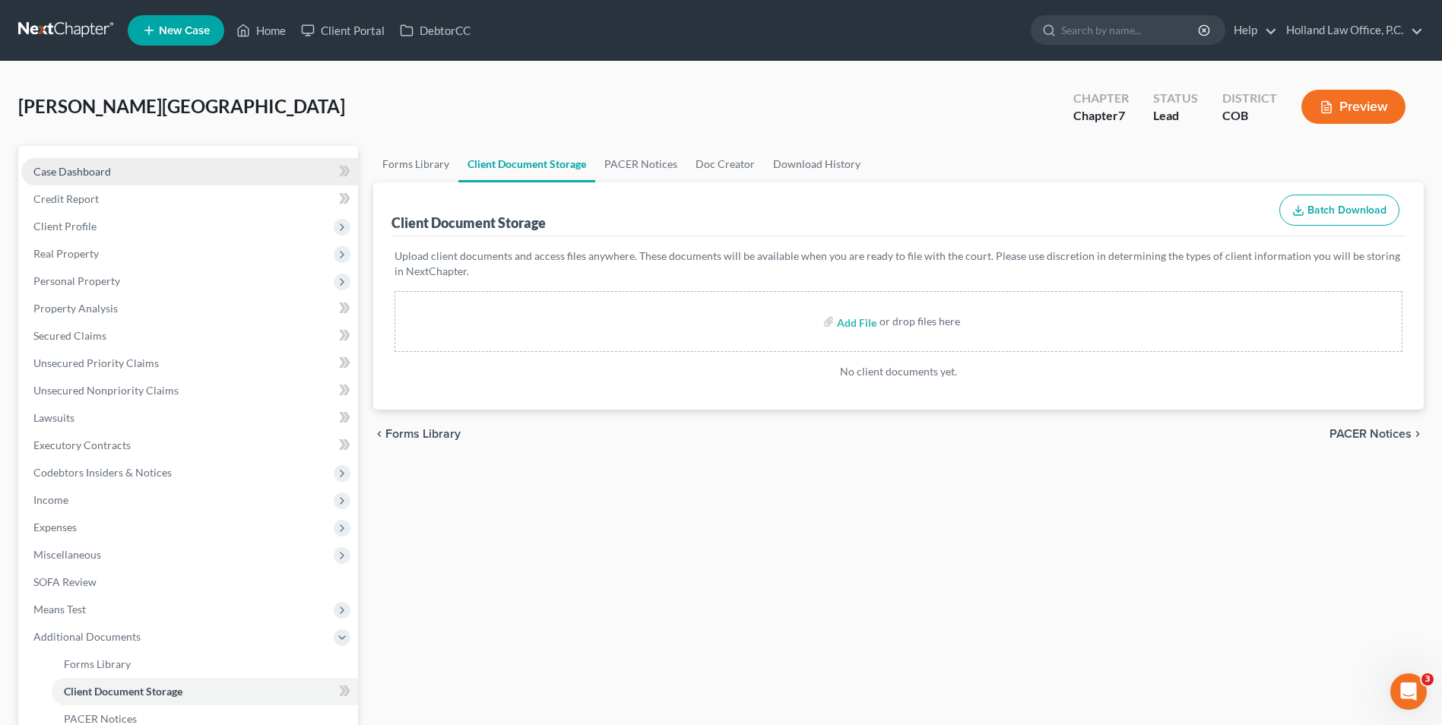
click at [102, 183] on link "Case Dashboard" at bounding box center [189, 171] width 337 height 27
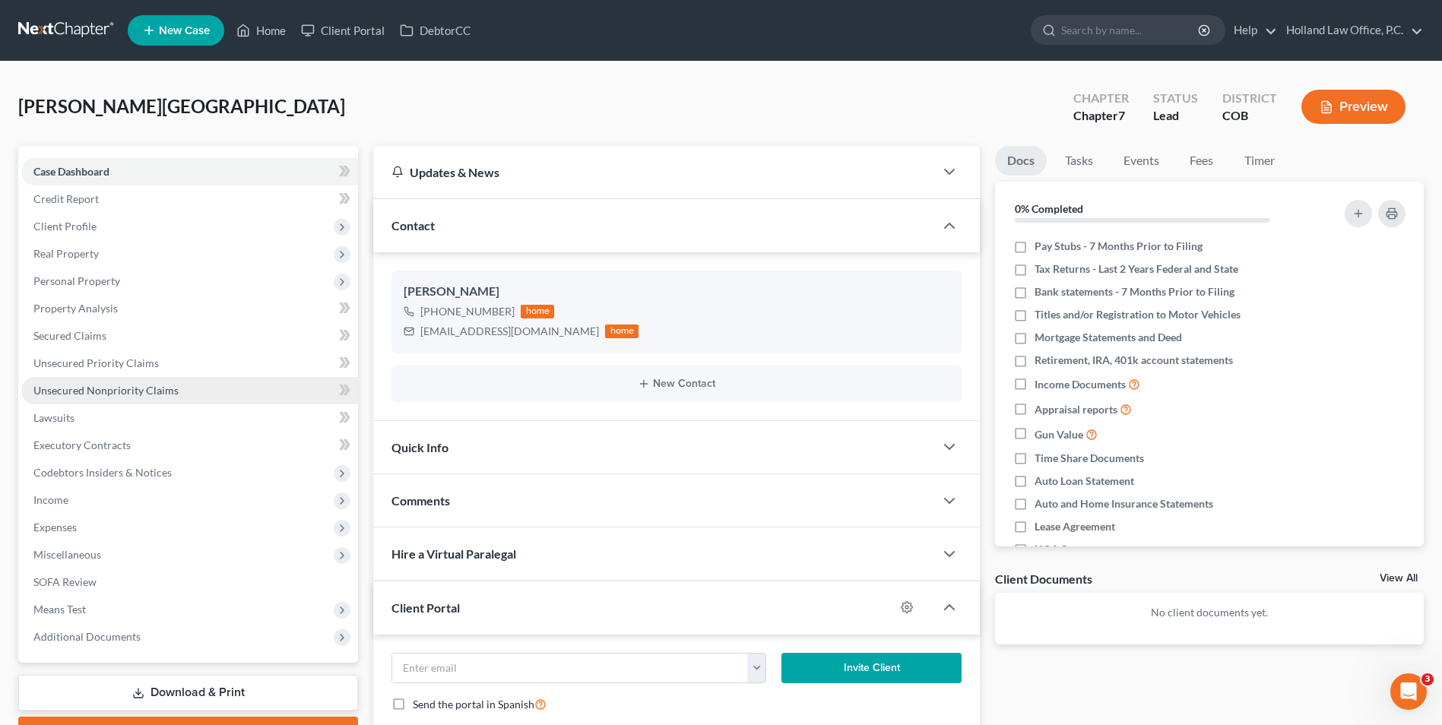
click at [175, 398] on link "Unsecured Nonpriority Claims" at bounding box center [189, 390] width 337 height 27
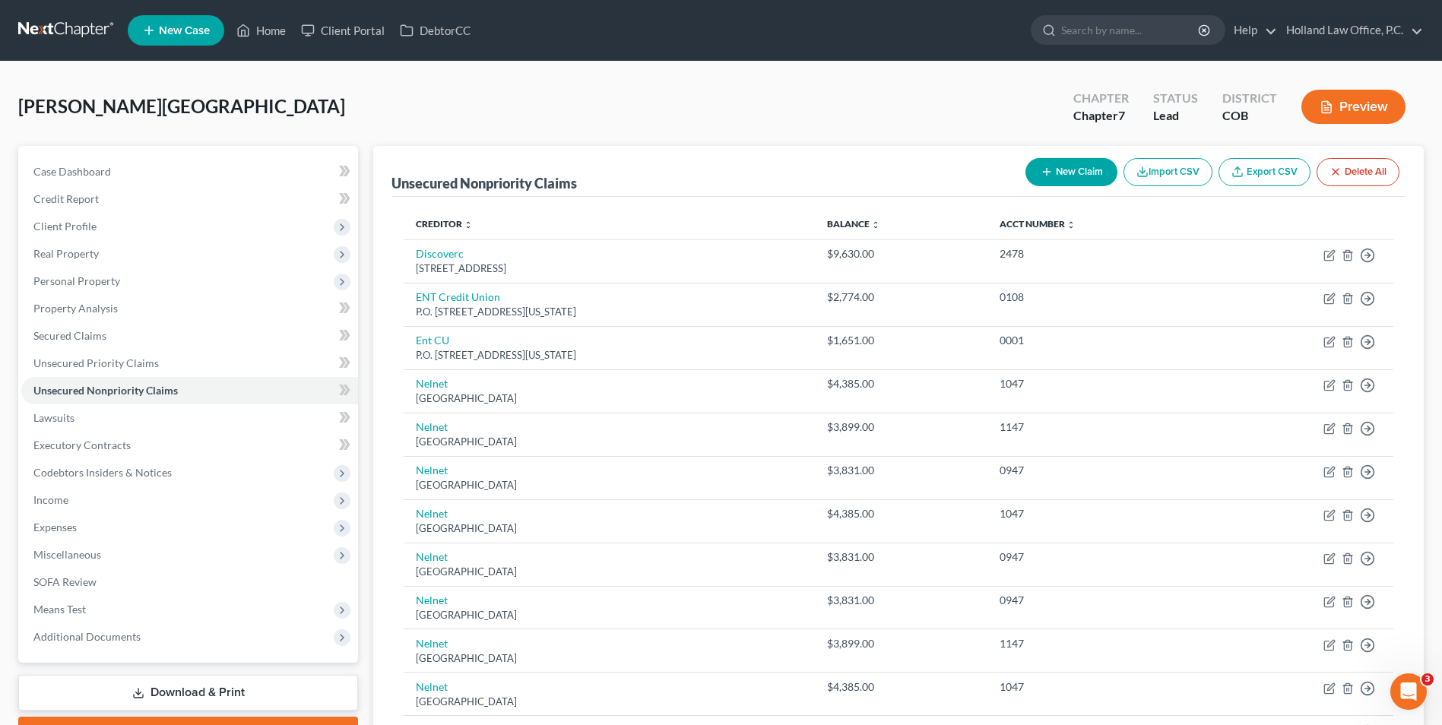
click at [1062, 171] on button "New Claim" at bounding box center [1071, 172] width 92 height 28
select select "0"
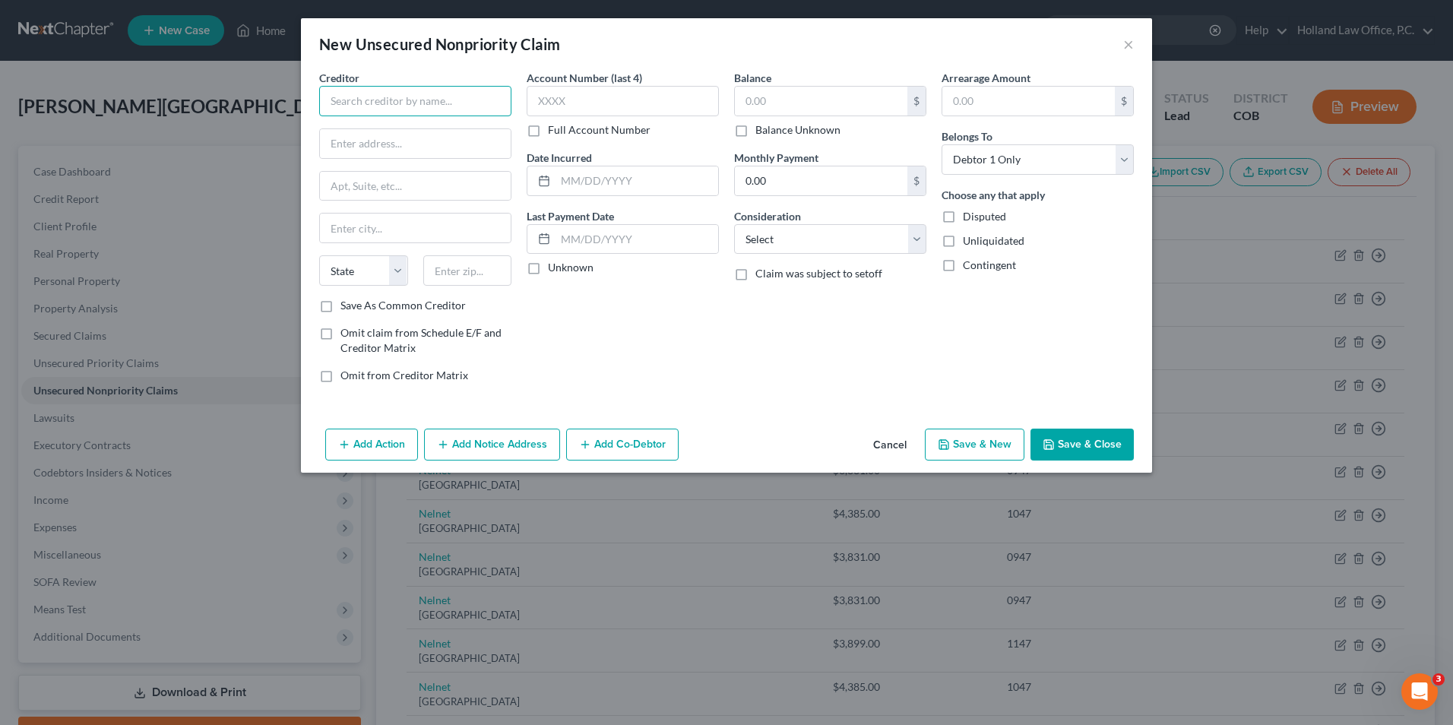
click at [438, 110] on input "text" at bounding box center [415, 101] width 192 height 30
click at [439, 133] on div "Fifth Third Bank" at bounding box center [410, 127] width 158 height 15
type input "Fifth Third Bank"
type input "PO box 740789"
type input "[GEOGRAPHIC_DATA]"
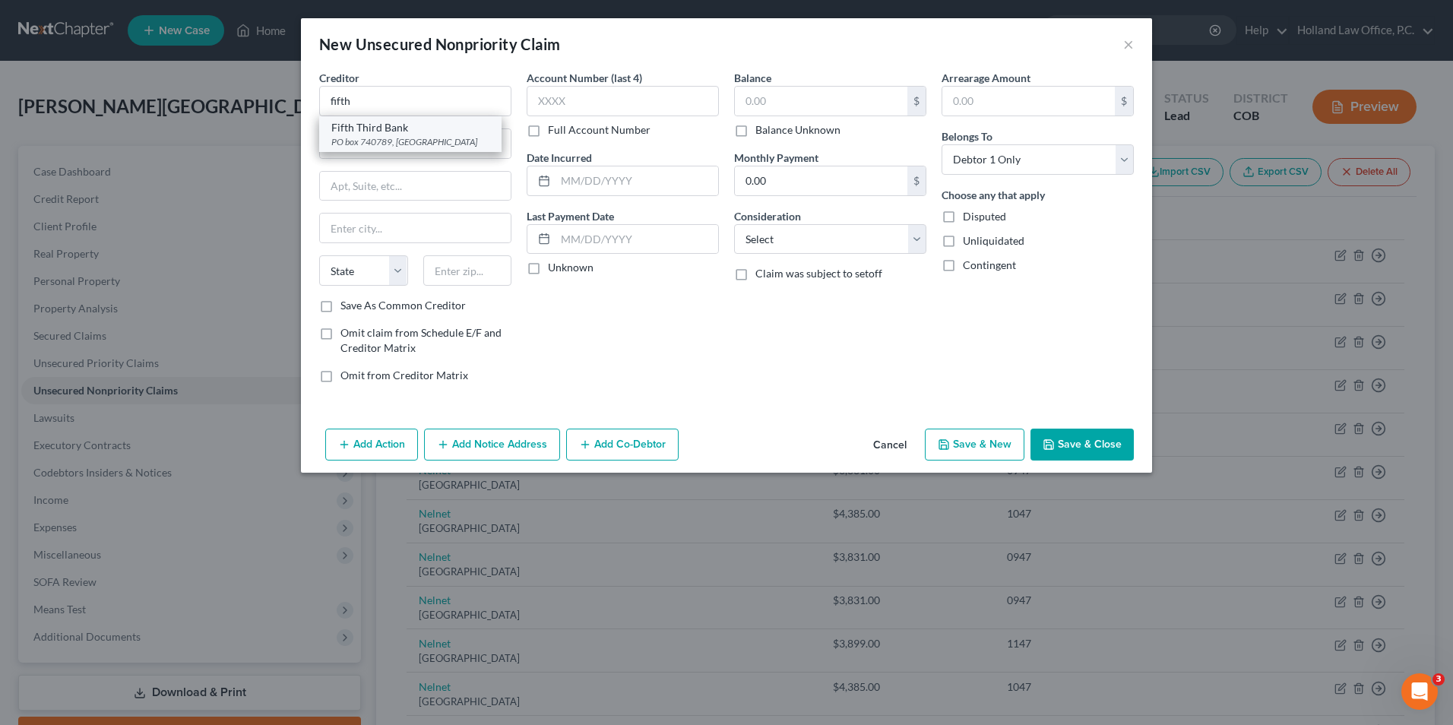
select select "36"
type input "45263"
drag, startPoint x: 356, startPoint y: 142, endPoint x: 347, endPoint y: 146, distance: 9.2
click at [347, 146] on input "PO box 740789" at bounding box center [415, 143] width 191 height 29
type input "PO Box 740789"
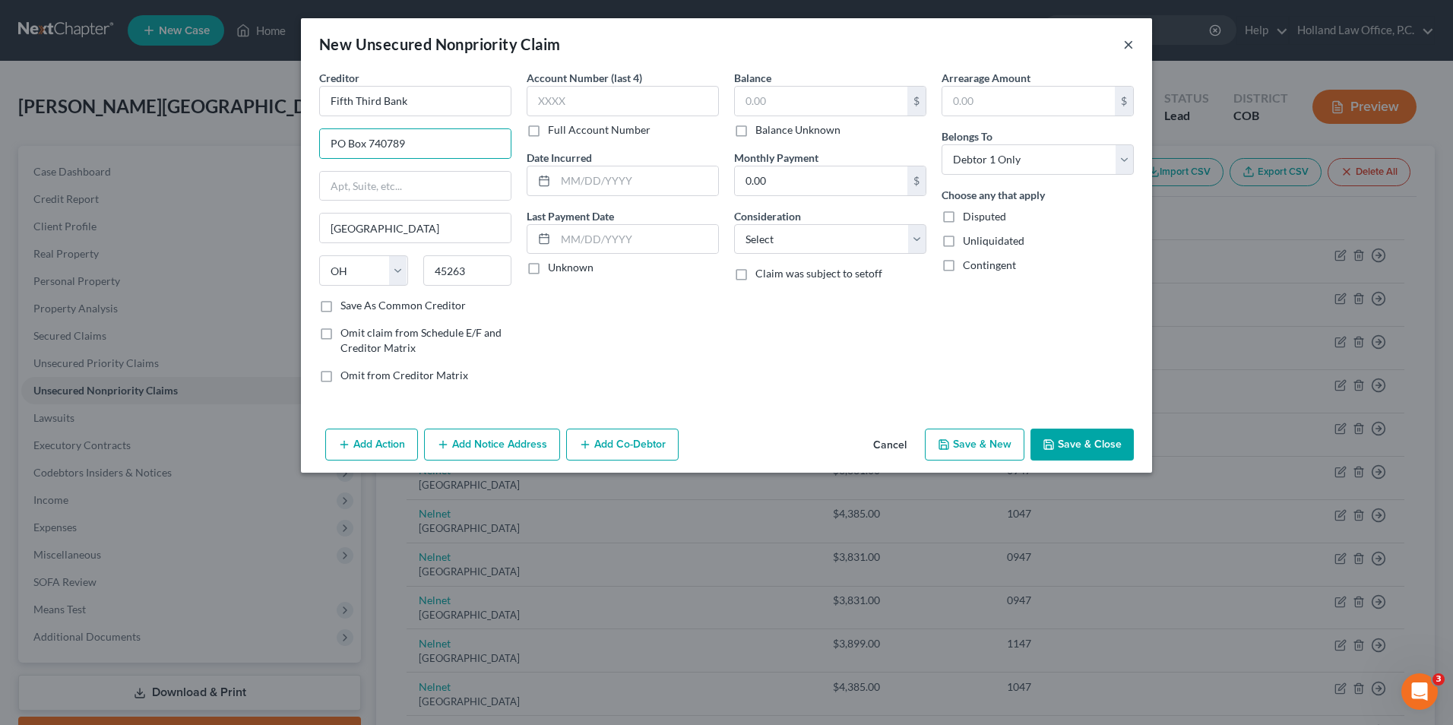
click at [1130, 43] on button "×" at bounding box center [1128, 44] width 11 height 18
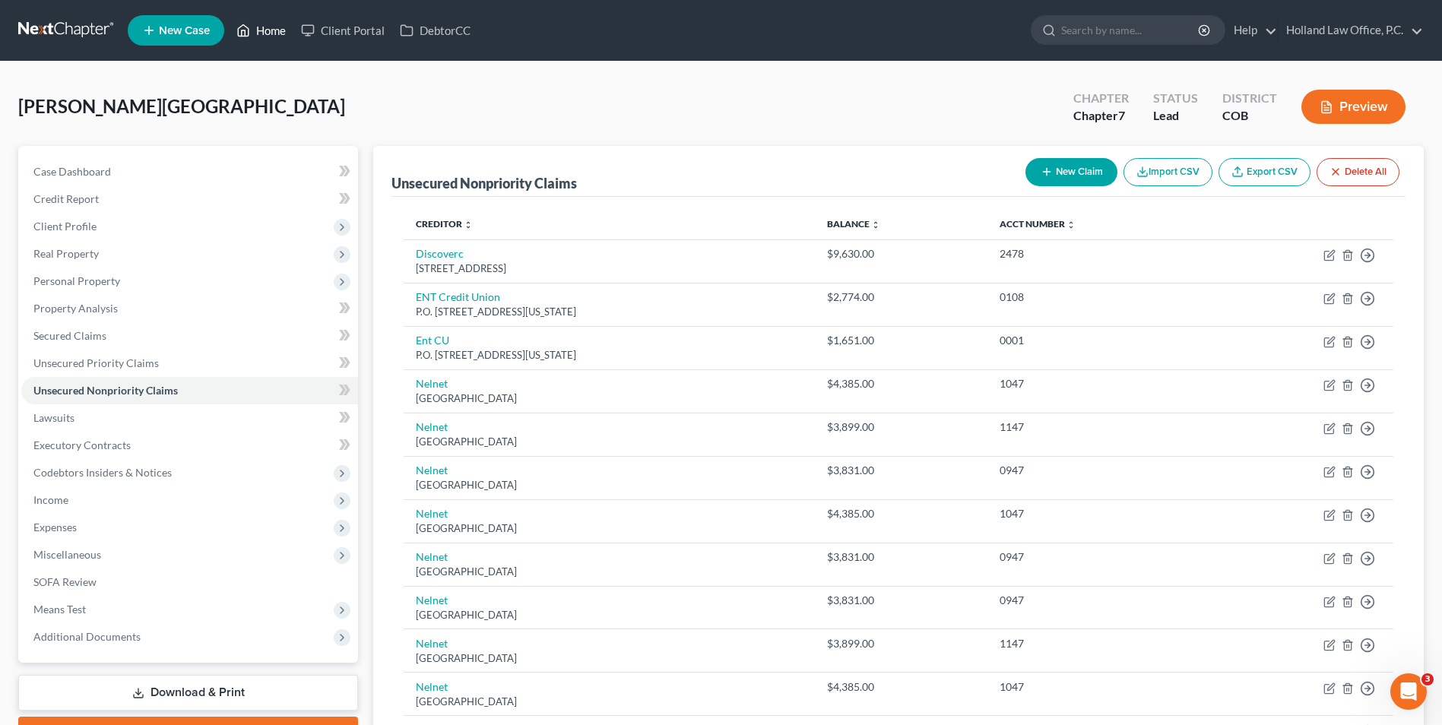
click at [278, 33] on link "Home" at bounding box center [261, 30] width 65 height 27
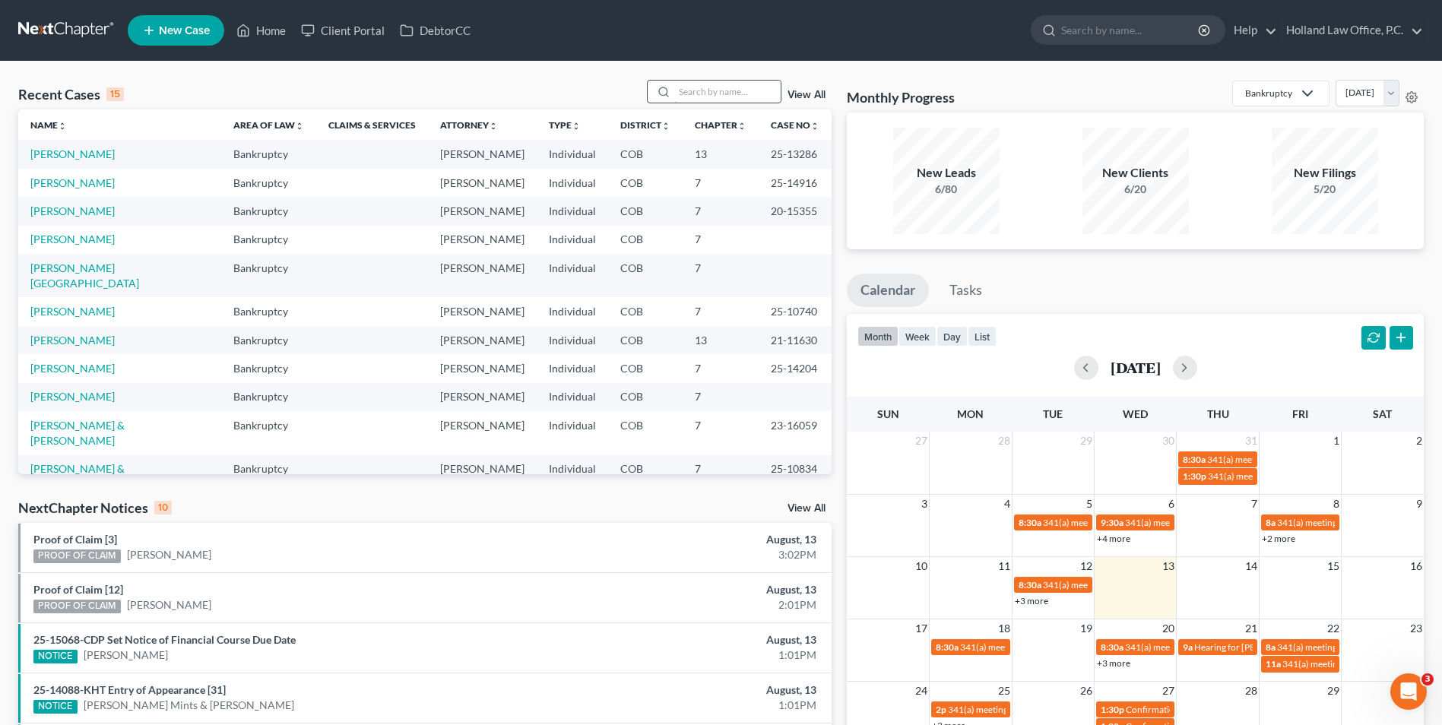
click at [699, 97] on input "search" at bounding box center [727, 92] width 106 height 22
click at [103, 160] on link "[PERSON_NAME]" at bounding box center [72, 153] width 84 height 13
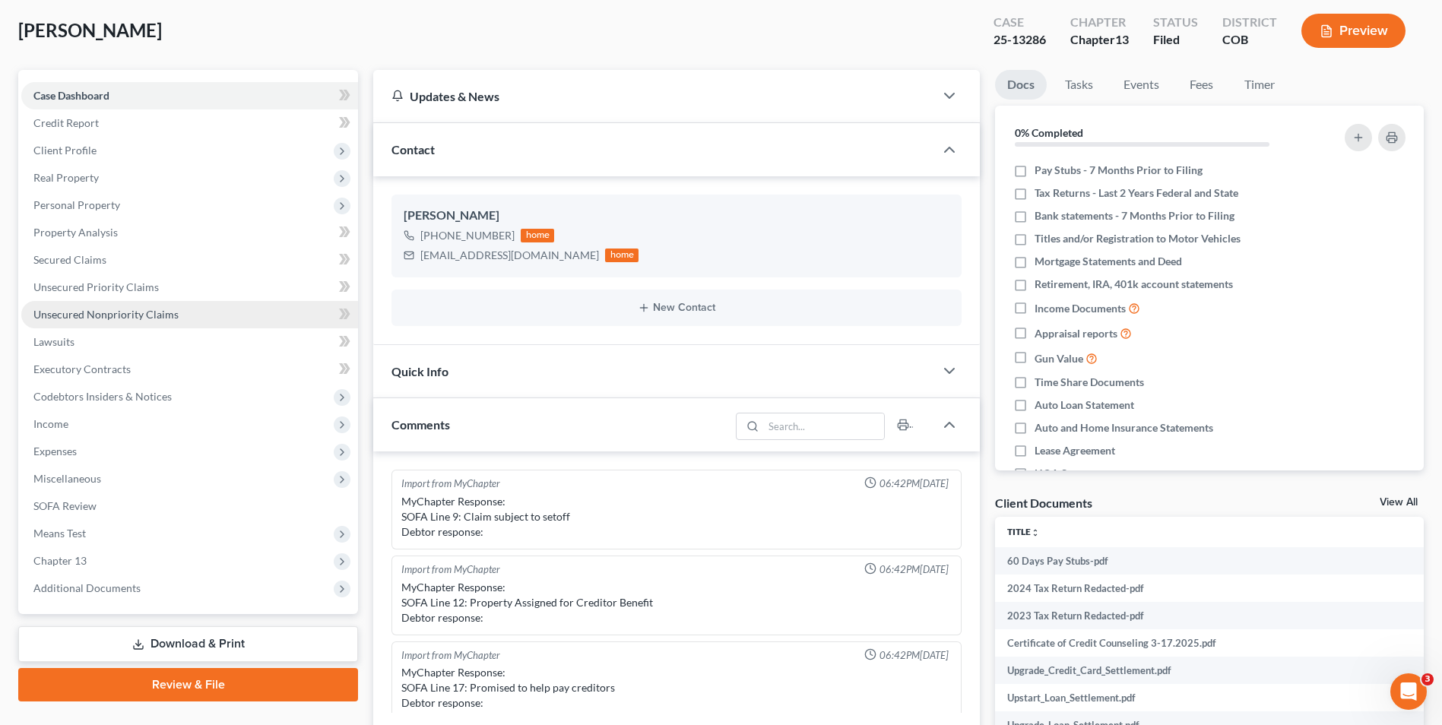
scroll to position [350, 0]
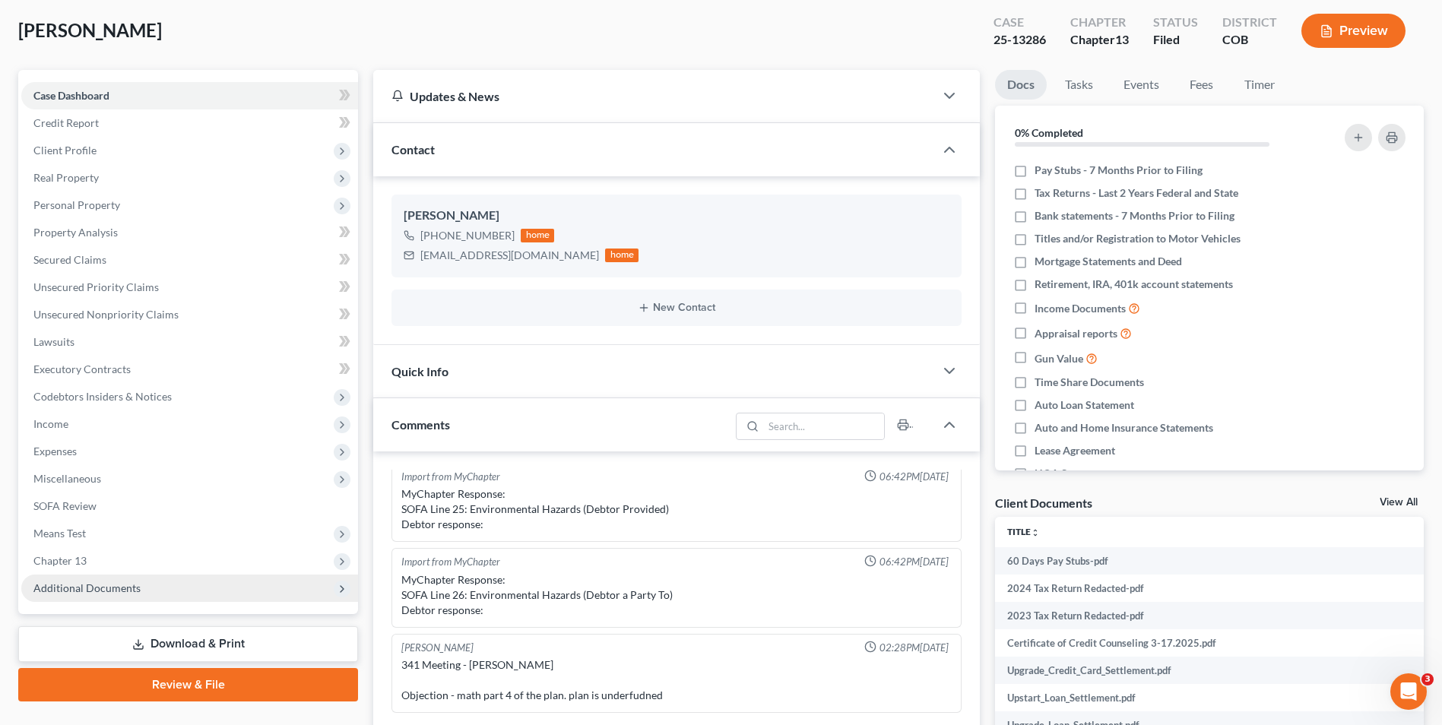
click at [126, 588] on span "Additional Documents" at bounding box center [86, 587] width 107 height 13
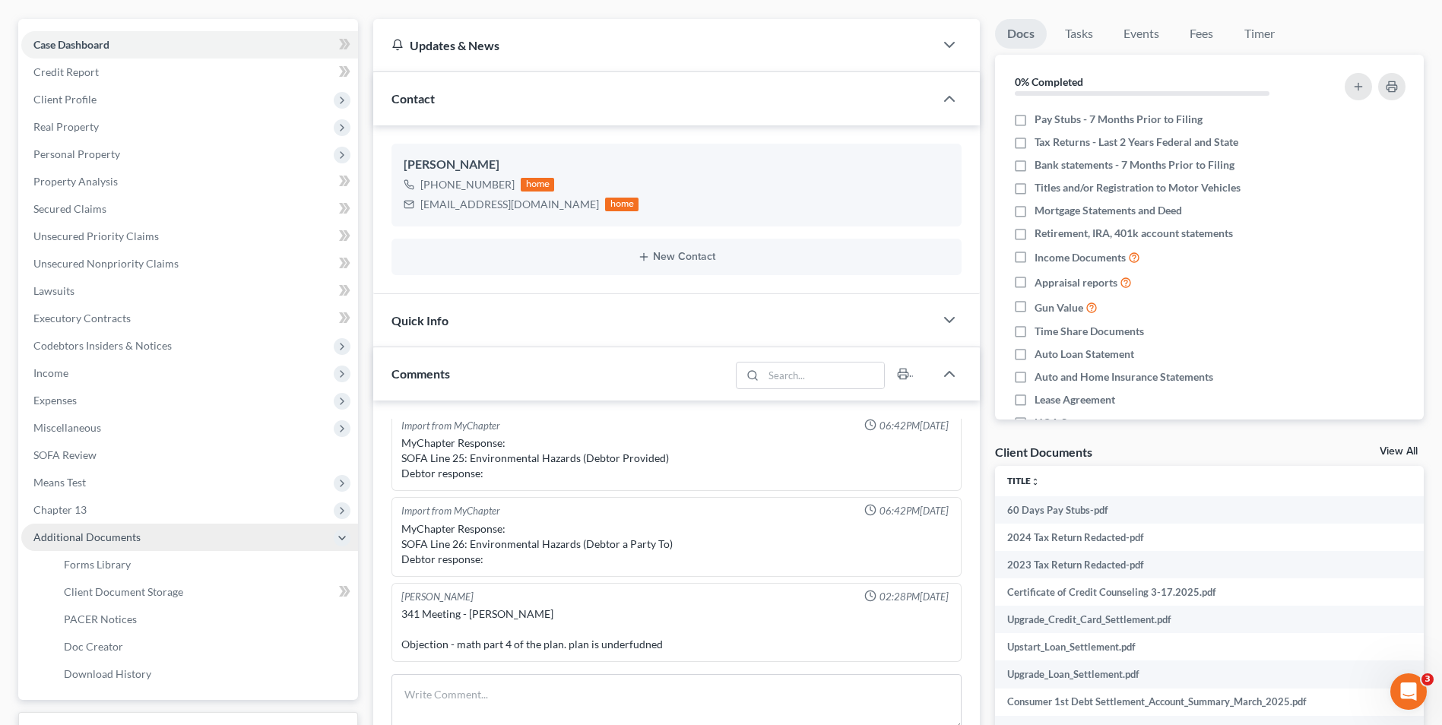
scroll to position [228, 0]
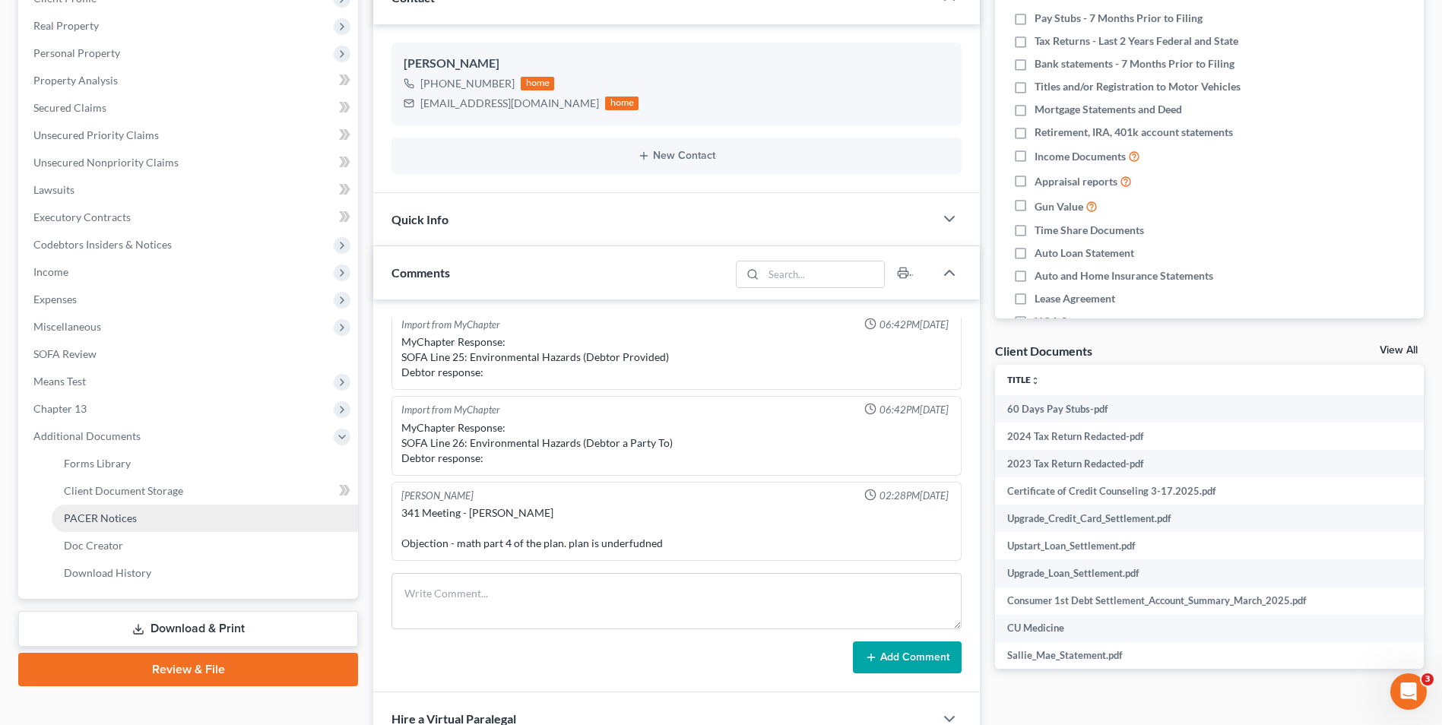
click at [90, 515] on span "PACER Notices" at bounding box center [100, 518] width 73 height 13
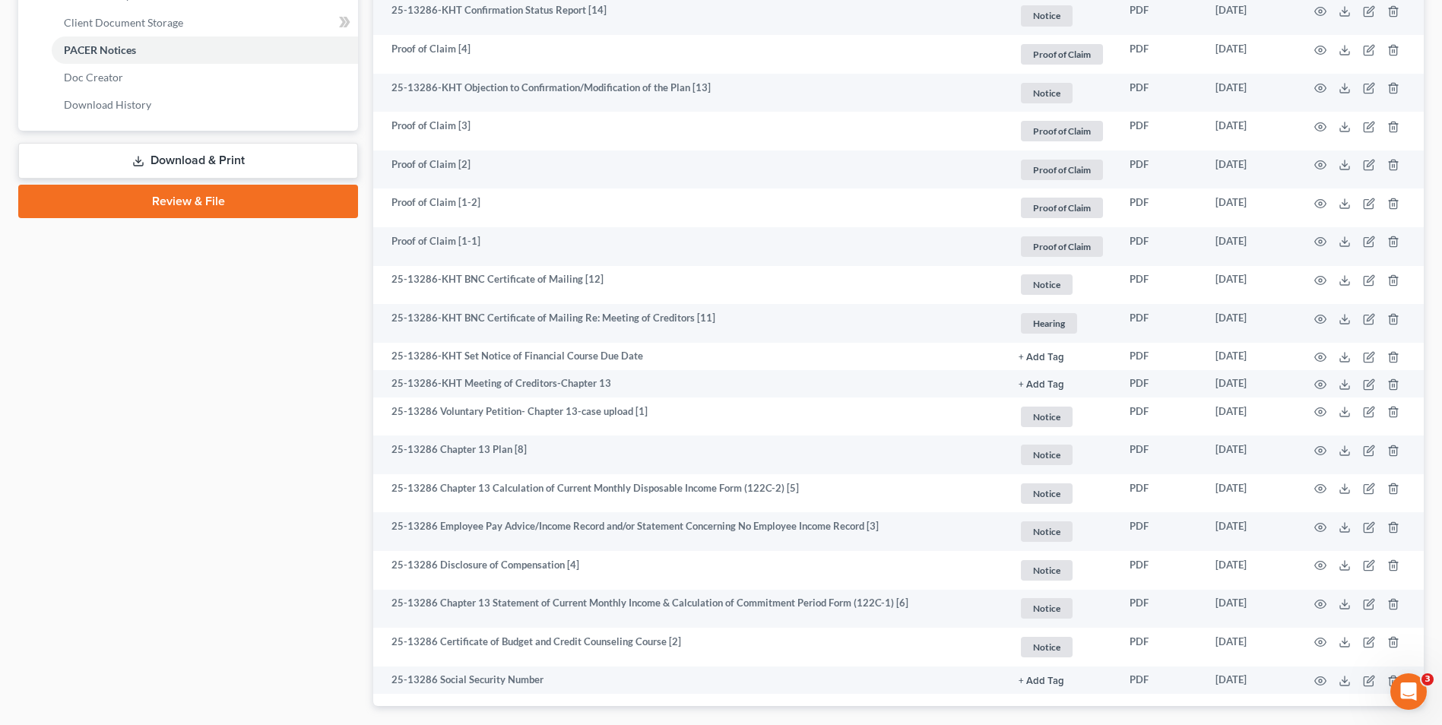
scroll to position [708, 0]
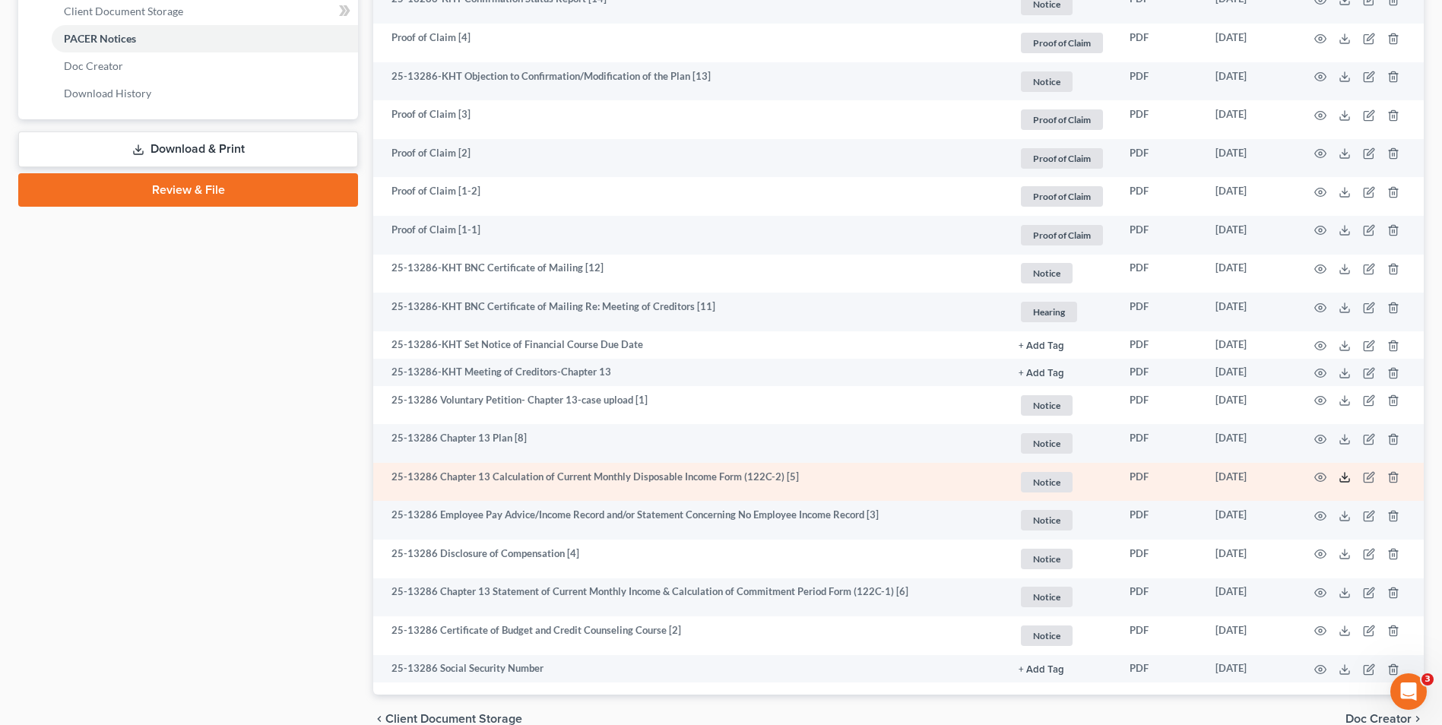
click at [1348, 481] on icon at bounding box center [1345, 477] width 12 height 12
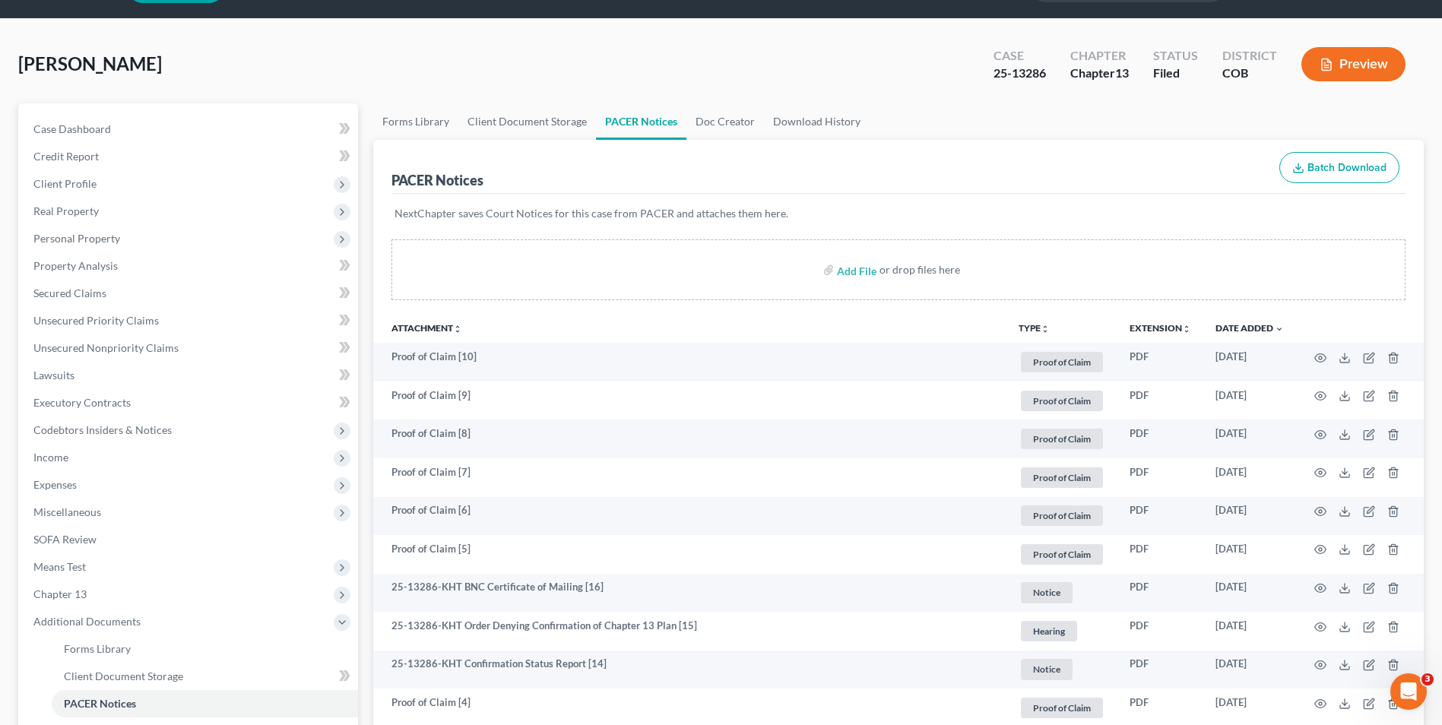
scroll to position [24, 0]
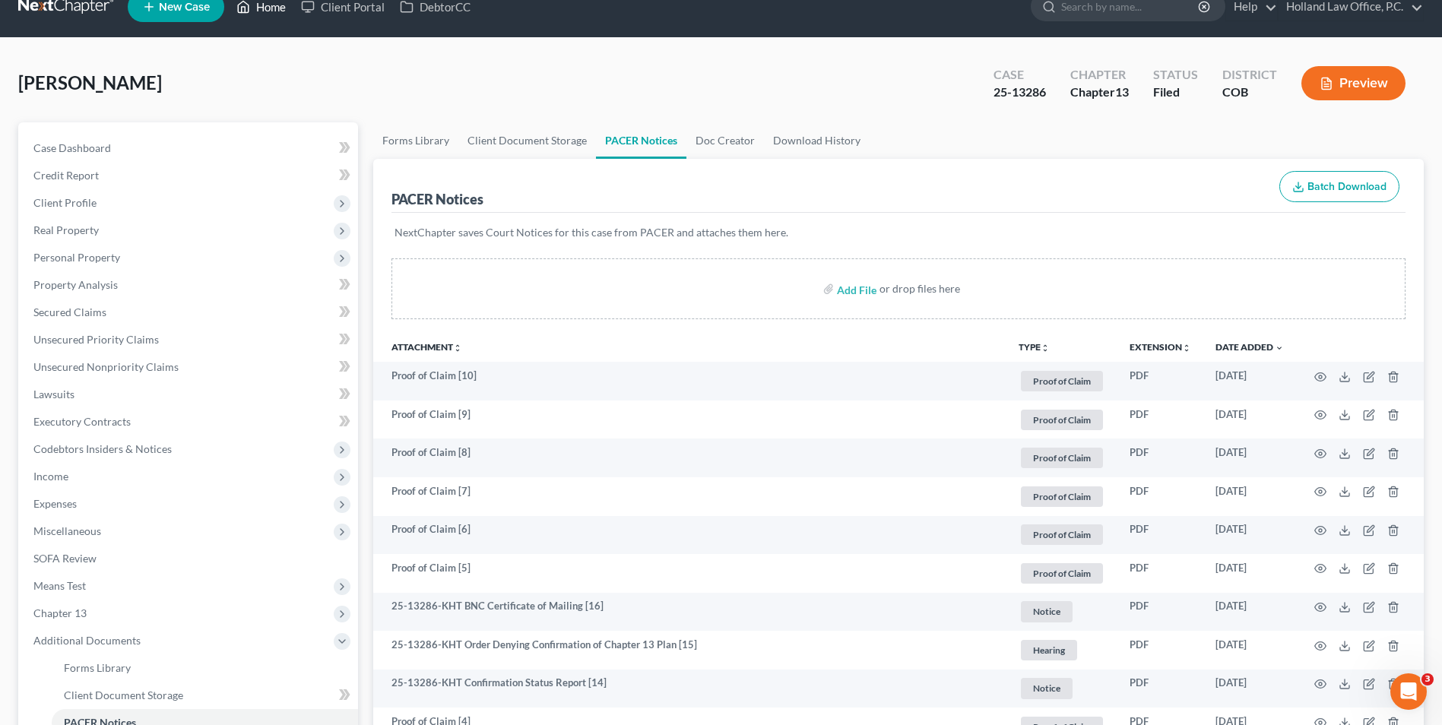
click at [263, 17] on link "Home" at bounding box center [261, 6] width 65 height 27
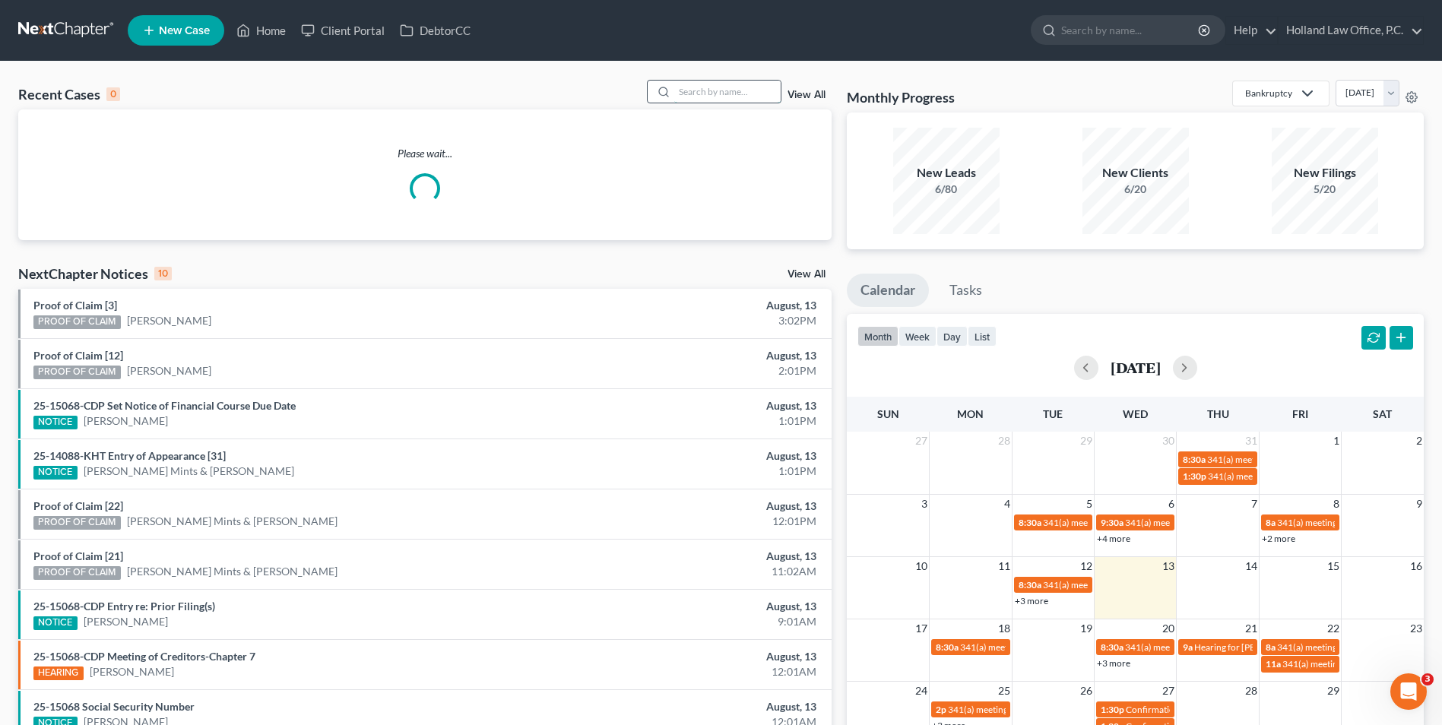
click at [702, 89] on input "search" at bounding box center [727, 92] width 106 height 22
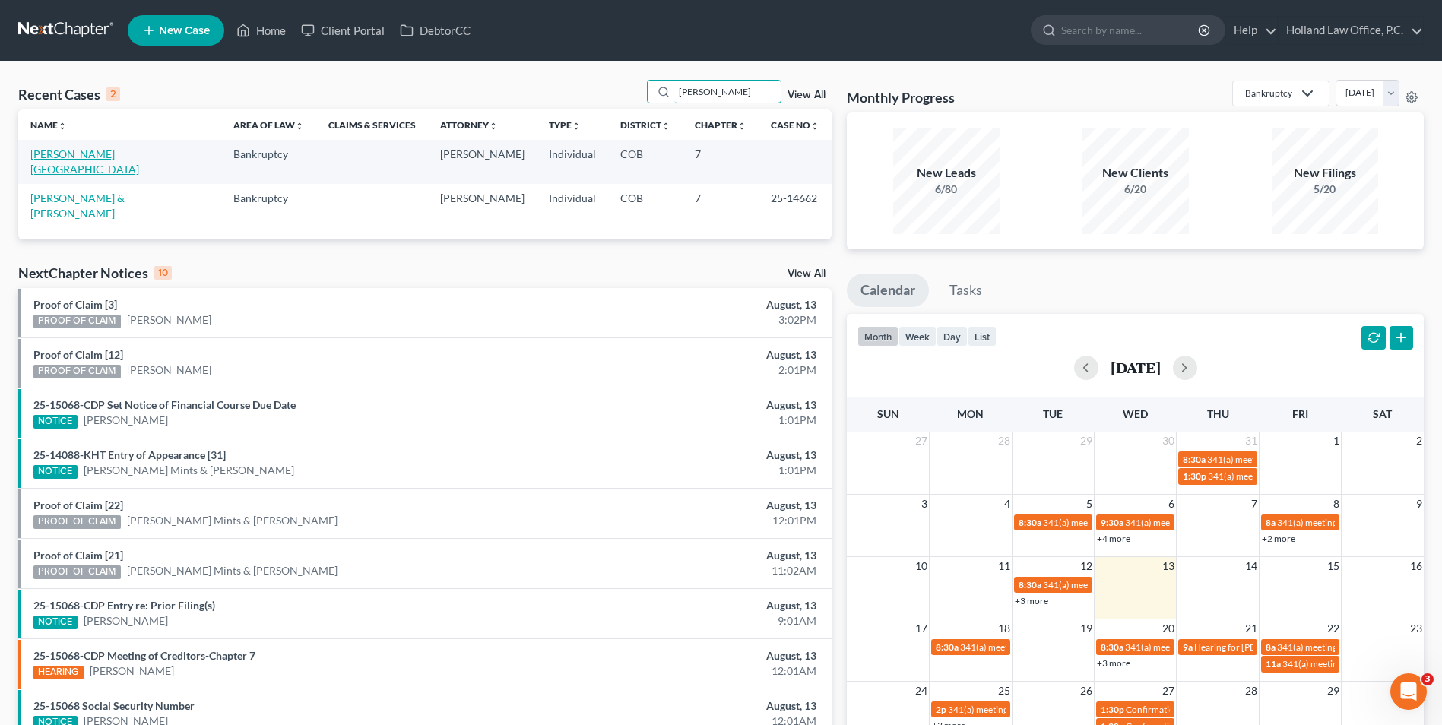
type input "[PERSON_NAME]"
click at [73, 158] on link "[PERSON_NAME][GEOGRAPHIC_DATA]" at bounding box center [84, 161] width 109 height 28
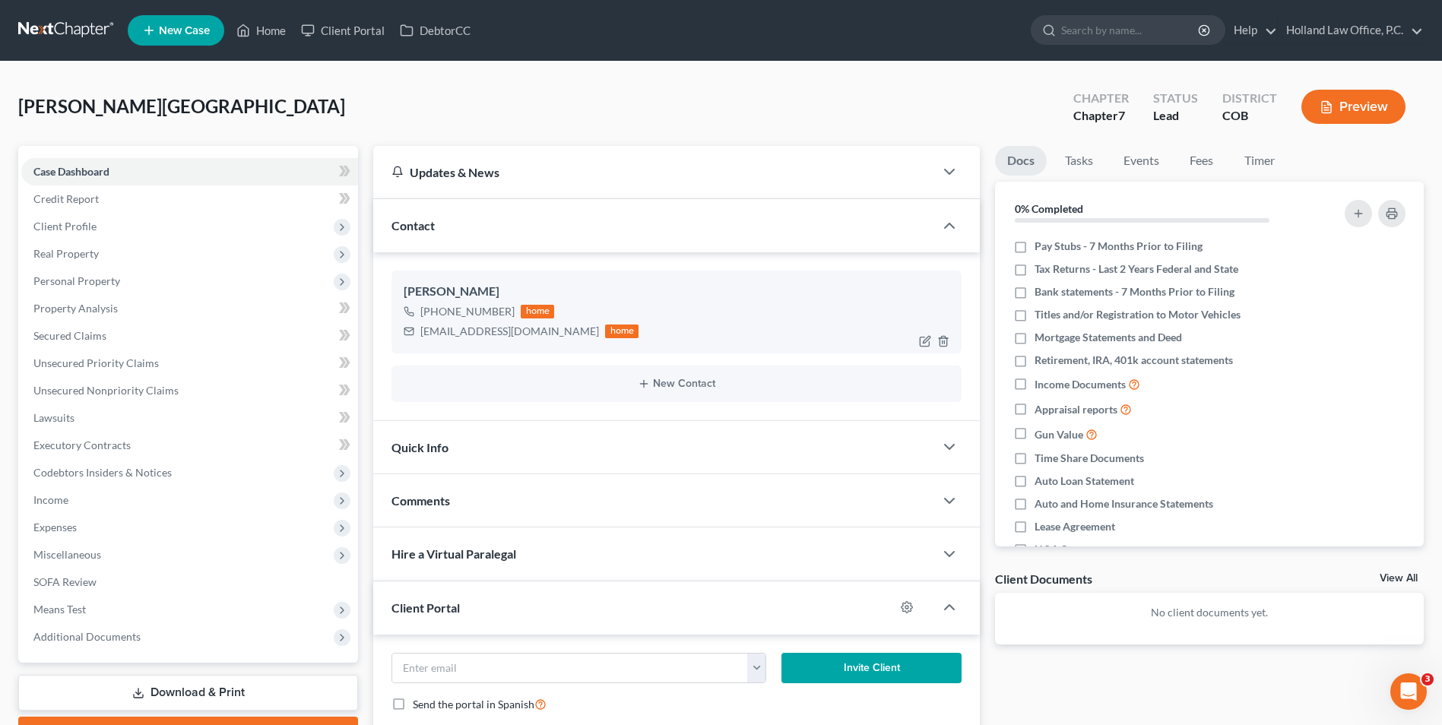
drag, startPoint x: 509, startPoint y: 312, endPoint x: 589, endPoint y: 372, distance: 100.9
click at [439, 318] on div "[PHONE_NUMBER]" at bounding box center [467, 311] width 94 height 15
drag, startPoint x: 589, startPoint y: 372, endPoint x: 417, endPoint y: 339, distance: 175.8
click at [417, 339] on div "[EMAIL_ADDRESS][DOMAIN_NAME] home" at bounding box center [521, 332] width 235 height 20
drag, startPoint x: 437, startPoint y: 337, endPoint x: 461, endPoint y: 334, distance: 24.5
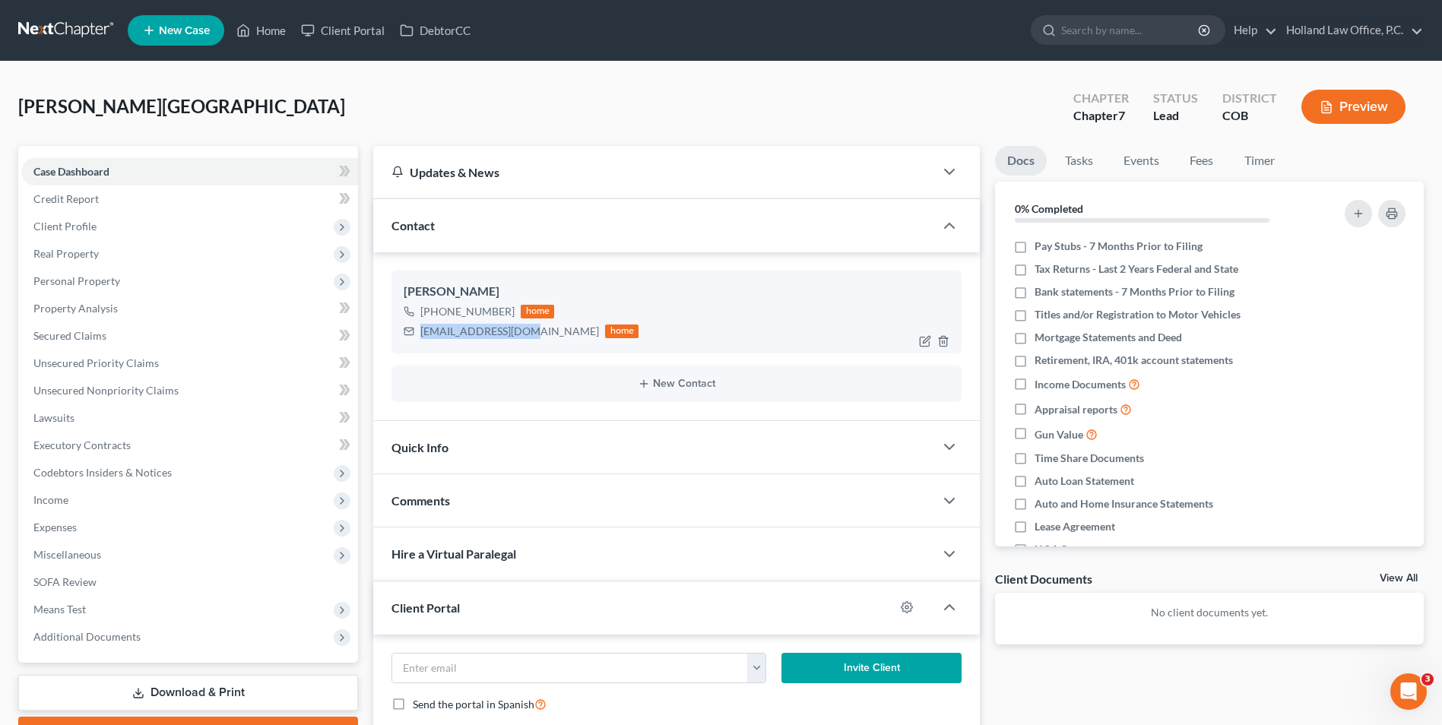
copy div "[EMAIL_ADDRESS][DOMAIN_NAME]"
click at [505, 312] on div "[PHONE_NUMBER]" at bounding box center [467, 311] width 94 height 15
drag, startPoint x: 478, startPoint y: 311, endPoint x: 435, endPoint y: 318, distance: 43.9
click at [435, 318] on div "[PHONE_NUMBER] home" at bounding box center [521, 312] width 235 height 20
drag, startPoint x: 439, startPoint y: 318, endPoint x: 490, endPoint y: 317, distance: 51.7
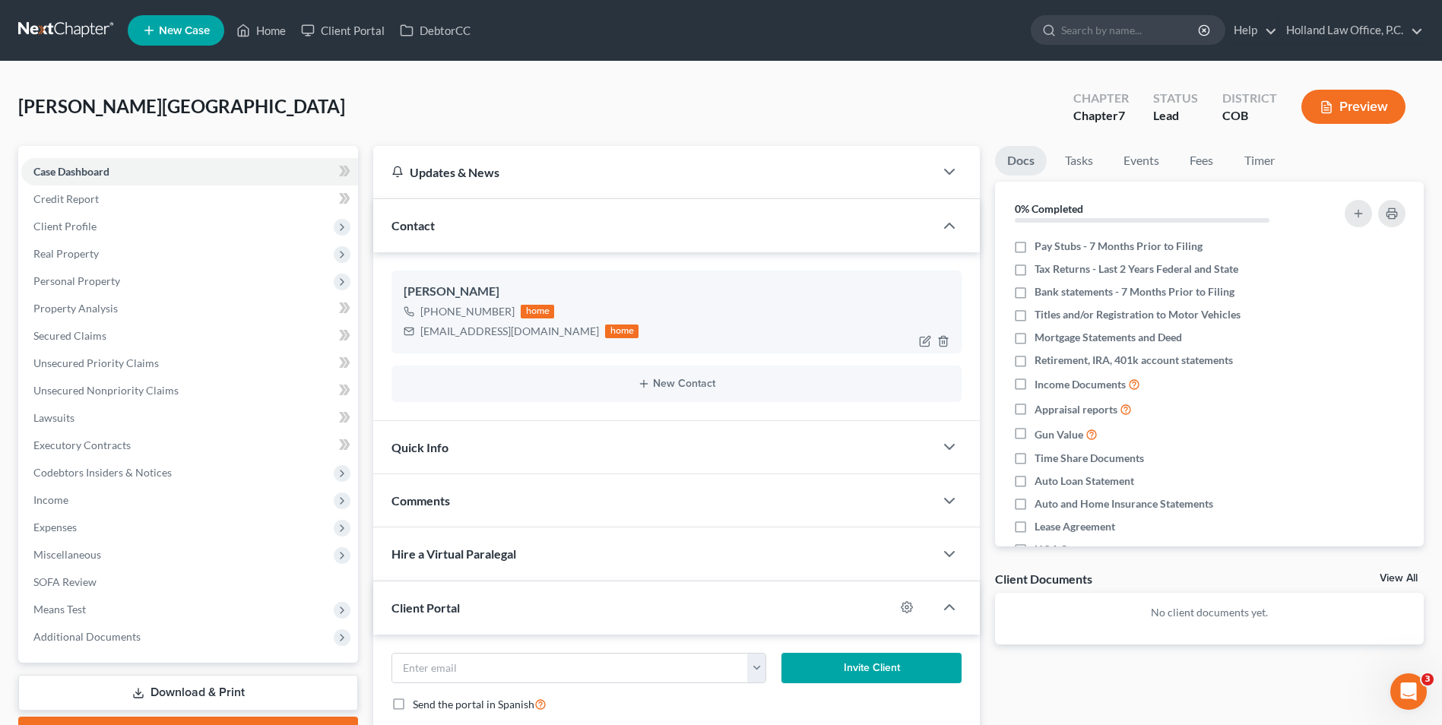
copy div "[PHONE_NUMBER]"
drag, startPoint x: 260, startPoint y: 20, endPoint x: 524, endPoint y: 96, distance: 274.5
click at [260, 20] on link "Home" at bounding box center [261, 30] width 65 height 27
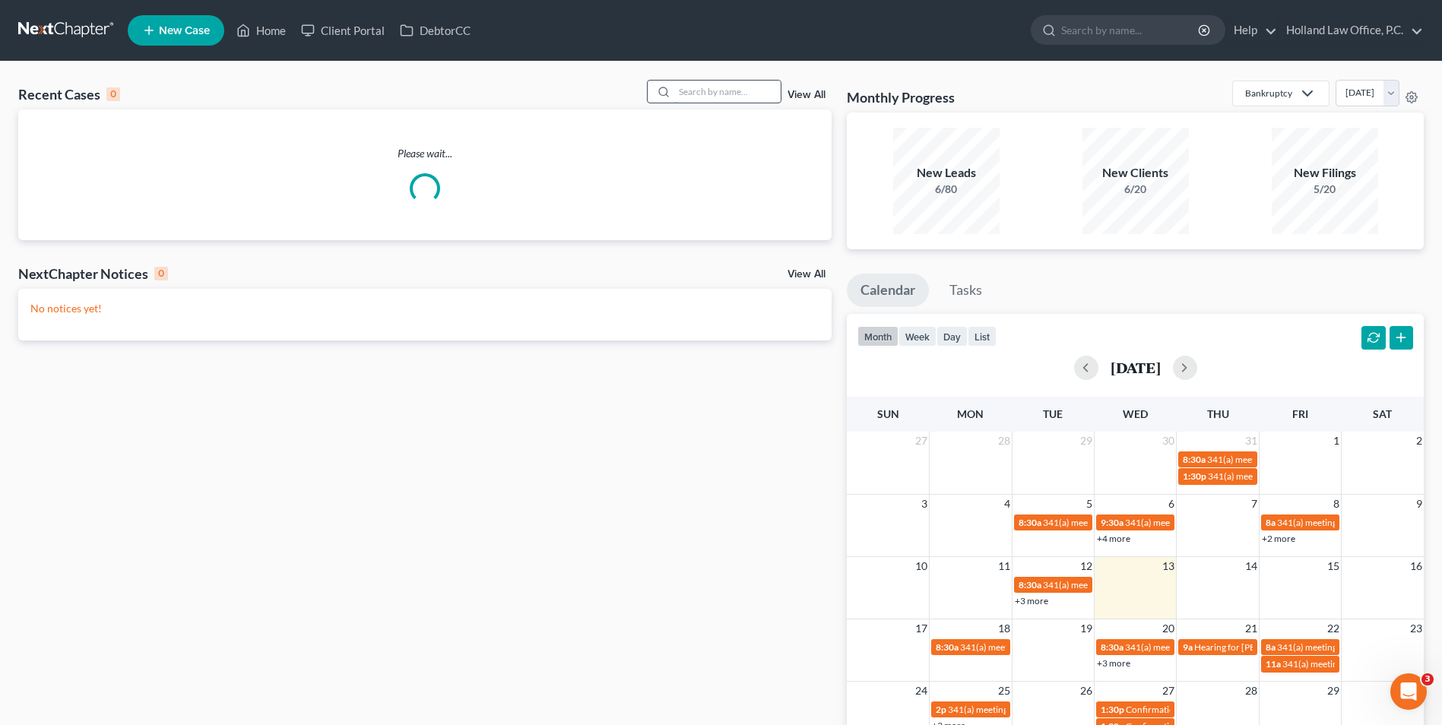
click at [716, 88] on input "search" at bounding box center [727, 92] width 106 height 22
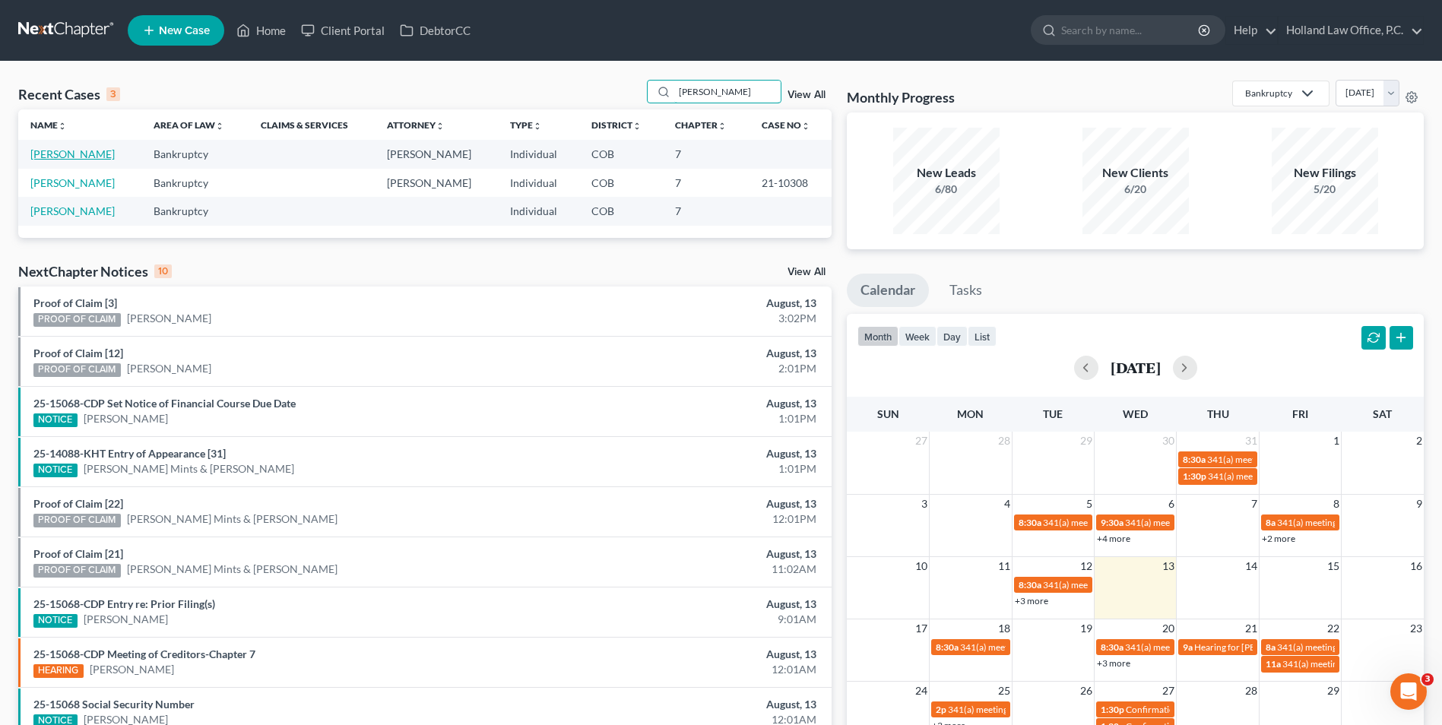
type input "[PERSON_NAME]"
click at [74, 156] on link "[PERSON_NAME]" at bounding box center [72, 153] width 84 height 13
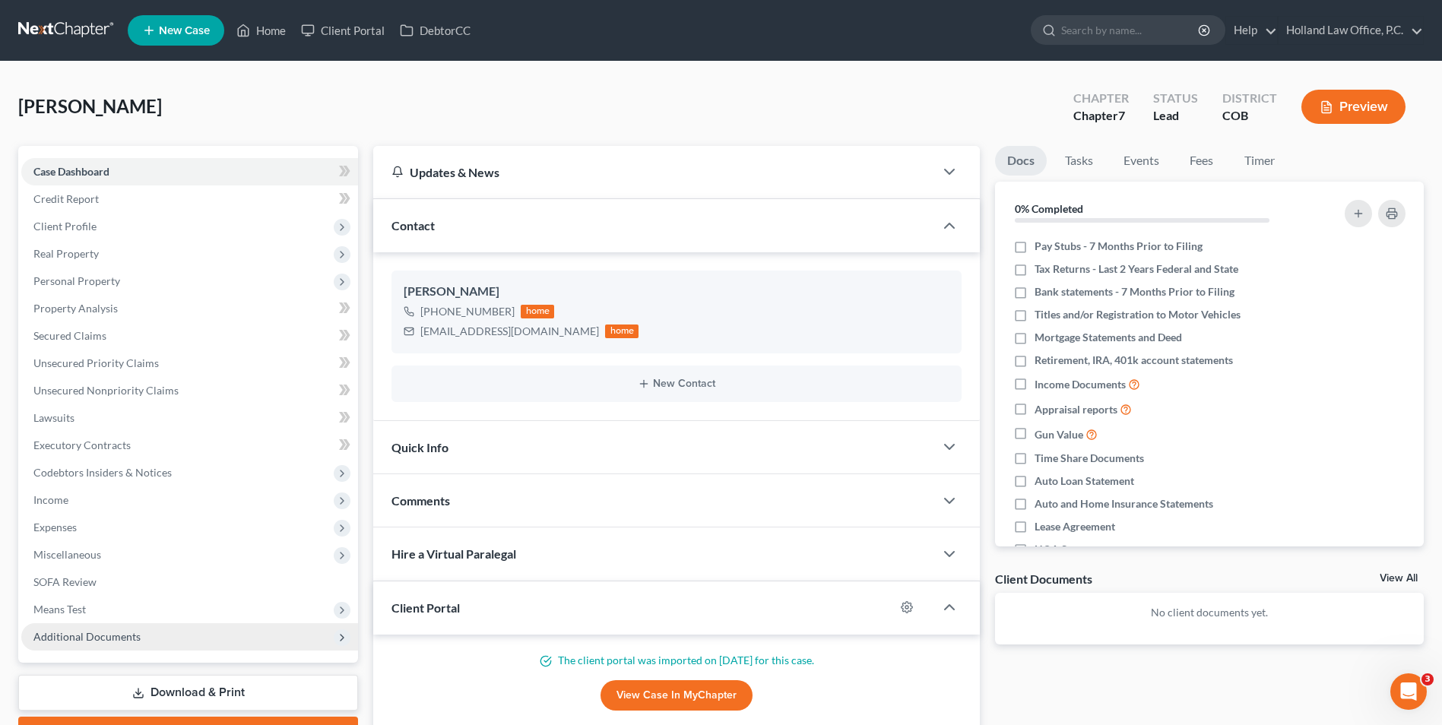
click at [83, 638] on span "Additional Documents" at bounding box center [86, 636] width 107 height 13
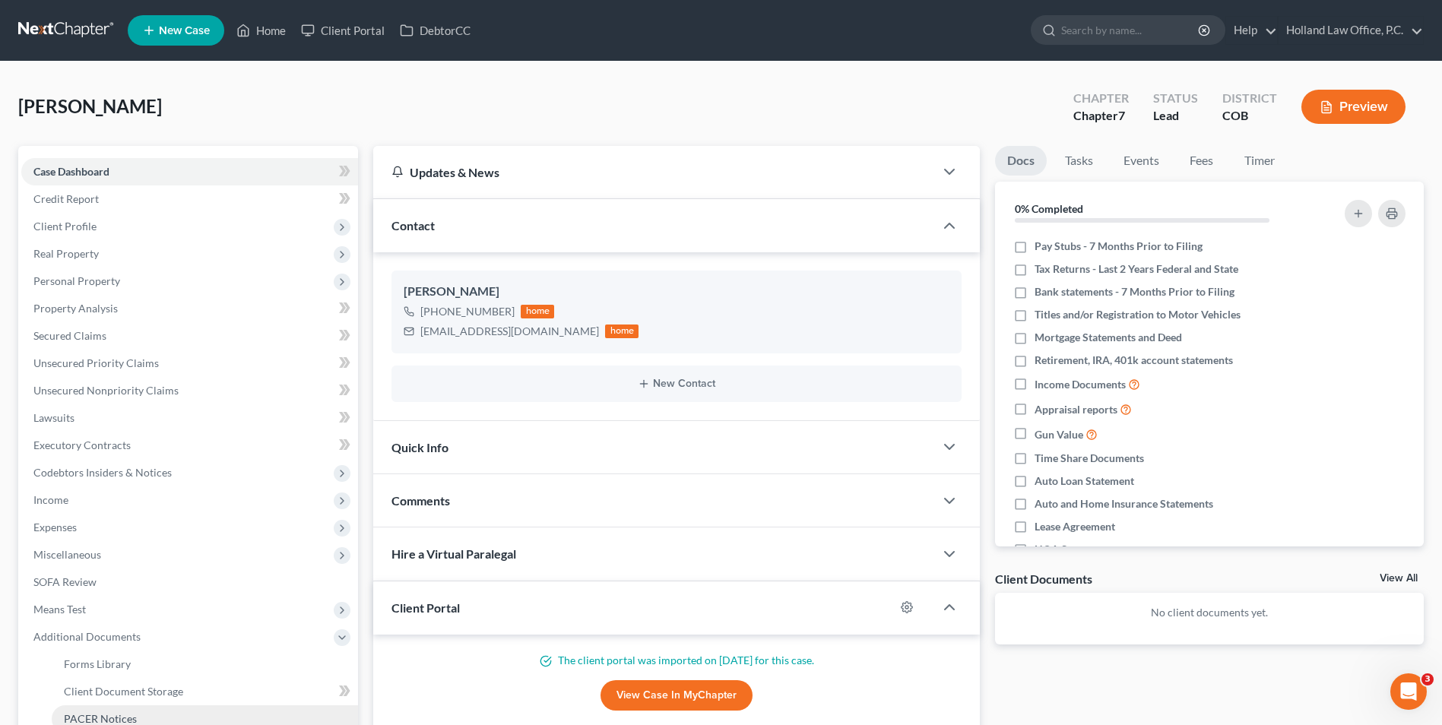
scroll to position [76, 0]
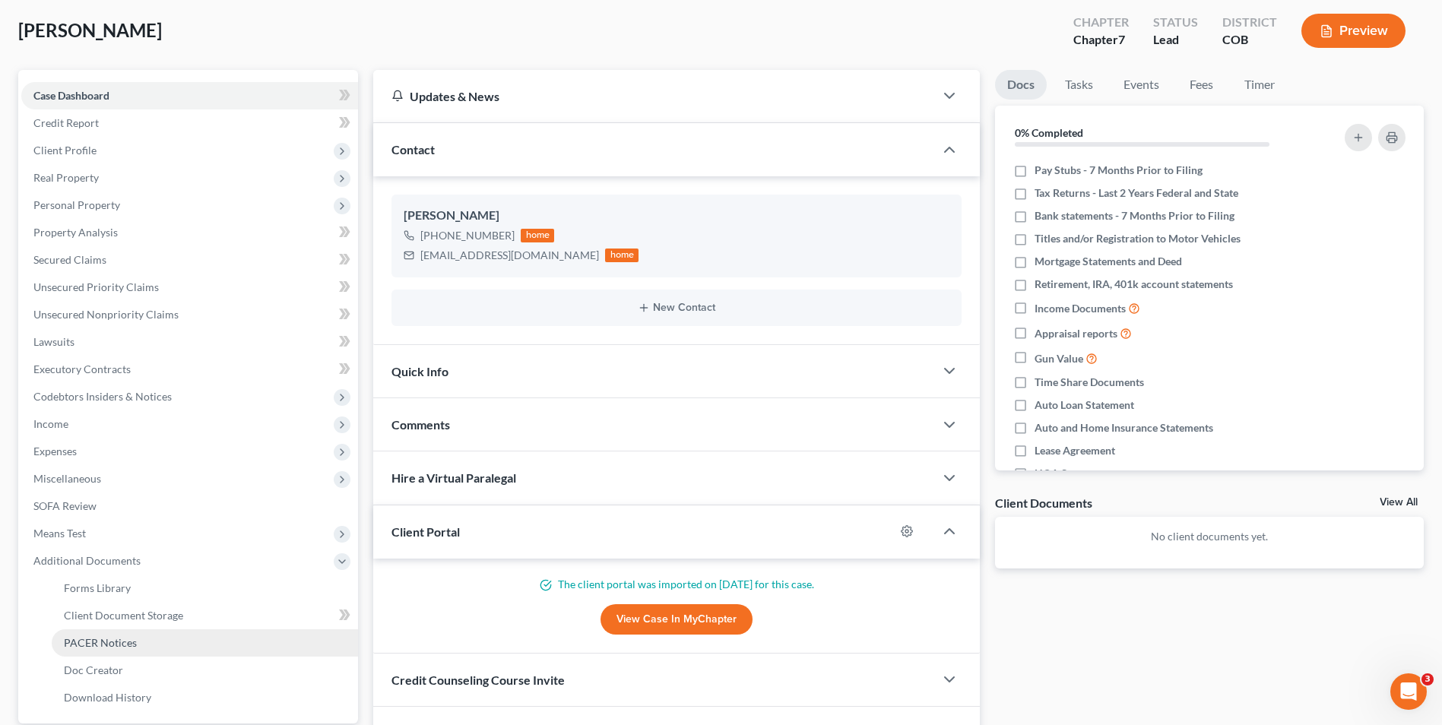
click at [135, 651] on link "PACER Notices" at bounding box center [205, 642] width 306 height 27
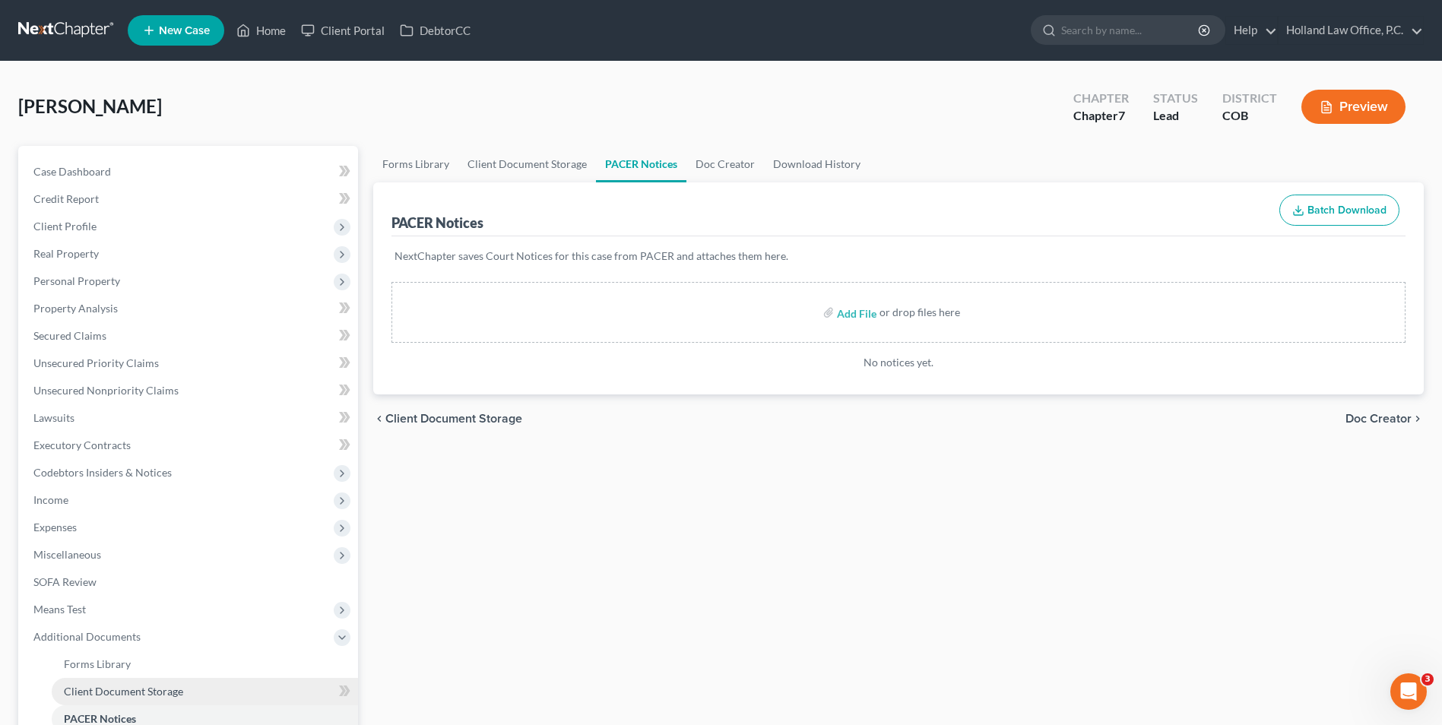
click at [119, 685] on span "Client Document Storage" at bounding box center [123, 691] width 119 height 13
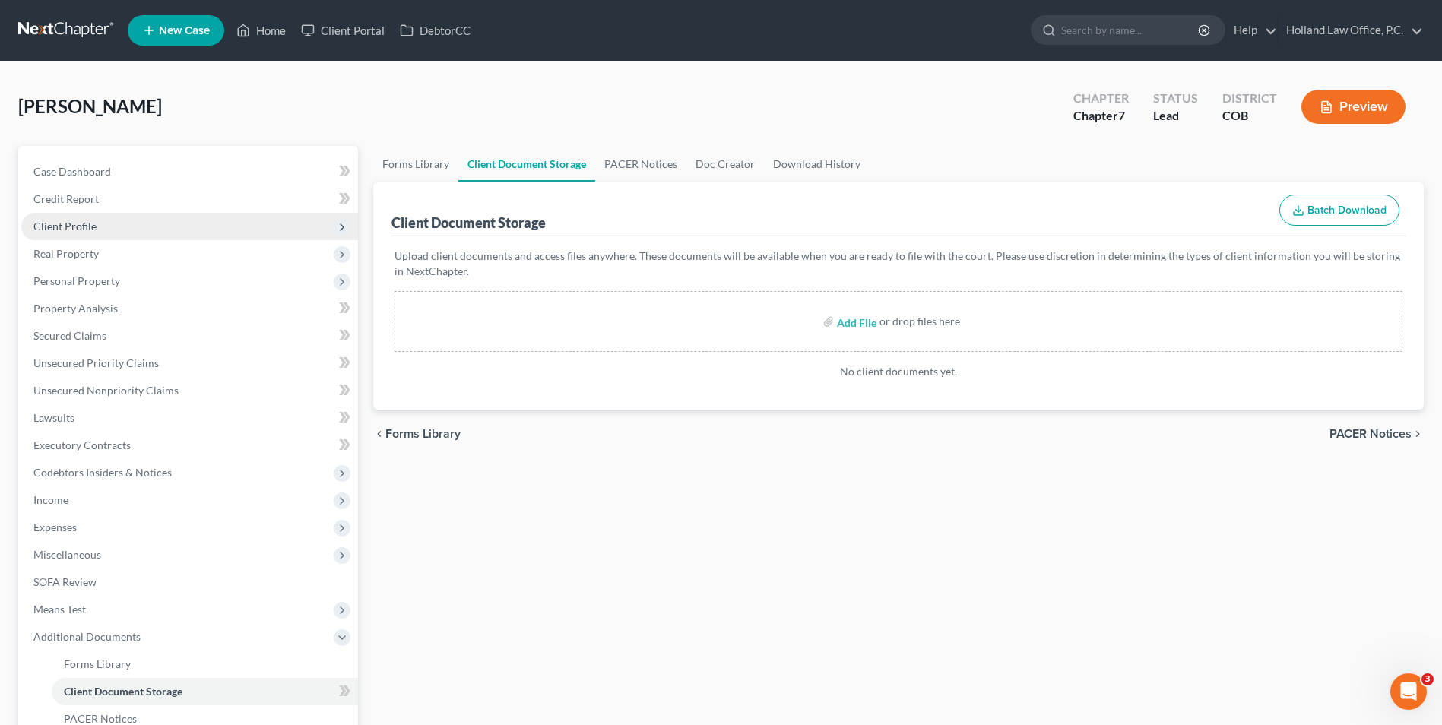
click at [93, 227] on span "Client Profile" at bounding box center [64, 226] width 63 height 13
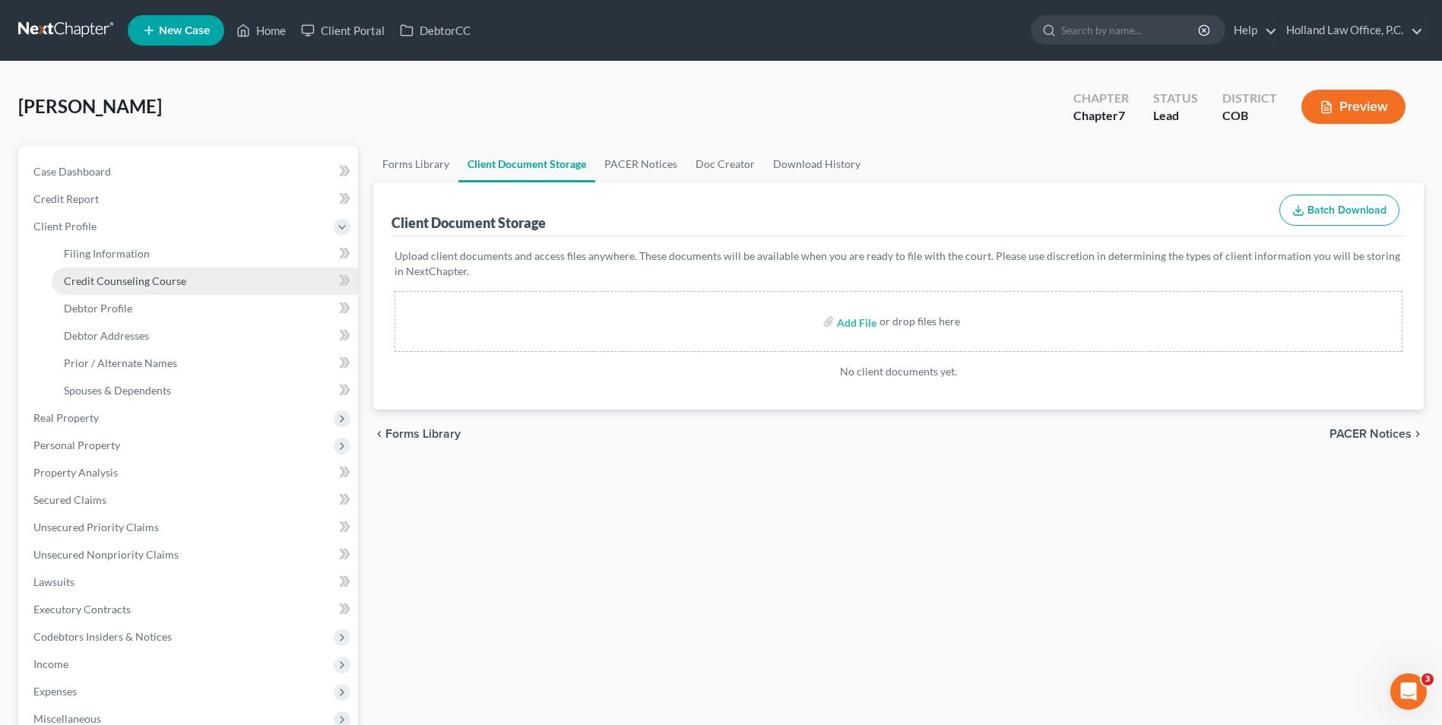
click at [121, 281] on span "Credit Counseling Course" at bounding box center [125, 280] width 122 height 13
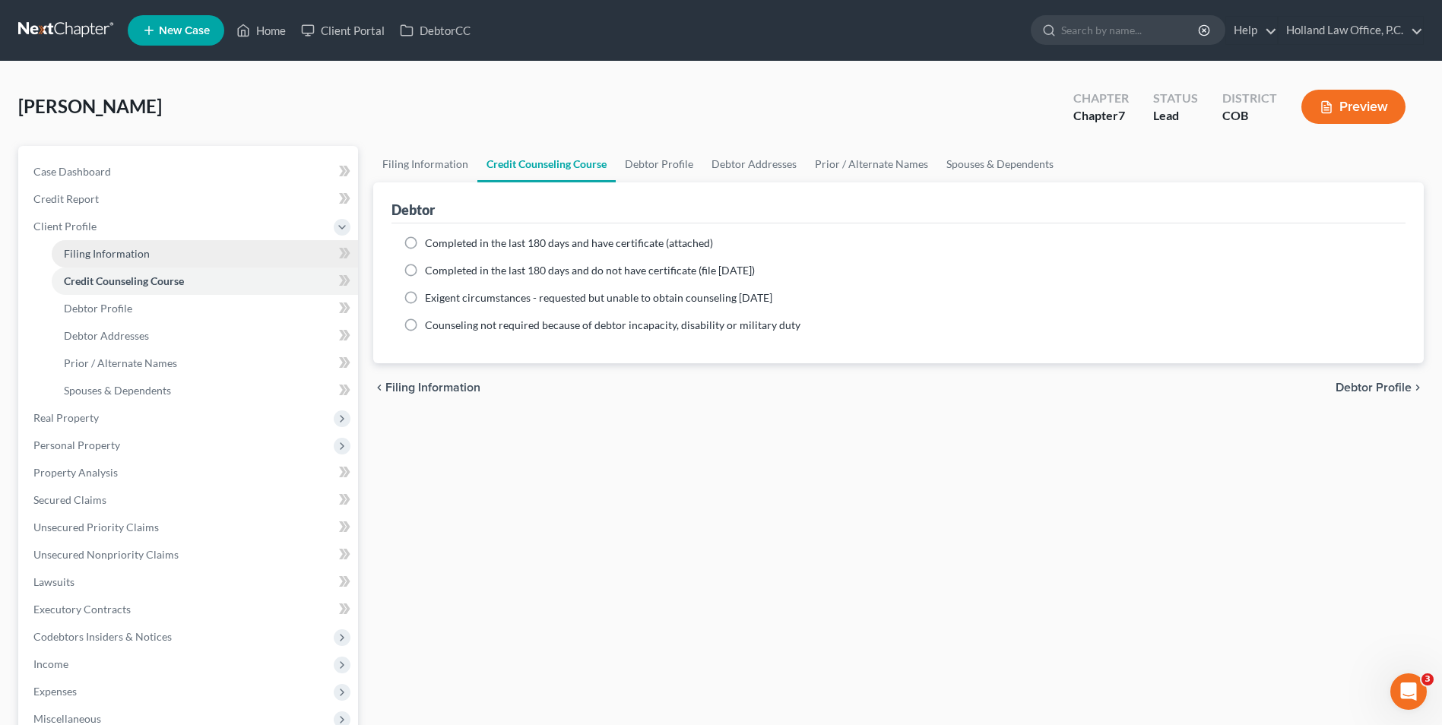
click at [123, 265] on link "Filing Information" at bounding box center [205, 253] width 306 height 27
select select "1"
select select "0"
select select "5"
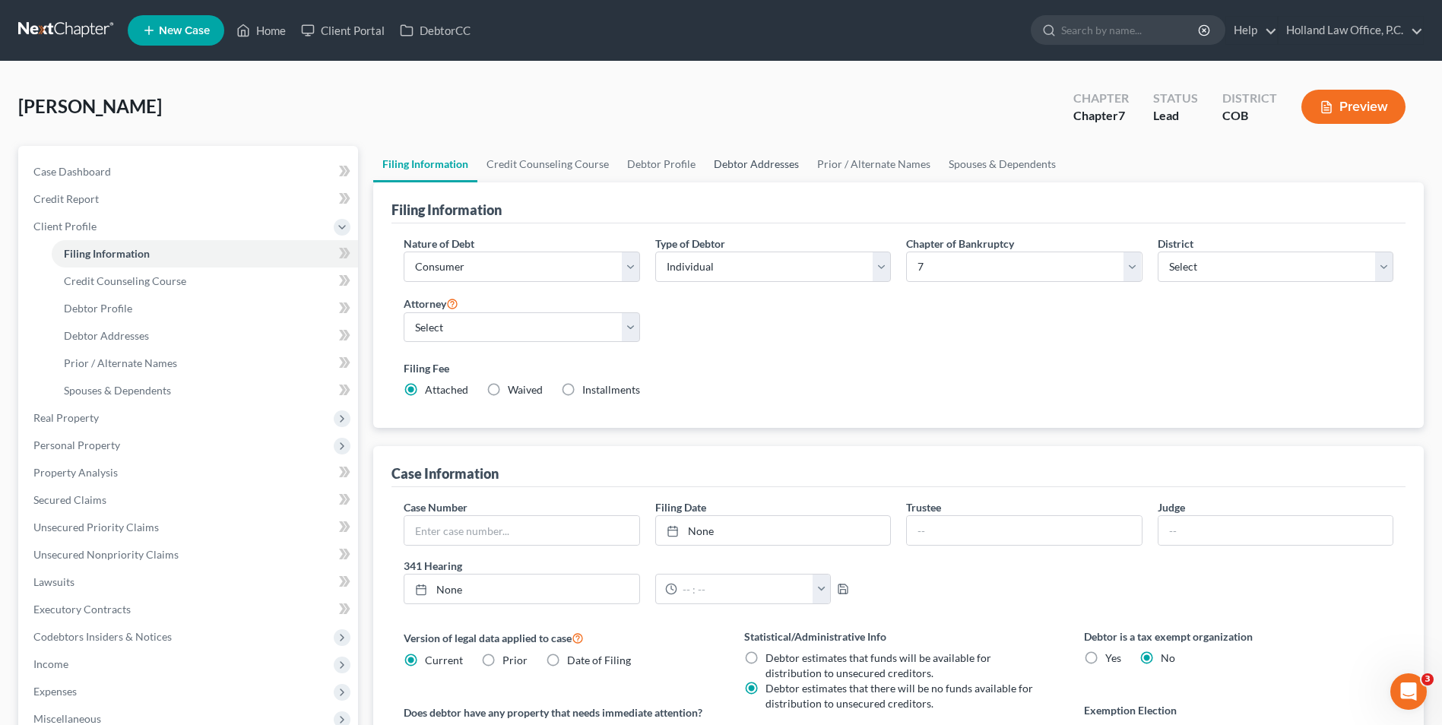
click at [736, 162] on link "Debtor Addresses" at bounding box center [756, 164] width 103 height 36
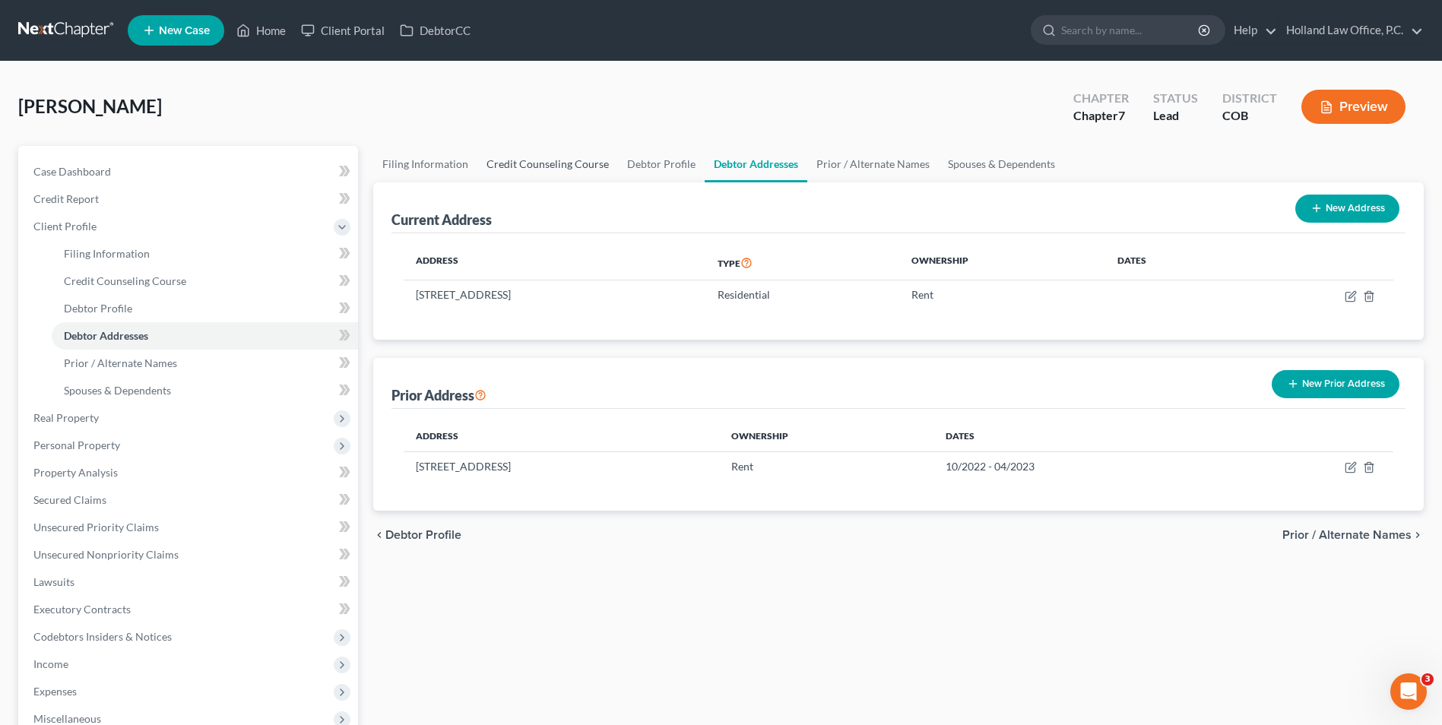
click at [563, 168] on link "Credit Counseling Course" at bounding box center [547, 164] width 141 height 36
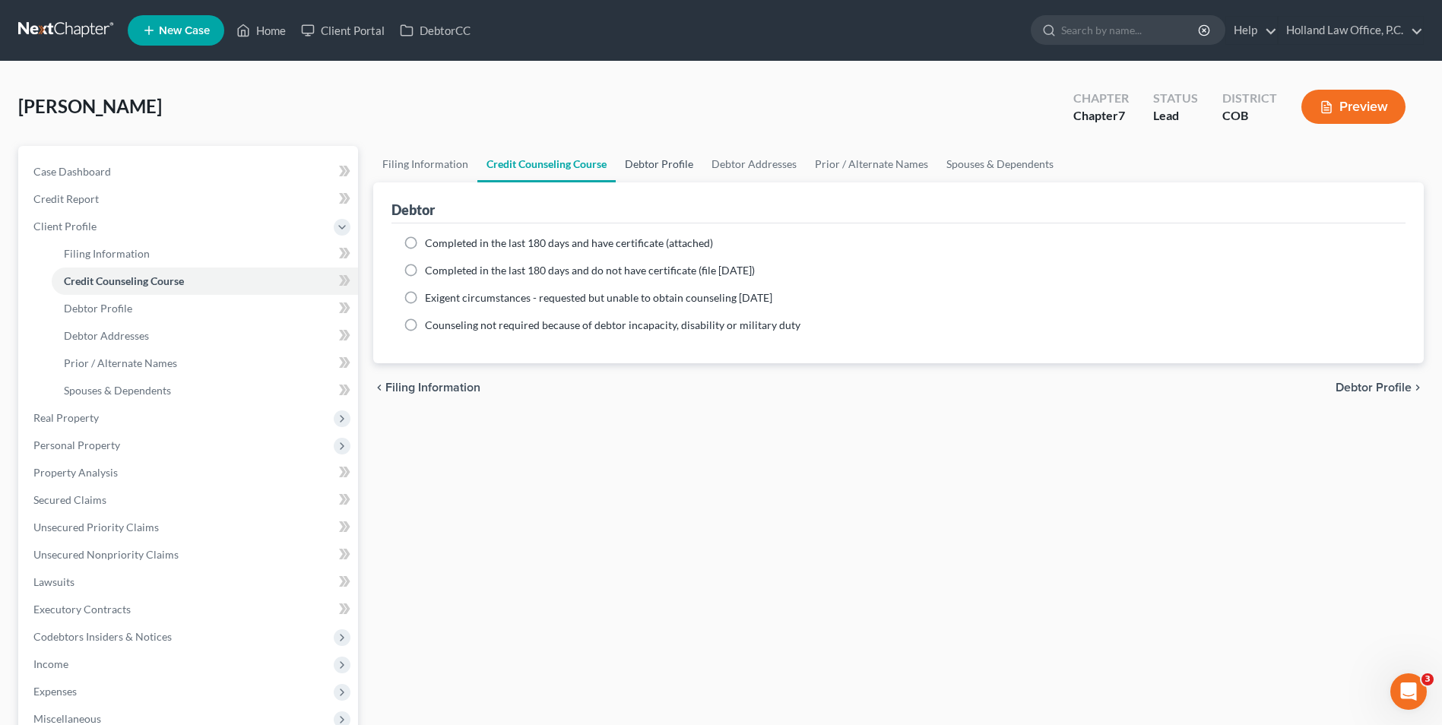
click at [656, 170] on link "Debtor Profile" at bounding box center [659, 164] width 87 height 36
select select "0"
